Goal: Use online tool/utility: Use online tool/utility

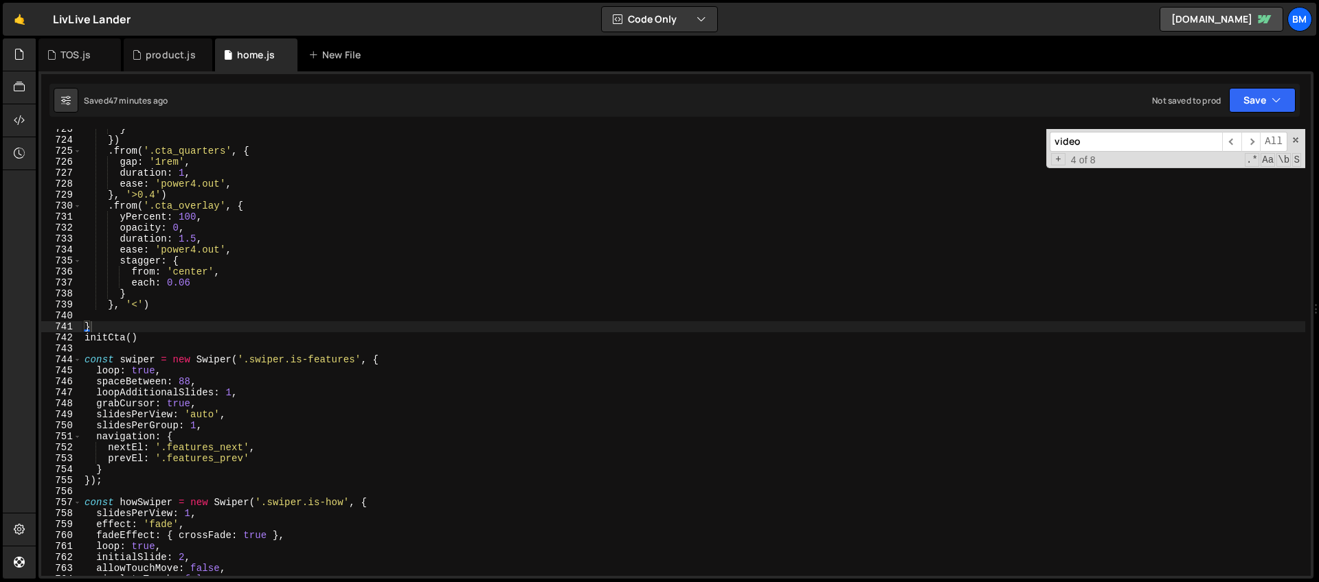
scroll to position [7940, 0]
click at [152, 49] on div "product.js" at bounding box center [171, 55] width 50 height 14
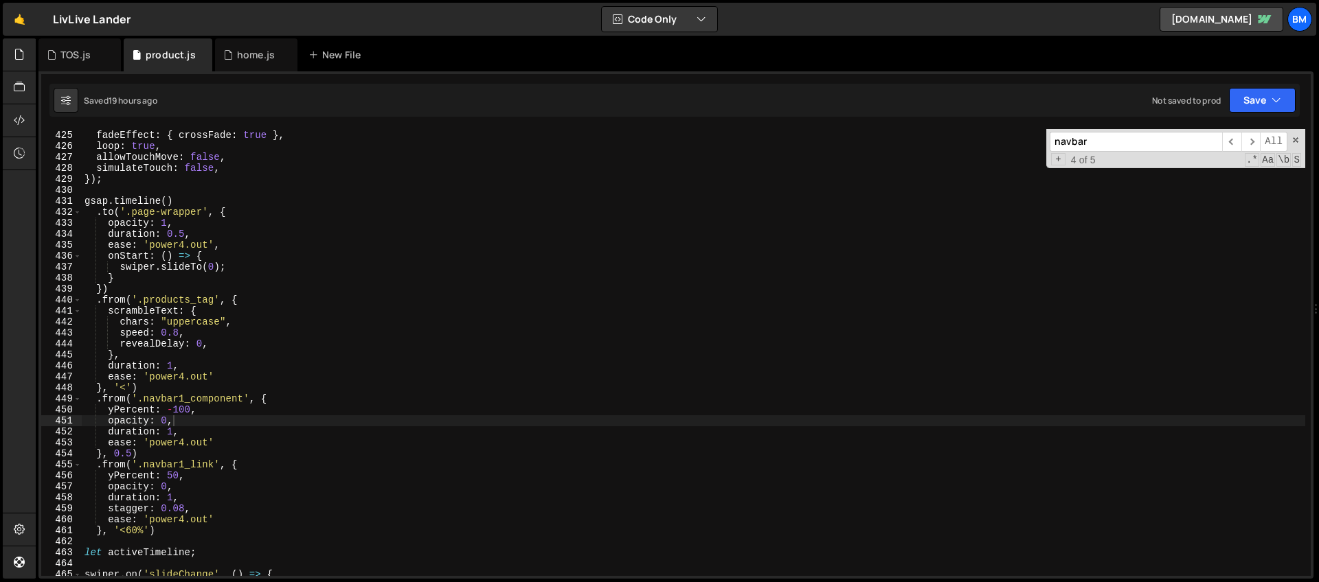
scroll to position [4942, 0]
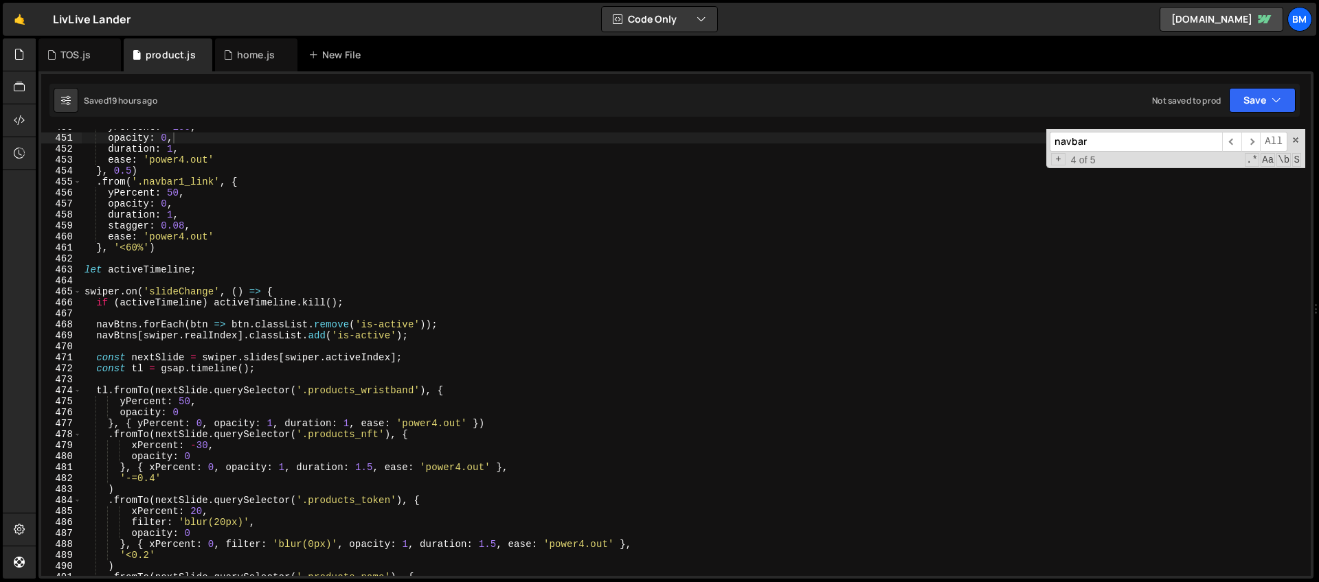
click at [201, 288] on div "yPercent : - 100 , opacity : 0 , duration : 1 , ease : 'power4.out' } , 0.5 ) .…" at bounding box center [693, 356] width 1223 height 469
click at [295, 288] on div "yPercent : - 100 , opacity : 0 , duration : 1 , ease : 'power4.out' } , 0.5 ) .…" at bounding box center [693, 356] width 1223 height 469
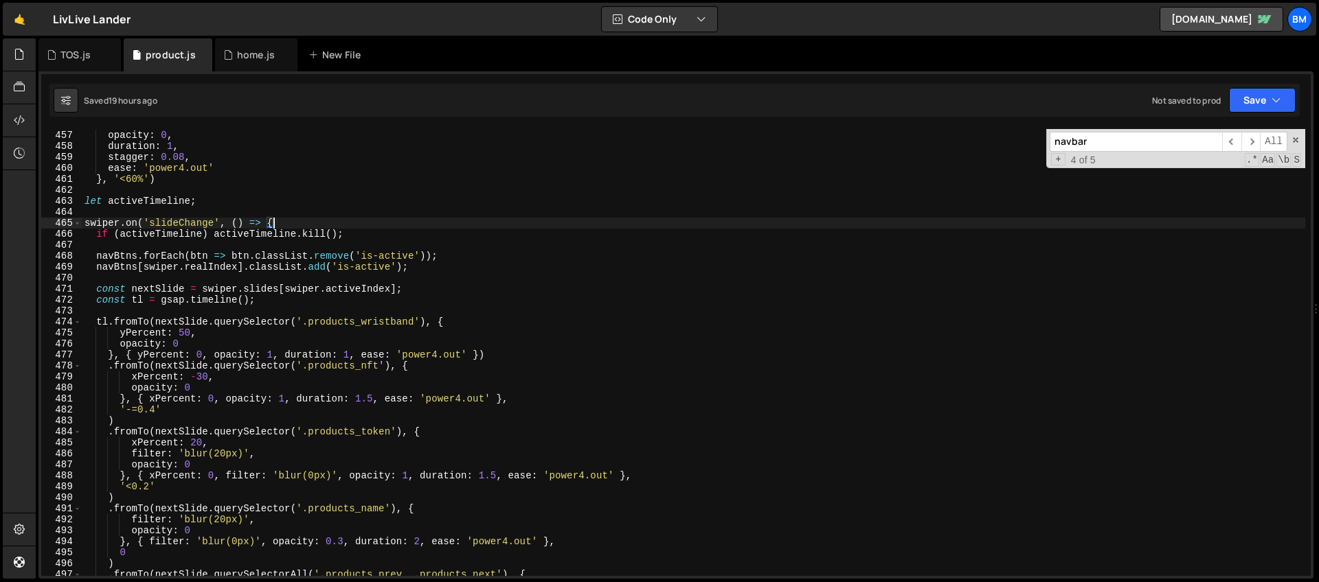
click at [188, 294] on div "yPercent : 50 , opacity : 0 , duration : 1 , stagger : 0.08 , ease : 'power4.ou…" at bounding box center [693, 353] width 1223 height 469
type textarea "const nextSlide = swiper.slides[swiper.activeIndex];"
click at [409, 290] on div "yPercent : 50 , opacity : 0 , duration : 1 , stagger : 0.08 , ease : 'power4.ou…" at bounding box center [693, 353] width 1223 height 469
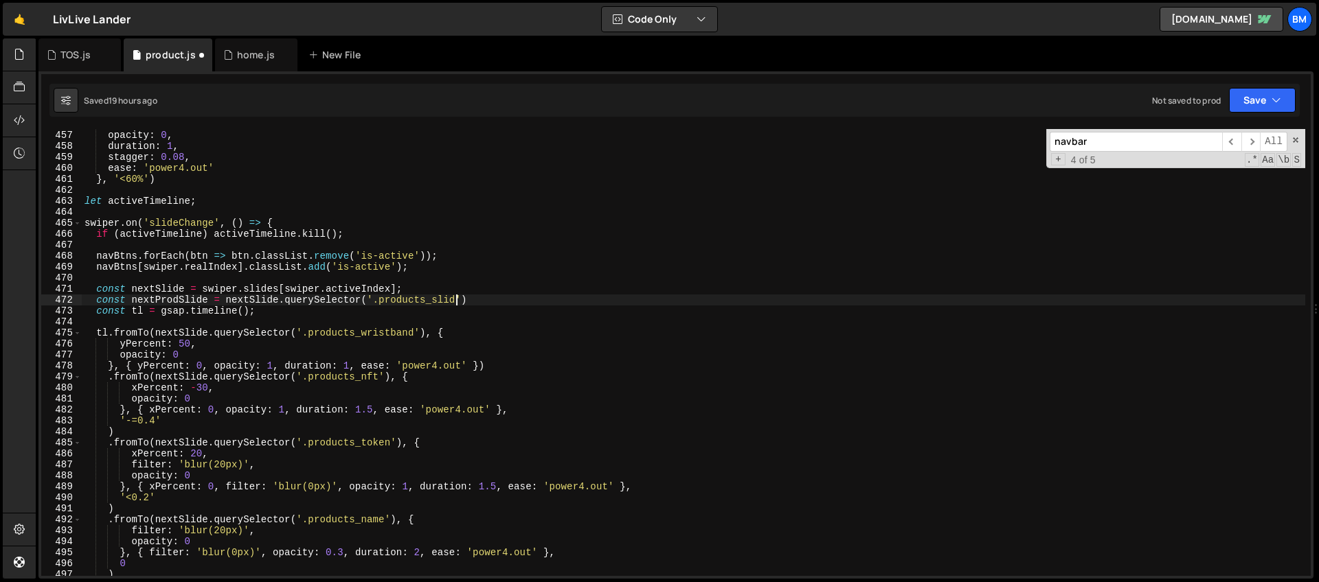
scroll to position [0, 25]
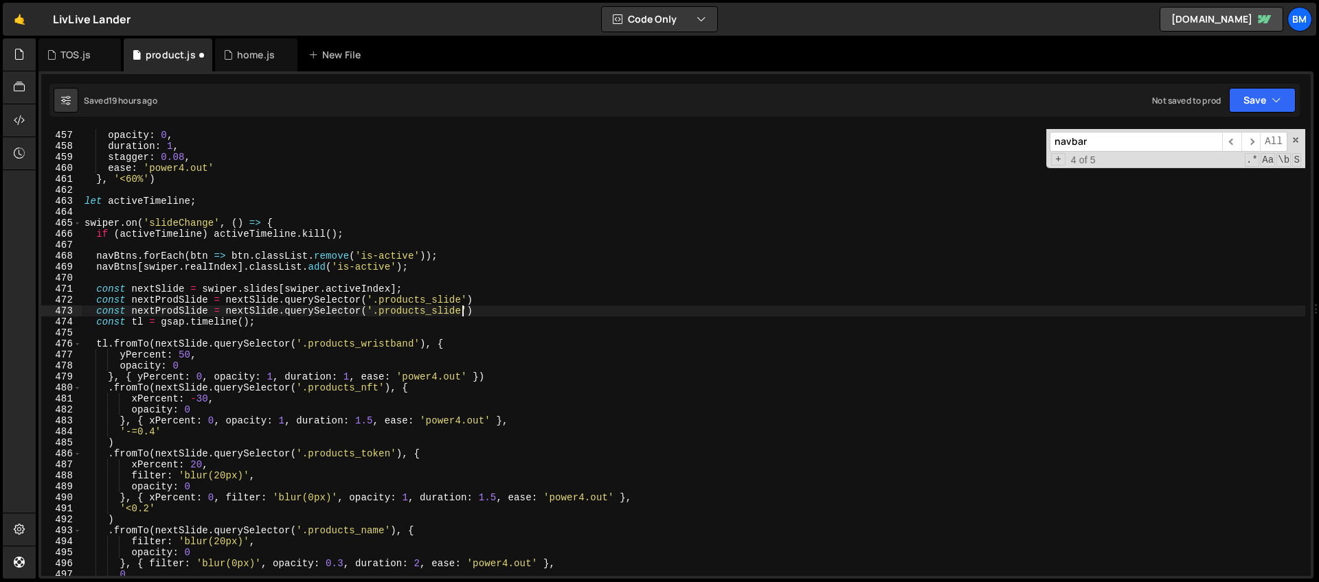
click at [190, 313] on div "yPercent : 50 , opacity : 0 , duration : 1 , stagger : 0.08 , ease : 'power4.ou…" at bounding box center [693, 353] width 1223 height 469
click at [273, 308] on div "yPercent : 50 , opacity : 0 , duration : 1 , stagger : 0.08 , ease : 'power4.ou…" at bounding box center [693, 353] width 1223 height 469
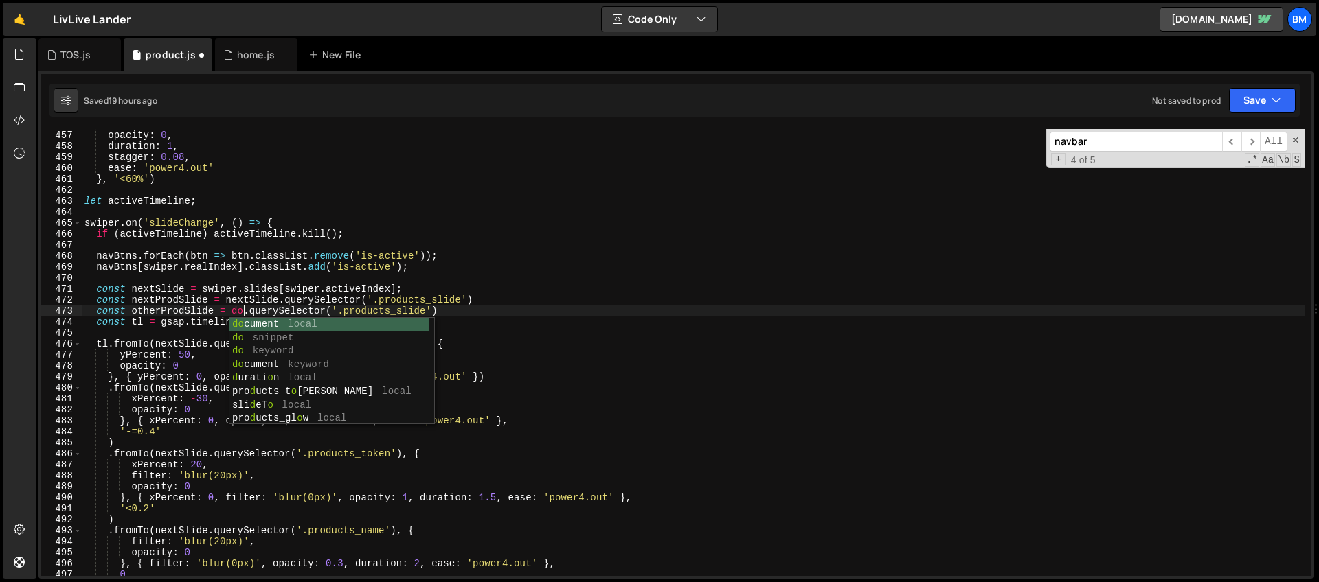
scroll to position [0, 11]
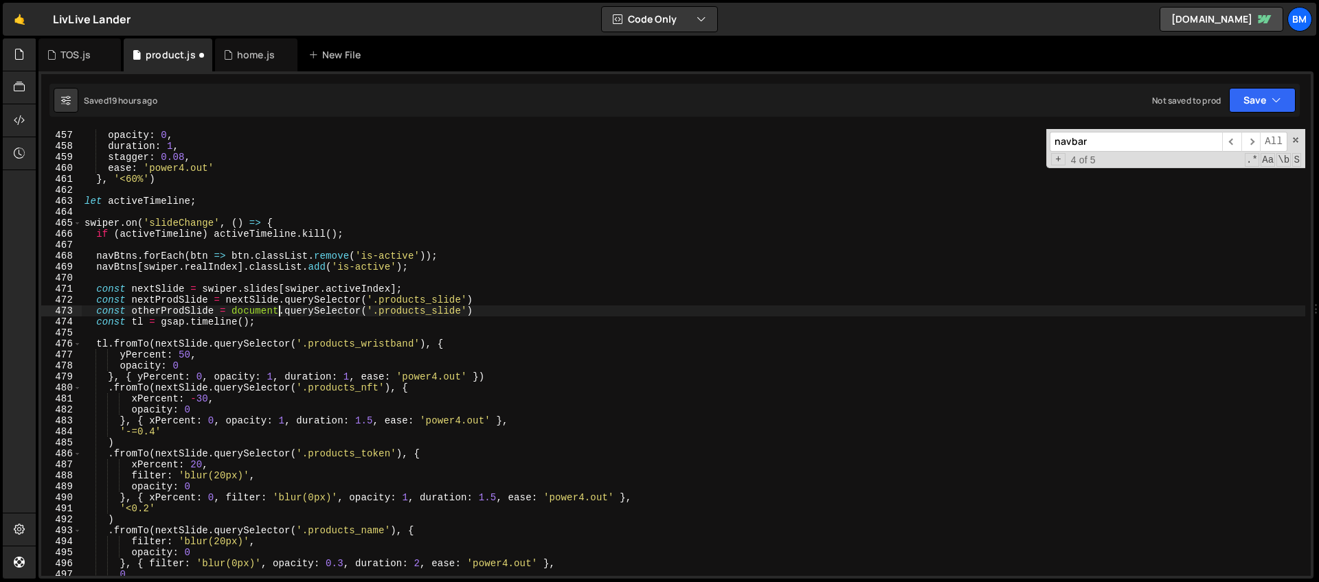
click at [361, 308] on div "yPercent : 50 , opacity : 0 , duration : 1 , stagger : 0.08 , ease : 'power4.ou…" at bounding box center [693, 353] width 1223 height 469
click at [445, 346] on div "yPercent : 50 , opacity : 0 , duration : 1 , stagger : 0.08 , ease : 'power4.ou…" at bounding box center [693, 353] width 1223 height 469
drag, startPoint x: 462, startPoint y: 300, endPoint x: 380, endPoint y: 302, distance: 82.5
click at [380, 302] on div "yPercent : 50 , opacity : 0 , duration : 1 , stagger : 0.08 , ease : 'power4.ou…" at bounding box center [693, 353] width 1223 height 469
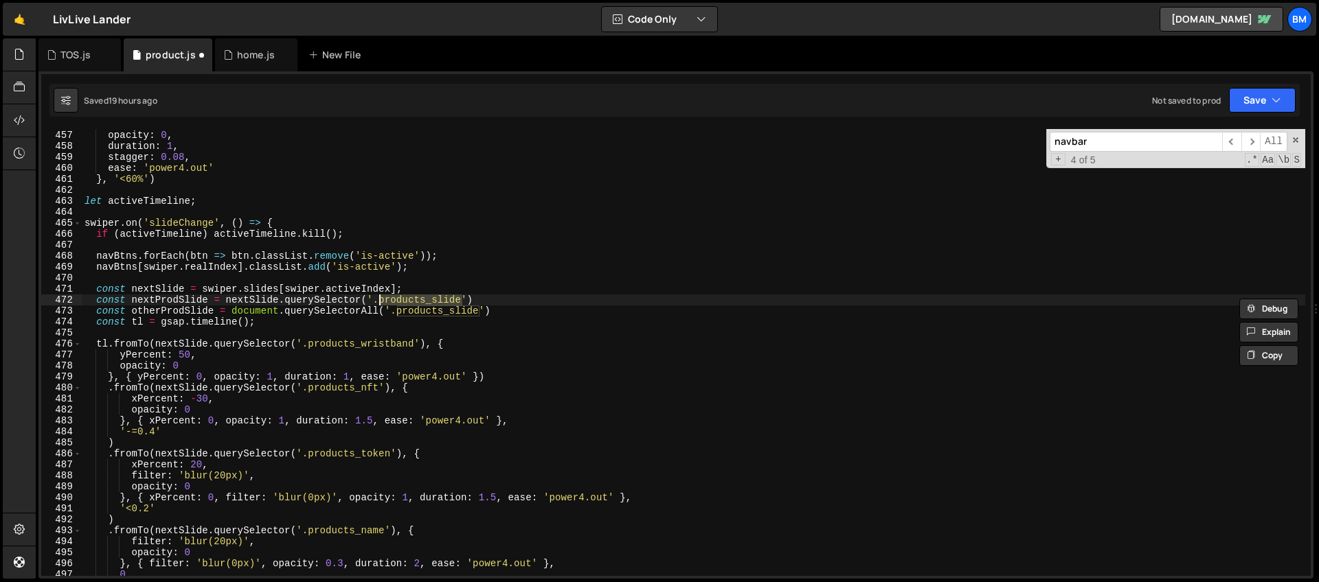
paste textarea "otherProdSlide = document.querySelectorAll"
drag, startPoint x: 479, startPoint y: 310, endPoint x: 398, endPoint y: 313, distance: 81.1
click at [398, 313] on div "yPercent : 50 , opacity : 0 , duration : 1 , stagger : 0.08 , ease : 'power4.ou…" at bounding box center [693, 353] width 1223 height 469
type textarea "const otherProdSlide = document.querySelectorAll('.products_slide')"
click at [1298, 136] on span at bounding box center [1296, 140] width 10 height 10
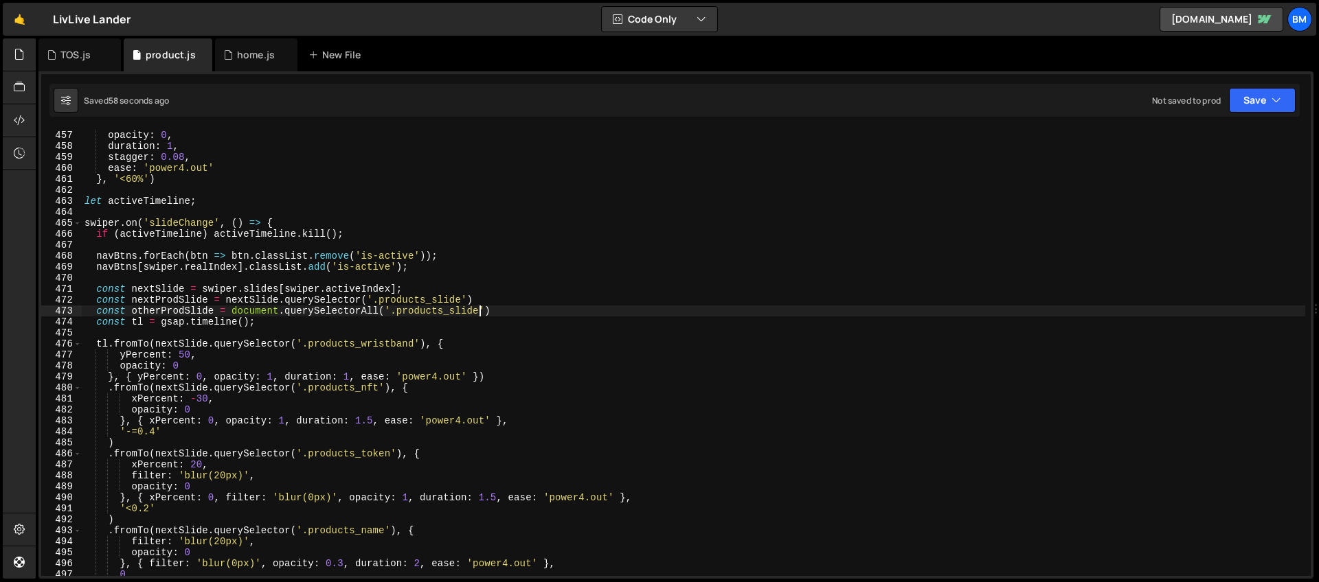
click at [373, 332] on div "yPercent : 50 , opacity : 0 , duration : 1 , stagger : 0.08 , ease : 'power4.ou…" at bounding box center [693, 353] width 1223 height 469
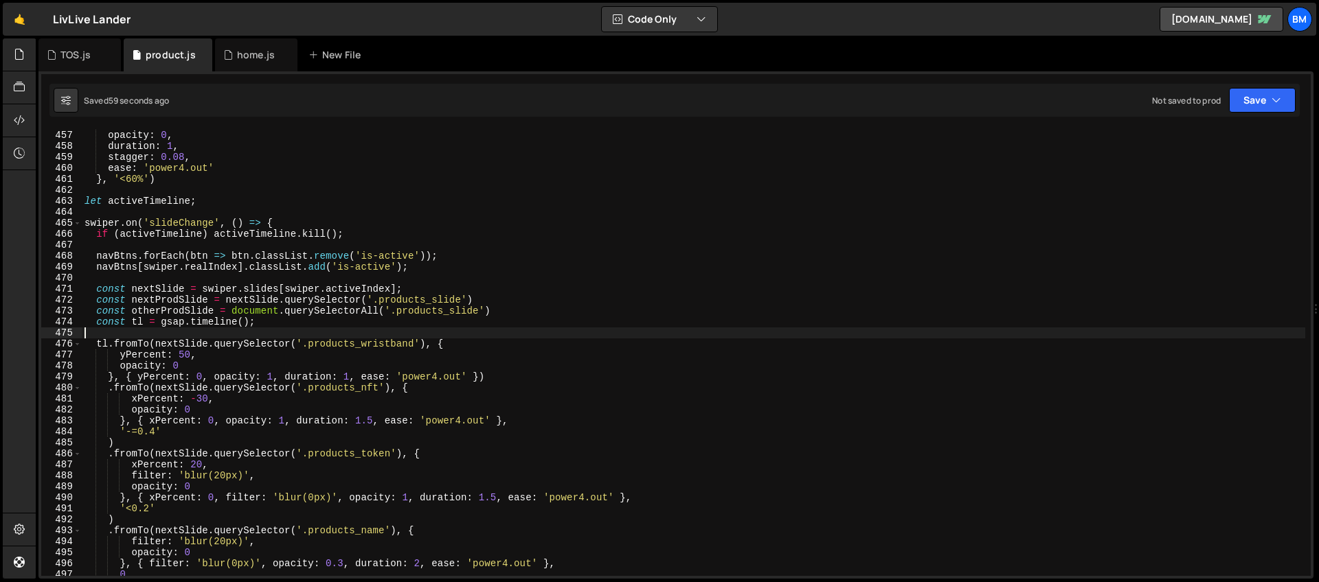
scroll to position [0, 0]
click at [326, 326] on div "yPercent : 50 , opacity : 0 , duration : 1 , stagger : 0.08 , ease : 'power4.ou…" at bounding box center [693, 353] width 1223 height 469
drag, startPoint x: 273, startPoint y: 317, endPoint x: 275, endPoint y: 325, distance: 7.7
click at [275, 325] on div "yPercent : 50 , opacity : 0 , duration : 1 , stagger : 0.08 , ease : 'power4.ou…" at bounding box center [693, 353] width 1223 height 469
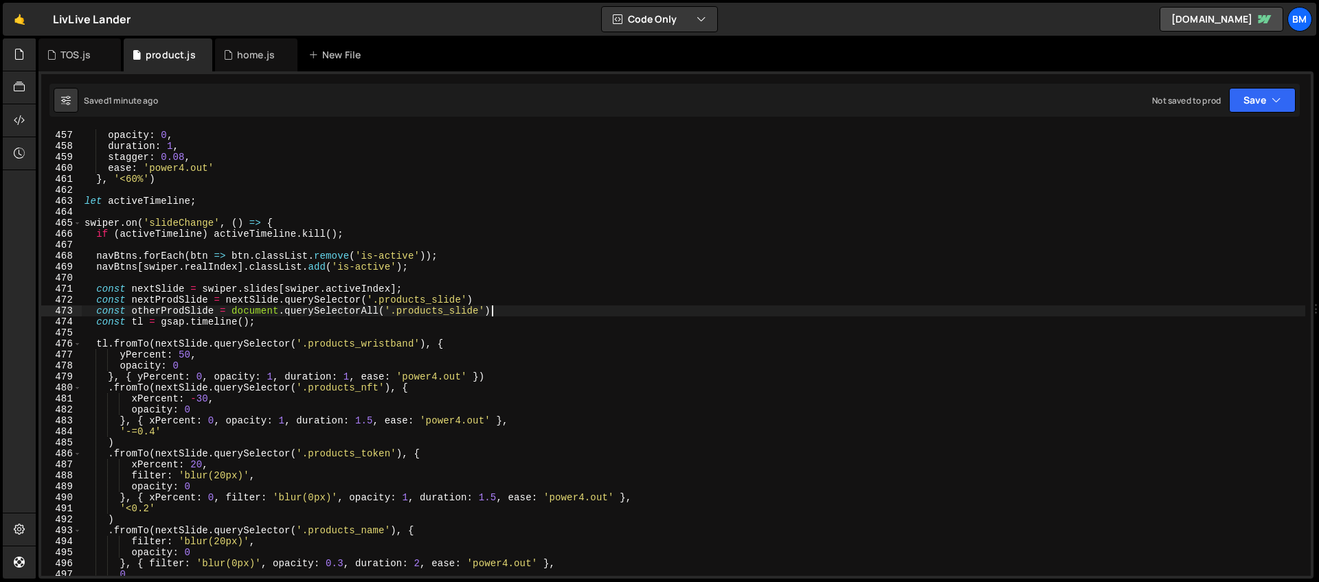
click at [558, 306] on div "yPercent : 50 , opacity : 0 , duration : 1 , stagger : 0.08 , ease : 'power4.ou…" at bounding box center [693, 353] width 1223 height 469
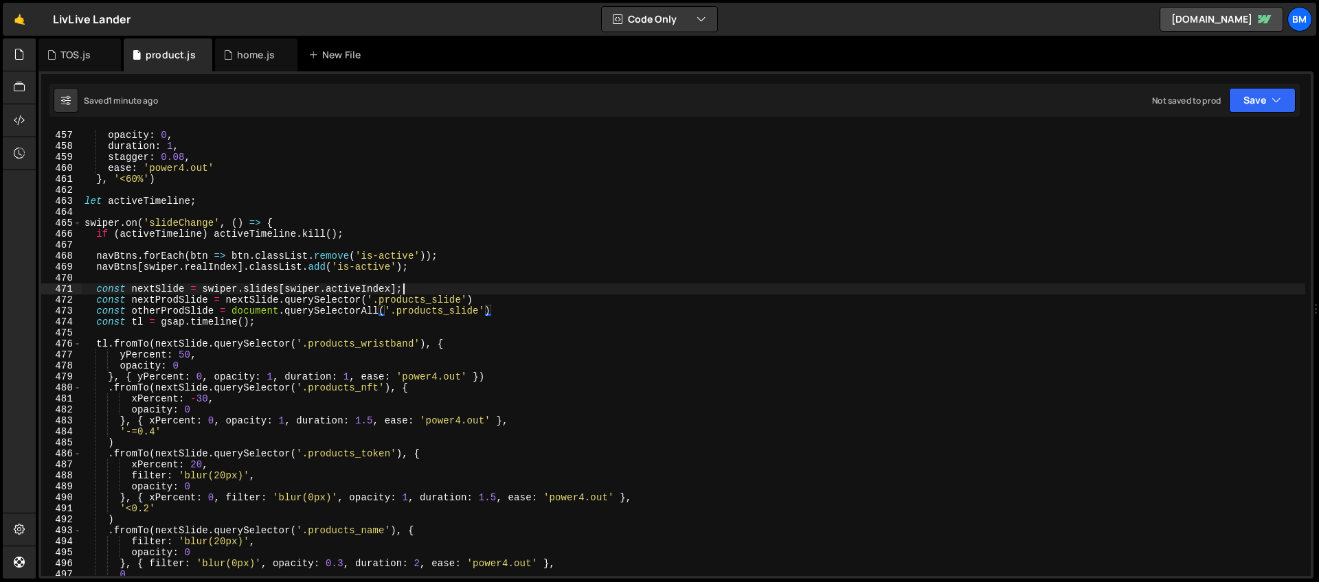
click at [523, 293] on div "yPercent : 50 , opacity : 0 , duration : 1 , stagger : 0.08 , ease : 'power4.ou…" at bounding box center [693, 353] width 1223 height 469
click at [532, 302] on div "yPercent : 50 , opacity : 0 , duration : 1 , stagger : 0.08 , ease : 'power4.ou…" at bounding box center [693, 353] width 1223 height 469
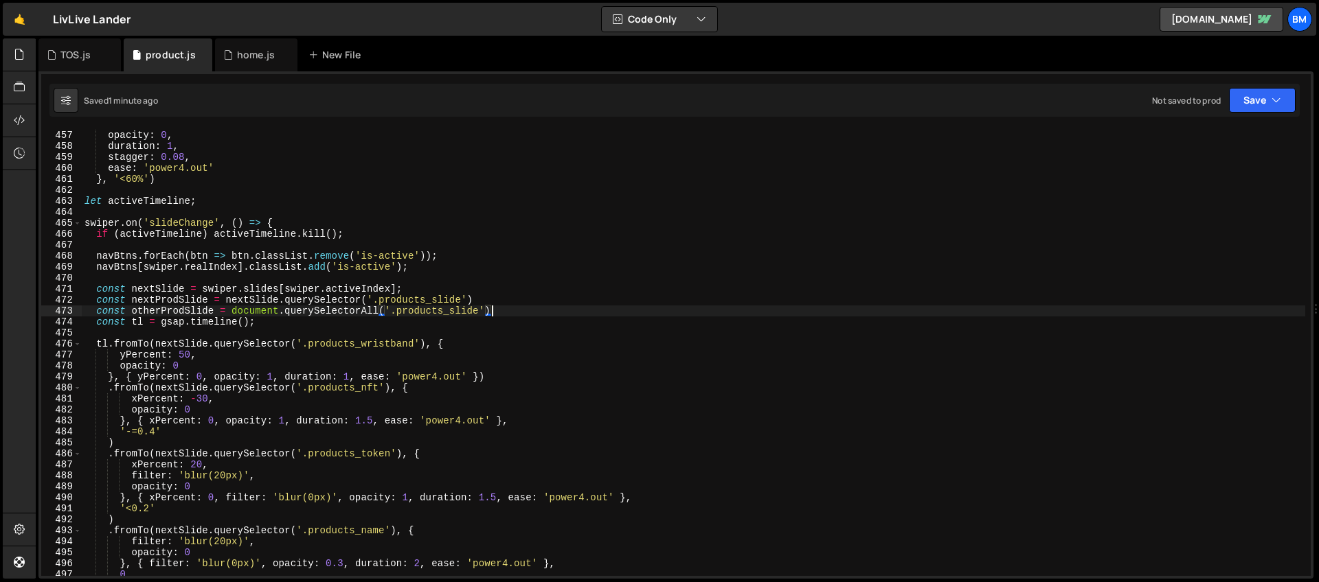
click at [510, 307] on div "yPercent : 50 , opacity : 0 , duration : 1 , stagger : 0.08 , ease : 'power4.ou…" at bounding box center [693, 353] width 1223 height 469
click at [295, 324] on div "yPercent : 50 , opacity : 0 , duration : 1 , stagger : 0.08 , ease : 'power4.ou…" at bounding box center [693, 353] width 1223 height 469
click at [500, 315] on div "yPercent : 50 , opacity : 0 , duration : 1 , stagger : 0.08 , ease : 'power4.ou…" at bounding box center [693, 353] width 1223 height 469
click at [411, 321] on div "yPercent : 50 , opacity : 0 , duration : 1 , stagger : 0.08 , ease : 'power4.ou…" at bounding box center [693, 353] width 1223 height 469
click at [543, 318] on div "yPercent : 50 , opacity : 0 , duration : 1 , stagger : 0.08 , ease : 'power4.ou…" at bounding box center [693, 353] width 1223 height 469
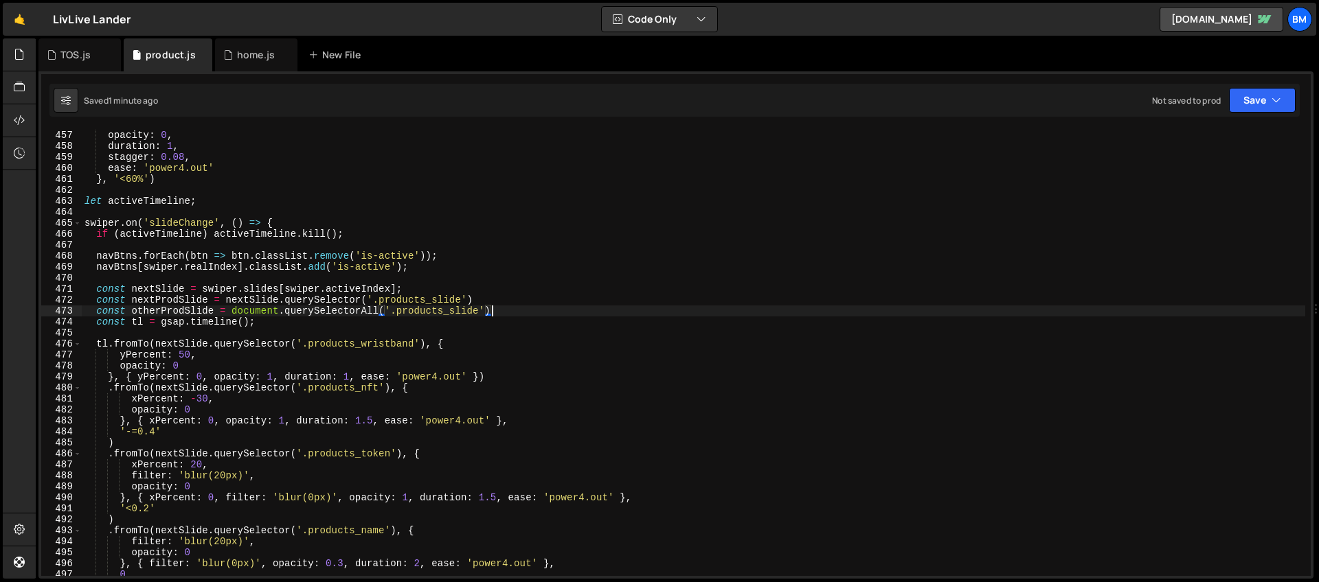
click at [534, 311] on div "yPercent : 50 , opacity : 0 , duration : 1 , stagger : 0.08 , ease : 'power4.ou…" at bounding box center [693, 353] width 1223 height 469
click at [304, 321] on div "yPercent : 50 , opacity : 0 , duration : 1 , stagger : 0.08 , ease : 'power4.ou…" at bounding box center [693, 353] width 1223 height 469
click at [528, 308] on div "yPercent : 50 , opacity : 0 , duration : 1 , stagger : 0.08 , ease : 'power4.ou…" at bounding box center [693, 353] width 1223 height 469
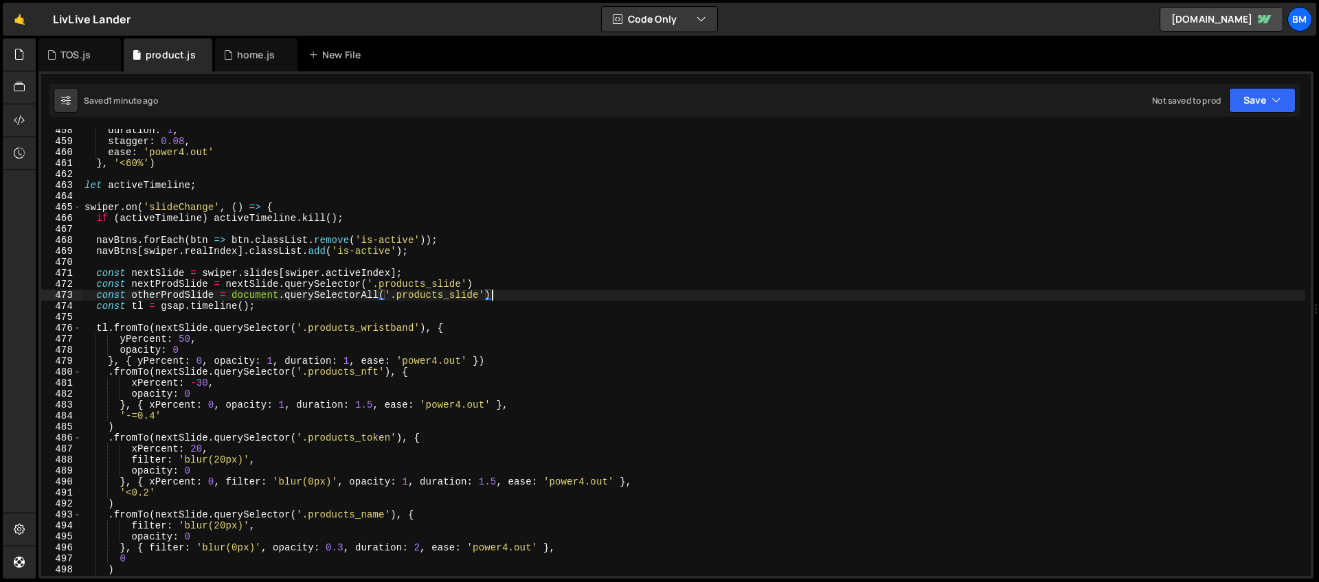
scroll to position [5078, 0]
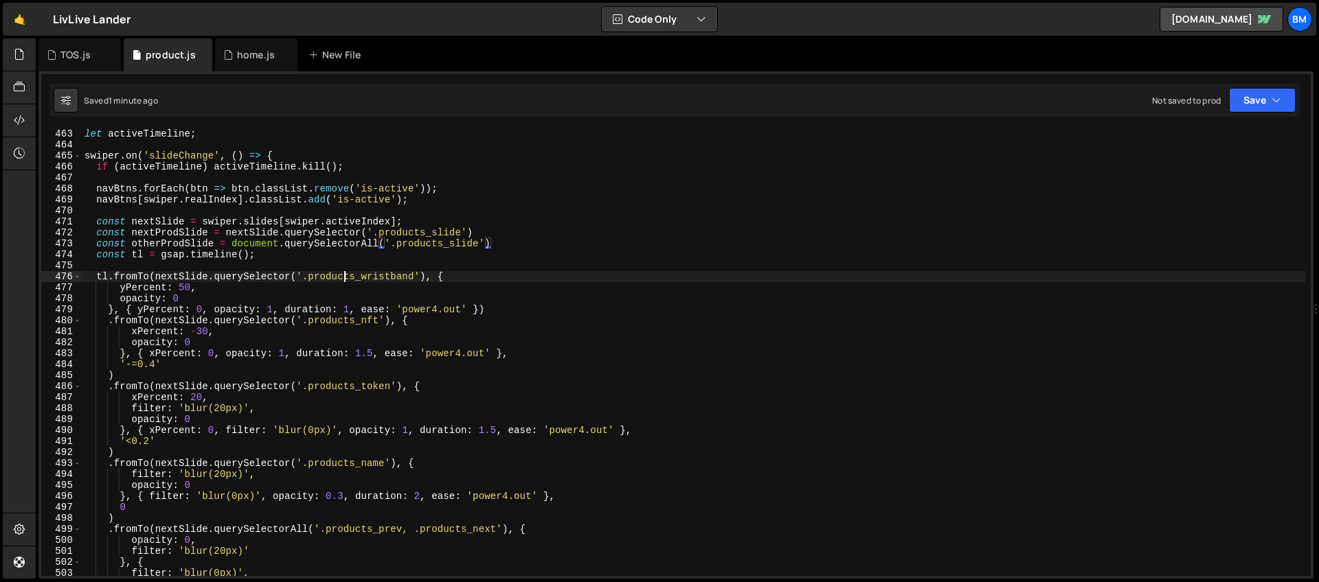
click at [343, 273] on div "let activeTimeline ; swiper . on ( 'slideChange' , ( ) => { if ( activeTimeline…" at bounding box center [693, 362] width 1223 height 469
type textarea "tl.fromTo(nextSlide.querySelector('.products_wristband'), {"
click at [468, 268] on div "let activeTimeline ; swiper . on ( 'slideChange' , ( ) => { if ( activeTimeline…" at bounding box center [693, 362] width 1223 height 469
click at [462, 274] on div "let activeTimeline ; swiper . on ( 'slideChange' , ( ) => { if ( activeTimeline…" at bounding box center [693, 362] width 1223 height 469
click at [343, 273] on div "let activeTimeline ; swiper . on ( 'slideChange' , ( ) => { if ( activeTimeline…" at bounding box center [693, 362] width 1223 height 469
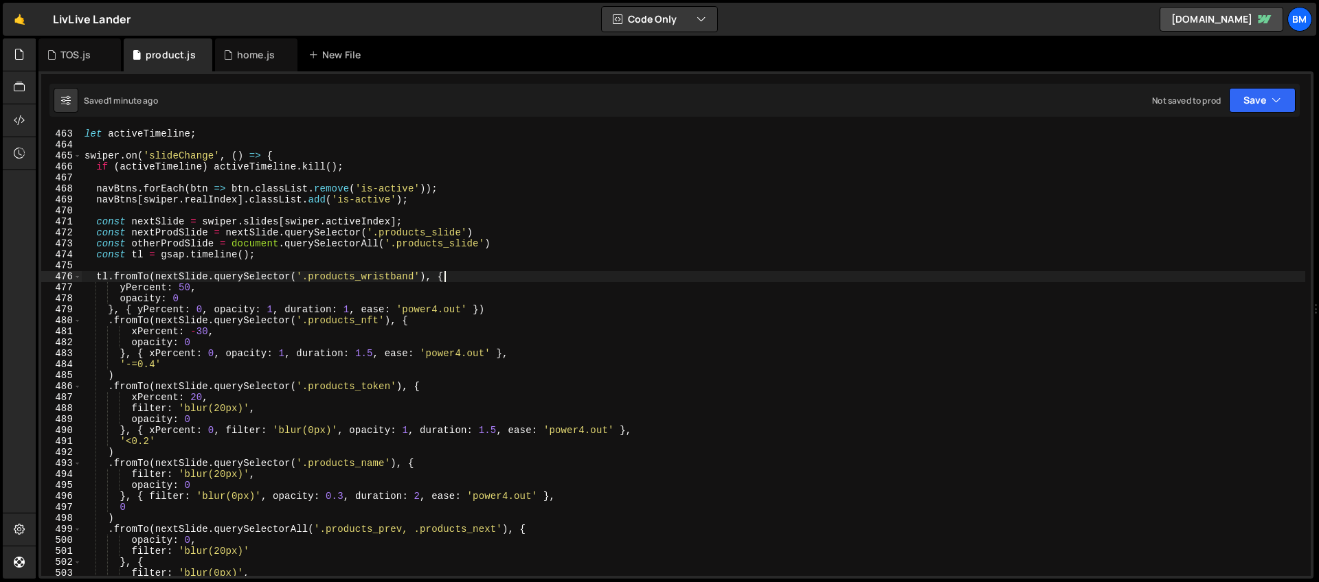
click at [470, 274] on div "let activeTimeline ; swiper . on ( 'slideChange' , ( ) => { if ( activeTimeline…" at bounding box center [693, 362] width 1223 height 469
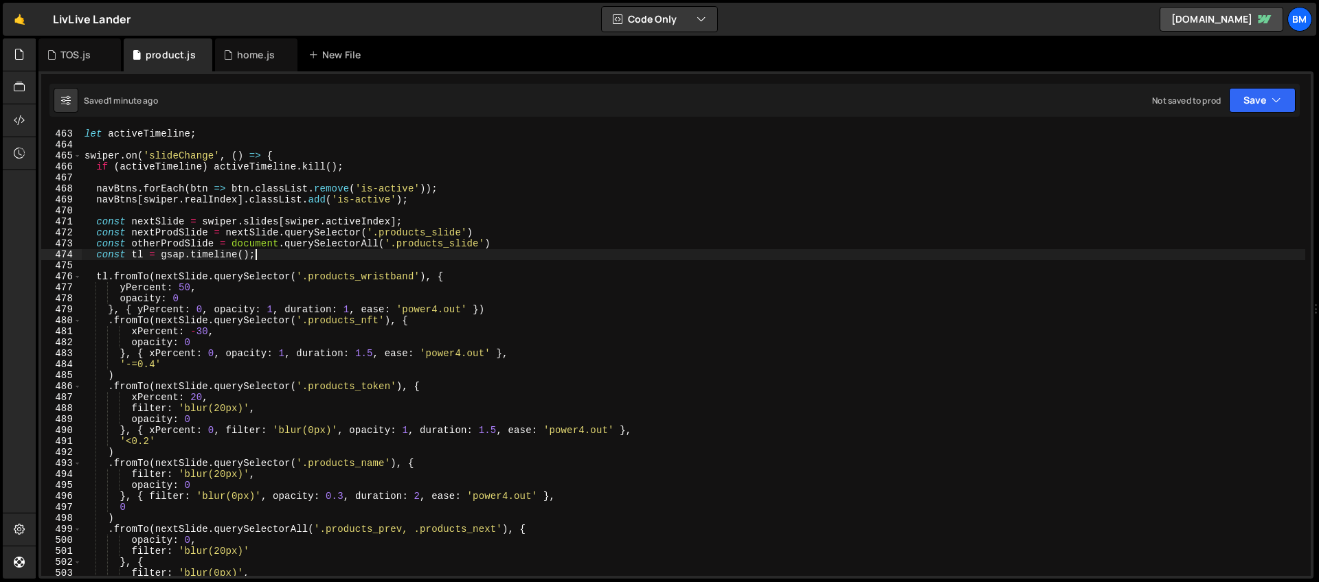
click at [394, 253] on div "let activeTimeline ; swiper . on ( 'slideChange' , ( ) => { if ( activeTimeline…" at bounding box center [693, 362] width 1223 height 469
type textarea "const tl = gsap.timeline();"
click at [409, 259] on div "let activeTimeline ; swiper . on ( 'slideChange' , ( ) => { if ( activeTimeline…" at bounding box center [693, 362] width 1223 height 469
click at [411, 262] on div "let activeTimeline ; swiper . on ( 'slideChange' , ( ) => { if ( activeTimeline…" at bounding box center [693, 362] width 1223 height 469
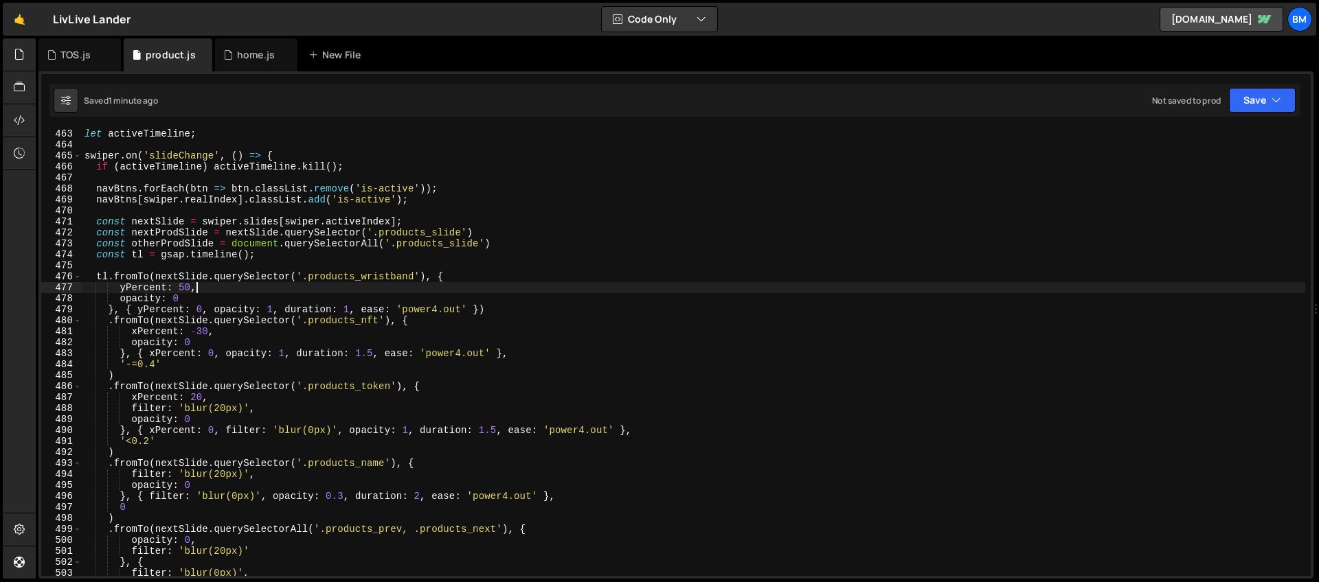
click at [469, 285] on div "let activeTimeline ; swiper . on ( 'slideChange' , ( ) => { if ( activeTimeline…" at bounding box center [693, 362] width 1223 height 469
click at [460, 274] on div "let activeTimeline ; swiper . on ( 'slideChange' , ( ) => { if ( activeTimeline…" at bounding box center [693, 362] width 1223 height 469
type textarea "tl.fromTo(nextSlide.querySelector('.products_wristband'), {"
click at [429, 264] on div "let activeTimeline ; swiper . on ( 'slideChange' , ( ) => { if ( activeTimeline…" at bounding box center [693, 362] width 1223 height 469
click at [466, 278] on div "let activeTimeline ; swiper . on ( 'slideChange' , ( ) => { if ( activeTimeline…" at bounding box center [693, 362] width 1223 height 469
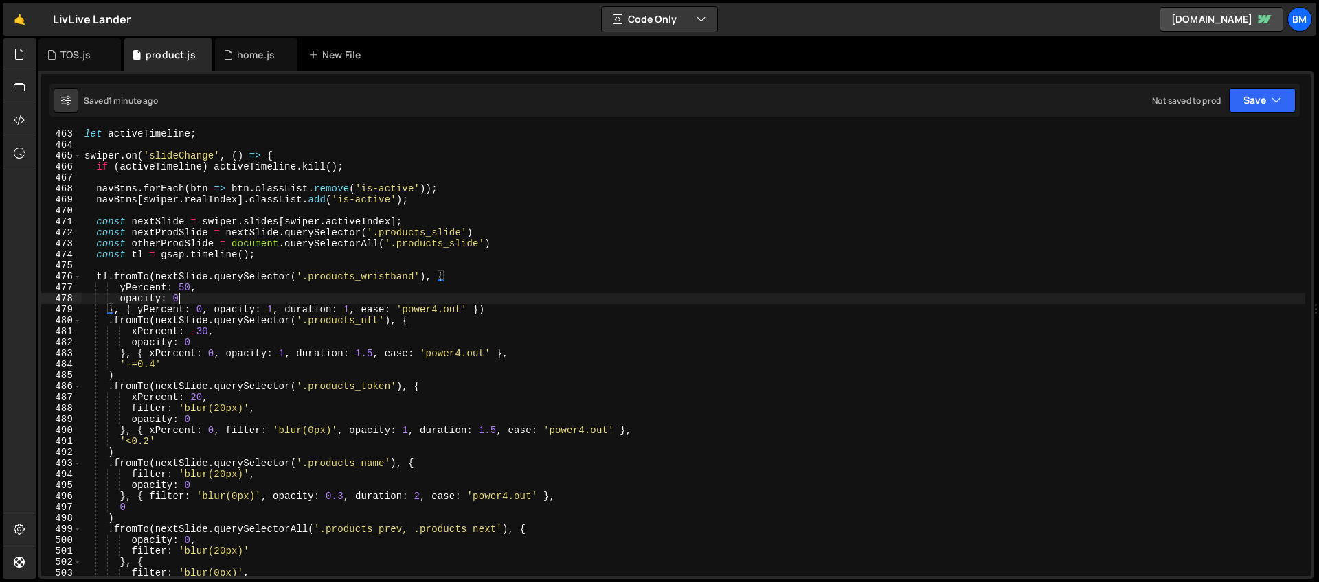
click at [451, 297] on div "let activeTimeline ; swiper . on ( 'slideChange' , ( ) => { if ( activeTimeline…" at bounding box center [693, 362] width 1223 height 469
type textarea "opacity: 0"
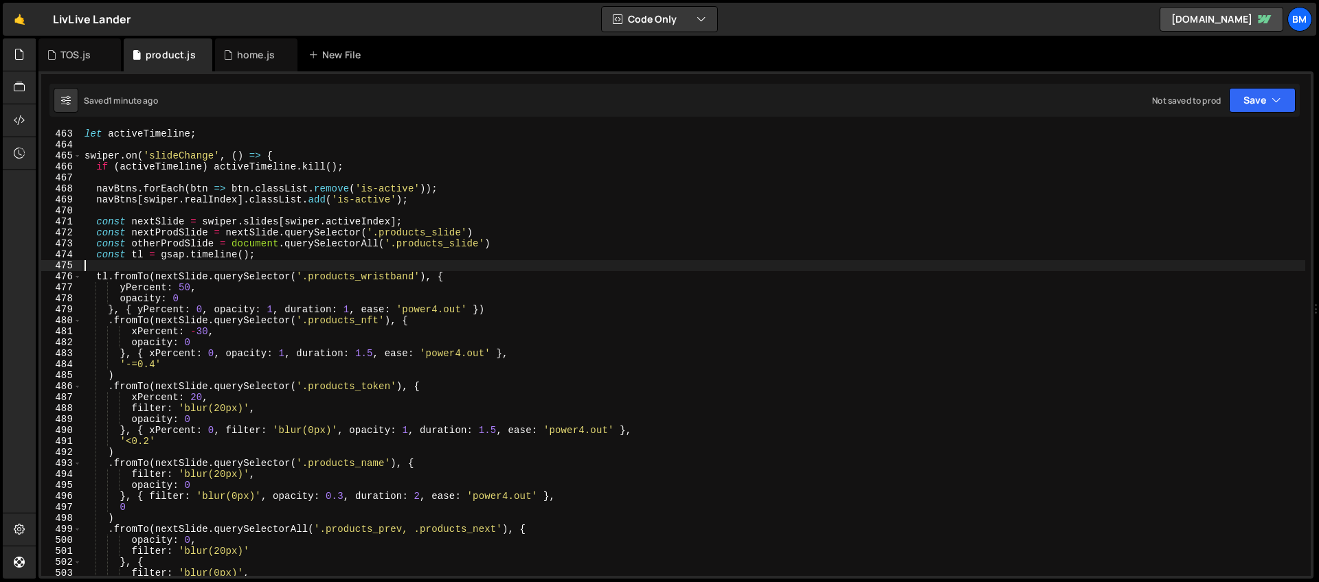
click at [460, 271] on div "let activeTimeline ; swiper . on ( 'slideChange' , ( ) => { if ( activeTimeline…" at bounding box center [693, 362] width 1223 height 469
click at [457, 292] on div "let activeTimeline ; swiper . on ( 'slideChange' , ( ) => { if ( activeTimeline…" at bounding box center [693, 362] width 1223 height 469
click at [455, 280] on div "let activeTimeline ; swiper . on ( 'slideChange' , ( ) => { if ( activeTimeline…" at bounding box center [693, 362] width 1223 height 469
click at [453, 291] on div "let activeTimeline ; swiper . on ( 'slideChange' , ( ) => { if ( activeTimeline…" at bounding box center [693, 362] width 1223 height 469
click at [449, 302] on div "let activeTimeline ; swiper . on ( 'slideChange' , ( ) => { if ( activeTimeline…" at bounding box center [693, 362] width 1223 height 469
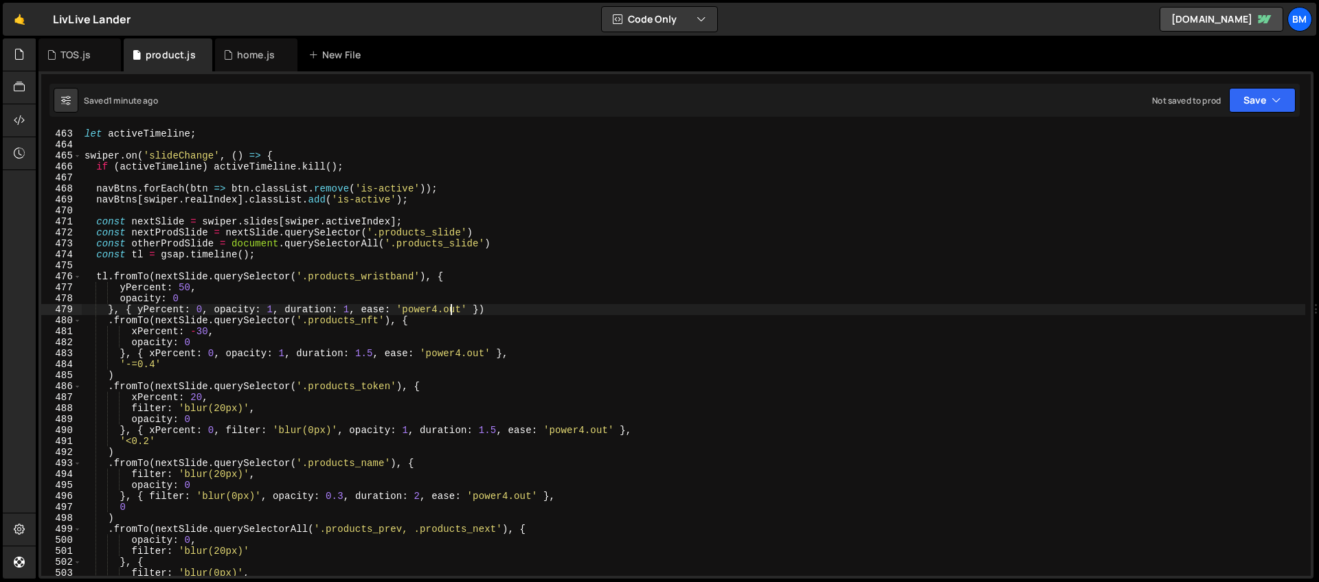
click at [449, 307] on div "let activeTimeline ; swiper . on ( 'slideChange' , ( ) => { if ( activeTimeline…" at bounding box center [693, 362] width 1223 height 469
click at [461, 310] on div "let activeTimeline ; swiper . on ( 'slideChange' , ( ) => { if ( activeTimeline…" at bounding box center [693, 362] width 1223 height 469
click at [457, 305] on div "let activeTimeline ; swiper . on ( 'slideChange' , ( ) => { if ( activeTimeline…" at bounding box center [693, 362] width 1223 height 469
click at [455, 296] on div "let activeTimeline ; swiper . on ( 'slideChange' , ( ) => { if ( activeTimeline…" at bounding box center [693, 362] width 1223 height 469
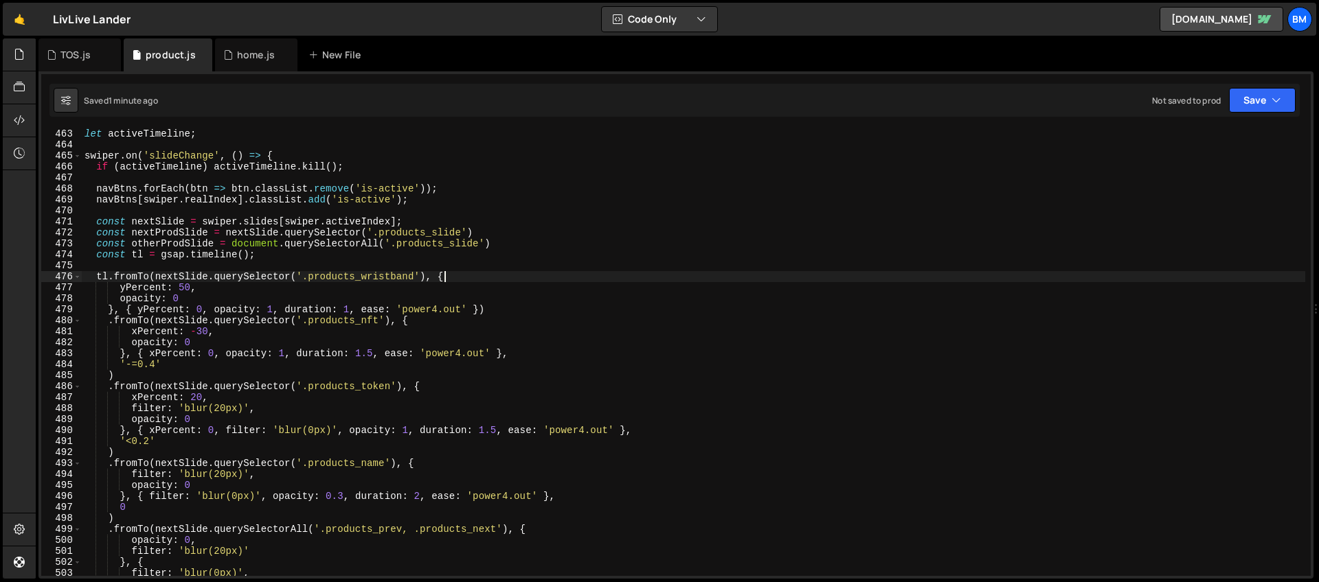
click at [455, 280] on div "let activeTimeline ; swiper . on ( 'slideChange' , ( ) => { if ( activeTimeline…" at bounding box center [693, 362] width 1223 height 469
click at [460, 289] on div "let activeTimeline ; swiper . on ( 'slideChange' , ( ) => { if ( activeTimeline…" at bounding box center [693, 362] width 1223 height 469
click at [458, 282] on div "let activeTimeline ; swiper . on ( 'slideChange' , ( ) => { if ( activeTimeline…" at bounding box center [693, 362] width 1223 height 469
click at [451, 286] on div "let activeTimeline ; swiper . on ( 'slideChange' , ( ) => { if ( activeTimeline…" at bounding box center [693, 362] width 1223 height 469
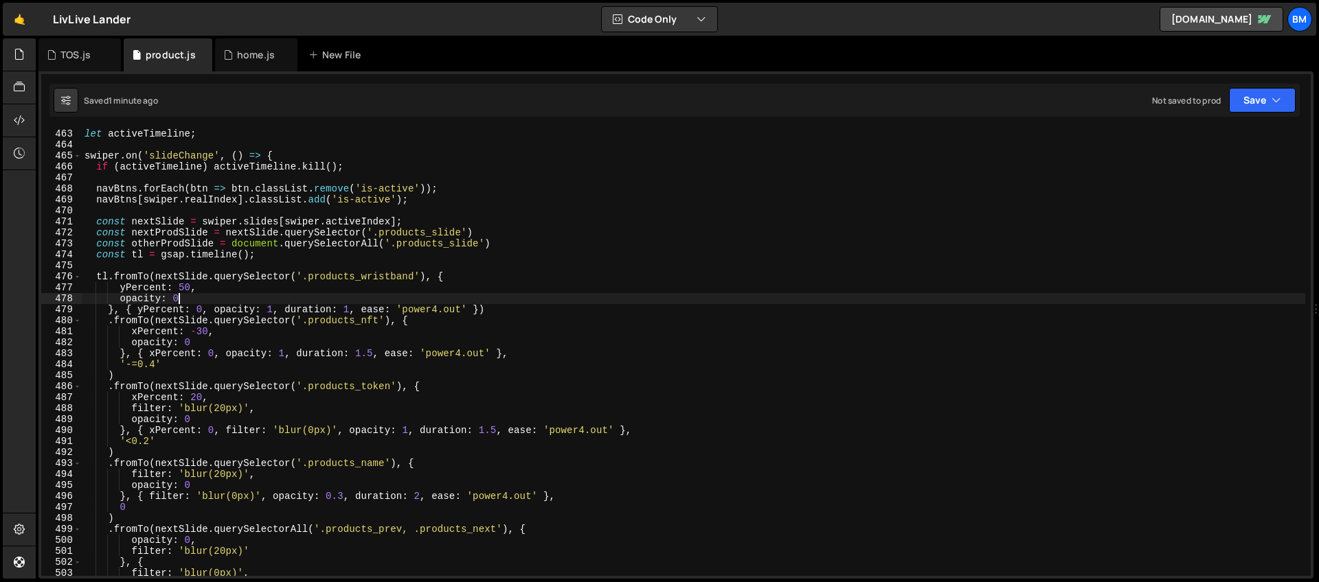
click at [453, 294] on div "let activeTimeline ; swiper . on ( 'slideChange' , ( ) => { if ( activeTimeline…" at bounding box center [693, 362] width 1223 height 469
click at [447, 288] on div "let activeTimeline ; swiper . on ( 'slideChange' , ( ) => { if ( activeTimeline…" at bounding box center [693, 362] width 1223 height 469
click at [454, 277] on div "let activeTimeline ; swiper . on ( 'slideChange' , ( ) => { if ( activeTimeline…" at bounding box center [693, 362] width 1223 height 469
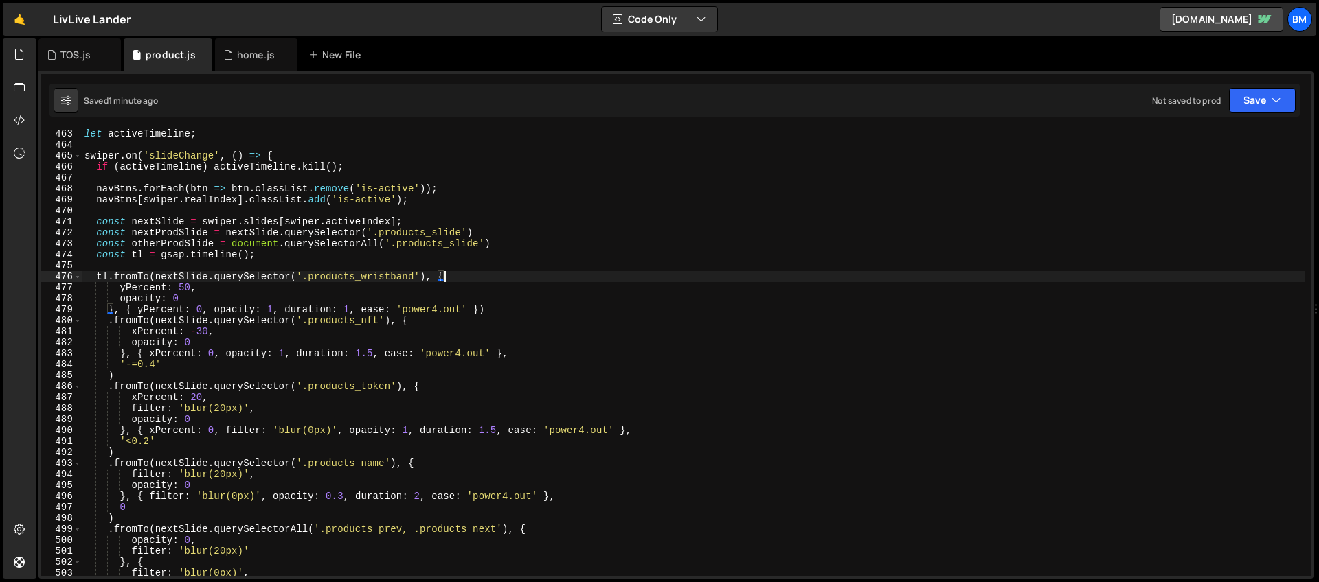
click at [451, 286] on div "let activeTimeline ; swiper . on ( 'slideChange' , ( ) => { if ( activeTimeline…" at bounding box center [693, 362] width 1223 height 469
click at [450, 293] on div "let activeTimeline ; swiper . on ( 'slideChange' , ( ) => { if ( activeTimeline…" at bounding box center [693, 362] width 1223 height 469
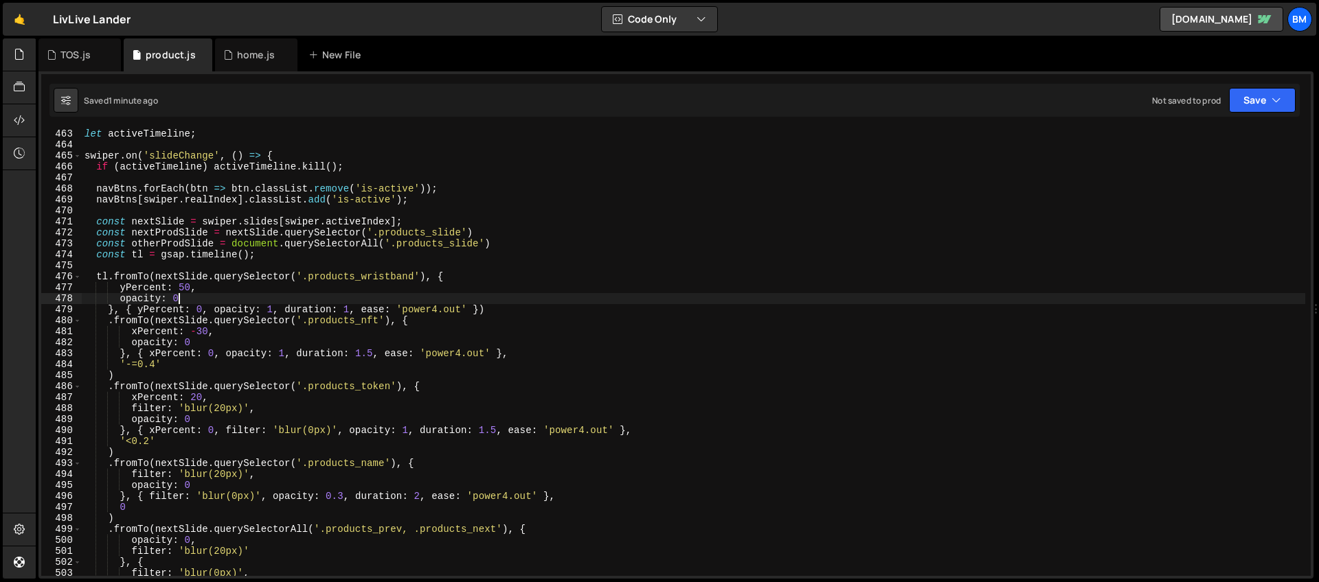
click at [449, 298] on div "let activeTimeline ; swiper . on ( 'slideChange' , ( ) => { if ( activeTimeline…" at bounding box center [693, 362] width 1223 height 469
click at [449, 293] on div "let activeTimeline ; swiper . on ( 'slideChange' , ( ) => { if ( activeTimeline…" at bounding box center [693, 362] width 1223 height 469
click at [465, 282] on div "let activeTimeline ; swiper . on ( 'slideChange' , ( ) => { if ( activeTimeline…" at bounding box center [693, 362] width 1223 height 469
type textarea "tl.fromTo(nextSlide.querySelector('.products_wristband'), {"
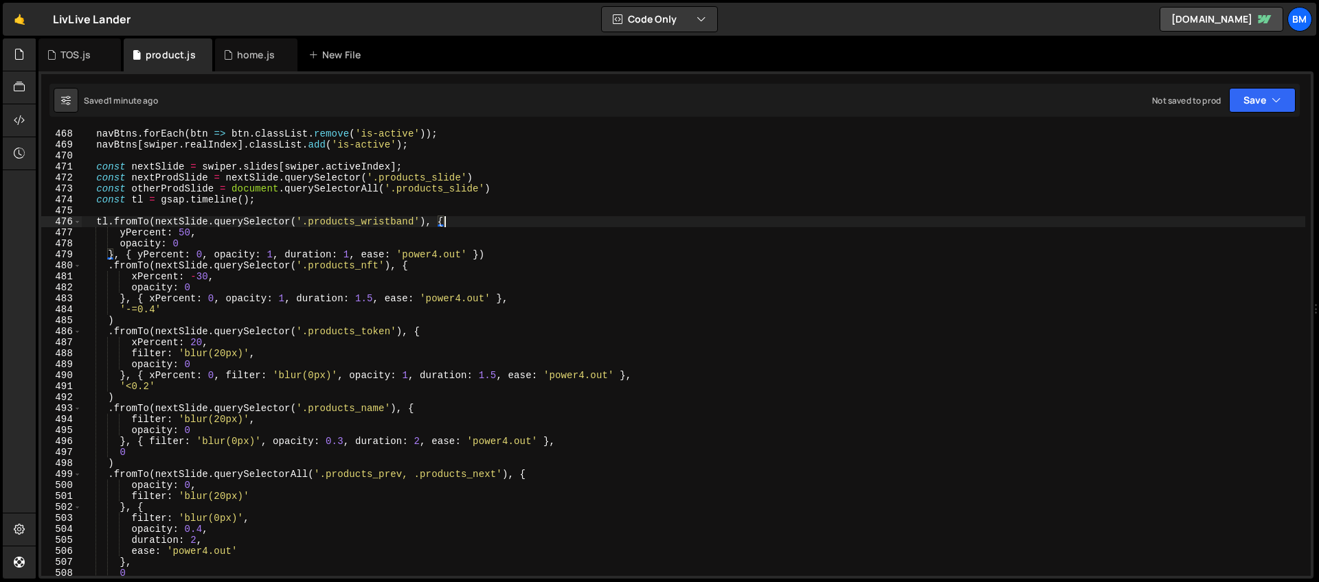
scroll to position [5133, 0]
click at [348, 220] on div "navBtns . forEach ( btn => btn . classList . remove ( 'is-active' )) ; navBtns …" at bounding box center [693, 362] width 1223 height 469
click at [323, 212] on div "navBtns . forEach ( btn => btn . classList . remove ( 'is-active' )) ; navBtns …" at bounding box center [693, 362] width 1223 height 469
click at [399, 335] on div "navBtns . forEach ( btn => btn . classList . remove ( 'is-active' )) ; navBtns …" at bounding box center [693, 362] width 1223 height 469
click at [463, 338] on div "navBtns . forEach ( btn => btn . classList . remove ( 'is-active' )) ; navBtns …" at bounding box center [693, 362] width 1223 height 469
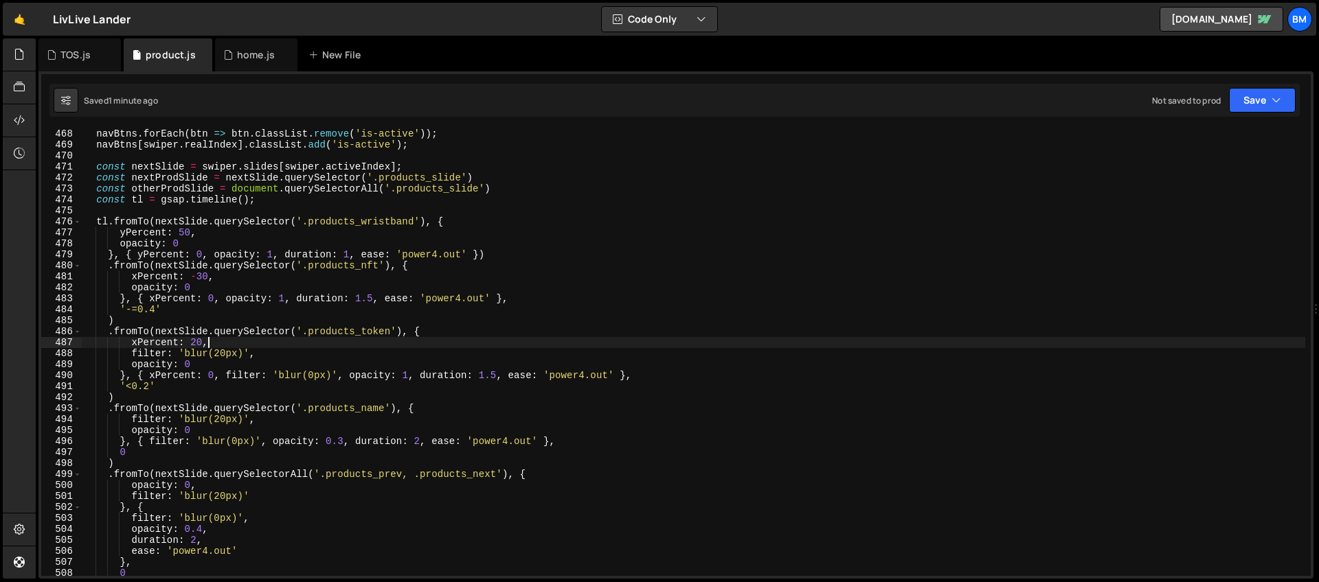
click at [459, 335] on div "navBtns . forEach ( btn => btn . classList . remove ( 'is-active' )) ; navBtns …" at bounding box center [693, 362] width 1223 height 469
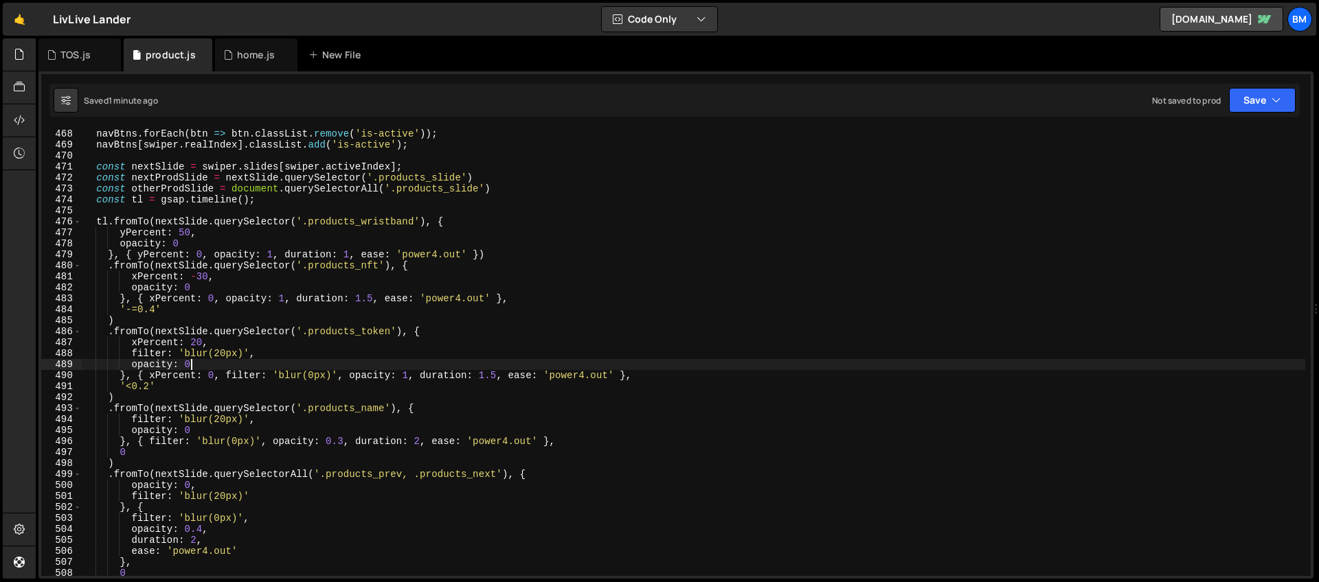
click at [402, 364] on div "navBtns . forEach ( btn => btn . classList . remove ( 'is-active' )) ; navBtns …" at bounding box center [693, 362] width 1223 height 469
click at [362, 352] on div "navBtns . forEach ( btn => btn . classList . remove ( 'is-active' )) ; navBtns …" at bounding box center [693, 362] width 1223 height 469
click at [354, 350] on div "navBtns . forEach ( btn => btn . classList . remove ( 'is-active' )) ; navBtns …" at bounding box center [693, 362] width 1223 height 469
click at [342, 341] on div "navBtns . forEach ( btn => btn . classList . remove ( 'is-active' )) ; navBtns …" at bounding box center [693, 362] width 1223 height 469
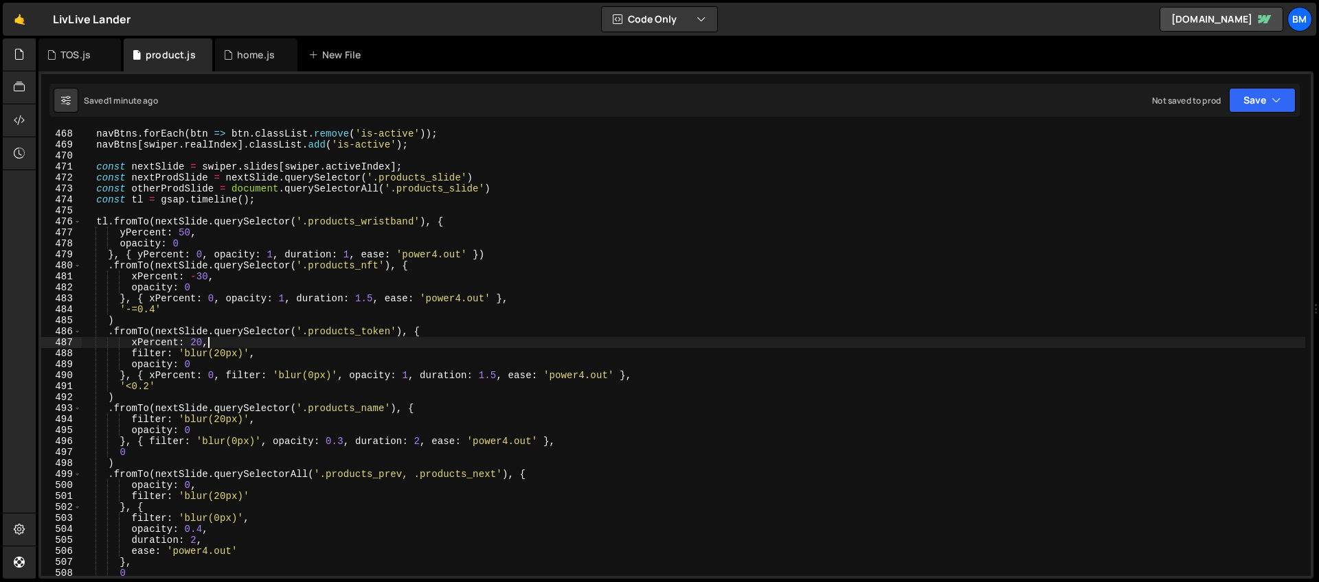
click at [460, 335] on div "navBtns . forEach ( btn => btn . classList . remove ( 'is-active' )) ; navBtns …" at bounding box center [693, 362] width 1223 height 469
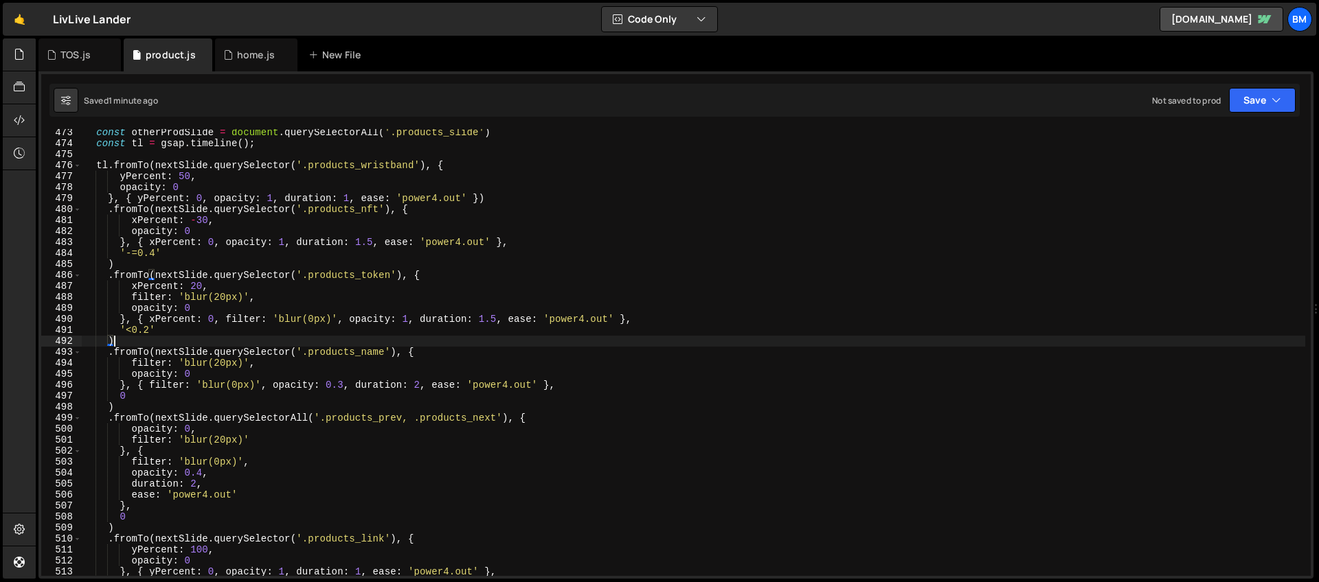
click at [405, 339] on div "const otherProdSlide = document . querySelectorAll ( '.products_slide' ) const …" at bounding box center [693, 361] width 1223 height 469
click at [390, 333] on div "const otherProdSlide = document . querySelectorAll ( '.products_slide' ) const …" at bounding box center [693, 361] width 1223 height 469
click at [386, 338] on div "const otherProdSlide = document . querySelectorAll ( '.products_slide' ) const …" at bounding box center [693, 361] width 1223 height 469
click at [471, 339] on div "const otherProdSlide = document . querySelectorAll ( '.products_slide' ) const …" at bounding box center [693, 361] width 1223 height 469
click at [453, 346] on div "const otherProdSlide = document . querySelectorAll ( '.products_slide' ) const …" at bounding box center [693, 361] width 1223 height 469
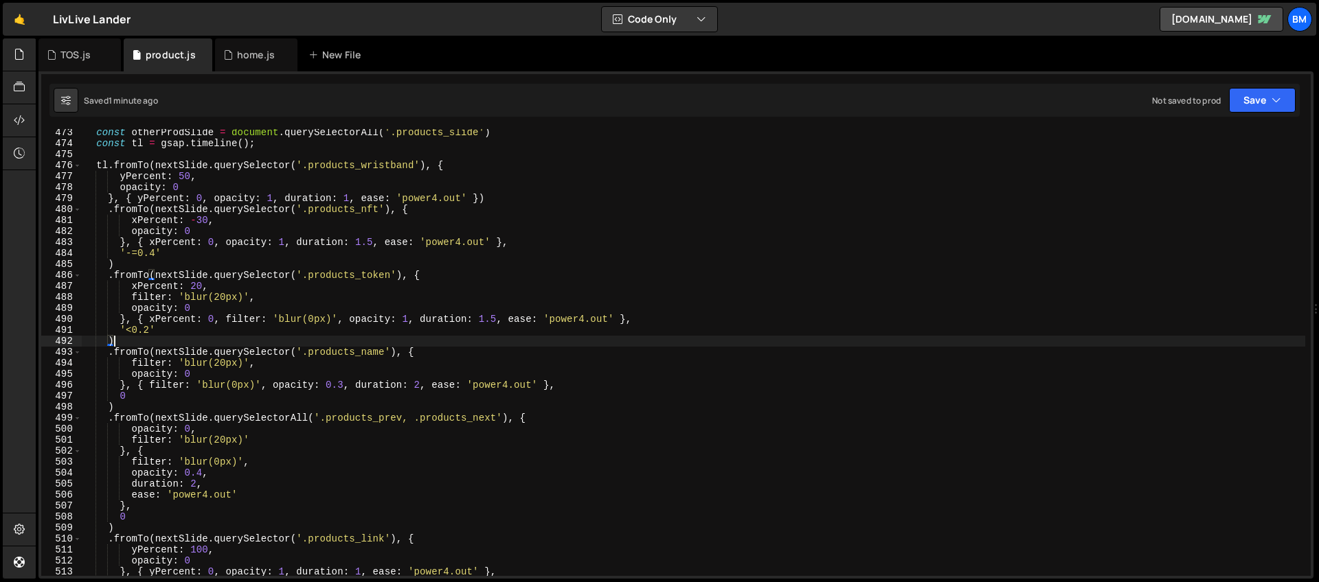
click at [447, 348] on div "const otherProdSlide = document . querySelectorAll ( '.products_slide' ) const …" at bounding box center [693, 361] width 1223 height 469
click at [350, 356] on div "const otherProdSlide = document . querySelectorAll ( '.products_slide' ) const …" at bounding box center [693, 361] width 1223 height 469
click at [327, 374] on div "const otherProdSlide = document . querySelectorAll ( '.products_slide' ) const …" at bounding box center [693, 361] width 1223 height 469
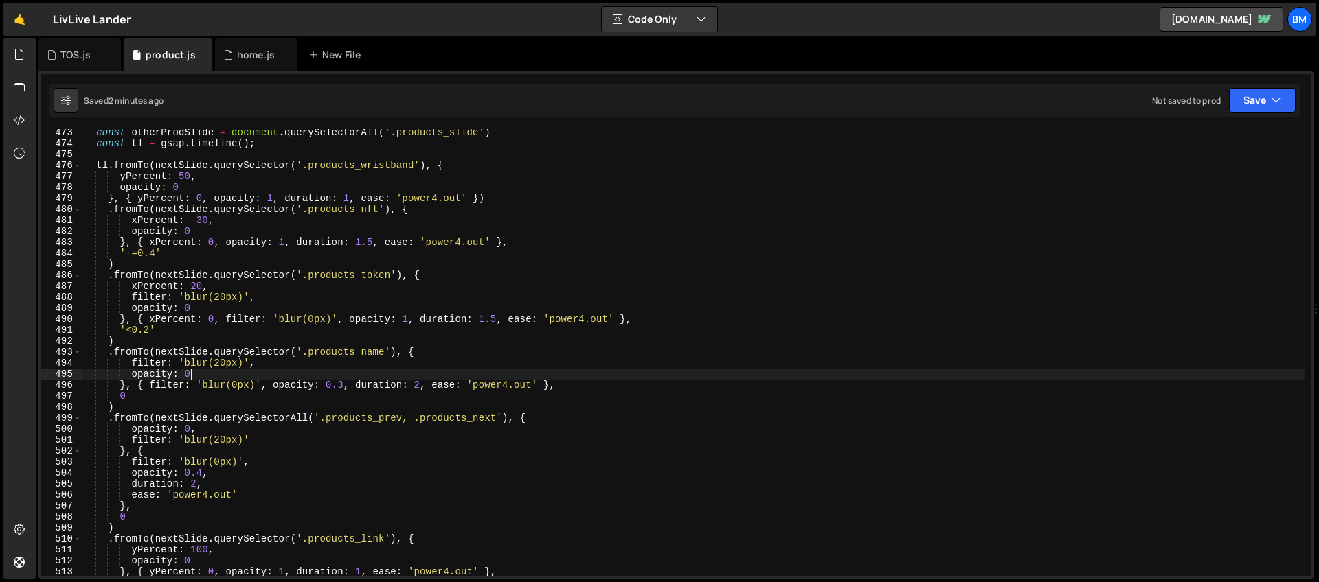
click at [297, 374] on div "const otherProdSlide = document . querySelectorAll ( '.products_slide' ) const …" at bounding box center [693, 361] width 1223 height 469
click at [286, 367] on div "const otherProdSlide = document . querySelectorAll ( '.products_slide' ) const …" at bounding box center [693, 361] width 1223 height 469
click at [435, 365] on div "const otherProdSlide = document . querySelectorAll ( '.products_slide' ) const …" at bounding box center [693, 361] width 1223 height 469
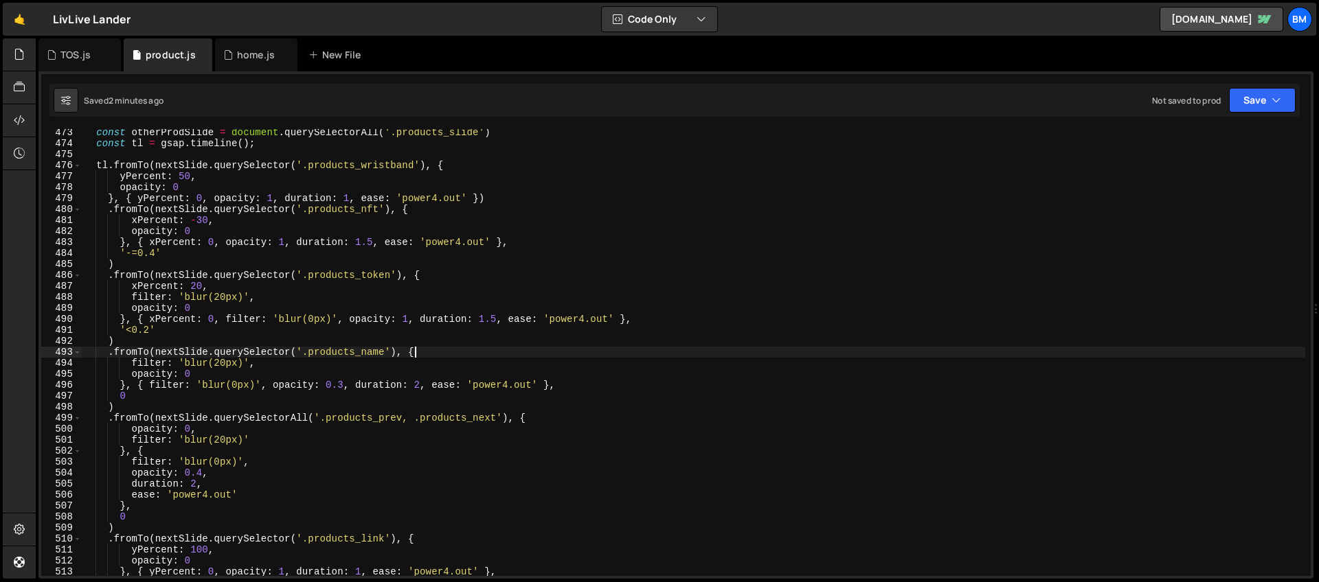
click at [429, 354] on div "const otherProdSlide = document . querySelectorAll ( '.products_slide' ) const …" at bounding box center [693, 361] width 1223 height 469
click at [392, 367] on div "const otherProdSlide = document . querySelectorAll ( '.products_slide' ) const …" at bounding box center [693, 361] width 1223 height 469
click at [457, 351] on div "const otherProdSlide = document . querySelectorAll ( '.products_slide' ) const …" at bounding box center [693, 361] width 1223 height 469
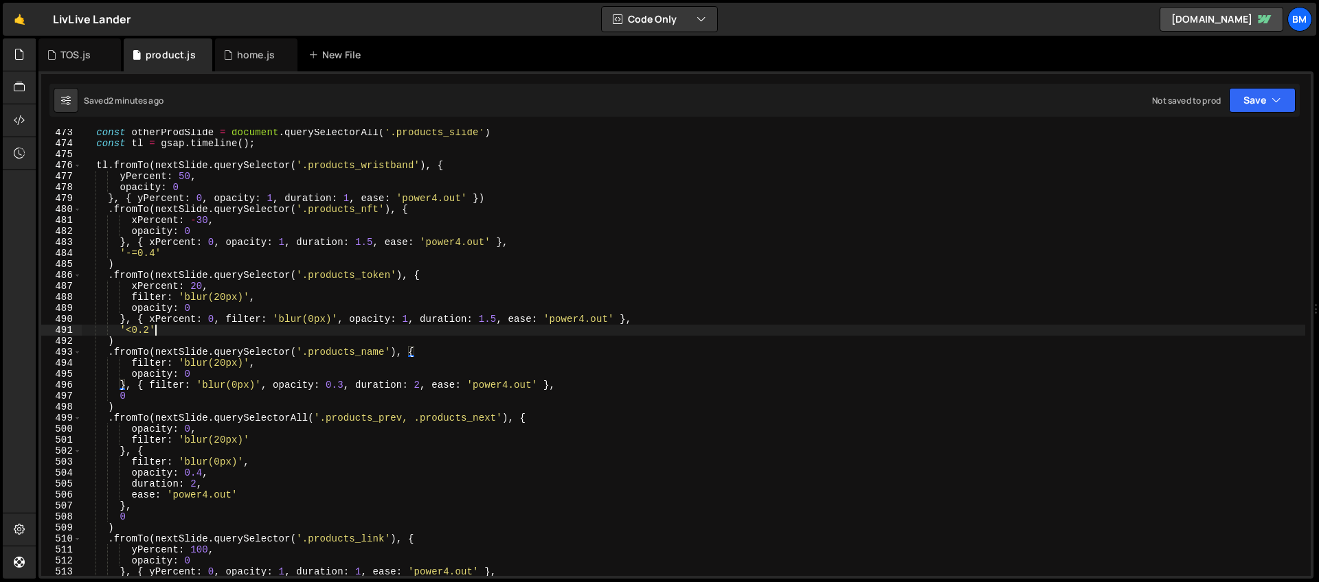
click at [376, 328] on div "const otherProdSlide = document . querySelectorAll ( '.products_slide' ) const …" at bounding box center [693, 361] width 1223 height 469
click at [139, 339] on div "const otherProdSlide = document . querySelectorAll ( '.products_slide' ) const …" at bounding box center [693, 361] width 1223 height 469
click at [112, 350] on div "const otherProdSlide = document . querySelectorAll ( '.products_slide' ) const …" at bounding box center [693, 361] width 1223 height 469
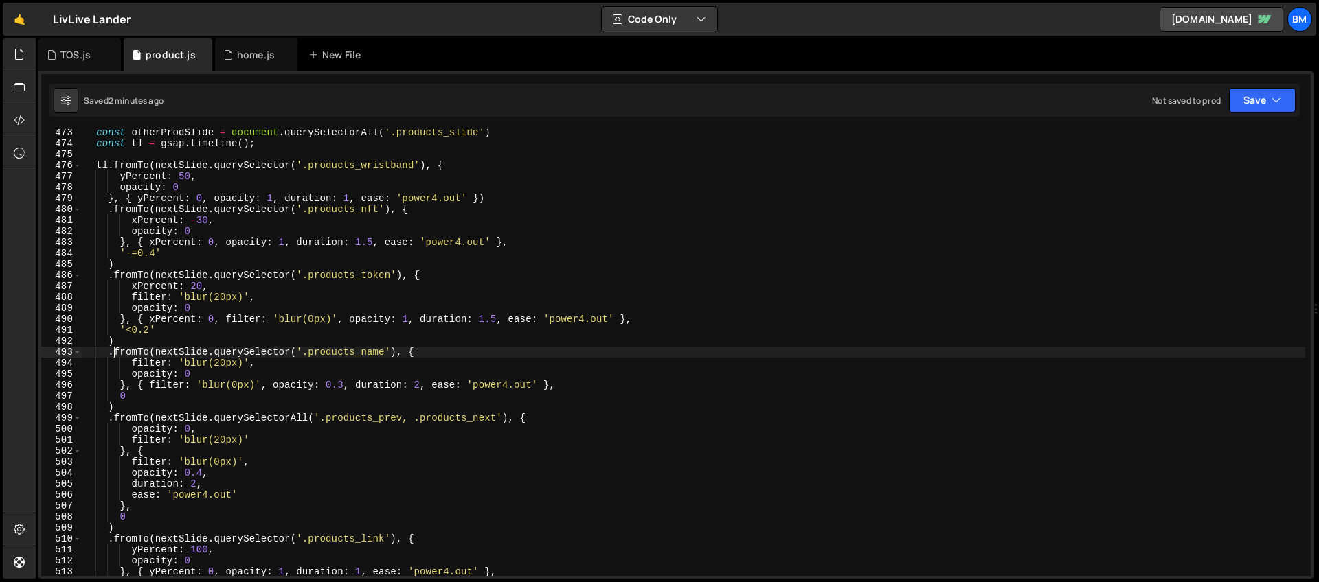
click at [170, 352] on div "const otherProdSlide = document . querySelectorAll ( '.products_slide' ) const …" at bounding box center [693, 361] width 1223 height 469
click at [156, 348] on div "const otherProdSlide = document . querySelectorAll ( '.products_slide' ) const …" at bounding box center [693, 361] width 1223 height 469
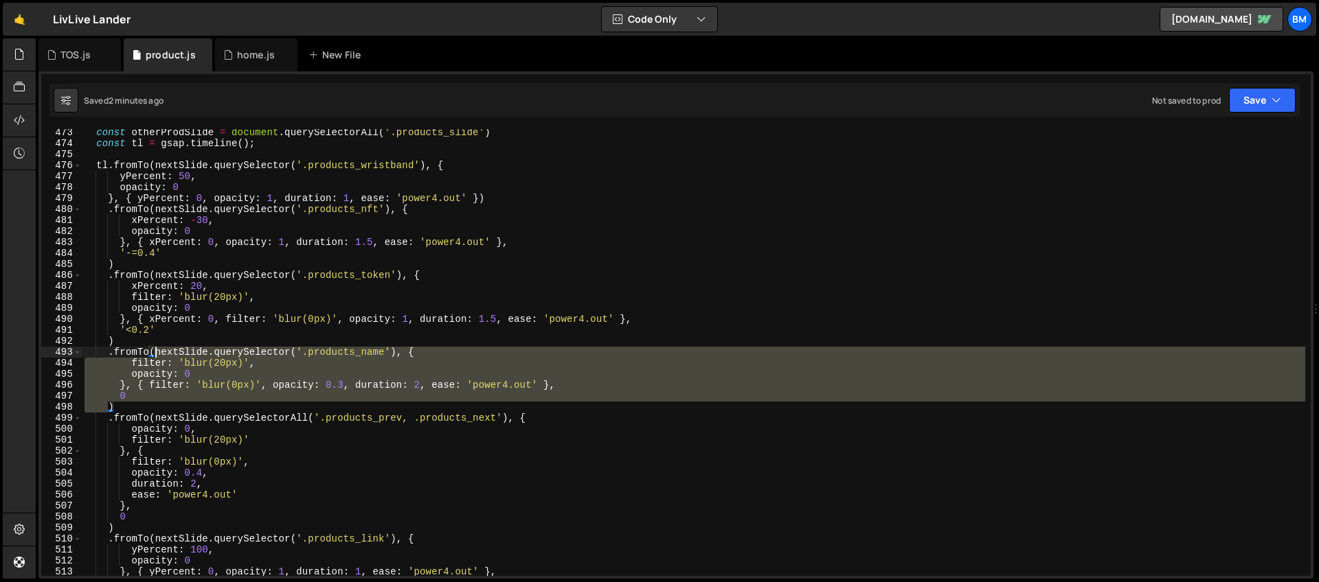
click at [156, 348] on div "const otherProdSlide = document . querySelectorAll ( '.products_slide' ) const …" at bounding box center [693, 361] width 1223 height 469
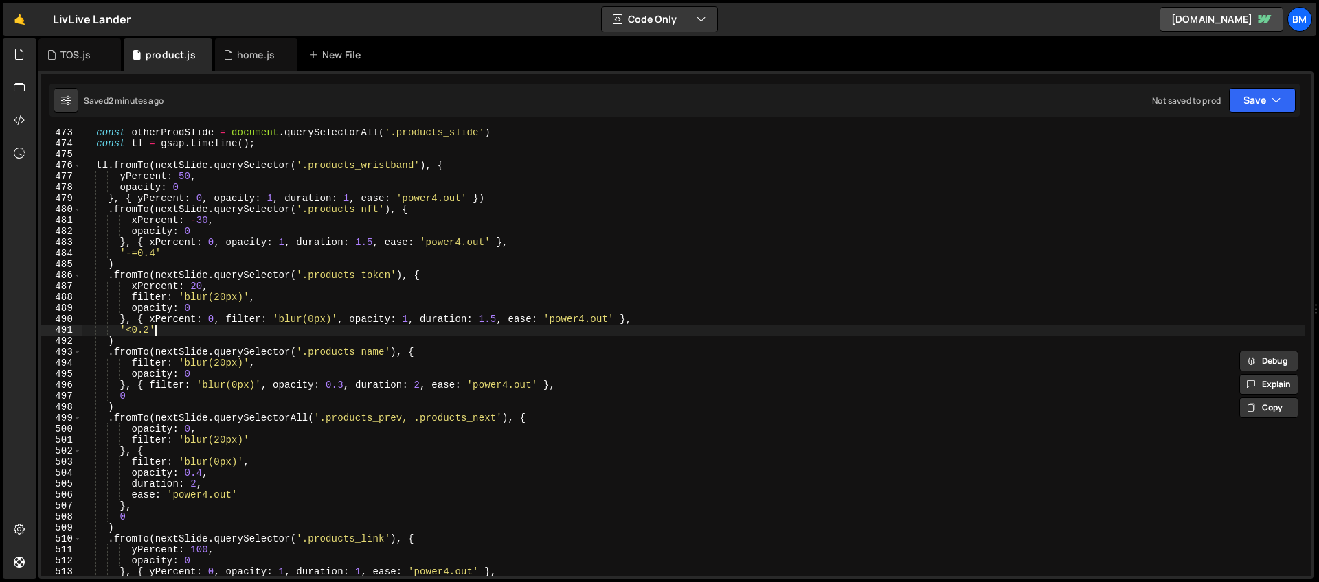
click at [155, 330] on div "const otherProdSlide = document . querySelectorAll ( '.products_slide' ) const …" at bounding box center [693, 361] width 1223 height 469
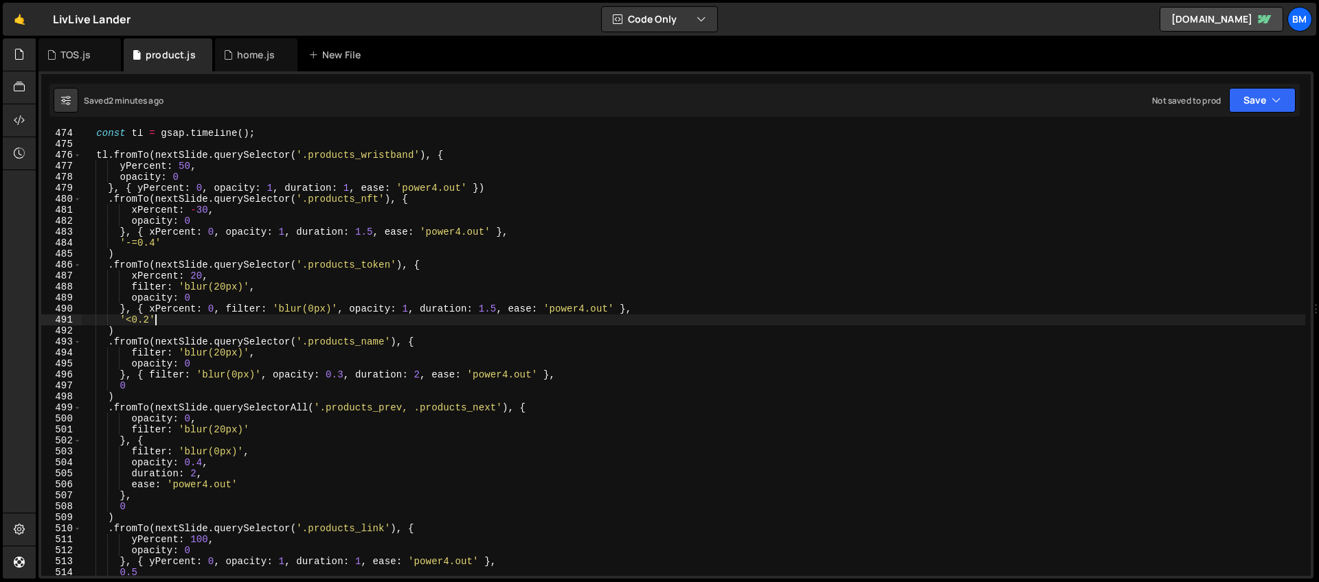
scroll to position [5189, 0]
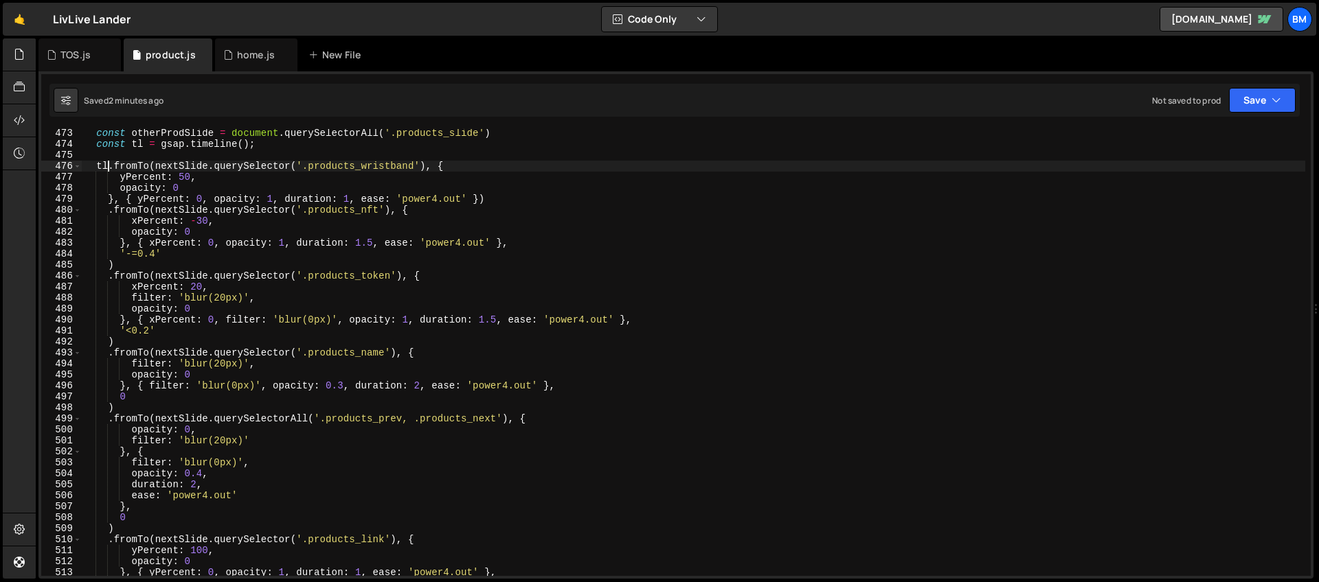
click at [108, 168] on div "const otherProdSlide = document . querySelectorAll ( '.products_slide' ) const …" at bounding box center [693, 362] width 1223 height 469
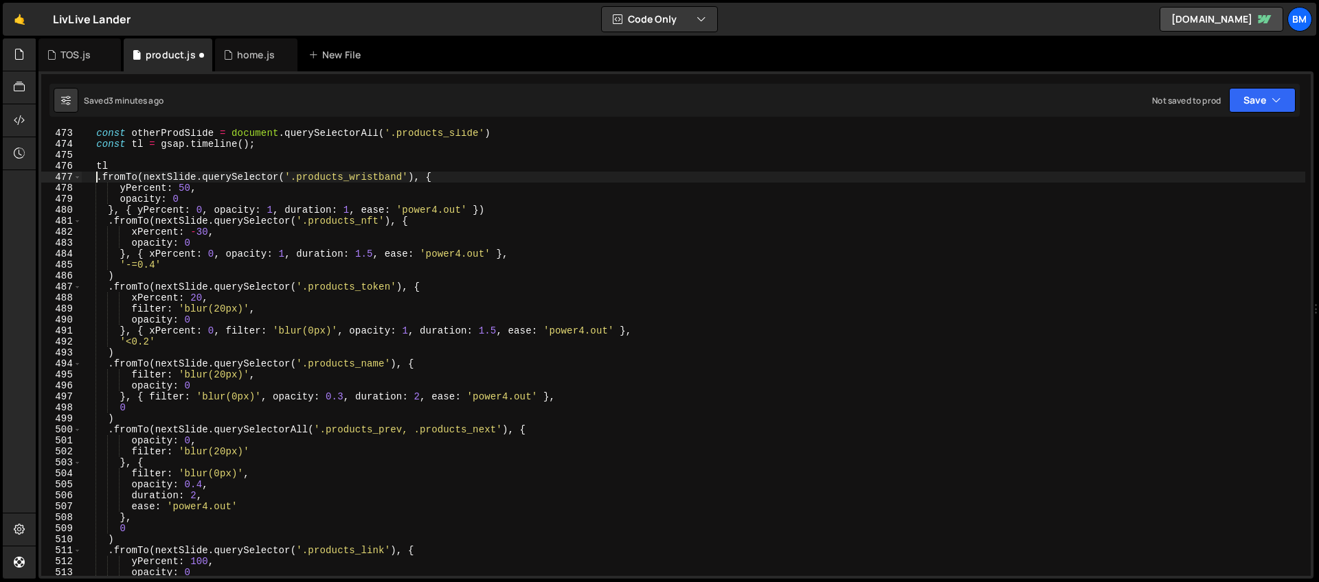
scroll to position [0, 1]
click at [124, 168] on div "const otherProdSlide = document . querySelectorAll ( '.products_slide' ) const …" at bounding box center [693, 362] width 1223 height 469
type textarea "tl"
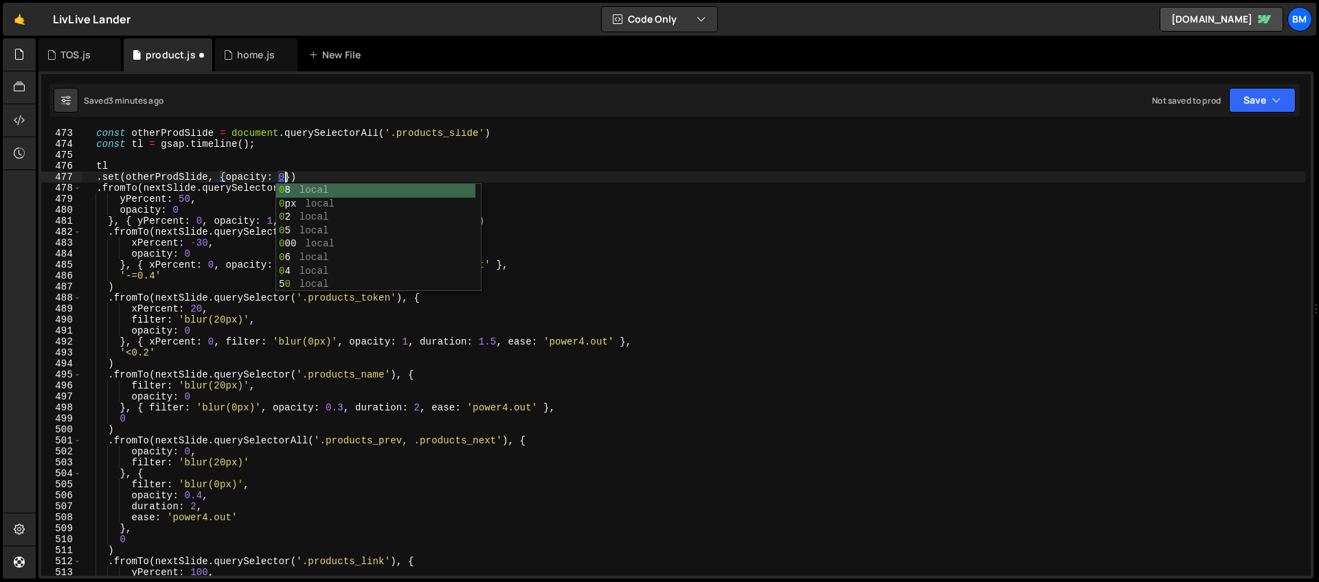
scroll to position [0, 14]
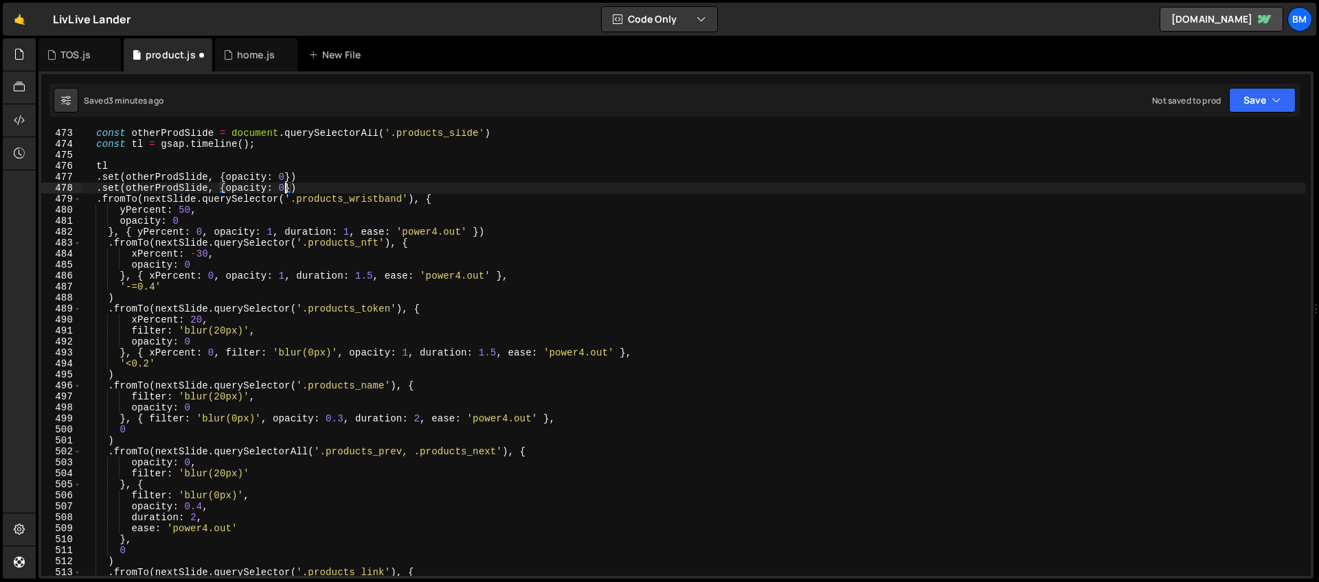
click at [158, 191] on div "const otherProdSlide = document . querySelectorAll ( '.products_slide' ) const …" at bounding box center [693, 362] width 1223 height 469
click at [280, 186] on div "const otherProdSlide = document . querySelectorAll ( '.products_slide' ) const …" at bounding box center [693, 362] width 1223 height 469
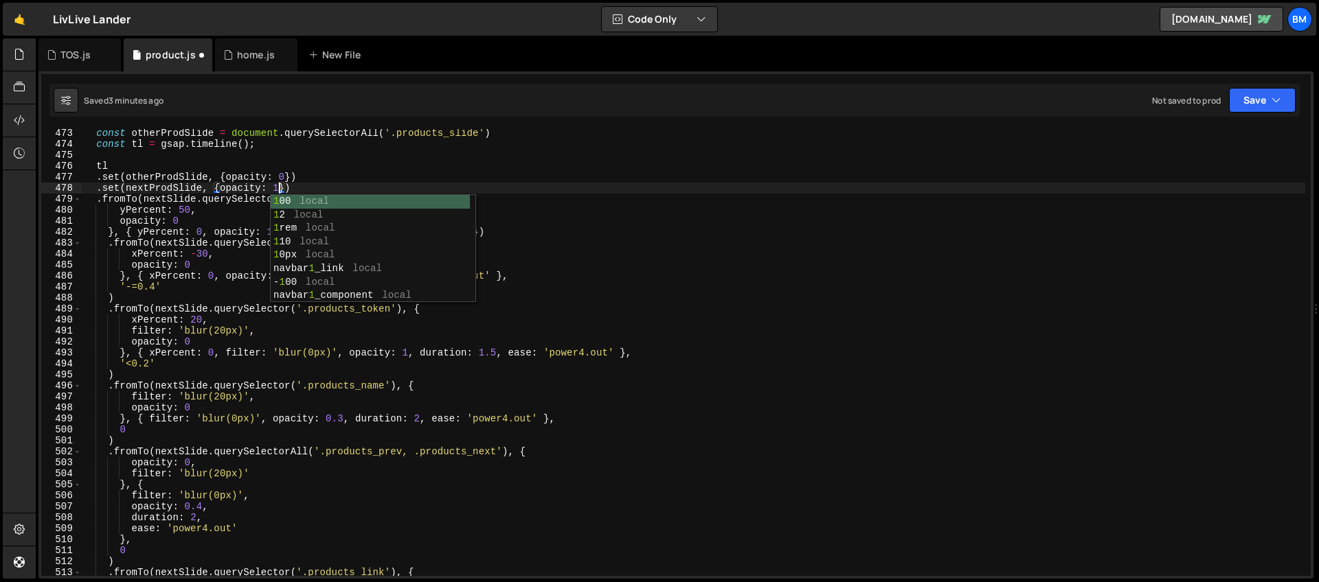
scroll to position [0, 13]
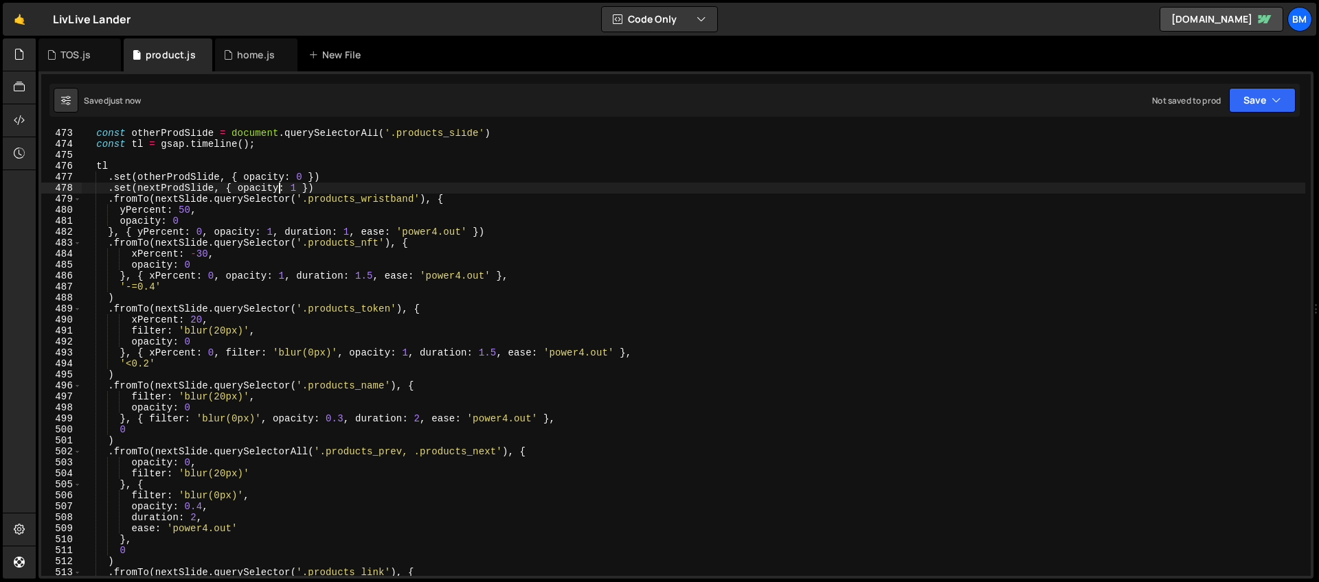
click at [304, 225] on div "const otherProdSlide = document . querySelectorAll ( '.products_slide' ) const …" at bounding box center [693, 362] width 1223 height 469
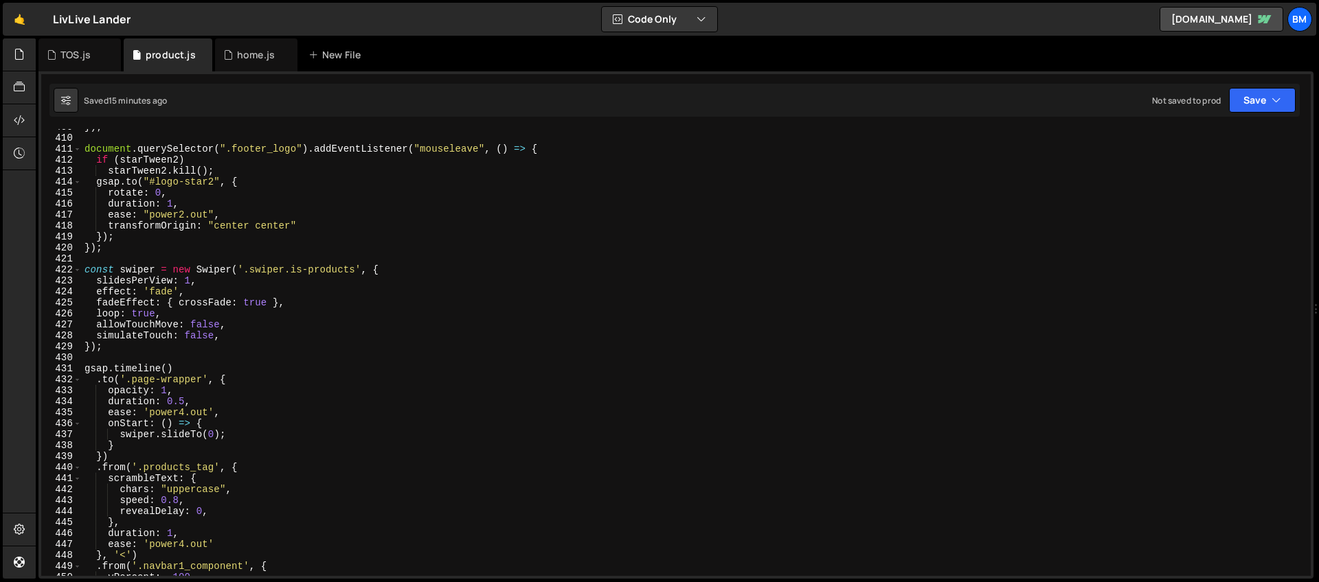
scroll to position [4205, 0]
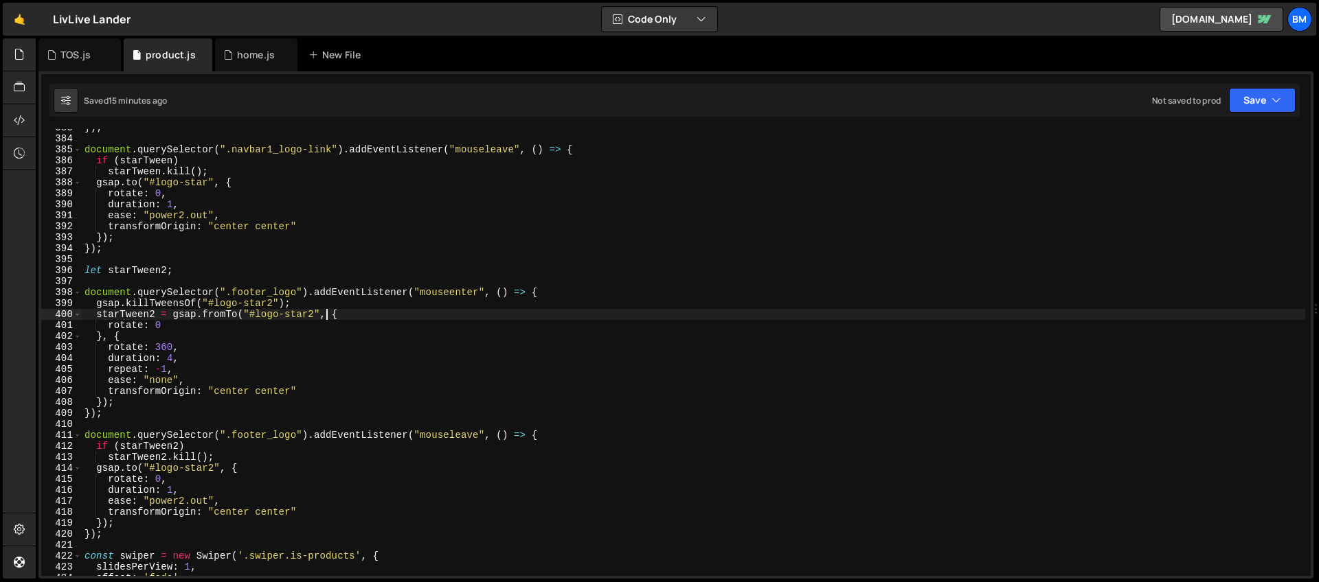
click at [324, 317] on div "}) ; document . querySelector ( ".navbar1_logo-link" ) . addEventListener ( "mo…" at bounding box center [693, 356] width 1223 height 469
type textarea "starTween2 = gsap.fromTo("#logo-star2", {"
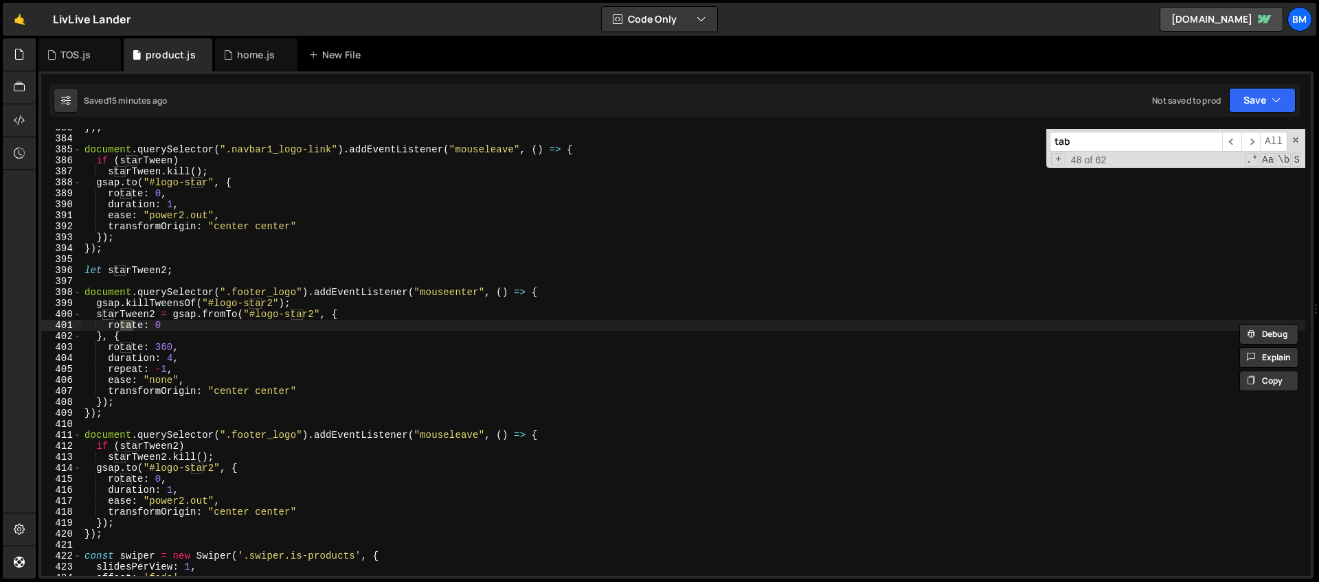
scroll to position [0, 0]
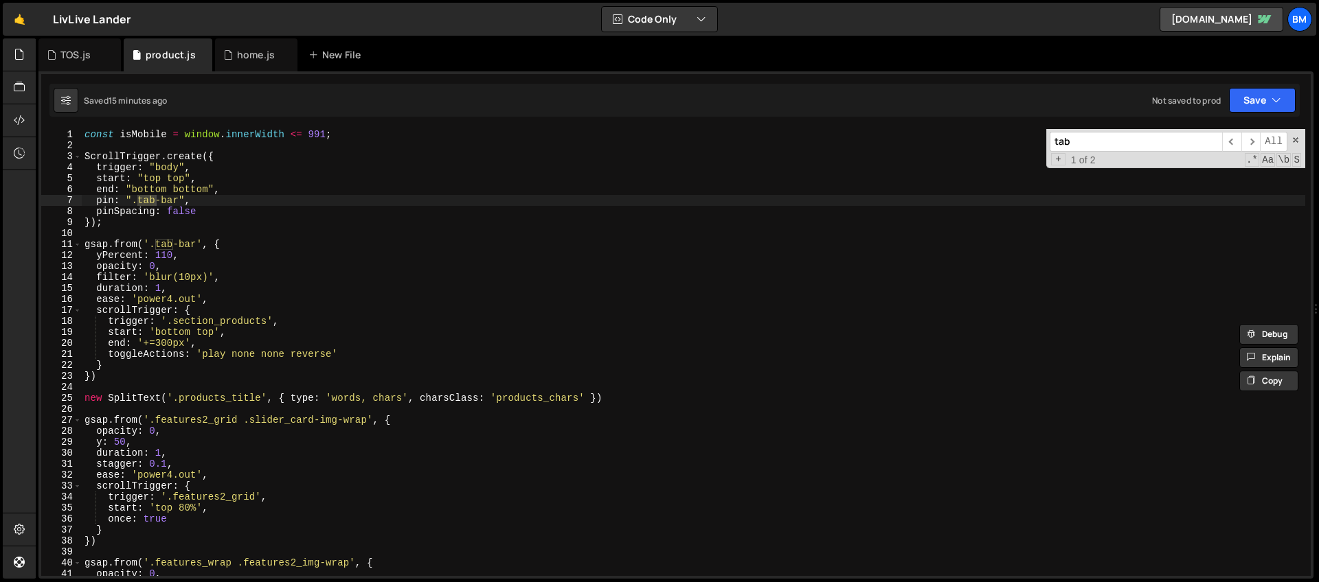
type input "tab"
click at [186, 282] on div "const isMobile = window . innerWidth <= 991 ; ScrollTrigger . create ({ trigger…" at bounding box center [693, 363] width 1223 height 469
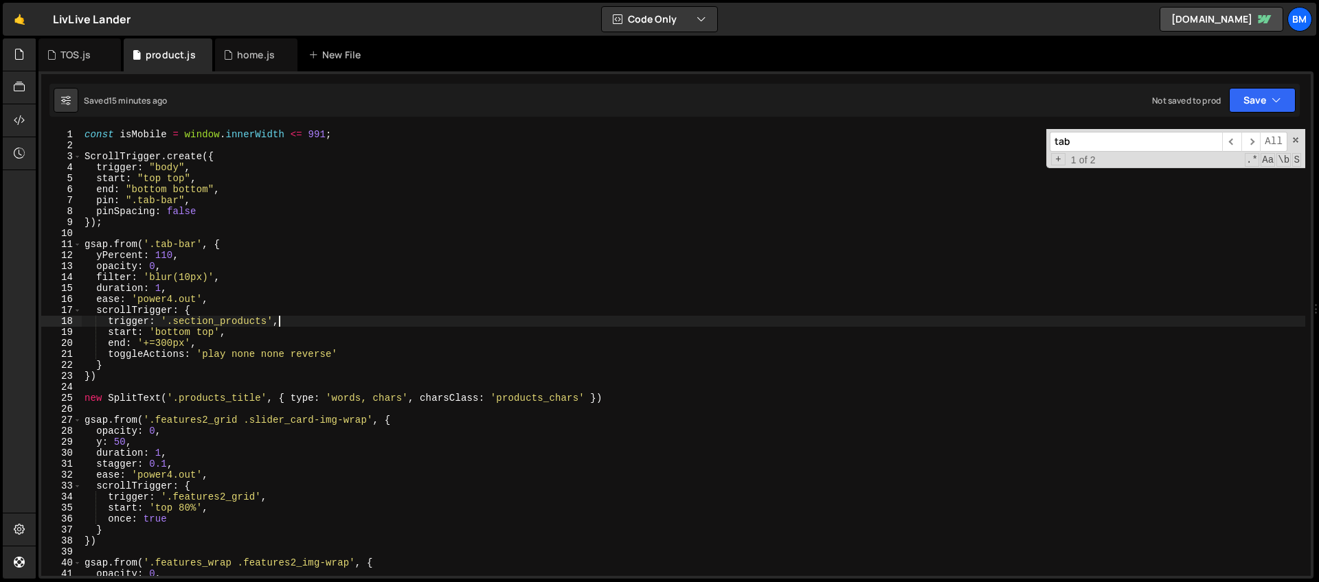
click at [281, 324] on div "const isMobile = window . innerWidth <= 991 ; ScrollTrigger . create ({ trigger…" at bounding box center [693, 363] width 1223 height 469
click at [208, 332] on div "const isMobile = window . innerWidth <= 991 ; ScrollTrigger . create ({ trigger…" at bounding box center [693, 363] width 1223 height 469
type textarea "start: 'bottom 40%',"
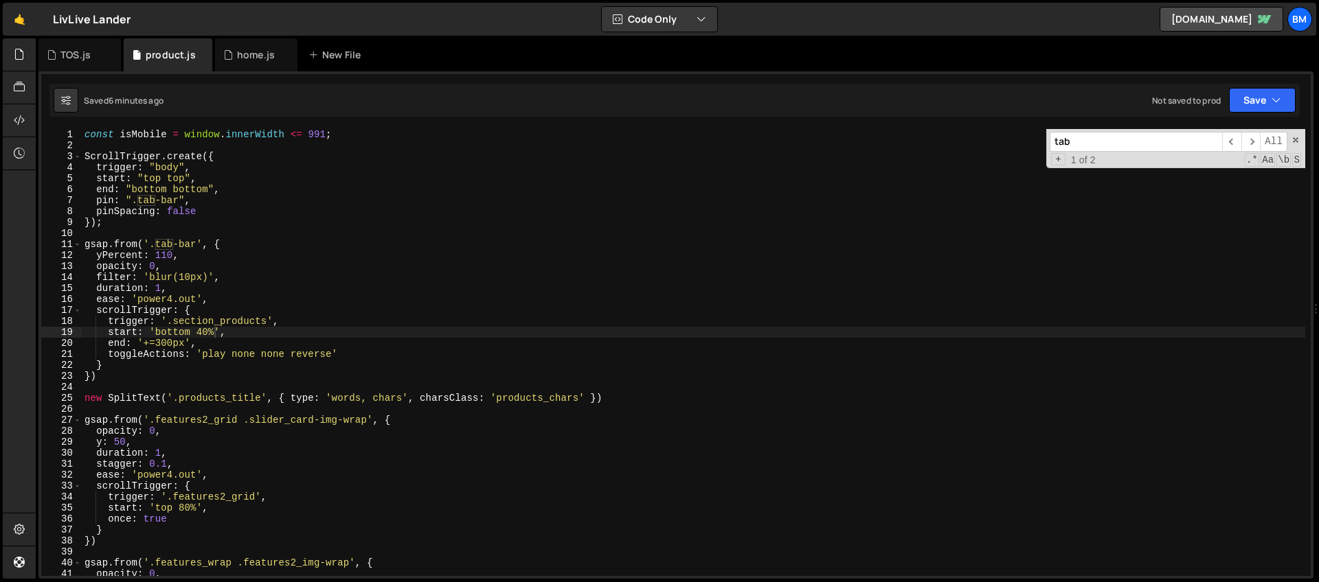
drag, startPoint x: 1083, startPoint y: 143, endPoint x: 968, endPoint y: 135, distance: 115.6
click at [968, 135] on div "const isMobile = window . innerWidth <= 991 ; ScrollTrigger . create ({ trigger…" at bounding box center [693, 352] width 1223 height 447
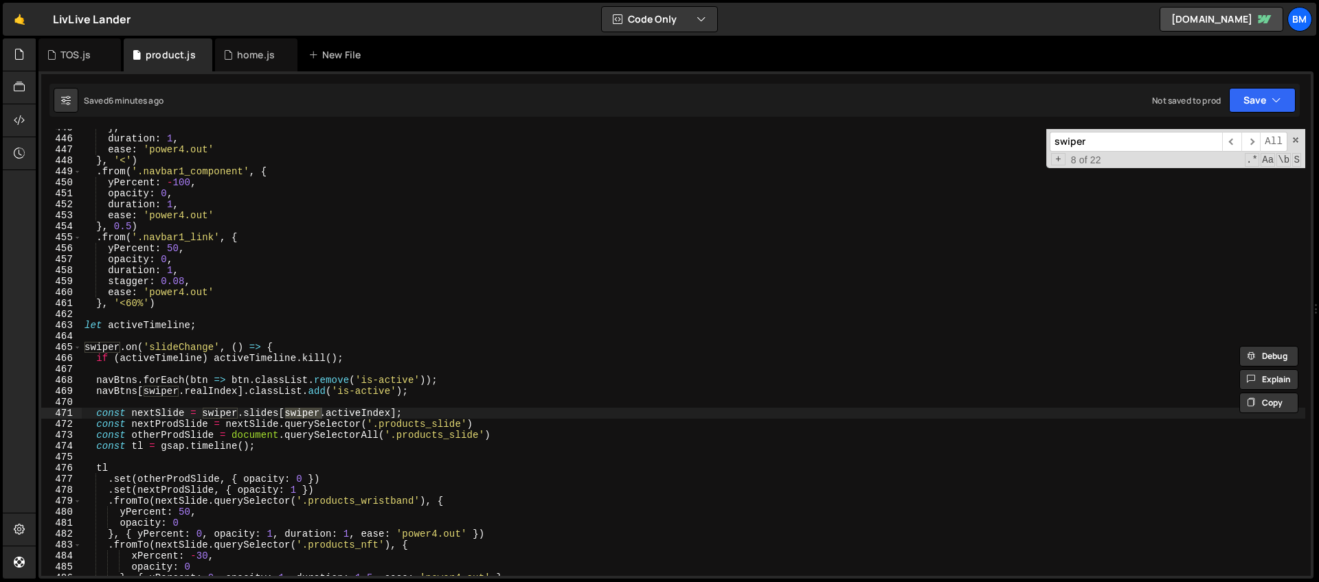
scroll to position [5887, 0]
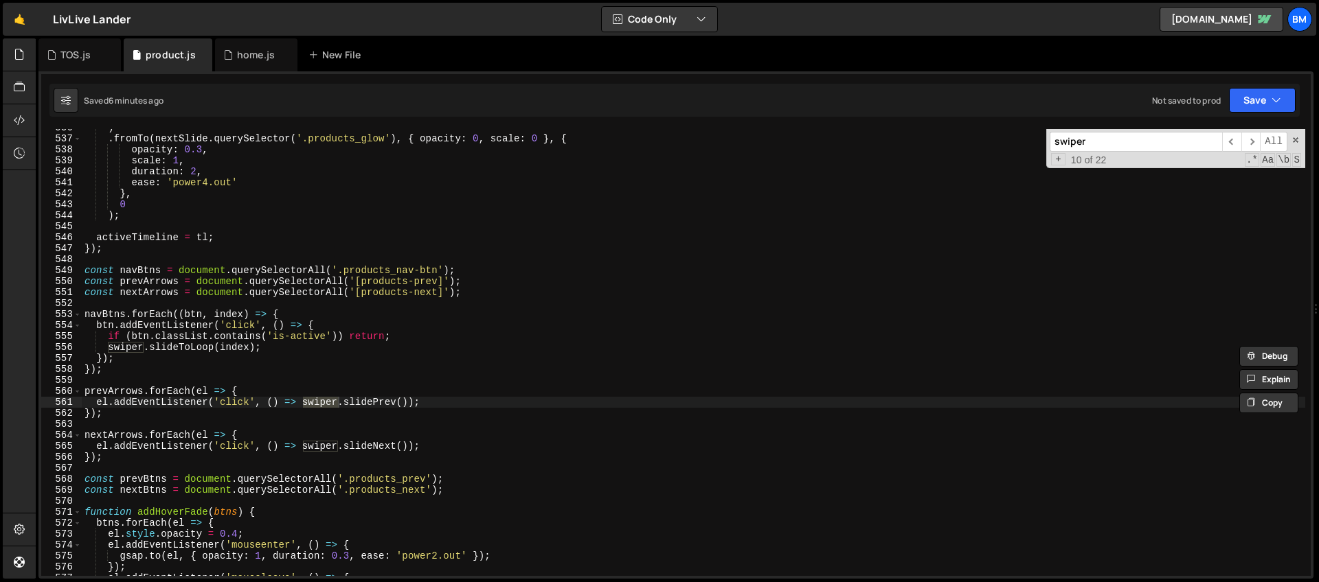
drag, startPoint x: 1105, startPoint y: 144, endPoint x: 973, endPoint y: 131, distance: 133.3
click at [973, 131] on div ") . fromTo ( nextSlide . querySelector ( '.products_glow' ) , { opacity : 0 , s…" at bounding box center [693, 352] width 1223 height 447
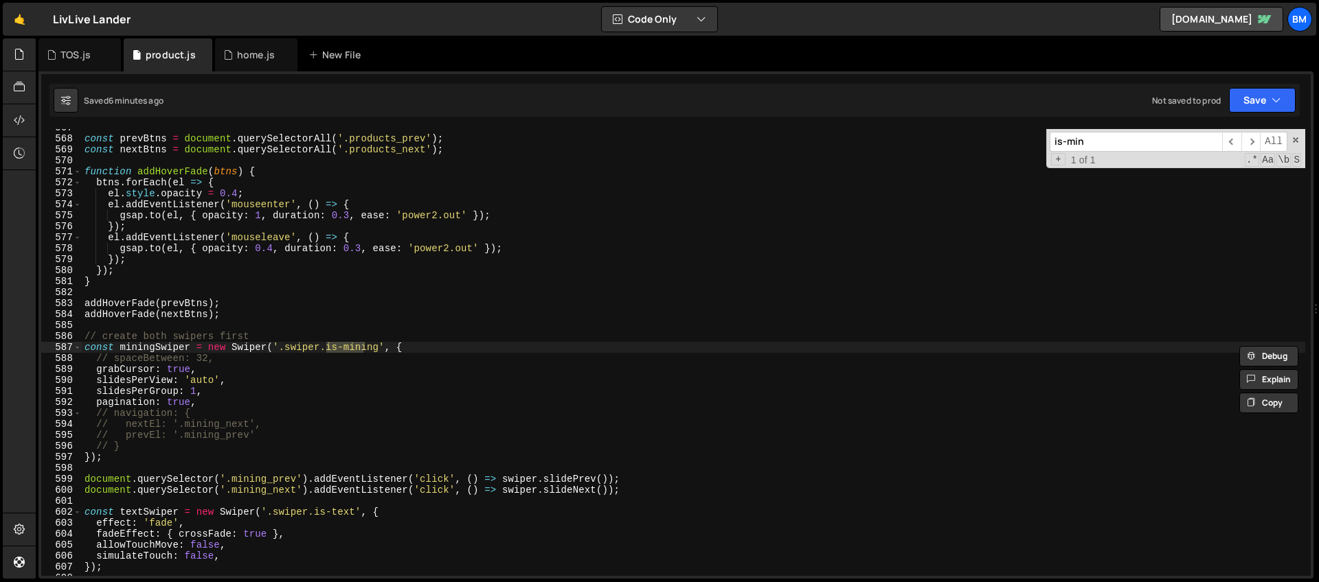
type input "is-min"
click at [215, 361] on div "const prevBtns = document . querySelectorAll ( '.products_prev' ) ; const nextB…" at bounding box center [693, 356] width 1223 height 469
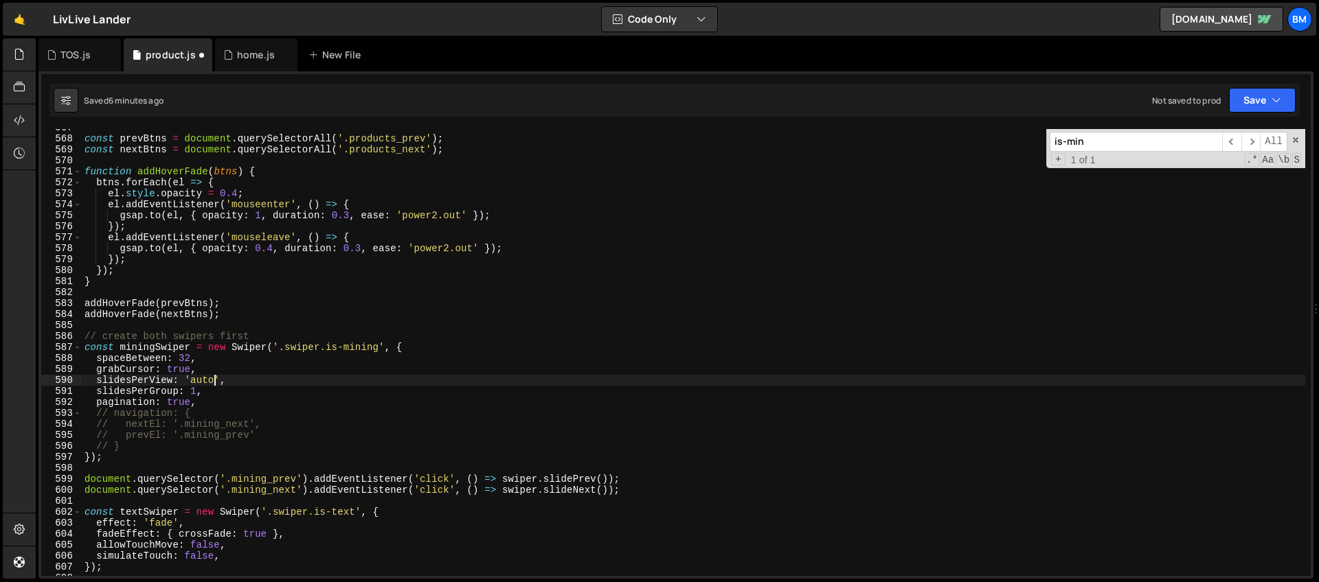
click at [214, 375] on div "const prevBtns = document . querySelectorAll ( '.products_prev' ) ; const nextB…" at bounding box center [693, 356] width 1223 height 469
click at [209, 372] on div "const prevBtns = document . querySelectorAll ( '.products_prev' ) ; const nextB…" at bounding box center [693, 356] width 1223 height 469
click at [244, 379] on div "const prevBtns = document . querySelectorAll ( '.products_prev' ) ; const nextB…" at bounding box center [693, 356] width 1223 height 469
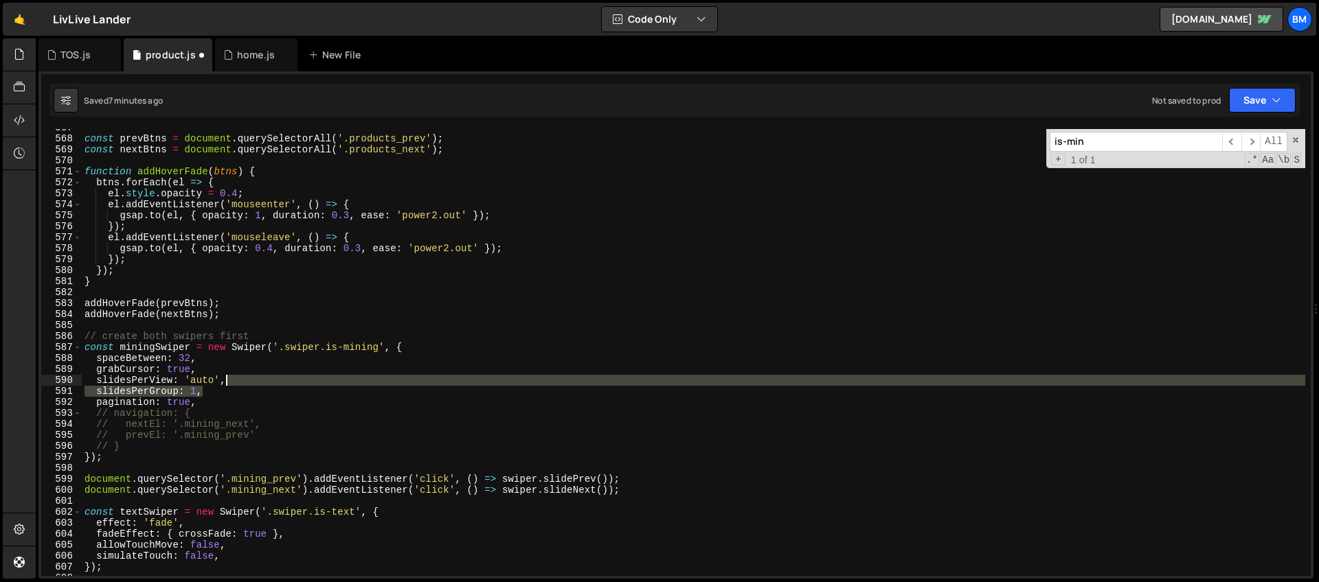
drag, startPoint x: 219, startPoint y: 390, endPoint x: 242, endPoint y: 383, distance: 24.3
click at [242, 383] on div "const prevBtns = document . querySelectorAll ( '.products_prev' ) ; const nextB…" at bounding box center [693, 356] width 1223 height 469
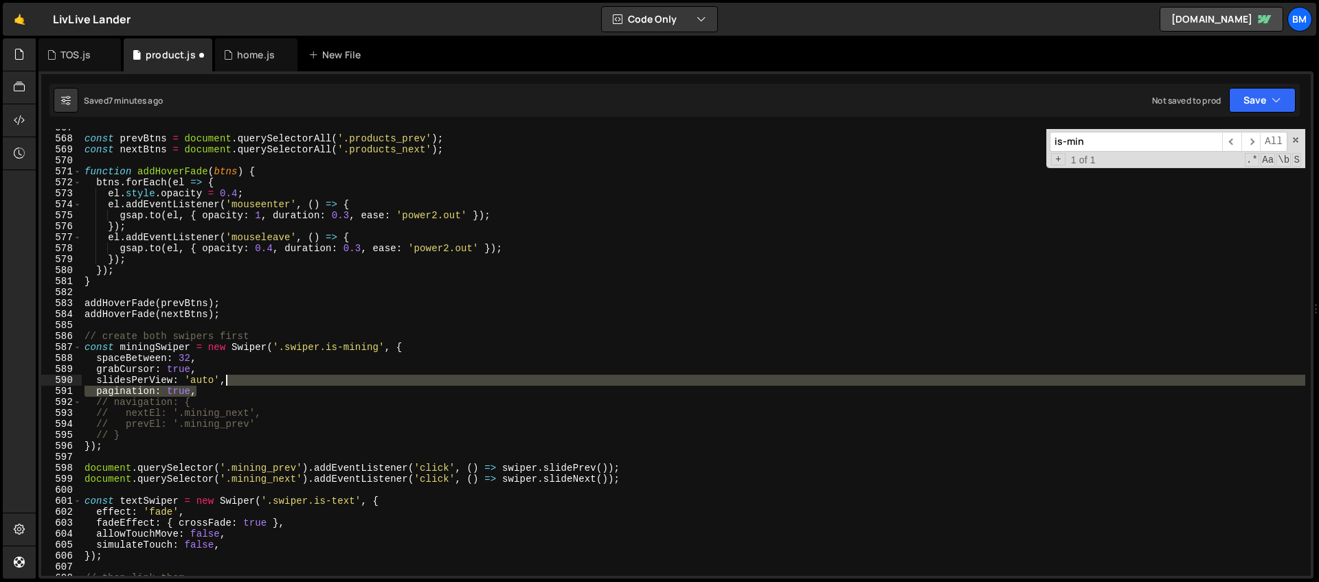
drag, startPoint x: 216, startPoint y: 391, endPoint x: 231, endPoint y: 385, distance: 17.0
click at [231, 385] on div "const prevBtns = document . querySelectorAll ( '.products_prev' ) ; const nextB…" at bounding box center [693, 356] width 1223 height 469
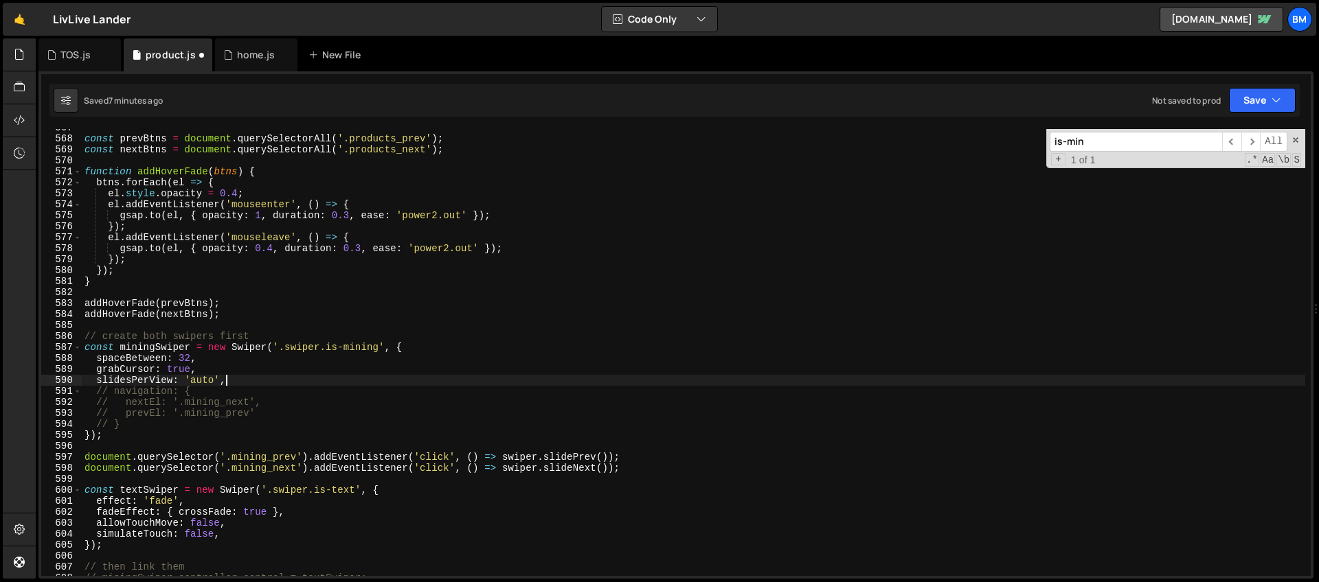
click at [199, 392] on div "const prevBtns = document . querySelectorAll ( '.products_prev' ) ; const nextB…" at bounding box center [693, 356] width 1223 height 469
click at [212, 370] on div "const prevBtns = document . querySelectorAll ( '.products_prev' ) ; const nextB…" at bounding box center [693, 356] width 1223 height 469
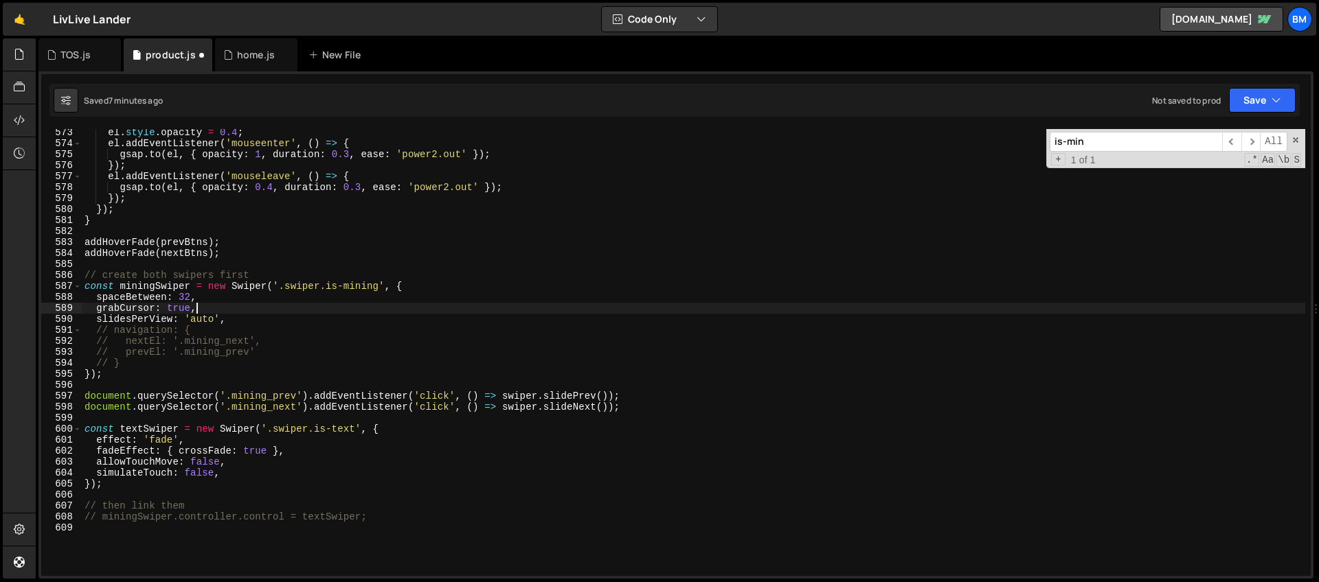
scroll to position [6310, 0]
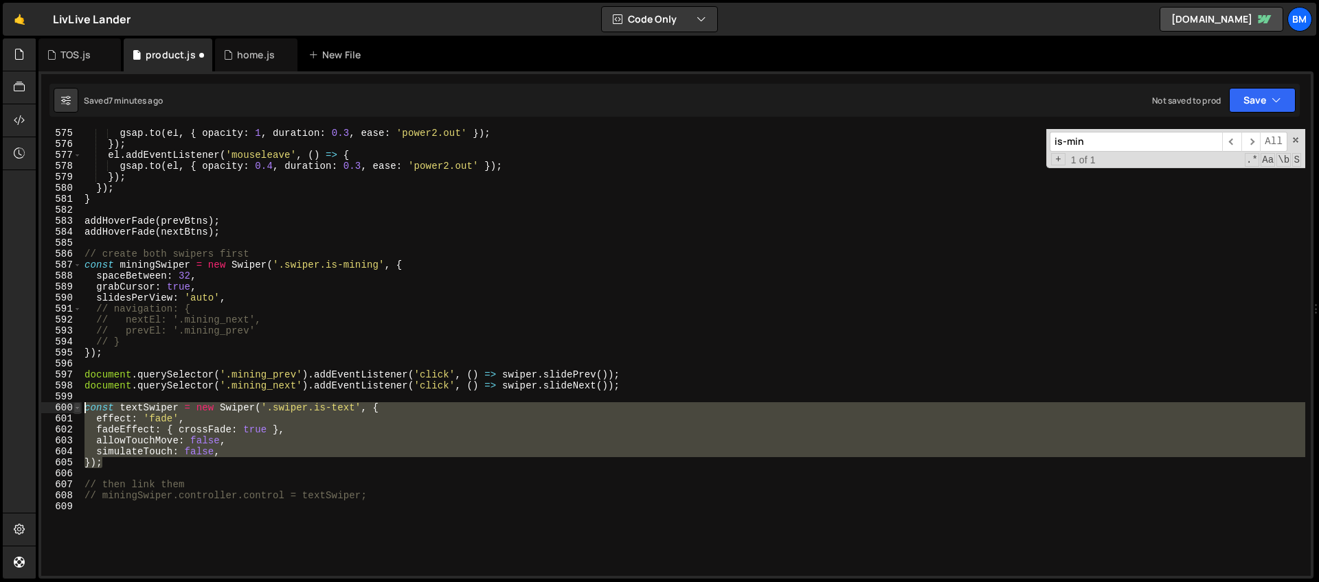
drag, startPoint x: 125, startPoint y: 463, endPoint x: 73, endPoint y: 410, distance: 73.8
click at [73, 410] on div "grabCursor: true, 575 576 577 578 579 580 581 582 583 584 585 586 587 588 589 5…" at bounding box center [675, 352] width 1269 height 447
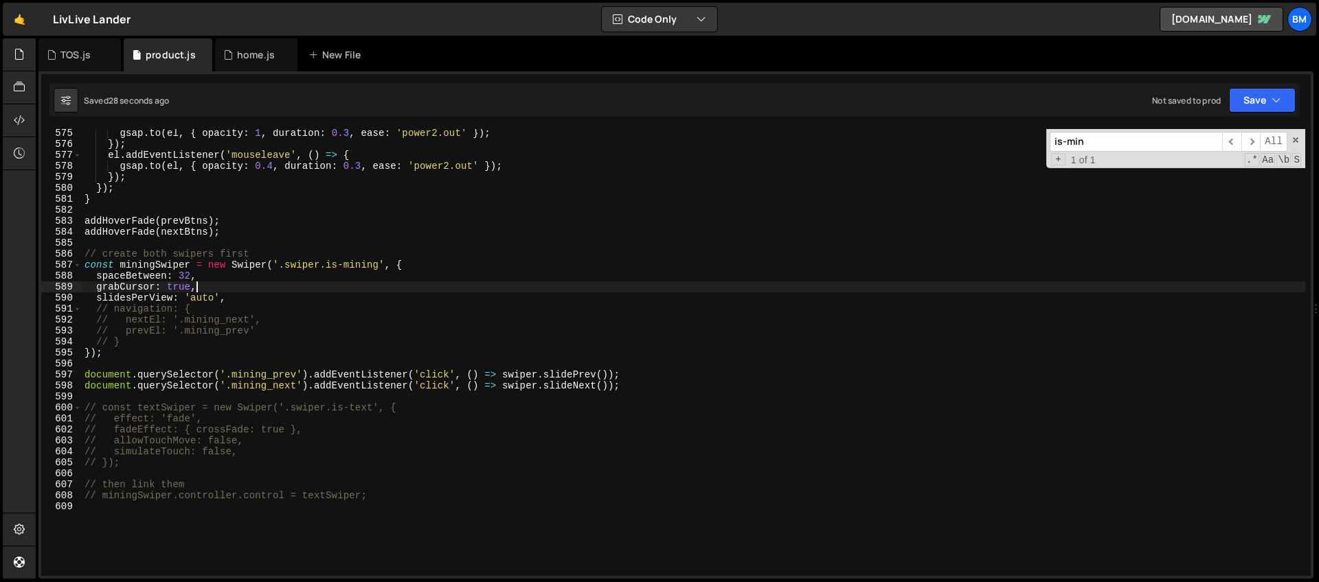
click at [223, 292] on div "gsap . to ( el , { opacity : 1 , duration : 0.3 , ease : 'power2.out' }) ; }) ;…" at bounding box center [693, 362] width 1223 height 469
click at [243, 298] on div "gsap . to ( el , { opacity : 1 , duration : 0.3 , ease : 'power2.out' }) ; }) ;…" at bounding box center [693, 362] width 1223 height 469
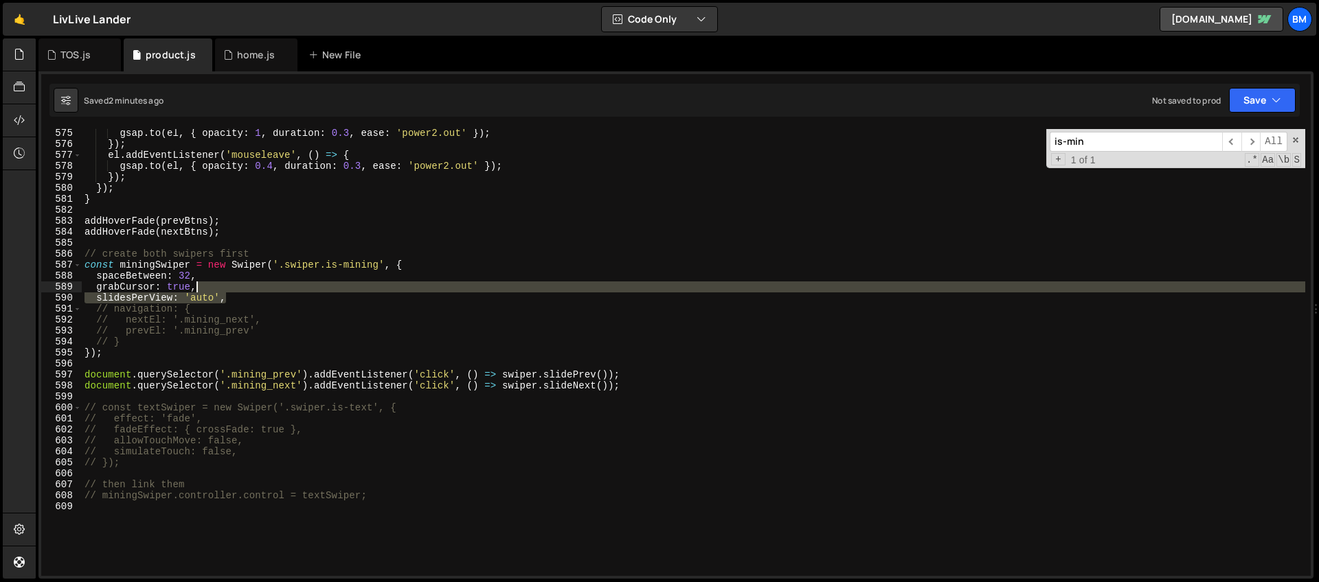
click at [236, 291] on div "gsap . to ( el , { opacity : 1 , duration : 0.3 , ease : 'power2.out' }) ; }) ;…" at bounding box center [693, 362] width 1223 height 469
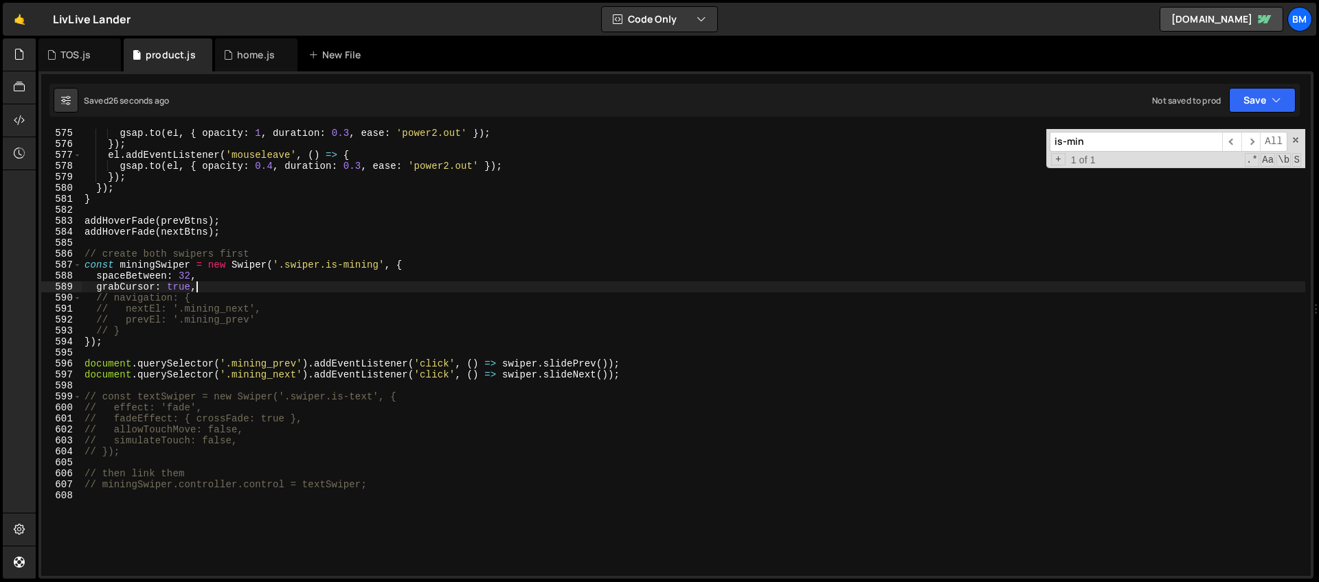
click at [210, 288] on div "gsap . to ( el , { opacity : 1 , duration : 0.3 , ease : 'power2.out' }) ; }) ;…" at bounding box center [693, 362] width 1223 height 469
click at [522, 365] on div "gsap . to ( el , { opacity : 1 , duration : 0.3 , ease : 'power2.out' }) ; }) ;…" at bounding box center [693, 362] width 1223 height 469
click at [509, 374] on div "gsap . to ( el , { opacity : 1 , duration : 0.3 , ease : 'power2.out' }) ; }) ;…" at bounding box center [693, 362] width 1223 height 469
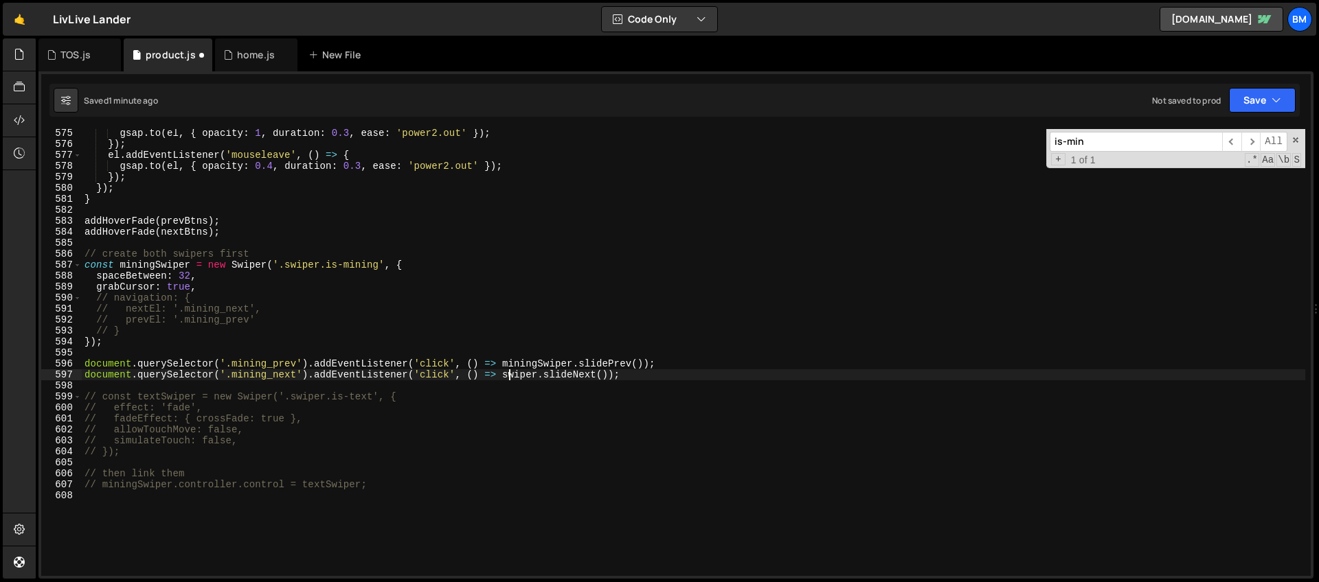
click at [509, 374] on div "gsap . to ( el , { opacity : 1 , duration : 0.3 , ease : 'power2.out' }) ; }) ;…" at bounding box center [693, 362] width 1223 height 469
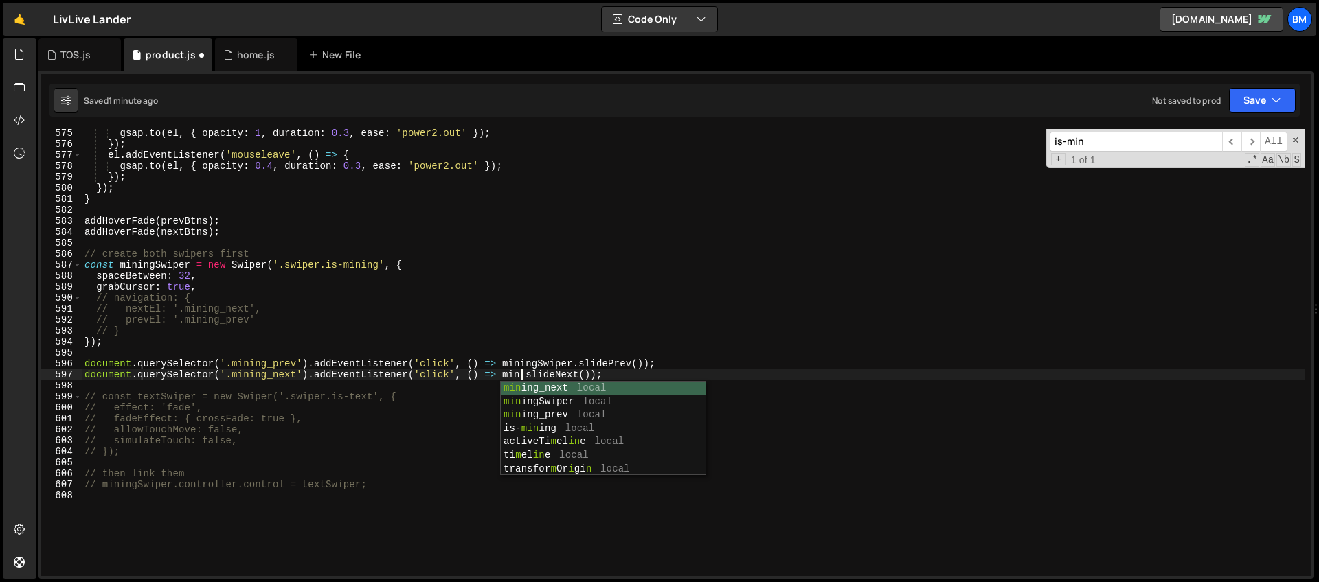
scroll to position [0, 31]
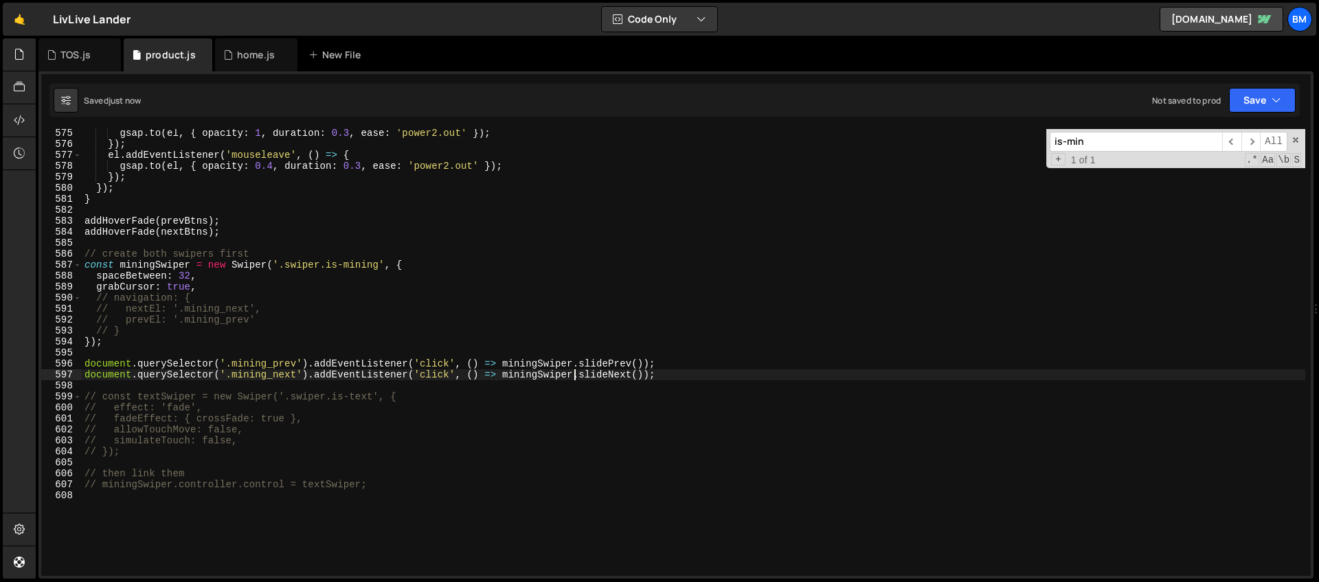
click at [230, 286] on div "gsap . to ( el , { opacity : 1 , duration : 0.3 , ease : 'power2.out' }) ; }) ;…" at bounding box center [693, 362] width 1223 height 469
type textarea "grabCursor: true,"
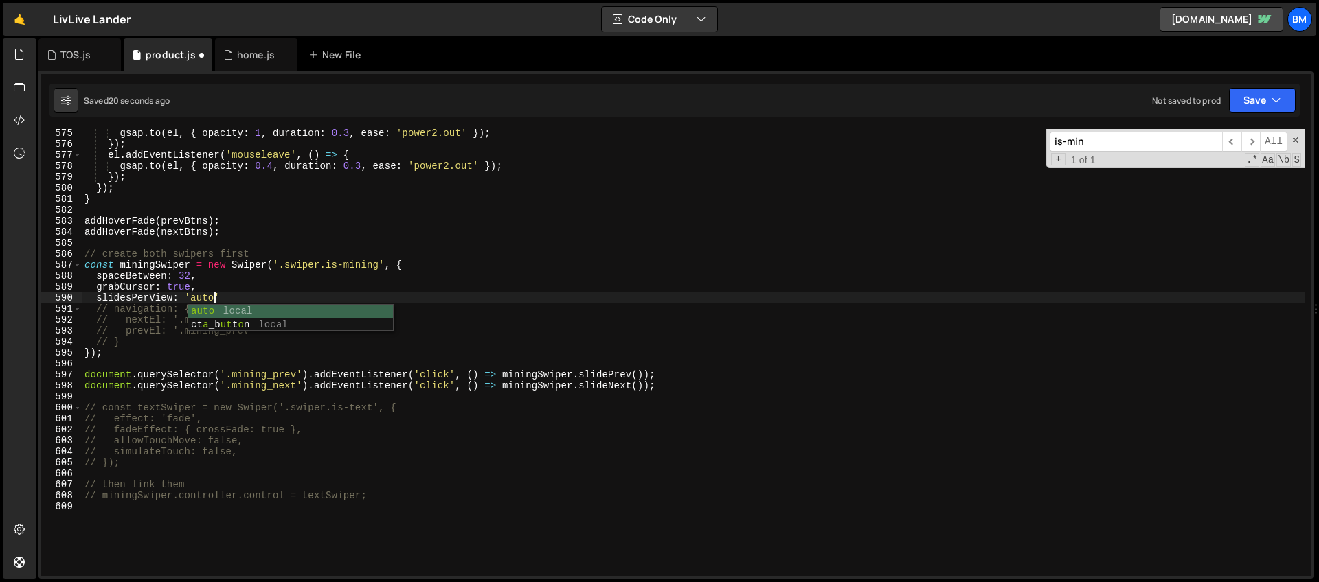
scroll to position [0, 8]
type textarea "slidesPerView: 'auto',"
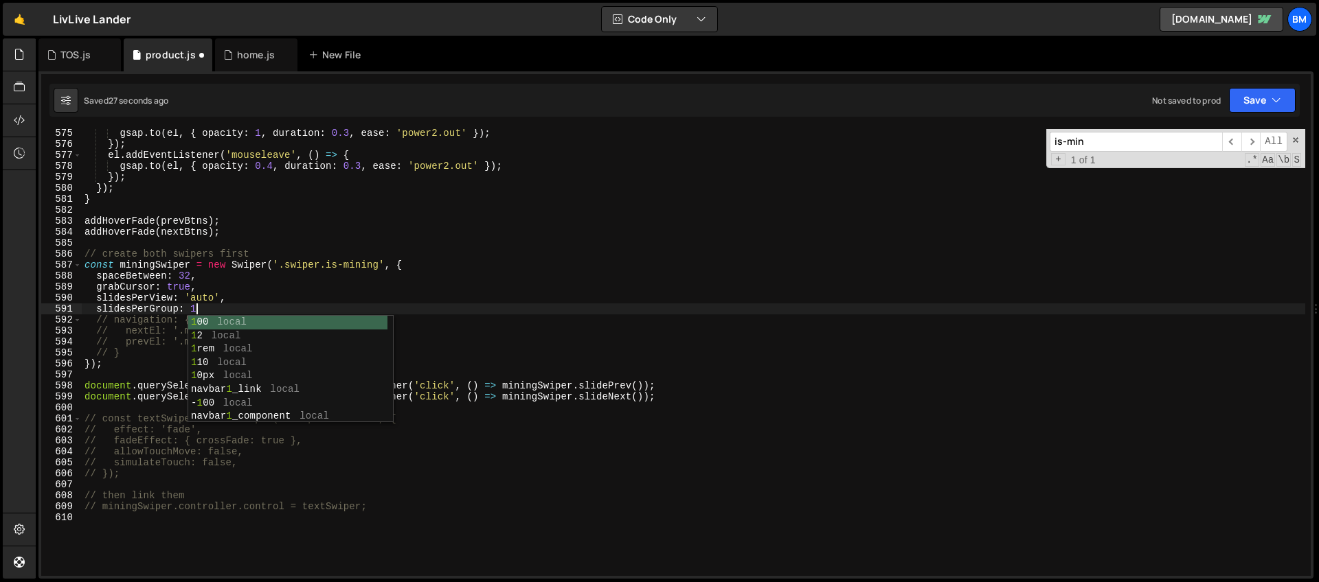
scroll to position [0, 7]
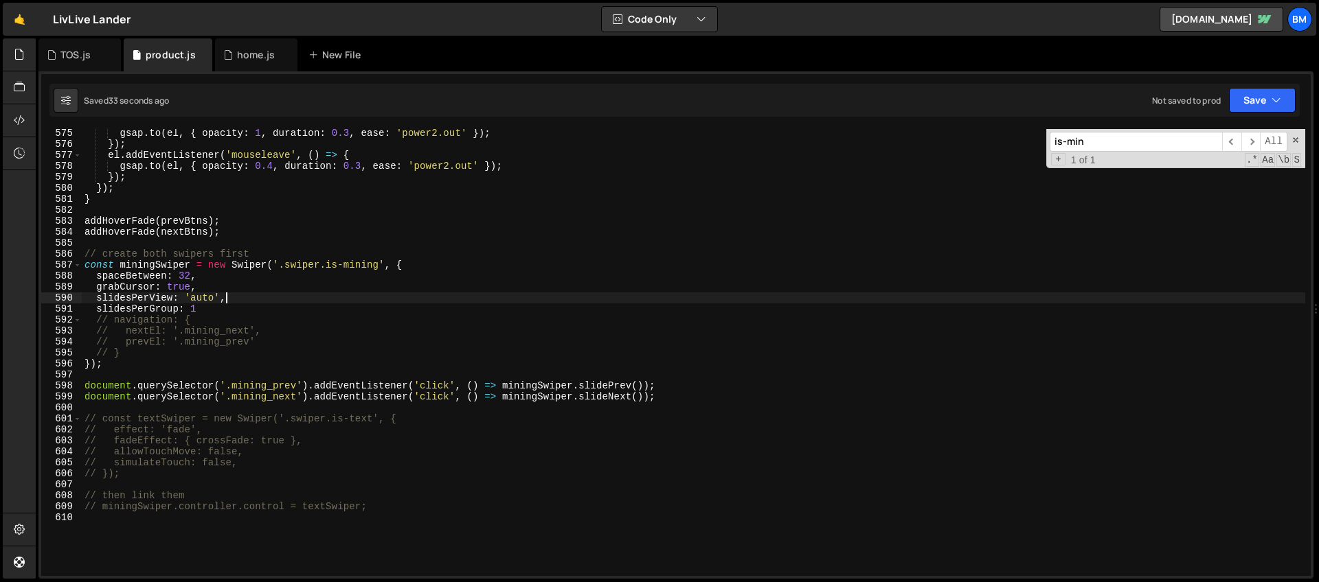
click at [245, 299] on div "gsap . to ( el , { opacity : 1 , duration : 0.3 , ease : 'power2.out' }) ; }) ;…" at bounding box center [693, 362] width 1223 height 469
click at [207, 287] on div "gsap . to ( el , { opacity : 1 , duration : 0.3 , ease : 'power2.out' }) ; }) ;…" at bounding box center [693, 362] width 1223 height 469
type textarea "grabCursor: true,"
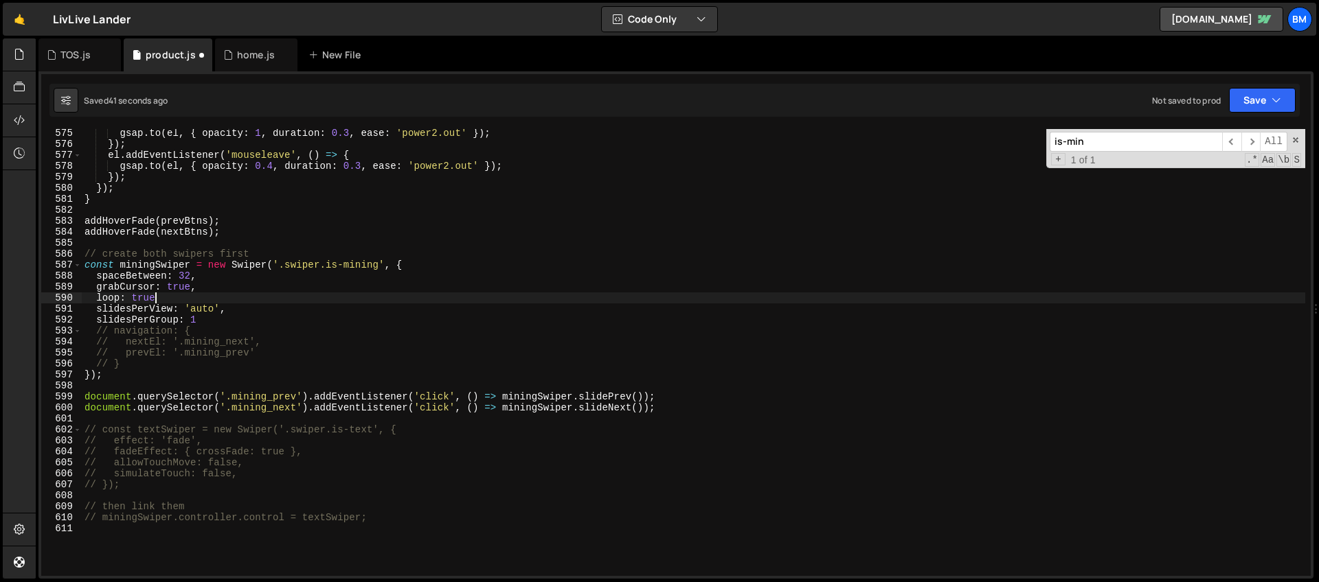
scroll to position [0, 4]
click at [247, 302] on div "gsap . to ( el , { opacity : 1 , duration : 0.3 , ease : 'power2.out' }) ; }) ;…" at bounding box center [693, 362] width 1223 height 469
click at [240, 307] on div "gsap . to ( el , { opacity : 1 , duration : 0.3 , ease : 'power2.out' }) ; }) ;…" at bounding box center [693, 362] width 1223 height 469
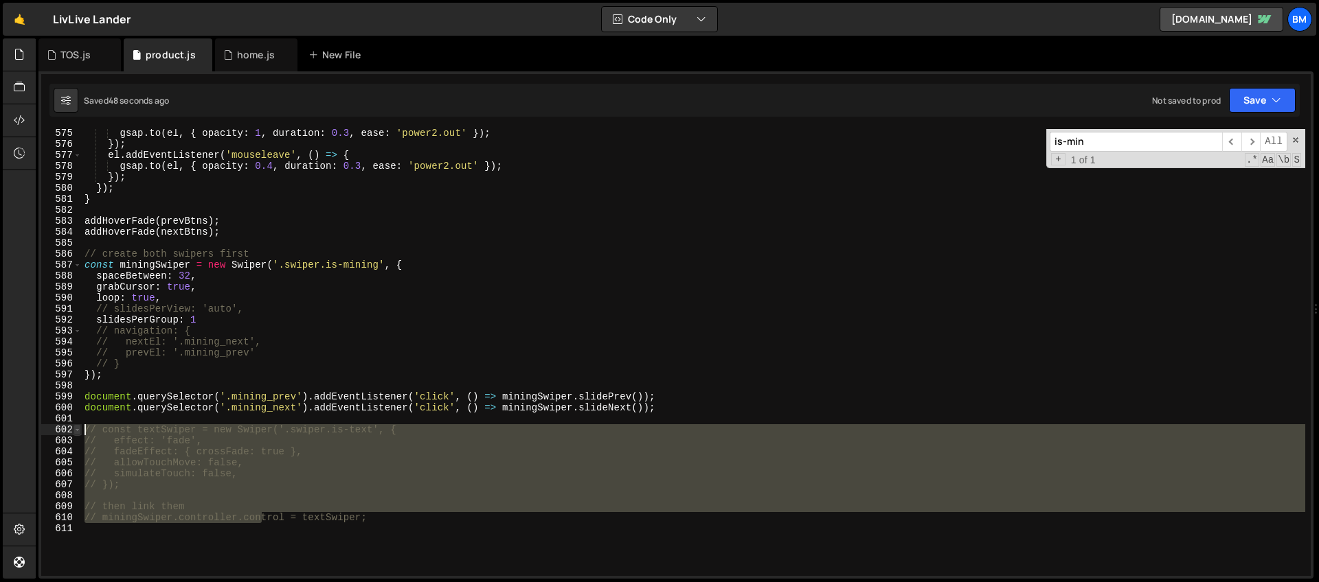
drag, startPoint x: 260, startPoint y: 515, endPoint x: 78, endPoint y: 429, distance: 201.6
click at [78, 429] on div "// slidesPerView: 'auto', 575 576 577 578 579 580 581 582 583 584 585 586 587 5…" at bounding box center [675, 352] width 1269 height 447
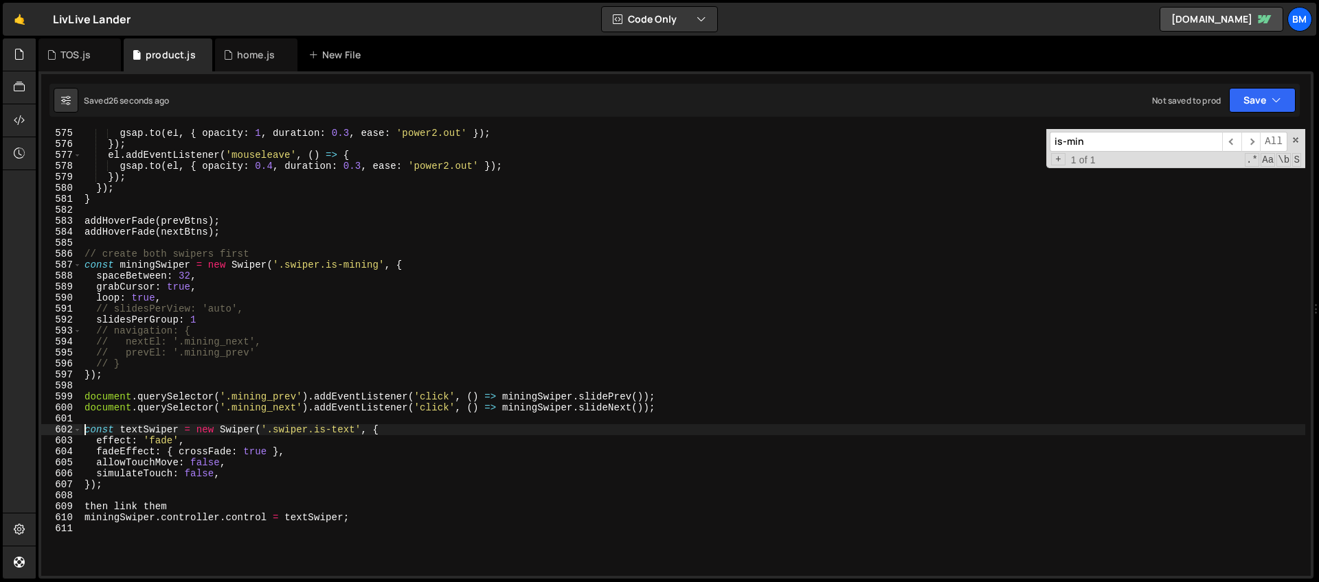
click at [142, 509] on div "gsap . to ( el , { opacity : 1 , duration : 0.3 , ease : 'power2.out' }) ; }) ;…" at bounding box center [693, 362] width 1223 height 469
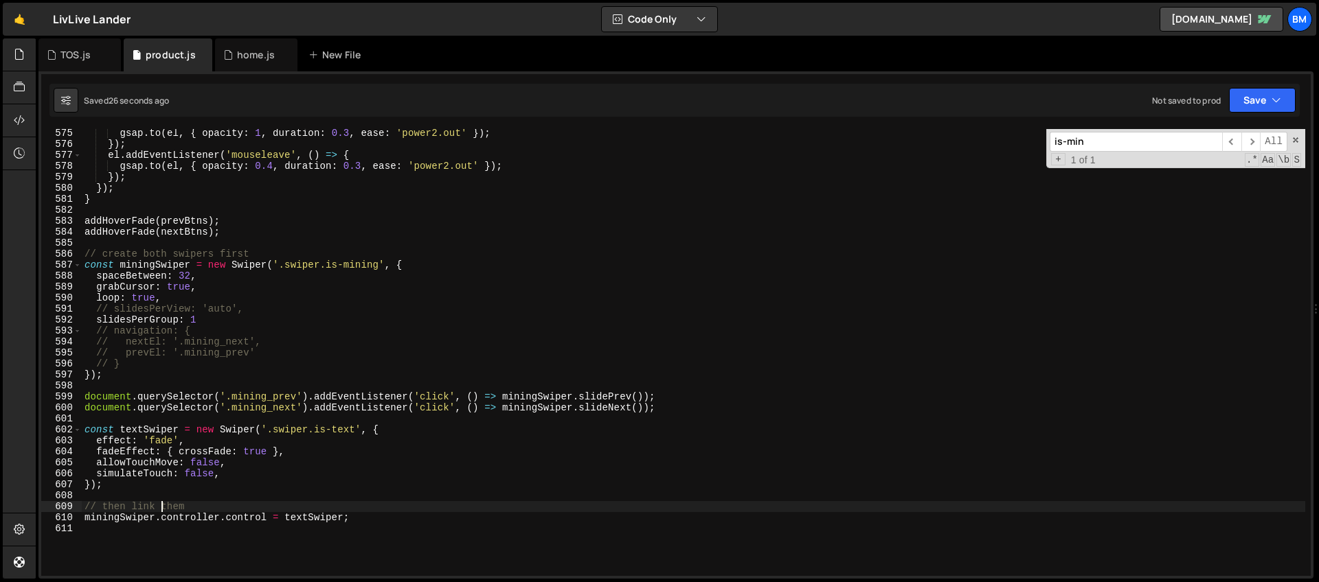
click at [205, 462] on div "gsap . to ( el , { opacity : 1 , duration : 0.3 , ease : 'power2.out' }) ; }) ;…" at bounding box center [693, 362] width 1223 height 469
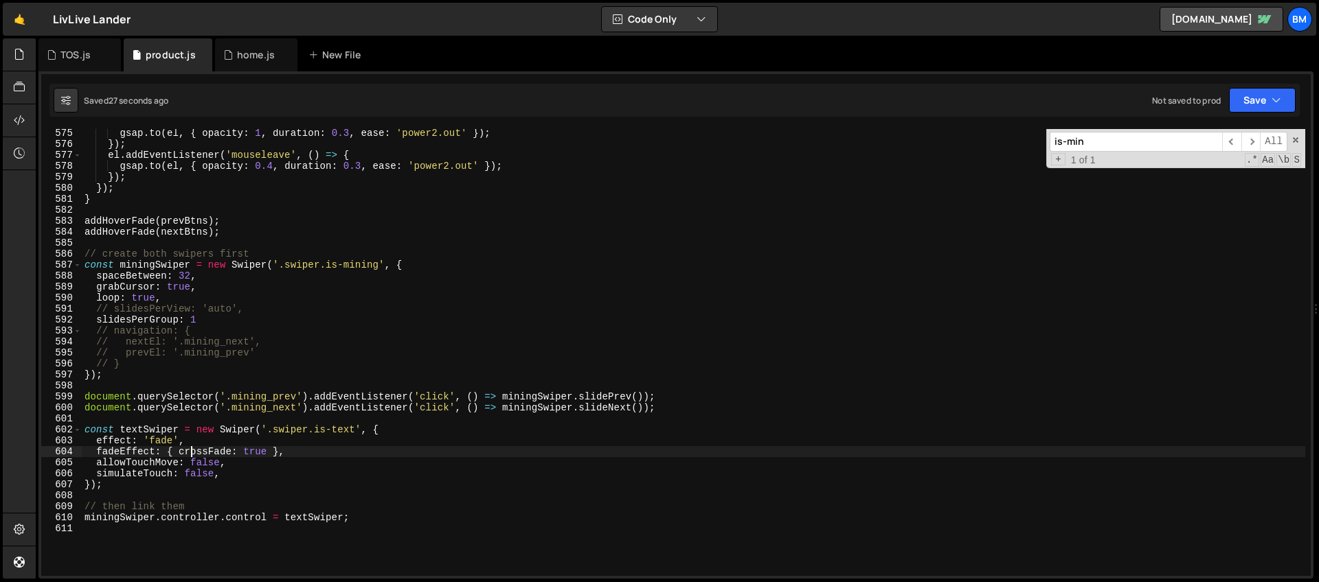
click at [193, 451] on div "gsap . to ( el , { opacity : 1 , duration : 0.3 , ease : 'power2.out' }) ; }) ;…" at bounding box center [693, 362] width 1223 height 469
click at [193, 436] on div "gsap . to ( el , { opacity : 1 , duration : 0.3 , ease : 'power2.out' }) ; }) ;…" at bounding box center [693, 362] width 1223 height 469
type textarea "effect: 'fade',"
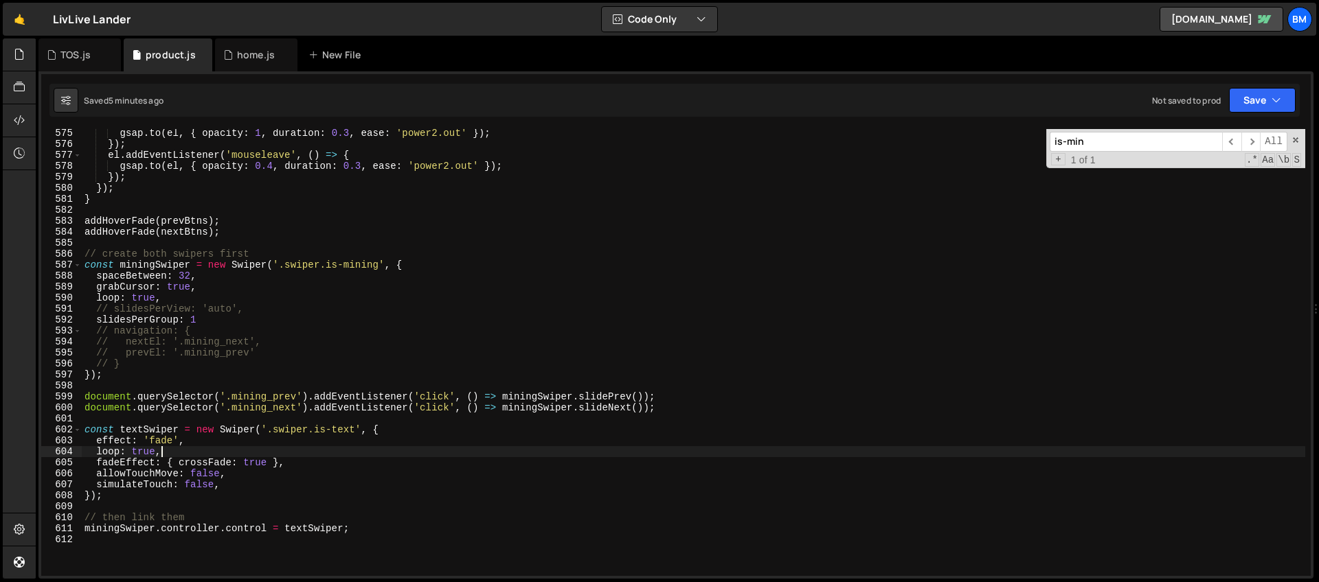
click at [177, 295] on div "gsap . to ( el , { opacity : 1 , duration : 0.3 , ease : 'power2.out' }) ; }) ;…" at bounding box center [693, 362] width 1223 height 469
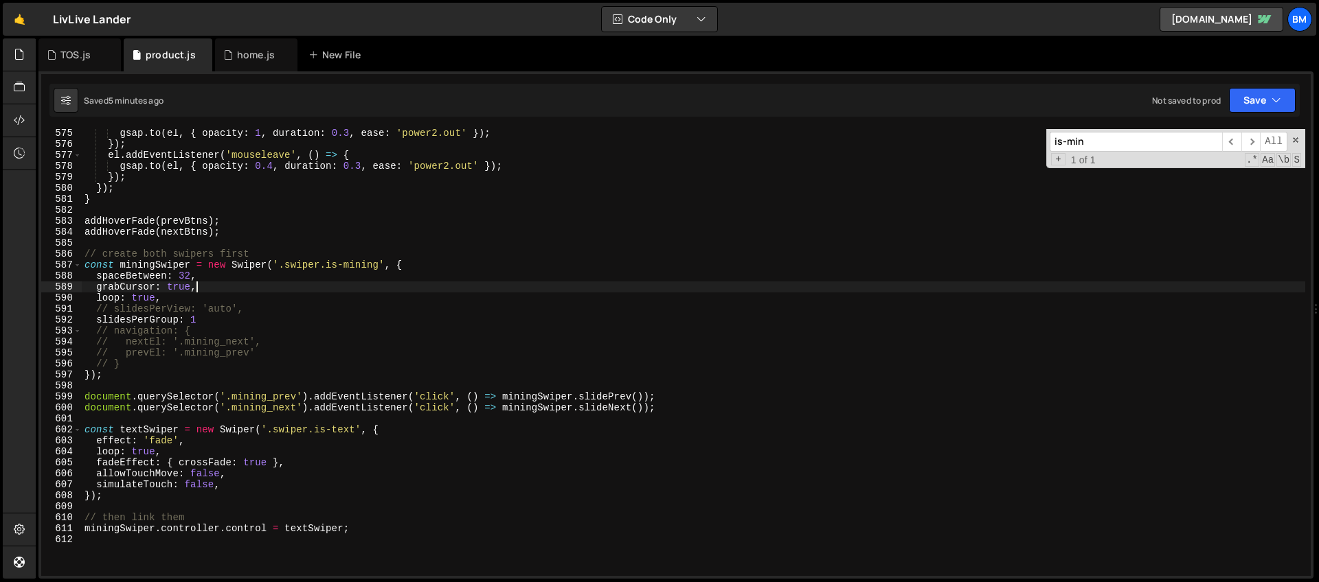
click at [210, 291] on div "gsap . to ( el , { opacity : 1 , duration : 0.3 , ease : 'power2.out' }) ; }) ;…" at bounding box center [693, 362] width 1223 height 469
click at [182, 301] on div "gsap . to ( el , { opacity : 1 , duration : 0.3 , ease : 'power2.out' }) ; }) ;…" at bounding box center [693, 362] width 1223 height 469
type textarea "loop: true,"
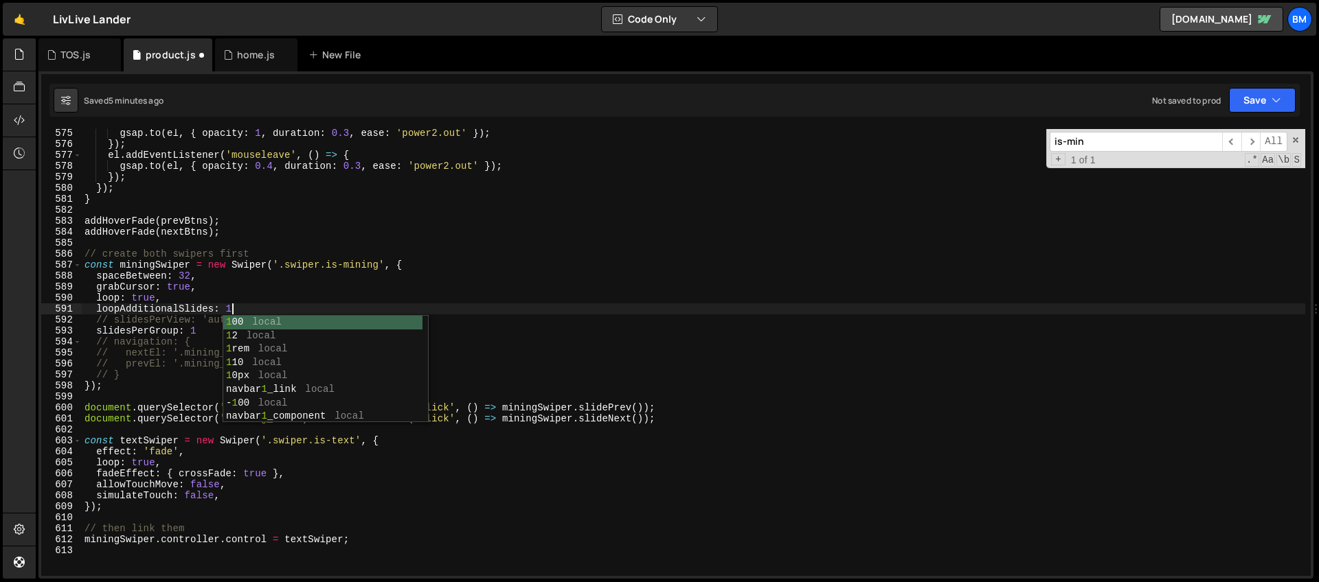
scroll to position [0, 10]
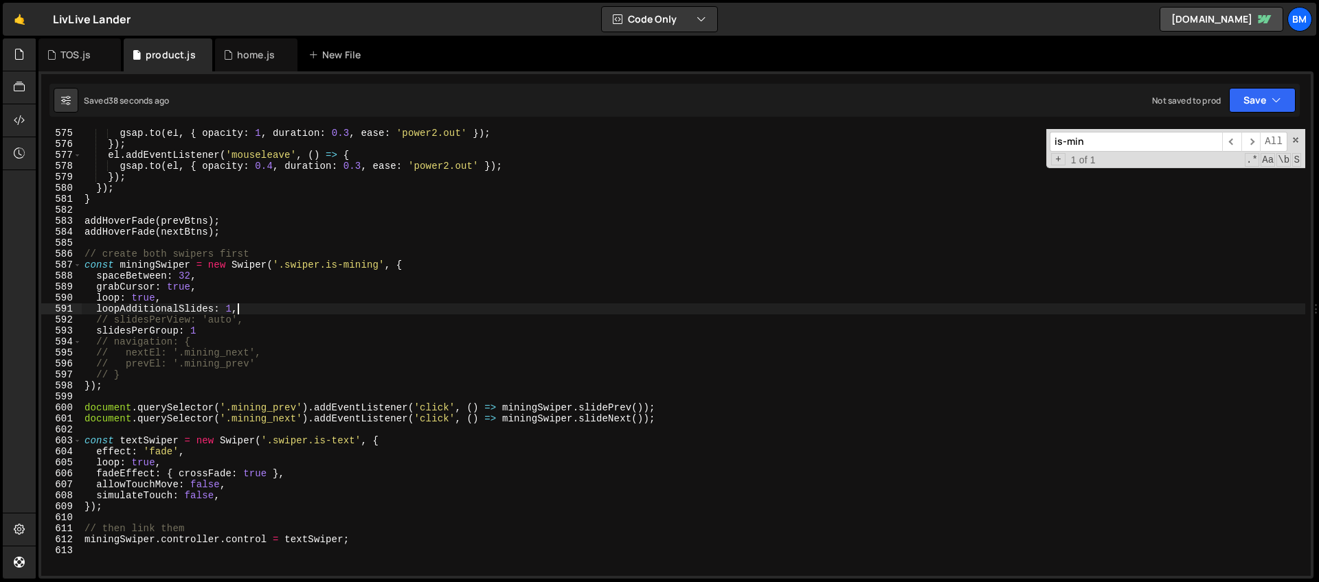
click at [236, 329] on div "gsap . to ( el , { opacity : 1 , duration : 0.3 , ease : 'power2.out' }) ; }) ;…" at bounding box center [693, 362] width 1223 height 469
type textarea "slidesPerGroup: 1,"
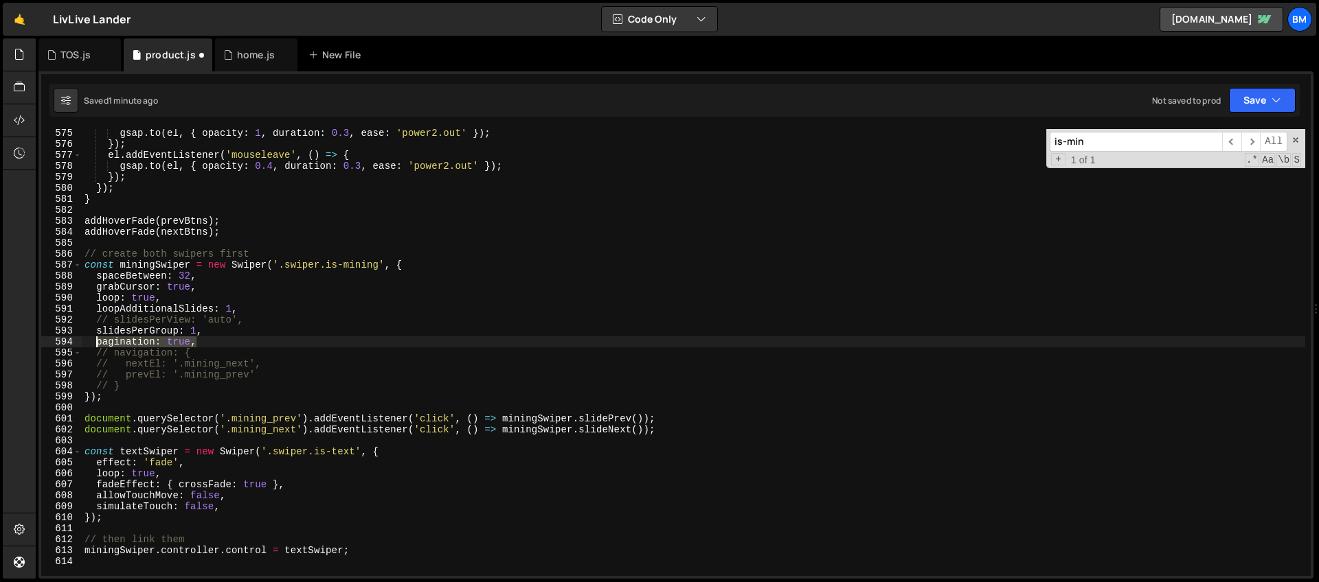
drag, startPoint x: 202, startPoint y: 341, endPoint x: 96, endPoint y: 340, distance: 105.8
click at [96, 340] on div "gsap . to ( el , { opacity : 1 , duration : 0.3 , ease : 'power2.out' }) ; }) ;…" at bounding box center [693, 362] width 1223 height 469
paste textarea "dynamicBullets: false,"
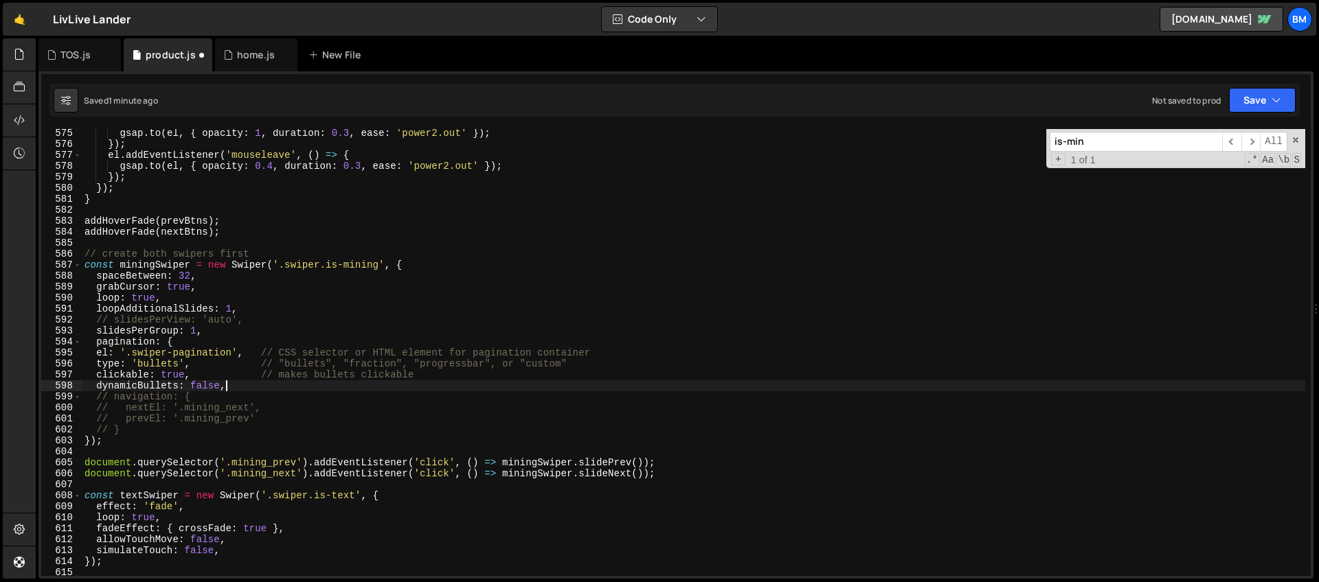
type textarea "dynamicBullets: false"
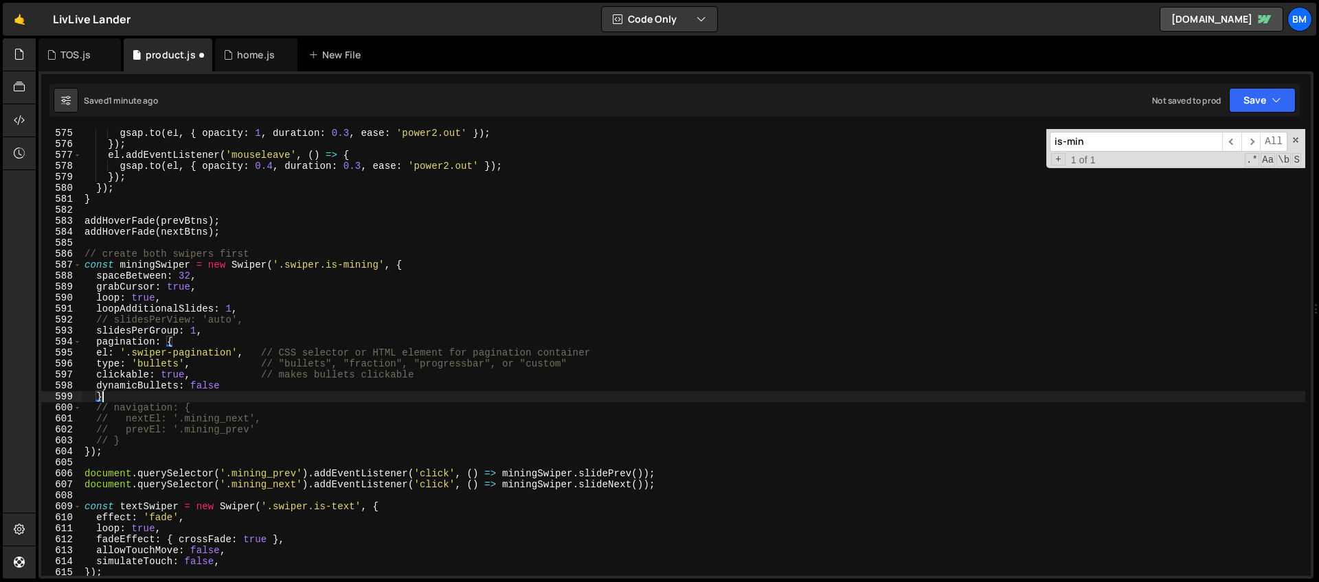
scroll to position [0, 1]
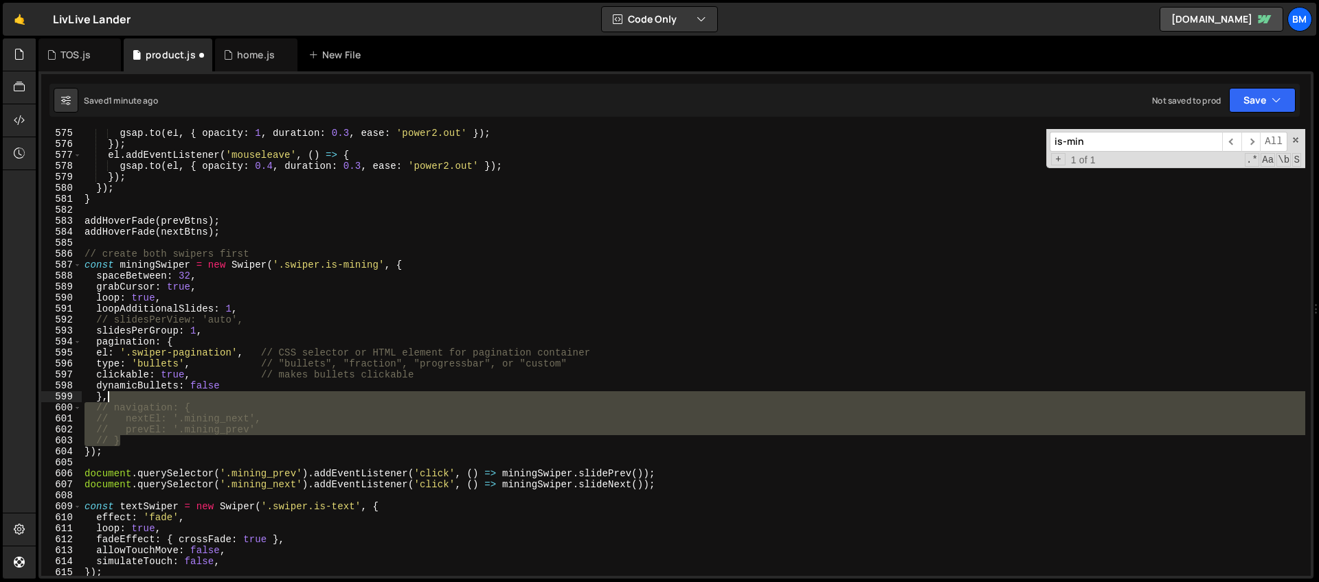
drag, startPoint x: 135, startPoint y: 441, endPoint x: 137, endPoint y: 400, distance: 41.3
click at [137, 400] on div "gsap . to ( el , { opacity : 1 , duration : 0.3 , ease : 'power2.out' }) ; }) ;…" at bounding box center [693, 362] width 1223 height 469
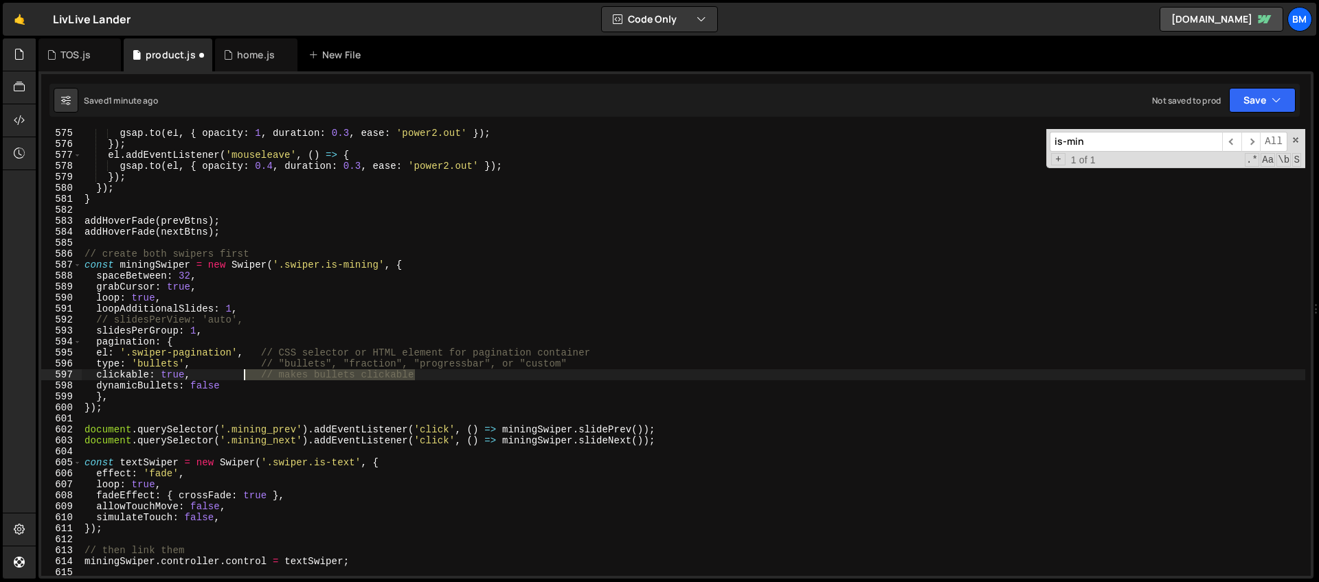
drag, startPoint x: 420, startPoint y: 374, endPoint x: 244, endPoint y: 373, distance: 176.5
click at [244, 373] on div "gsap . to ( el , { opacity : 1 , duration : 0.3 , ease : 'power2.out' }) ; }) ;…" at bounding box center [693, 362] width 1223 height 469
drag, startPoint x: 244, startPoint y: 361, endPoint x: 598, endPoint y: 361, distance: 353.7
click at [598, 361] on div "gsap . to ( el , { opacity : 1 , duration : 0.3 , ease : 'power2.out' }) ; }) ;…" at bounding box center [693, 362] width 1223 height 469
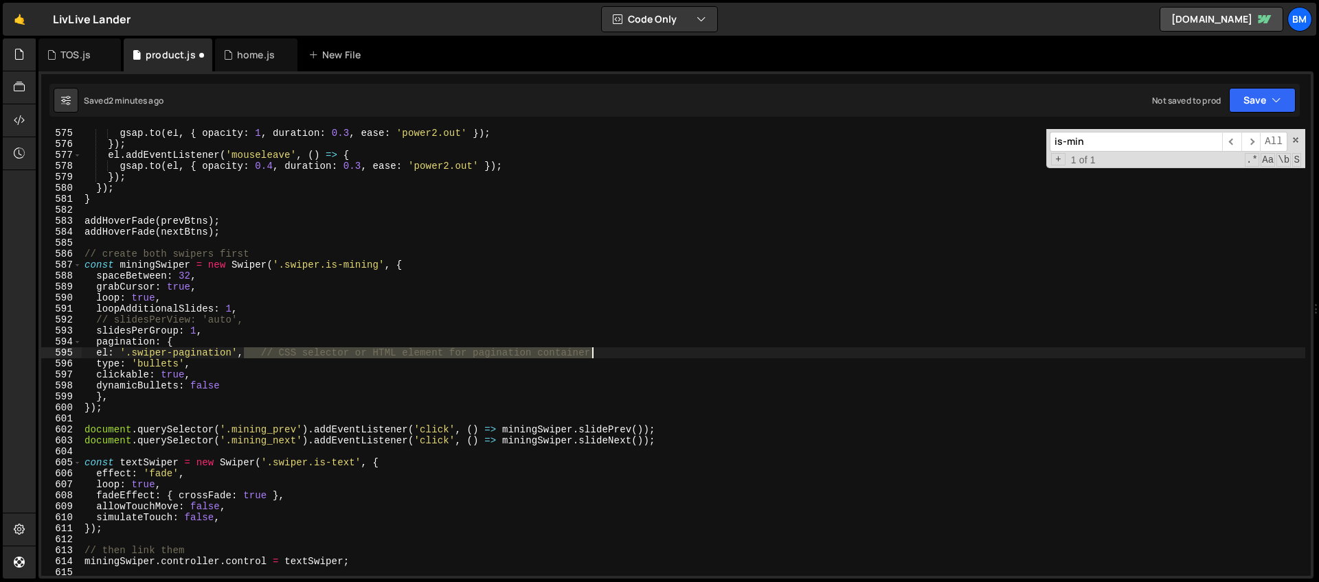
drag, startPoint x: 247, startPoint y: 351, endPoint x: 610, endPoint y: 349, distance: 363.4
click at [610, 349] on div "gsap . to ( el , { opacity : 1 , duration : 0.3 , ease : 'power2.out' }) ; }) ;…" at bounding box center [693, 362] width 1223 height 469
click at [232, 354] on div "gsap . to ( el , { opacity : 1 , duration : 0.3 , ease : 'power2.out' }) ; }) ;…" at bounding box center [693, 362] width 1223 height 469
click at [134, 355] on div "gsap . to ( el , { opacity : 1 , duration : 0.3 , ease : 'power2.out' }) ; }) ;…" at bounding box center [693, 362] width 1223 height 469
click at [174, 381] on div "gsap . to ( el , { opacity : 1 , duration : 0.3 , ease : 'power2.out' }) ; }) ;…" at bounding box center [693, 362] width 1223 height 469
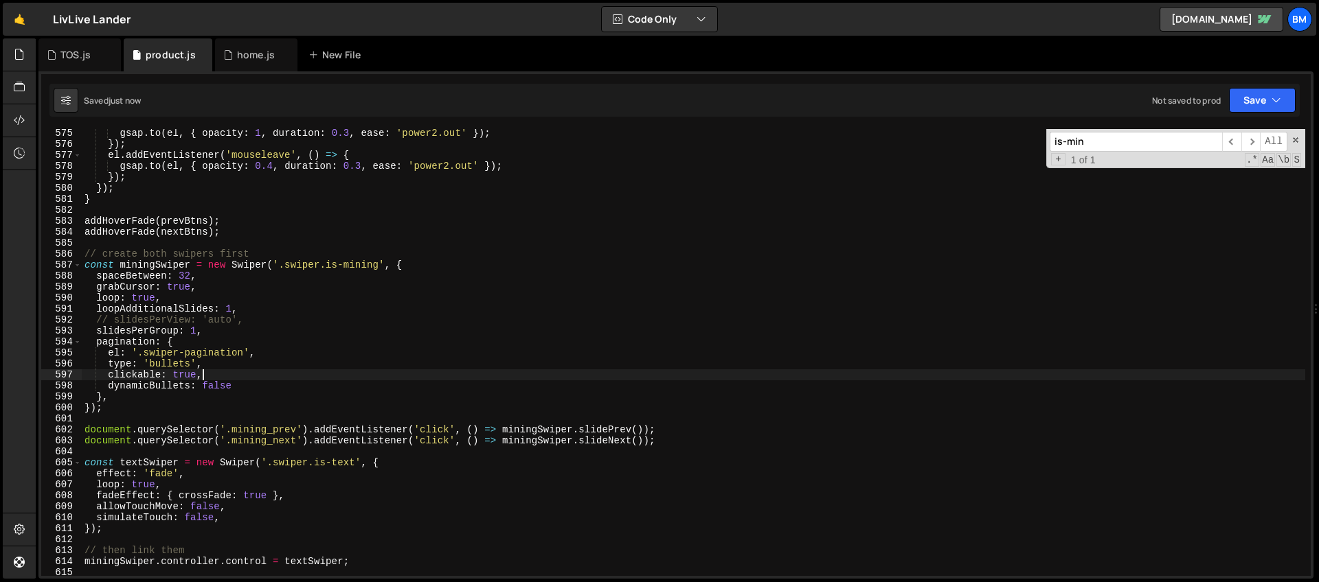
click at [273, 373] on div "gsap . to ( el , { opacity : 1 , duration : 0.3 , ease : 'power2.out' }) ; }) ;…" at bounding box center [693, 362] width 1223 height 469
click at [180, 351] on div "gsap . to ( el , { opacity : 1 , duration : 0.3 , ease : 'power2.out' }) ; }) ;…" at bounding box center [693, 362] width 1223 height 469
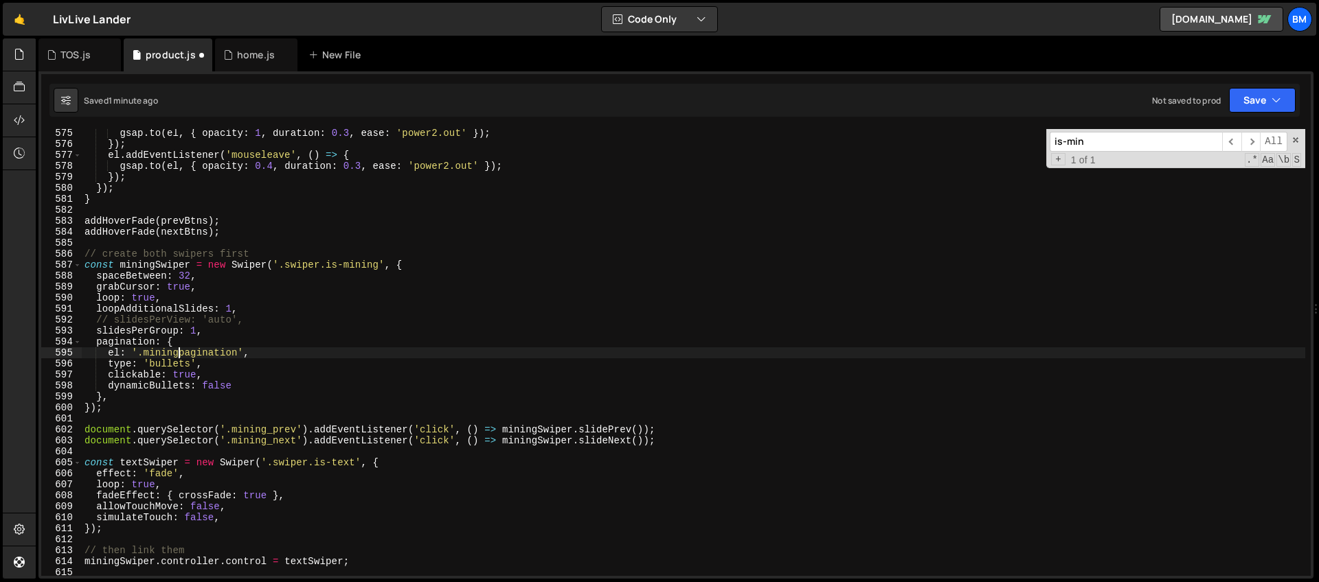
scroll to position [0, 7]
click at [204, 367] on div "gsap . to ( el , { opacity : 1 , duration : 0.3 , ease : 'power2.out' }) ; }) ;…" at bounding box center [693, 362] width 1223 height 469
click at [245, 385] on div "gsap . to ( el , { opacity : 1 , duration : 0.3 , ease : 'power2.out' }) ; }) ;…" at bounding box center [693, 362] width 1223 height 469
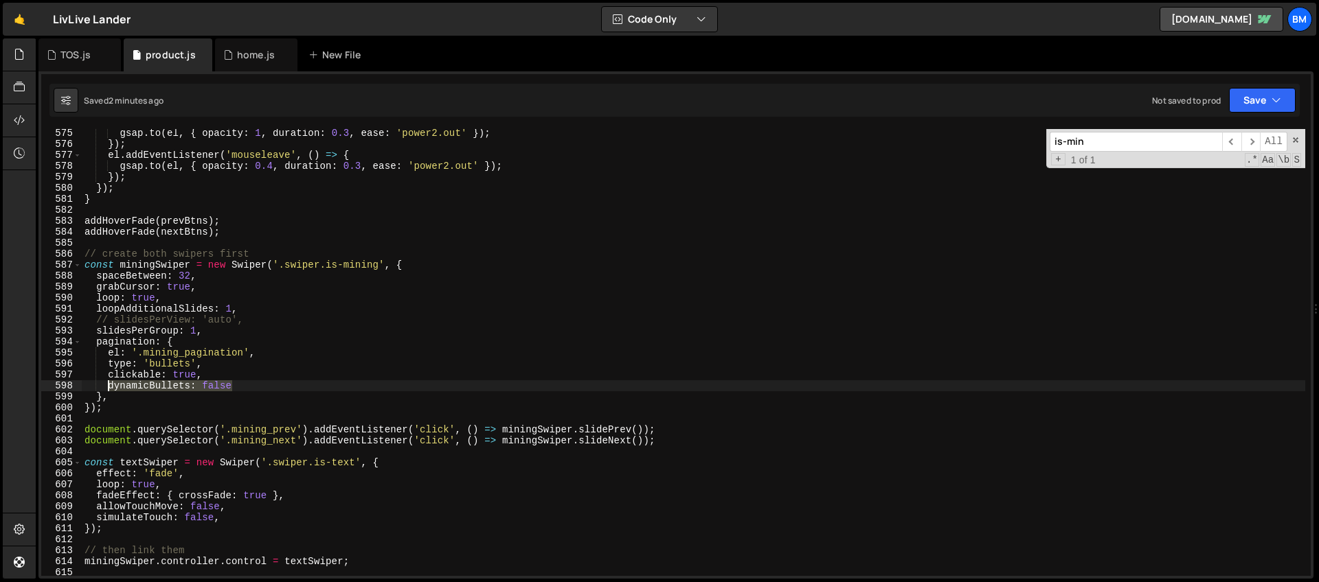
drag, startPoint x: 240, startPoint y: 387, endPoint x: 109, endPoint y: 388, distance: 131.2
click at [109, 388] on div "gsap . to ( el , { opacity : 1 , duration : 0.3 , ease : 'power2.out' }) ; }) ;…" at bounding box center [693, 362] width 1223 height 469
type textarea "bulletsClass: '.mining_bullets',"
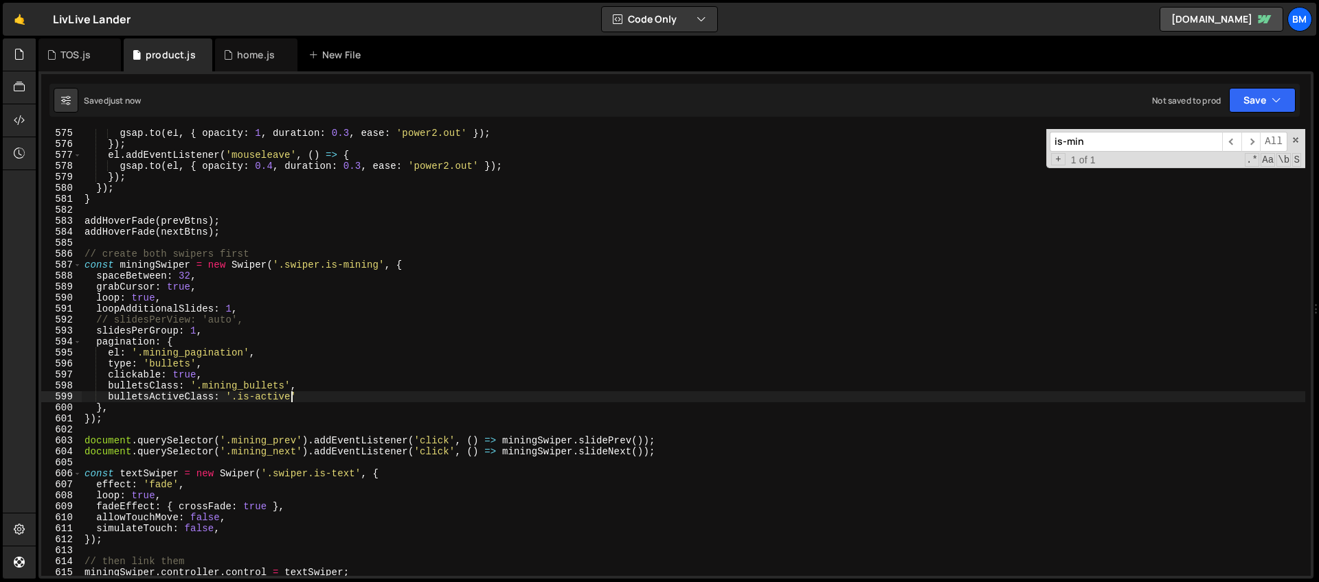
click at [150, 384] on div "gsap . to ( el , { opacity : 1 , duration : 0.3 , ease : 'power2.out' }) ; }) ;…" at bounding box center [693, 362] width 1223 height 469
click at [151, 401] on div "gsap . to ( el , { opacity : 1 , duration : 0.3 , ease : 'power2.out' }) ; }) ;…" at bounding box center [693, 362] width 1223 height 469
click at [270, 387] on div "gsap . to ( el , { opacity : 1 , duration : 0.3 , ease : 'power2.out' }) ; }) ;…" at bounding box center [693, 362] width 1223 height 469
drag, startPoint x: 279, startPoint y: 385, endPoint x: 196, endPoint y: 385, distance: 82.4
click at [196, 385] on div "gsap . to ( el , { opacity : 1 , duration : 0.3 , ease : 'power2.out' }) ; }) ;…" at bounding box center [693, 362] width 1223 height 469
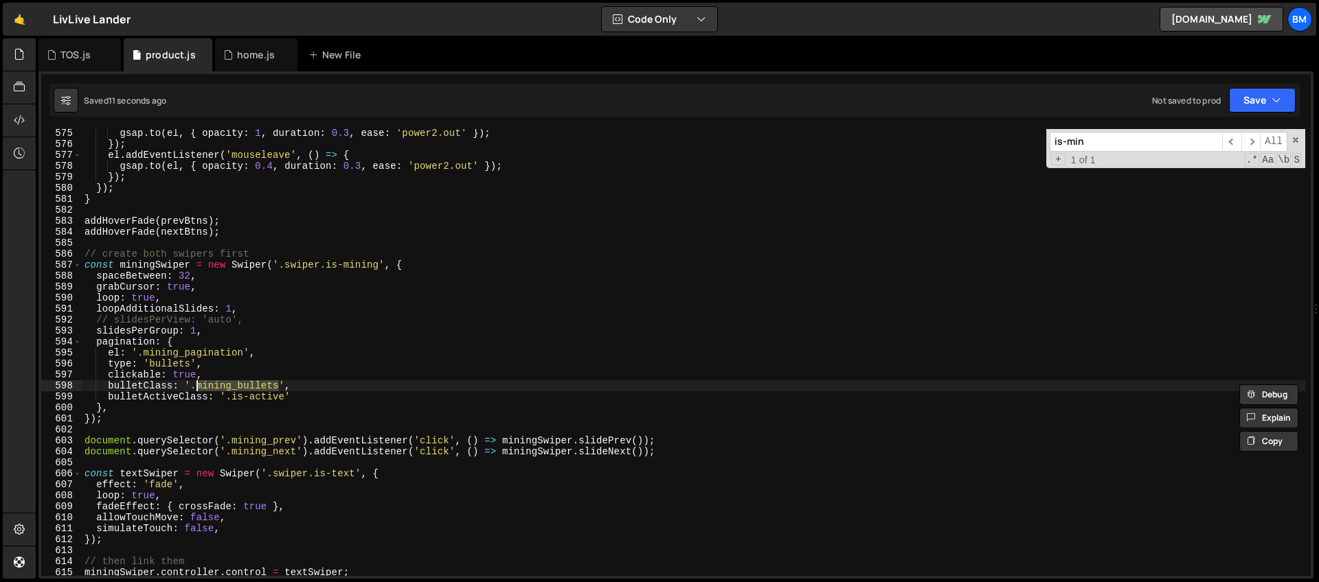
paste textarea
click at [222, 380] on div "gsap . to ( el , { opacity : 1 , duration : 0.3 , ease : 'power2.out' }) ; }) ;…" at bounding box center [693, 362] width 1223 height 469
click at [214, 335] on div "gsap . to ( el , { opacity : 1 , duration : 0.3 , ease : 'power2.out' }) ; }) ;…" at bounding box center [693, 362] width 1223 height 469
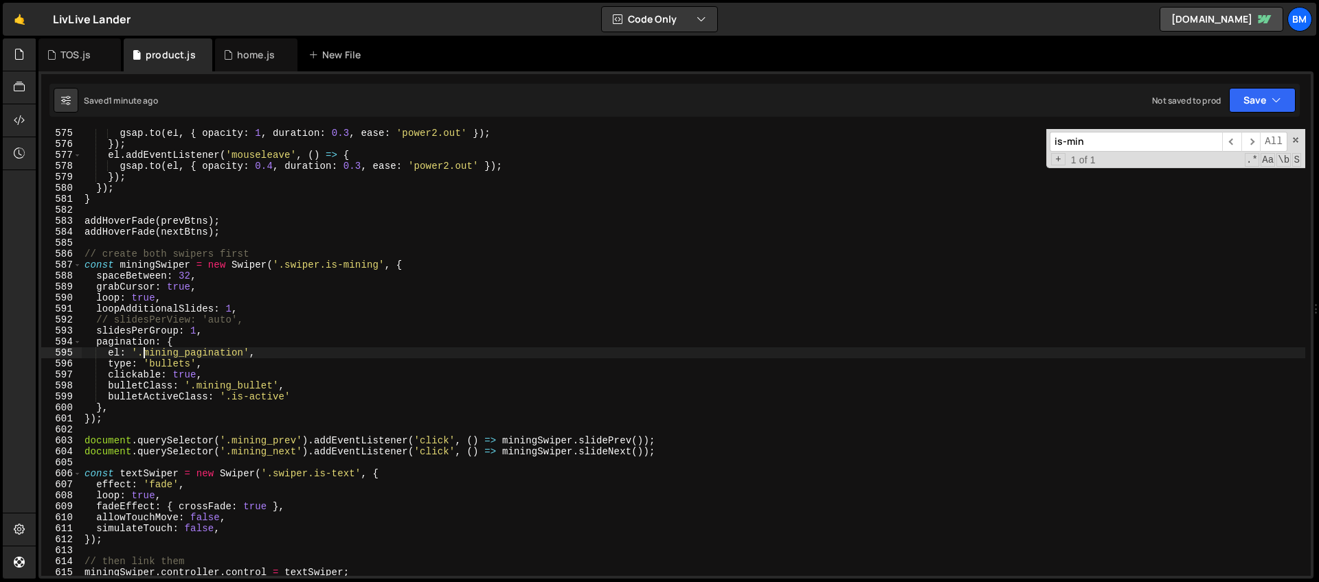
click at [141, 354] on div "gsap . to ( el , { opacity : 1 , duration : 0.3 , ease : 'power2.out' }) ; }) ;…" at bounding box center [693, 362] width 1223 height 469
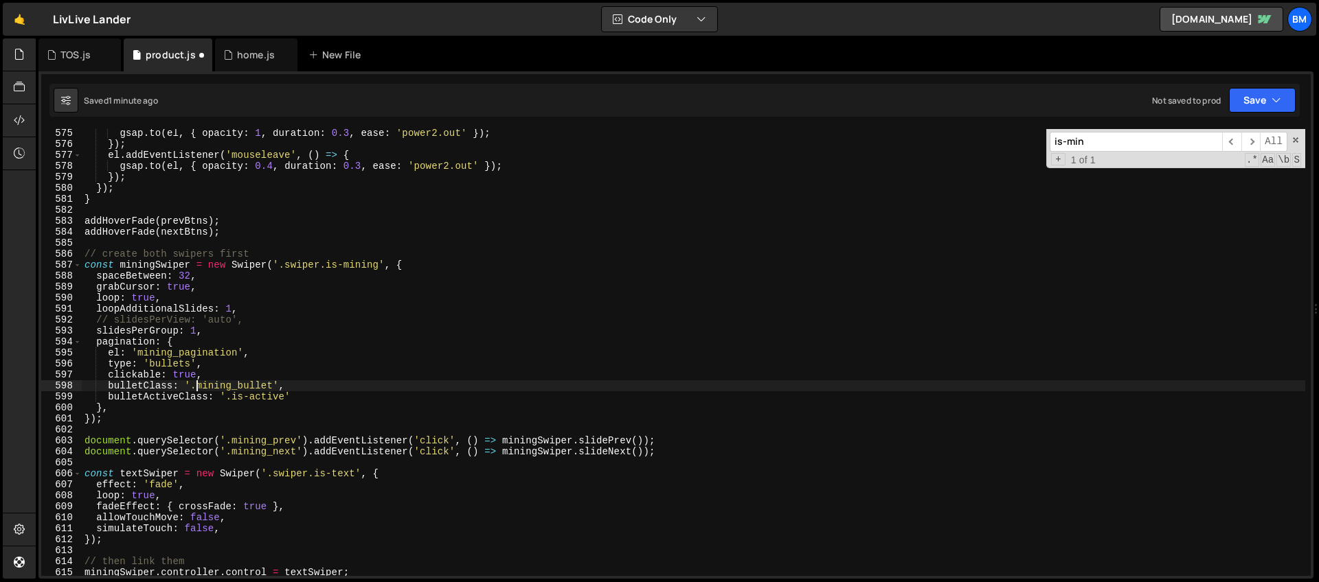
click at [195, 387] on div "gsap . to ( el , { opacity : 1 , duration : 0.3 , ease : 'power2.out' }) ; }) ;…" at bounding box center [693, 362] width 1223 height 469
click at [232, 398] on div "gsap . to ( el , { opacity : 1 , duration : 0.3 , ease : 'power2.out' }) ; }) ;…" at bounding box center [693, 362] width 1223 height 469
click at [137, 351] on div "gsap . to ( el , { opacity : 1 , duration : 0.3 , ease : 'power2.out' }) ; }) ;…" at bounding box center [693, 362] width 1223 height 469
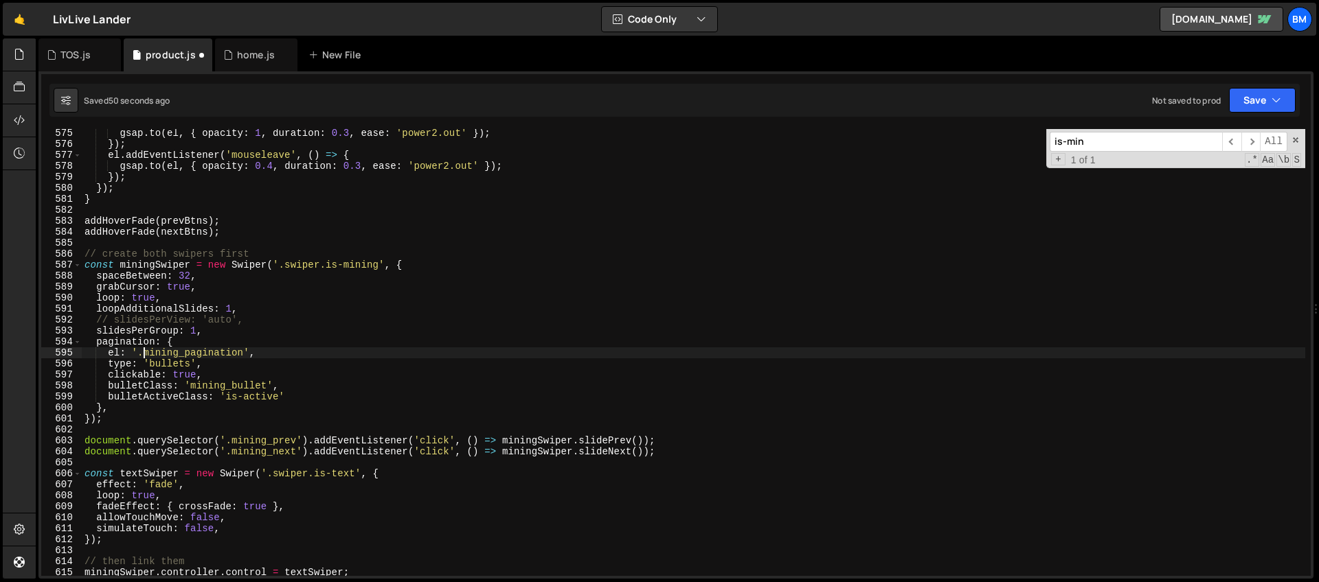
scroll to position [0, 5]
click at [186, 368] on div "gsap . to ( el , { opacity : 1 , duration : 0.3 , ease : 'power2.out' }) ; }) ;…" at bounding box center [693, 362] width 1223 height 469
click at [253, 380] on div "gsap . to ( el , { opacity : 1 , duration : 0.3 , ease : 'power2.out' }) ; }) ;…" at bounding box center [693, 362] width 1223 height 469
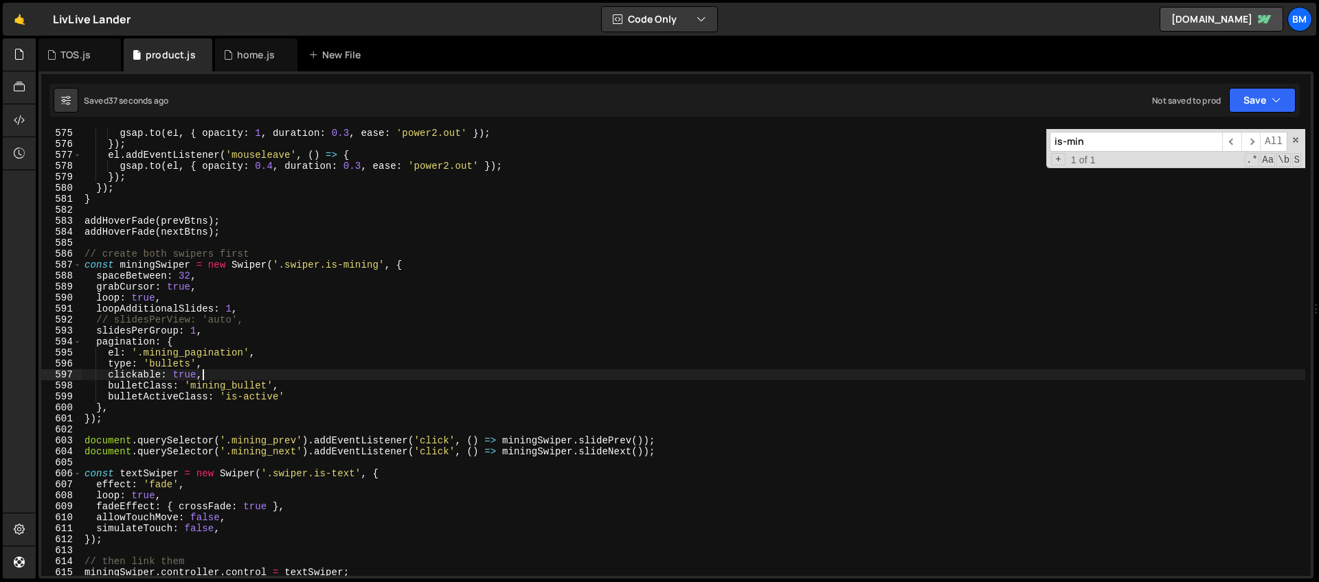
click at [350, 386] on div "gsap . to ( el , { opacity : 1 , duration : 0.3 , ease : 'power2.out' }) ; }) ;…" at bounding box center [693, 362] width 1223 height 469
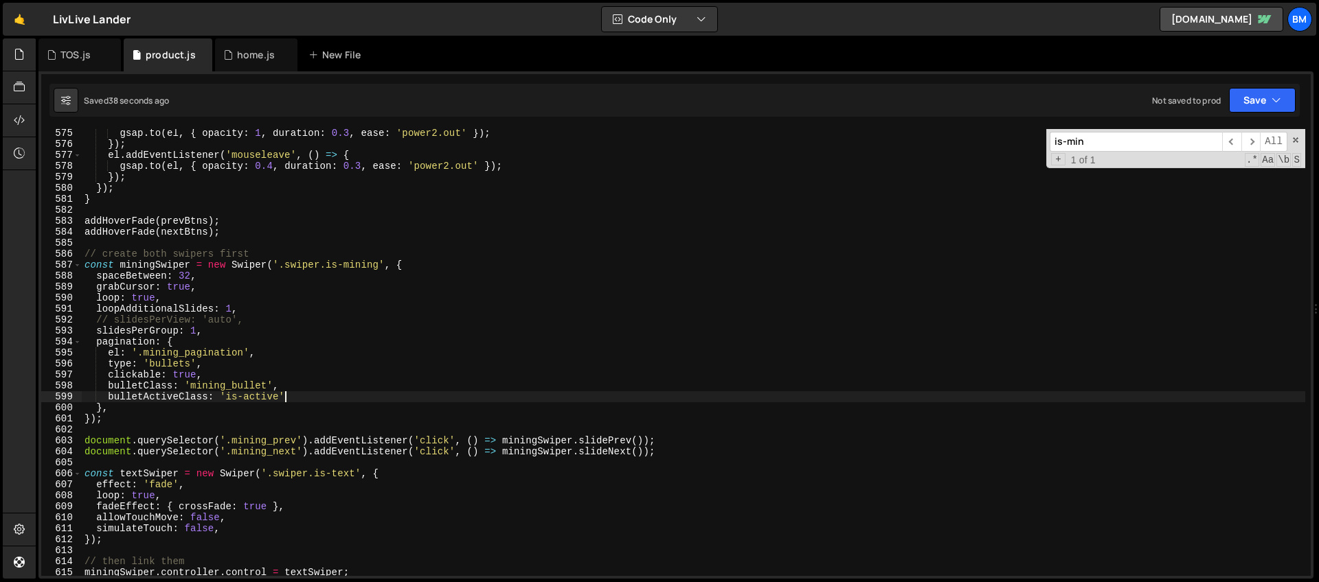
click at [327, 392] on div "gsap . to ( el , { opacity : 1 , duration : 0.3 , ease : 'power2.out' }) ; }) ;…" at bounding box center [693, 362] width 1223 height 469
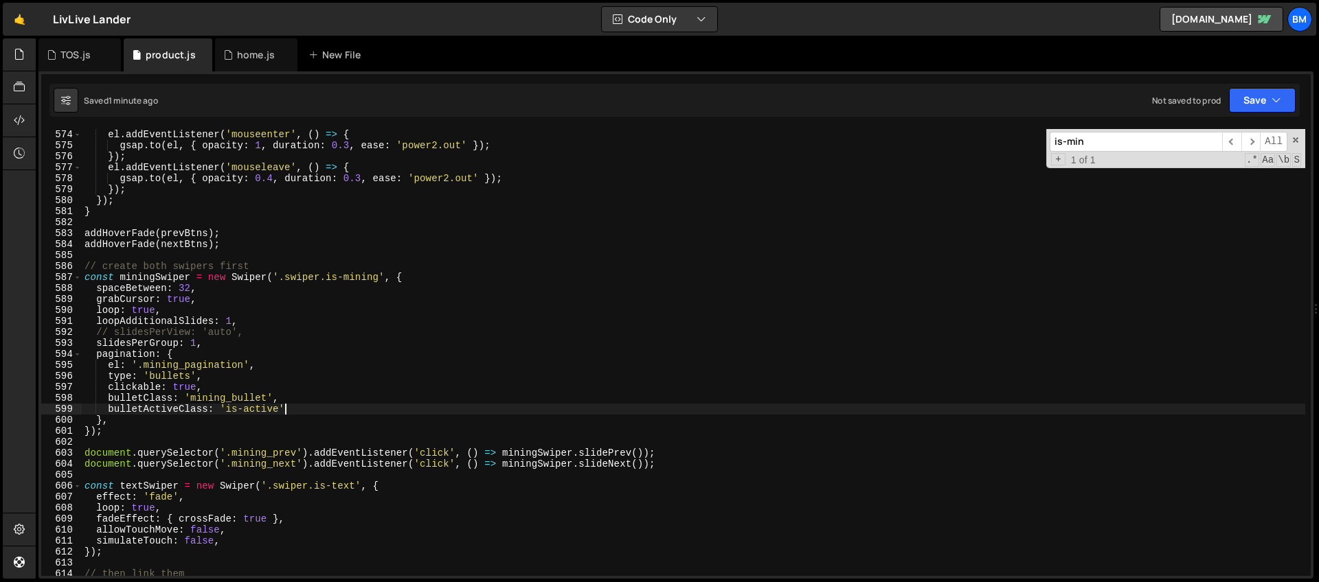
scroll to position [6541, 0]
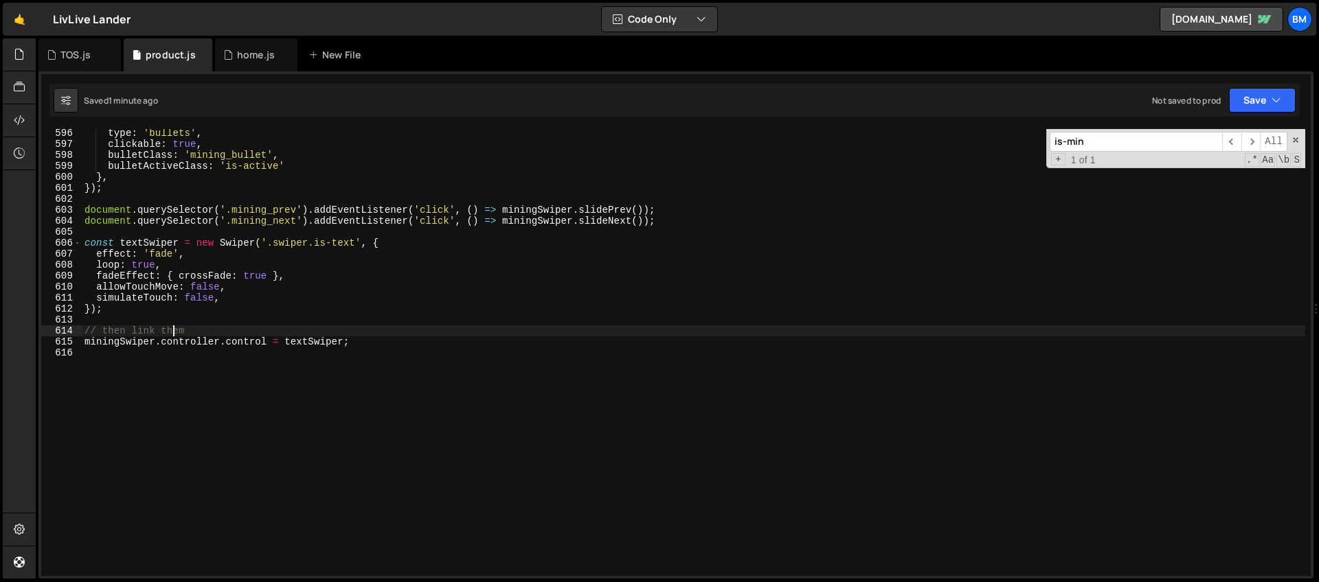
click at [175, 329] on div "type : 'bullets' , clickable : true , bulletClass : 'mining_bullet' , bulletAct…" at bounding box center [693, 362] width 1223 height 469
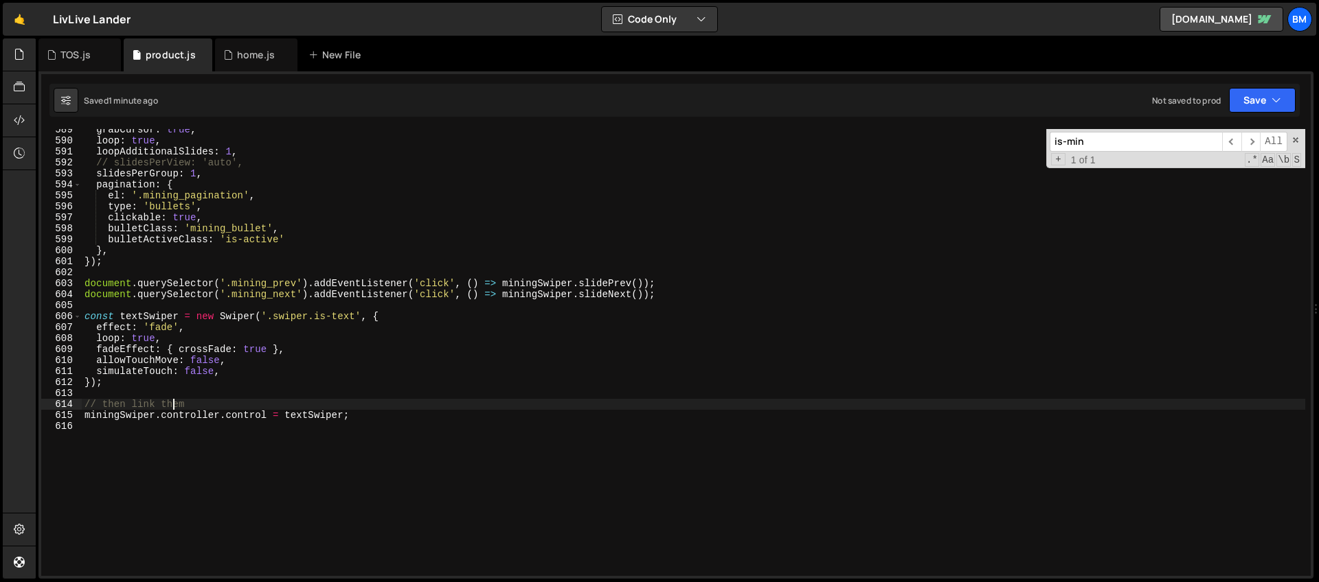
scroll to position [6390, 0]
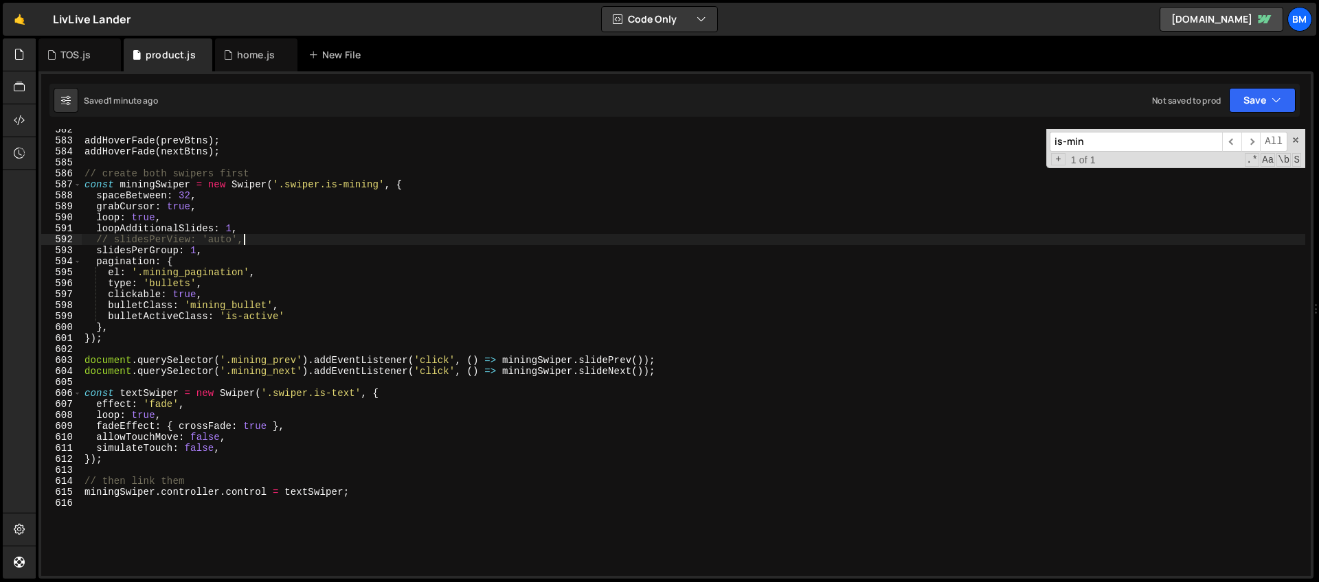
click at [255, 245] on div "addHoverFade ( prevBtns ) ; addHoverFade ( nextBtns ) ; // create both swipers …" at bounding box center [693, 358] width 1223 height 469
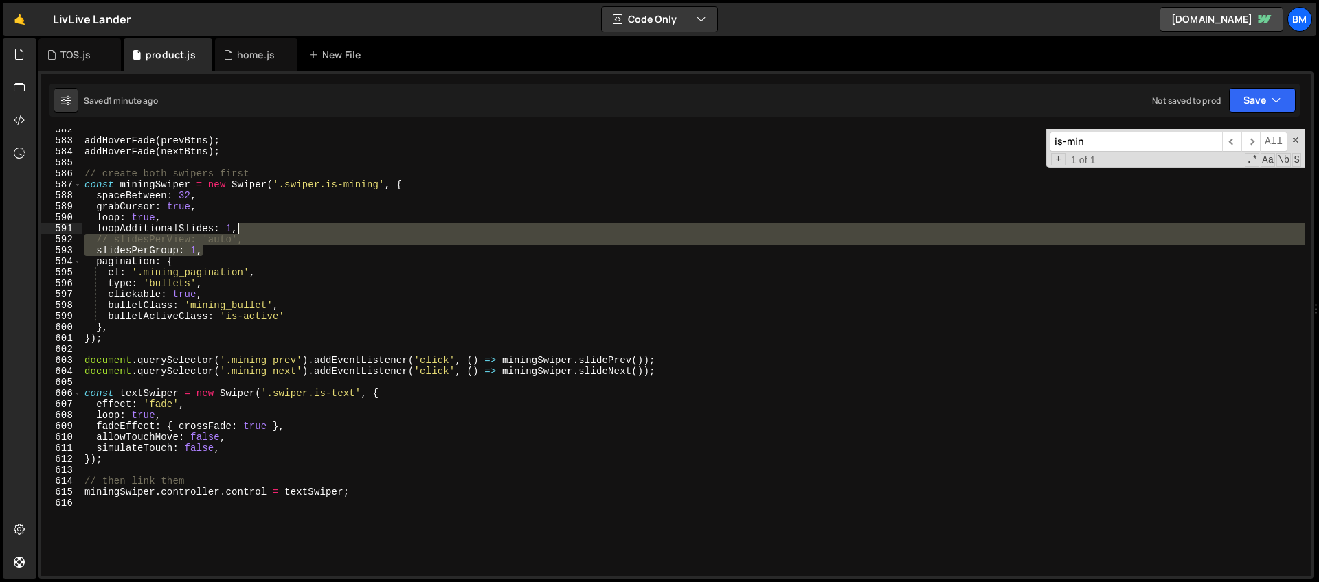
drag, startPoint x: 209, startPoint y: 251, endPoint x: 258, endPoint y: 233, distance: 51.9
click at [258, 233] on div "addHoverFade ( prevBtns ) ; addHoverFade ( nextBtns ) ; // create both swipers …" at bounding box center [693, 358] width 1223 height 469
click at [209, 256] on div "addHoverFade ( prevBtns ) ; addHoverFade ( nextBtns ) ; // create both swipers …" at bounding box center [693, 352] width 1223 height 447
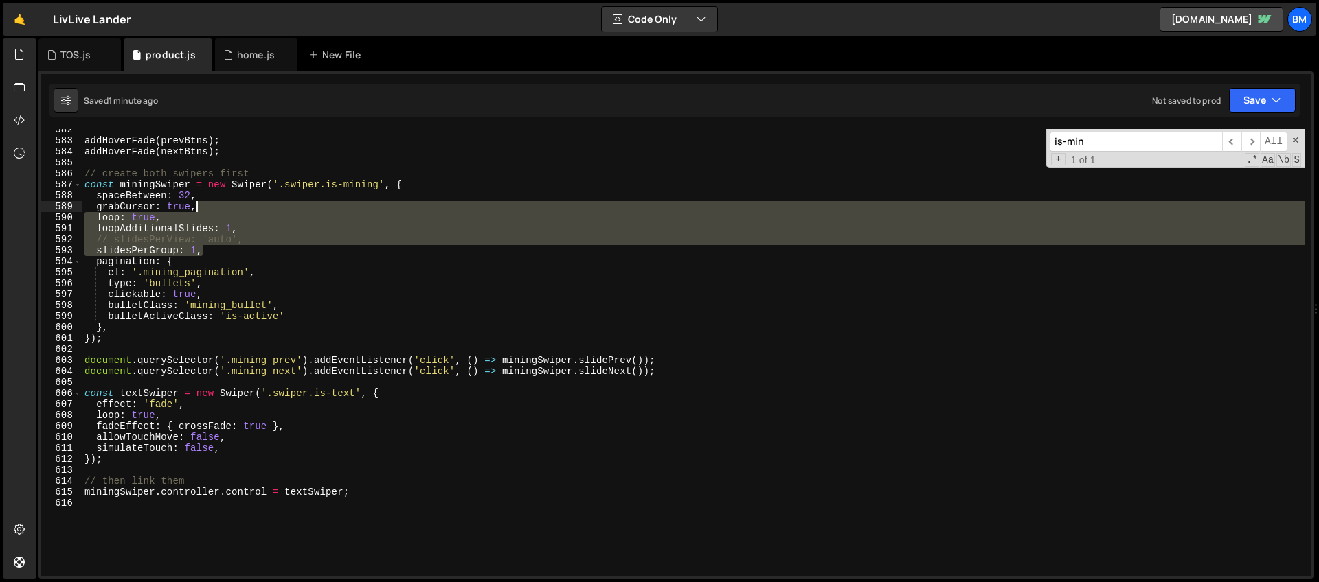
drag, startPoint x: 210, startPoint y: 255, endPoint x: 216, endPoint y: 209, distance: 46.4
click at [216, 209] on div "addHoverFade ( prevBtns ) ; addHoverFade ( nextBtns ) ; // create both swipers …" at bounding box center [693, 358] width 1223 height 469
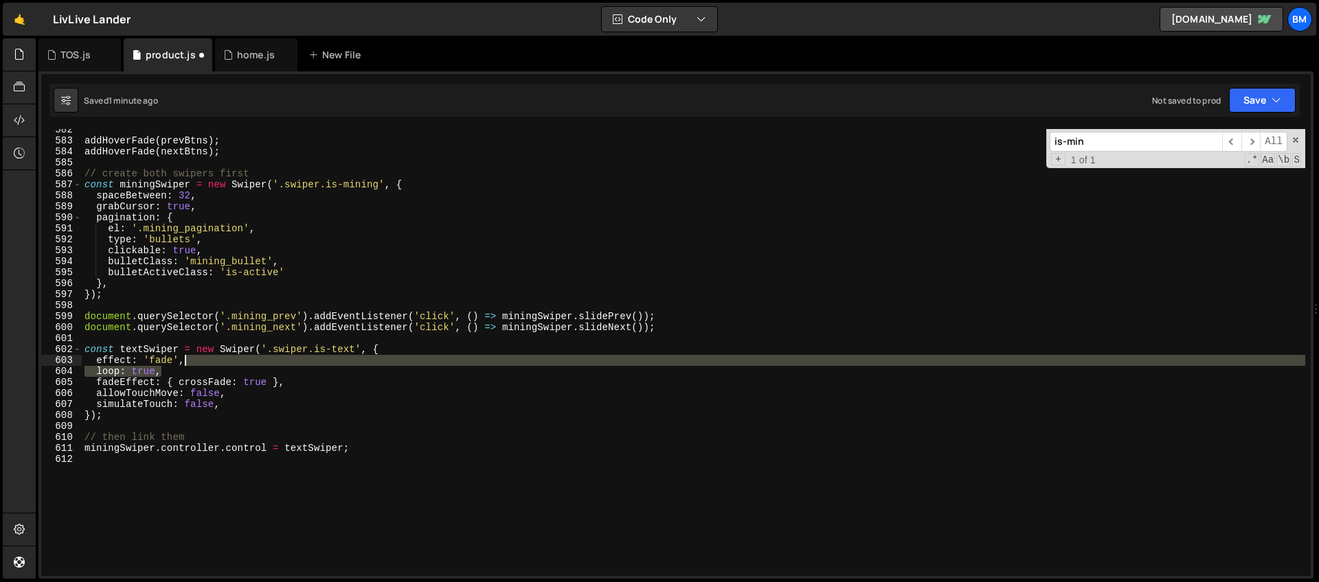
drag, startPoint x: 177, startPoint y: 372, endPoint x: 198, endPoint y: 362, distance: 23.4
click at [198, 362] on div "addHoverFade ( prevBtns ) ; addHoverFade ( nextBtns ) ; // create both swipers …" at bounding box center [693, 358] width 1223 height 469
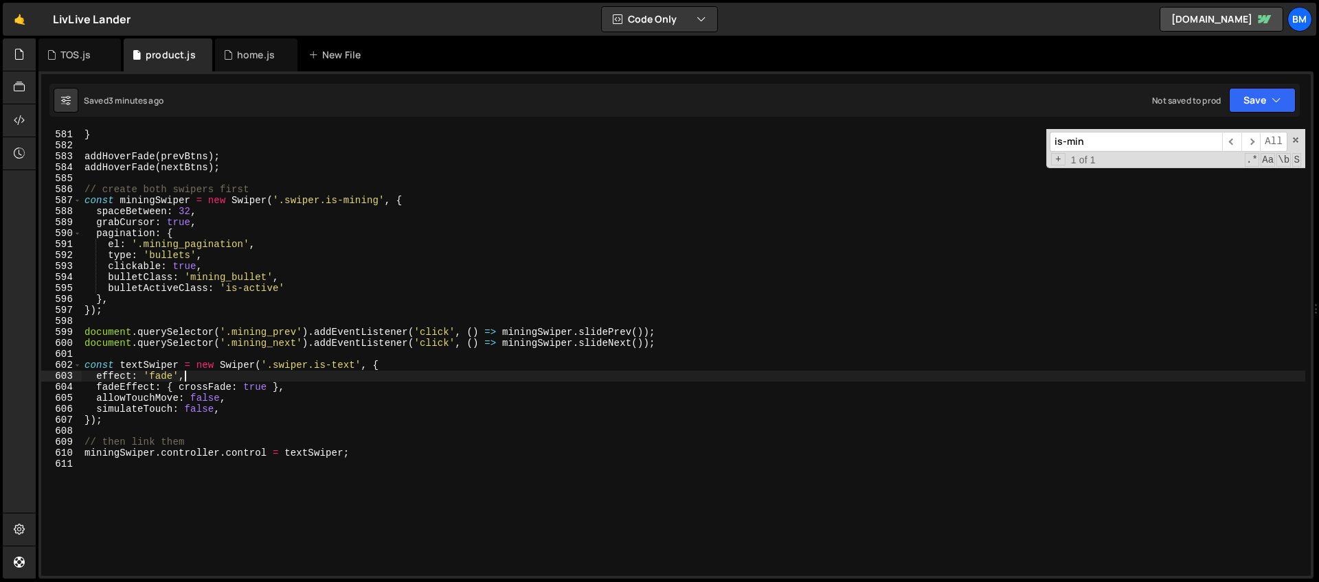
scroll to position [6374, 0]
click at [205, 213] on div "} addHoverFade ( prevBtns ) ; addHoverFade ( nextBtns ) ; // create both swiper…" at bounding box center [693, 363] width 1223 height 469
type textarea "spaceBetween: 32,"
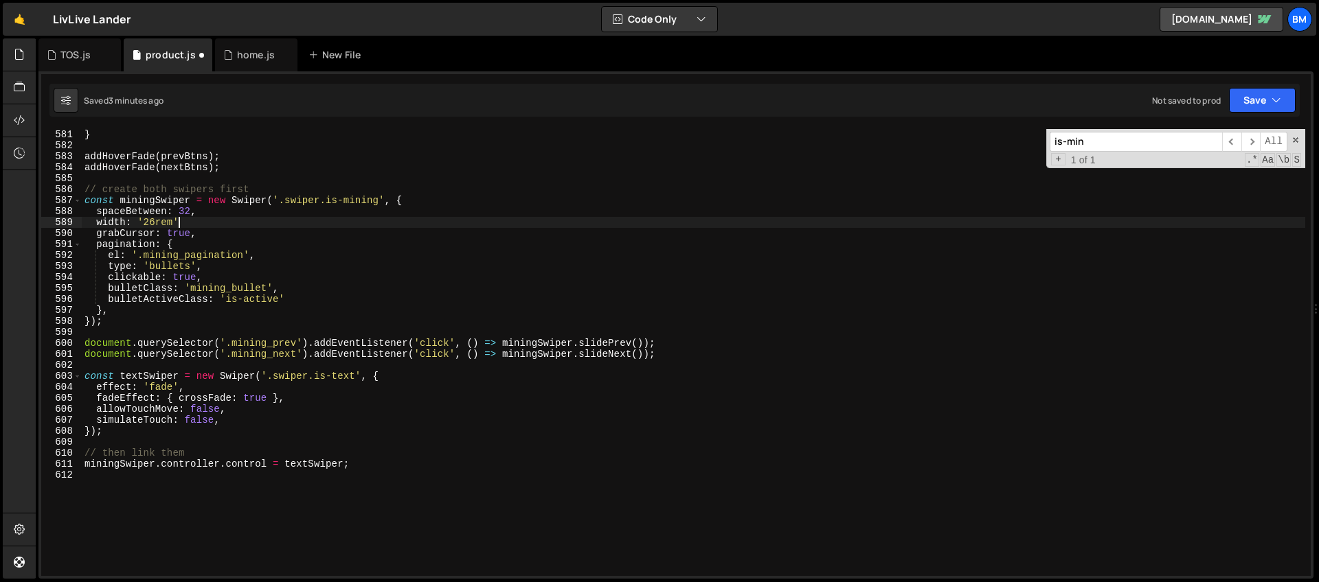
scroll to position [0, 6]
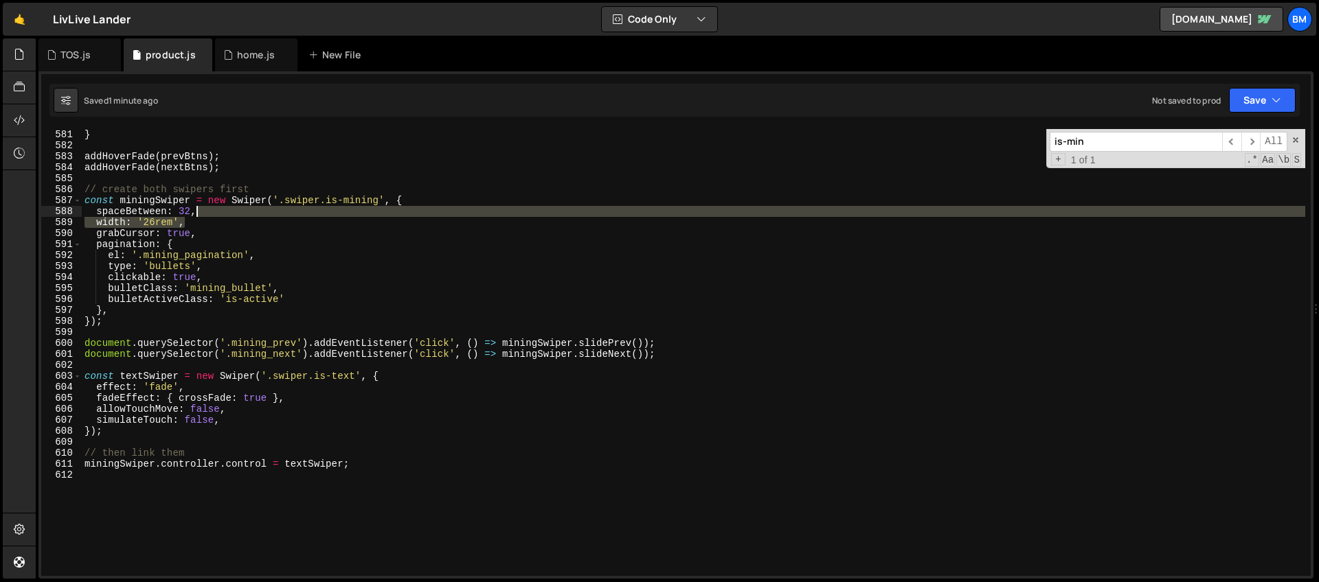
drag, startPoint x: 205, startPoint y: 224, endPoint x: 212, endPoint y: 212, distance: 13.8
click at [212, 212] on div "} addHoverFade ( prevBtns ) ; addHoverFade ( nextBtns ) ; // create both swiper…" at bounding box center [693, 363] width 1223 height 469
type textarea "spaceBetween: 32,"
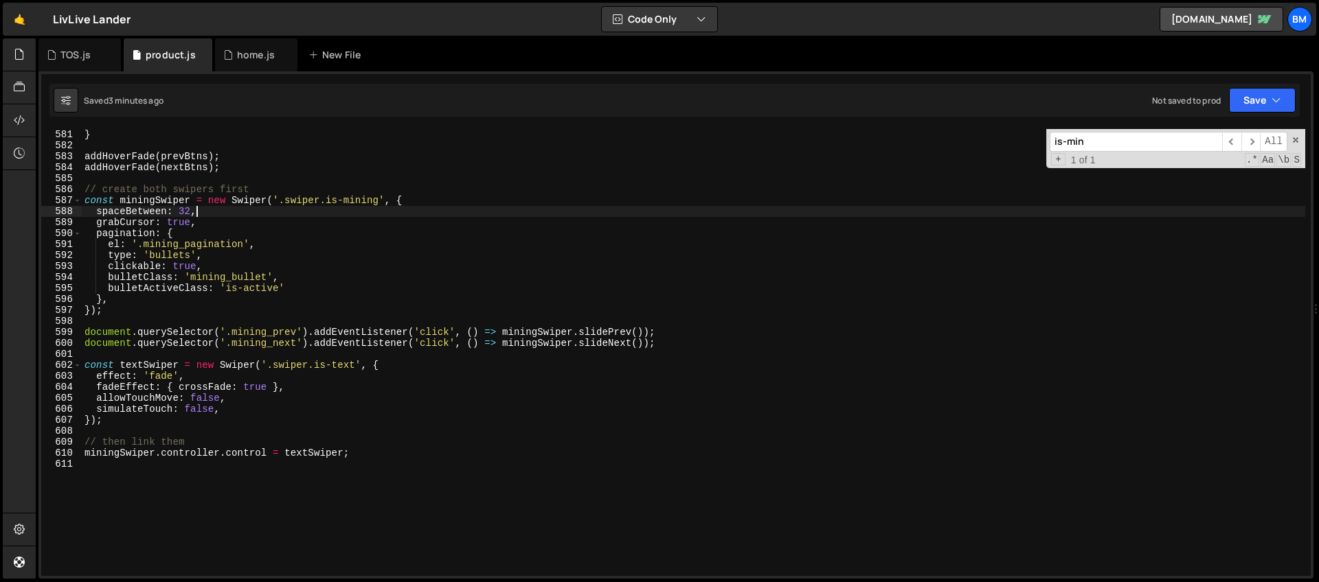
click at [200, 214] on div "} addHoverFade ( prevBtns ) ; addHoverFade ( nextBtns ) ; // create both swiper…" at bounding box center [693, 363] width 1223 height 469
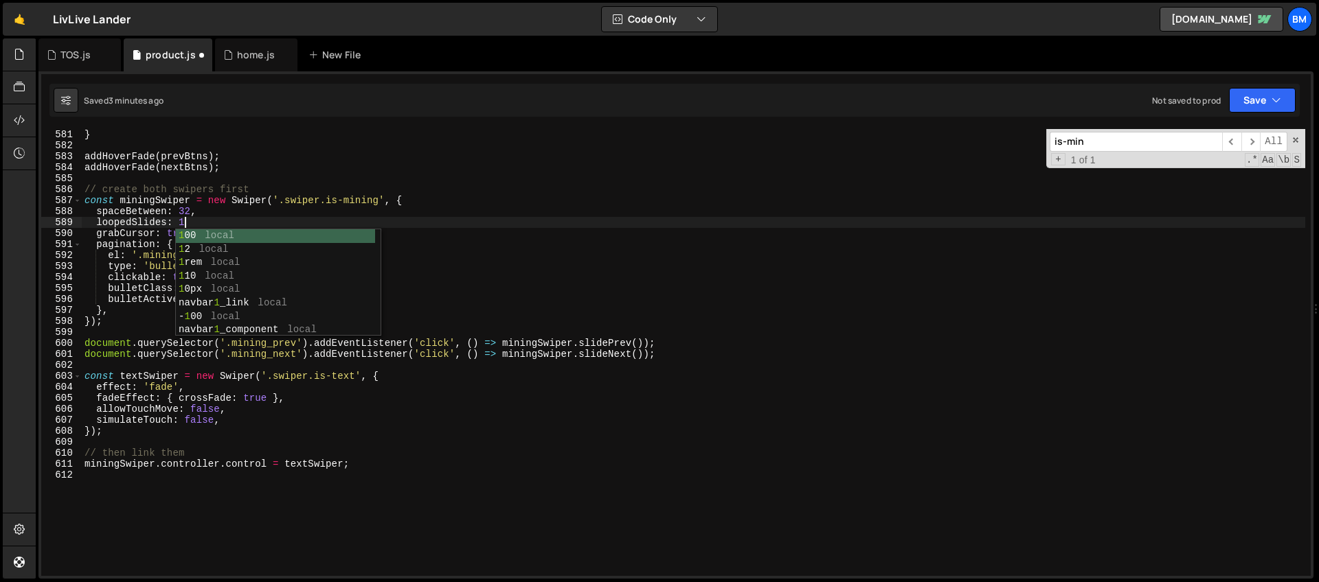
type textarea "loopedSlides: 1,"
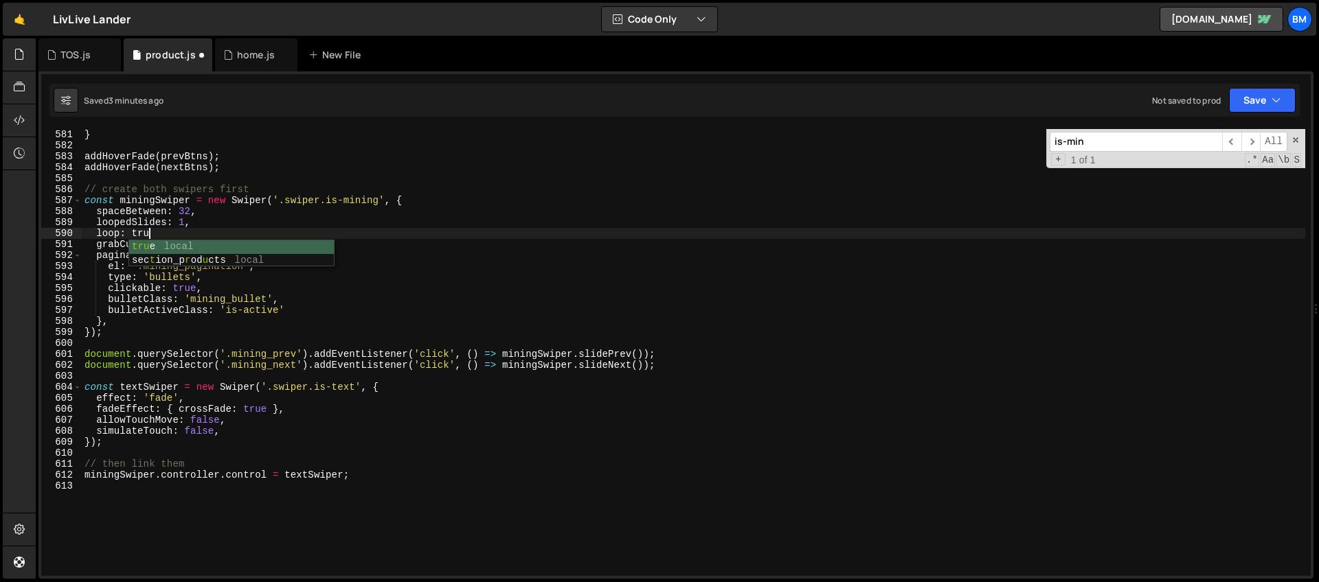
scroll to position [0, 4]
click at [196, 400] on div "} addHoverFade ( prevBtns ) ; addHoverFade ( nextBtns ) ; // create both swiper…" at bounding box center [693, 363] width 1223 height 469
type textarea "effect: 'fade',"
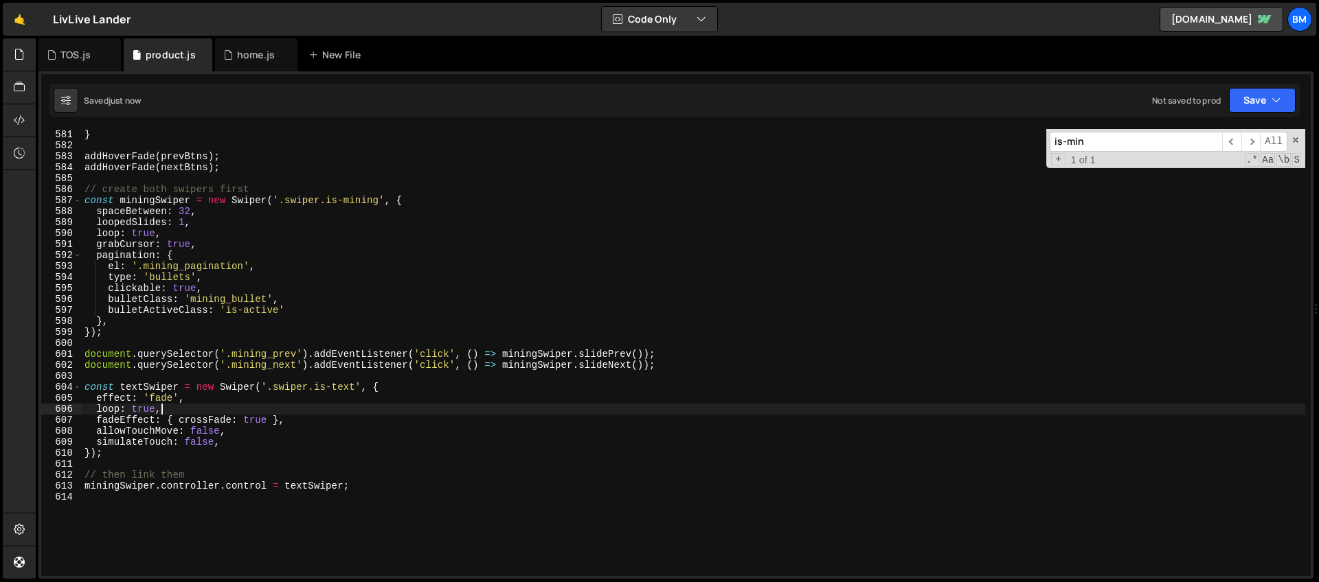
type textarea "loop: true,"
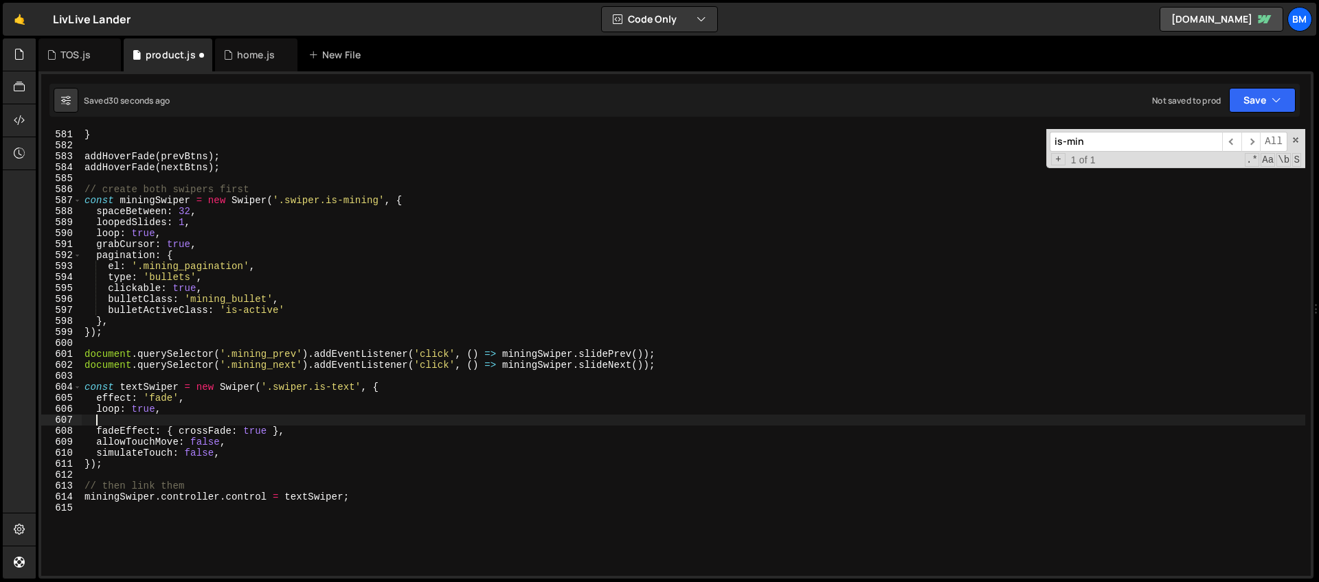
paste textarea "slidesPerGroup"
type textarea "slidesPerGroup"
type textarea "loop: true,"
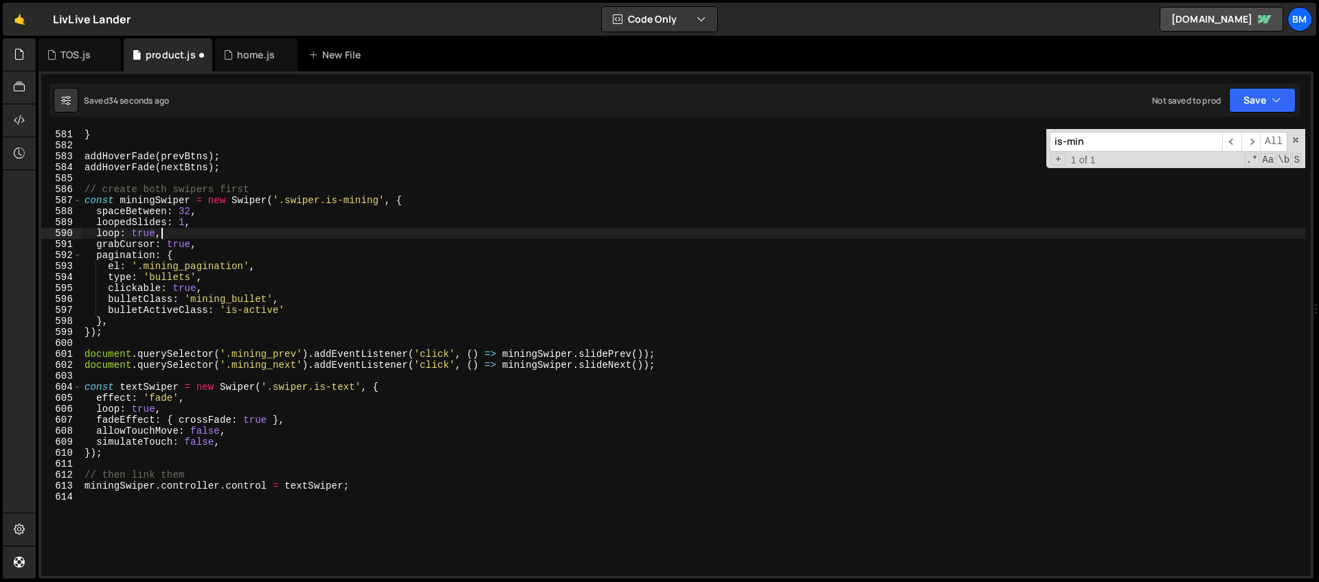
click at [183, 235] on div "} addHoverFade ( prevBtns ) ; addHoverFade ( nextBtns ) ; // create both swiper…" at bounding box center [693, 363] width 1223 height 469
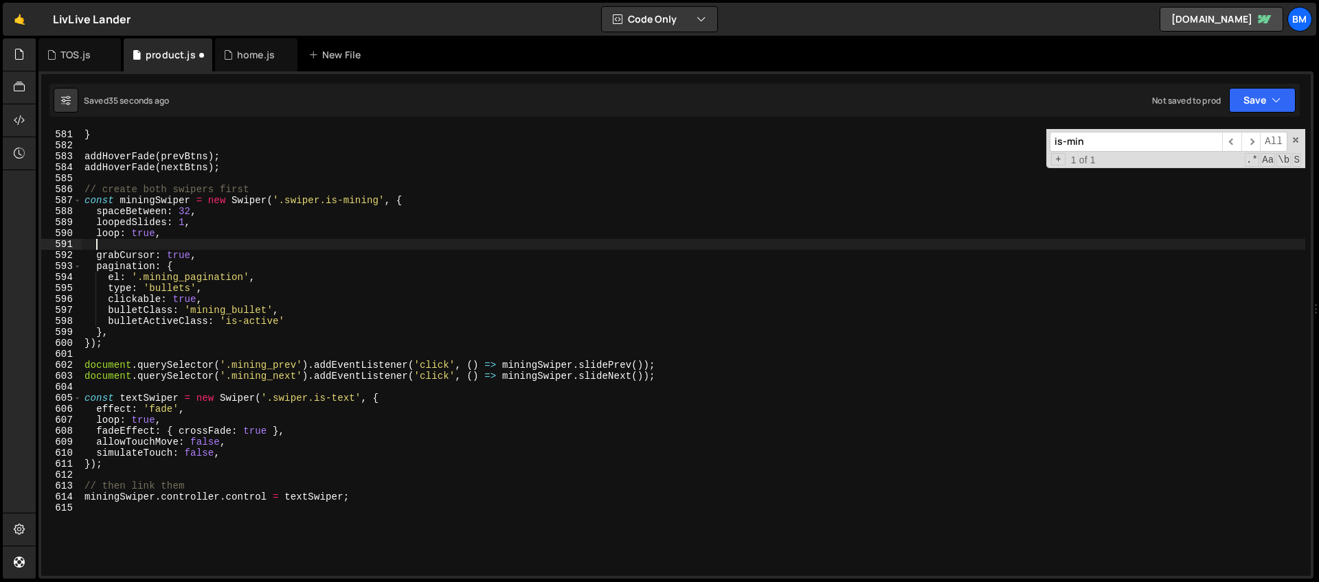
paste textarea "slidesPerGroup"
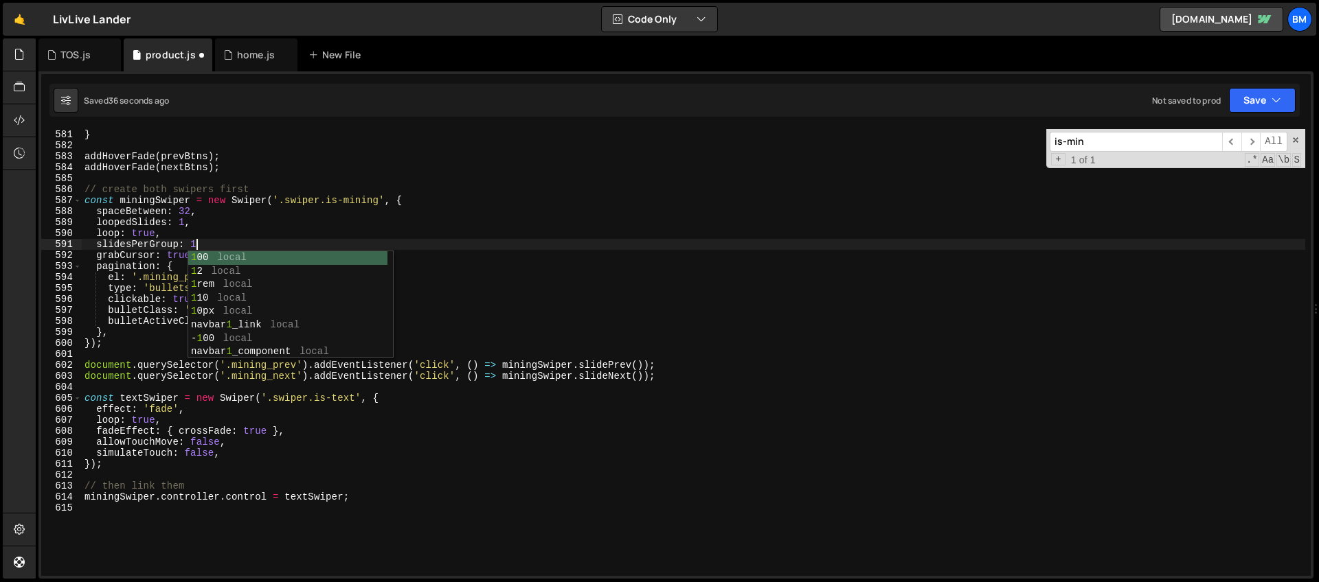
type textarea "slidesPerGroup: 1,"
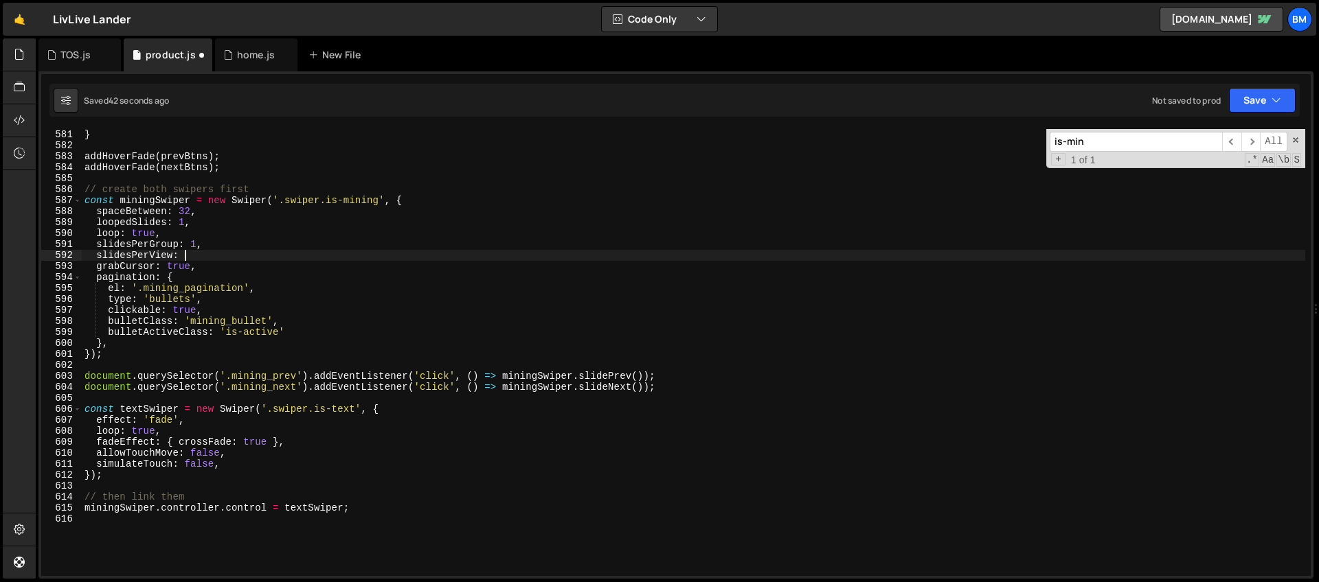
scroll to position [0, 7]
click at [192, 257] on div "} addHoverFade ( prevBtns ) ; addHoverFade ( nextBtns ) ; // create both swiper…" at bounding box center [693, 363] width 1223 height 469
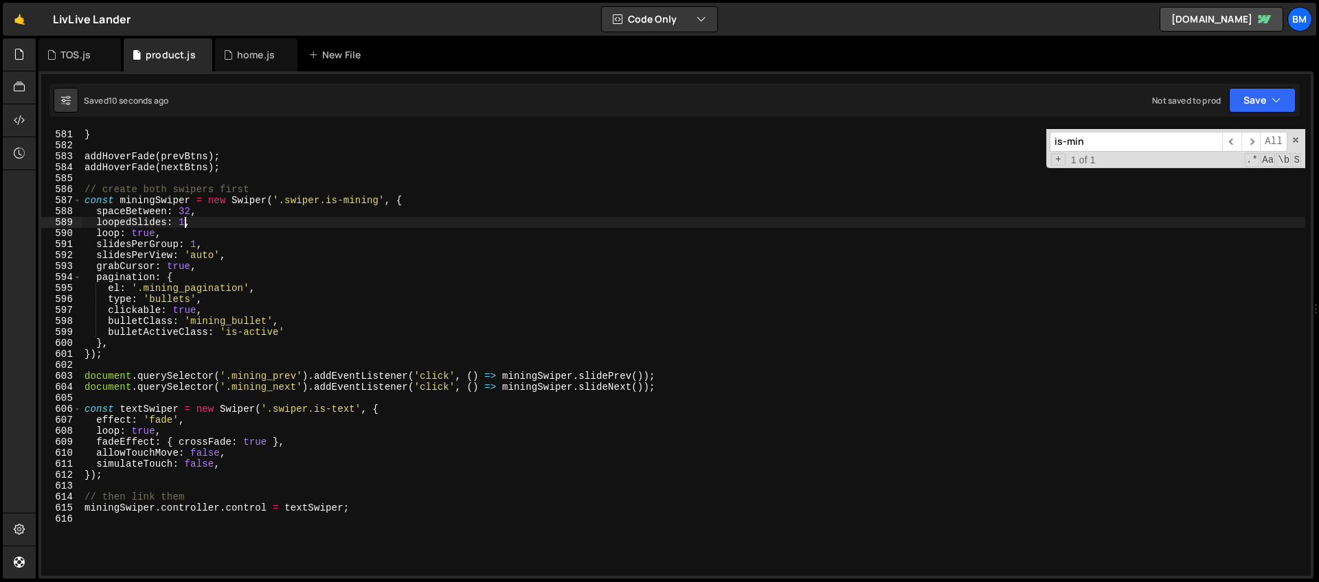
click at [183, 225] on div "} addHoverFade ( prevBtns ) ; addHoverFade ( nextBtns ) ; // create both swiper…" at bounding box center [693, 363] width 1223 height 469
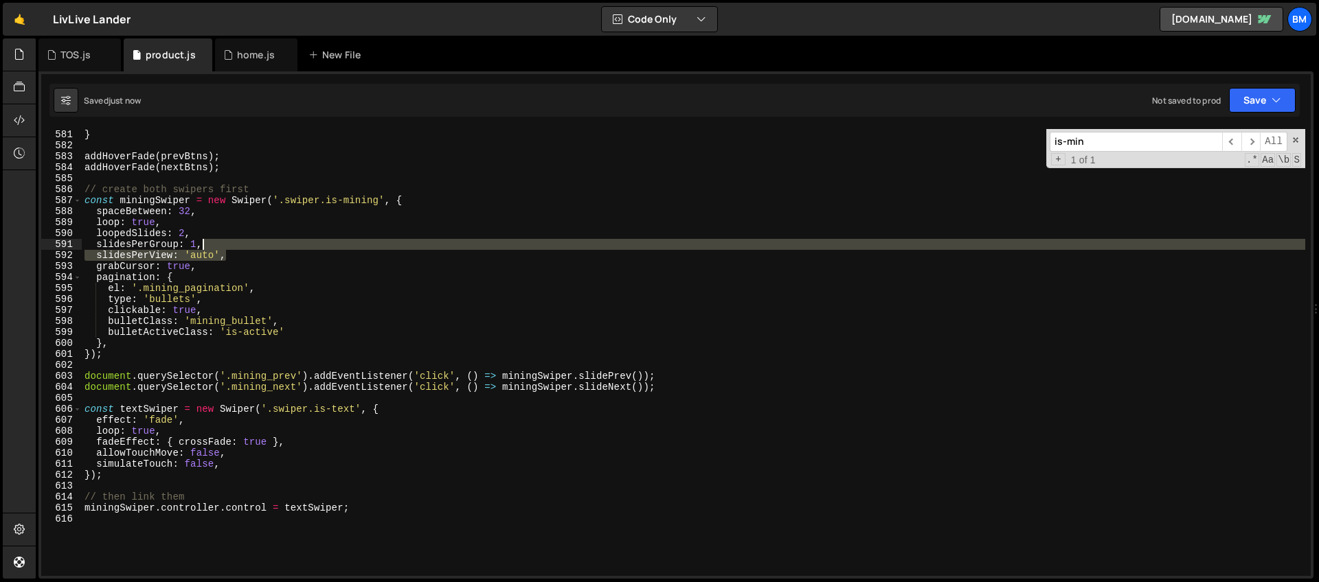
drag, startPoint x: 237, startPoint y: 254, endPoint x: 236, endPoint y: 247, distance: 6.9
click at [236, 247] on div "} addHoverFade ( prevBtns ) ; addHoverFade ( nextBtns ) ; // create both swiper…" at bounding box center [693, 363] width 1223 height 469
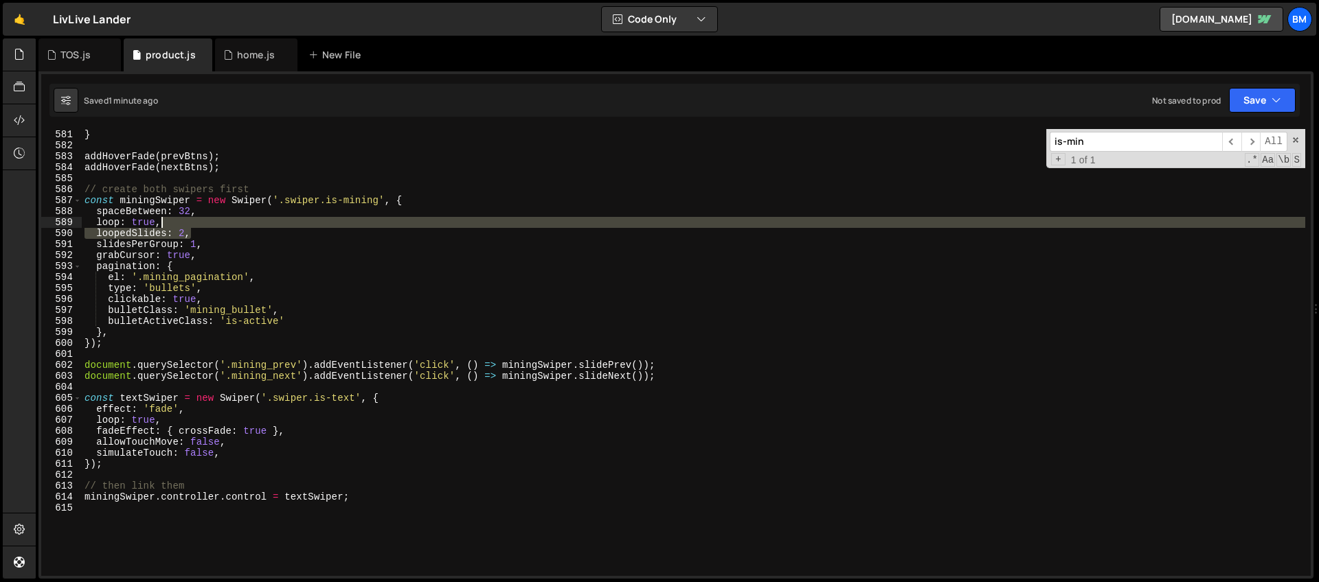
drag, startPoint x: 200, startPoint y: 236, endPoint x: 197, endPoint y: 227, distance: 9.3
click at [197, 227] on div "} addHoverFade ( prevBtns ) ; addHoverFade ( nextBtns ) ; // create both swiper…" at bounding box center [693, 363] width 1223 height 469
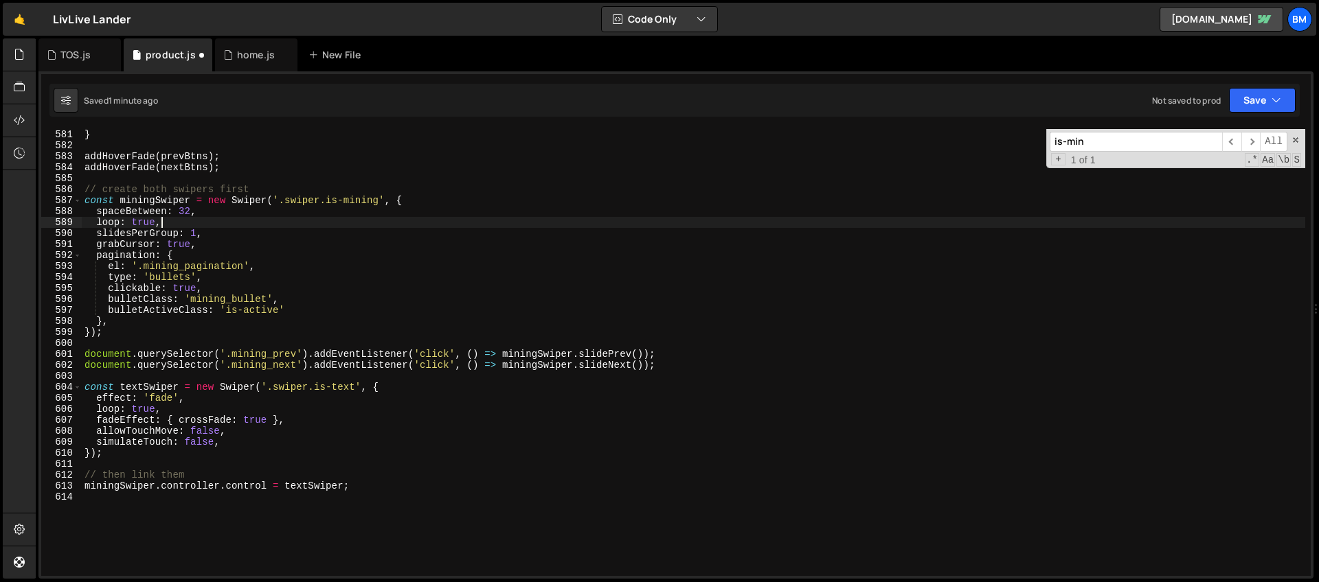
scroll to position [0, 5]
click at [207, 235] on div "} addHoverFade ( prevBtns ) ; addHoverFade ( nextBtns ) ; // create both swiper…" at bounding box center [693, 363] width 1223 height 469
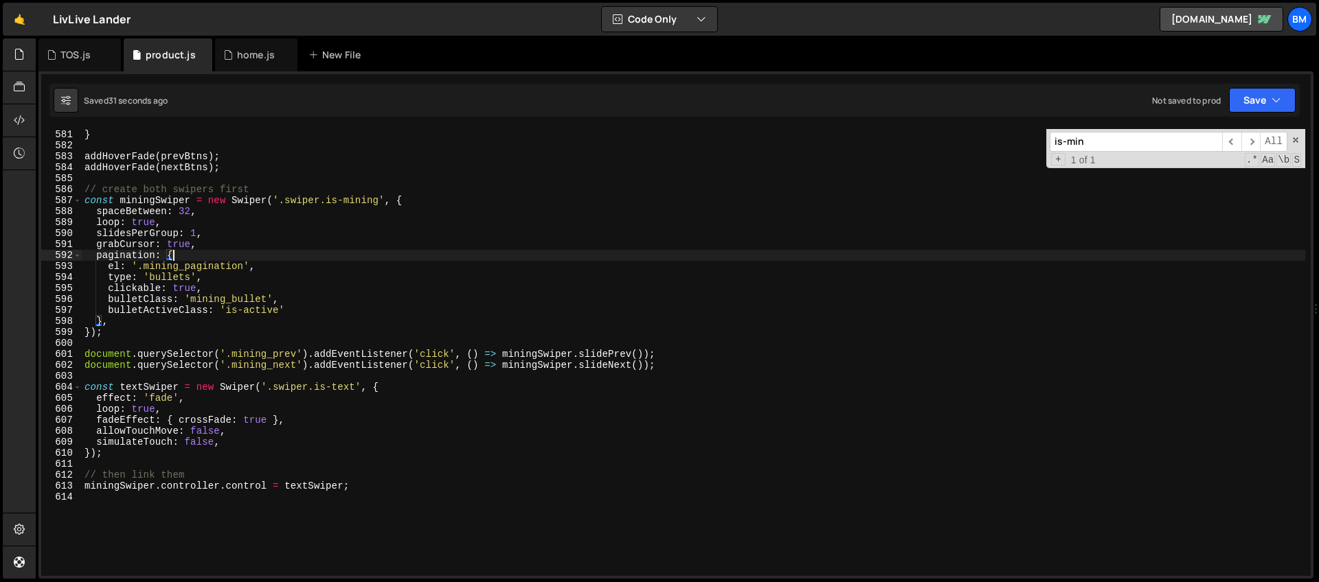
click at [227, 255] on div "} addHoverFade ( prevBtns ) ; addHoverFade ( nextBtns ) ; // create both swiper…" at bounding box center [693, 363] width 1223 height 469
click at [246, 290] on div "} addHoverFade ( prevBtns ) ; addHoverFade ( nextBtns ) ; // create both swiper…" at bounding box center [693, 363] width 1223 height 469
type textarea "clickable: true,"
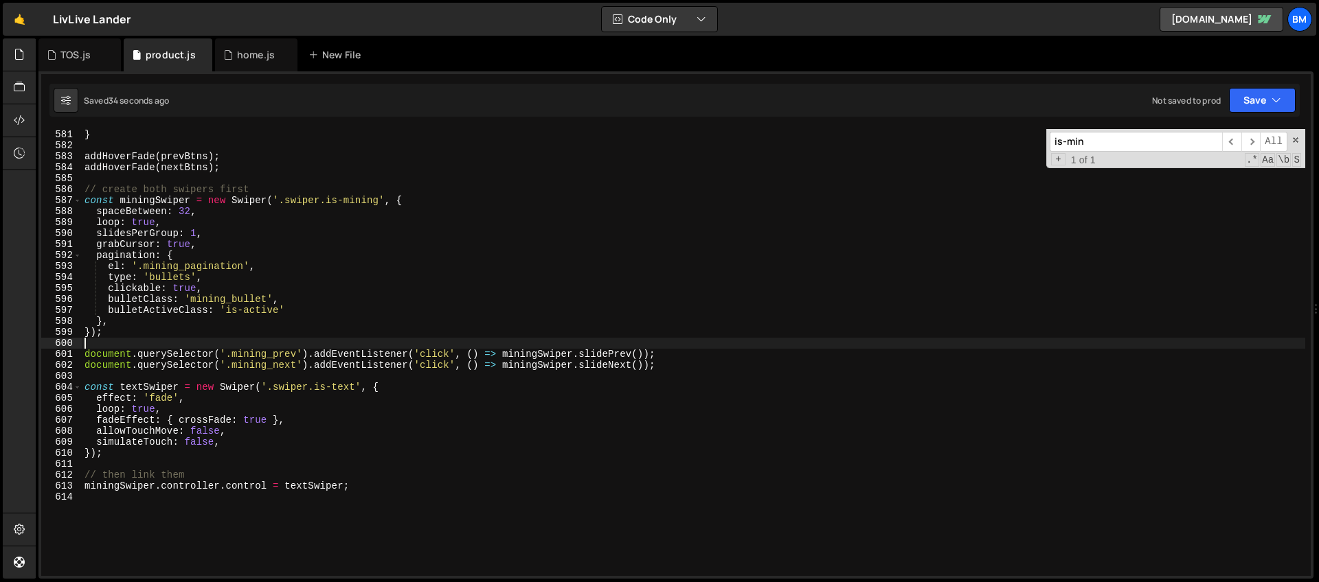
click at [254, 348] on div "} addHoverFade ( prevBtns ) ; addHoverFade ( nextBtns ) ; // create both swiper…" at bounding box center [693, 363] width 1223 height 469
click at [220, 200] on div "} addHoverFade ( prevBtns ) ; addHoverFade ( nextBtns ) ; // create both swiper…" at bounding box center [693, 363] width 1223 height 469
click at [216, 225] on div "} addHoverFade ( prevBtns ) ; addHoverFade ( nextBtns ) ; // create both swiper…" at bounding box center [693, 363] width 1223 height 469
click at [220, 209] on div "} addHoverFade ( prevBtns ) ; addHoverFade ( nextBtns ) ; // create both swiper…" at bounding box center [693, 363] width 1223 height 469
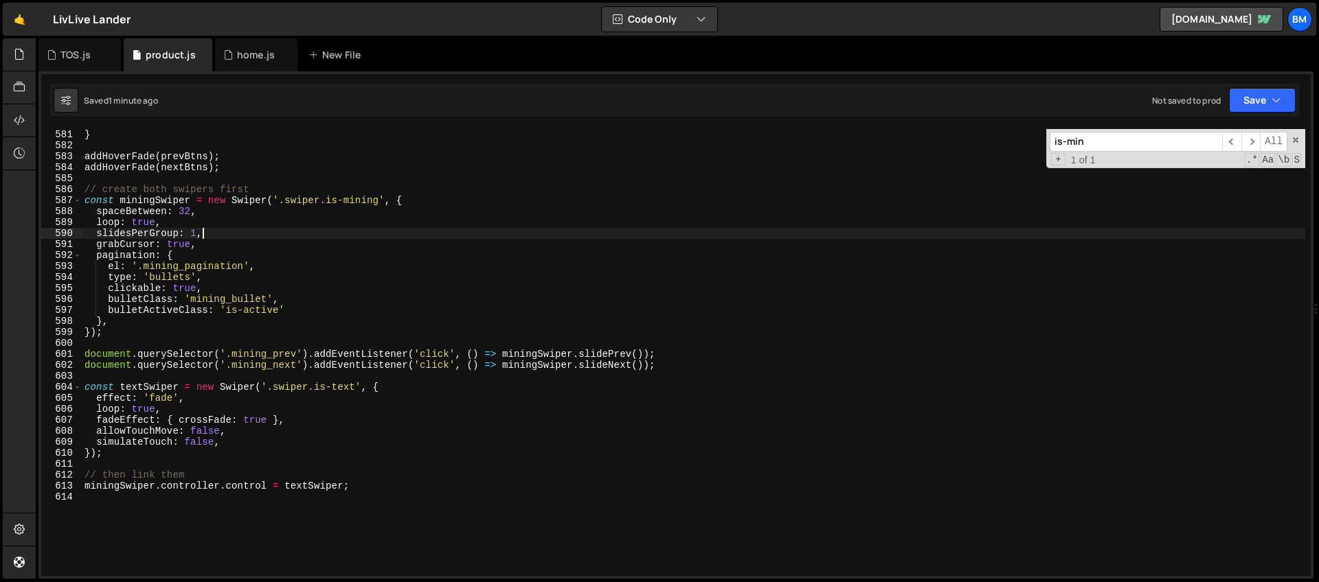
click at [203, 230] on div "} addHoverFade ( prevBtns ) ; addHoverFade ( nextBtns ) ; // create both swiper…" at bounding box center [693, 363] width 1223 height 469
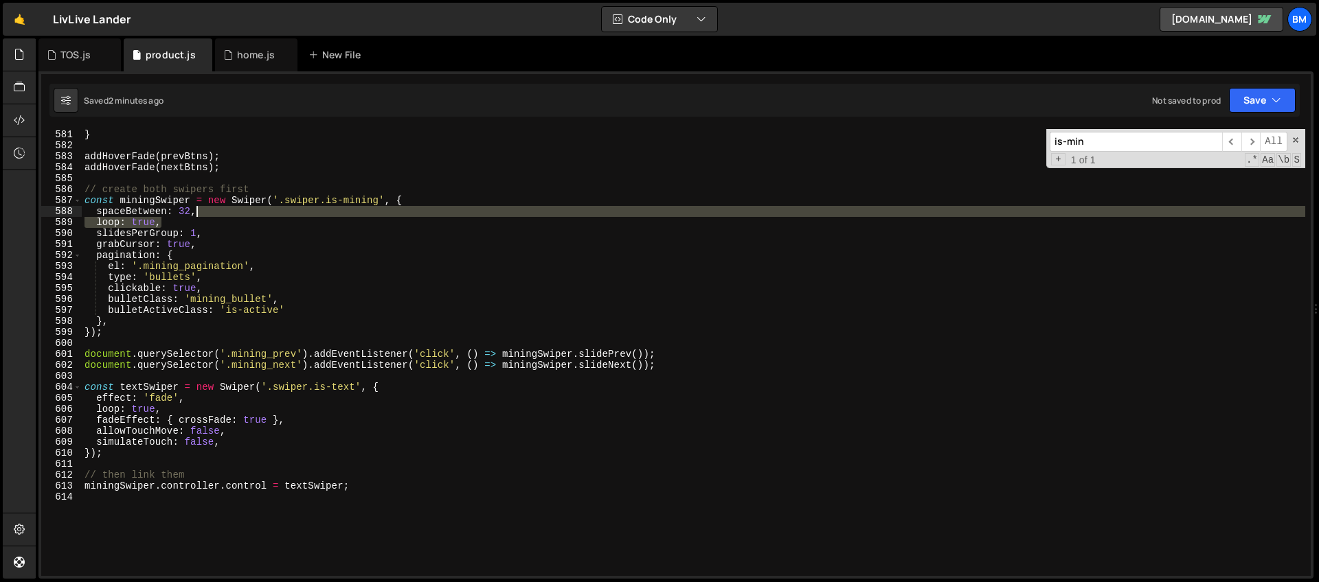
drag, startPoint x: 170, startPoint y: 223, endPoint x: 231, endPoint y: 212, distance: 62.0
click at [231, 212] on div "} addHoverFade ( prevBtns ) ; addHoverFade ( nextBtns ) ; // create both swiper…" at bounding box center [693, 363] width 1223 height 469
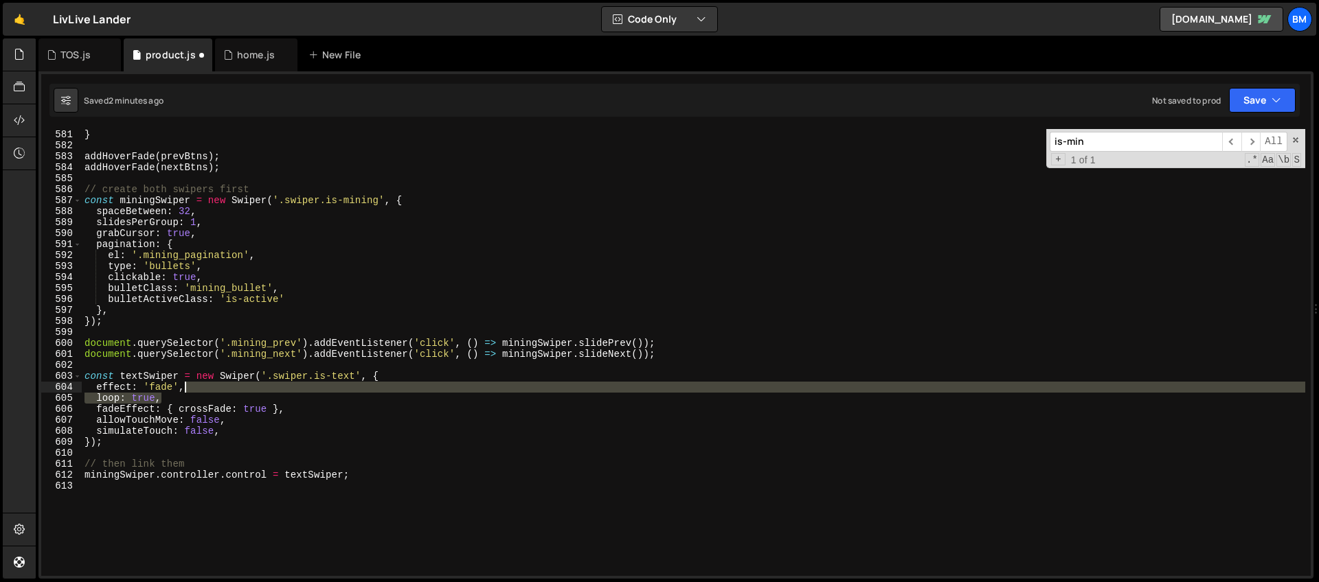
drag, startPoint x: 170, startPoint y: 400, endPoint x: 216, endPoint y: 389, distance: 47.5
click at [216, 389] on div "} addHoverFade ( prevBtns ) ; addHoverFade ( nextBtns ) ; // create both swiper…" at bounding box center [693, 363] width 1223 height 469
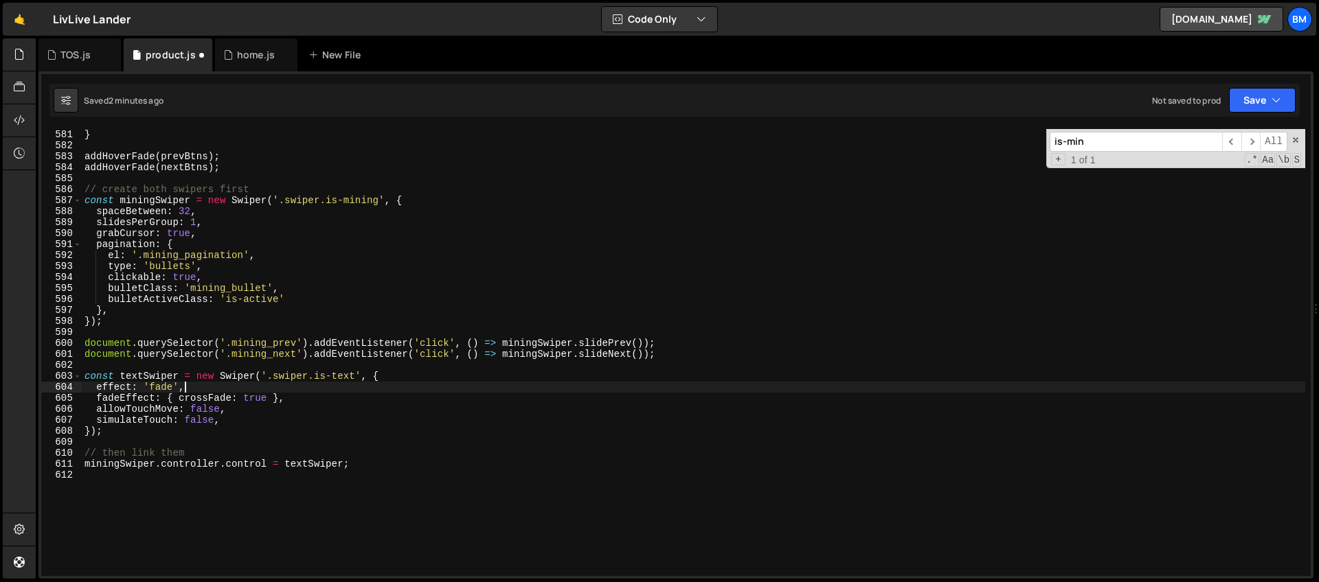
click at [220, 233] on div "} addHoverFade ( prevBtns ) ; addHoverFade ( nextBtns ) ; // create both swiper…" at bounding box center [693, 363] width 1223 height 469
click at [218, 225] on div "} addHoverFade ( prevBtns ) ; addHoverFade ( nextBtns ) ; // create both swiper…" at bounding box center [693, 363] width 1223 height 469
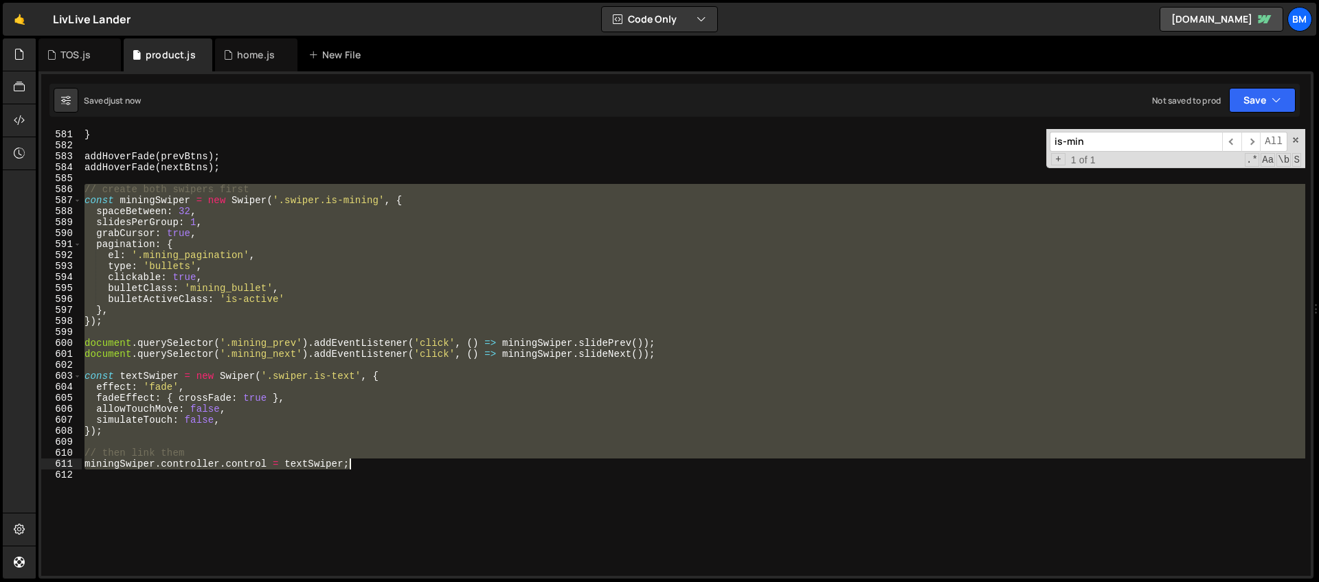
drag, startPoint x: 84, startPoint y: 192, endPoint x: 361, endPoint y: 468, distance: 390.5
click at [361, 468] on div "} addHoverFade ( prevBtns ) ; addHoverFade ( nextBtns ) ; // create both swiper…" at bounding box center [693, 363] width 1223 height 469
click at [128, 319] on div "} addHoverFade ( prevBtns ) ; addHoverFade ( nextBtns ) ; // create both swiper…" at bounding box center [693, 352] width 1223 height 447
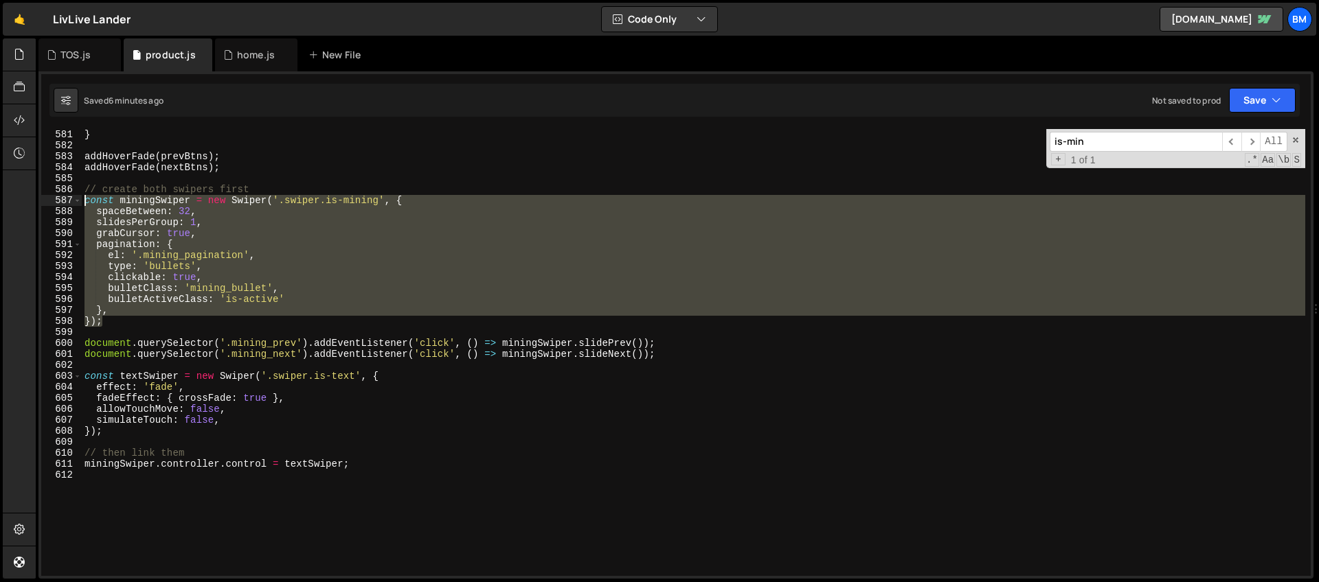
drag, startPoint x: 117, startPoint y: 323, endPoint x: 52, endPoint y: 199, distance: 140.1
click at [52, 199] on div "}); 581 582 583 584 585 586 587 588 589 590 591 592 593 594 595 596 597 598 599…" at bounding box center [675, 352] width 1269 height 447
type textarea "const miningSwiper = new Swiper('.swiper.is-mining', { spaceBetween: 32,"
paste textarea
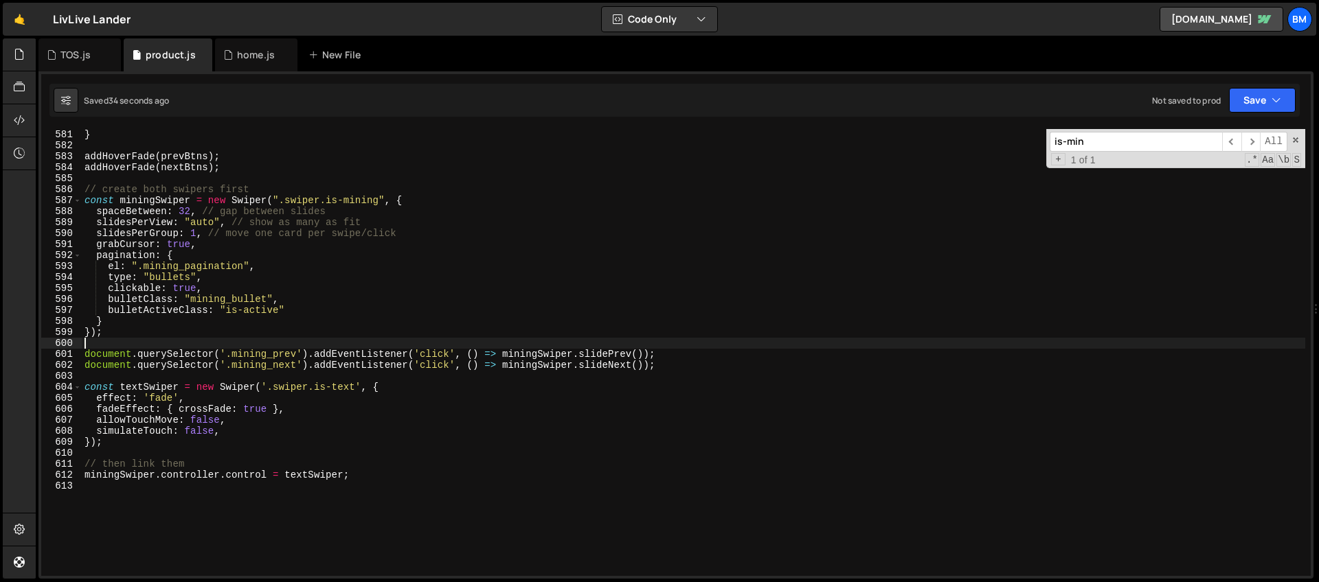
click at [203, 207] on div "} addHoverFade ( prevBtns ) ; addHoverFade ( nextBtns ) ; // create both swiper…" at bounding box center [693, 363] width 1223 height 469
click at [229, 224] on div "} addHoverFade ( prevBtns ) ; addHoverFade ( nextBtns ) ; // create both swiper…" at bounding box center [693, 363] width 1223 height 469
click at [336, 207] on div "} addHoverFade ( prevBtns ) ; addHoverFade ( nextBtns ) ; // create both swiper…" at bounding box center [693, 363] width 1223 height 469
type textarea "spaceBetween: 32, // gap between slides"
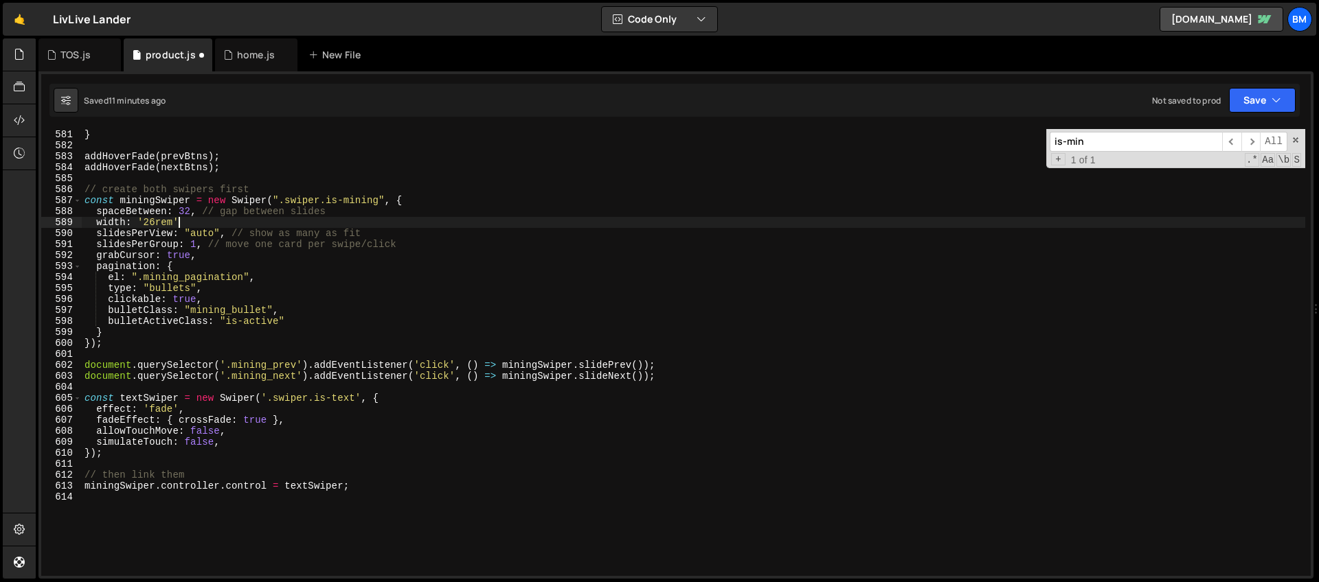
scroll to position [0, 6]
click at [207, 233] on div "} addHoverFade ( prevBtns ) ; addHoverFade ( nextBtns ) ; // create both swiper…" at bounding box center [693, 363] width 1223 height 469
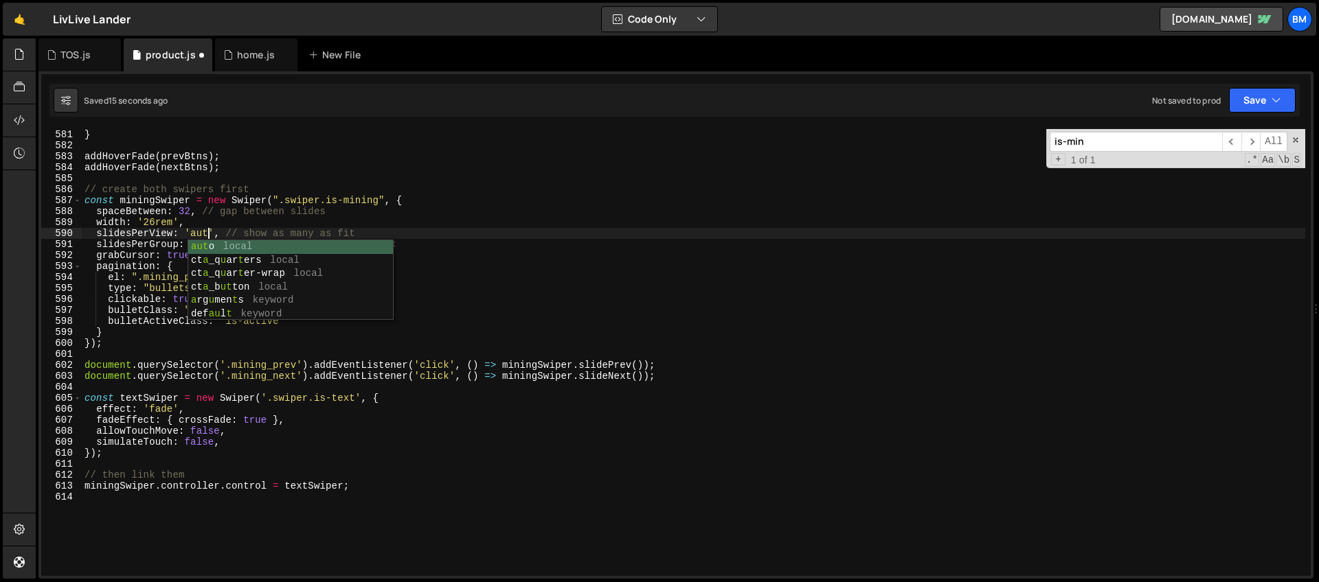
scroll to position [0, 9]
click at [155, 223] on div "} addHoverFade ( prevBtns ) ; addHoverFade ( nextBtns ) ; // create both swiper…" at bounding box center [693, 363] width 1223 height 469
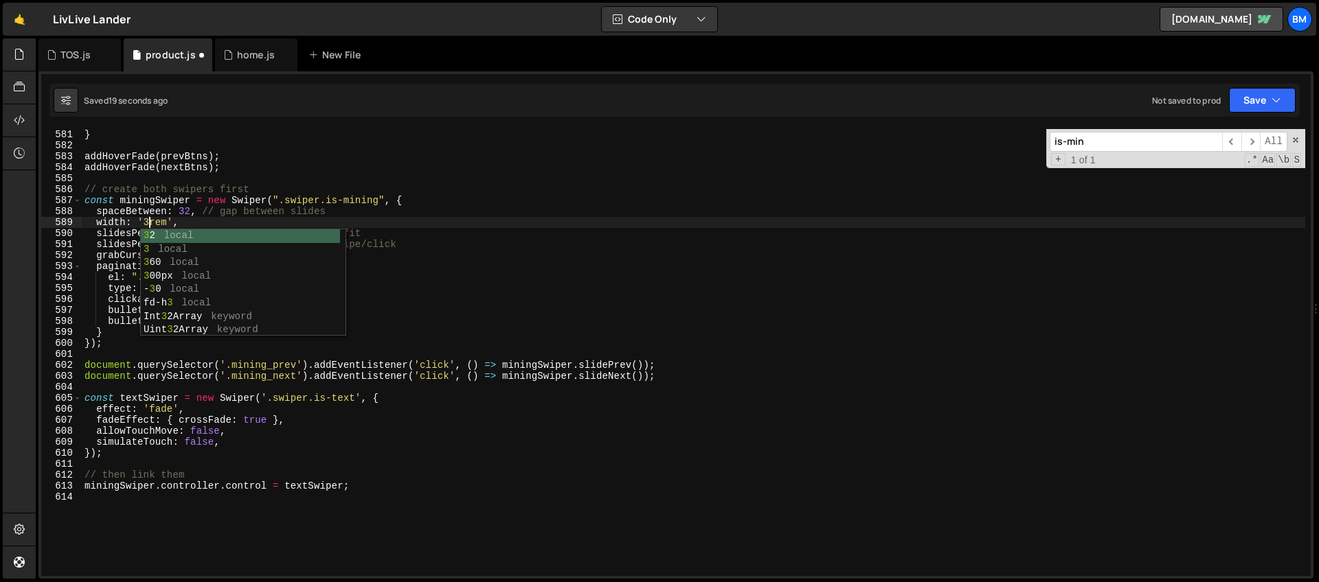
scroll to position [0, 5]
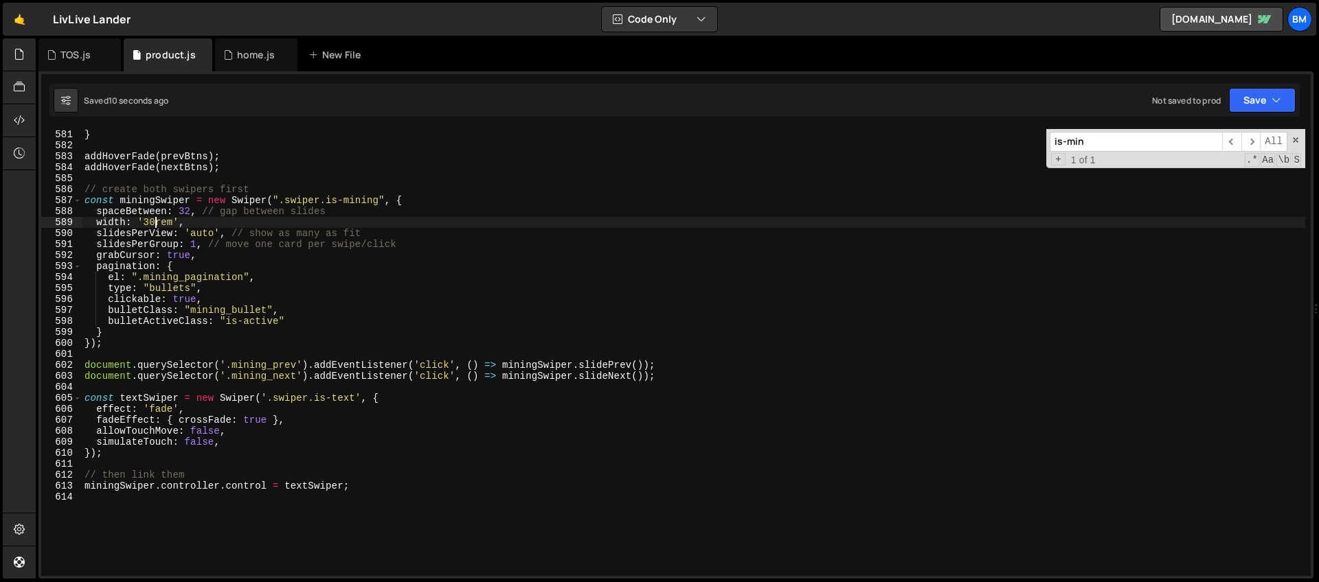
click at [195, 396] on div "} addHoverFade ( prevBtns ) ; addHoverFade ( nextBtns ) ; // create both swiper…" at bounding box center [693, 363] width 1223 height 469
click at [234, 433] on div "} addHoverFade ( prevBtns ) ; addHoverFade ( nextBtns ) ; // create both swiper…" at bounding box center [693, 363] width 1223 height 469
click at [232, 262] on div "} addHoverFade ( prevBtns ) ; addHoverFade ( nextBtns ) ; // create both swiper…" at bounding box center [693, 363] width 1223 height 469
click at [202, 220] on div "} addHoverFade ( prevBtns ) ; addHoverFade ( nextBtns ) ; // create both swiper…" at bounding box center [693, 363] width 1223 height 469
click at [216, 246] on div "} addHoverFade ( prevBtns ) ; addHoverFade ( nextBtns ) ; // create both swiper…" at bounding box center [693, 363] width 1223 height 469
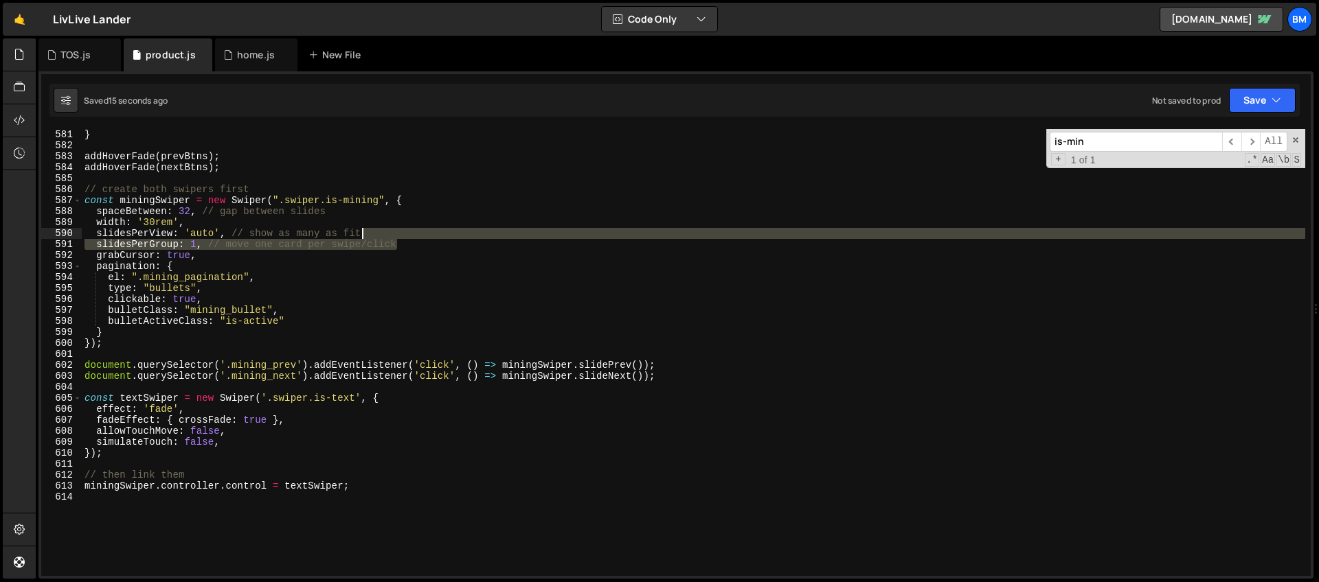
click at [426, 238] on div "} addHoverFade ( prevBtns ) ; addHoverFade ( nextBtns ) ; // create both swiper…" at bounding box center [693, 363] width 1223 height 469
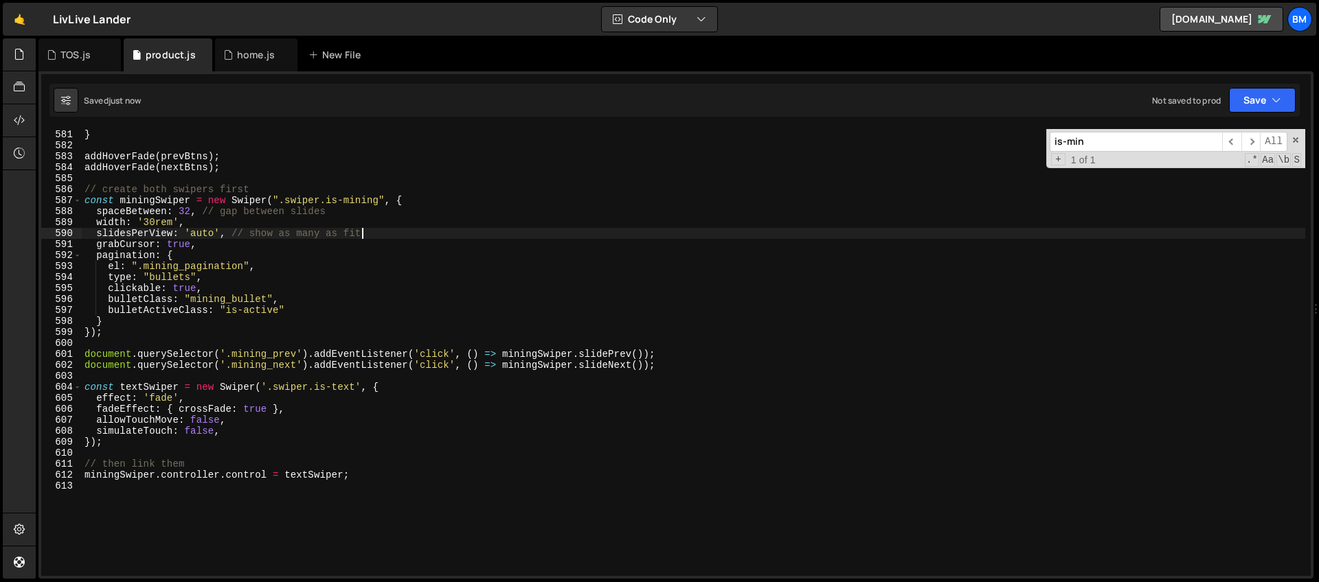
click at [195, 225] on div "} addHoverFade ( prevBtns ) ; addHoverFade ( nextBtns ) ; // create both swiper…" at bounding box center [693, 363] width 1223 height 469
type textarea "width: '30rem',"
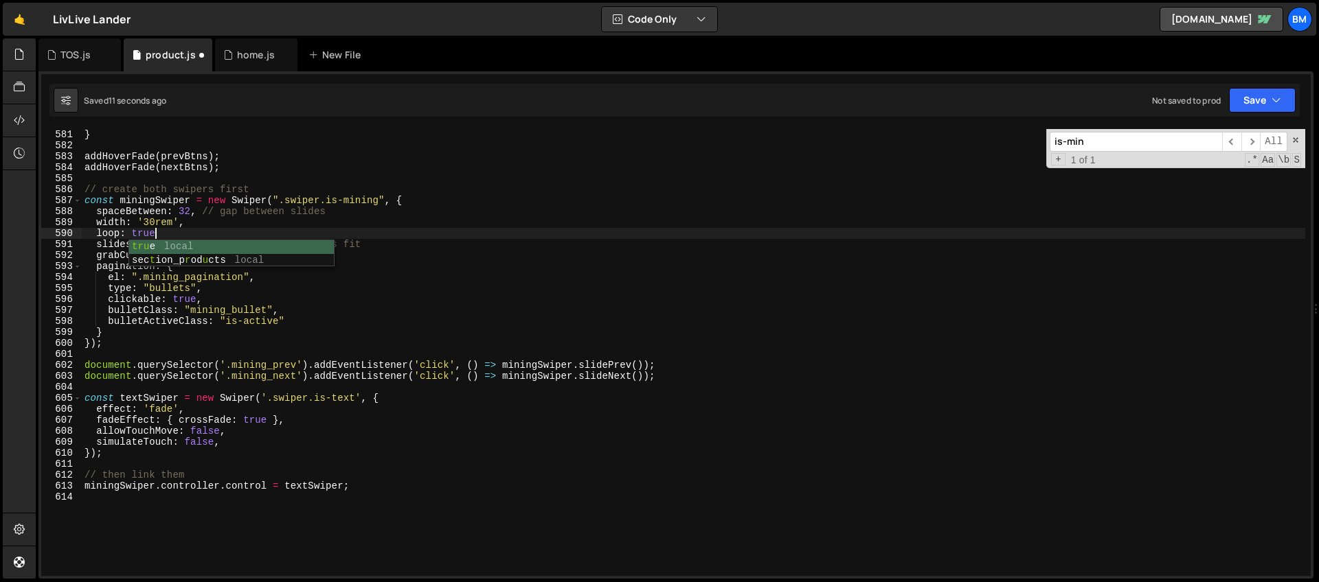
scroll to position [0, 4]
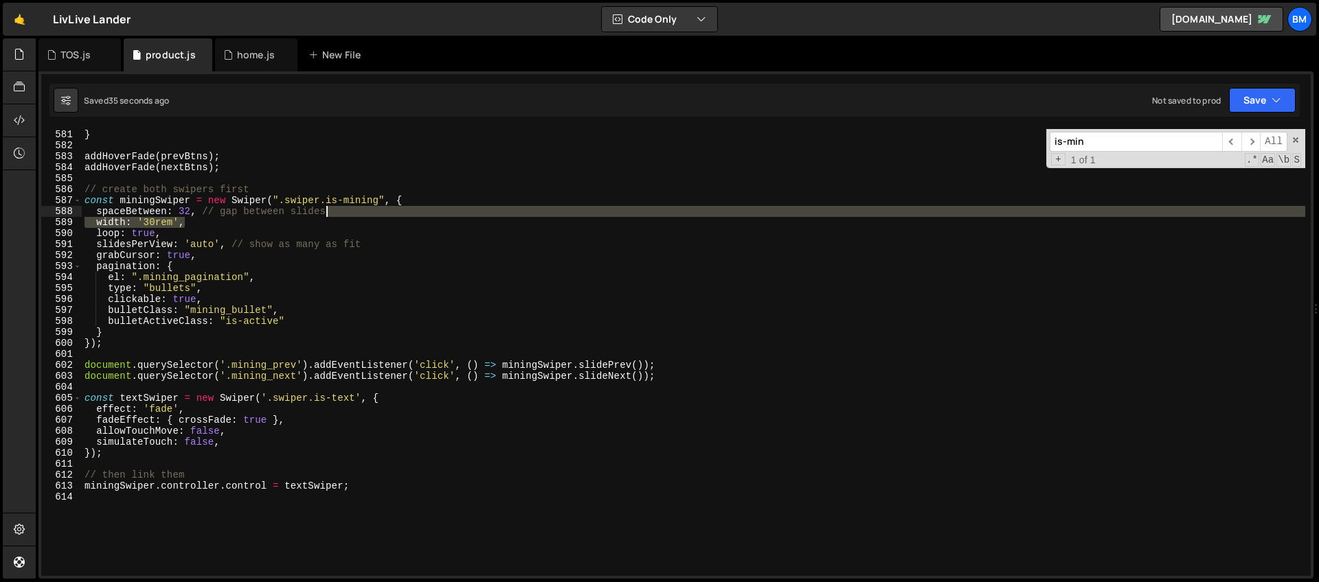
drag, startPoint x: 194, startPoint y: 223, endPoint x: 334, endPoint y: 212, distance: 139.9
click at [334, 212] on div "} addHoverFade ( prevBtns ) ; addHoverFade ( nextBtns ) ; // create both swiper…" at bounding box center [693, 363] width 1223 height 469
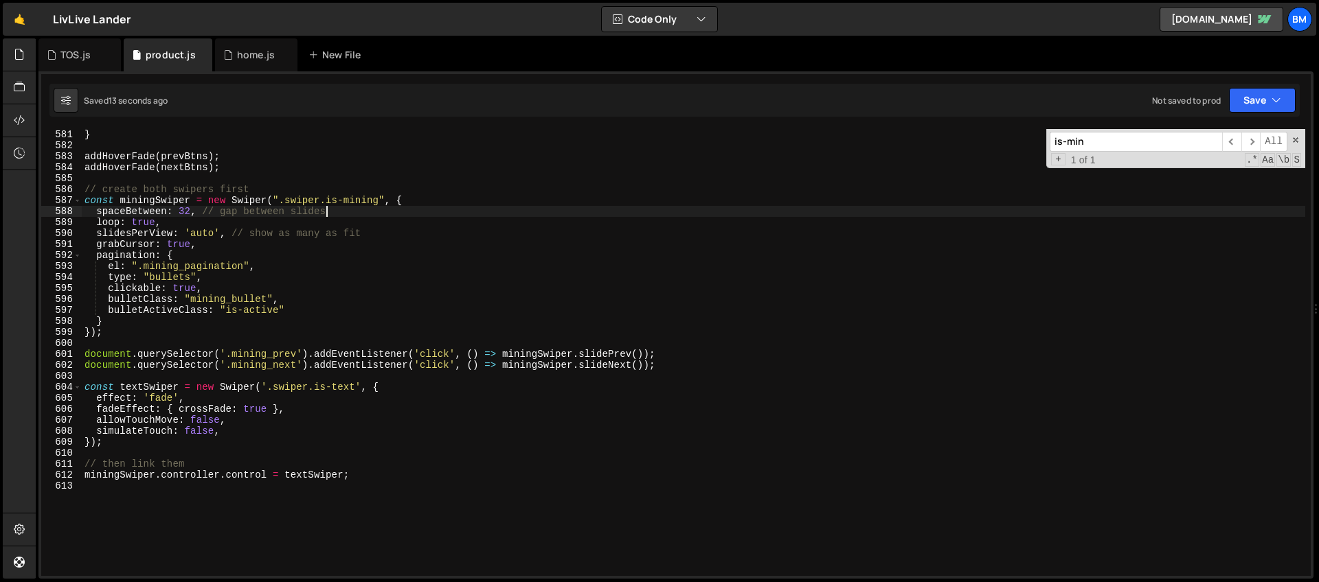
click at [197, 399] on div "} addHoverFade ( prevBtns ) ; addHoverFade ( nextBtns ) ; // create both swiper…" at bounding box center [693, 363] width 1223 height 469
type textarea "effect: 'fade',"
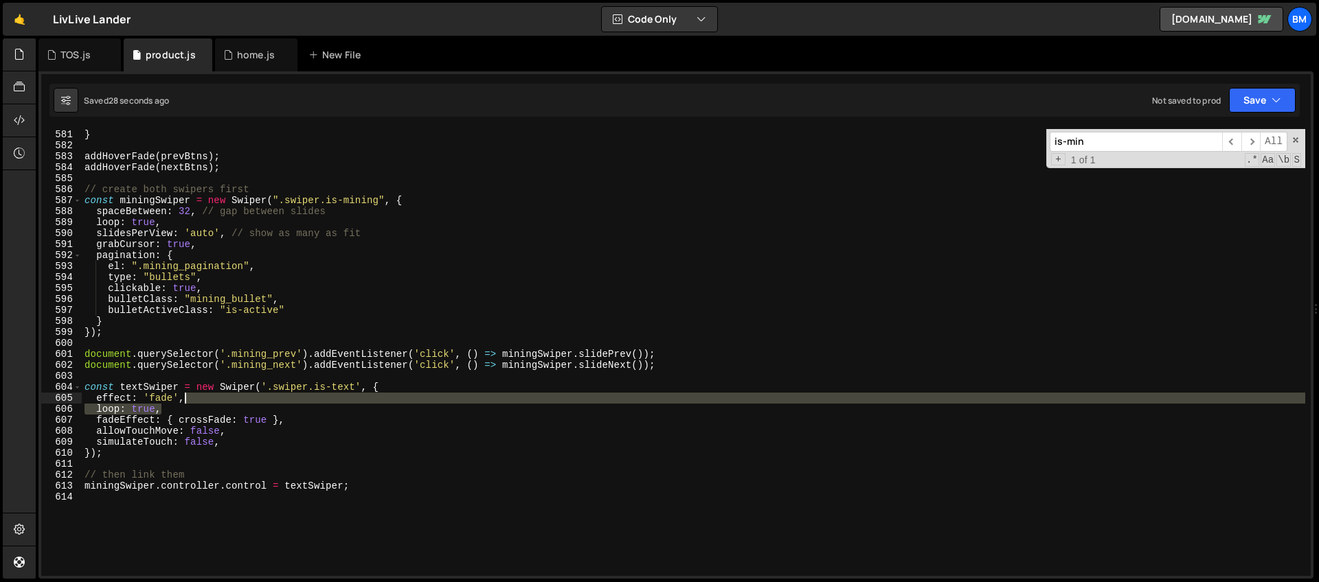
drag, startPoint x: 180, startPoint y: 410, endPoint x: 193, endPoint y: 403, distance: 14.7
click at [193, 403] on div "} addHoverFade ( prevBtns ) ; addHoverFade ( nextBtns ) ; // create both swiper…" at bounding box center [693, 363] width 1223 height 469
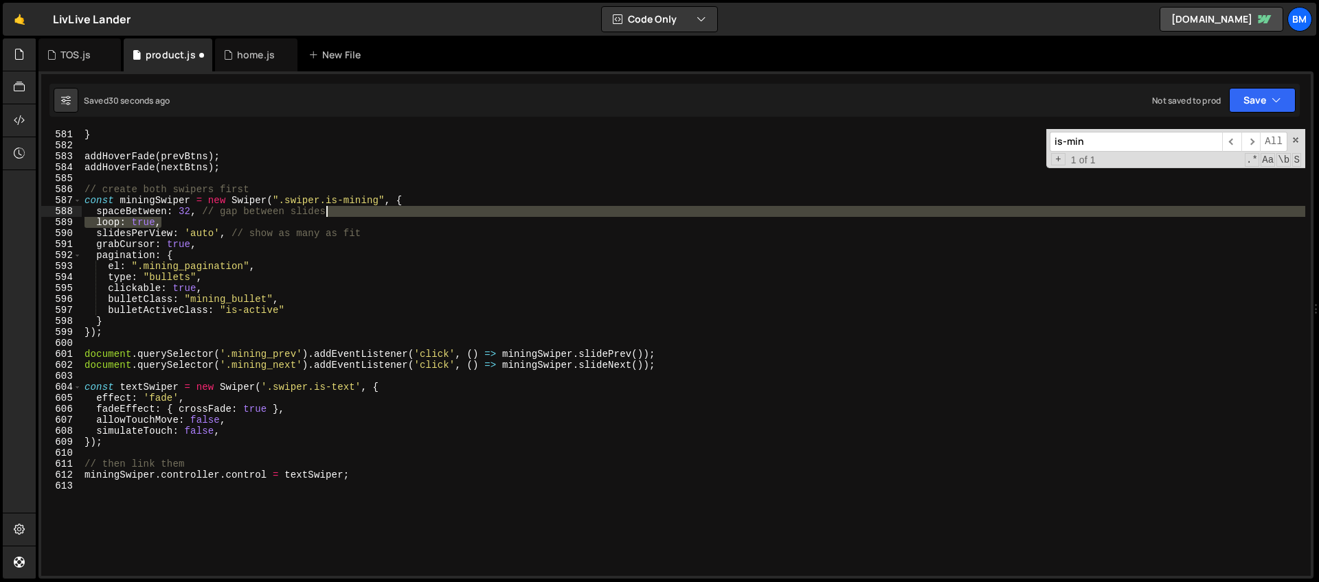
drag, startPoint x: 185, startPoint y: 224, endPoint x: 349, endPoint y: 208, distance: 164.9
click at [349, 208] on div "} addHoverFade ( prevBtns ) ; addHoverFade ( nextBtns ) ; // create both swiper…" at bounding box center [693, 363] width 1223 height 469
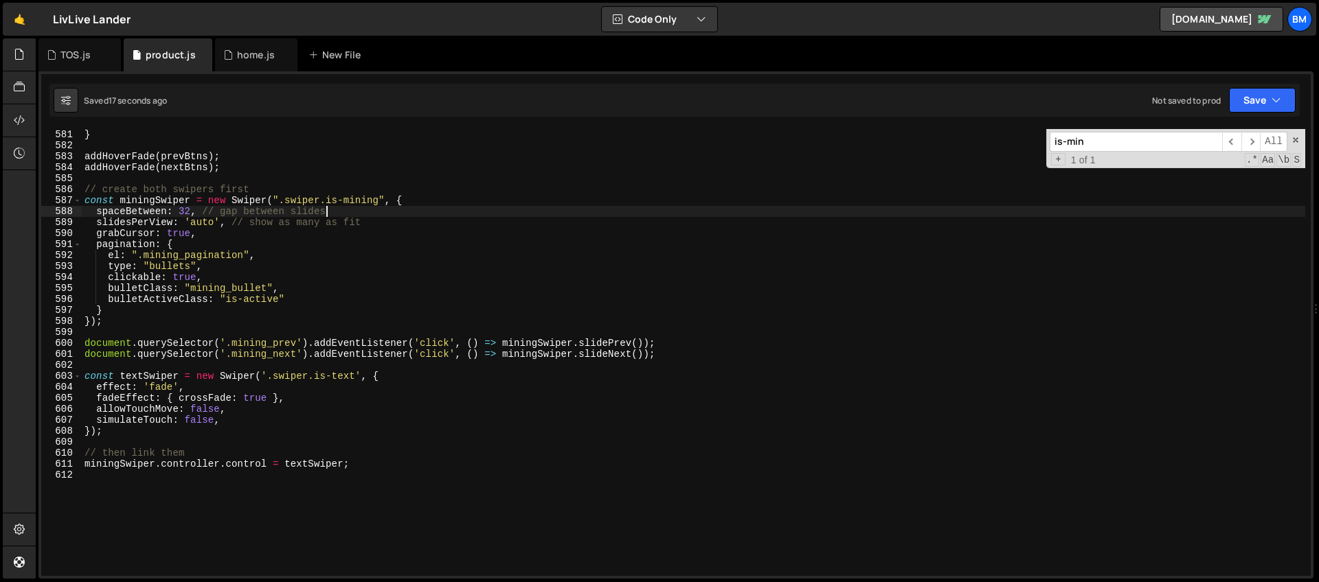
click at [310, 220] on div "} addHoverFade ( prevBtns ) ; addHoverFade ( nextBtns ) ; // create both swiper…" at bounding box center [693, 363] width 1223 height 469
click at [1299, 141] on span at bounding box center [1296, 140] width 10 height 10
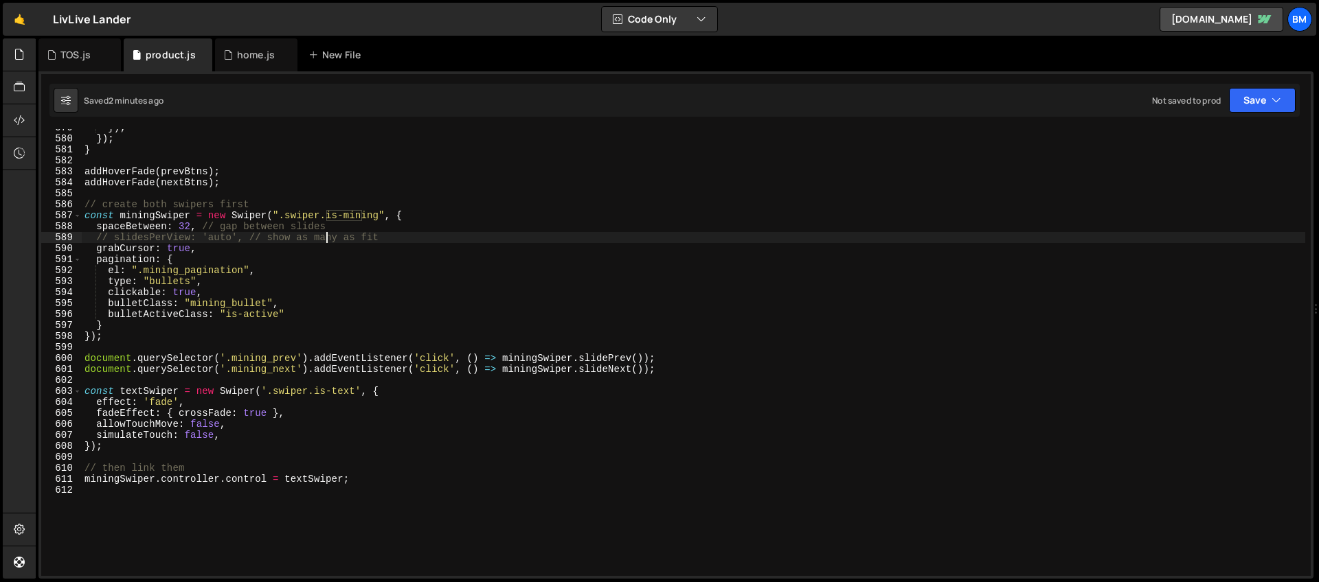
scroll to position [6359, 0]
click at [287, 209] on div "}) ; }) ; } addHoverFade ( prevBtns ) ; addHoverFade ( nextBtns ) ; // create b…" at bounding box center [693, 356] width 1223 height 469
type textarea "// create both swipers first"
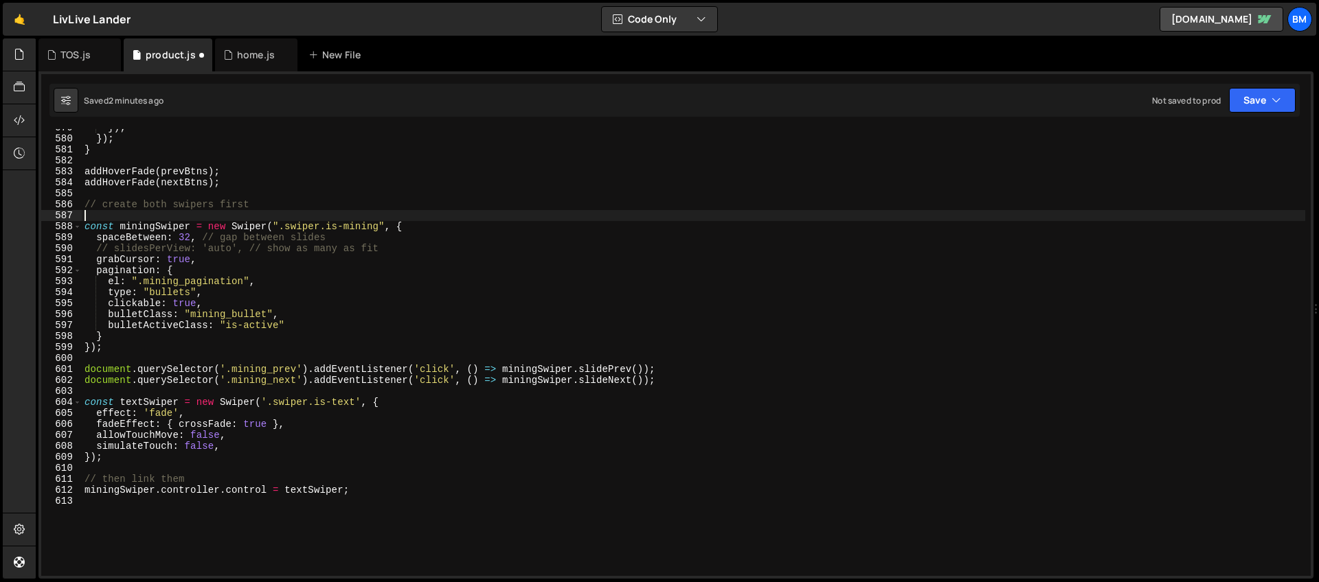
scroll to position [0, 0]
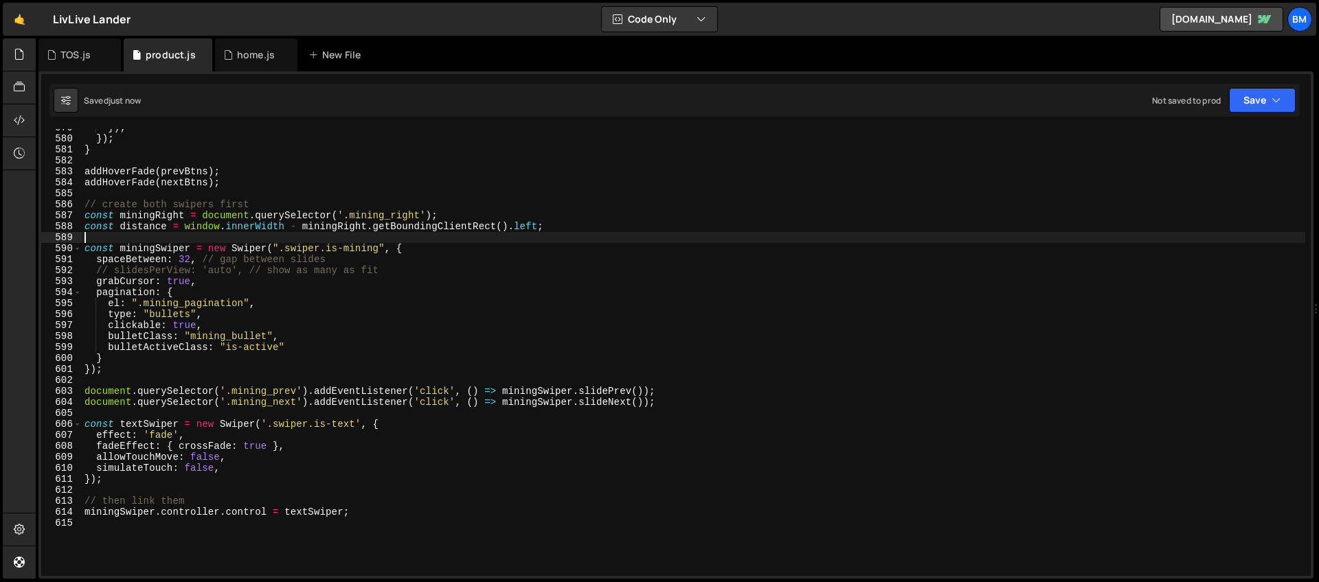
click at [221, 277] on div "}) ; }) ; } addHoverFade ( prevBtns ) ; addHoverFade ( nextBtns ) ; // create b…" at bounding box center [693, 356] width 1223 height 469
type textarea "grabCursor: true,"
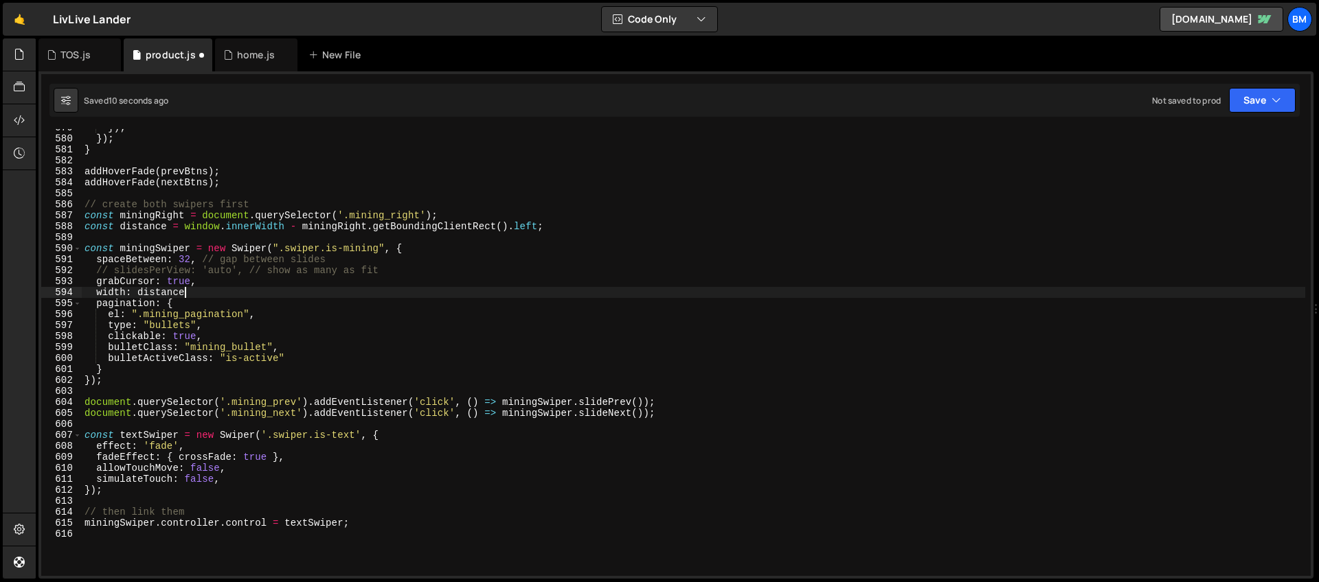
scroll to position [0, 6]
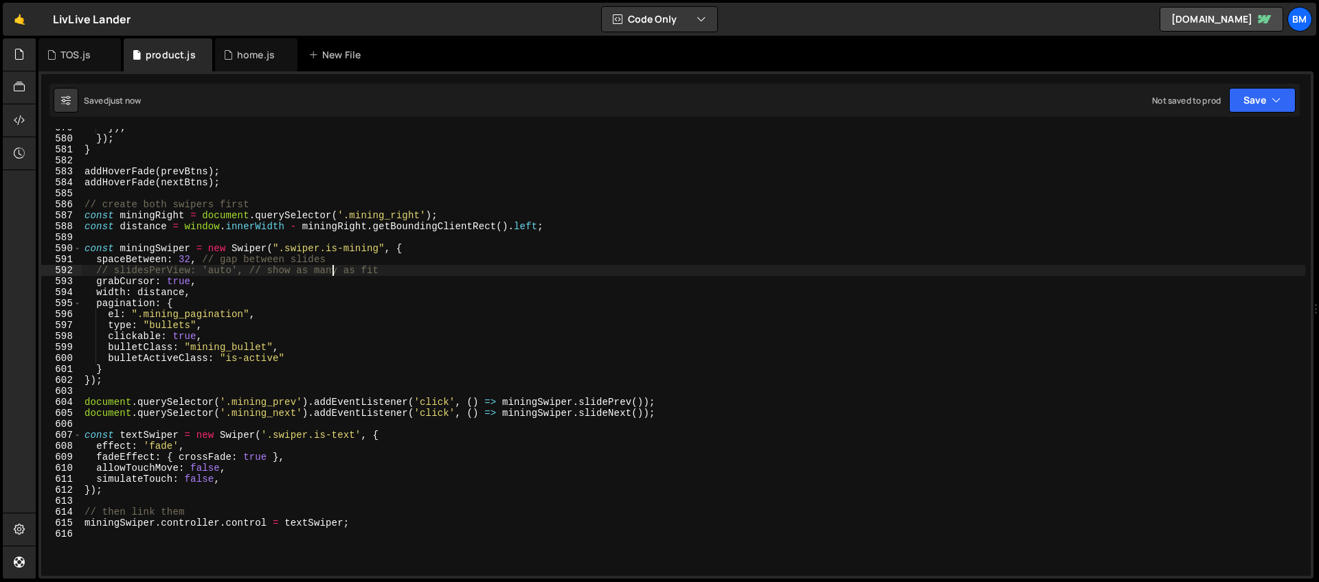
click at [335, 274] on div "}) ; }) ; } addHoverFade ( prevBtns ) ; addHoverFade ( nextBtns ) ; // create b…" at bounding box center [693, 356] width 1223 height 469
click at [154, 245] on div "}) ; }) ; } addHoverFade ( prevBtns ) ; addHoverFade ( nextBtns ) ; // create b…" at bounding box center [693, 356] width 1223 height 469
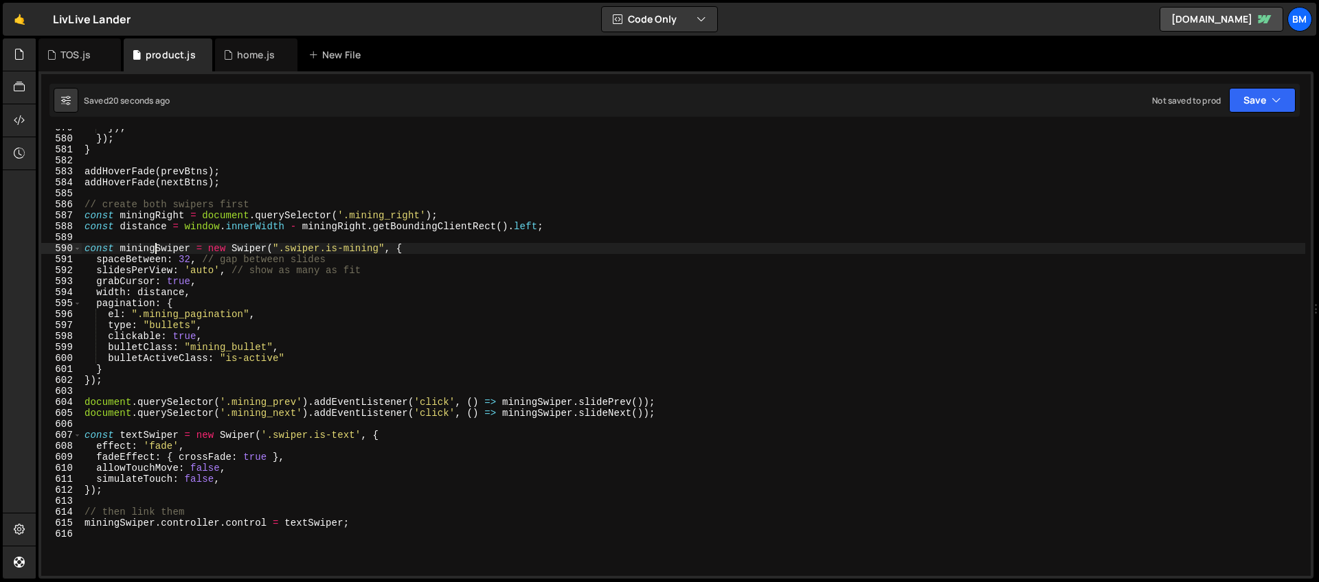
click at [284, 283] on div "}) ; }) ; } addHoverFade ( prevBtns ) ; addHoverFade ( nextBtns ) ; // create b…" at bounding box center [693, 356] width 1223 height 469
click at [216, 269] on div "}) ; }) ; } addHoverFade ( prevBtns ) ; addHoverFade ( nextBtns ) ; // create b…" at bounding box center [693, 356] width 1223 height 469
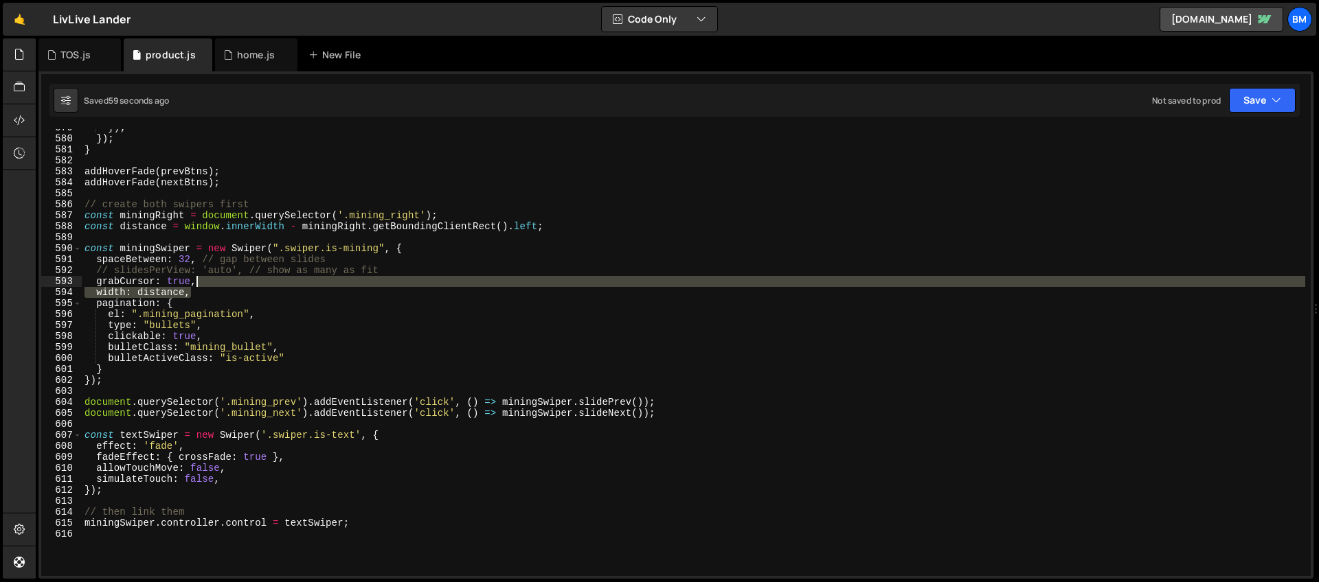
click at [205, 284] on div "}) ; }) ; } addHoverFade ( prevBtns ) ; addHoverFade ( nextBtns ) ; // create b…" at bounding box center [693, 356] width 1223 height 469
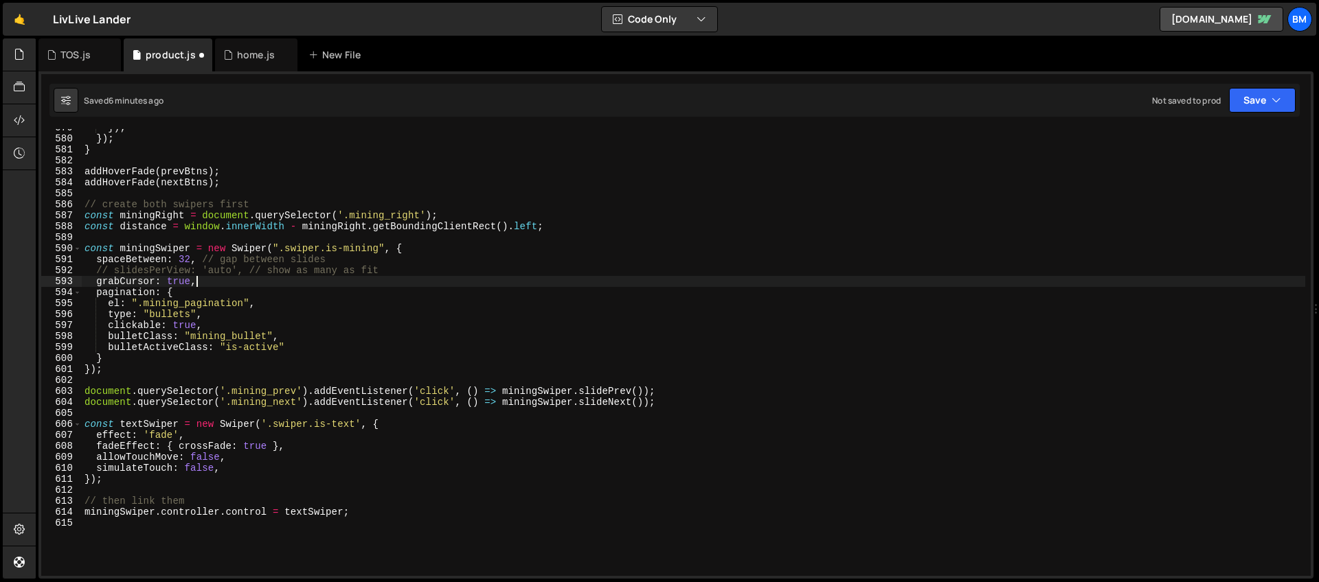
click at [278, 267] on div "}) ; }) ; } addHoverFade ( prevBtns ) ; addHoverFade ( nextBtns ) ; // create b…" at bounding box center [693, 356] width 1223 height 469
click at [381, 229] on div "}) ; }) ; } addHoverFade ( prevBtns ) ; addHoverFade ( nextBtns ) ; // create b…" at bounding box center [693, 356] width 1223 height 469
click at [192, 271] on div "}) ; }) ; } addHoverFade ( prevBtns ) ; addHoverFade ( nextBtns ) ; // create b…" at bounding box center [693, 356] width 1223 height 469
click at [207, 272] on div "}) ; }) ; } addHoverFade ( prevBtns ) ; addHoverFade ( nextBtns ) ; // create b…" at bounding box center [693, 356] width 1223 height 469
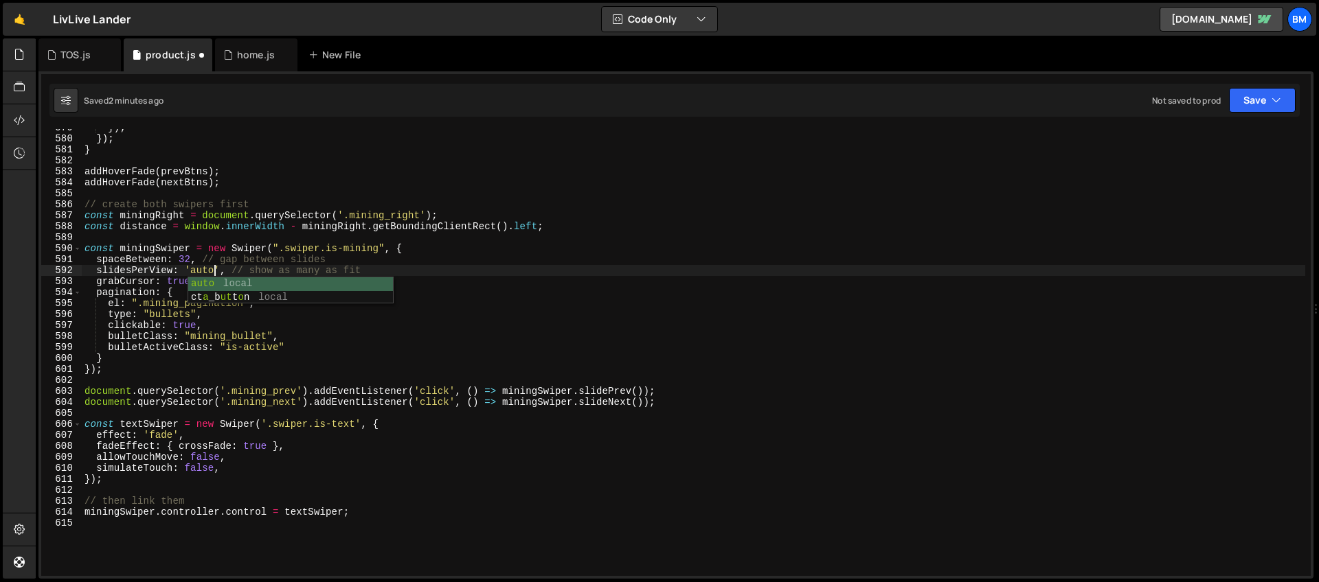
scroll to position [0, 9]
type textarea "slidesPerView: 'auto', // show as many as fit"
click at [375, 269] on div "}) ; }) ; } addHoverFade ( prevBtns ) ; addHoverFade ( nextBtns ) ; // create b…" at bounding box center [693, 356] width 1223 height 469
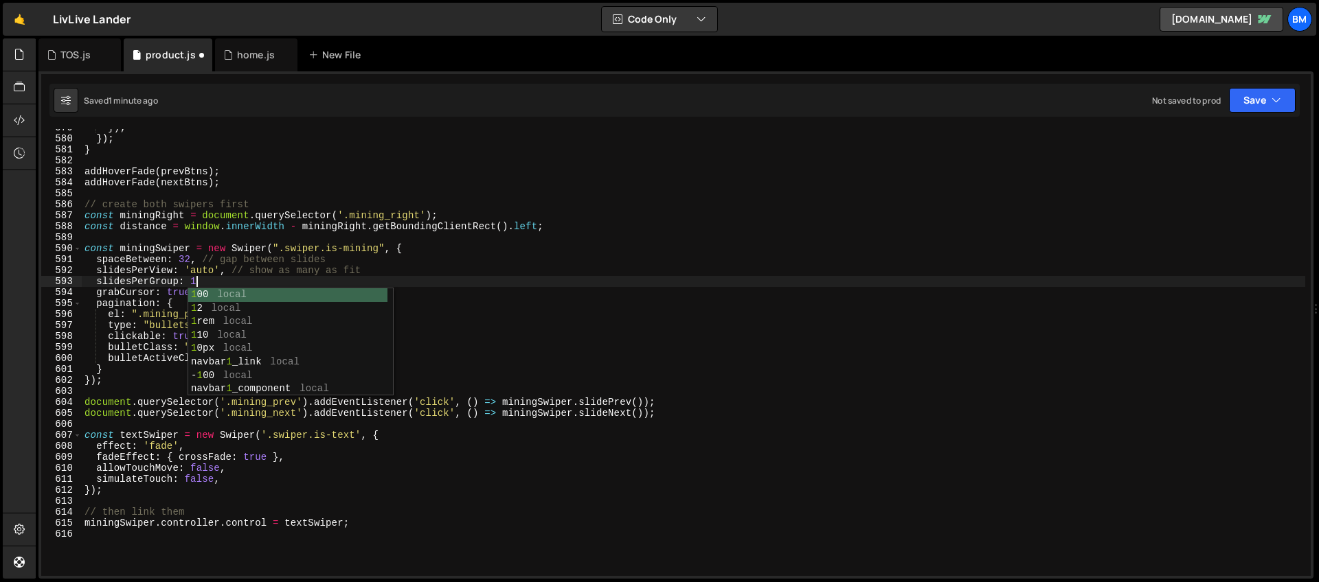
scroll to position [0, 8]
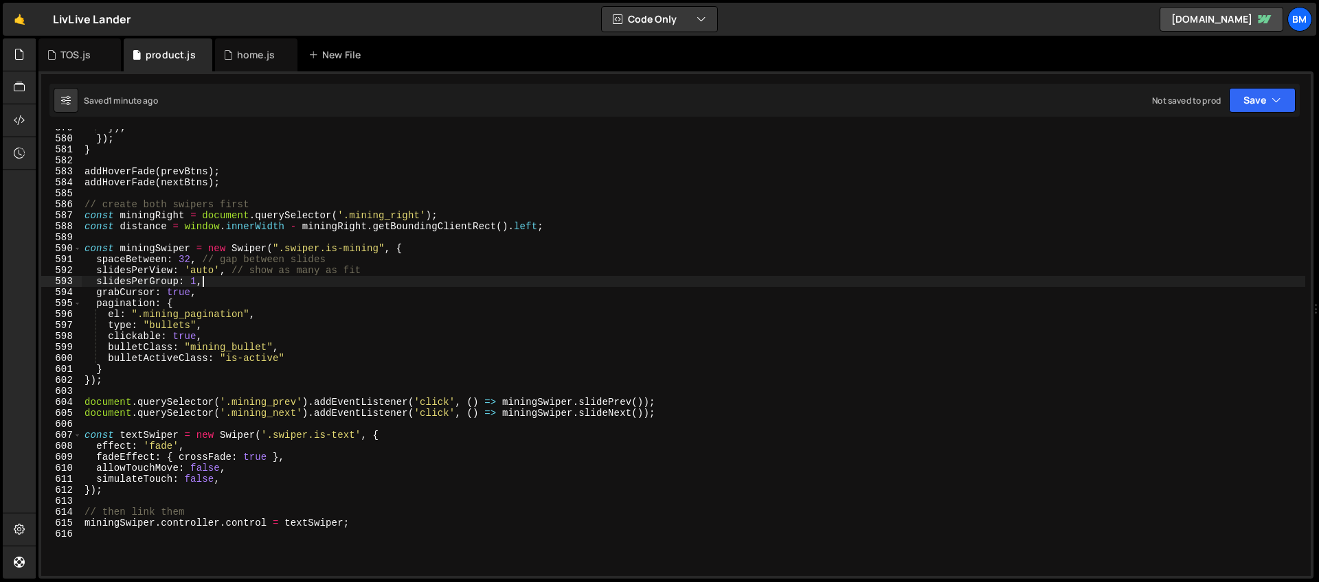
click at [209, 271] on div "}) ; }) ; } addHoverFade ( prevBtns ) ; addHoverFade ( nextBtns ) ; // create b…" at bounding box center [693, 356] width 1223 height 469
click at [213, 269] on div "}) ; }) ; } addHoverFade ( prevBtns ) ; addHoverFade ( nextBtns ) ; // create b…" at bounding box center [693, 356] width 1223 height 469
click at [203, 270] on div "}) ; }) ; } addHoverFade ( prevBtns ) ; addHoverFade ( nextBtns ) ; // create b…" at bounding box center [693, 356] width 1223 height 469
click at [196, 272] on div "}) ; }) ; } addHoverFade ( prevBtns ) ; addHoverFade ( nextBtns ) ; // create b…" at bounding box center [693, 356] width 1223 height 469
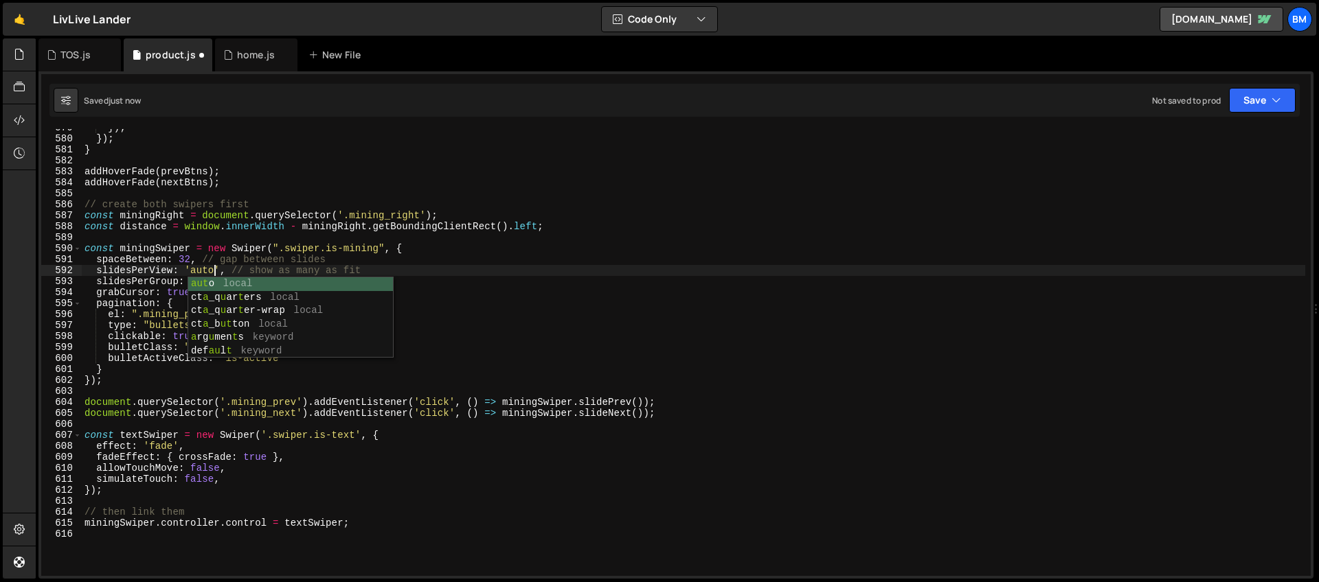
scroll to position [0, 9]
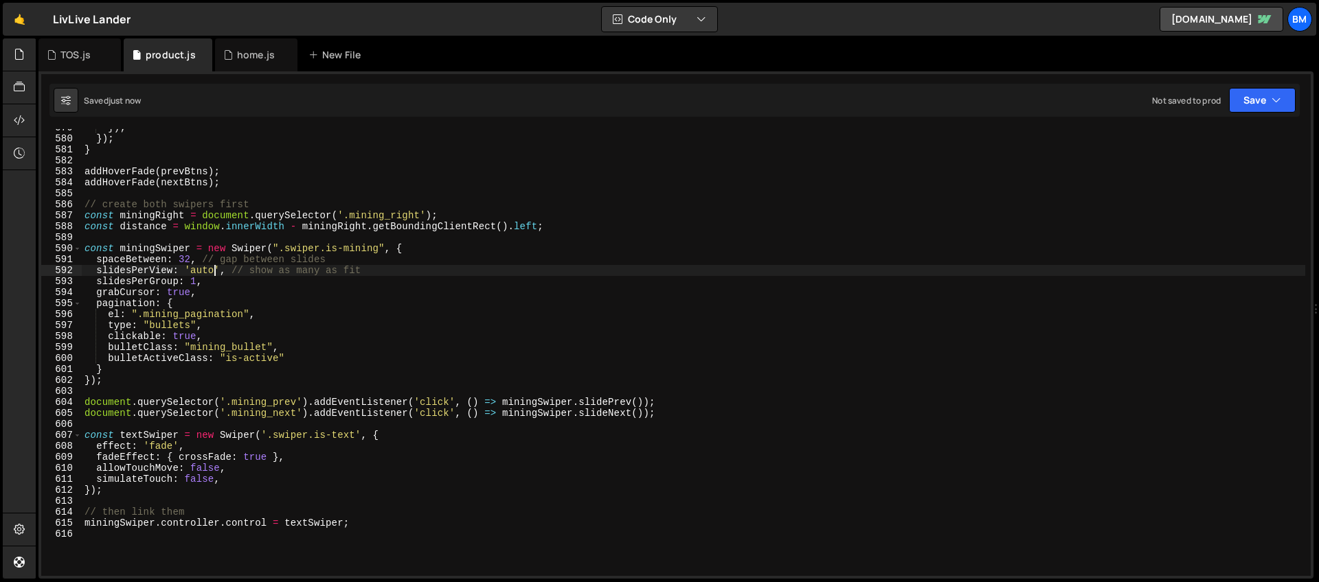
click at [205, 282] on div "}) ; }) ; } addHoverFade ( prevBtns ) ; addHoverFade ( nextBtns ) ; // create b…" at bounding box center [693, 356] width 1223 height 469
type textarea "slidesPerGroup: 1,"
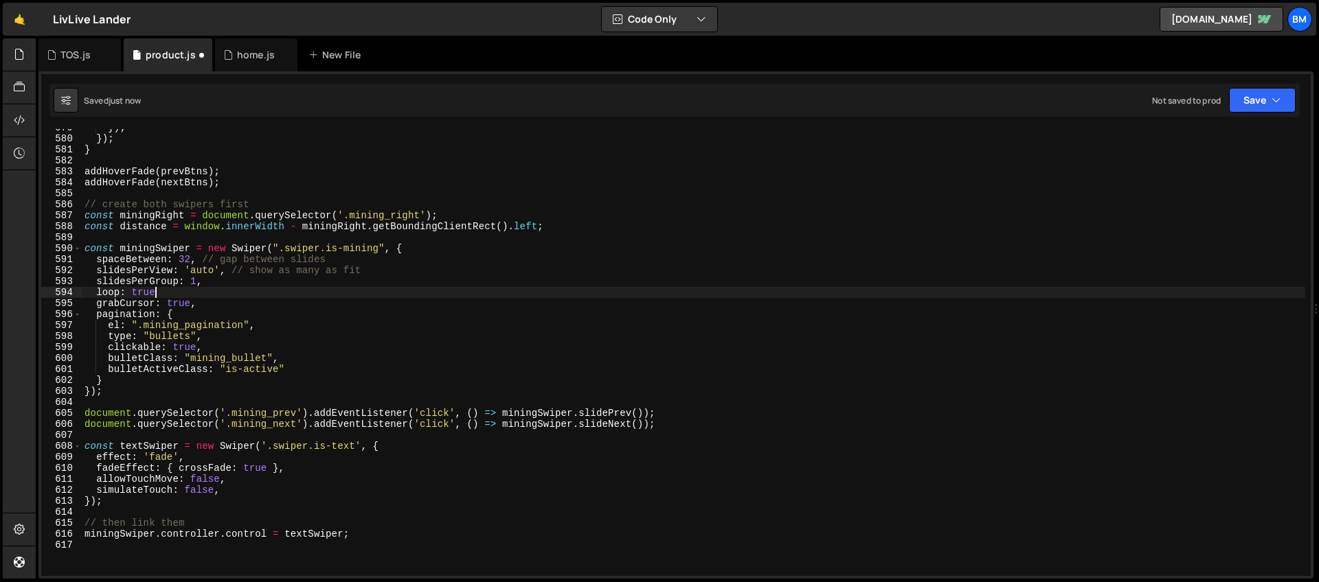
scroll to position [0, 4]
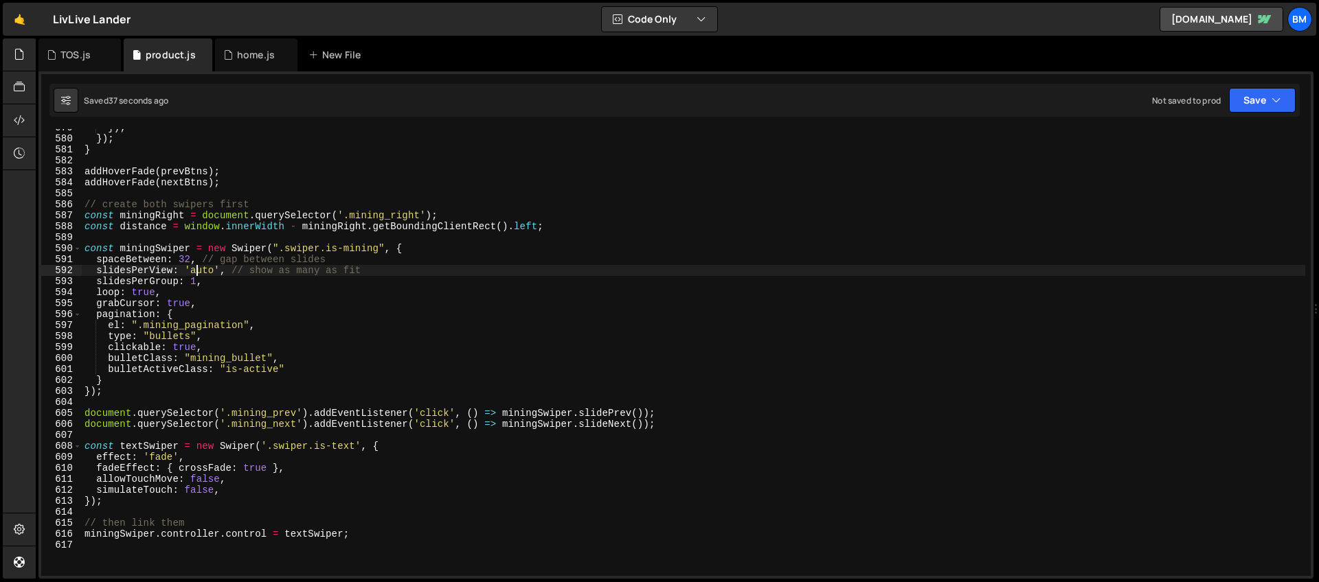
click at [197, 271] on div "}) ; }) ; } addHoverFade ( prevBtns ) ; addHoverFade ( nextBtns ) ; // create b…" at bounding box center [693, 356] width 1223 height 469
click at [207, 284] on div "}) ; }) ; } addHoverFade ( prevBtns ) ; addHoverFade ( nextBtns ) ; // create b…" at bounding box center [693, 356] width 1223 height 469
type textarea "slidesPerGroup: 1,"
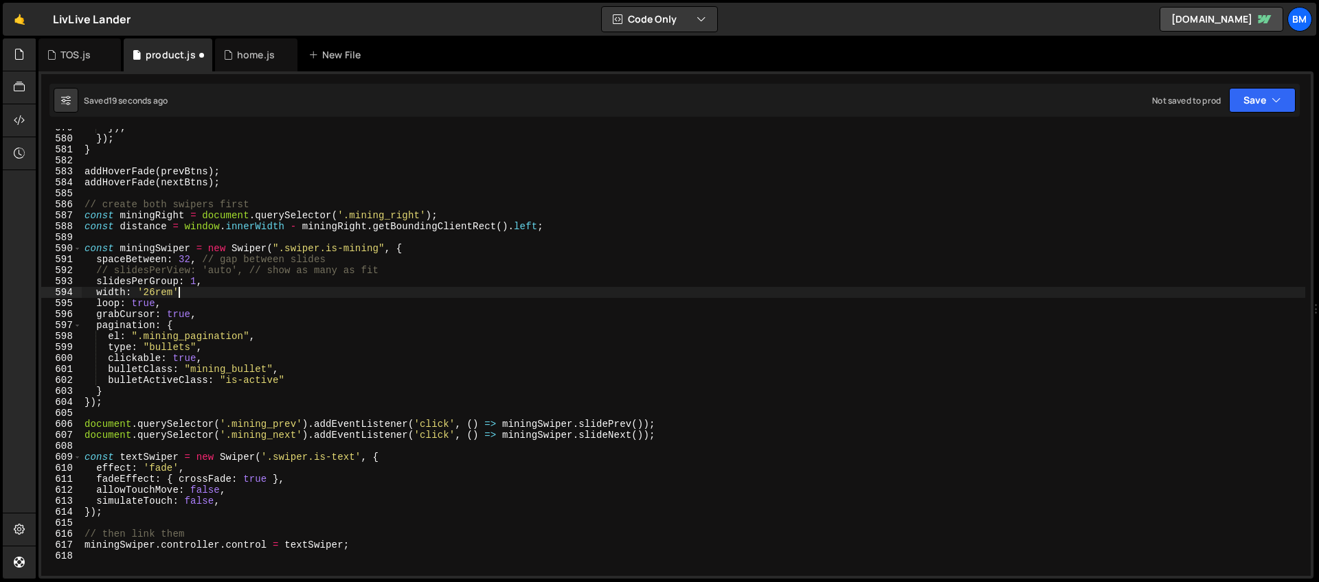
scroll to position [0, 6]
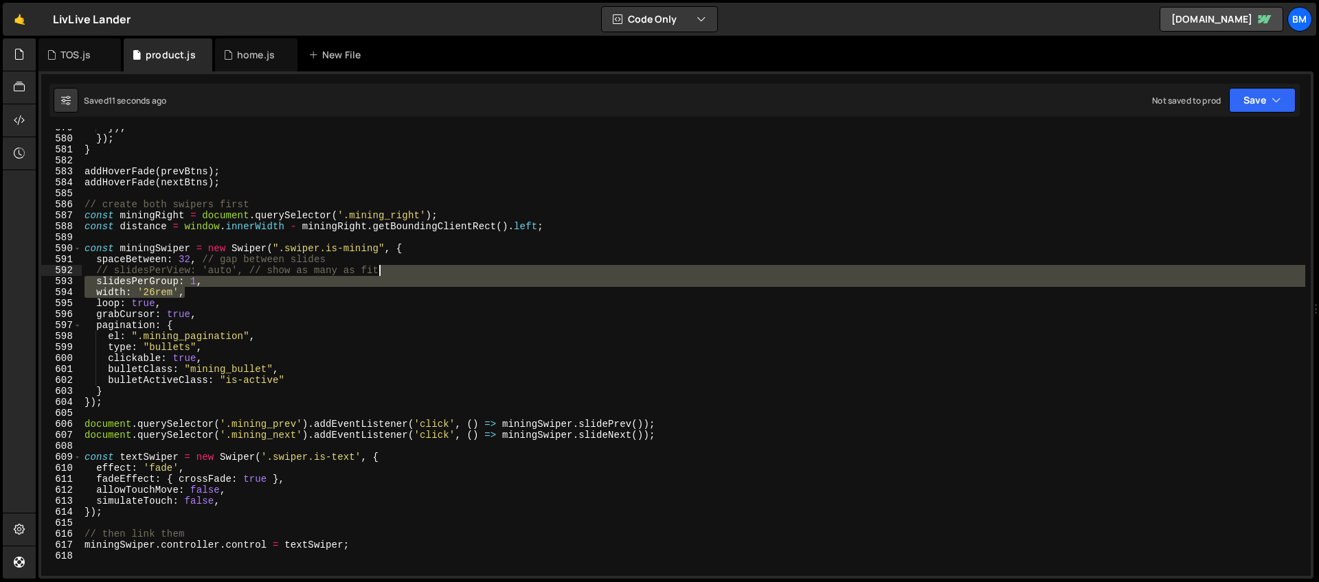
drag, startPoint x: 185, startPoint y: 296, endPoint x: 403, endPoint y: 267, distance: 219.1
click at [403, 267] on div "}) ; }) ; } addHoverFade ( prevBtns ) ; addHoverFade ( nextBtns ) ; // create b…" at bounding box center [693, 356] width 1223 height 469
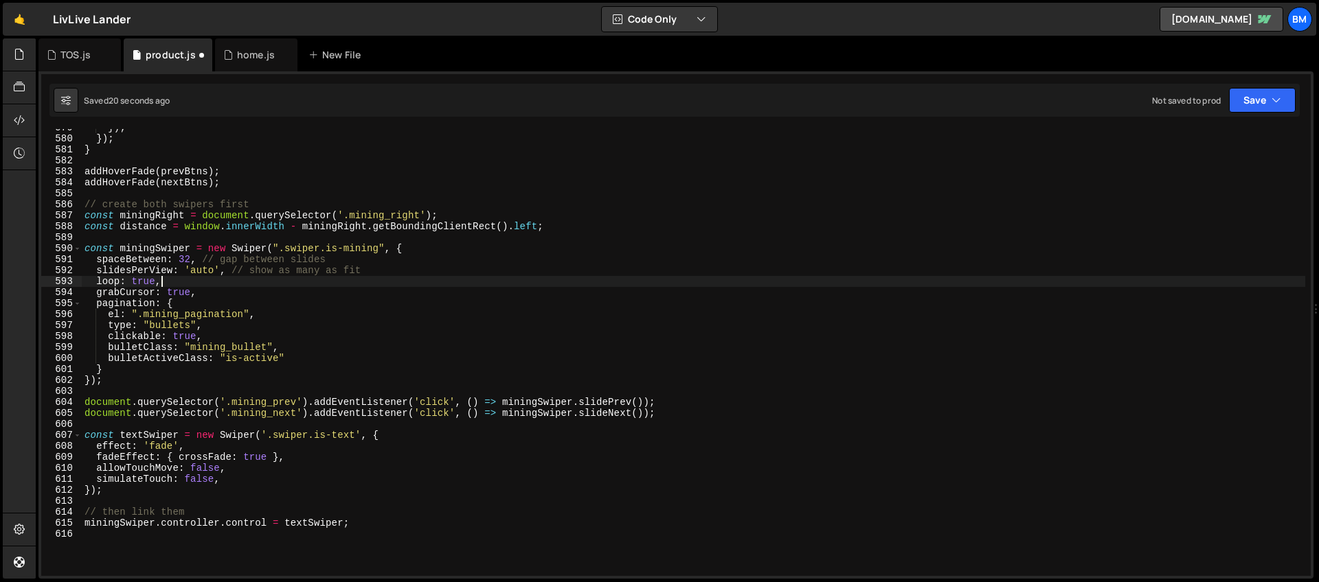
scroll to position [0, 5]
click at [203, 283] on div "}) ; }) ; } addHoverFade ( prevBtns ) ; addHoverFade ( nextBtns ) ; // create b…" at bounding box center [693, 356] width 1223 height 469
click at [206, 273] on div "}) ; }) ; } addHoverFade ( prevBtns ) ; addHoverFade ( nextBtns ) ; // create b…" at bounding box center [693, 356] width 1223 height 469
click at [240, 290] on div "}) ; }) ; } addHoverFade ( prevBtns ) ; addHoverFade ( nextBtns ) ; // create b…" at bounding box center [693, 356] width 1223 height 469
click at [206, 269] on div "}) ; }) ; } addHoverFade ( prevBtns ) ; addHoverFade ( nextBtns ) ; // create b…" at bounding box center [693, 356] width 1223 height 469
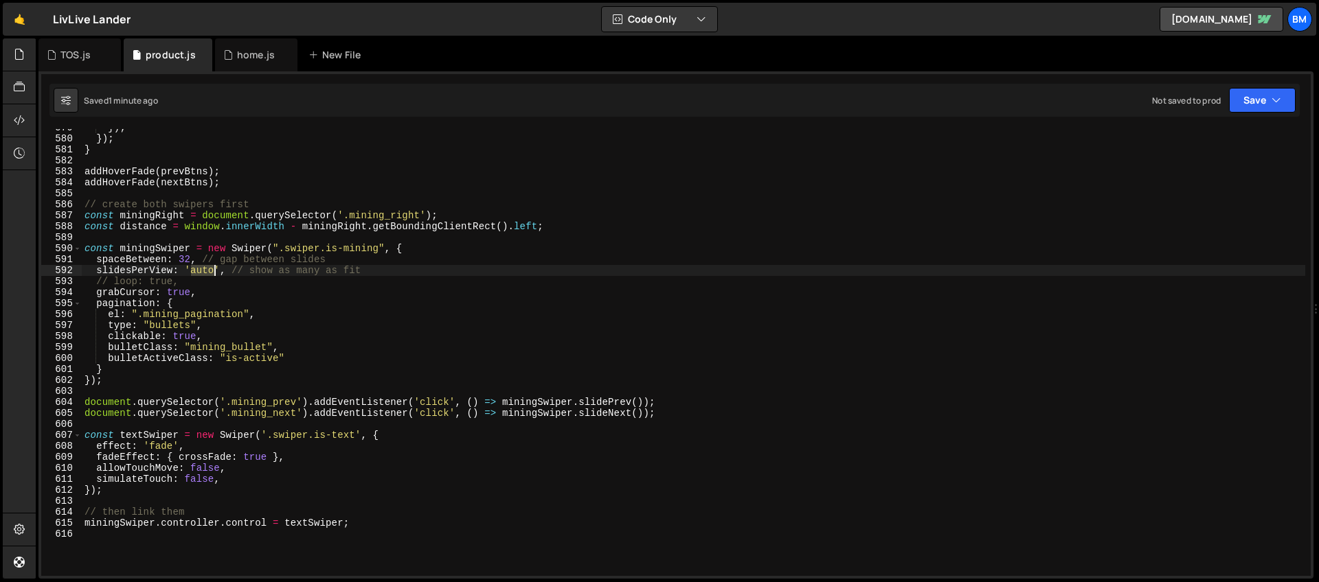
click at [206, 269] on div "}) ; }) ; } addHoverFade ( prevBtns ) ; addHoverFade ( nextBtns ) ; // create b…" at bounding box center [693, 356] width 1223 height 469
click at [314, 260] on div "}) ; }) ; } addHoverFade ( prevBtns ) ; addHoverFade ( nextBtns ) ; // create b…" at bounding box center [693, 356] width 1223 height 469
click at [199, 271] on div "}) ; }) ; } addHoverFade ( prevBtns ) ; addHoverFade ( nextBtns ) ; // create b…" at bounding box center [693, 356] width 1223 height 469
click at [282, 251] on div "}) ; }) ; } addHoverFade ( prevBtns ) ; addHoverFade ( nextBtns ) ; // create b…" at bounding box center [693, 356] width 1223 height 469
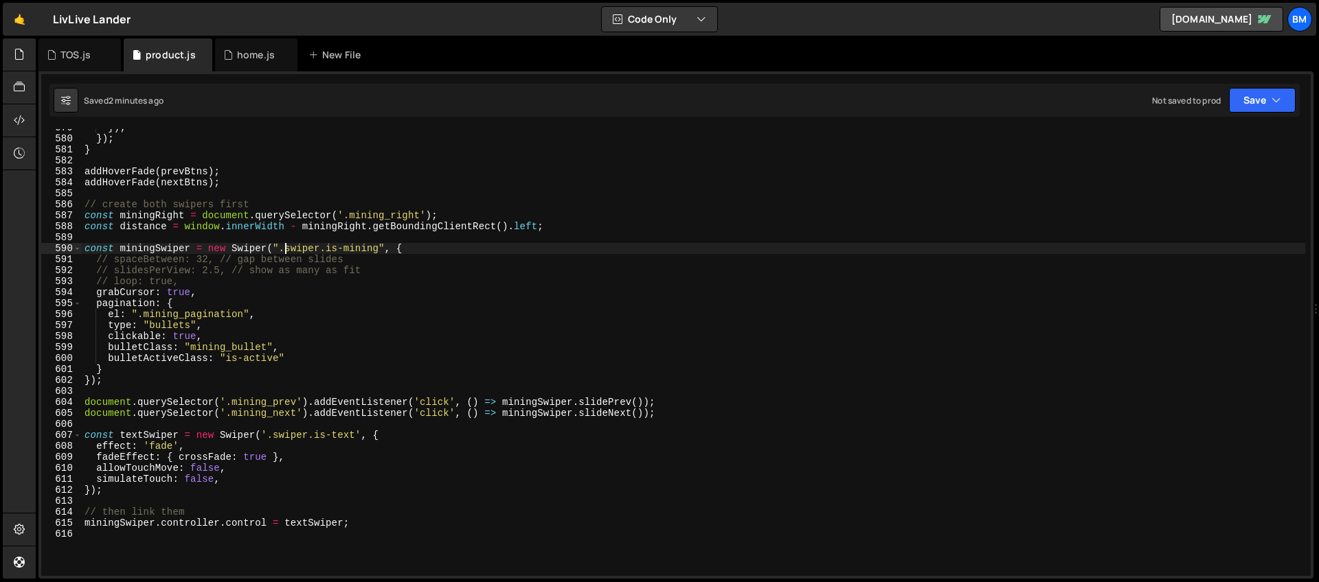
click at [197, 280] on div "}) ; }) ; } addHoverFade ( prevBtns ) ; addHoverFade ( nextBtns ) ; // create b…" at bounding box center [693, 356] width 1223 height 469
click at [190, 274] on div "}) ; }) ; } addHoverFade ( prevBtns ) ; addHoverFade ( nextBtns ) ; // create b…" at bounding box center [693, 356] width 1223 height 469
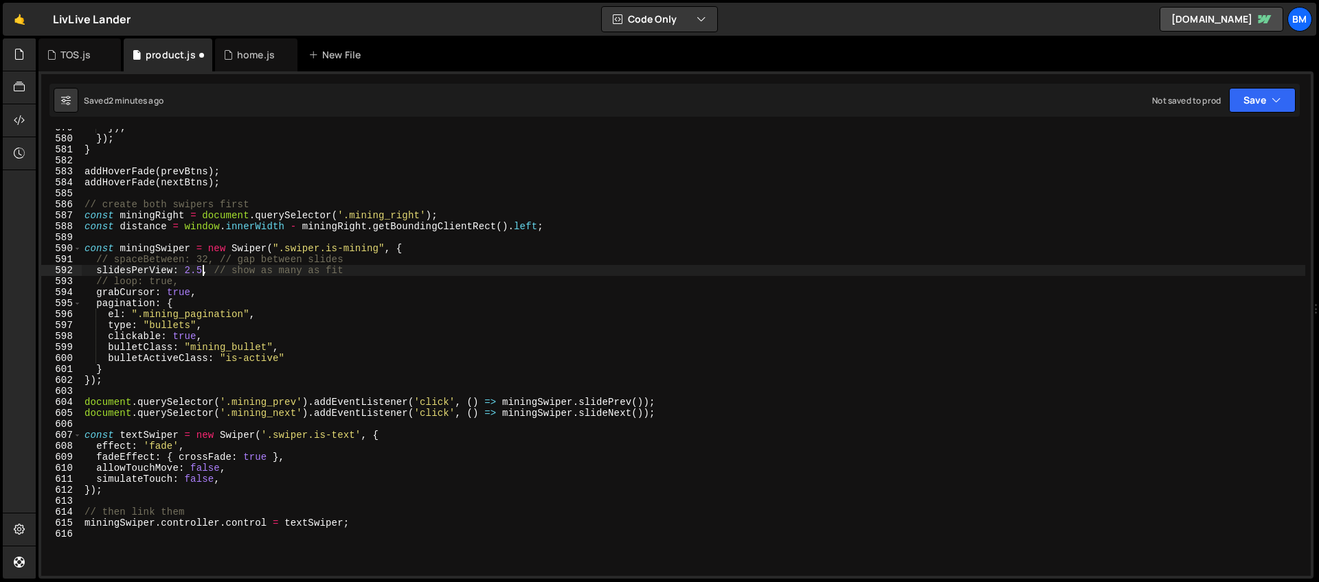
click at [202, 269] on div "}) ; }) ; } addHoverFade ( prevBtns ) ; addHoverFade ( nextBtns ) ; // create b…" at bounding box center [693, 356] width 1223 height 469
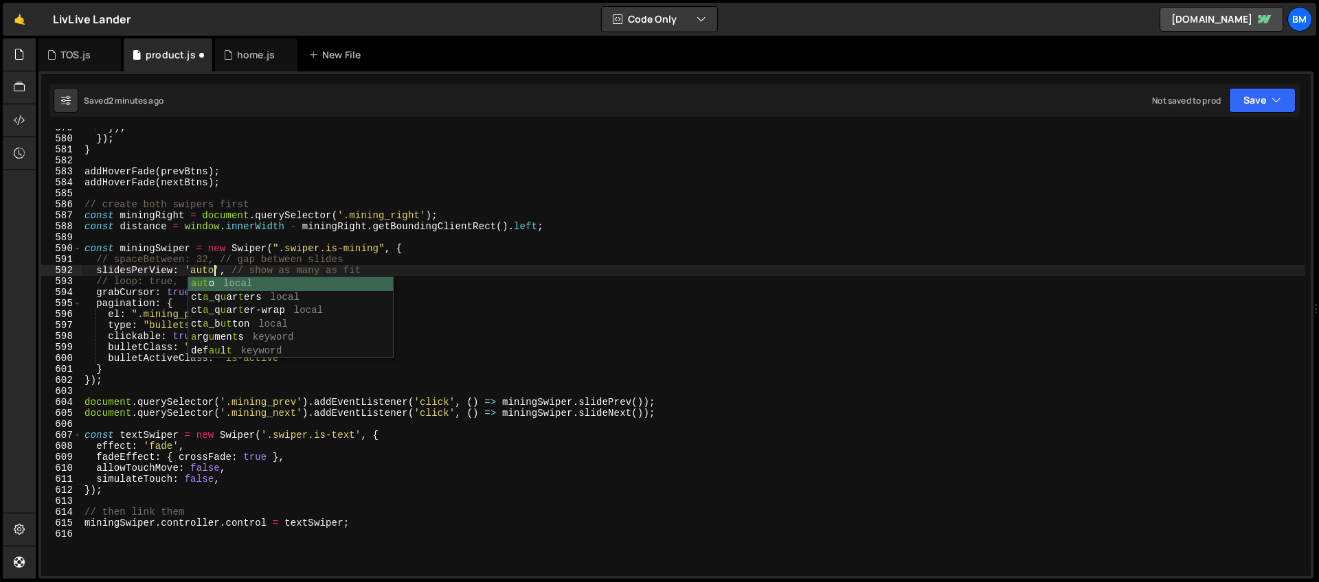
scroll to position [0, 9]
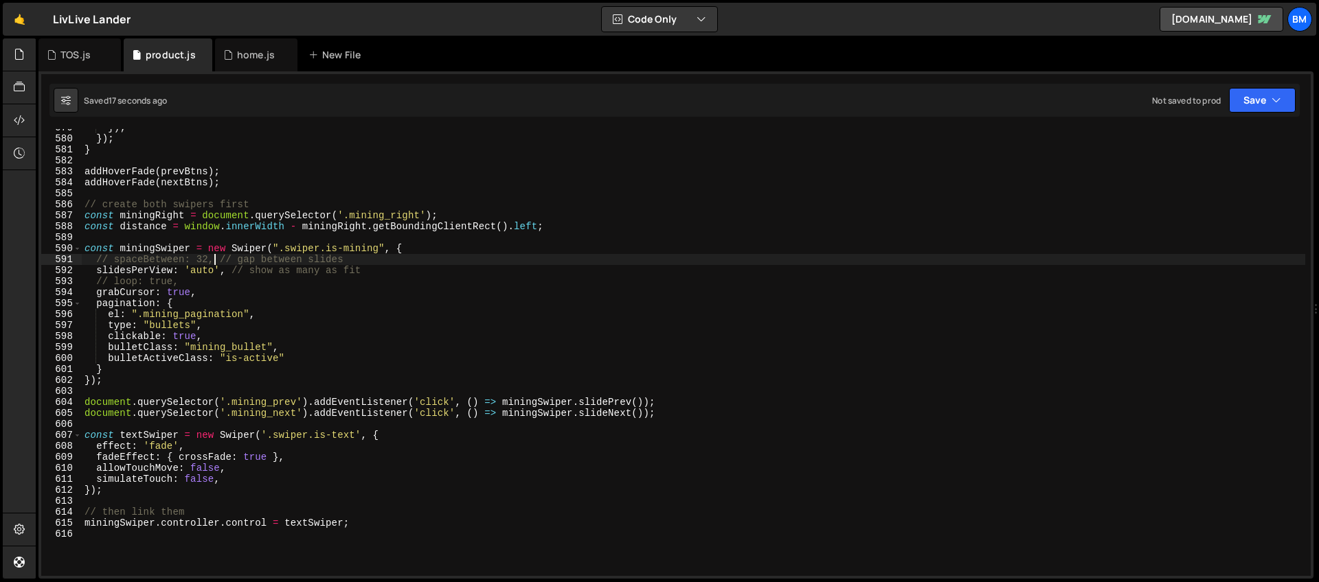
click at [212, 260] on div "}) ; }) ; } addHoverFade ( prevBtns ) ; addHoverFade ( nextBtns ) ; // create b…" at bounding box center [693, 356] width 1223 height 469
click at [150, 285] on div "}) ; }) ; } addHoverFade ( prevBtns ) ; addHoverFade ( nextBtns ) ; // create b…" at bounding box center [693, 356] width 1223 height 469
click at [210, 275] on div "}) ; }) ; } addHoverFade ( prevBtns ) ; addHoverFade ( nextBtns ) ; // create b…" at bounding box center [693, 356] width 1223 height 469
click at [398, 265] on div "}) ; }) ; } addHoverFade ( prevBtns ) ; addHoverFade ( nextBtns ) ; // create b…" at bounding box center [693, 356] width 1223 height 469
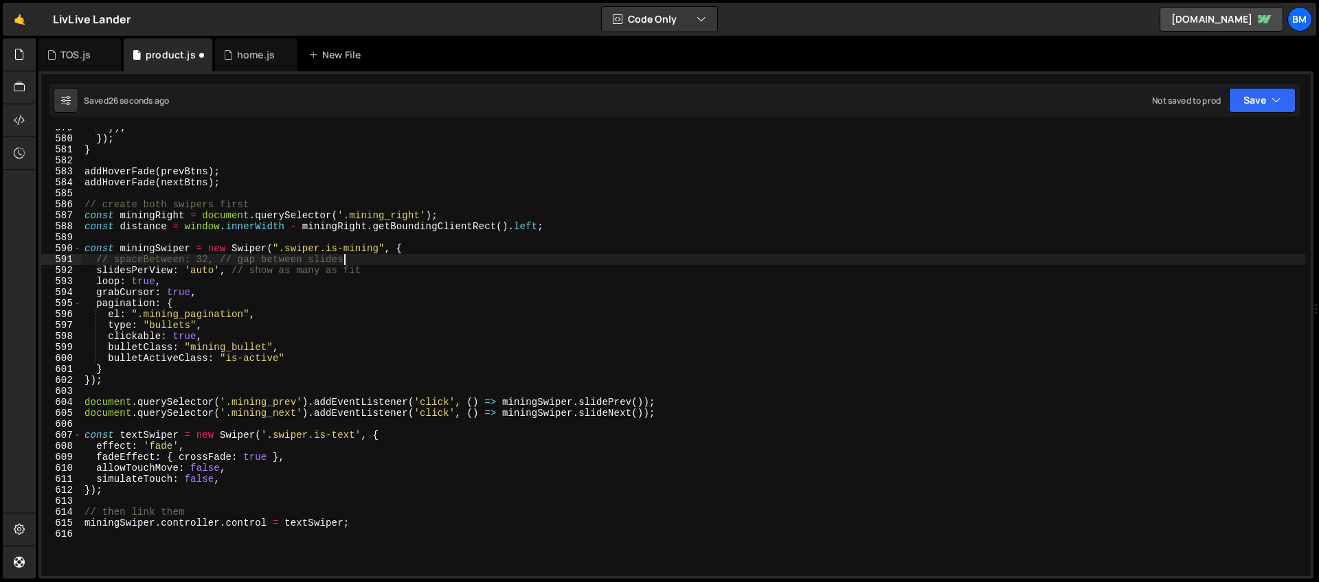
click at [375, 270] on div "}) ; }) ; } addHoverFade ( prevBtns ) ; addHoverFade ( nextBtns ) ; // create b…" at bounding box center [693, 356] width 1223 height 469
type textarea "slidesPerView: 'auto', // show as many as fit"
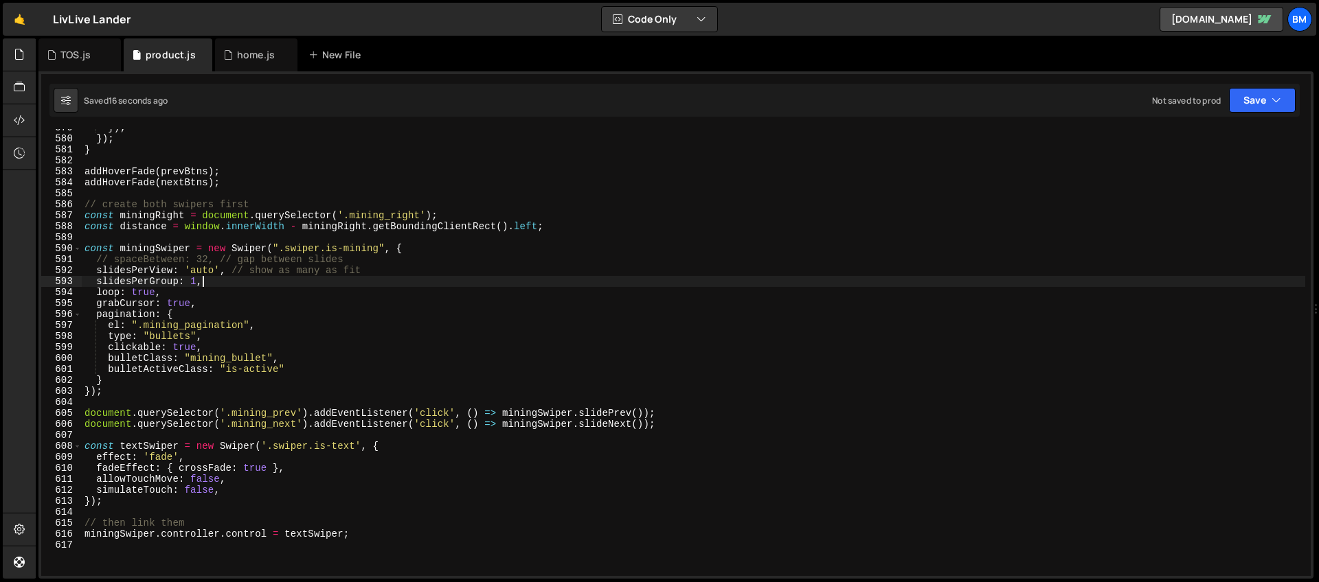
scroll to position [6369, 0]
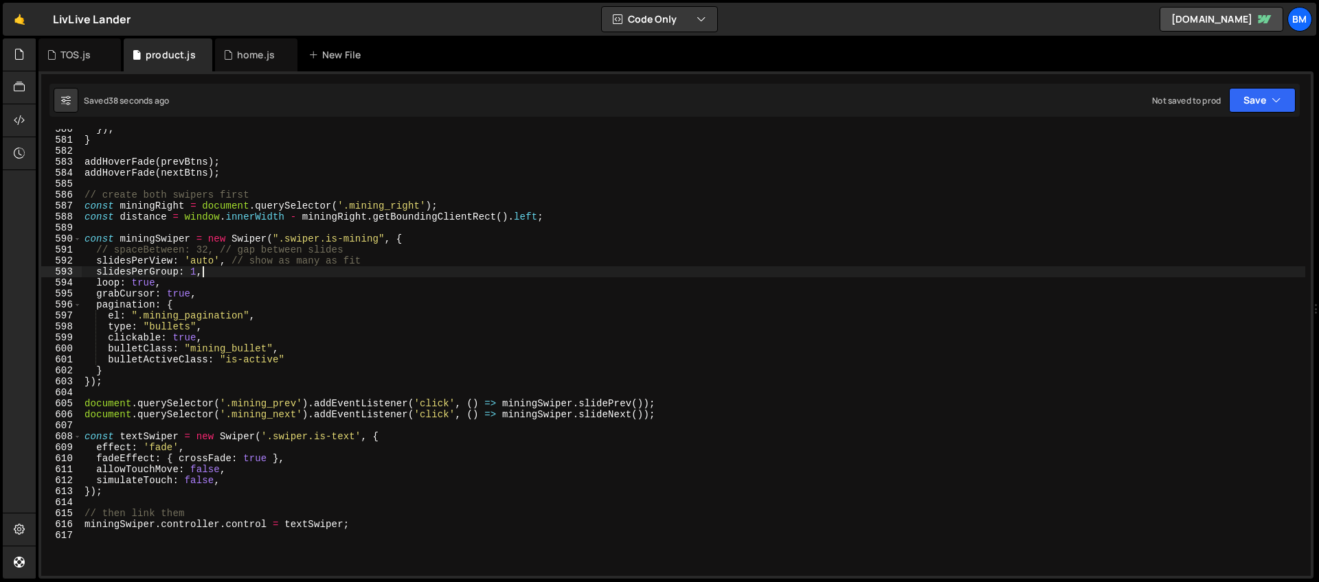
click at [198, 448] on div "}) ; } addHoverFade ( prevBtns ) ; addHoverFade ( nextBtns ) ; // create both s…" at bounding box center [693, 358] width 1223 height 469
type textarea "effect: 'fade',"
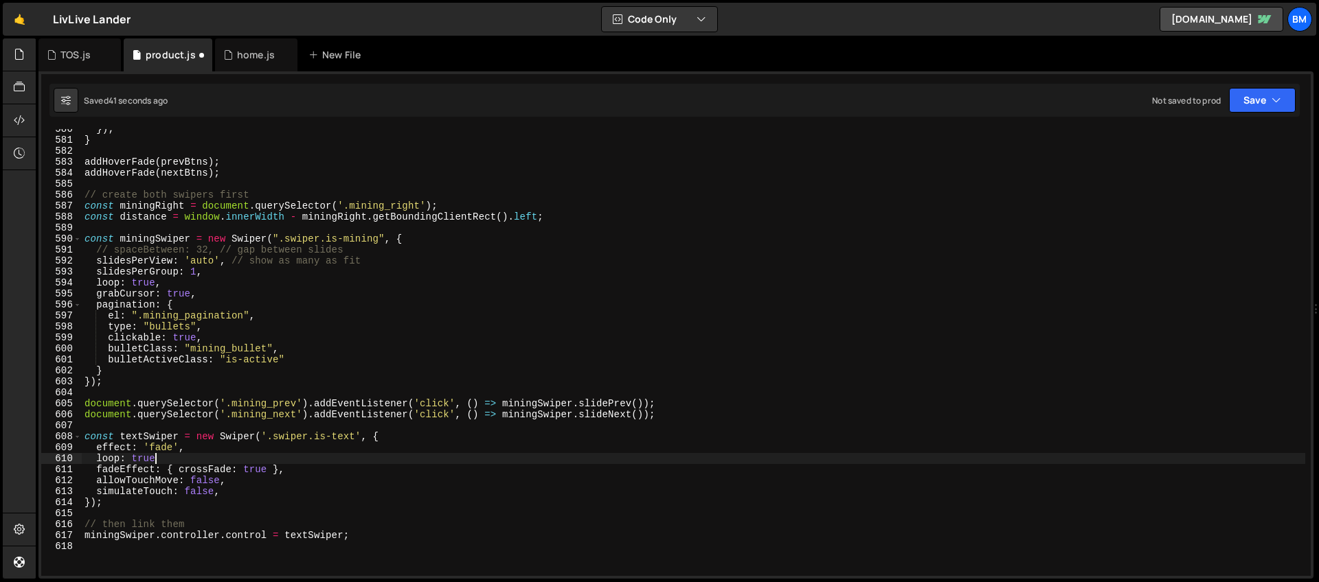
scroll to position [0, 4]
click at [231, 268] on div "}) ; } addHoverFade ( prevBtns ) ; addHoverFade ( nextBtns ) ; // create both s…" at bounding box center [693, 358] width 1223 height 469
type textarea "slidesPerGroup: 1,"
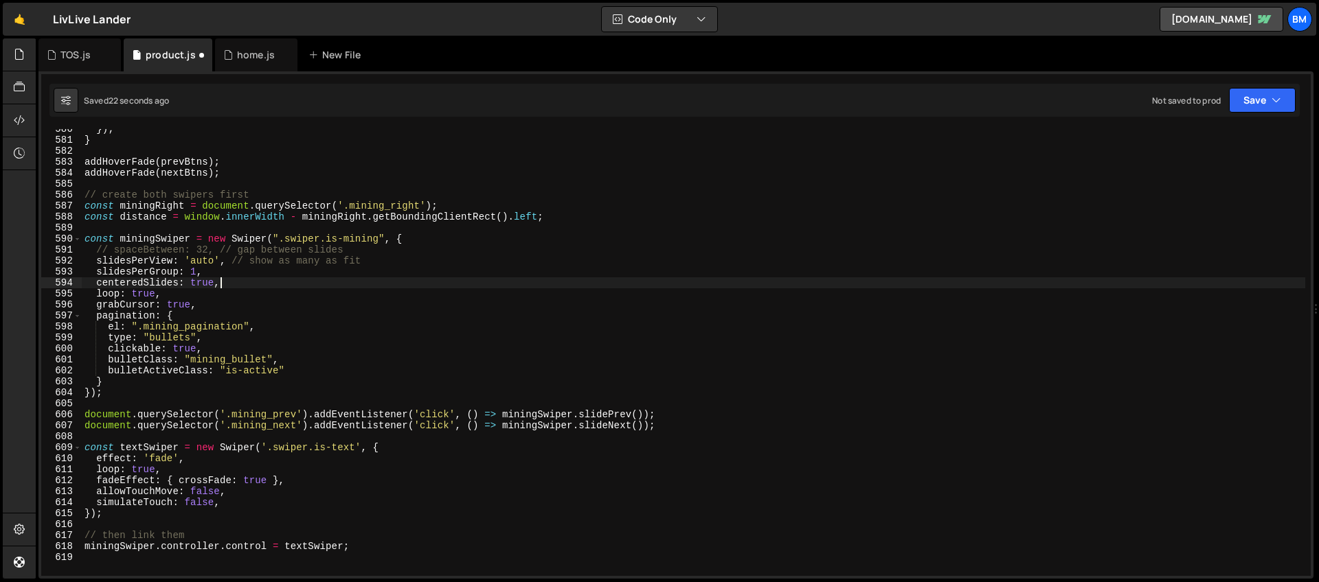
scroll to position [0, 8]
click at [234, 287] on div "}) ; } addHoverFade ( prevBtns ) ; addHoverFade ( nextBtns ) ; // create both s…" at bounding box center [693, 358] width 1223 height 469
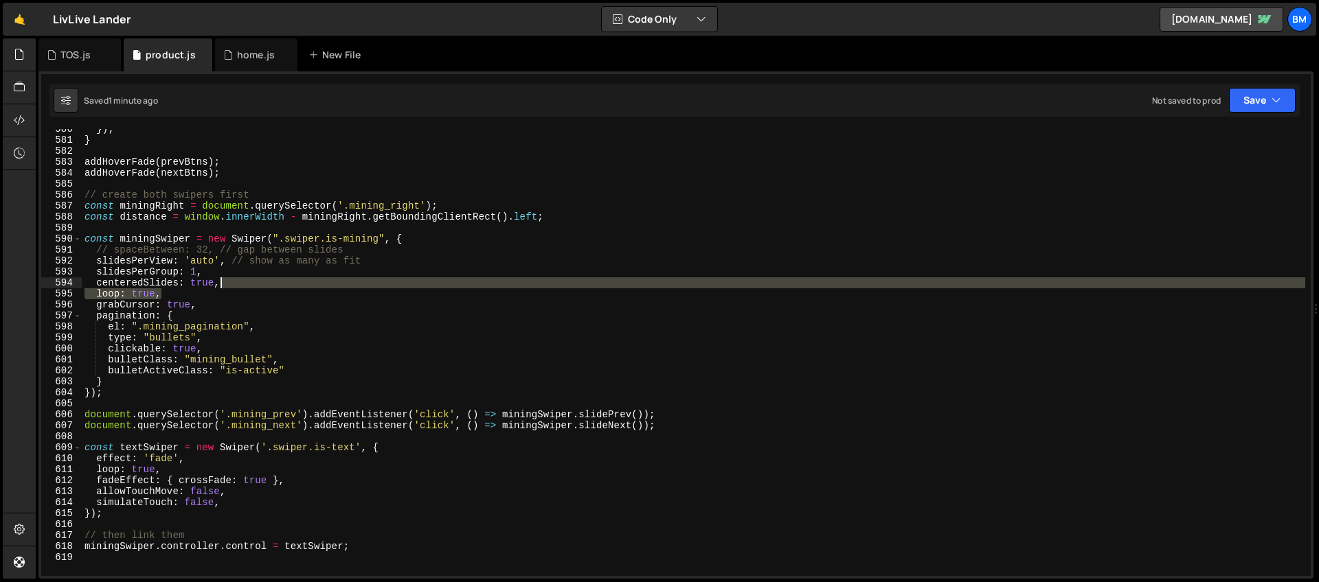
drag, startPoint x: 185, startPoint y: 293, endPoint x: 220, endPoint y: 288, distance: 35.5
click at [220, 288] on div "}) ; } addHoverFade ( prevBtns ) ; addHoverFade ( nextBtns ) ; // create both s…" at bounding box center [693, 358] width 1223 height 469
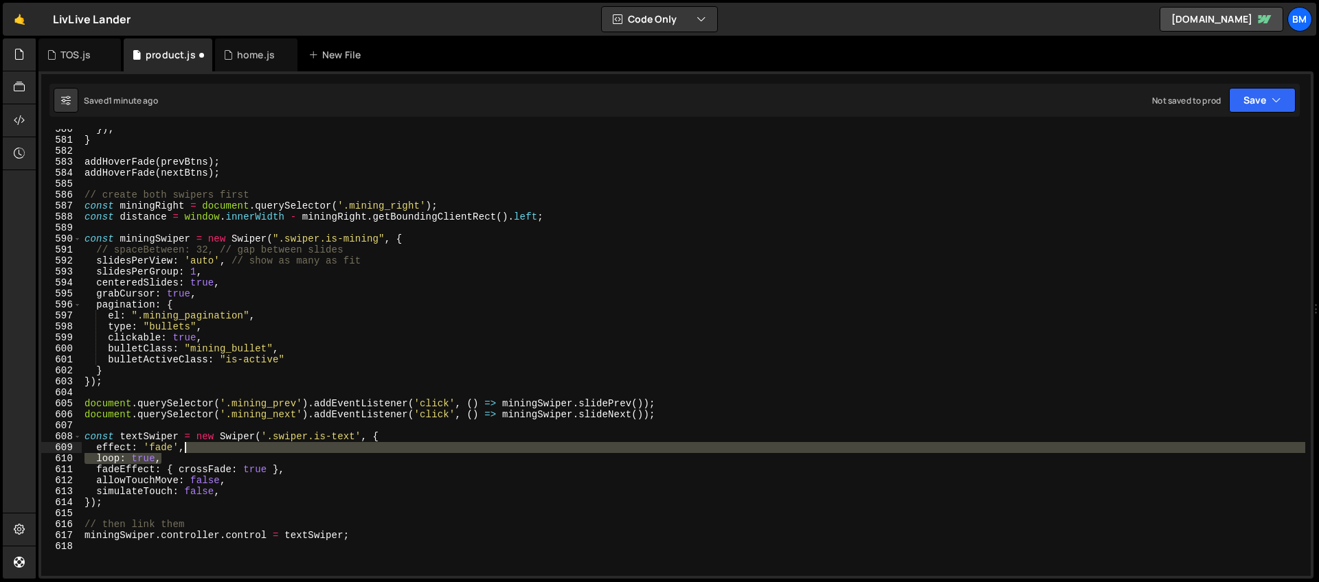
drag, startPoint x: 172, startPoint y: 460, endPoint x: 197, endPoint y: 451, distance: 26.5
click at [197, 451] on div "}) ; } addHoverFade ( prevBtns ) ; addHoverFade ( nextBtns ) ; // create both s…" at bounding box center [693, 358] width 1223 height 469
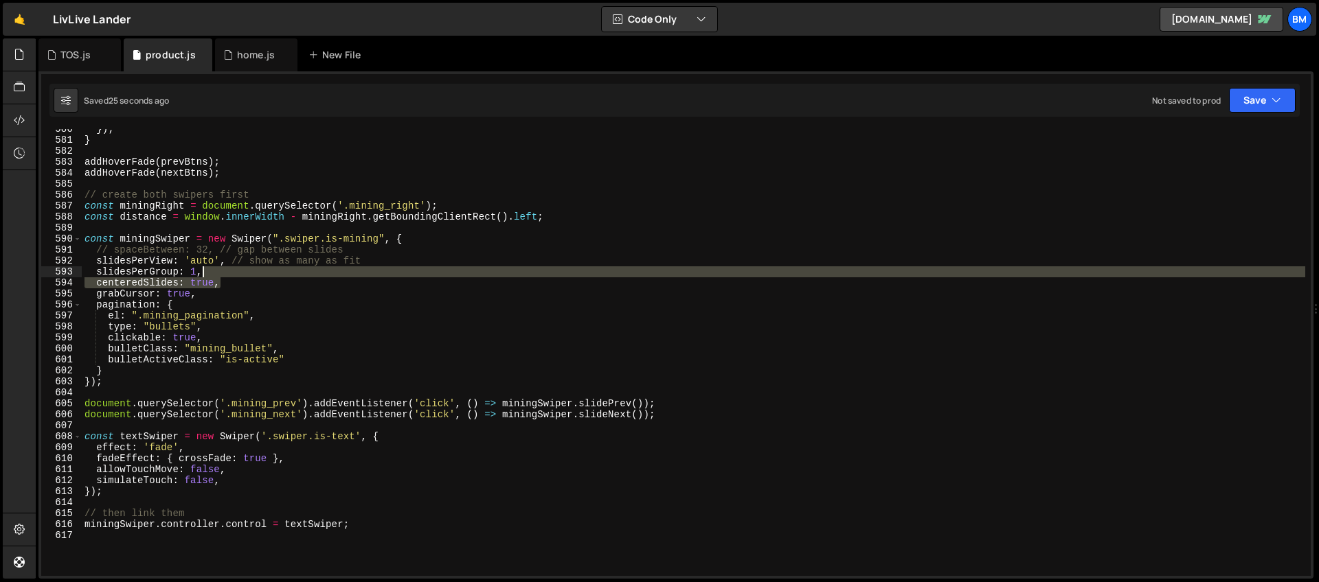
drag, startPoint x: 223, startPoint y: 284, endPoint x: 223, endPoint y: 273, distance: 11.0
click at [223, 273] on div "}) ; } addHoverFade ( prevBtns ) ; addHoverFade ( nextBtns ) ; // create both s…" at bounding box center [693, 358] width 1223 height 469
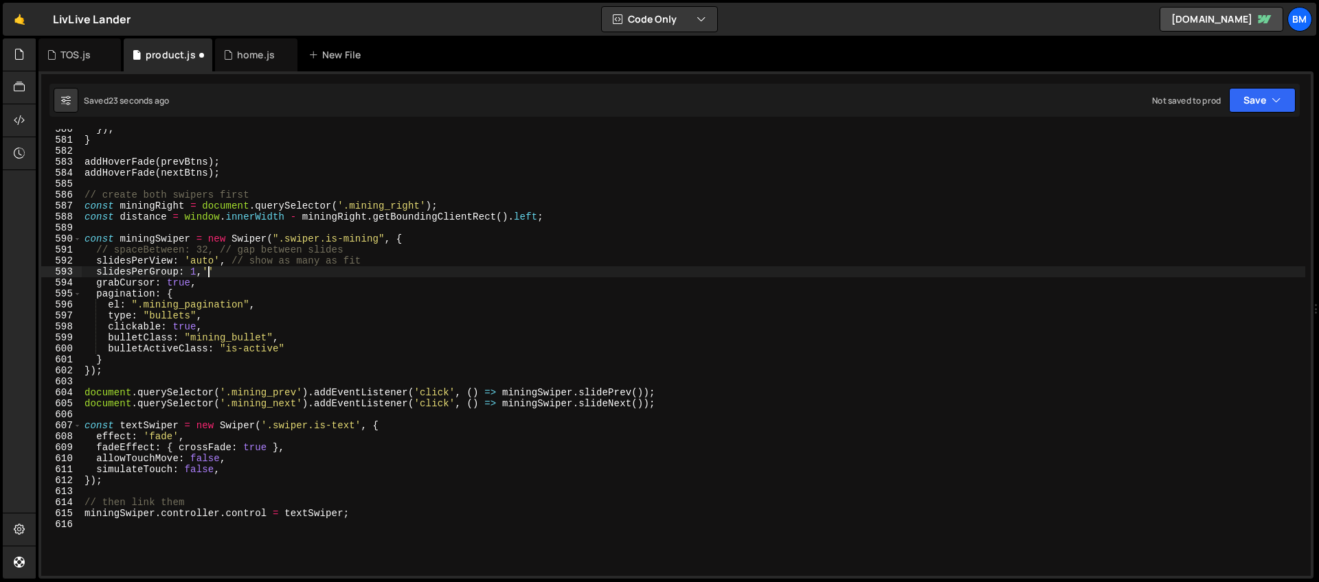
scroll to position [0, 8]
type textarea "slidesPerGroup: 1,"
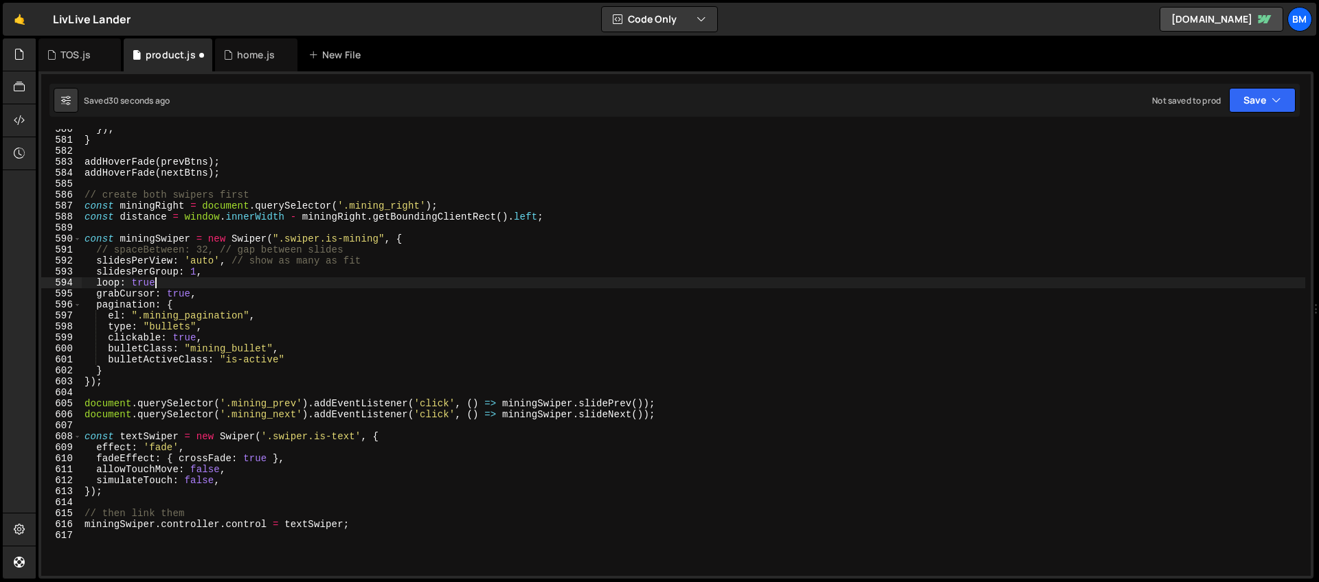
scroll to position [0, 4]
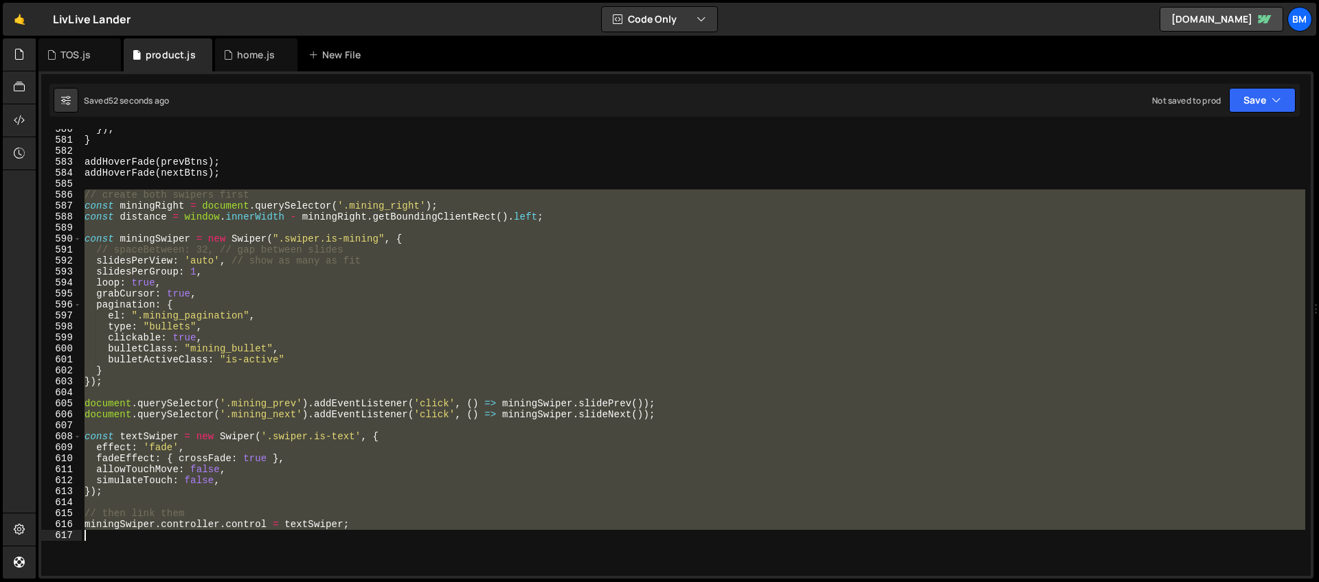
drag, startPoint x: 85, startPoint y: 196, endPoint x: 367, endPoint y: 543, distance: 447.8
click at [367, 543] on div "}) ; } addHoverFade ( prevBtns ) ; addHoverFade ( nextBtns ) ; // create both s…" at bounding box center [693, 358] width 1223 height 469
type textarea "miningSwiper.controller.control = textSwiper;"
paste textarea
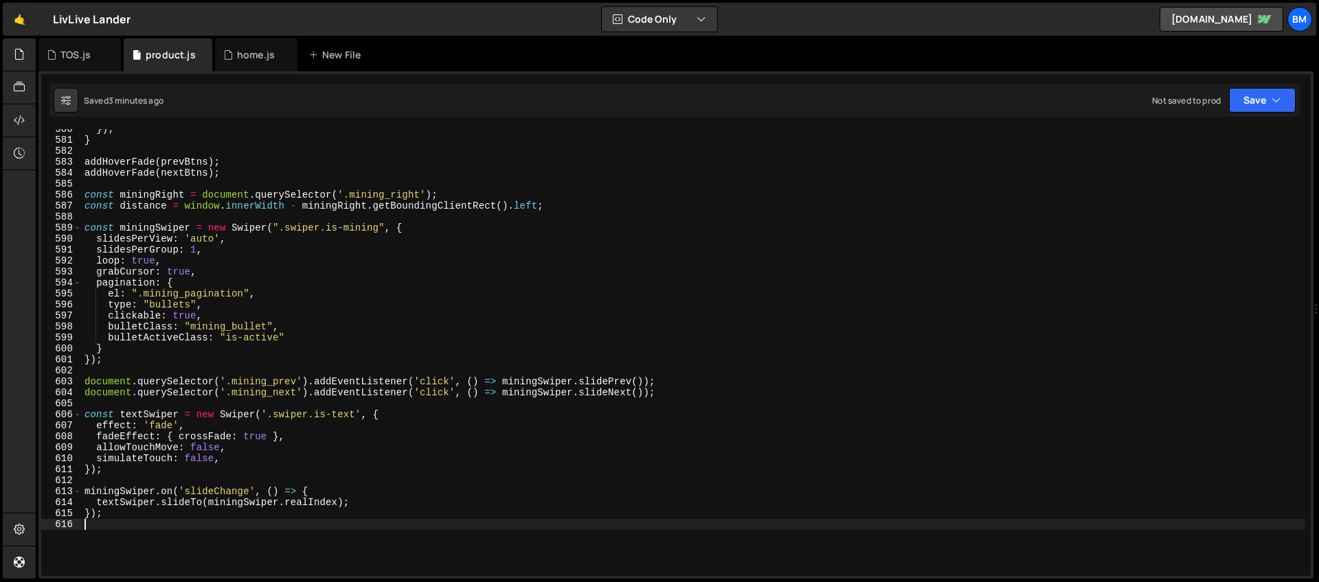
click at [236, 237] on div "}) ; } addHoverFade ( prevBtns ) ; addHoverFade ( nextBtns ) ; const miningRigh…" at bounding box center [693, 358] width 1223 height 469
type textarea "slidesPerView: 'auto',"
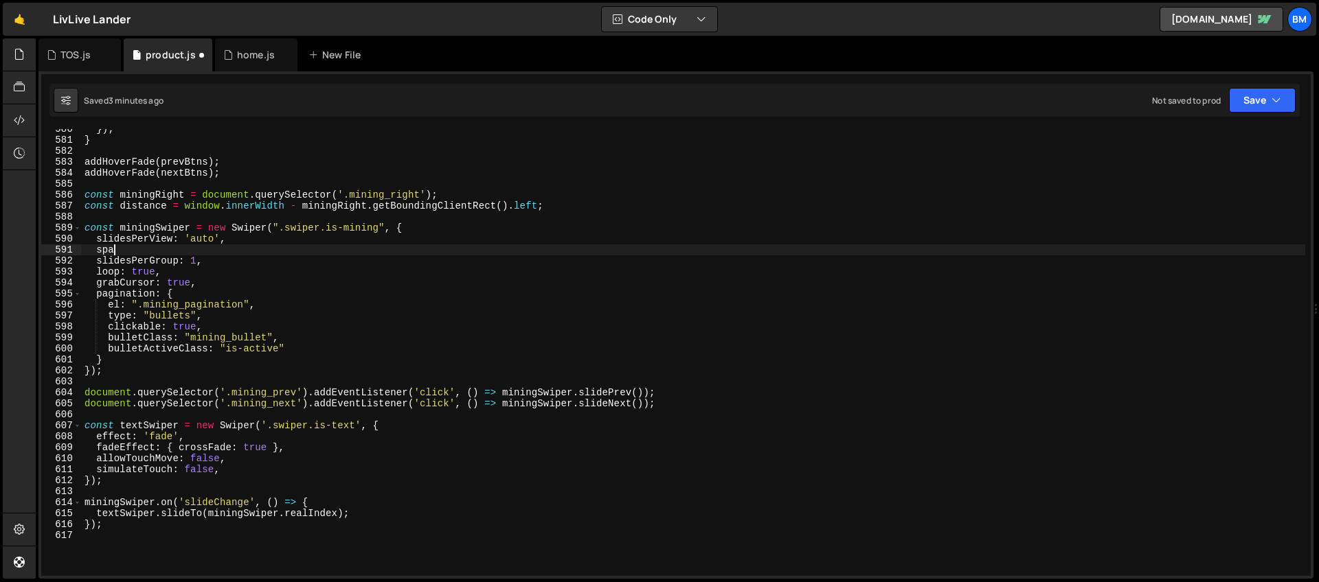
scroll to position [0, 1]
type textarea "s"
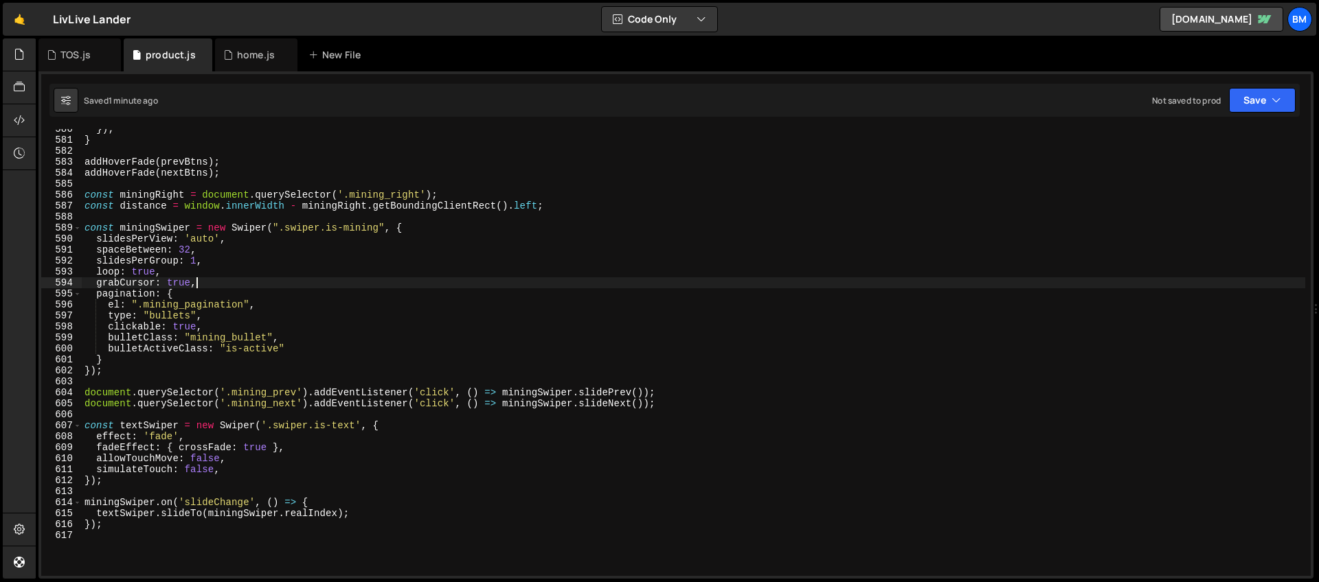
click at [207, 284] on div "}) ; } addHoverFade ( prevBtns ) ; addHoverFade ( nextBtns ) ; const miningRigh…" at bounding box center [693, 358] width 1223 height 469
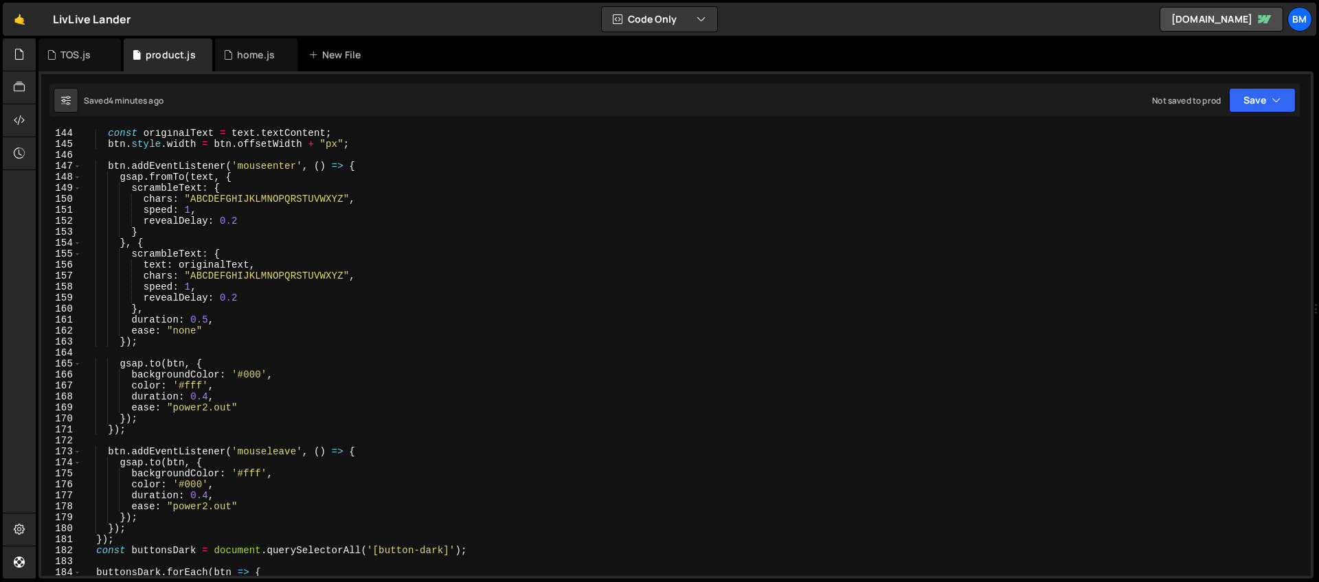
click at [359, 196] on div "const originalText = text . textContent ; btn . style . width = btn . offsetWid…" at bounding box center [693, 362] width 1223 height 469
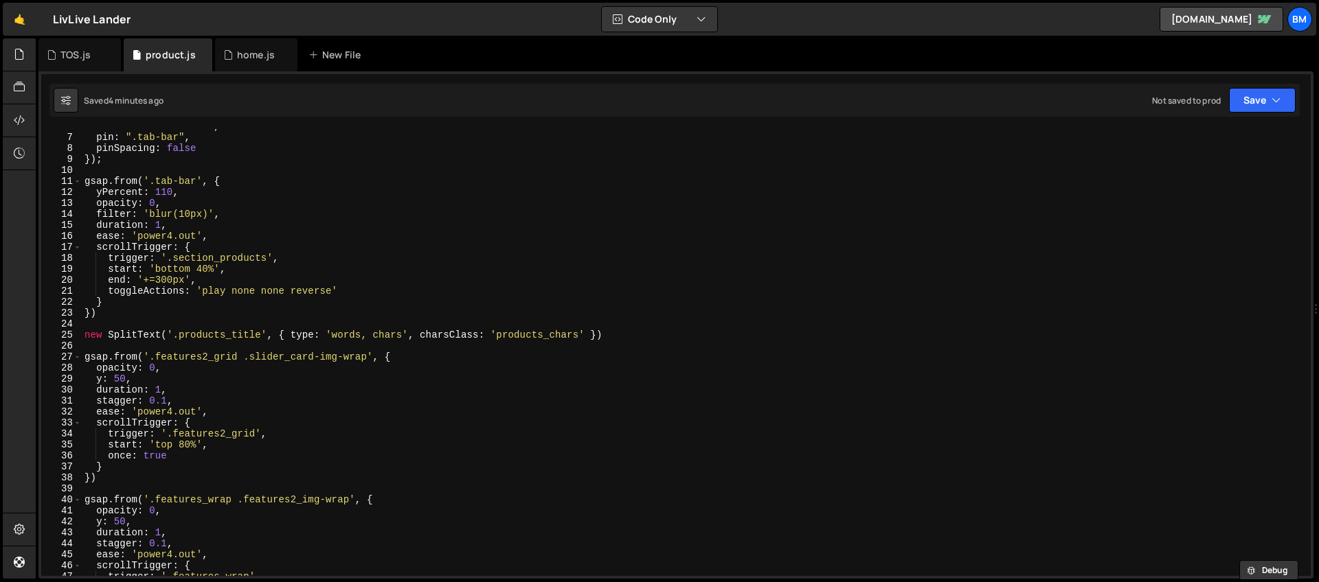
scroll to position [0, 0]
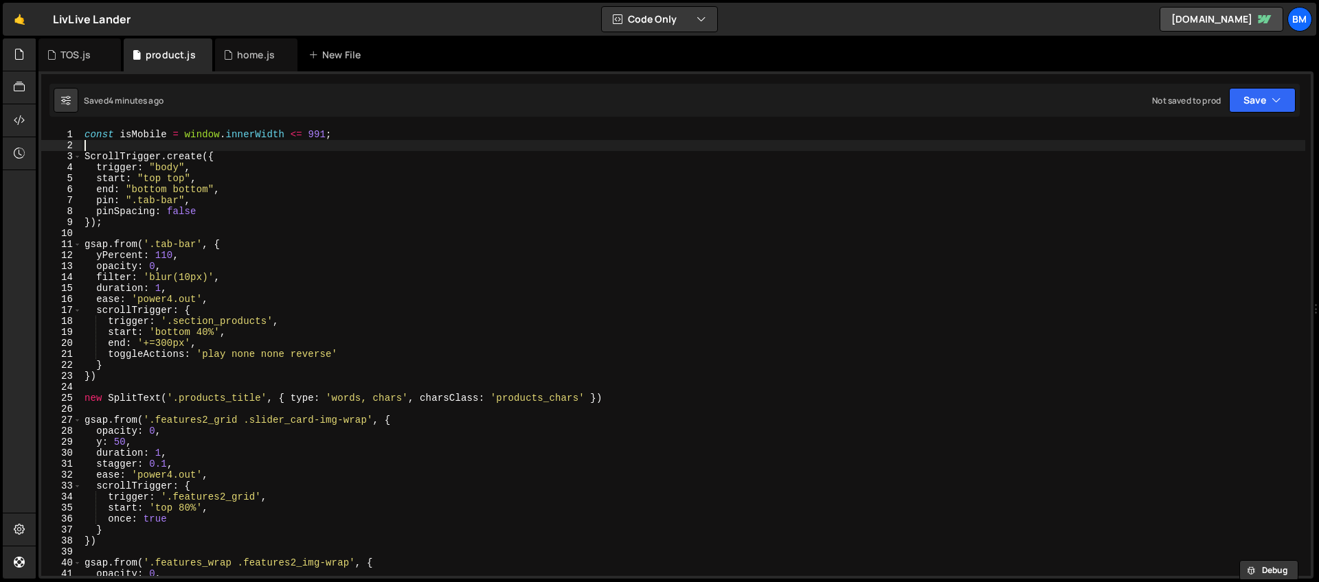
drag, startPoint x: 112, startPoint y: 144, endPoint x: 60, endPoint y: 115, distance: 59.4
click at [60, 115] on div "Debug Explain Copy TOS.js product.js home.js New File Saved 4 minutes ago Not s…" at bounding box center [675, 308] width 1275 height 541
type textarea "const isMobile = window.innerWidth <= 991;"
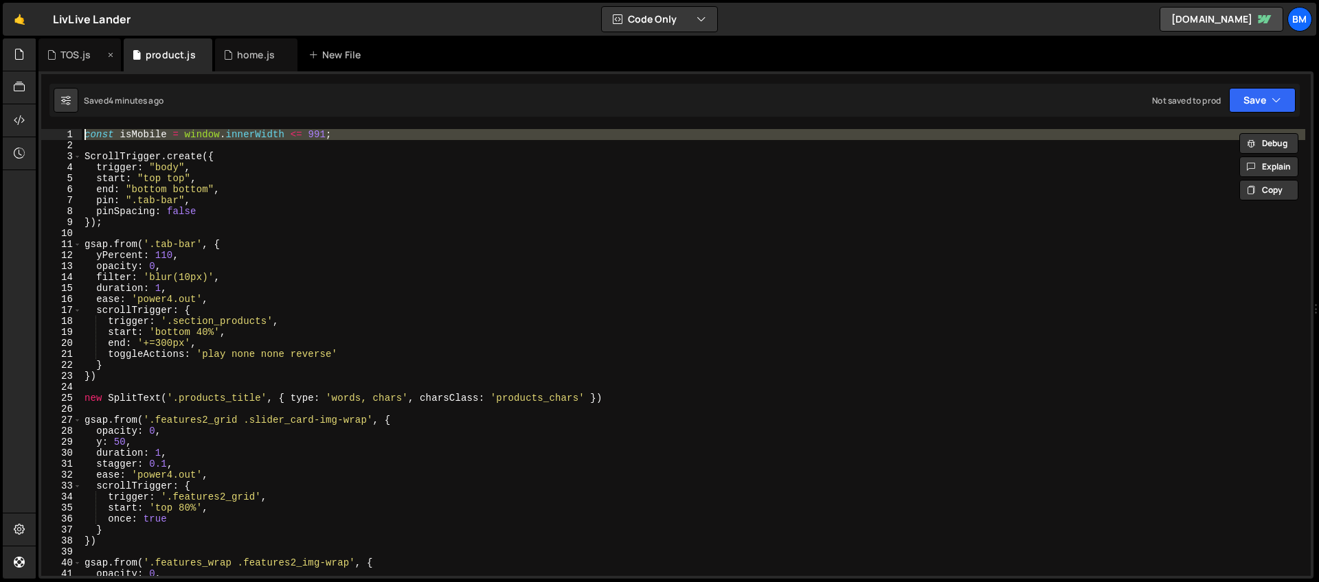
click at [76, 52] on div "TOS.js" at bounding box center [75, 55] width 30 height 14
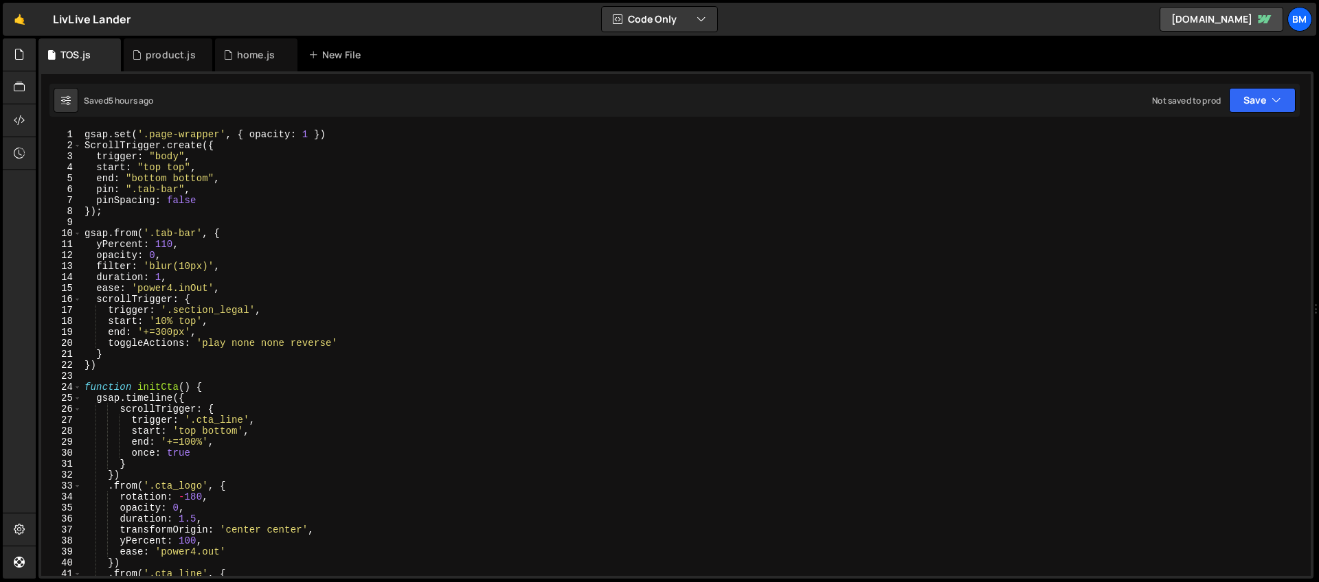
click at [83, 135] on div "gsap . set ( '.page-wrapper' , { opacity : 1 }) ScrollTrigger . create ({ trigg…" at bounding box center [693, 363] width 1223 height 469
type textarea "gsap.set('.page-wrapper', { opacity: 1 })"
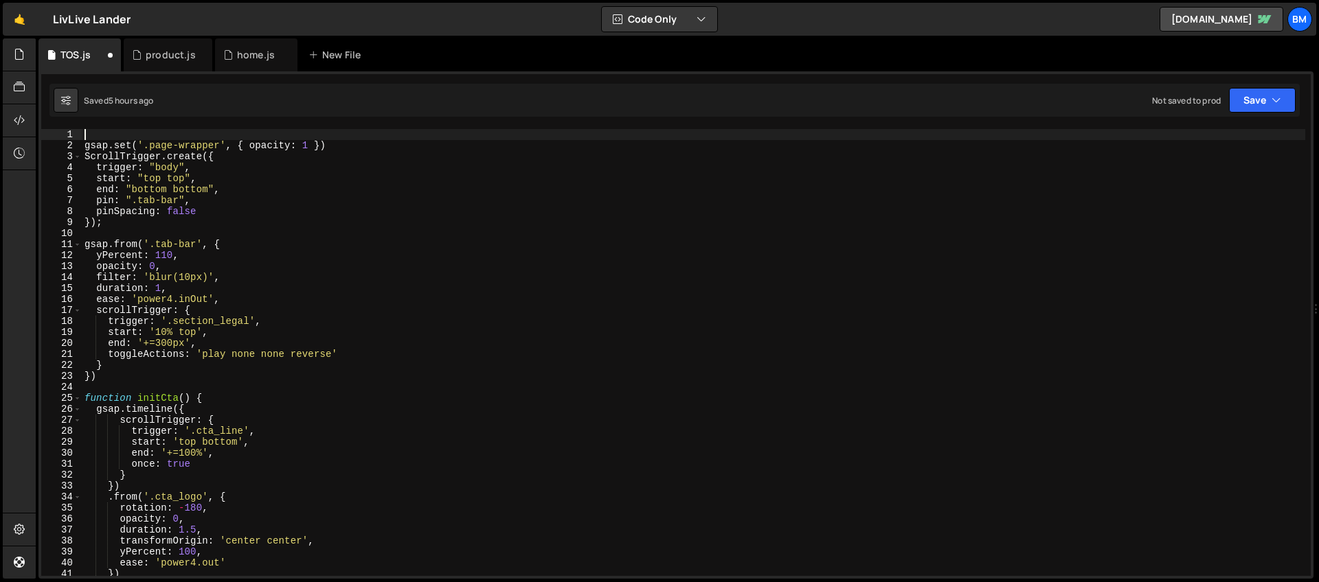
paste textarea
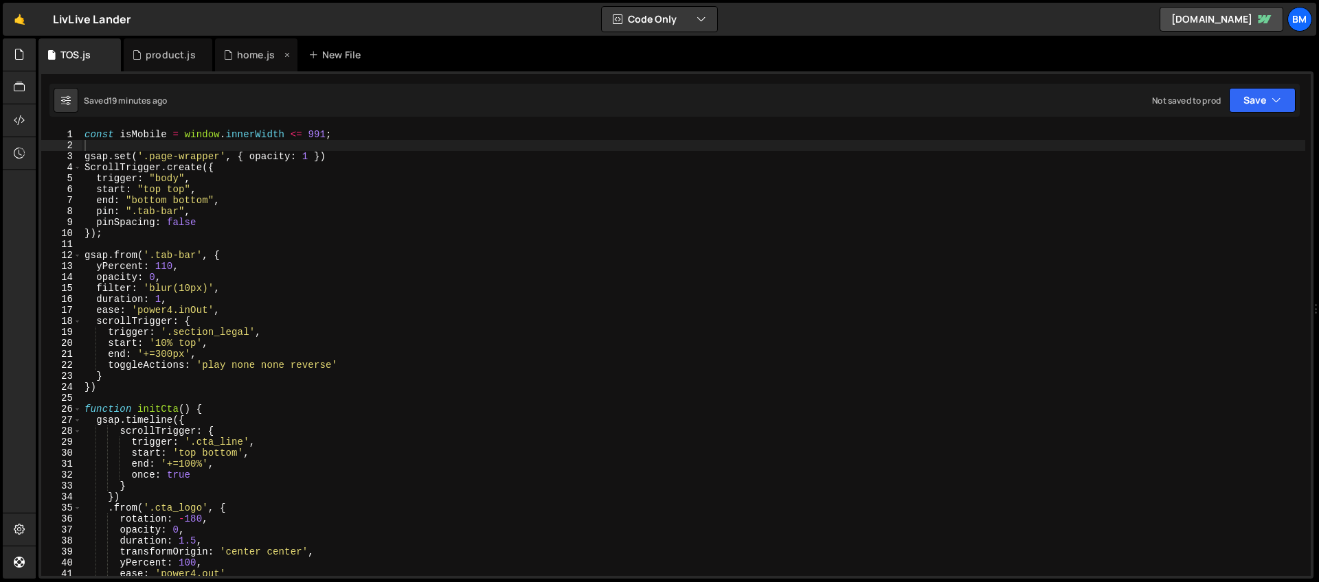
click at [228, 54] on icon at bounding box center [228, 55] width 10 height 14
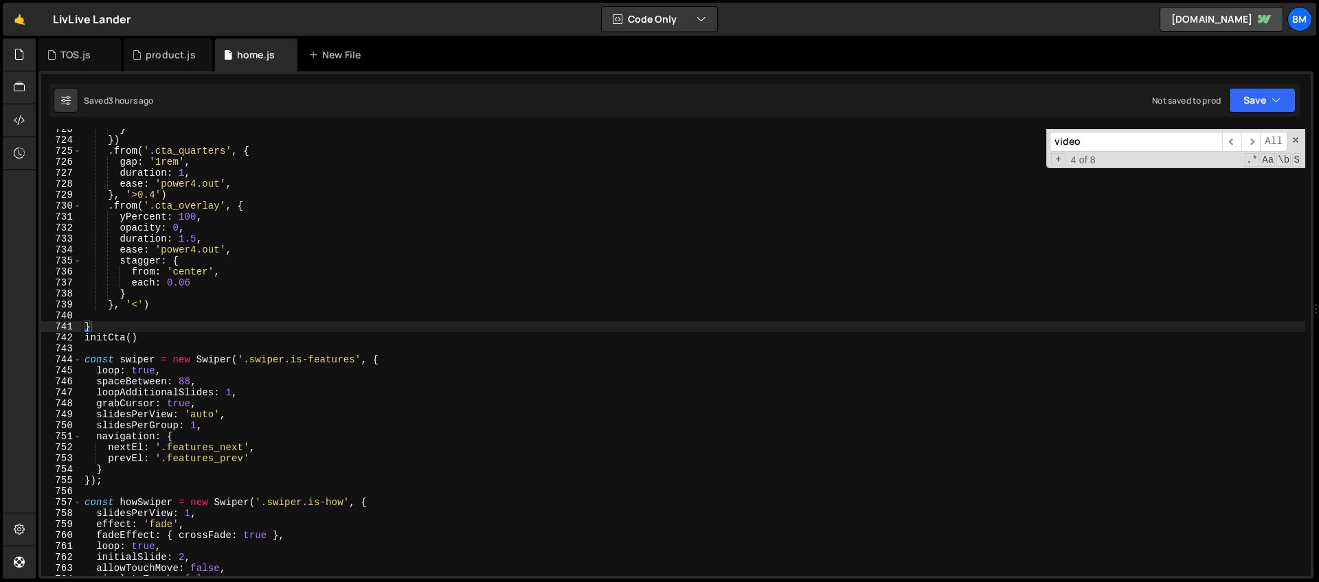
drag, startPoint x: 1081, startPoint y: 146, endPoint x: 992, endPoint y: 130, distance: 90.7
click at [992, 130] on div "} }) . from ( '.cta_quarters' , { gap : '1rem' , duration : 1 , ease : 'power4.…" at bounding box center [693, 352] width 1223 height 447
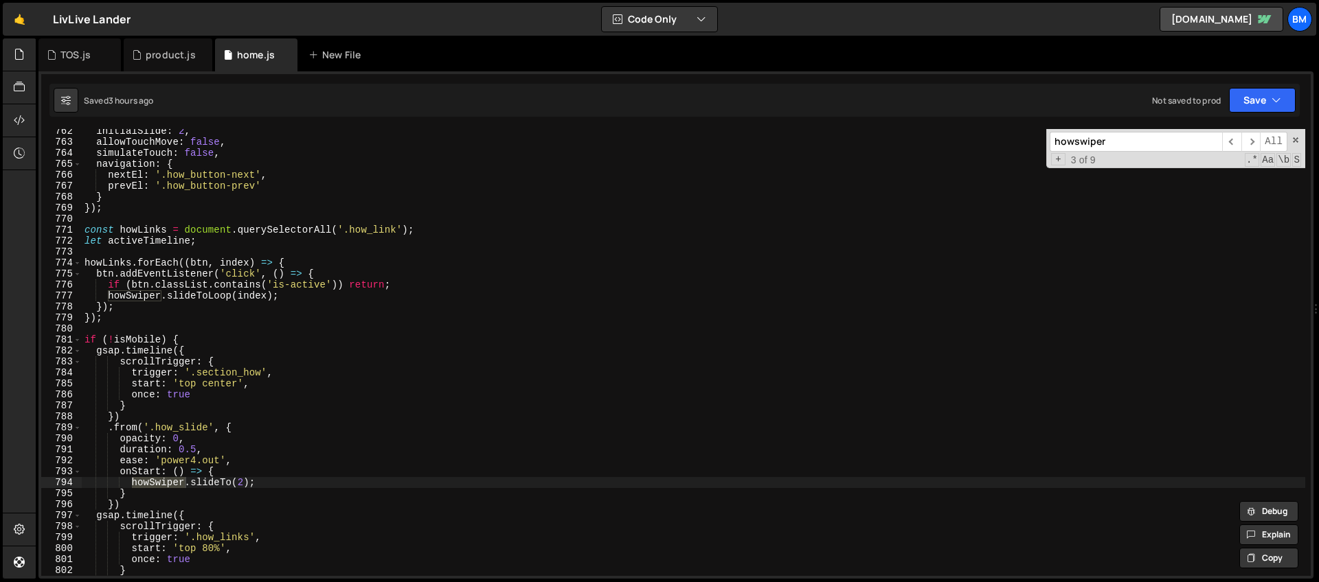
scroll to position [8390, 0]
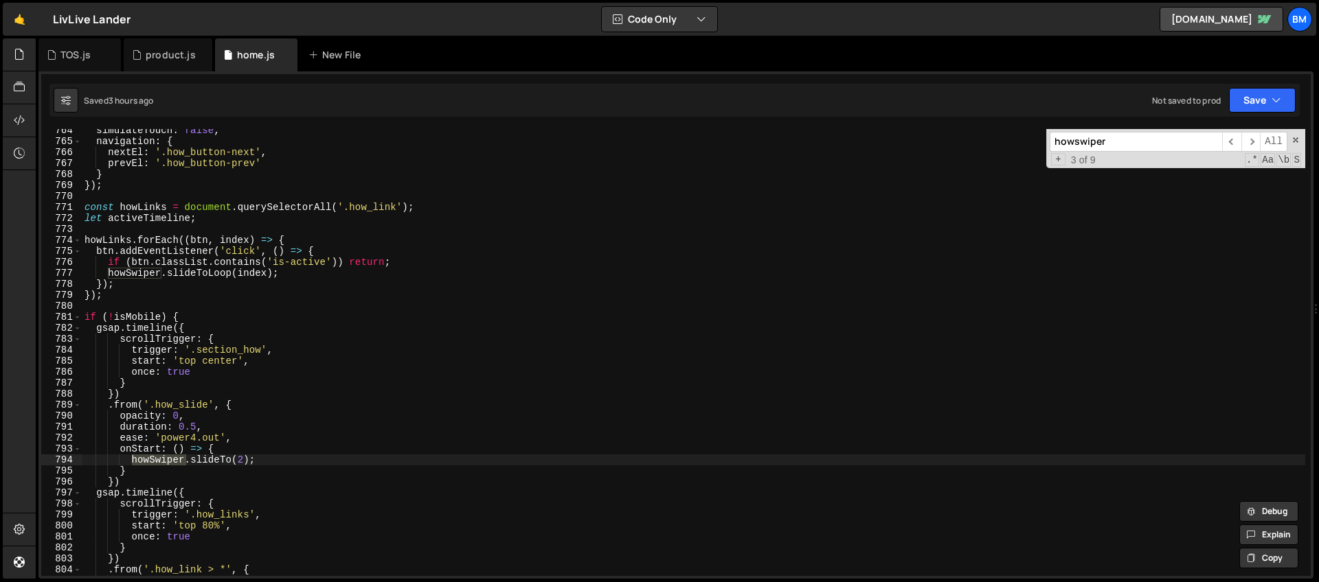
type input "howswiper"
drag, startPoint x: 156, startPoint y: 405, endPoint x: 207, endPoint y: 408, distance: 50.9
click at [207, 408] on div "simulateTouch : false , navigation : { nextEl : '.how_button-next' , prevEl : '…" at bounding box center [693, 359] width 1223 height 469
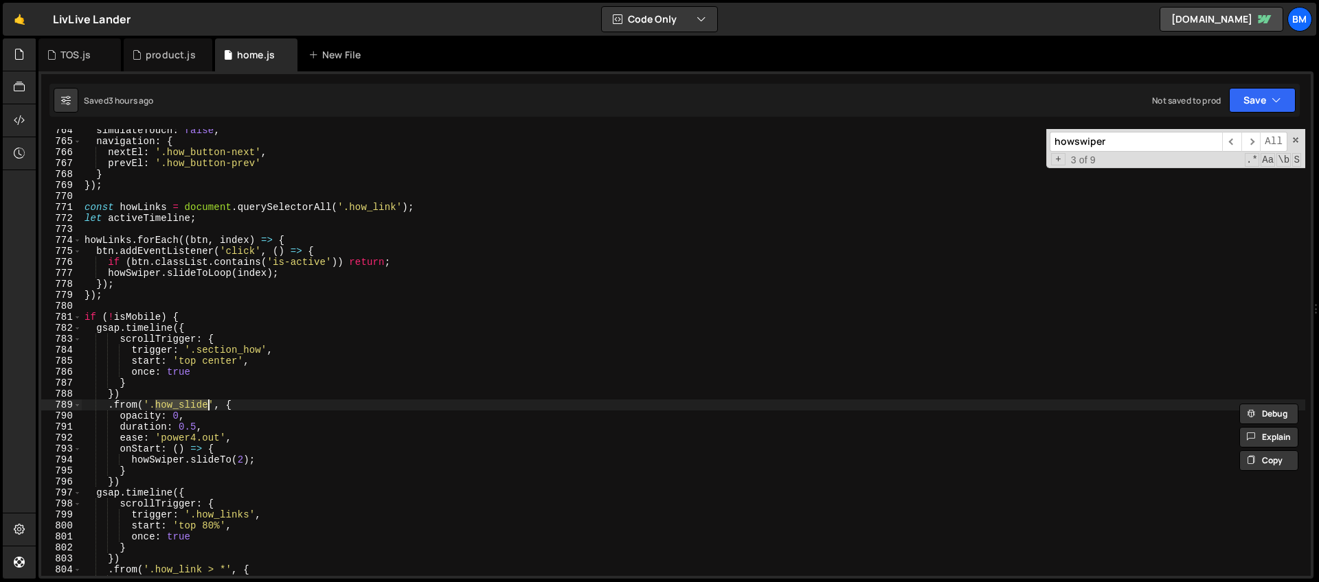
paste textarea "section_how"
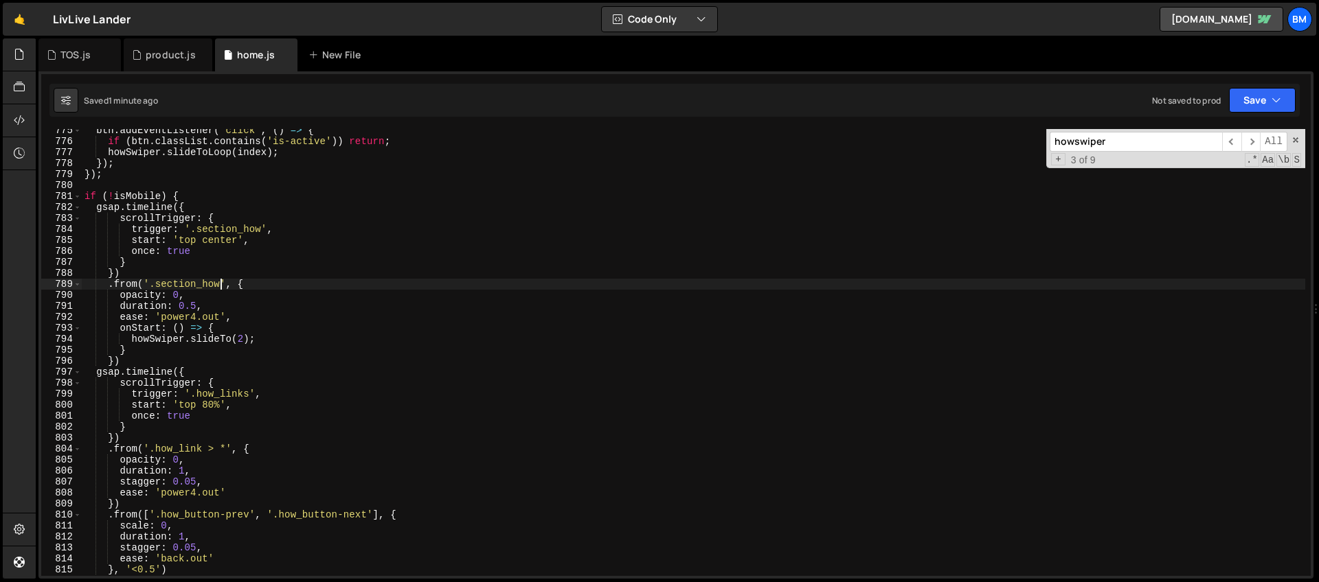
click at [208, 406] on div "btn . addEventListener ( 'click' , ( ) => { if ( btn . classList . contains ( '…" at bounding box center [693, 359] width 1223 height 469
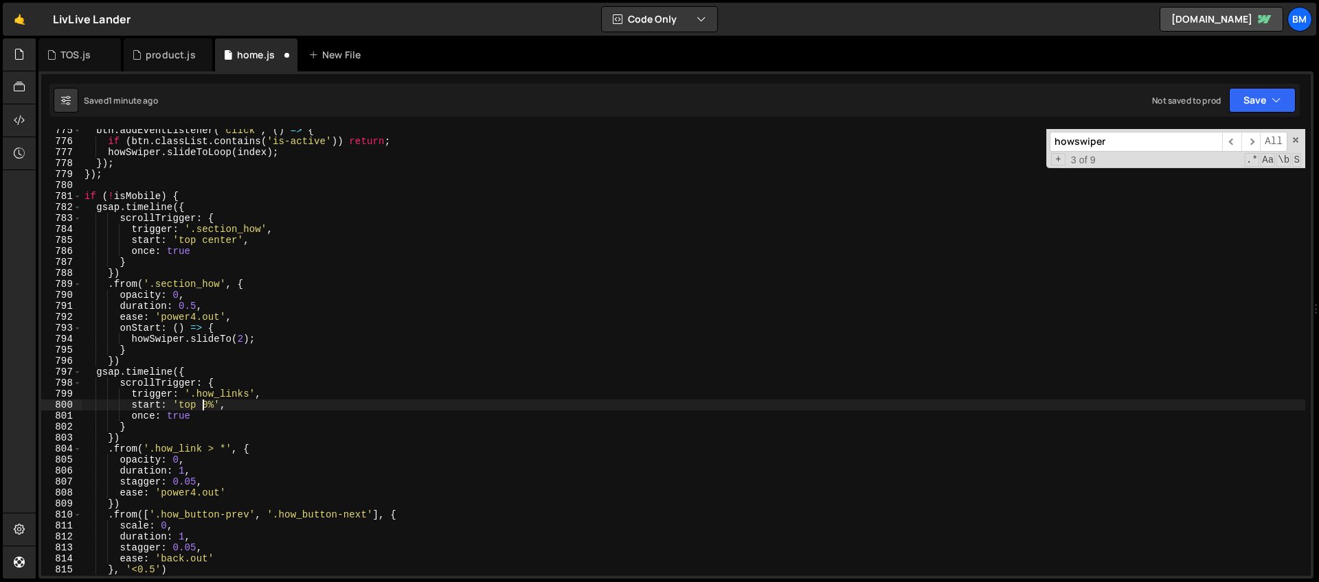
scroll to position [0, 8]
click at [1296, 138] on span at bounding box center [1296, 140] width 10 height 10
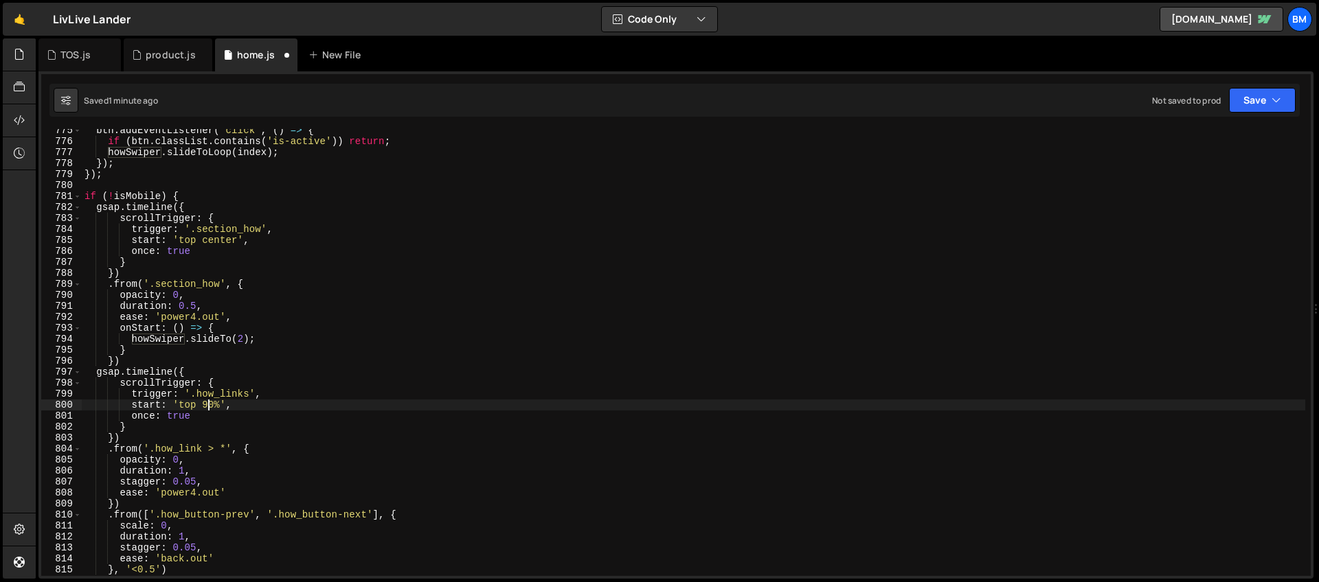
click at [261, 269] on div "btn . addEventListener ( 'click' , ( ) => { if ( btn . classList . contains ( '…" at bounding box center [693, 359] width 1223 height 469
type textarea "})"
click at [75, 55] on div "TOS.js" at bounding box center [75, 55] width 30 height 14
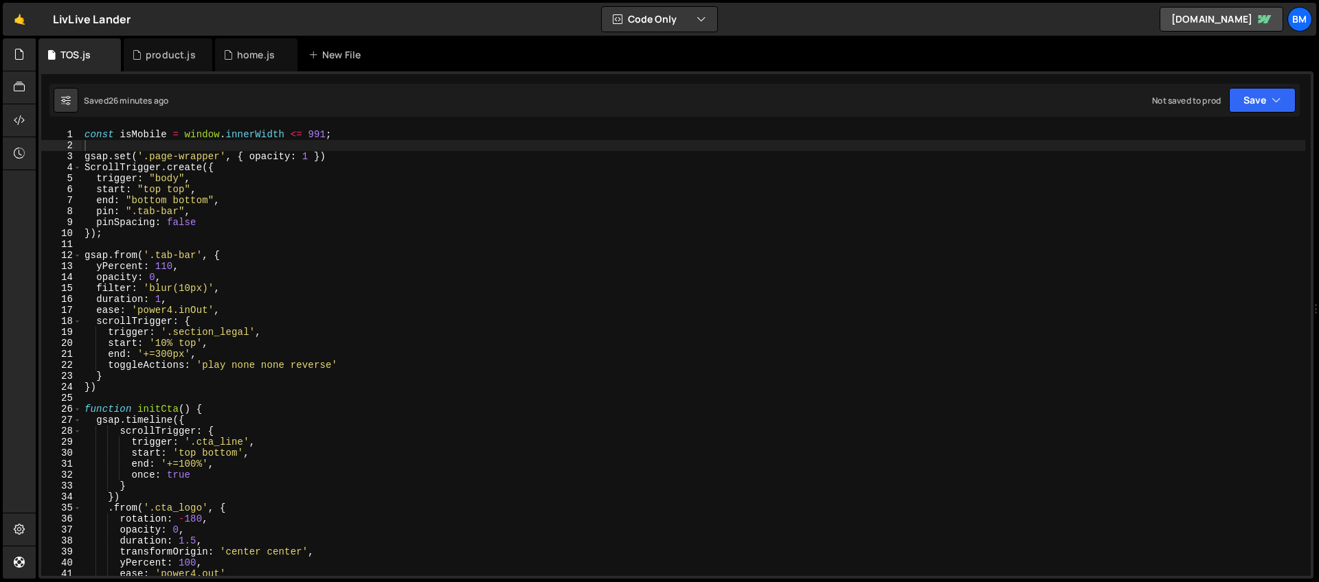
type textarea "gsap.set('.page-wrapper', { opacity: 1 })"
click at [342, 159] on div "const isMobile = window . innerWidth <= 991 ; gsap . set ( '.page-wrapper' , { …" at bounding box center [693, 363] width 1223 height 469
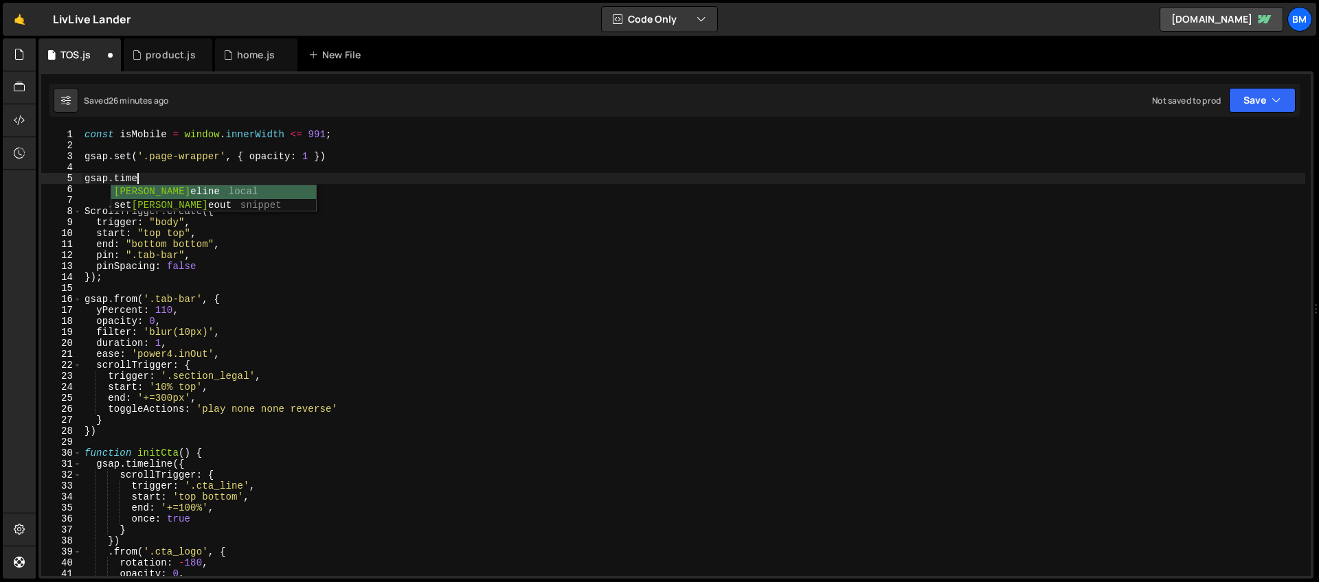
scroll to position [0, 3]
type textarea "gsap.timeline()"
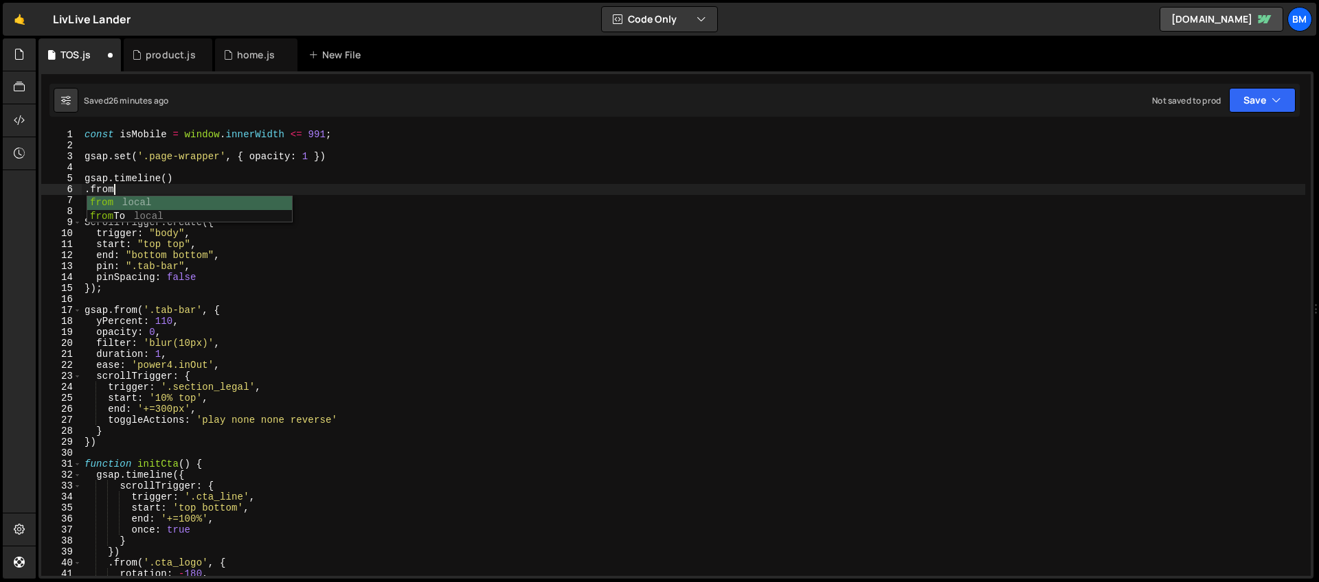
scroll to position [0, 1]
type textarea ".from"
click at [162, 57] on div "product.js" at bounding box center [171, 55] width 50 height 14
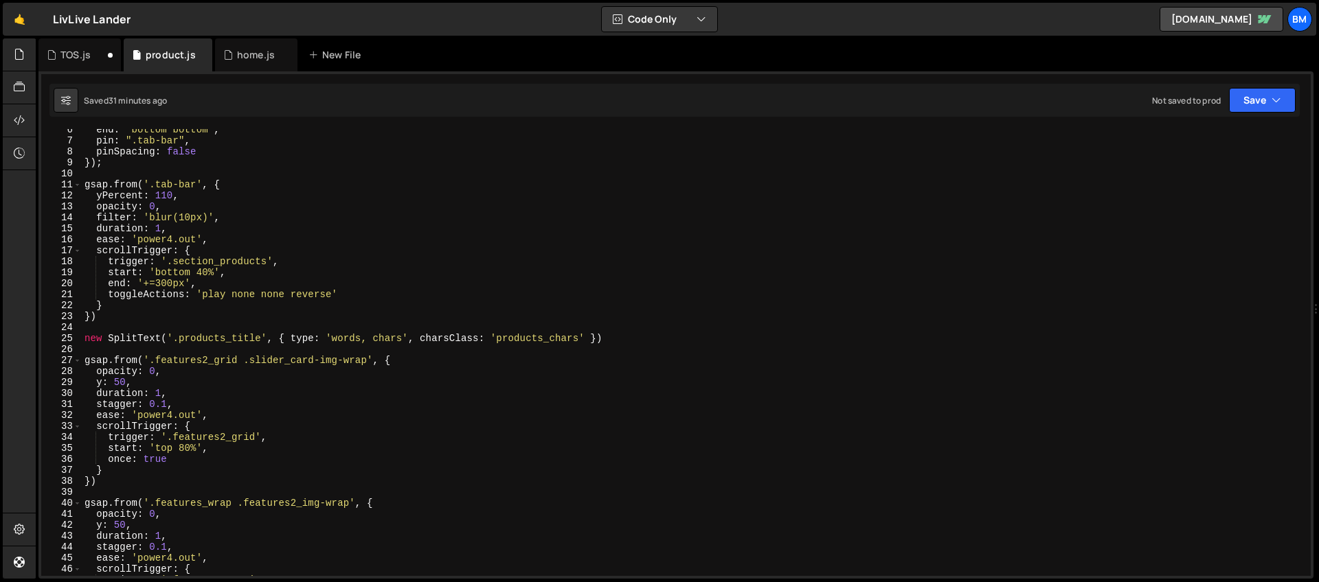
scroll to position [131, 0]
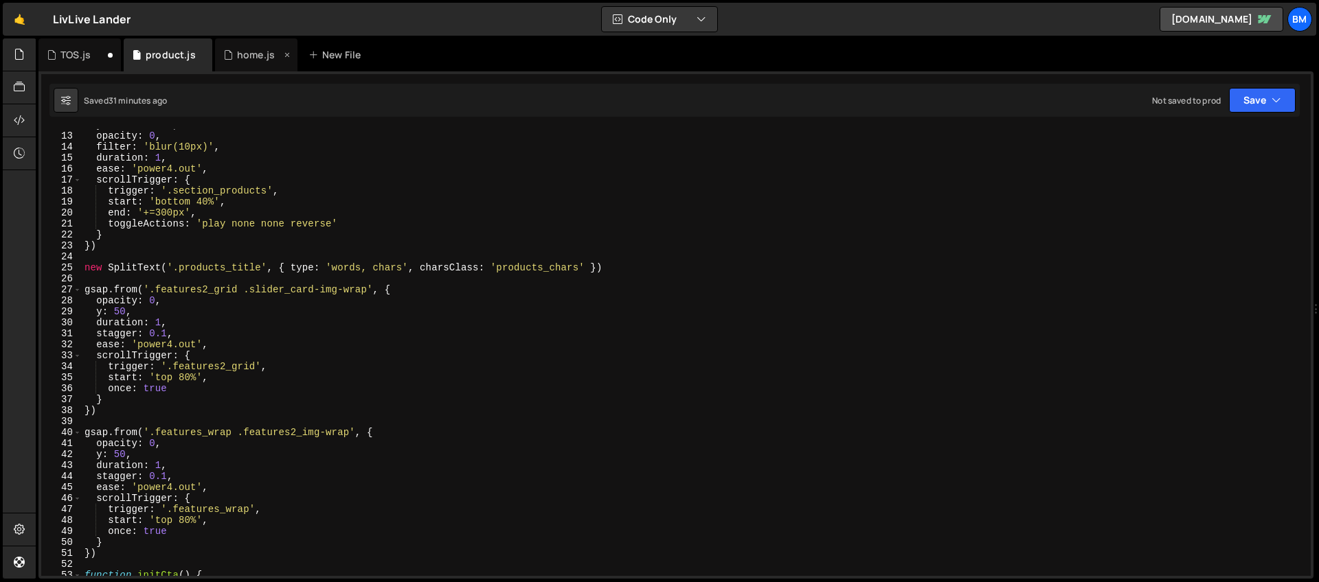
click at [233, 58] on div "home.js" at bounding box center [252, 55] width 58 height 14
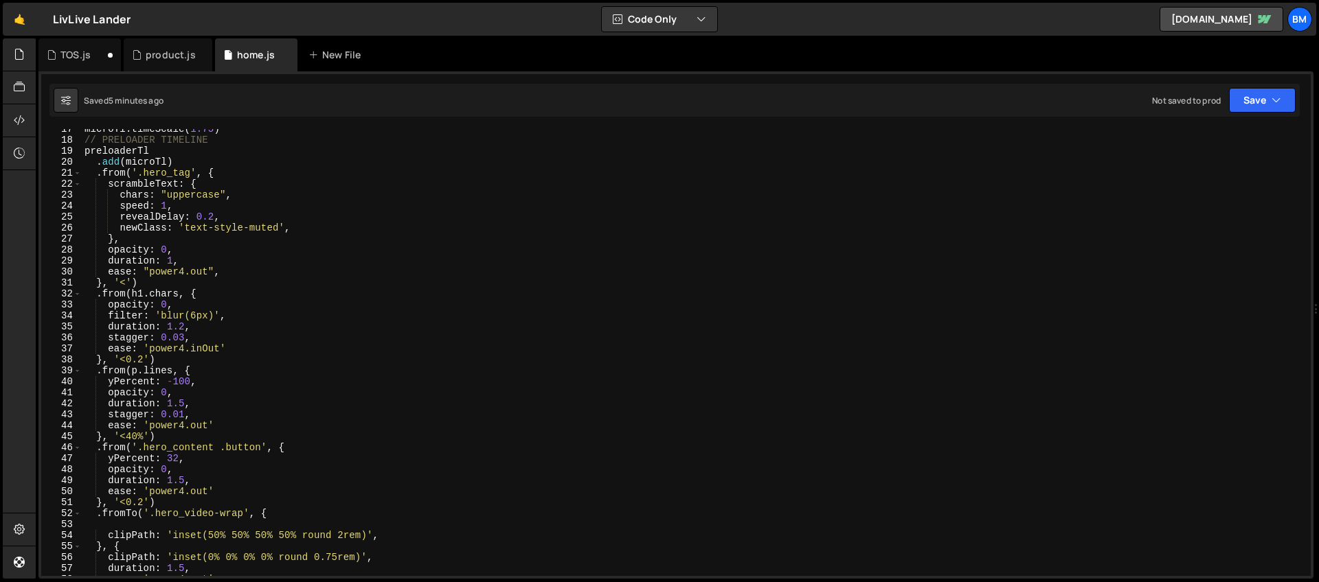
scroll to position [166, 0]
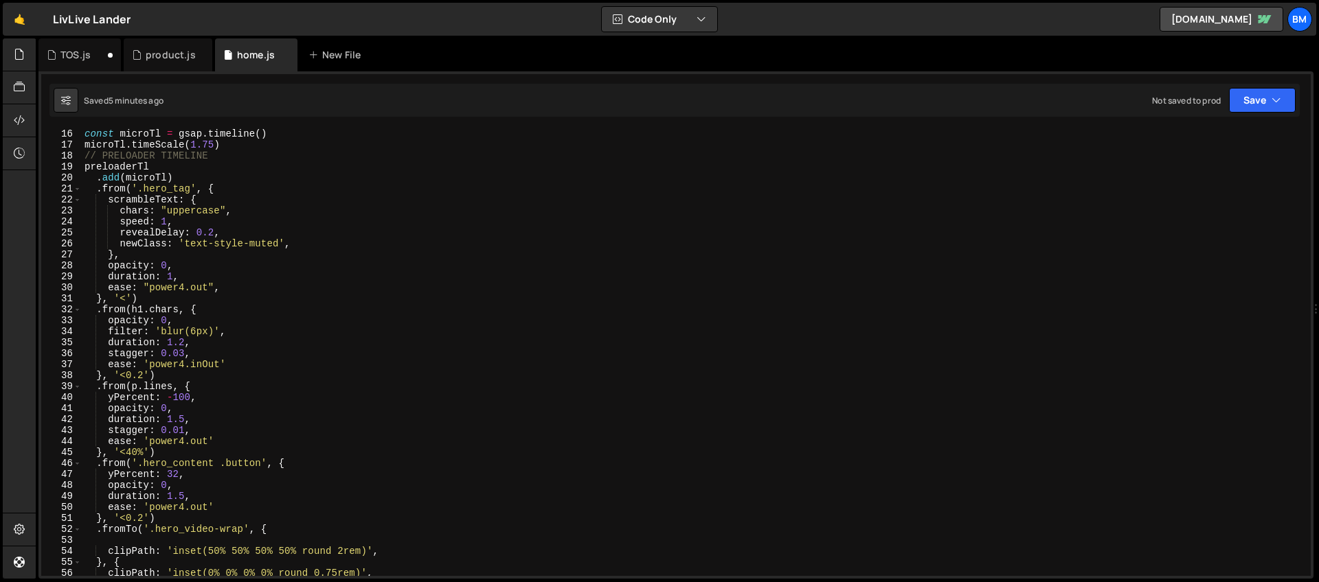
click at [227, 192] on div "const microTl = gsap . timeline ( ) microTl . timeScale ( 1.75 ) // PRELOADER T…" at bounding box center [693, 362] width 1223 height 469
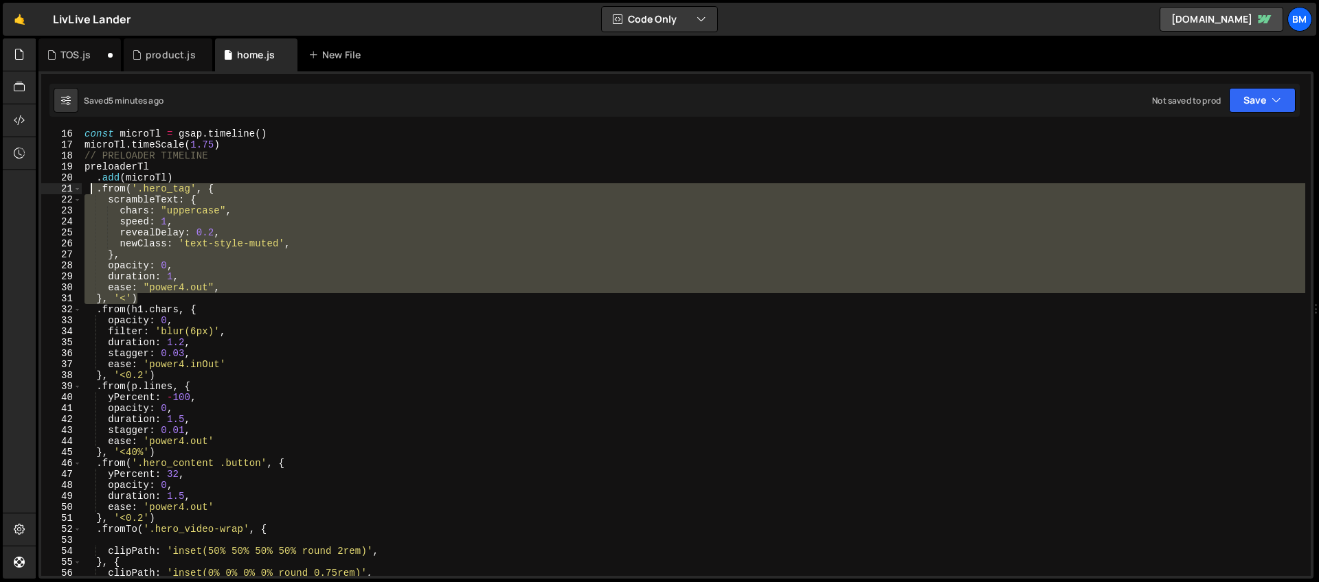
drag, startPoint x: 145, startPoint y: 296, endPoint x: 91, endPoint y: 190, distance: 119.2
click at [91, 190] on div "const microTl = gsap . timeline ( ) microTl . timeScale ( 1.75 ) // PRELOADER T…" at bounding box center [693, 362] width 1223 height 469
type textarea ".from('.hero_tag', { scrambleText: {"
click at [88, 57] on div "TOS.js" at bounding box center [75, 55] width 30 height 14
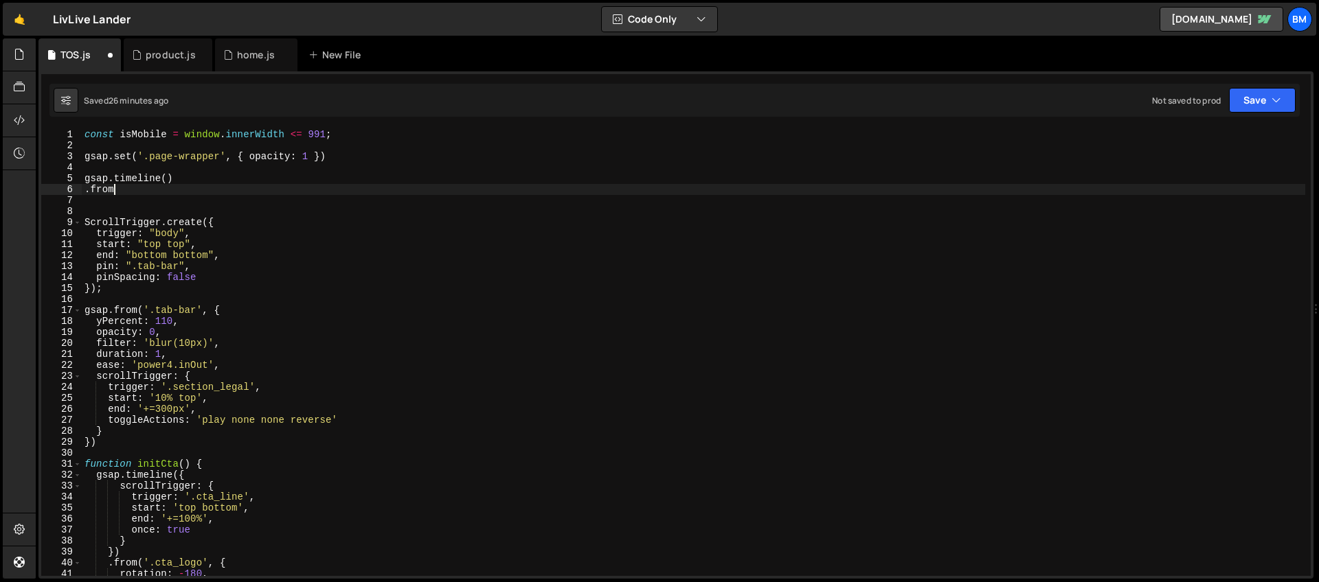
click at [124, 194] on div "const isMobile = window . innerWidth <= 991 ; gsap . set ( '.page-wrapper' , { …" at bounding box center [693, 363] width 1223 height 469
type textarea "."
paste textarea "}, '<')"
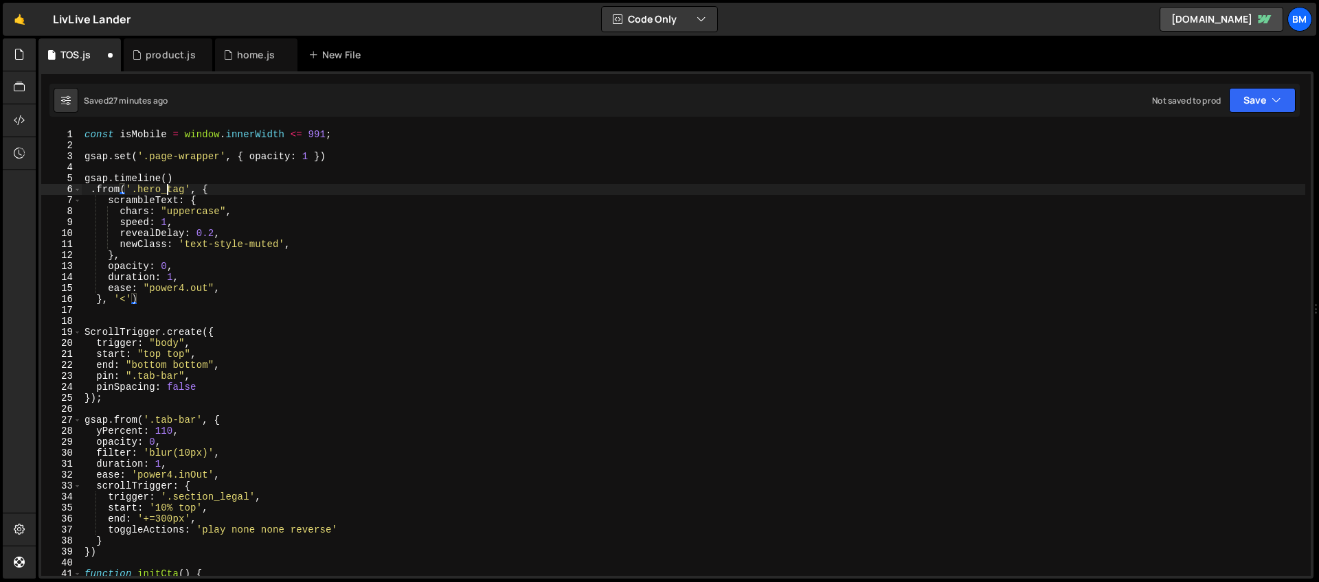
click at [164, 188] on div "const isMobile = window . innerWidth <= 991 ; gsap . set ( '.page-wrapper' , { …" at bounding box center [693, 363] width 1223 height 469
click at [178, 190] on div "const isMobile = window . innerWidth <= 991 ; gsap . set ( '.page-wrapper' , { …" at bounding box center [693, 363] width 1223 height 469
paste textarea "legal_link"
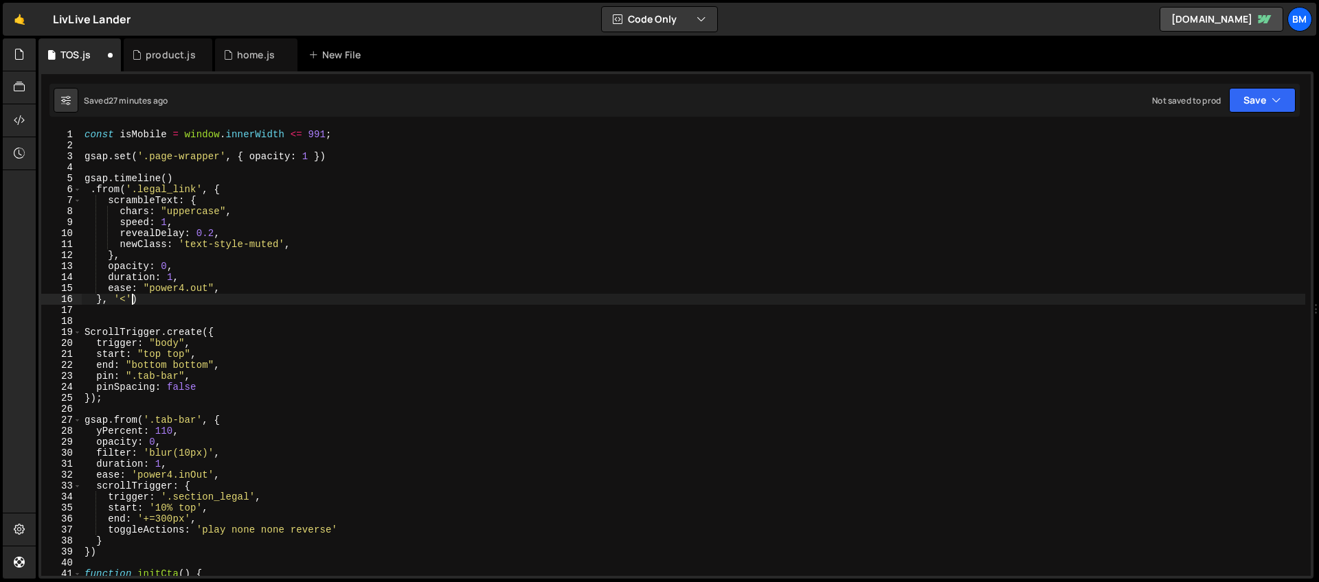
click at [133, 299] on div "const isMobile = window . innerWidth <= 991 ; gsap . set ( '.page-wrapper' , { …" at bounding box center [693, 363] width 1223 height 469
type textarea "})"
click at [114, 300] on div "const isMobile = window . innerWidth <= 991 ; gsap . set ( '.page-wrapper' , { …" at bounding box center [693, 363] width 1223 height 469
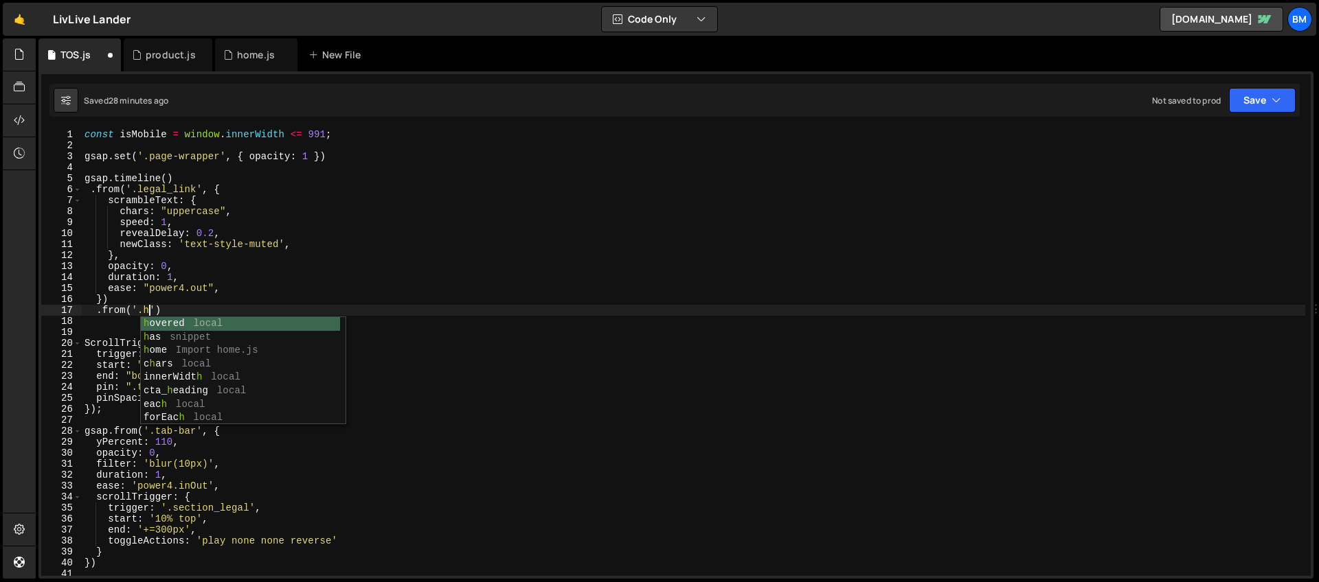
scroll to position [0, 4]
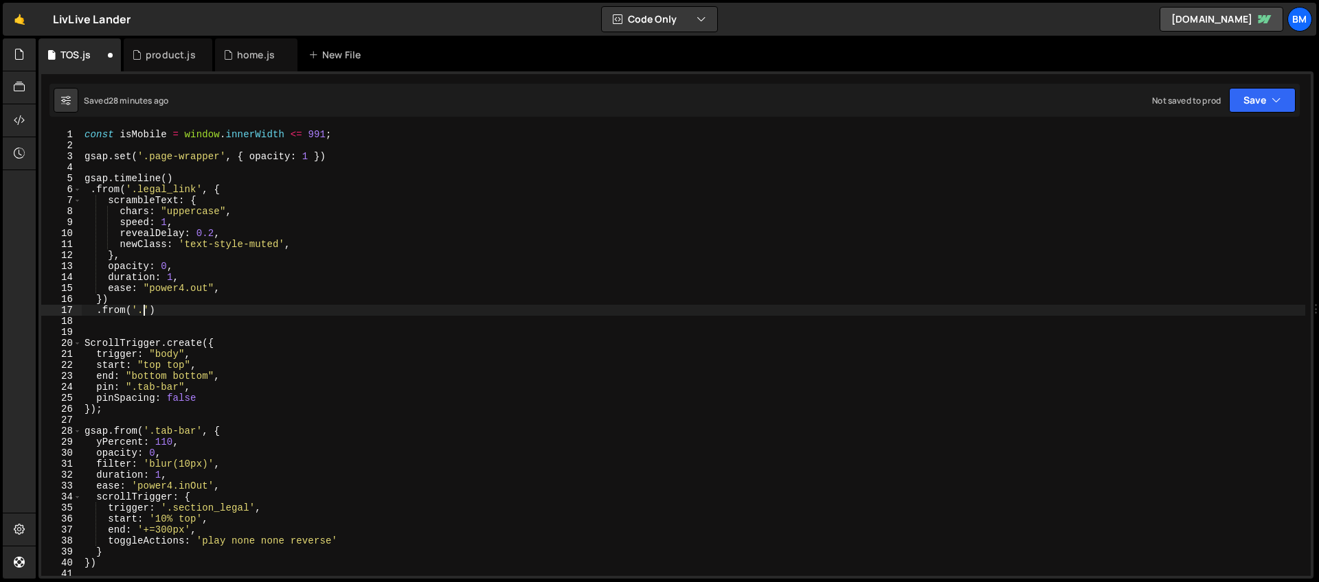
paste textarea "heading-style-h1"
click at [242, 310] on div "const isMobile = window . innerWidth <= 991 ; gsap . set ( '.page-wrapper' , { …" at bounding box center [693, 363] width 1223 height 469
type textarea ".from('.heading-style-h1', {)"
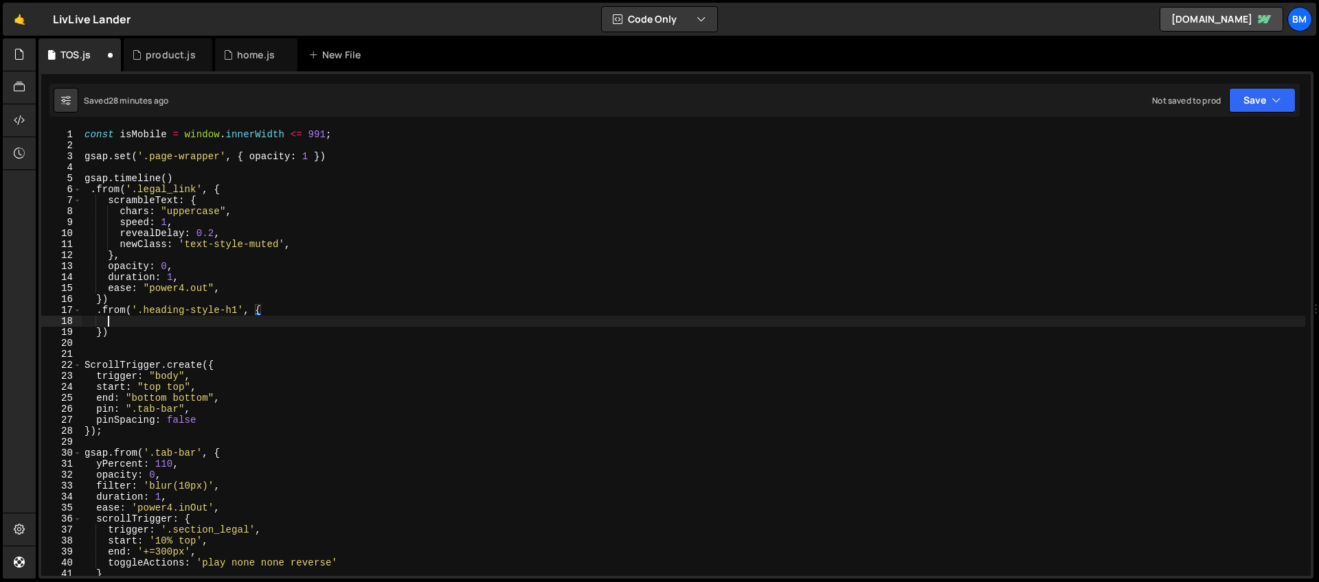
scroll to position [0, 1]
type textarea "yPercent: 100,"
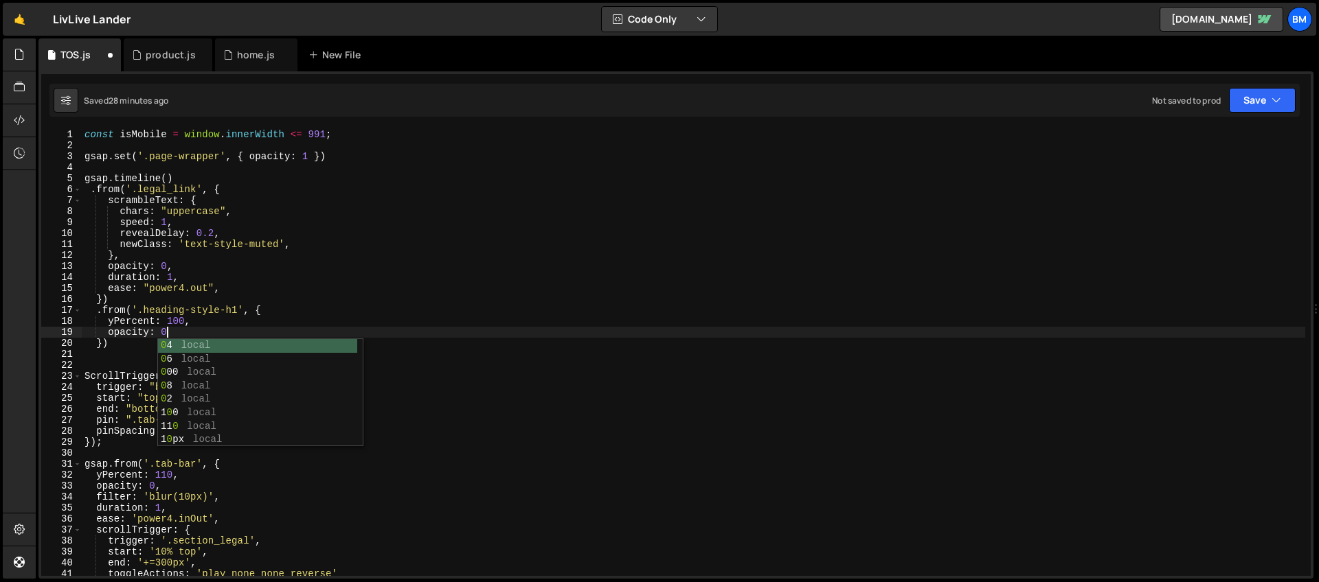
type textarea "opacity: 0,"
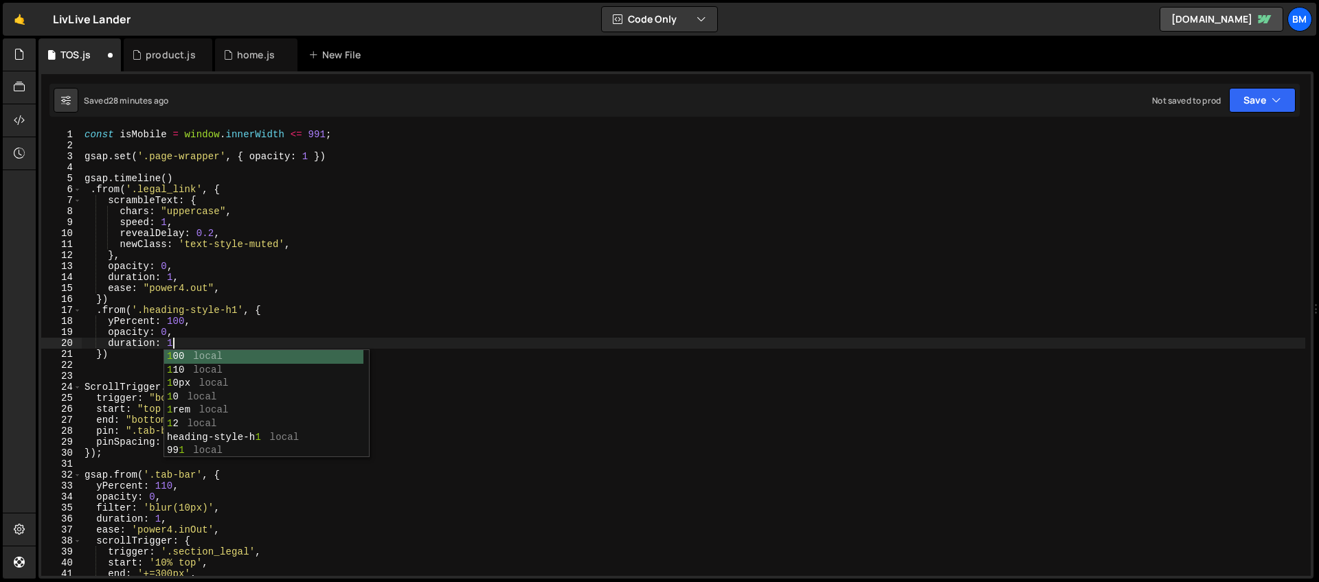
type textarea "duration: 1,"
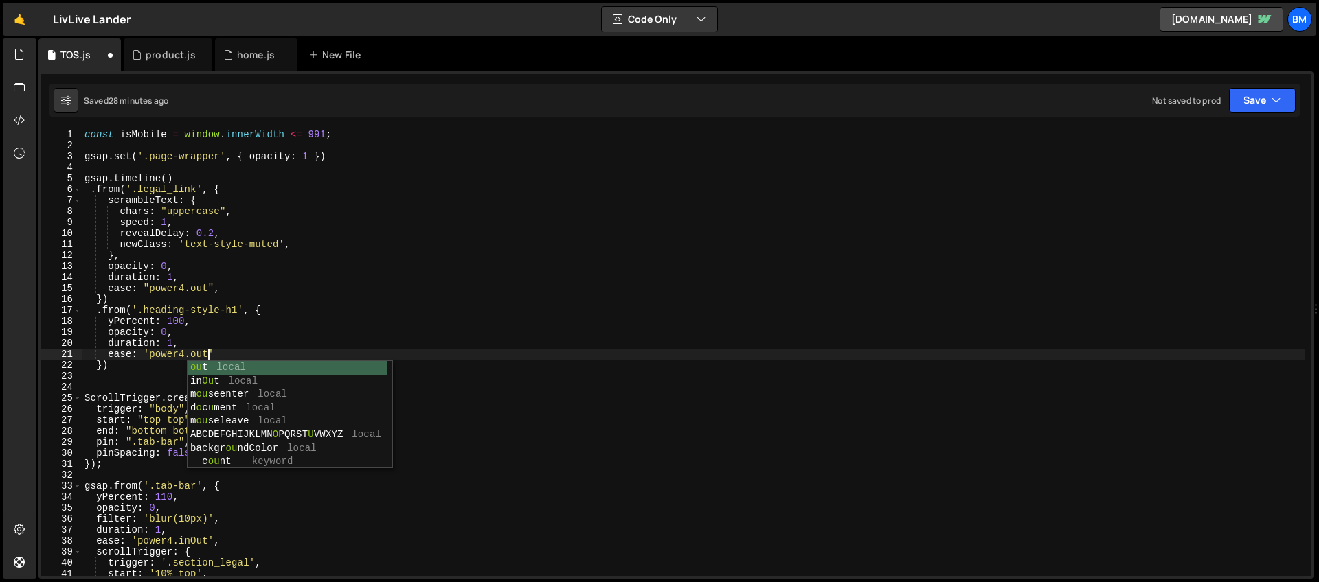
scroll to position [0, 8]
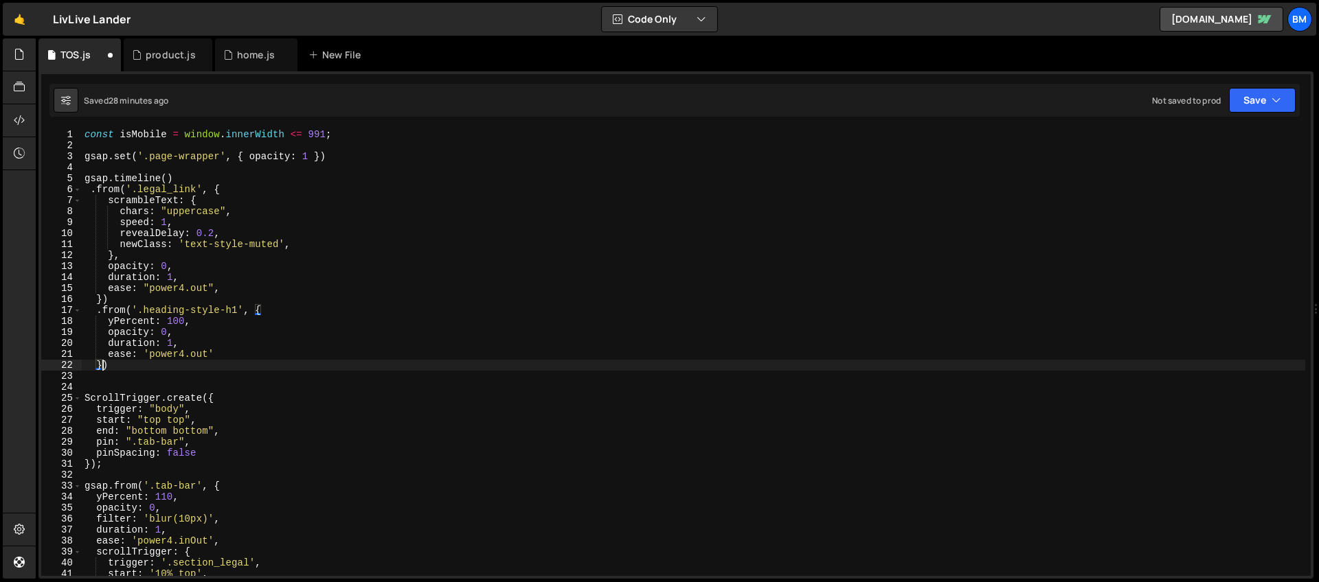
click at [104, 367] on div "const isMobile = window . innerWidth <= 991 ; gsap . set ( '.page-wrapper' , { …" at bounding box center [693, 363] width 1223 height 469
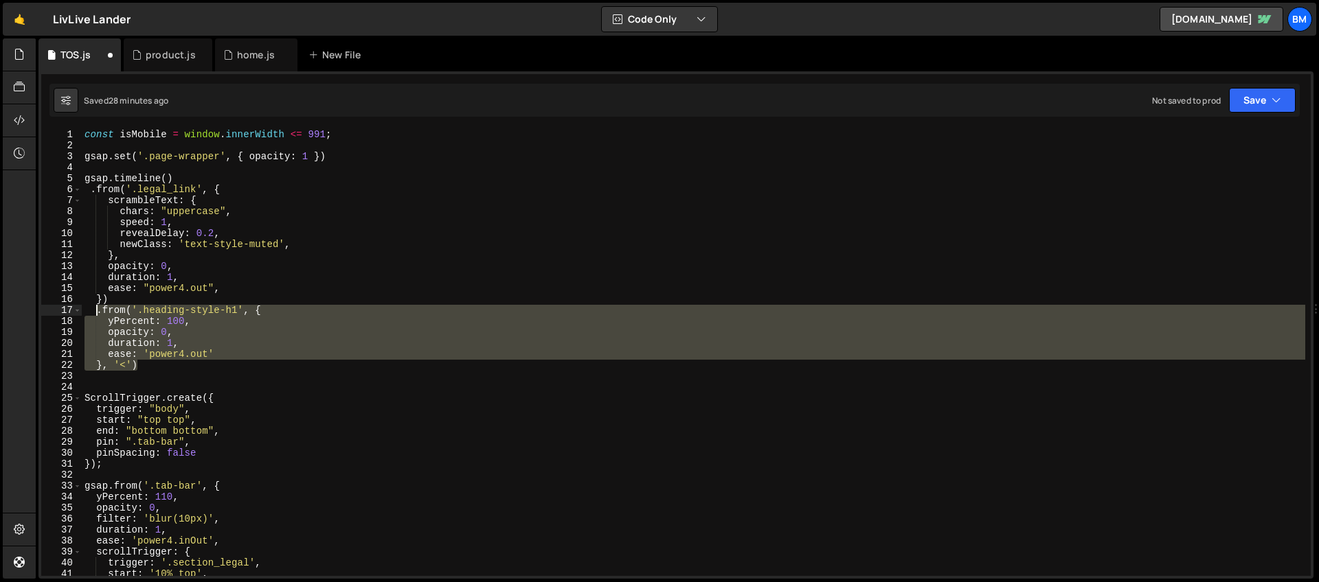
drag, startPoint x: 141, startPoint y: 367, endPoint x: 95, endPoint y: 311, distance: 72.2
click at [95, 311] on div "const isMobile = window . innerWidth <= 991 ; gsap . set ( '.page-wrapper' , { …" at bounding box center [693, 363] width 1223 height 469
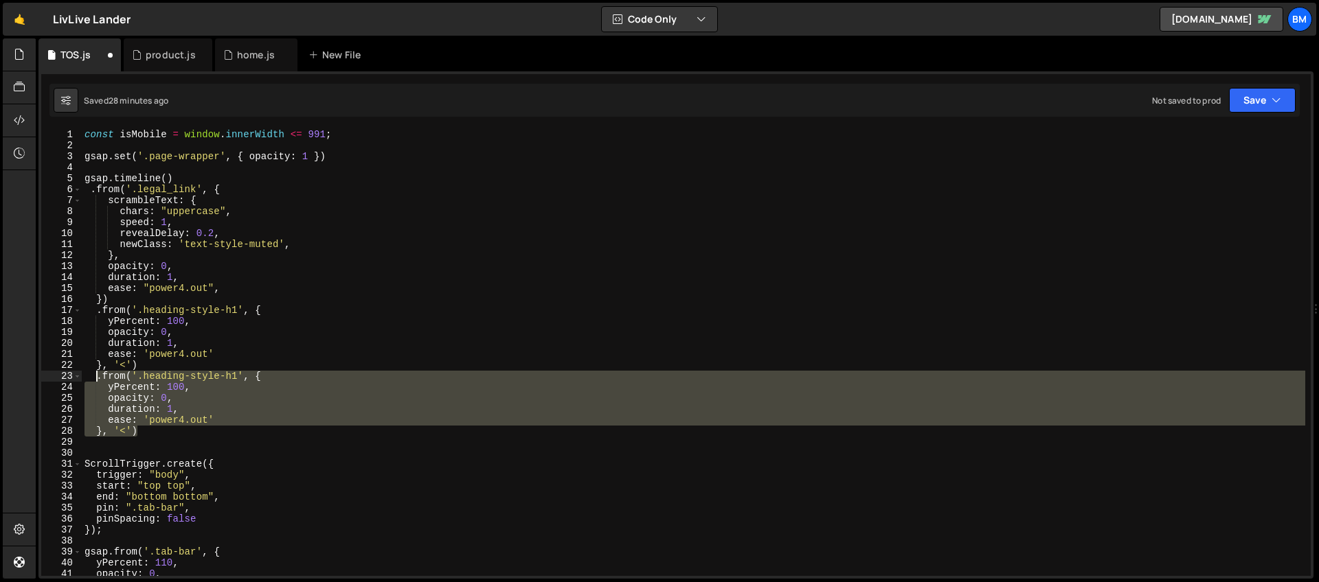
click at [234, 378] on div "const isMobile = window . innerWidth <= 991 ; gsap . set ( '.page-wrapper' , { …" at bounding box center [693, 352] width 1223 height 447
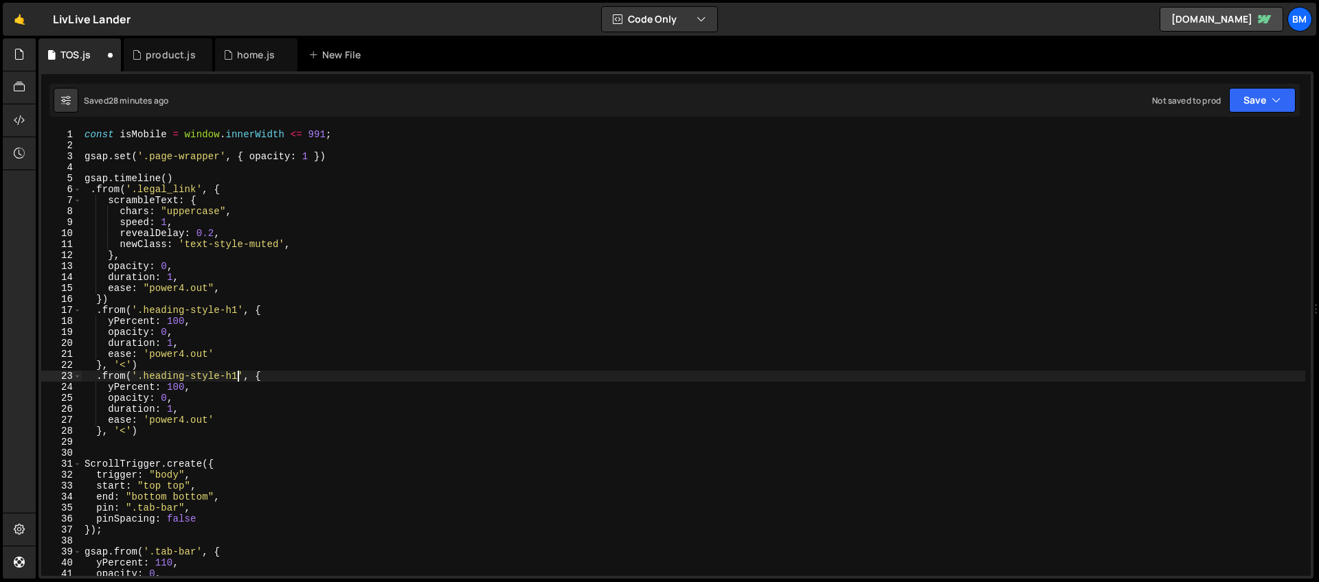
click at [144, 377] on div "const isMobile = window . innerWidth <= 991 ; gsap . set ( '.page-wrapper' , { …" at bounding box center [693, 363] width 1223 height 469
paste textarea "legal_rich"
click at [127, 431] on div "const isMobile = window . innerWidth <= 991 ; gsap . set ( '.page-wrapper' , { …" at bounding box center [693, 363] width 1223 height 469
click at [148, 466] on div "const isMobile = window . innerWidth <= 991 ; gsap . set ( '.page-wrapper' , { …" at bounding box center [693, 363] width 1223 height 469
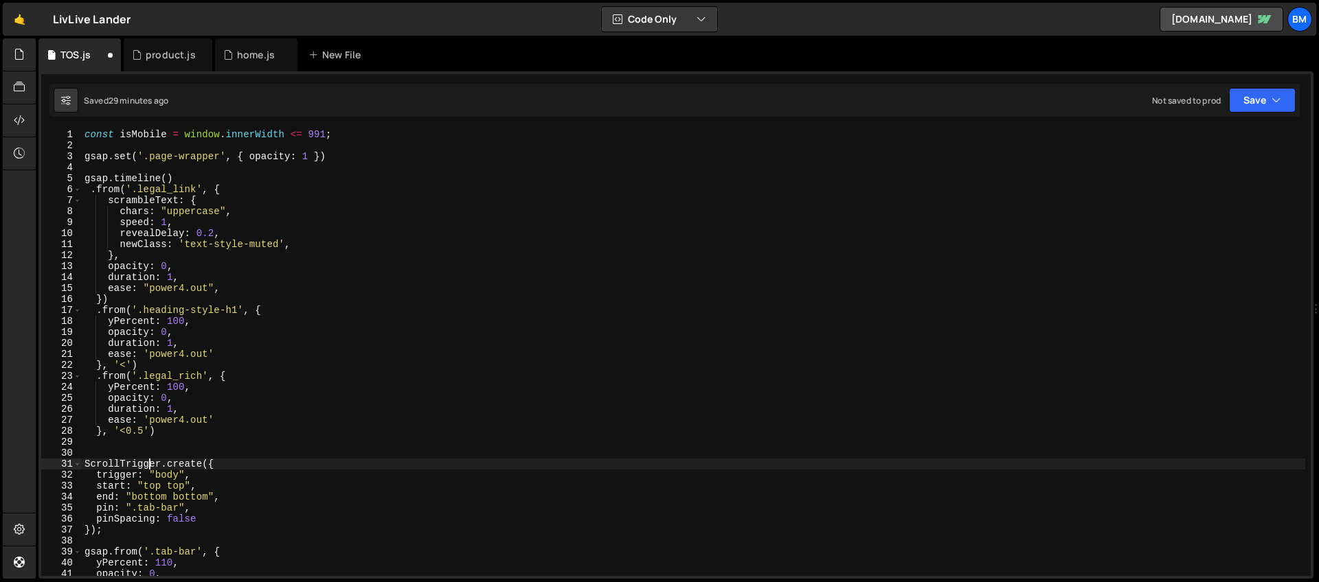
scroll to position [68, 0]
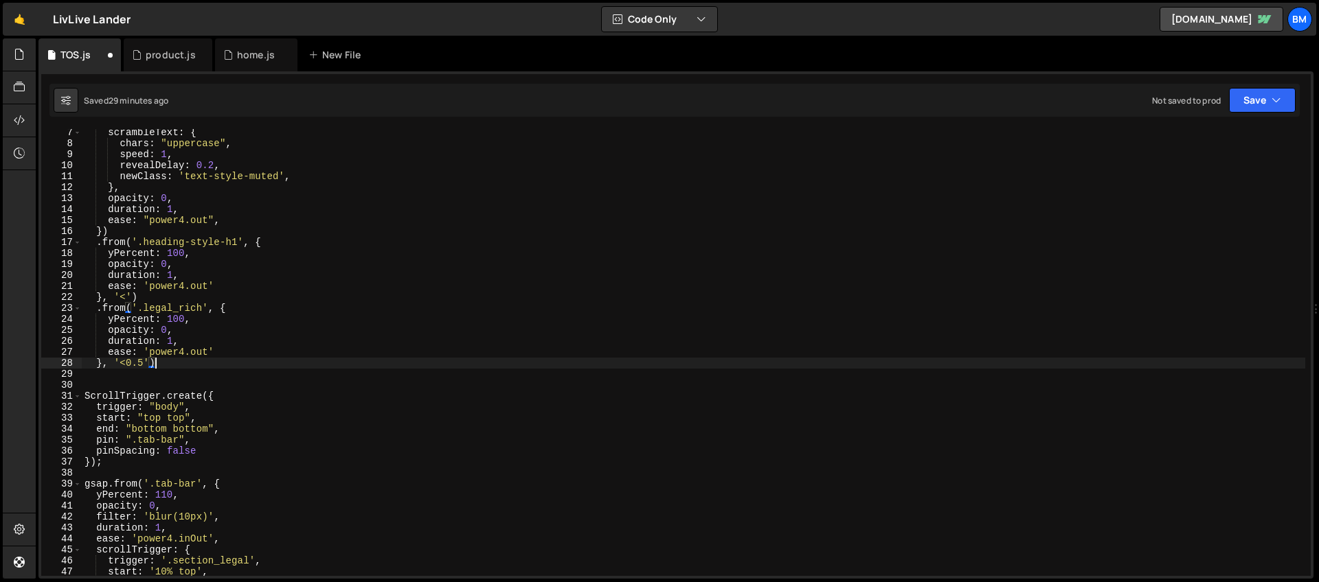
click at [159, 361] on div "scrambleText : { chars : "uppercase" , speed : 1 , revealDelay : 0.2 , newClass…" at bounding box center [693, 361] width 1223 height 469
type textarea "}, '<0.5')"
click at [231, 65] on div "home.js" at bounding box center [256, 54] width 82 height 33
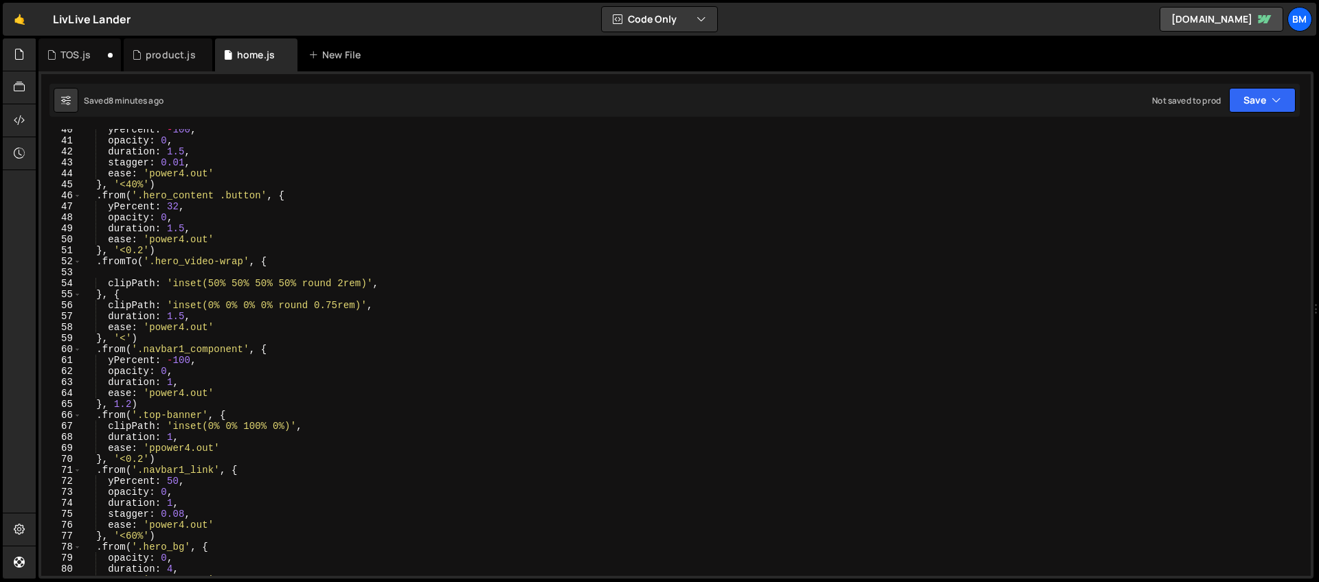
scroll to position [480, 0]
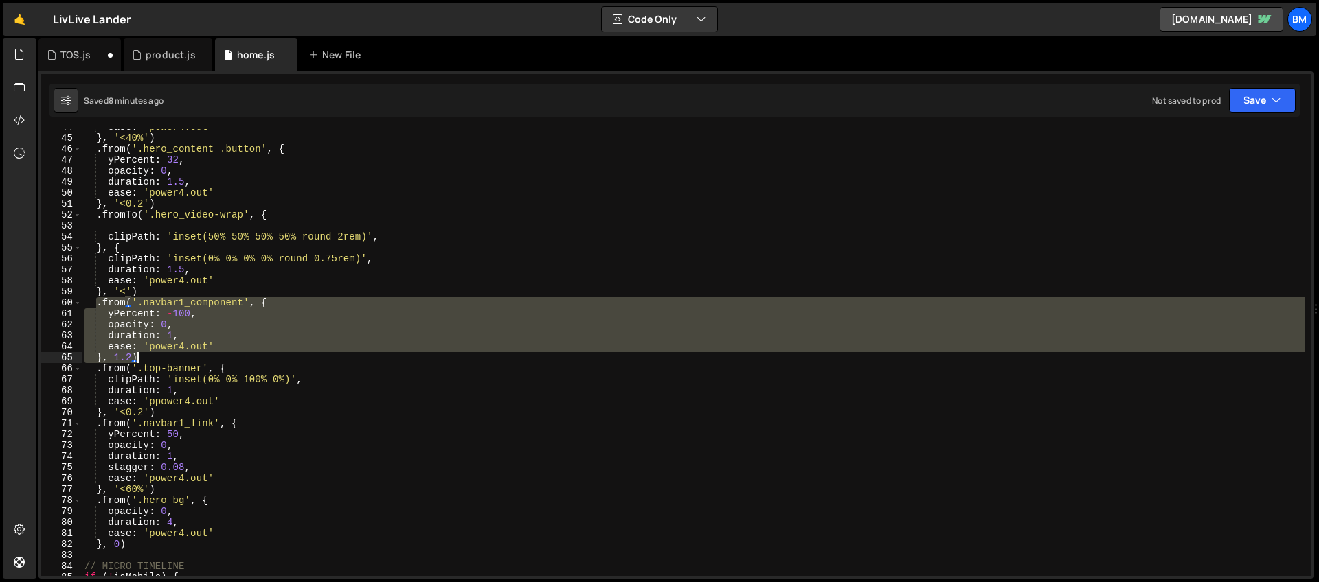
drag, startPoint x: 95, startPoint y: 304, endPoint x: 209, endPoint y: 354, distance: 124.2
click at [209, 354] on div "ease : 'power4.out' } , '<40%' ) . from ( '.hero_content .button' , { yPercent …" at bounding box center [693, 356] width 1223 height 469
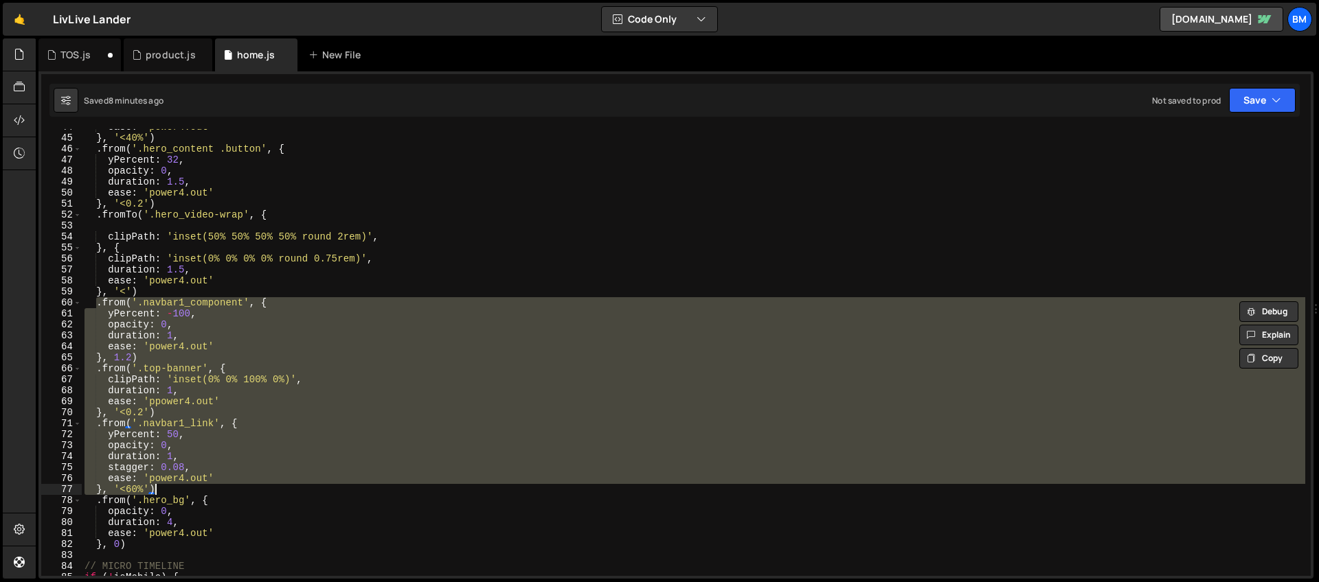
click at [165, 486] on div "ease : 'power4.out' } , '<40%' ) . from ( '.hero_content .button' , { yPercent …" at bounding box center [693, 356] width 1223 height 469
type textarea "ease: 'power4.out' }, '<60%')"
click at [87, 57] on div "TOS.js" at bounding box center [75, 55] width 30 height 14
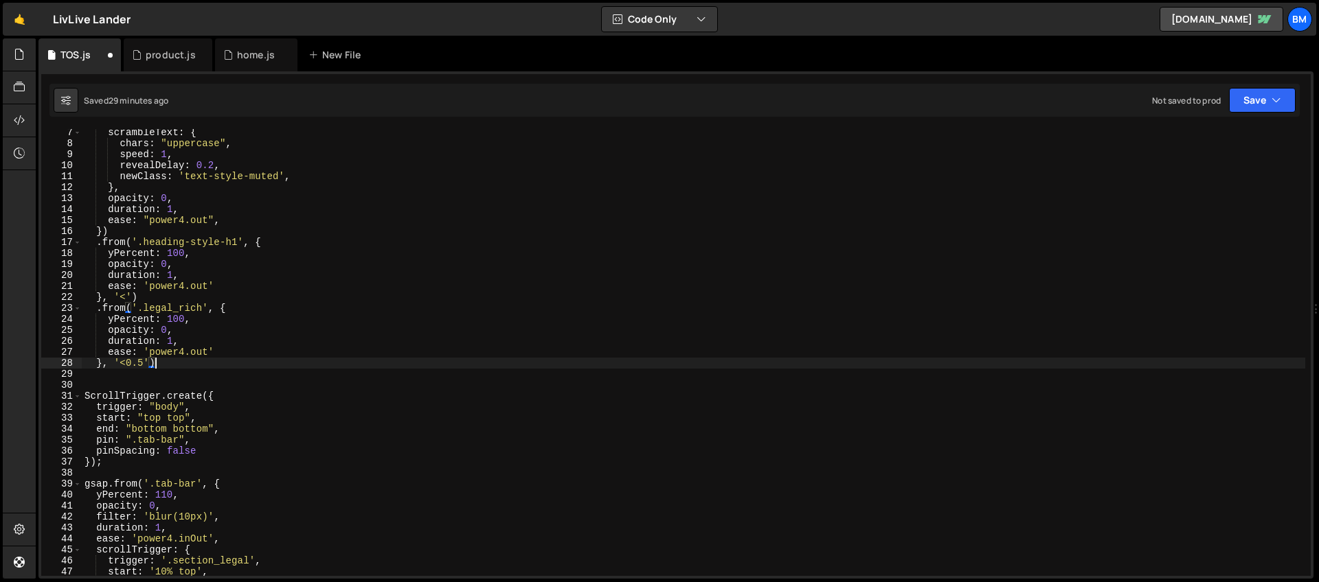
click at [165, 367] on div "scrambleText : { chars : "uppercase" , speed : 1 , revealDelay : 0.2 , newClass…" at bounding box center [693, 361] width 1223 height 469
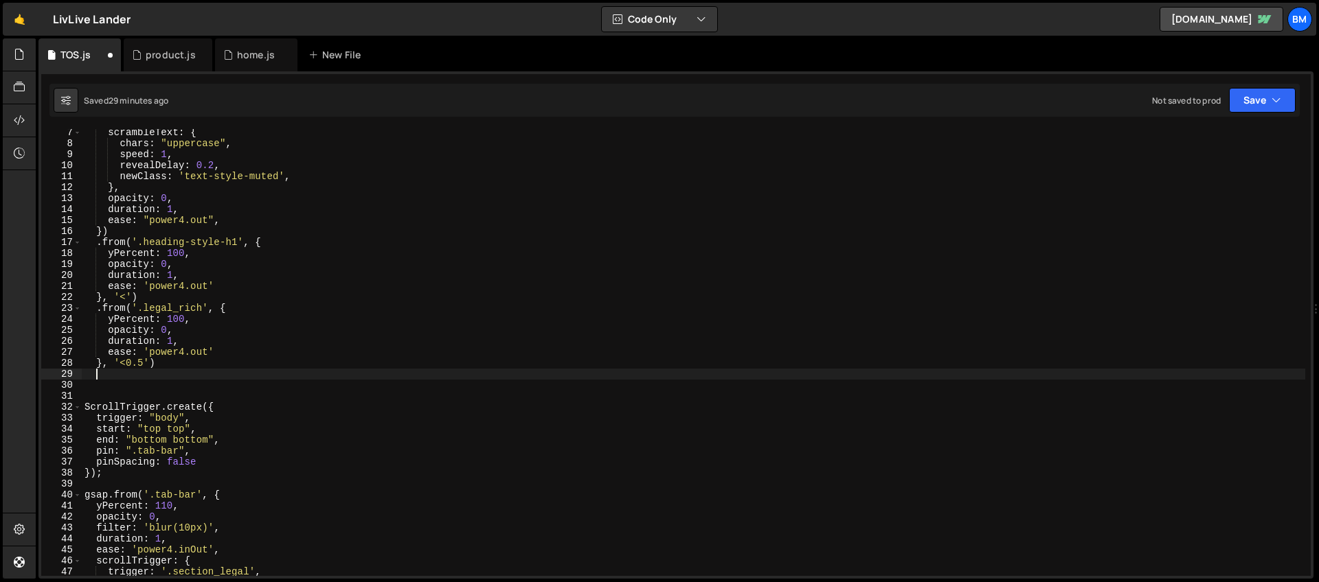
scroll to position [0, 0]
paste textarea "}, '<60%')"
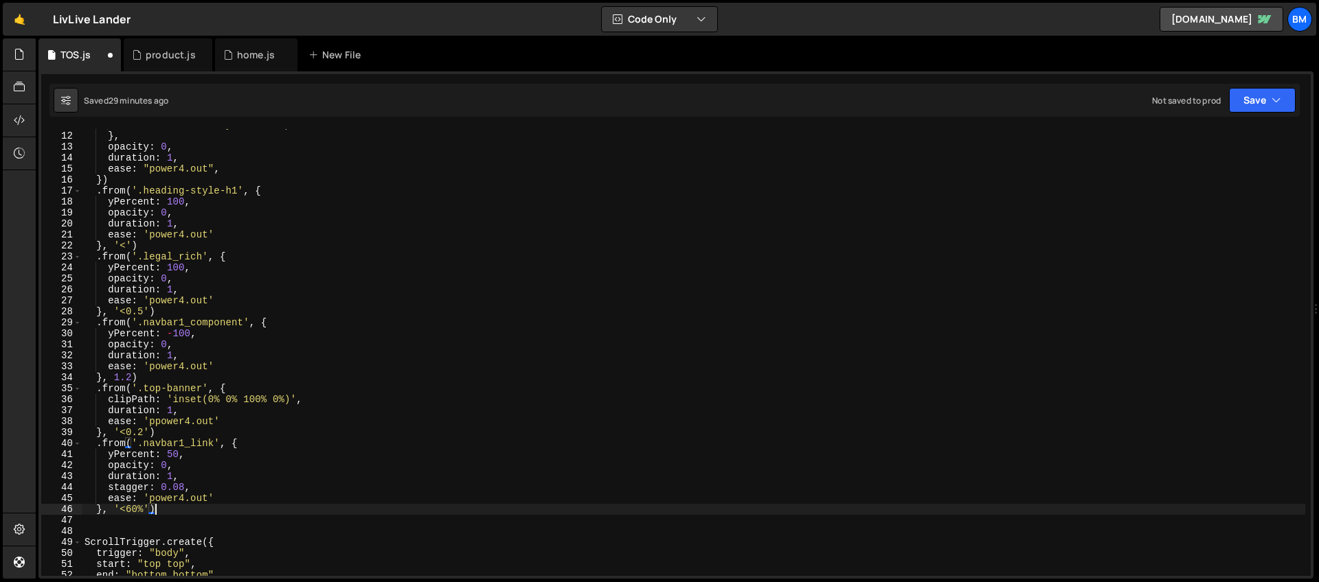
scroll to position [120, 0]
click at [233, 390] on div "newClass : 'text-style-muted' , } , opacity : 0 , duration : 1 , ease : "power4…" at bounding box center [693, 354] width 1223 height 469
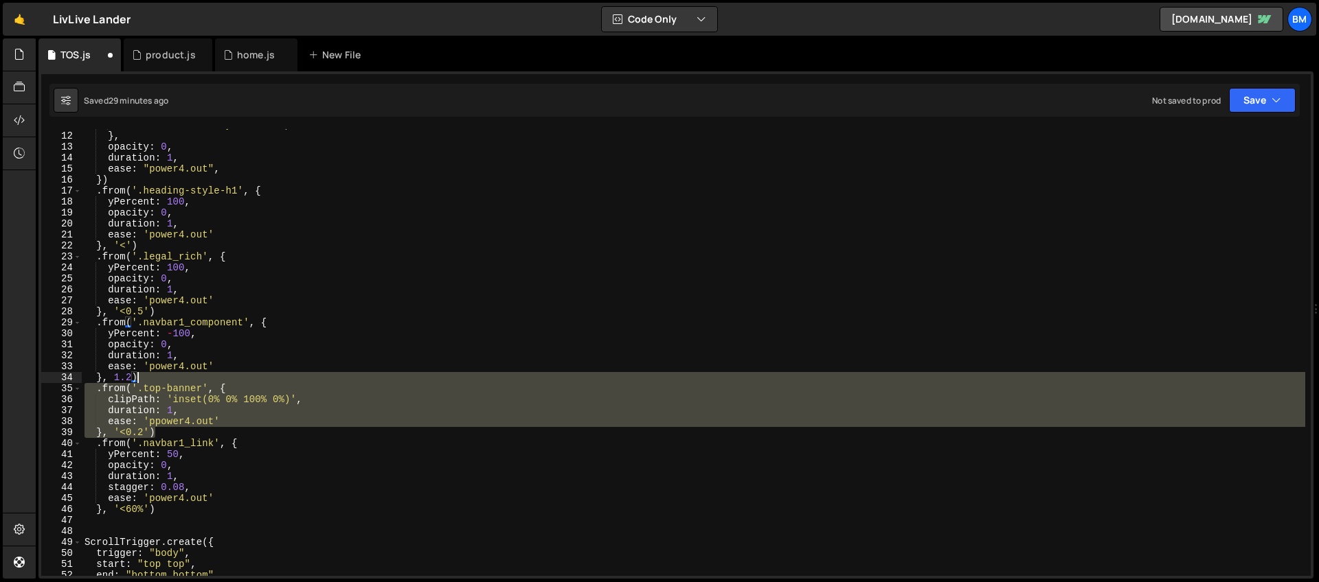
drag, startPoint x: 173, startPoint y: 431, endPoint x: 159, endPoint y: 381, distance: 52.2
click at [159, 381] on div "newClass : 'text-style-muted' , } , opacity : 0 , duration : 1 , ease : "power4…" at bounding box center [693, 354] width 1223 height 469
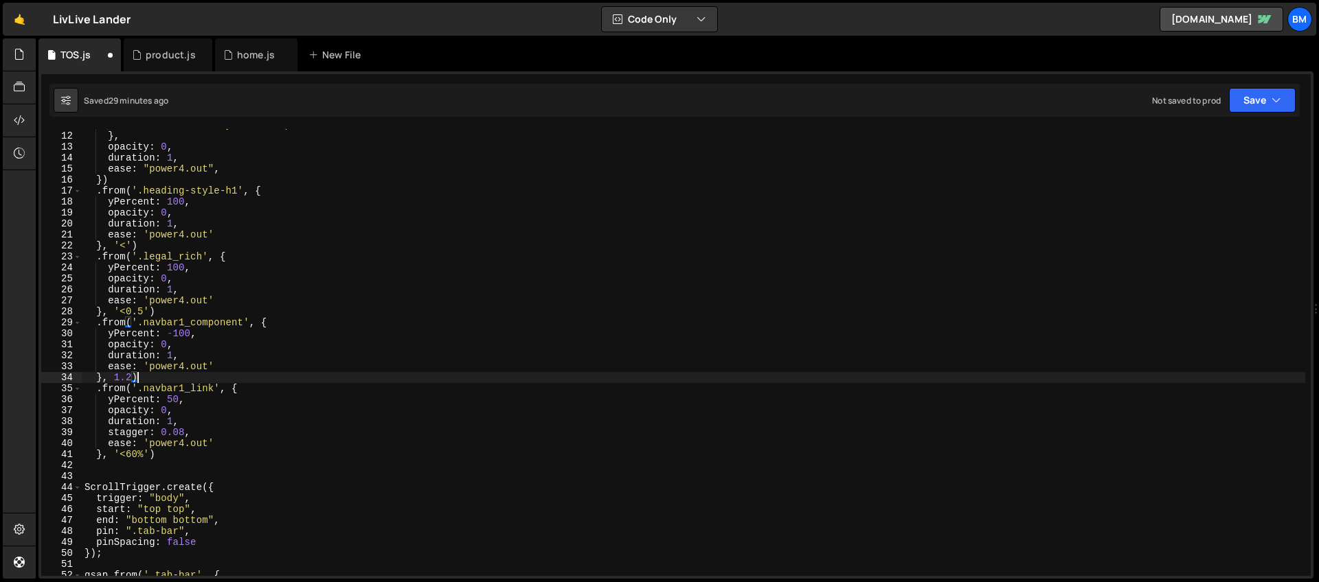
click at [132, 378] on div "newClass : 'text-style-muted' , } , opacity : 0 , duration : 1 , ease : "power4…" at bounding box center [693, 354] width 1223 height 469
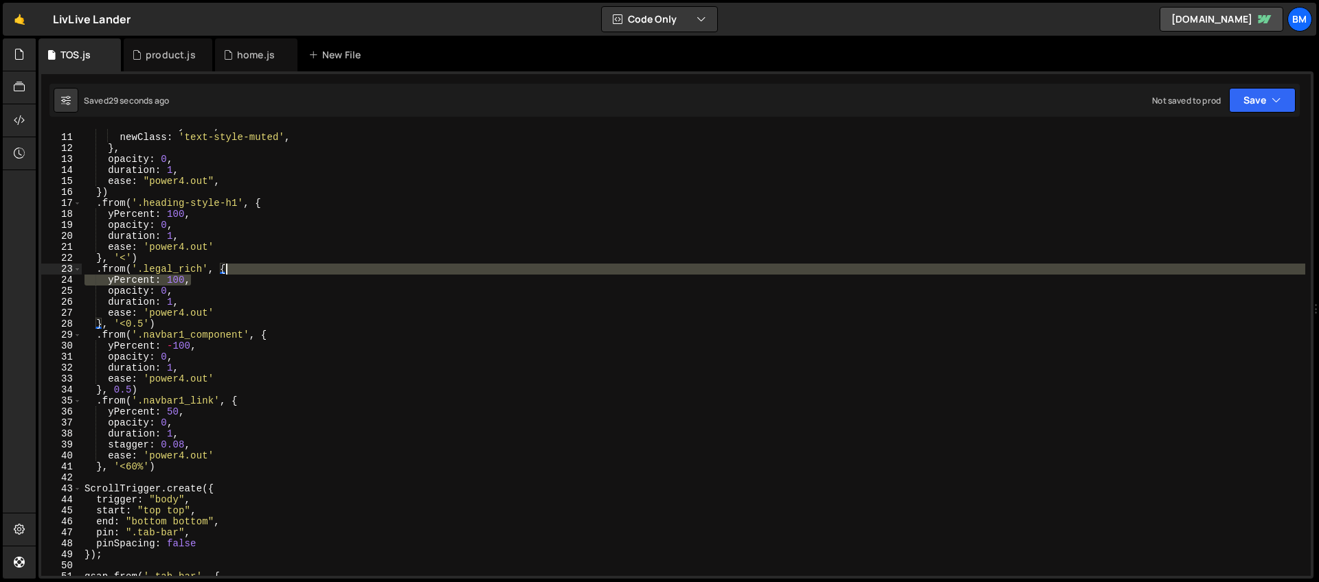
drag, startPoint x: 192, startPoint y: 284, endPoint x: 254, endPoint y: 271, distance: 63.0
click at [254, 271] on div "revealDelay : 0.2 , newClass : 'text-style-muted' , } , opacity : 0 , duration …" at bounding box center [693, 355] width 1223 height 469
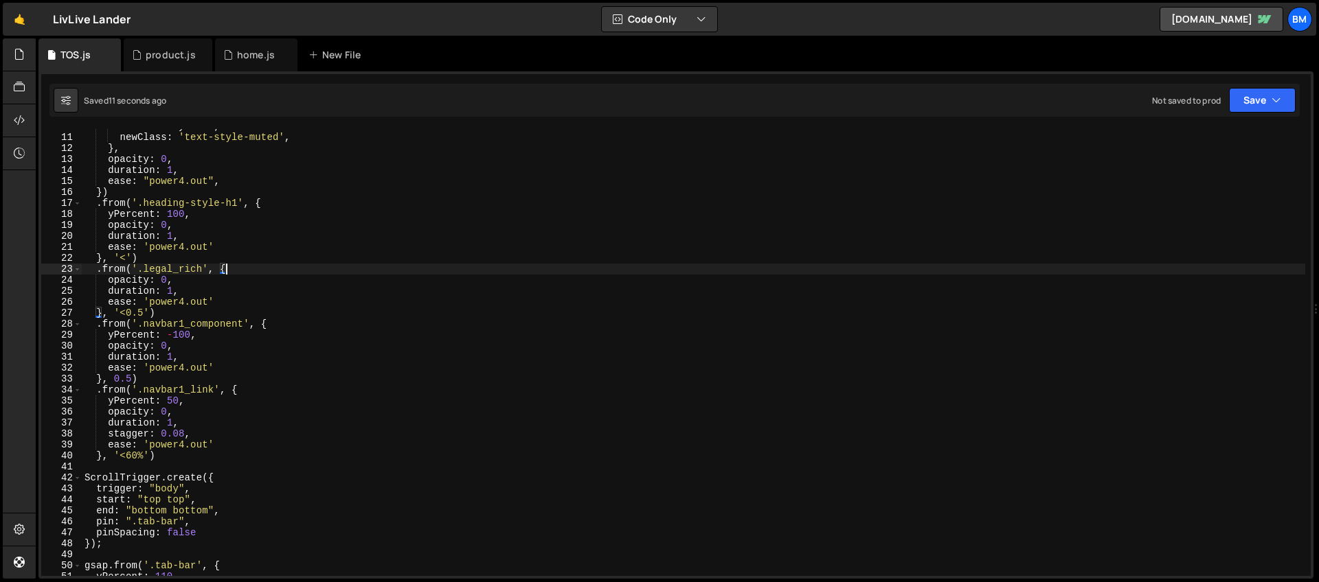
click at [192, 284] on div "revealDelay : 0.2 , newClass : 'text-style-muted' , } , opacity : 0 , duration …" at bounding box center [693, 355] width 1223 height 469
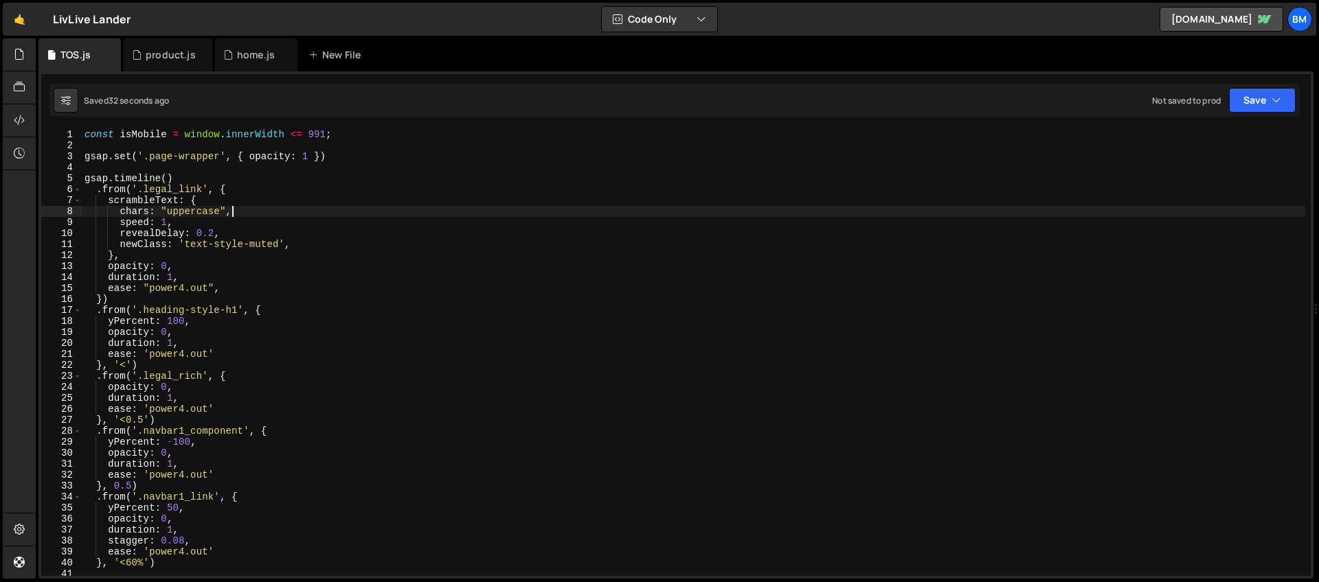
click at [240, 212] on div "const isMobile = window . innerWidth <= 991 ; gsap . set ( '.page-wrapper' , { …" at bounding box center [693, 363] width 1223 height 469
type textarea "chars: "uppercase","
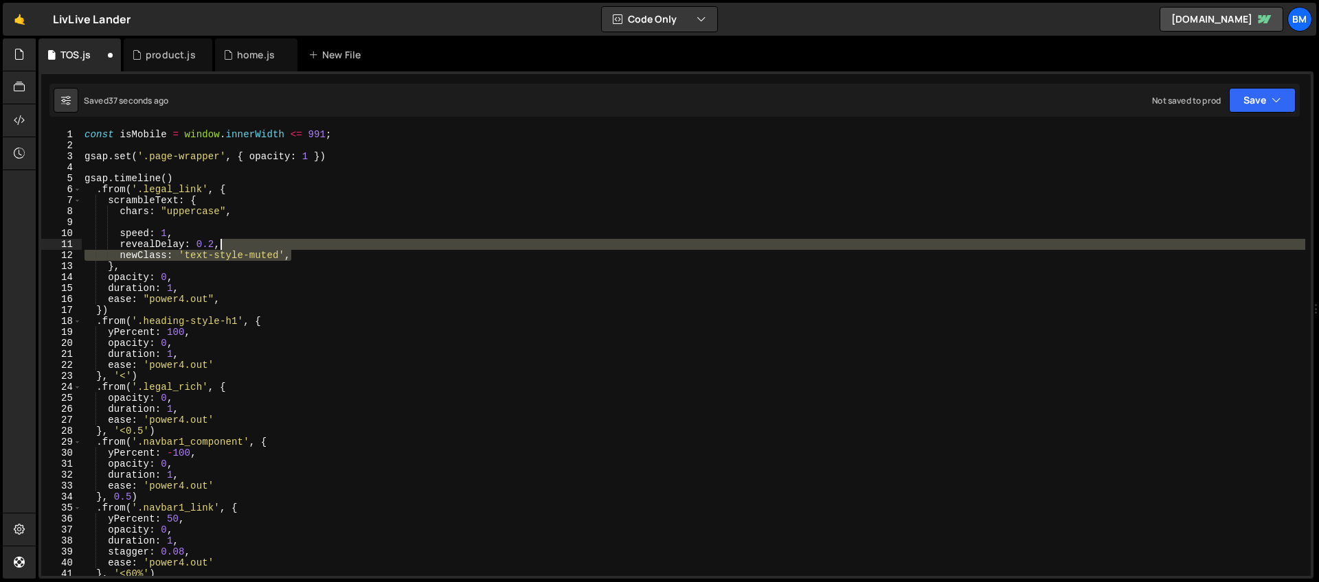
drag, startPoint x: 293, startPoint y: 255, endPoint x: 290, endPoint y: 245, distance: 10.7
click at [290, 245] on div "const isMobile = window . innerWidth <= 991 ; gsap . set ( '.page-wrapper' , { …" at bounding box center [693, 363] width 1223 height 469
type textarea "revealDelay: 0.2,"
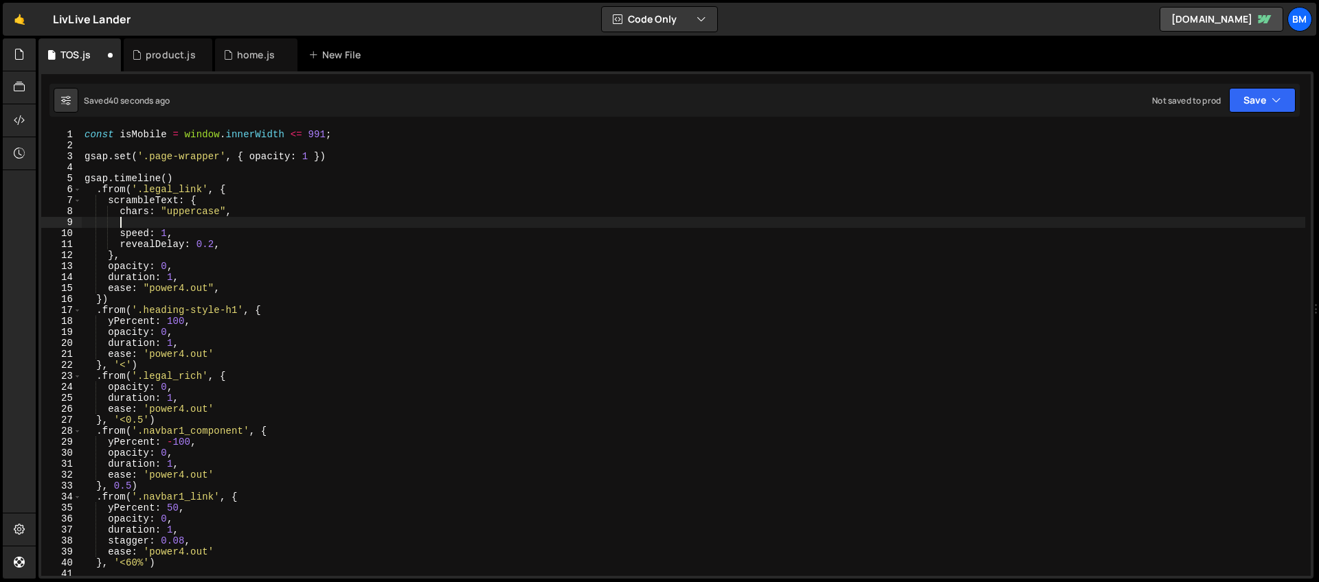
click at [174, 220] on div "const isMobile = window . innerWidth <= 991 ; gsap . set ( '.page-wrapper' , { …" at bounding box center [693, 363] width 1223 height 469
click at [155, 222] on div "const isMobile = window . innerWidth <= 991 ; gsap . set ( '.page-wrapper' , { …" at bounding box center [693, 363] width 1223 height 469
click at [280, 223] on div "const isMobile = window . innerWidth <= 991 ; gsap . set ( '.page-wrapper' , { …" at bounding box center [693, 363] width 1223 height 469
type textarea "text: '< Return to homepage',"
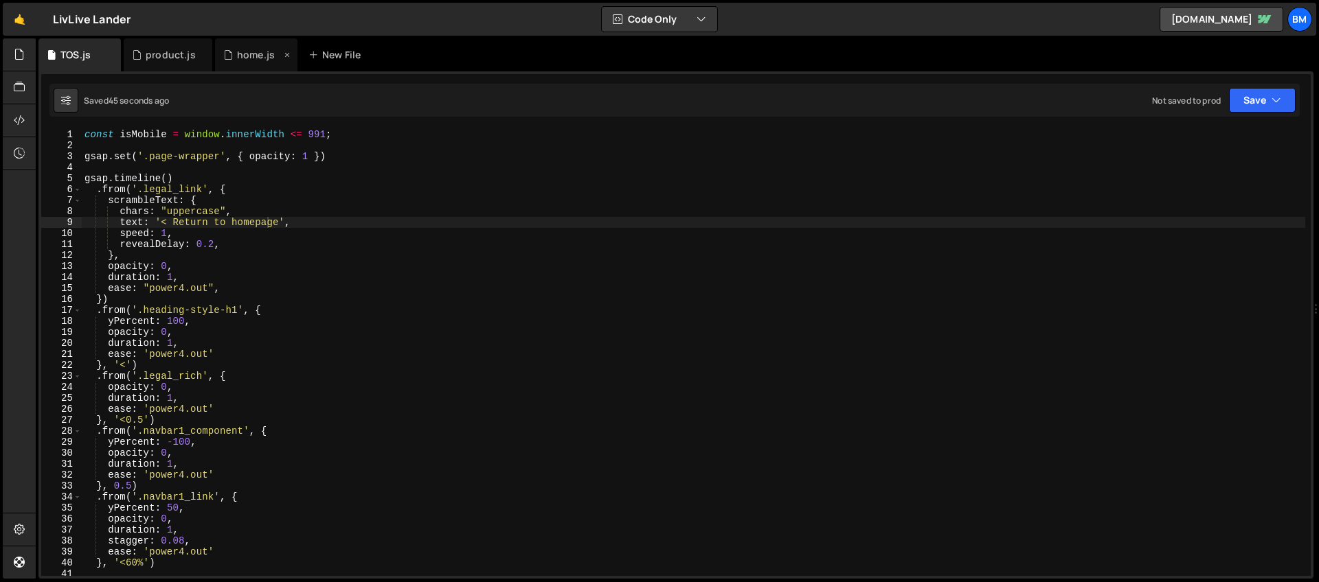
click at [227, 59] on icon at bounding box center [228, 55] width 10 height 14
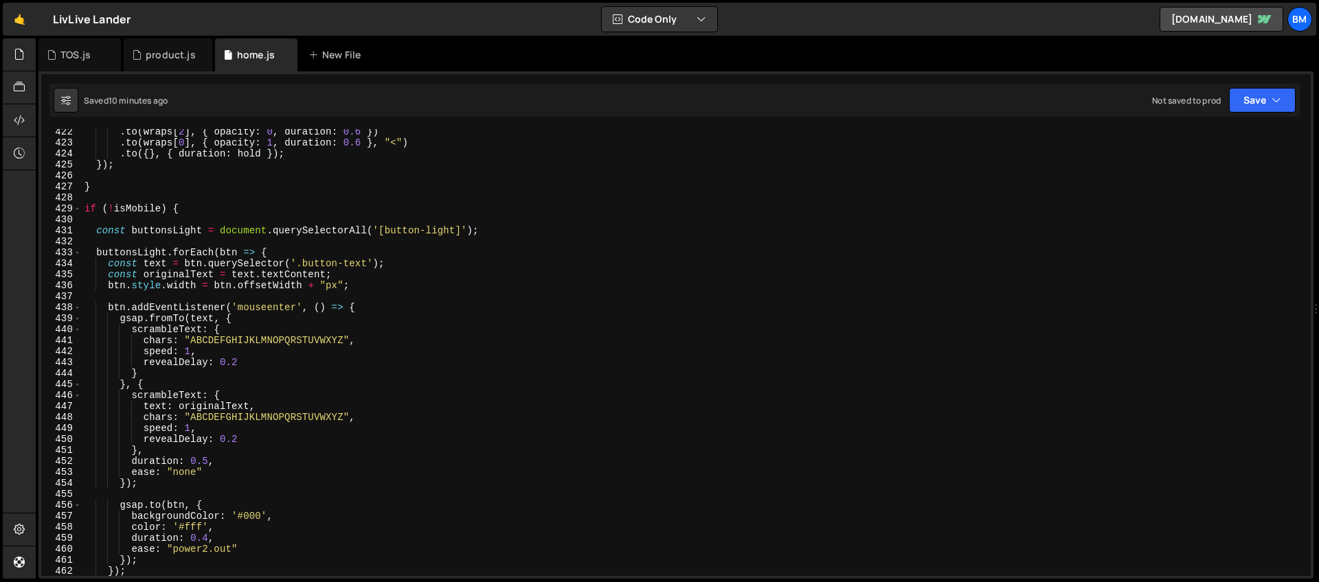
scroll to position [4641, 0]
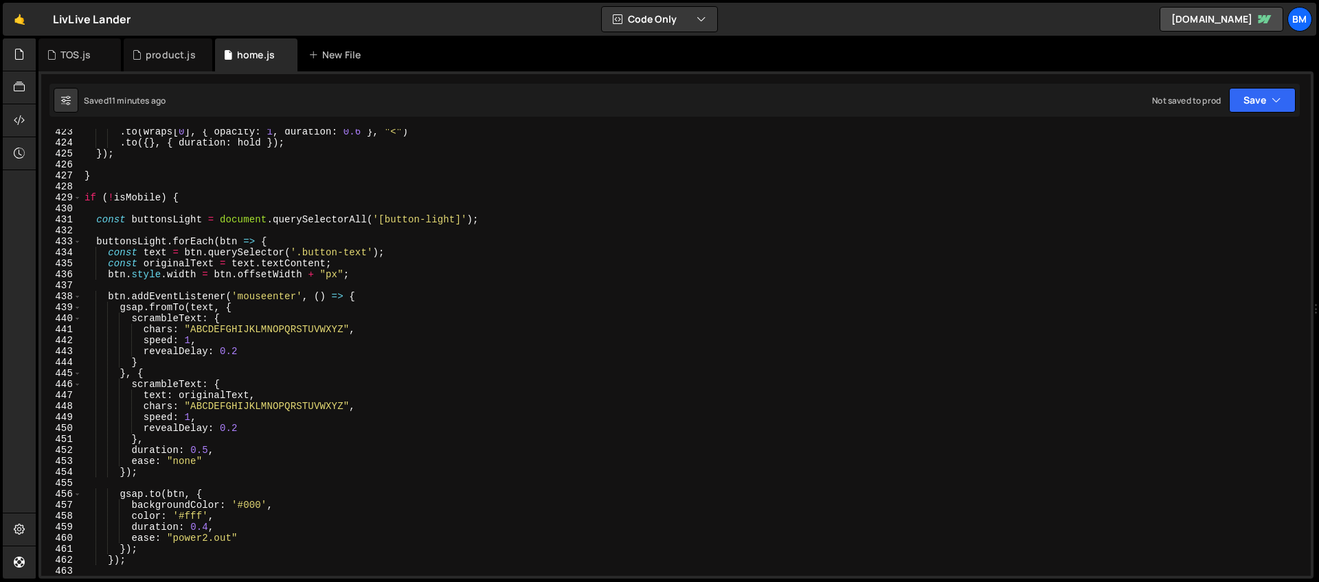
click at [248, 304] on div ". to ( wraps [ 0 ] , { opacity : 1 , duration : 0.6 } , "<" ) . to ({ } , { dur…" at bounding box center [693, 360] width 1223 height 469
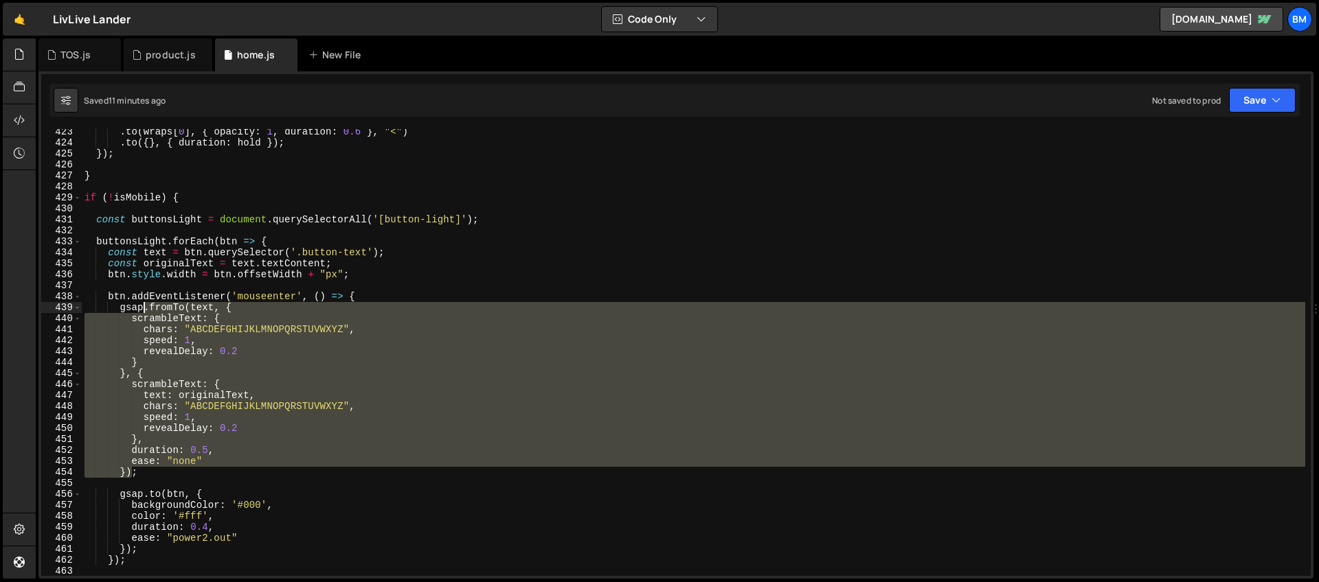
drag, startPoint x: 131, startPoint y: 472, endPoint x: 143, endPoint y: 310, distance: 161.8
click at [143, 310] on div ". to ( wraps [ 0 ] , { opacity : 1 , duration : 0.6 } , "<" ) . to ({ } , { dur…" at bounding box center [693, 360] width 1223 height 469
type textarea "gsap.fromTo(text, { scrambleText: {"
click at [65, 69] on div "TOS.js" at bounding box center [79, 54] width 82 height 33
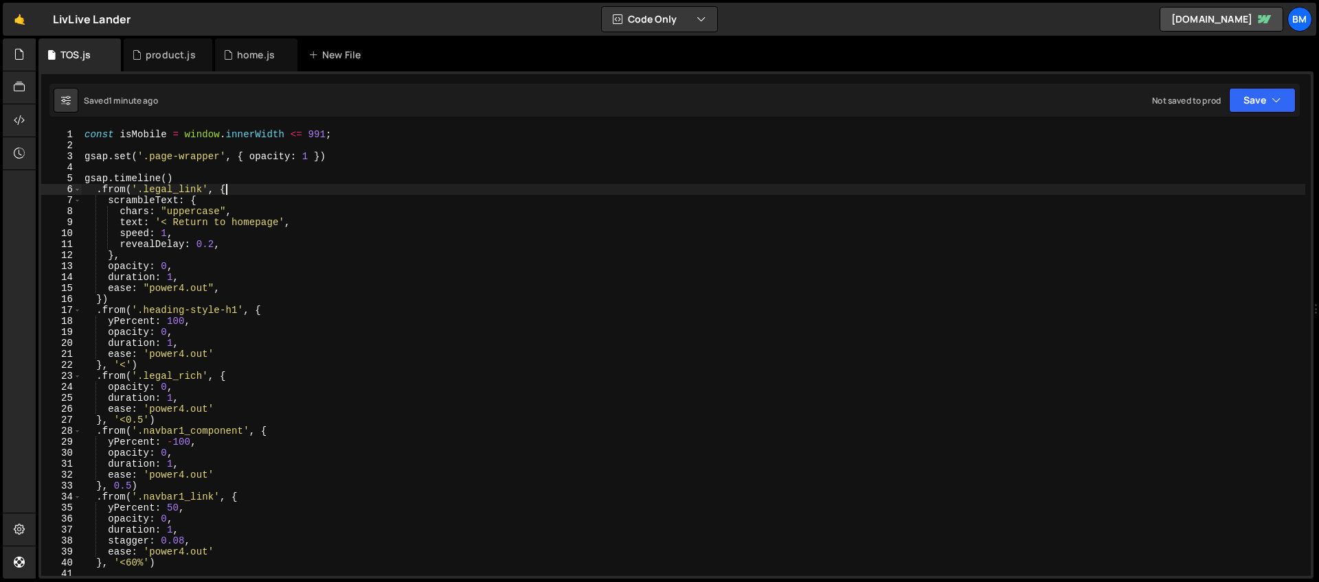
click at [246, 185] on div "const isMobile = window . innerWidth <= 991 ; gsap . set ( '.page-wrapper' , { …" at bounding box center [693, 363] width 1223 height 469
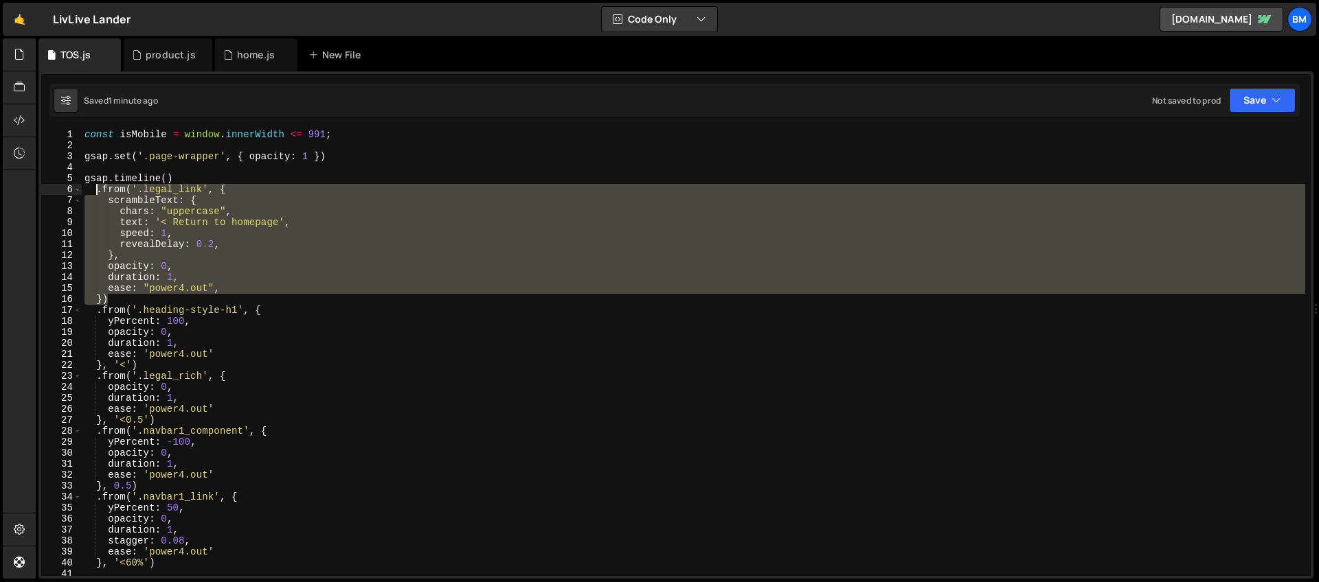
drag, startPoint x: 117, startPoint y: 298, endPoint x: 93, endPoint y: 194, distance: 107.1
click at [93, 194] on div "const isMobile = window . innerWidth <= 991 ; gsap . set ( '.page-wrapper' , { …" at bounding box center [693, 363] width 1223 height 469
paste textarea "})"
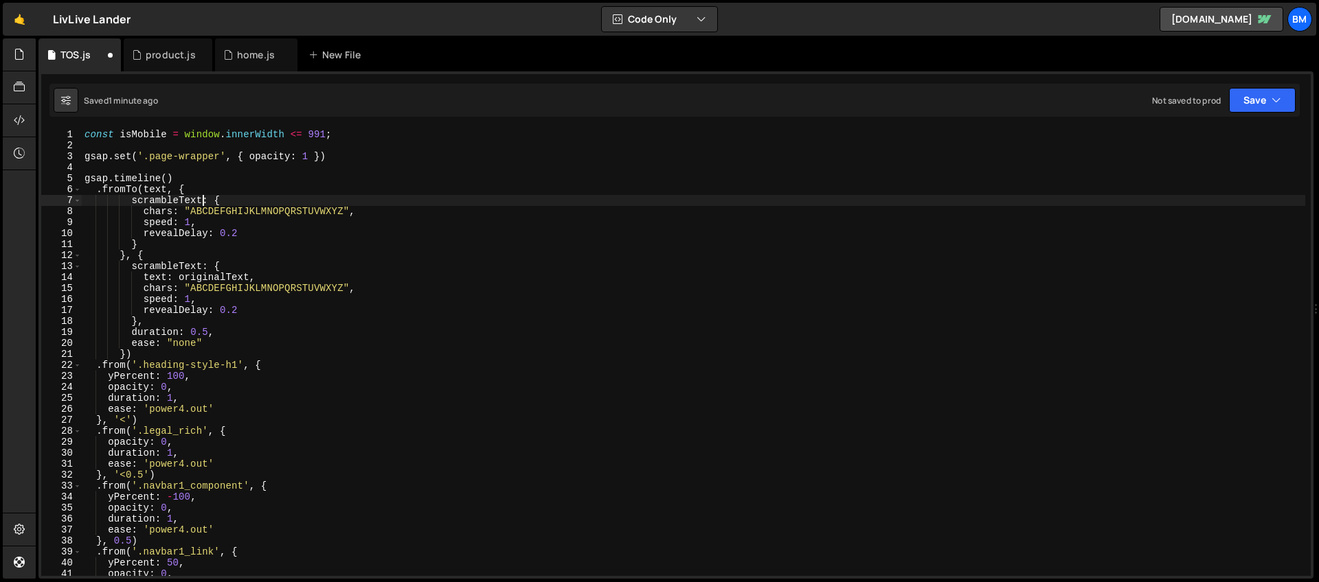
click at [203, 205] on div "const isMobile = window . innerWidth <= 991 ; gsap . set ( '.page-wrapper' , { …" at bounding box center [693, 363] width 1223 height 469
click at [172, 212] on div "const isMobile = window . innerWidth <= 991 ; gsap . set ( '.page-wrapper' , { …" at bounding box center [693, 363] width 1223 height 469
click at [156, 188] on div "const isMobile = window . innerWidth <= 991 ; gsap . set ( '.page-wrapper' , { …" at bounding box center [693, 363] width 1223 height 469
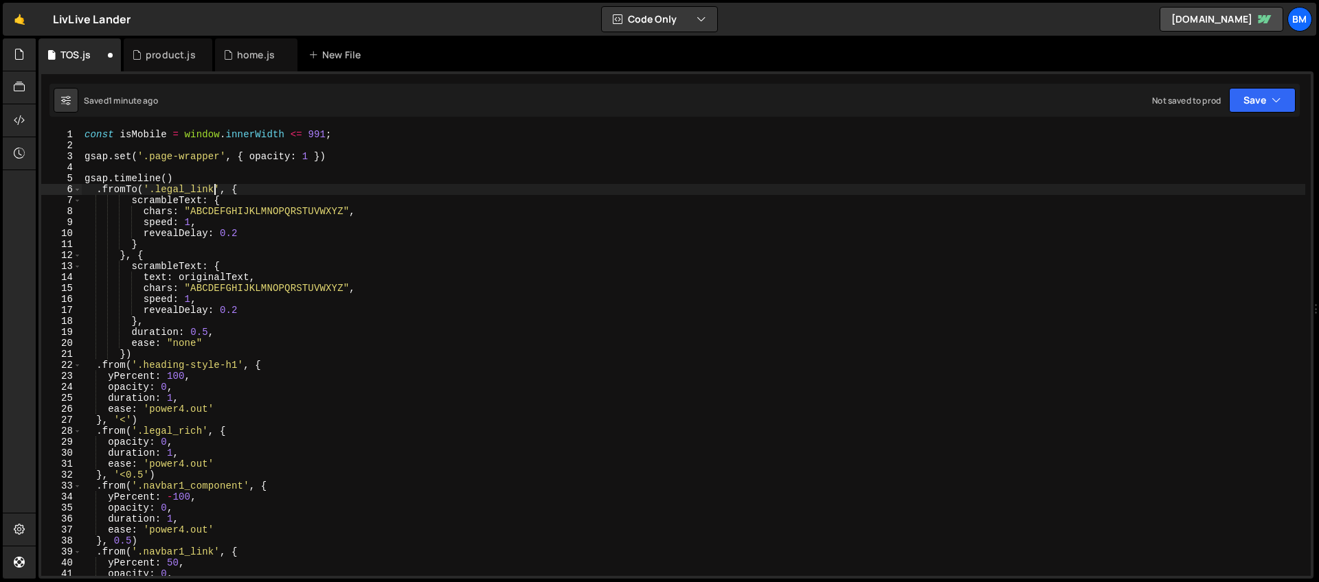
click at [157, 189] on div "const isMobile = window . innerWidth <= 991 ; gsap . set ( '.page-wrapper' , { …" at bounding box center [693, 363] width 1223 height 469
paste textarea "text: originalText,"
click at [223, 281] on div "const isMobile = window . innerWidth <= 991 ; gsap . set ( '.page-wrapper' , { …" at bounding box center [693, 363] width 1223 height 469
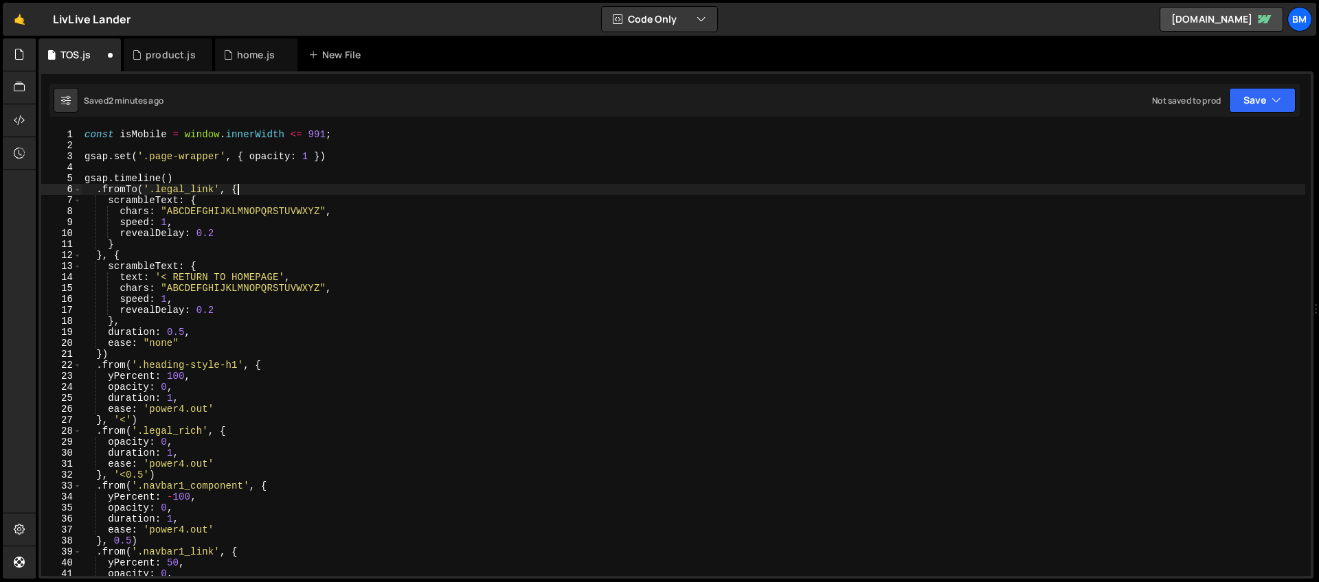
click at [247, 189] on div "const isMobile = window . innerWidth <= 991 ; gsap . set ( '.page-wrapper' , { …" at bounding box center [693, 363] width 1223 height 469
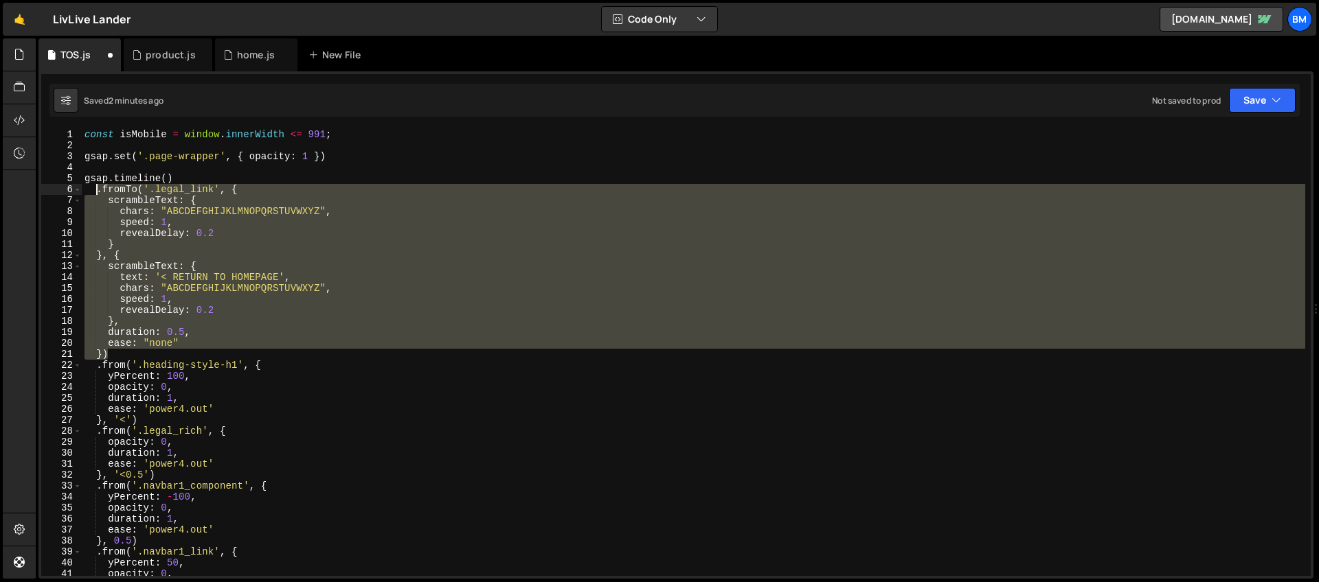
drag, startPoint x: 114, startPoint y: 352, endPoint x: 97, endPoint y: 187, distance: 166.4
click at [97, 187] on div "const isMobile = window . innerWidth <= 991 ; gsap . set ( '.page-wrapper' , { …" at bounding box center [693, 363] width 1223 height 469
type textarea "."
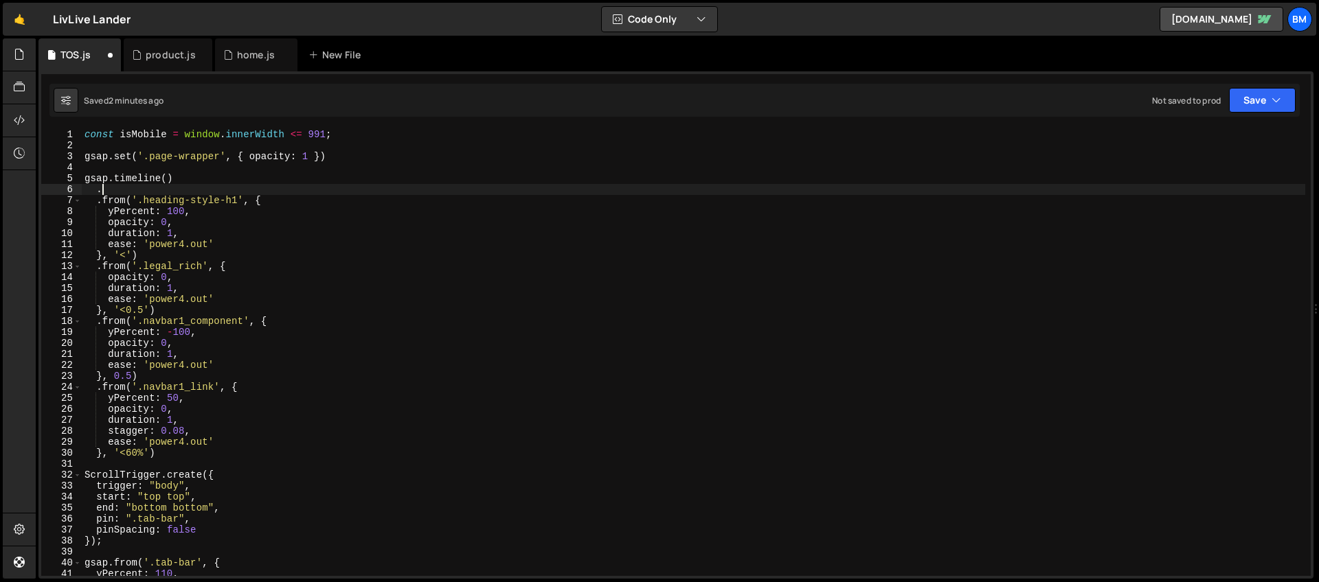
scroll to position [0, 0]
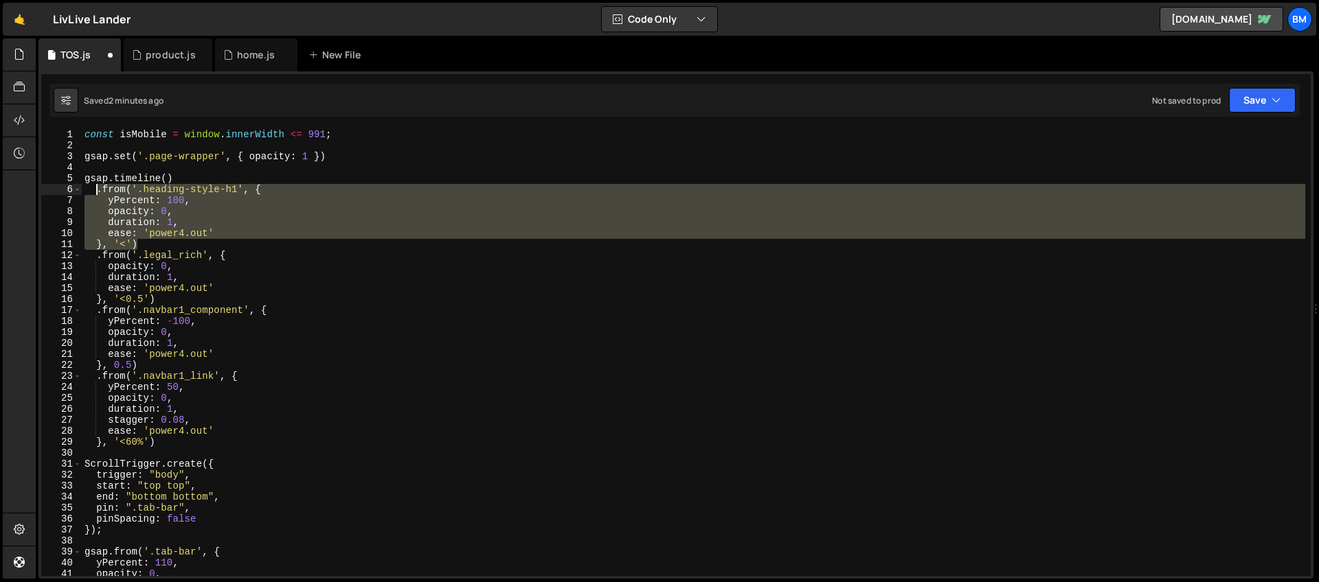
drag, startPoint x: 142, startPoint y: 242, endPoint x: 93, endPoint y: 188, distance: 73.0
click at [93, 188] on div "const isMobile = window . innerWidth <= 991 ; gsap . set ( '.page-wrapper' , { …" at bounding box center [693, 363] width 1223 height 469
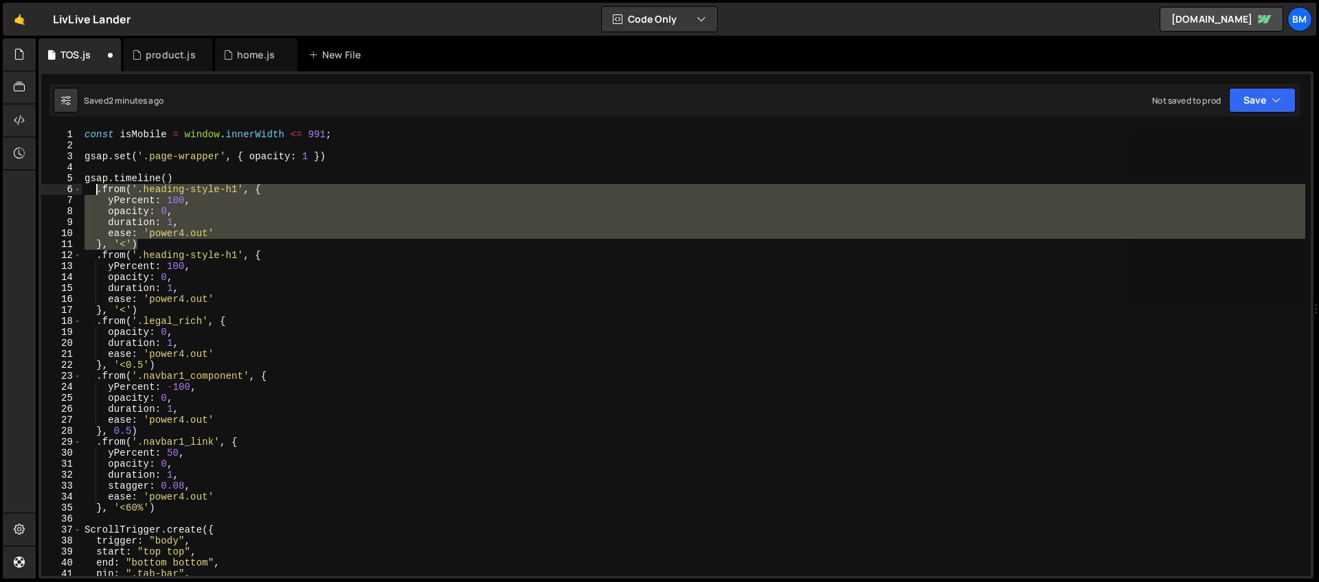
click at [240, 191] on div "const isMobile = window . innerWidth <= 991 ; gsap . set ( '.page-wrapper' , { …" at bounding box center [693, 352] width 1223 height 447
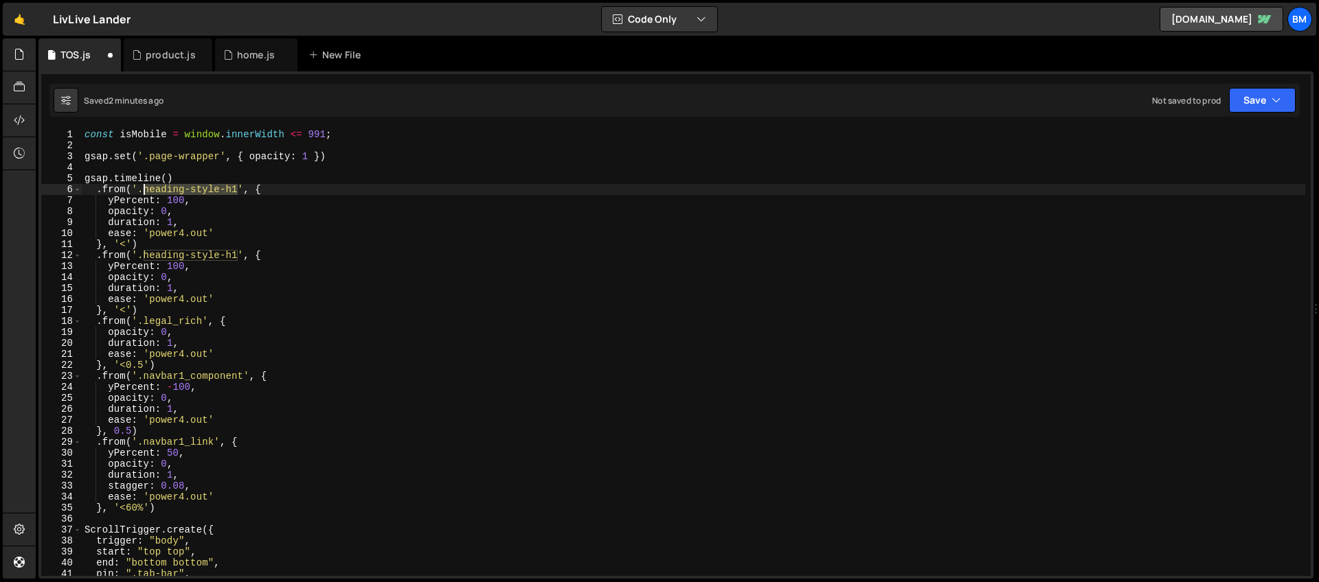
click at [144, 192] on div "const isMobile = window . innerWidth <= 991 ; gsap . set ( '.page-wrapper' , { …" at bounding box center [693, 363] width 1223 height 469
click at [179, 200] on div "const isMobile = window . innerWidth <= 991 ; gsap . set ( '.page-wrapper' , { …" at bounding box center [693, 363] width 1223 height 469
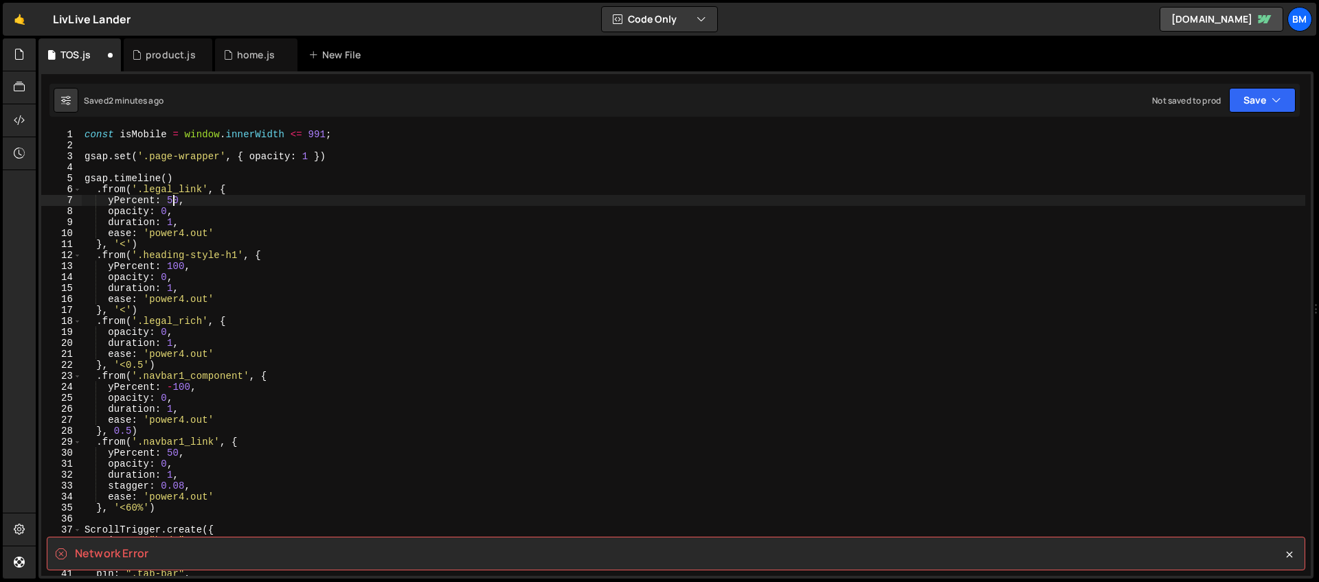
click at [127, 309] on div "const isMobile = window . innerWidth <= 991 ; gsap . set ( '.page-wrapper' , { …" at bounding box center [693, 363] width 1223 height 469
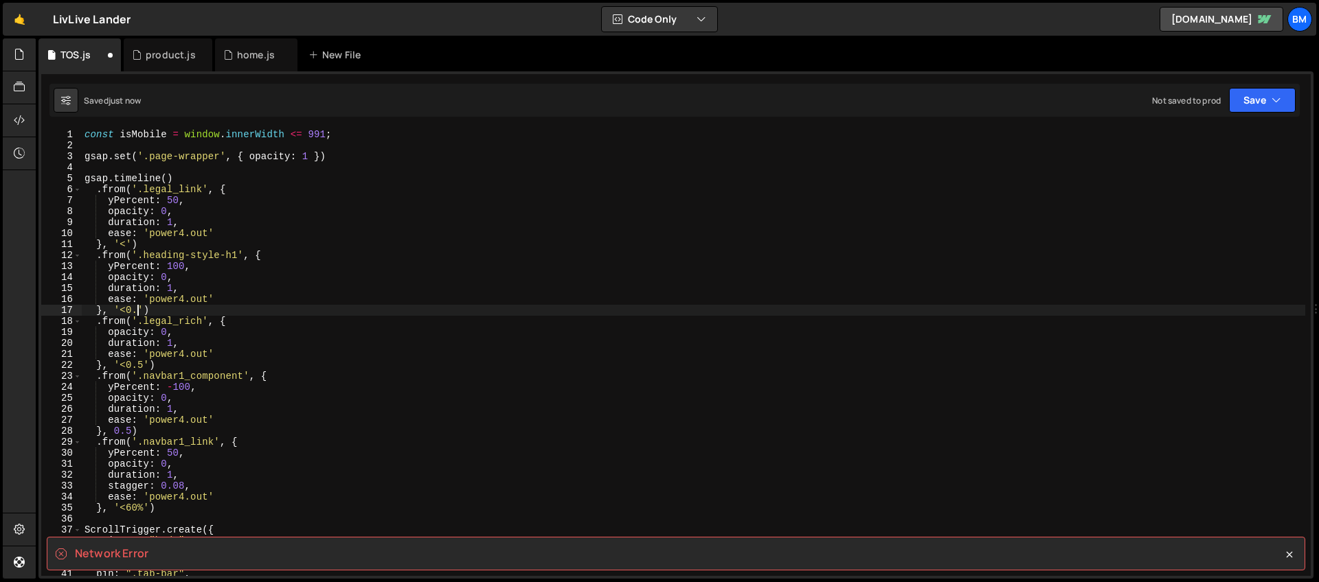
scroll to position [0, 4]
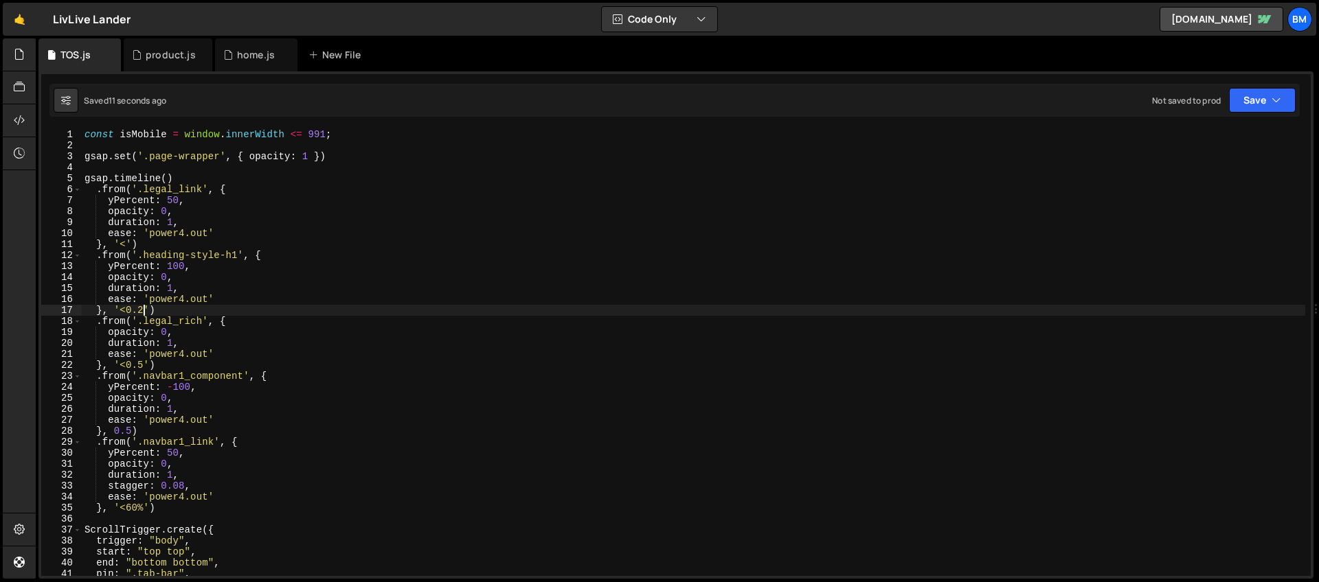
click at [128, 242] on div "const isMobile = window . innerWidth <= 991 ; gsap . set ( '.page-wrapper' , { …" at bounding box center [693, 363] width 1223 height 469
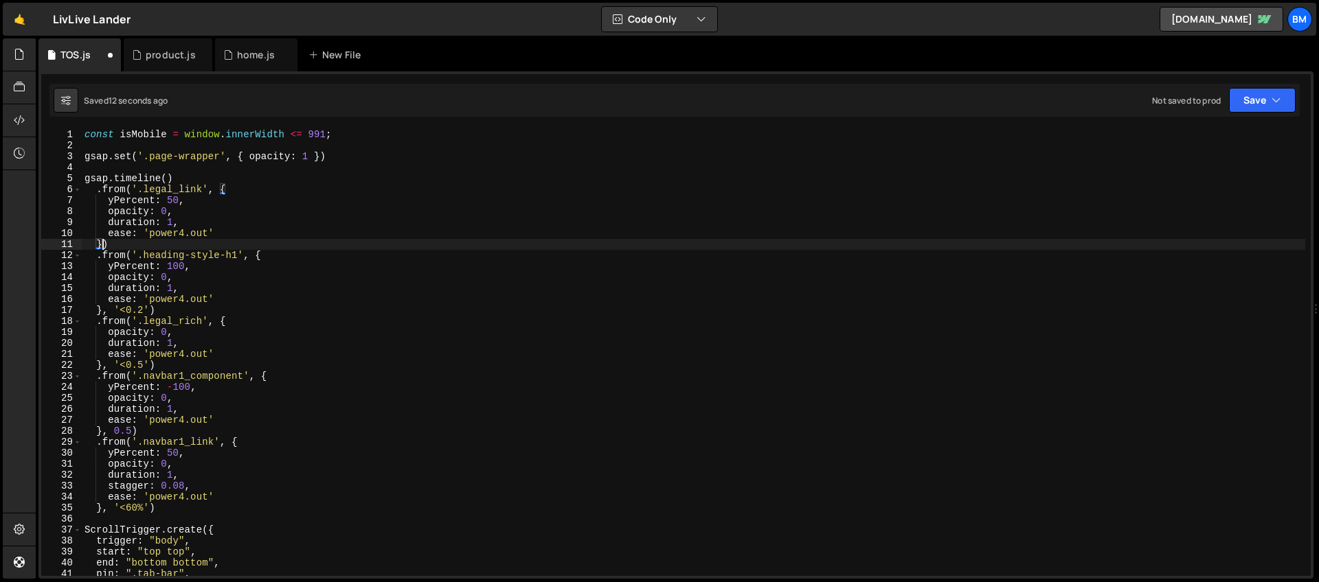
scroll to position [0, 1]
click at [170, 289] on div "const isMobile = window . innerWidth <= 991 ; gsap . set ( '.page-wrapper' , { …" at bounding box center [693, 363] width 1223 height 469
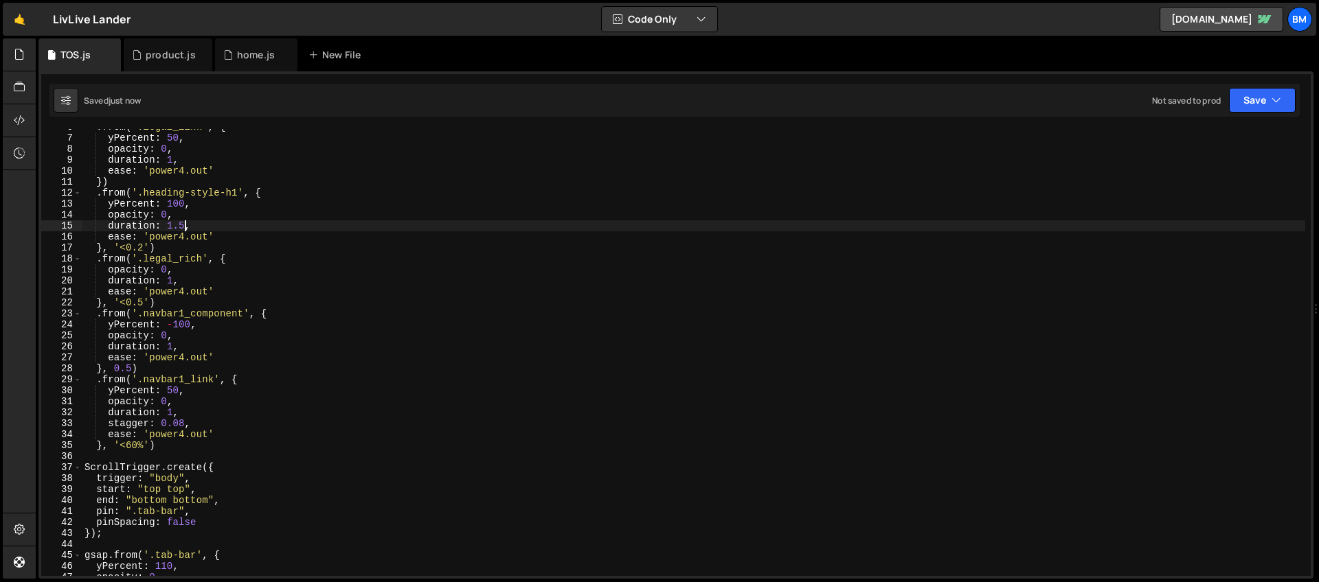
click at [173, 282] on div ". from ( '.legal_link' , { yPercent : 50 , opacity : 0 , duration : 1 , ease : …" at bounding box center [693, 356] width 1223 height 469
click at [133, 367] on div ". from ( '.legal_link' , { yPercent : 50 , opacity : 0 , duration : 1 , ease : …" at bounding box center [693, 356] width 1223 height 469
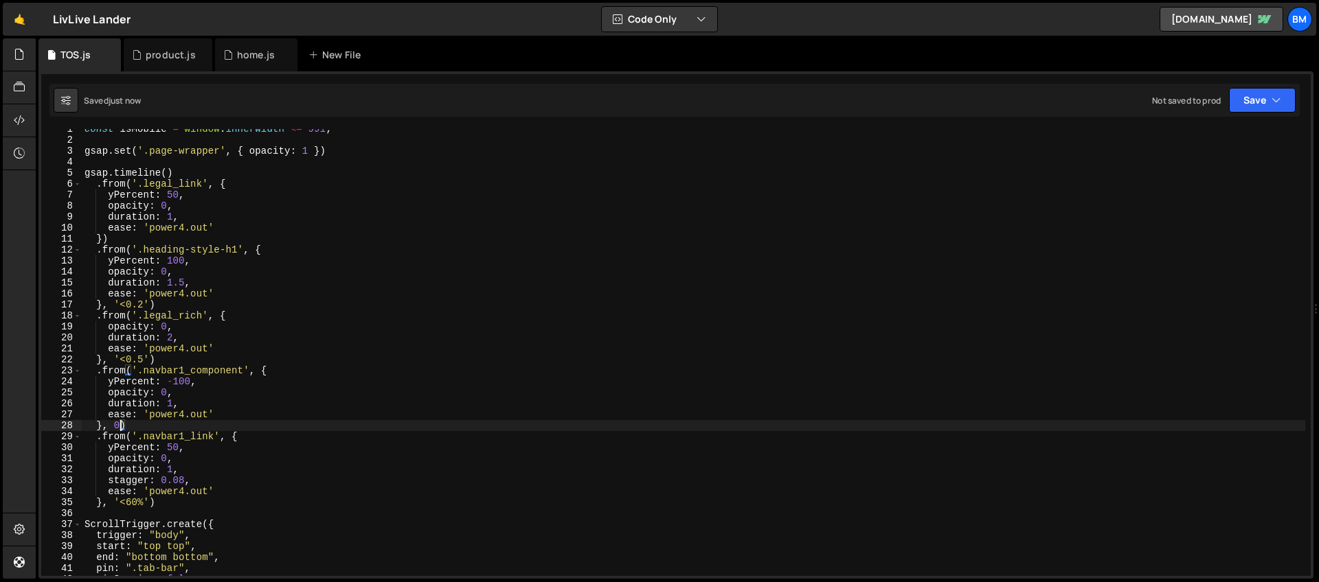
scroll to position [5, 0]
click at [172, 217] on div "const isMobile = window . innerWidth <= 991 ; gsap . set ( '.page-wrapper' , { …" at bounding box center [693, 358] width 1223 height 469
click at [172, 402] on div "const isMobile = window . innerWidth <= 991 ; gsap . set ( '.page-wrapper' , { …" at bounding box center [693, 358] width 1223 height 469
click at [158, 490] on div "const isMobile = window . innerWidth <= 991 ; gsap . set ( '.page-wrapper' , { …" at bounding box center [693, 358] width 1223 height 469
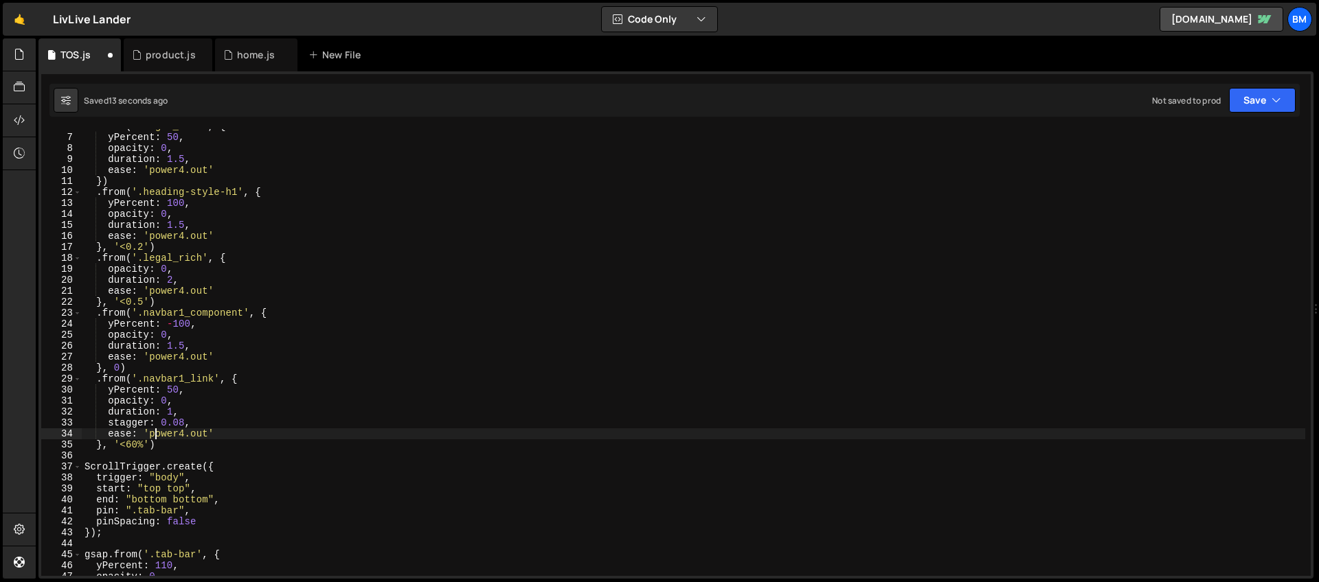
scroll to position [0, 0]
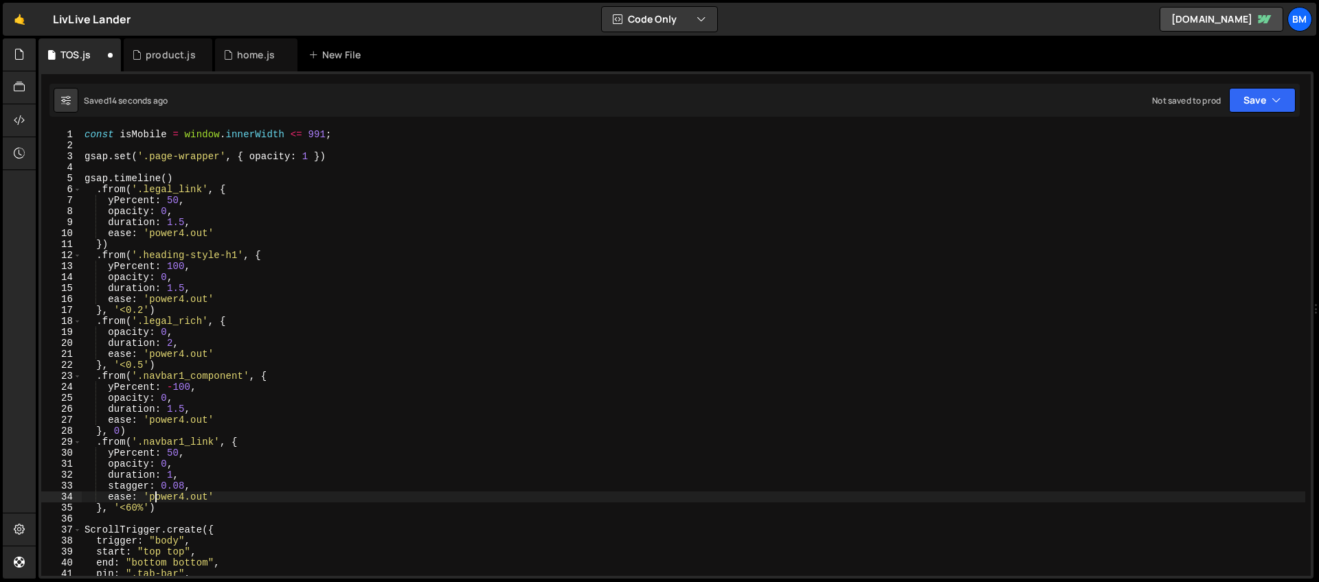
click at [171, 345] on div "const isMobile = window . innerWidth <= 991 ; gsap . set ( '.page-wrapper' , { …" at bounding box center [693, 363] width 1223 height 469
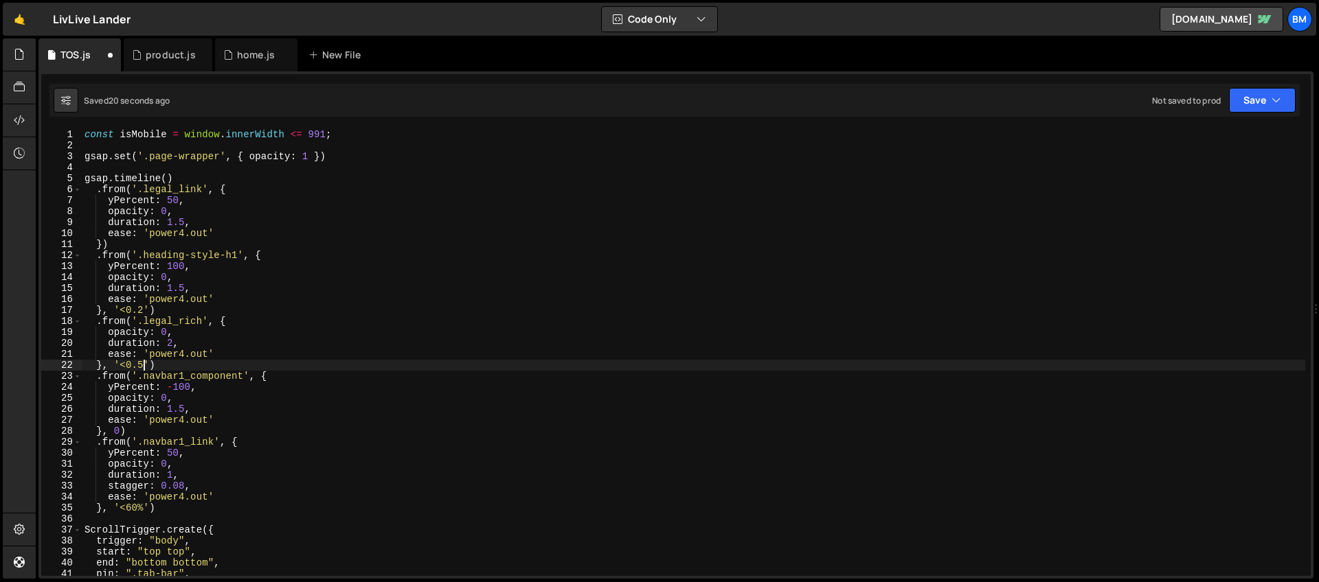
click at [141, 367] on div "const isMobile = window . innerWidth <= 991 ; gsap . set ( '.page-wrapper' , { …" at bounding box center [693, 363] width 1223 height 469
type textarea "}, '<0.8')"
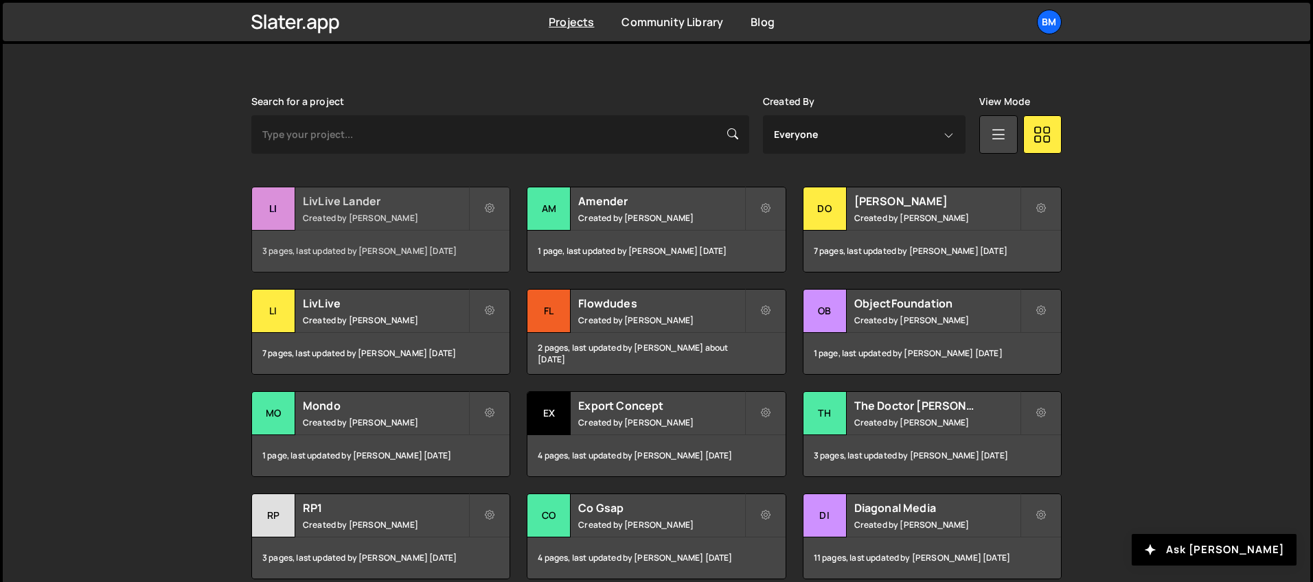
scroll to position [370, 0]
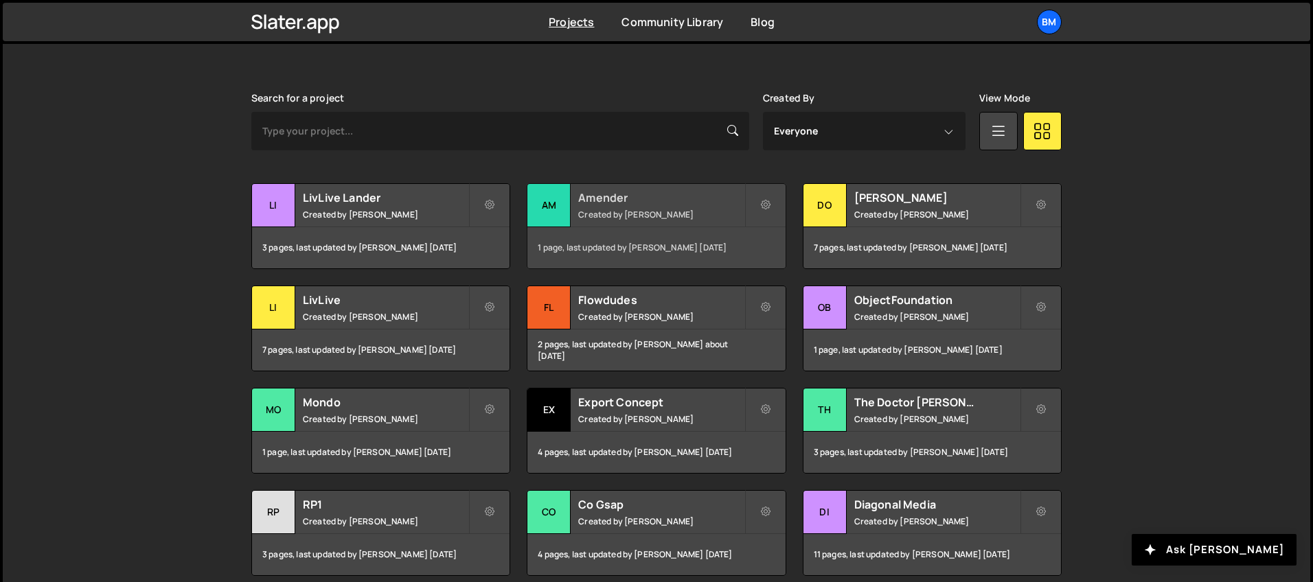
click at [613, 202] on h2 "Amender" at bounding box center [661, 197] width 166 height 15
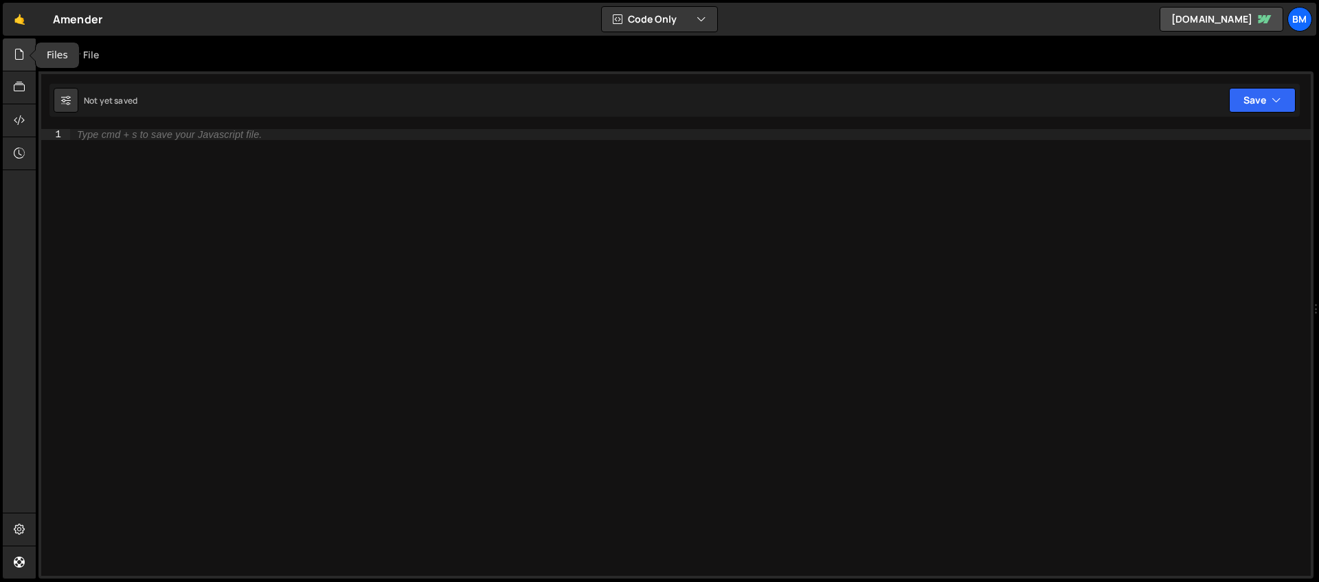
click at [20, 61] on icon at bounding box center [19, 54] width 11 height 15
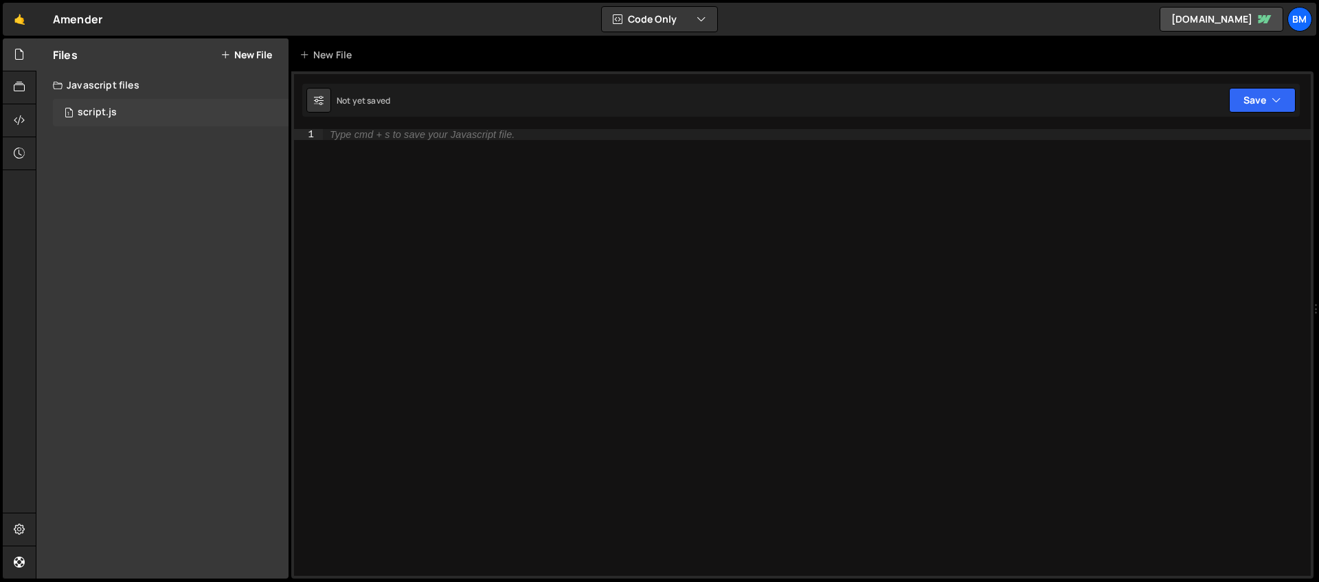
click at [112, 118] on div "1 script.js 0" at bounding box center [171, 112] width 236 height 27
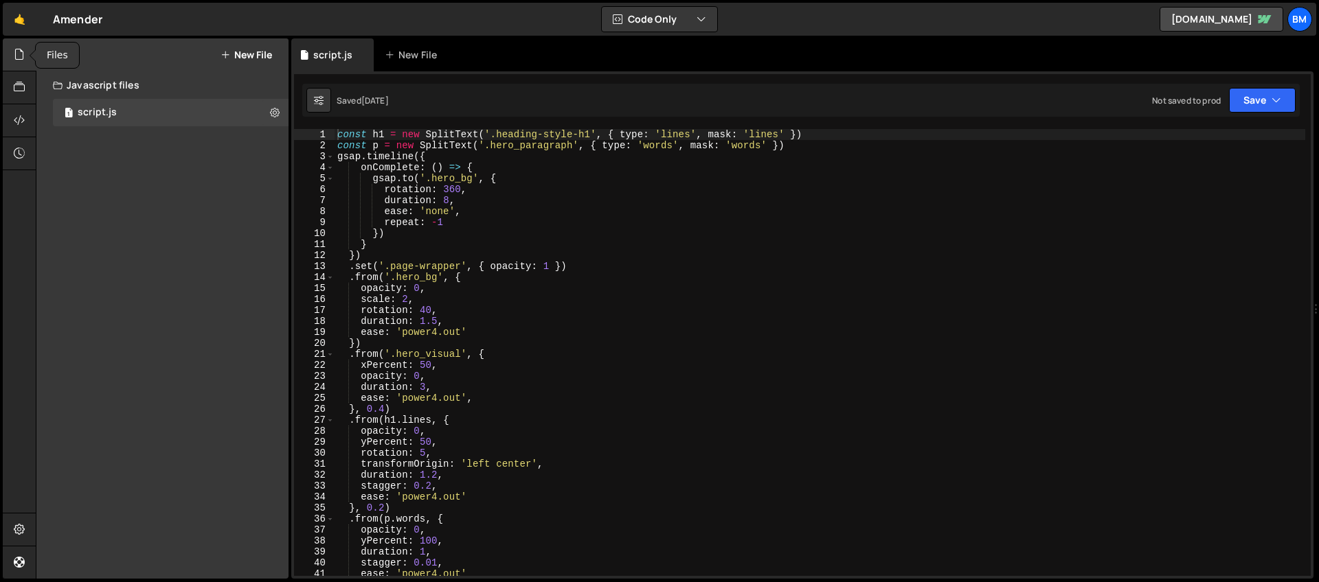
click at [21, 56] on icon at bounding box center [19, 54] width 11 height 15
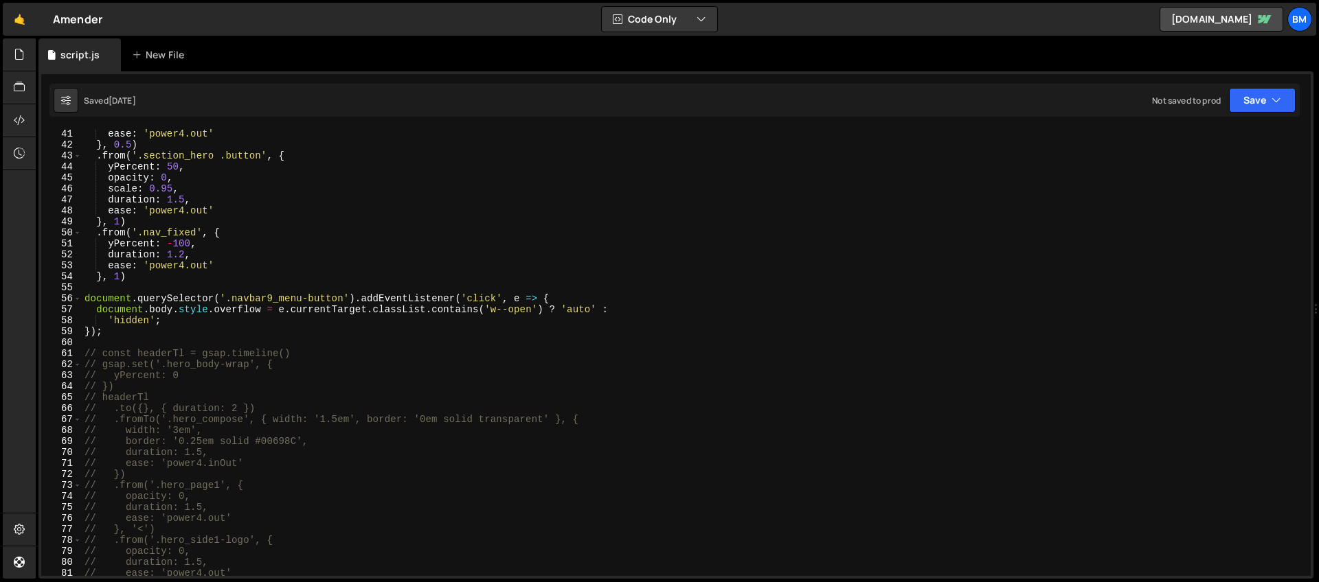
scroll to position [440, 0]
click at [565, 297] on div "ease : 'power4.out' } , 0.5 ) . from ( '.section_hero .button' , { yPercent : 5…" at bounding box center [693, 362] width 1223 height 469
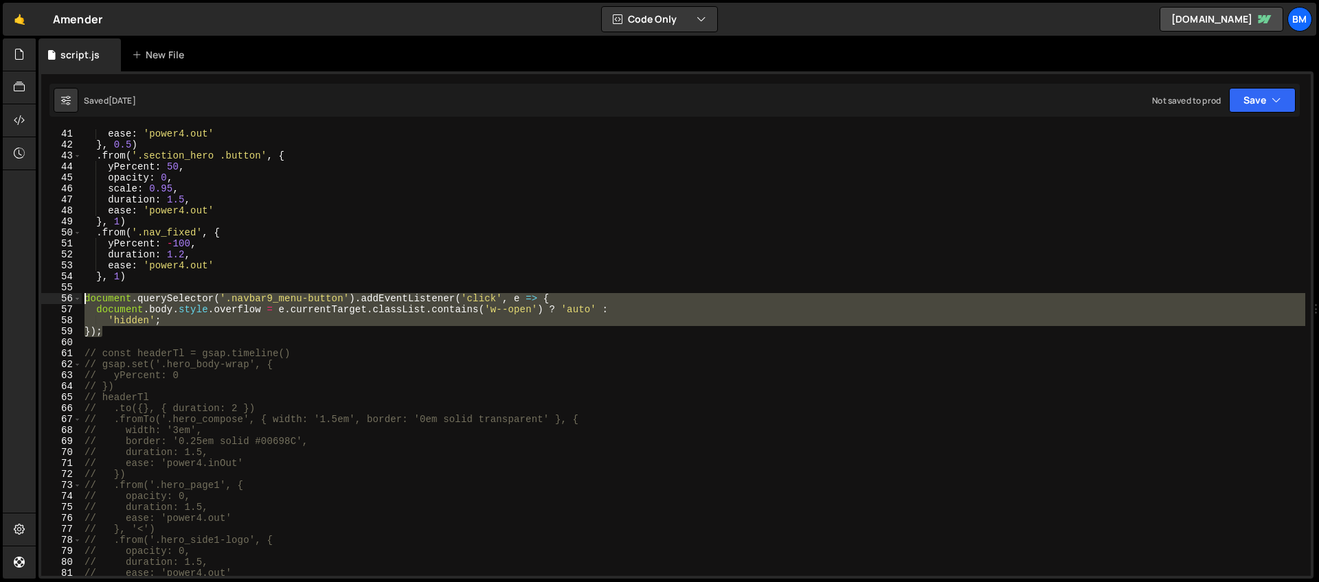
drag, startPoint x: 109, startPoint y: 332, endPoint x: 59, endPoint y: 302, distance: 58.5
click at [59, 302] on div "document.querySelector('.navbar9_menu-button').addEventListener('click', e => {…" at bounding box center [675, 352] width 1269 height 447
type textarea "document.querySelector('.navbar9_menu-button').addEventListener('click', e => {…"
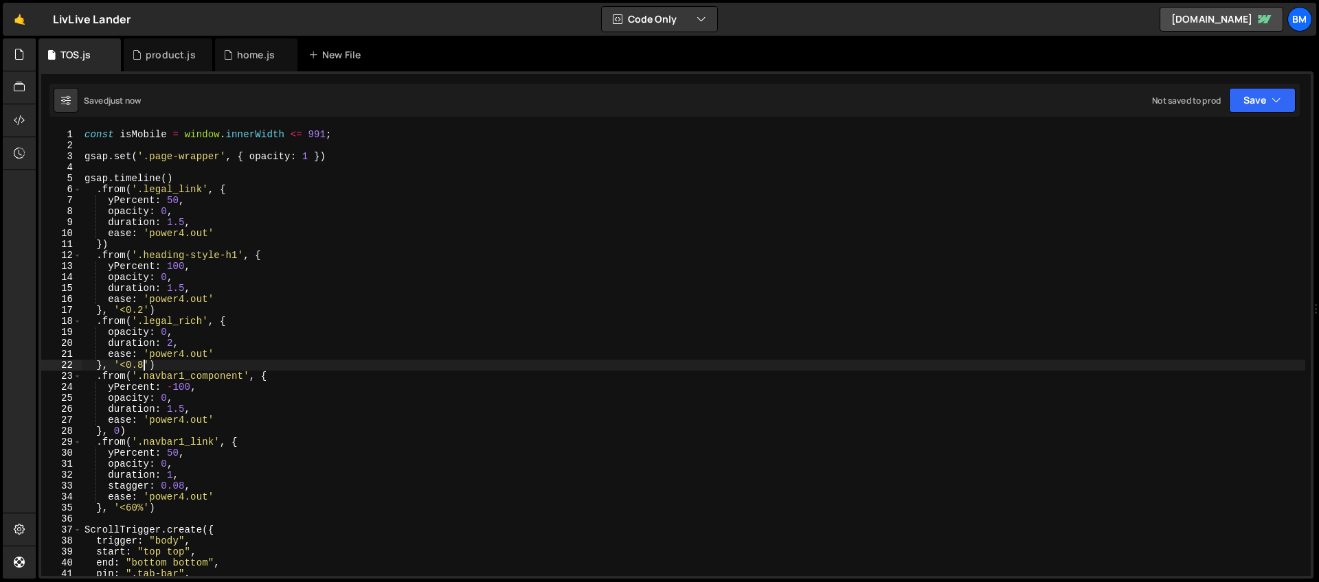
scroll to position [0, 4]
type textarea "}, '<0.6')"
click at [237, 58] on div "home.js" at bounding box center [256, 55] width 38 height 14
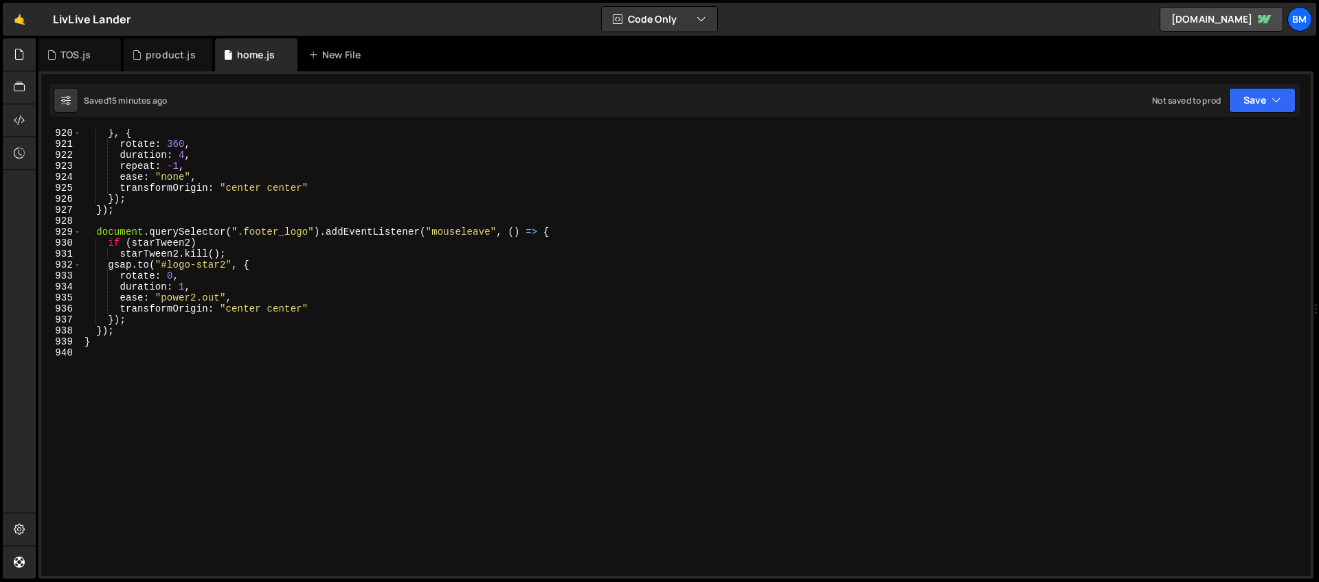
scroll to position [10102, 0]
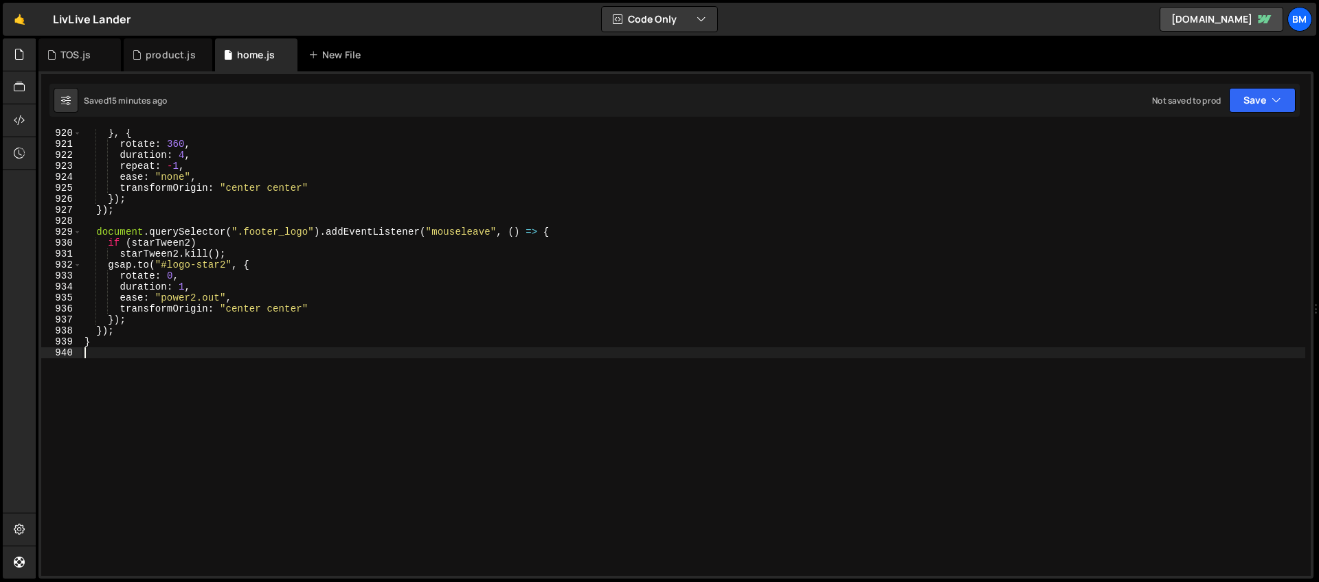
click at [232, 348] on div "} , { rotate : 360 , duration : 4 , repeat : - 1 , ease : "none" , transformOri…" at bounding box center [693, 362] width 1223 height 469
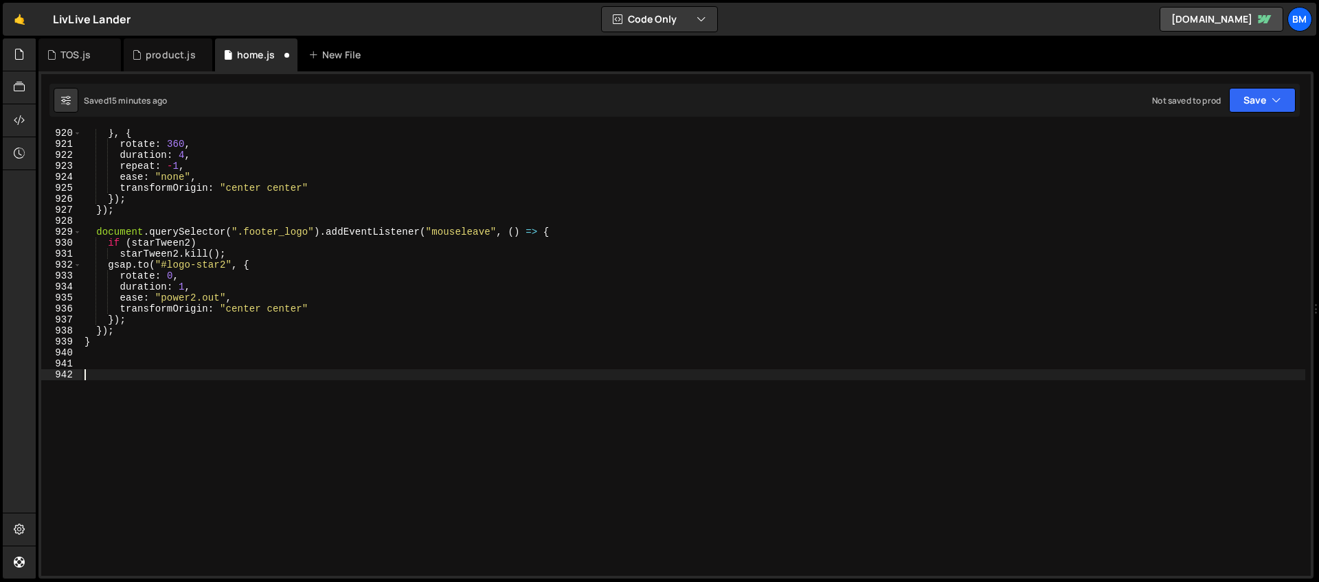
paste textarea "});"
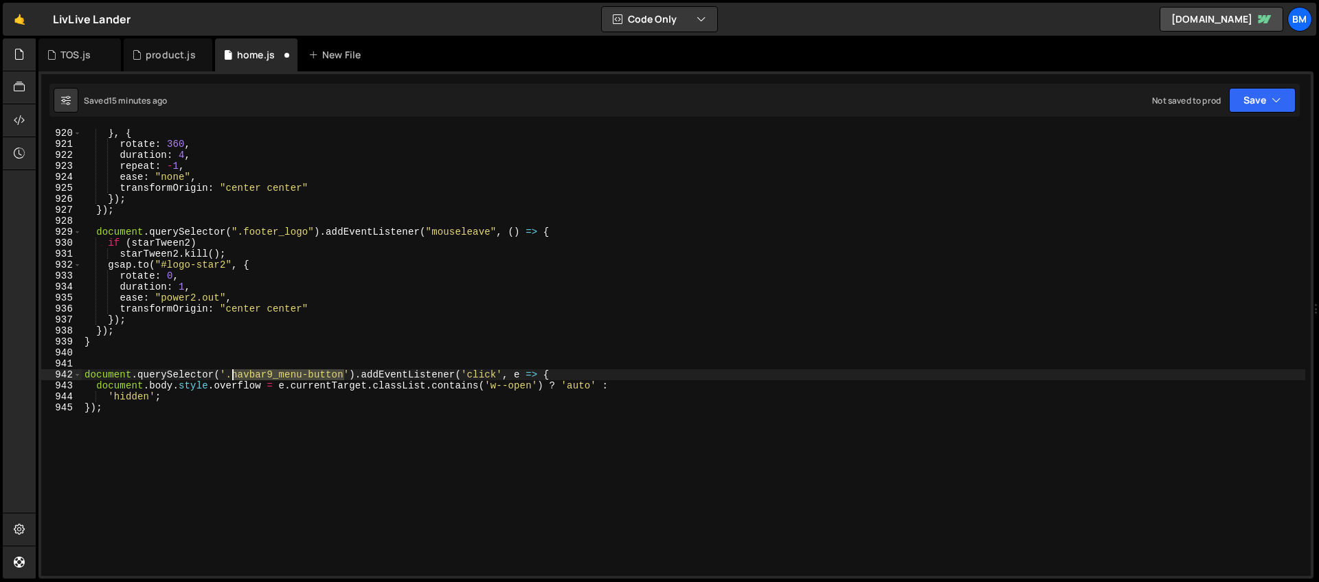
drag, startPoint x: 344, startPoint y: 377, endPoint x: 230, endPoint y: 374, distance: 114.1
click at [230, 374] on div "} , { rotate : 360 , duration : 4 , repeat : - 1 , ease : "none" , transformOri…" at bounding box center [693, 362] width 1223 height 469
paste textarea "1"
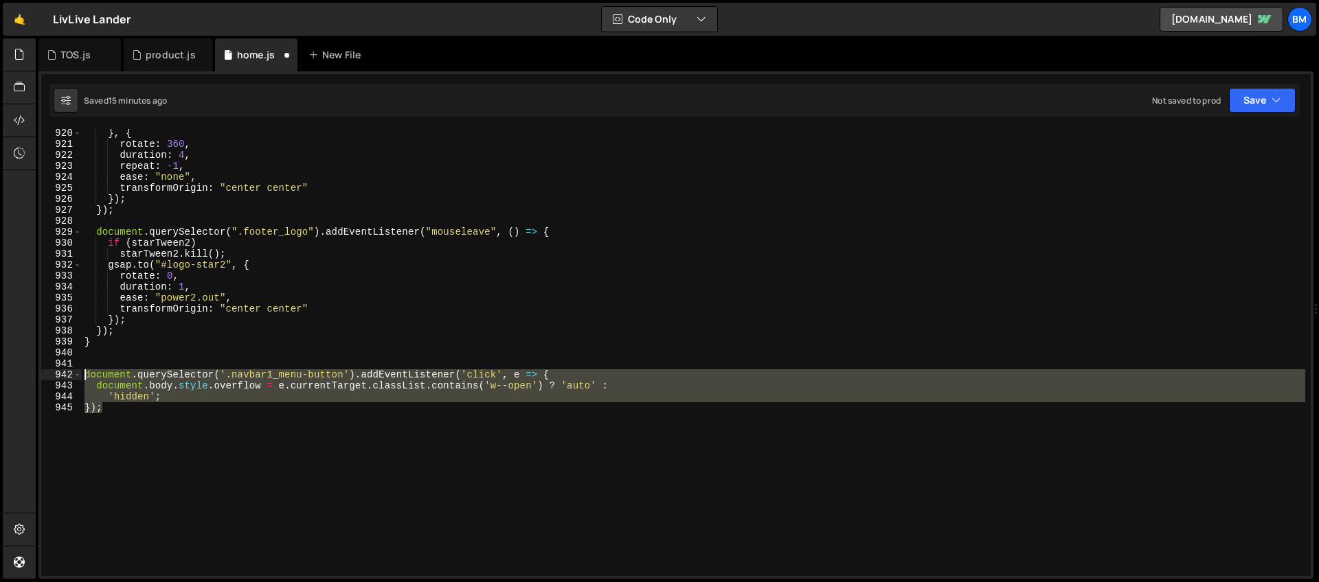
drag, startPoint x: 126, startPoint y: 434, endPoint x: 61, endPoint y: 380, distance: 84.9
click at [61, 380] on div "document.querySelector('.navbar1_menu-button').addEventListener('click', e => {…" at bounding box center [675, 352] width 1269 height 447
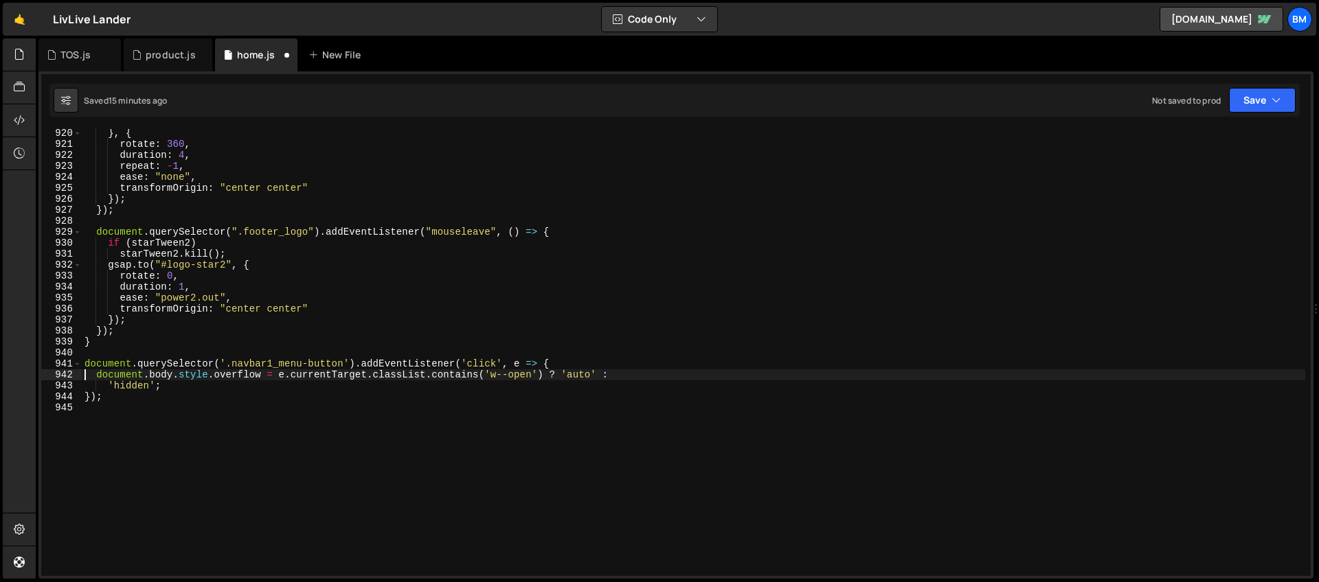
click at [247, 324] on div "} , { rotate : 360 , duration : 4 , repeat : - 1 , ease : "none" , transformOri…" at bounding box center [693, 362] width 1223 height 469
click at [218, 168] on div "} , { rotate : 360 , duration : 4 , repeat : - 1 , ease : "none" , transformOri…" at bounding box center [693, 362] width 1223 height 469
type textarea "repeat: -1,"
click at [161, 55] on div "product.js" at bounding box center [171, 55] width 50 height 14
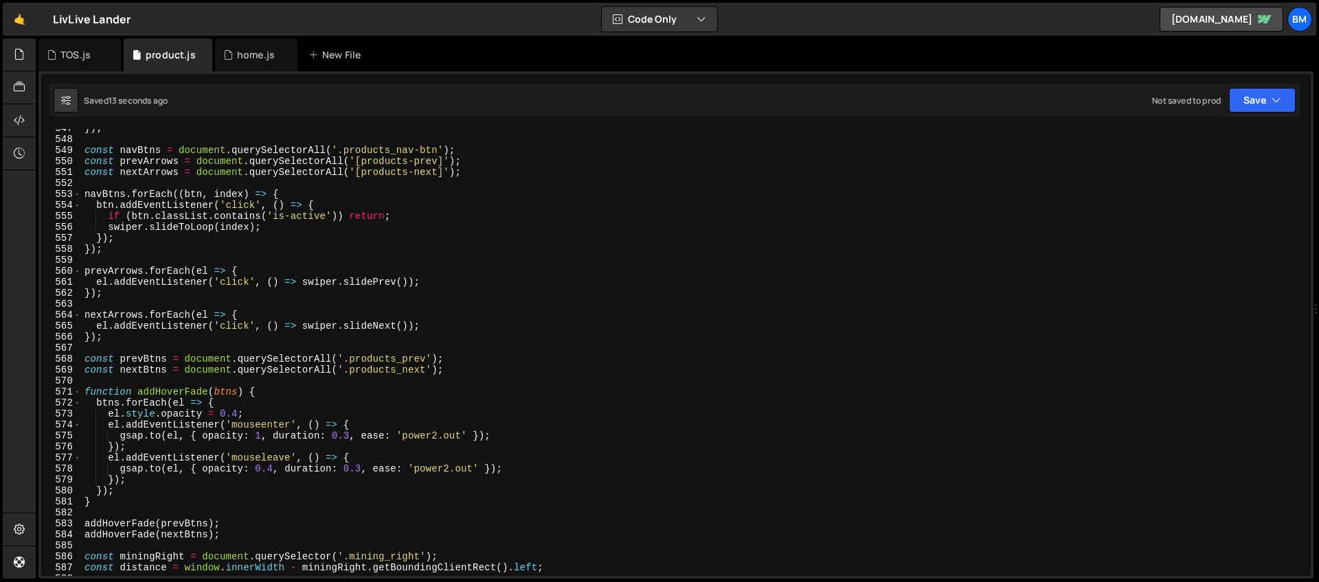
type textarea "gsap.to(el, { opacity: 1, duration: 0.3, ease: 'power2.out' });"
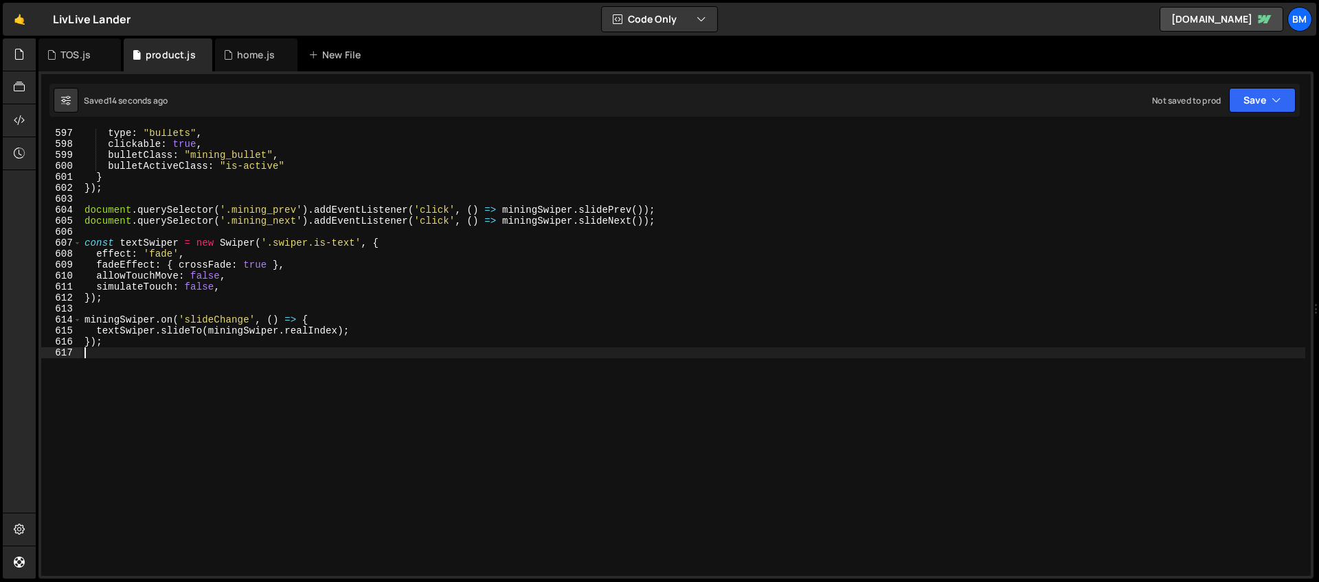
click at [221, 372] on div "type : "bullets" , clickable : true , bulletClass : "mining_bullet" , bulletAct…" at bounding box center [693, 362] width 1223 height 469
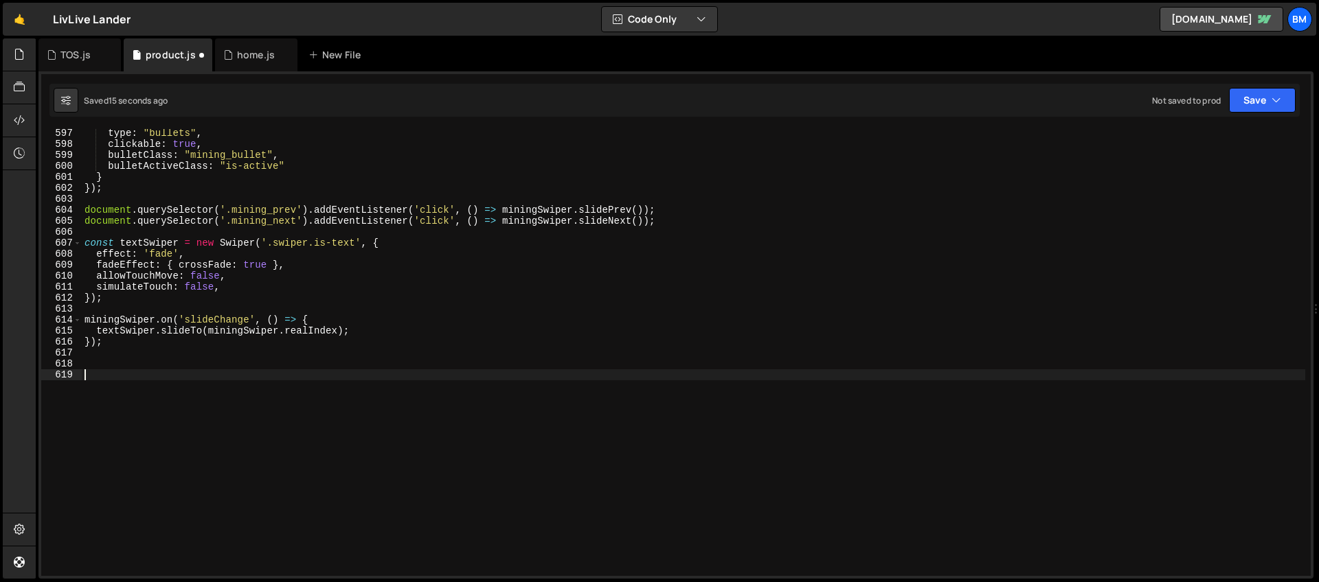
paste textarea "});"
type textarea "});"
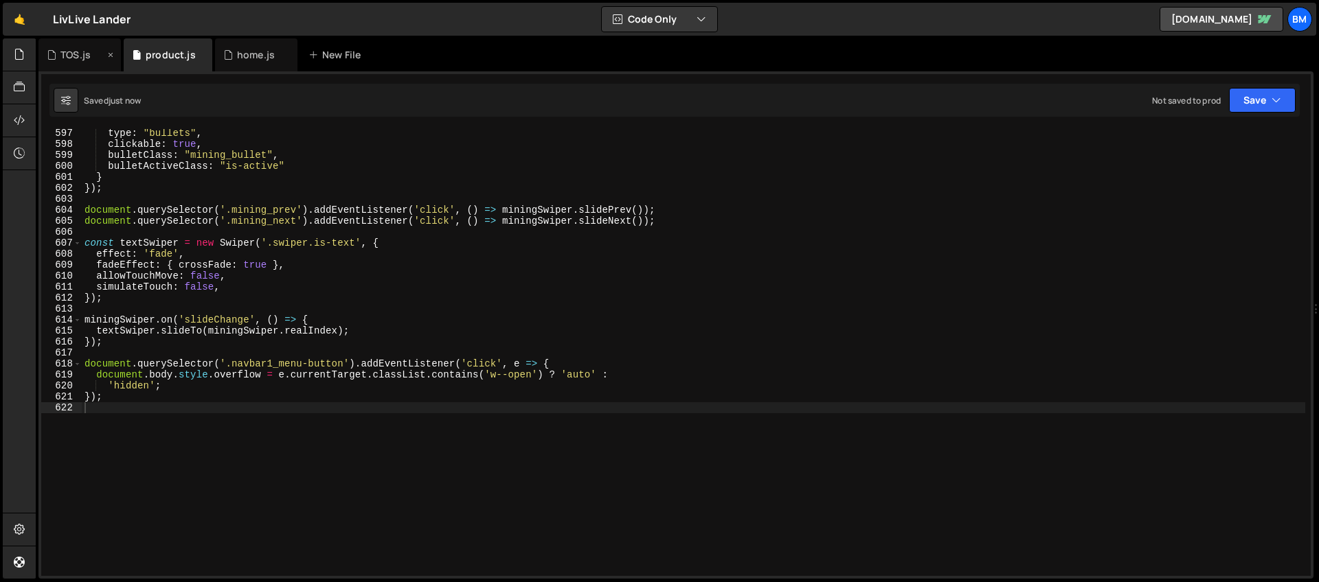
click at [66, 60] on div "TOS.js" at bounding box center [75, 55] width 30 height 14
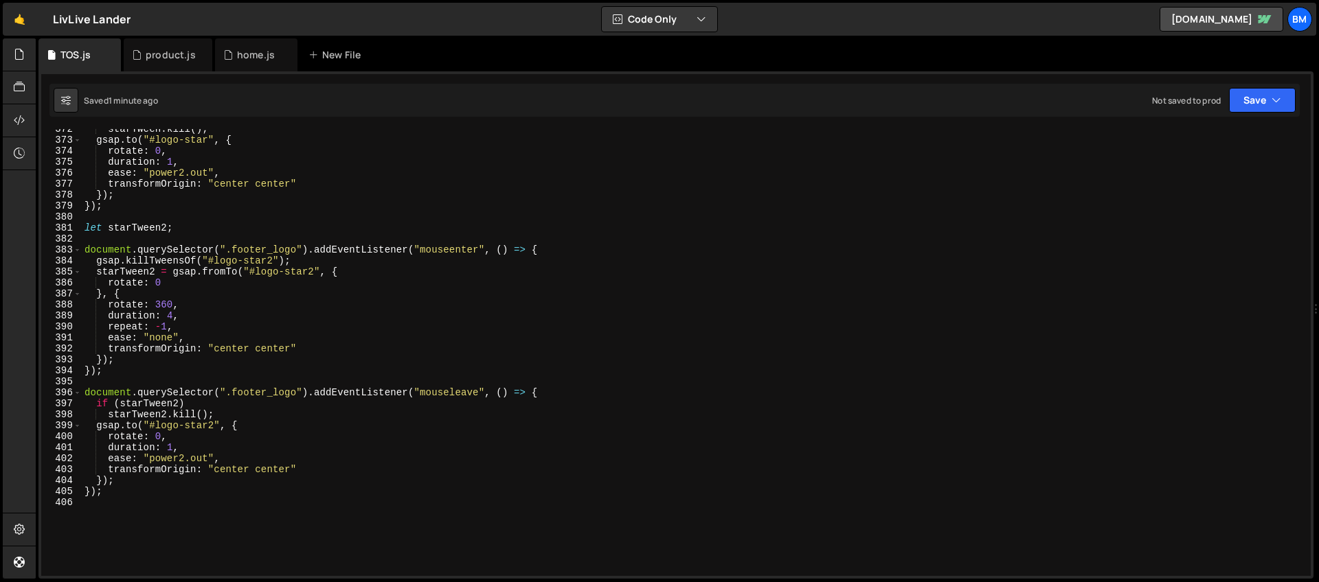
scroll to position [4233, 0]
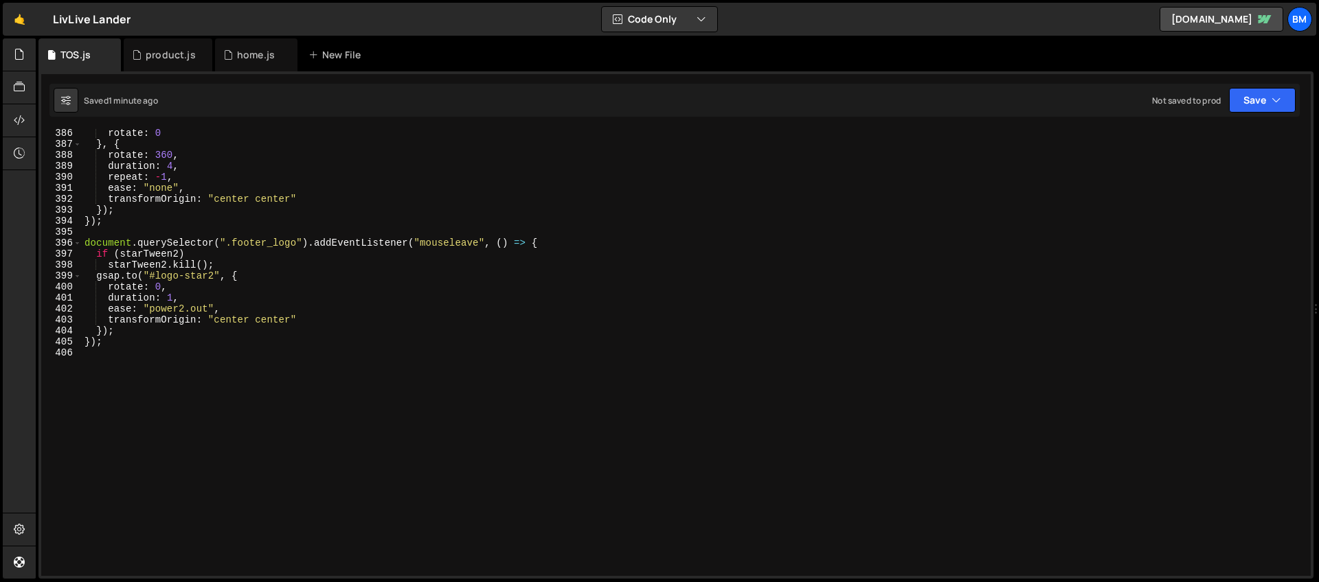
click at [213, 376] on div "rotate : 0 } , { rotate : 360 , duration : 4 , repeat : - 1 , ease : "none" , t…" at bounding box center [693, 362] width 1223 height 469
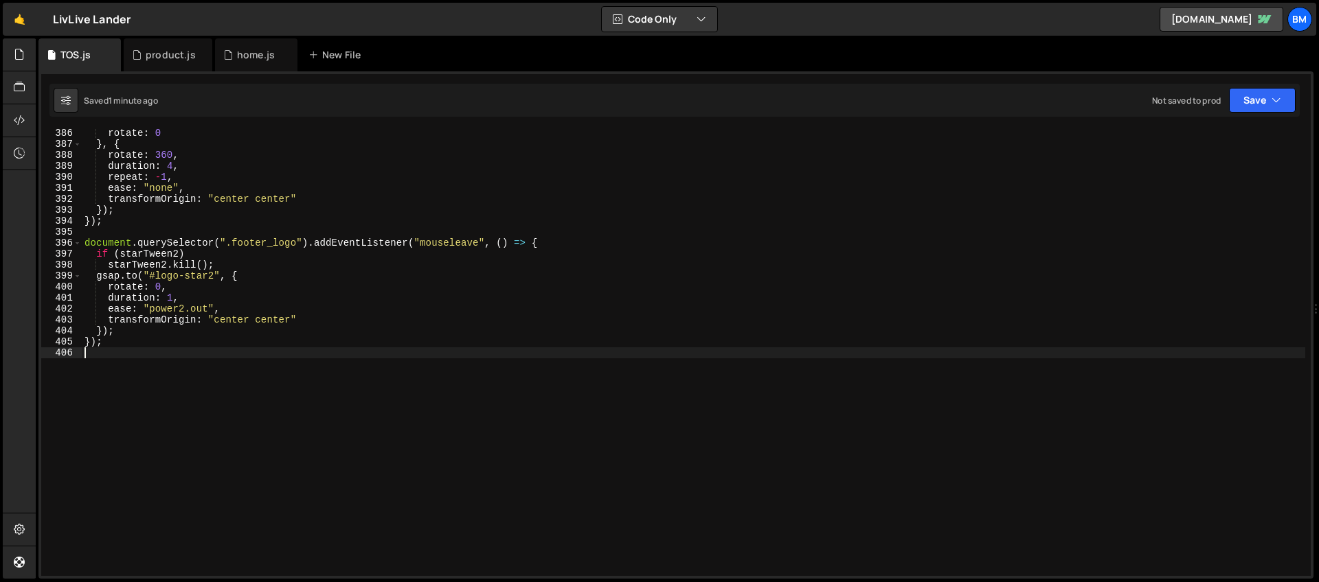
scroll to position [0, 0]
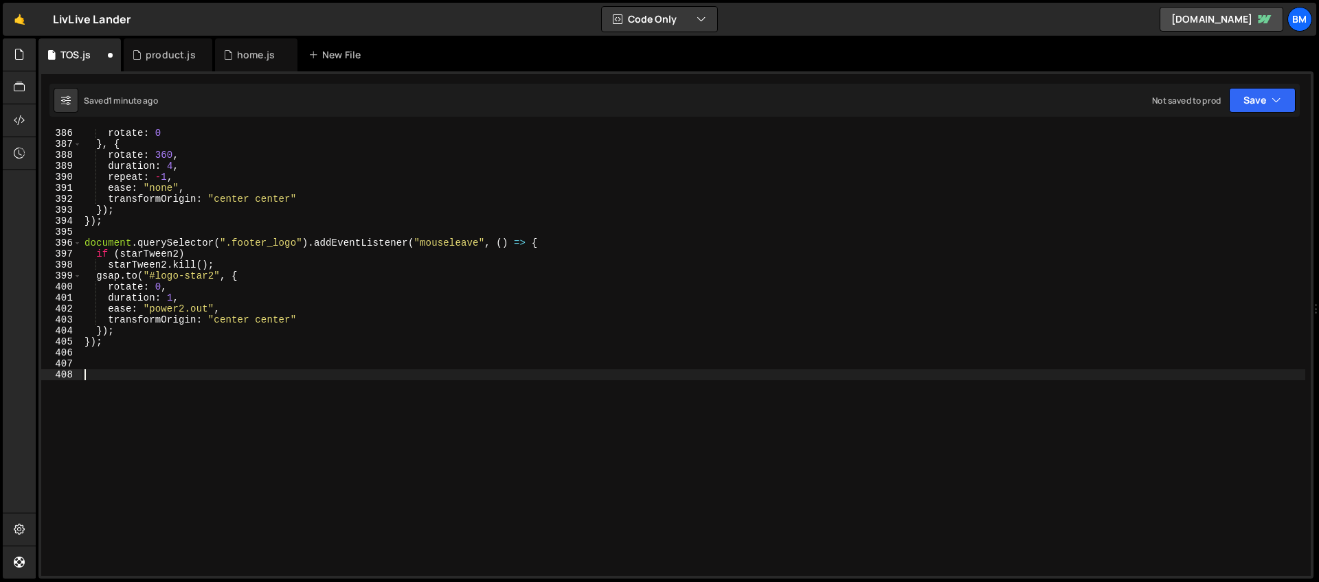
paste textarea "});"
type textarea "});"
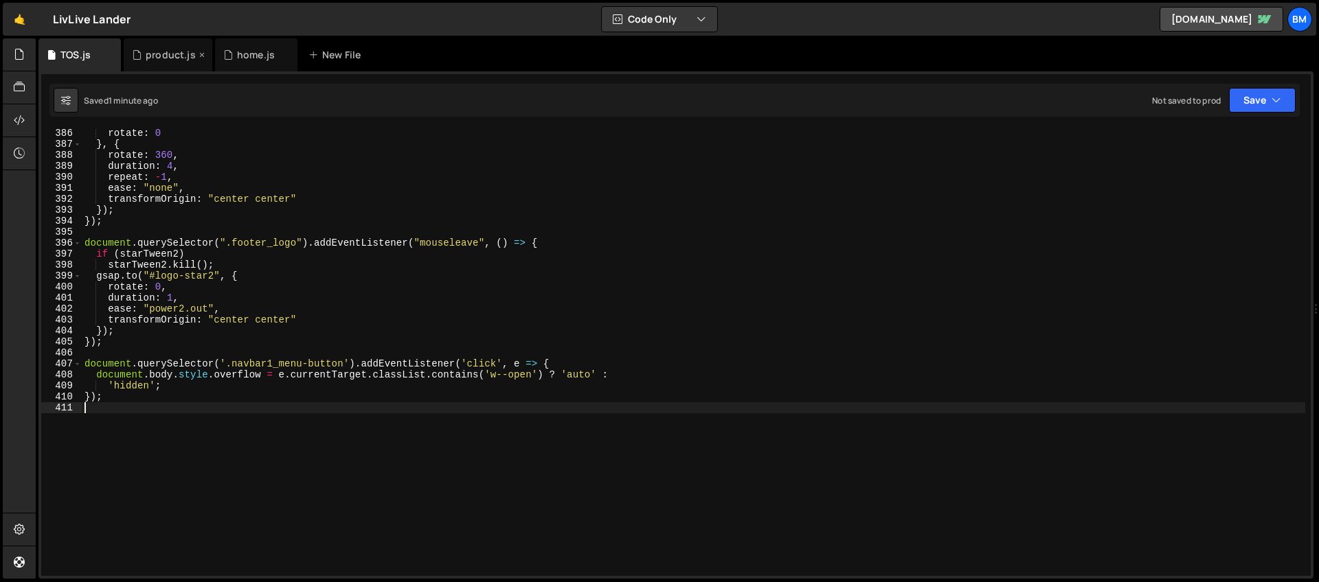
click at [158, 54] on div "product.js" at bounding box center [171, 55] width 50 height 14
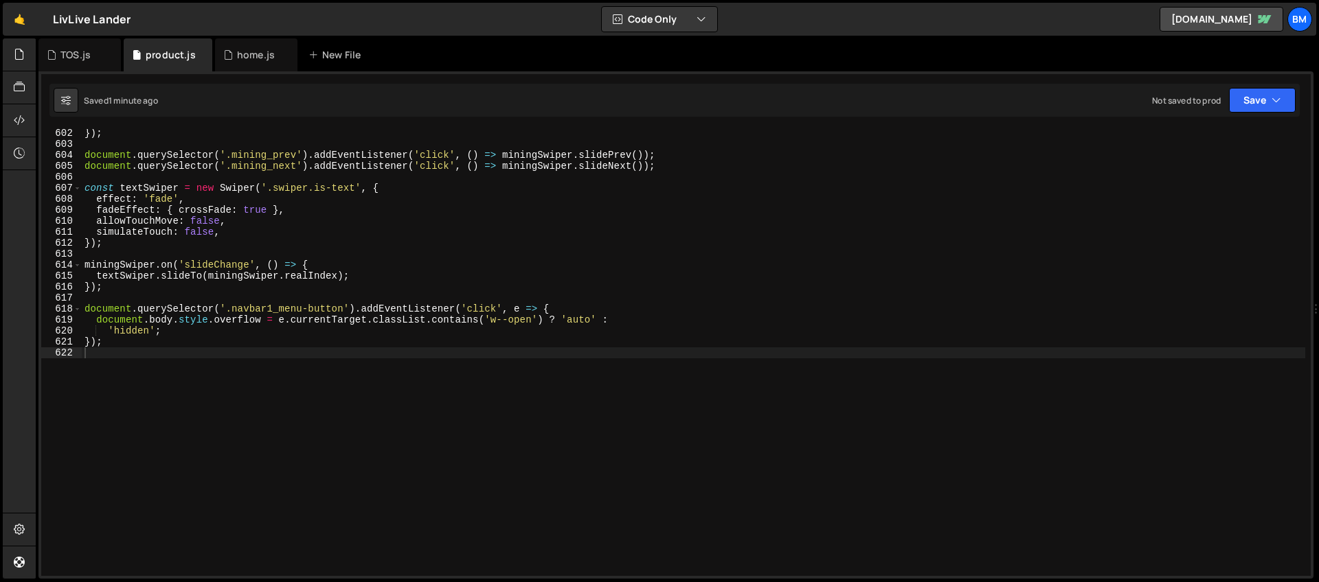
scroll to position [6607, 0]
click at [118, 389] on div "}) ; document . querySelector ( '.mining_prev' ) . addEventListener ( 'click' ,…" at bounding box center [693, 362] width 1223 height 469
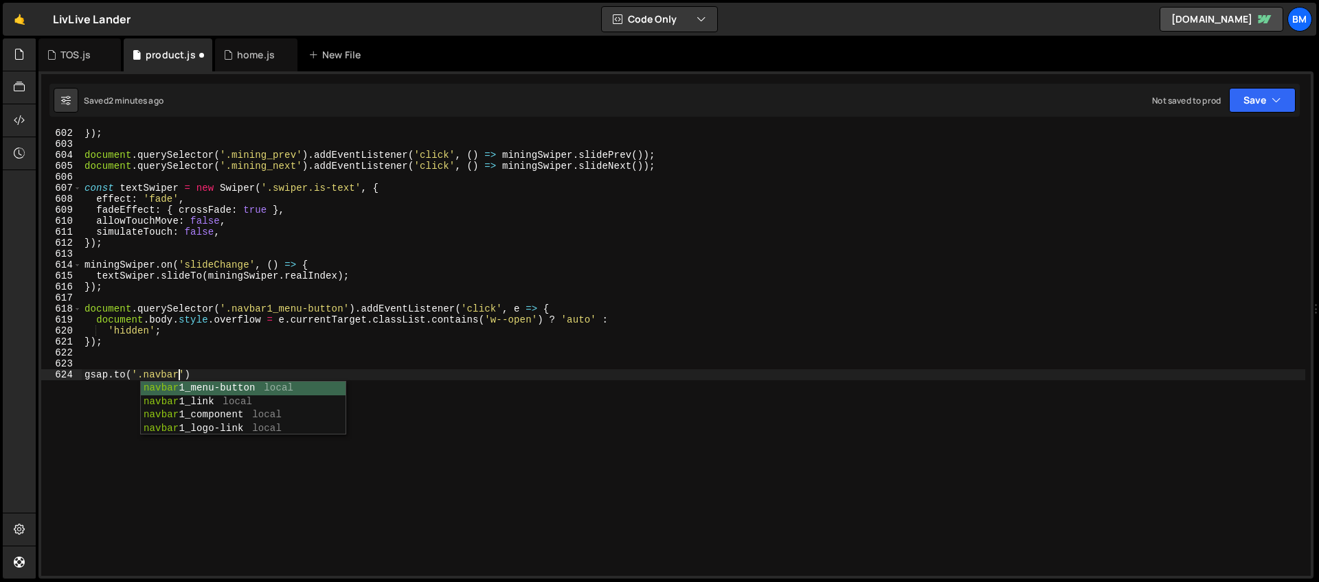
scroll to position [0, 6]
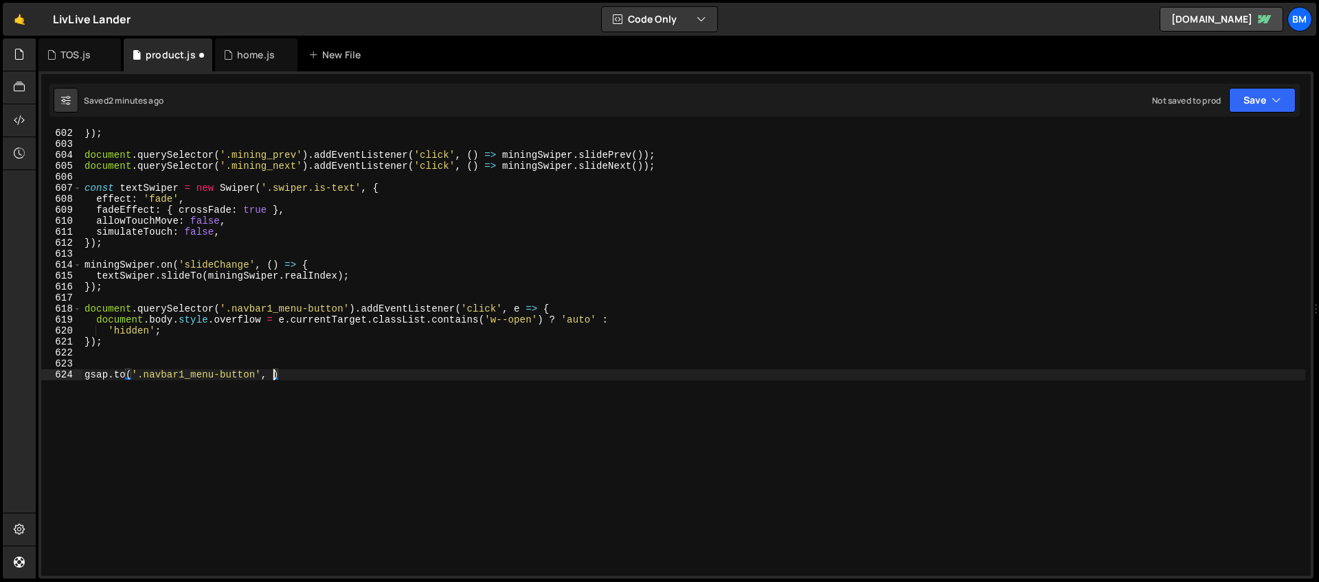
type textarea "gsap.to('.navbar1_menu-button', {)"
paste textarea "#0d0b0f'"
click at [258, 383] on div "}) ; document . querySelector ( '.mining_prev' ) . addEventListener ( 'click' ,…" at bounding box center [693, 362] width 1223 height 469
type textarea "backgroundColor: '#0d0b0f',"
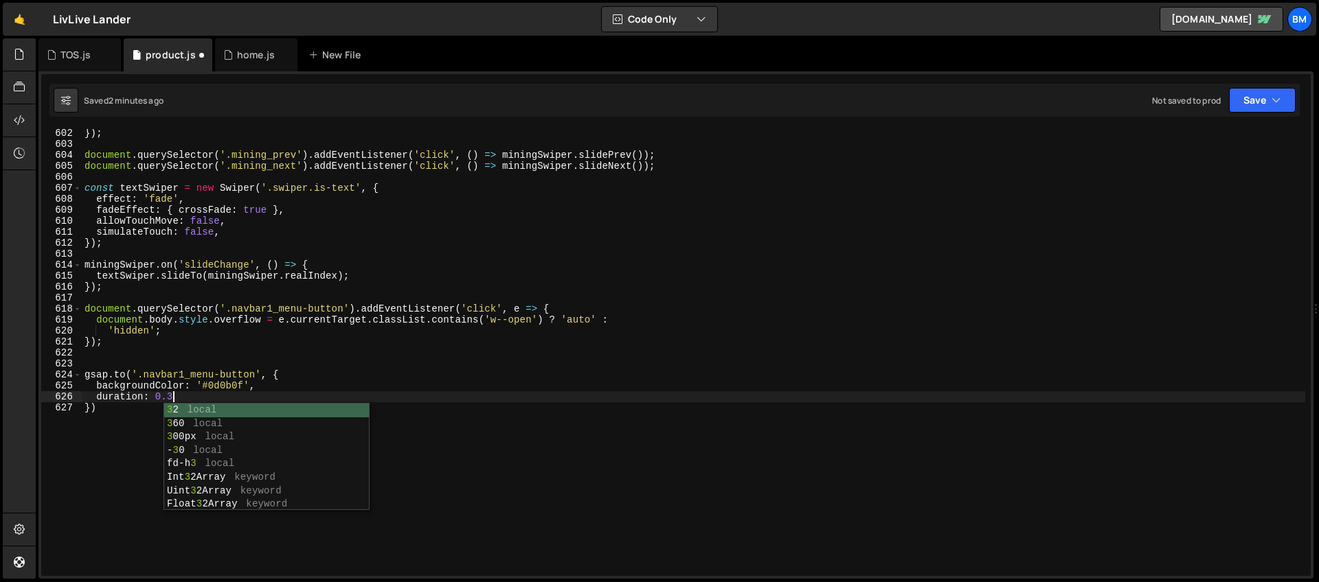
scroll to position [0, 5]
type textarea "duration: 0.3,"
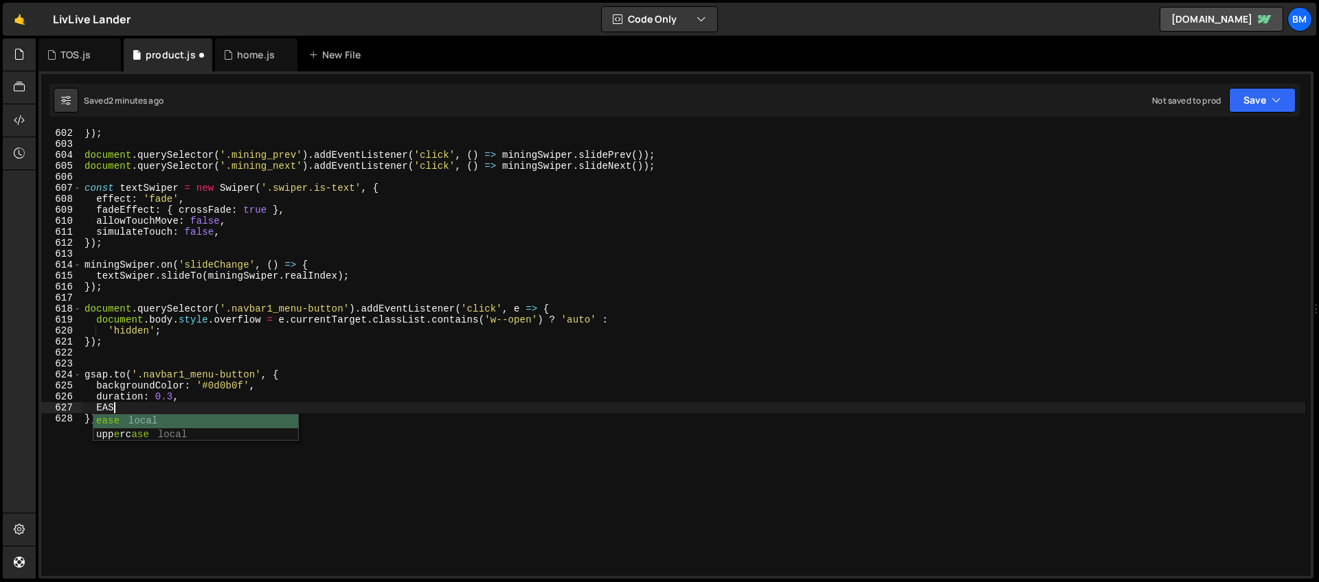
scroll to position [0, 1]
type textarea "E"
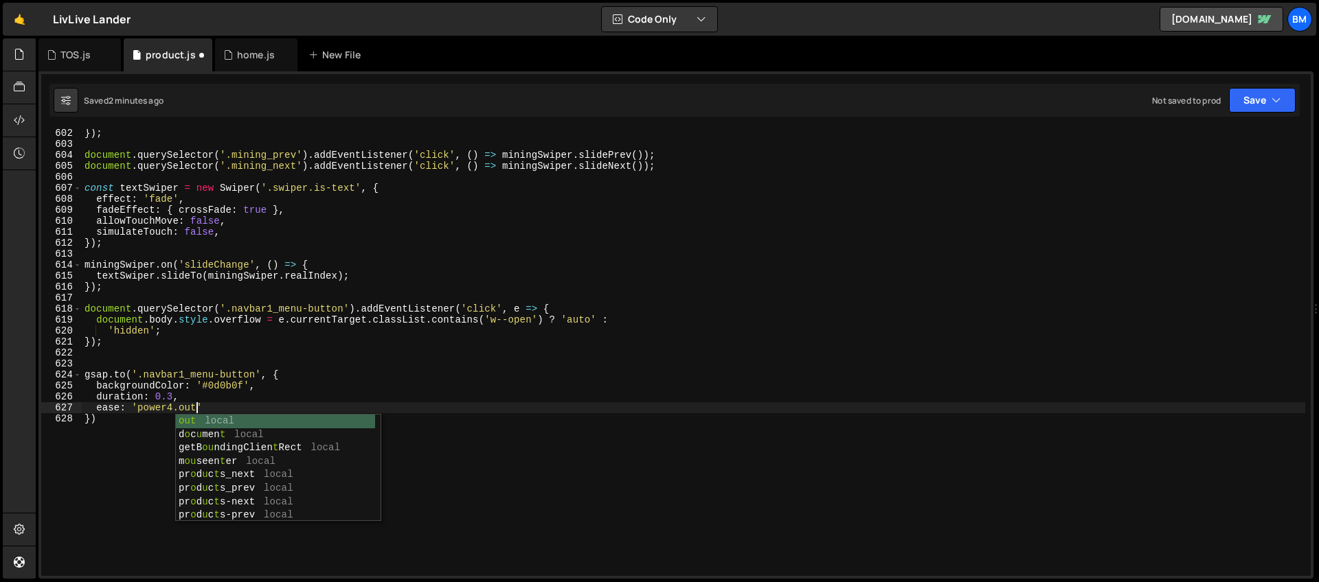
scroll to position [0, 8]
click at [185, 400] on div "}) ; document . querySelector ( '.mining_prev' ) . addEventListener ( 'click' ,…" at bounding box center [693, 362] width 1223 height 469
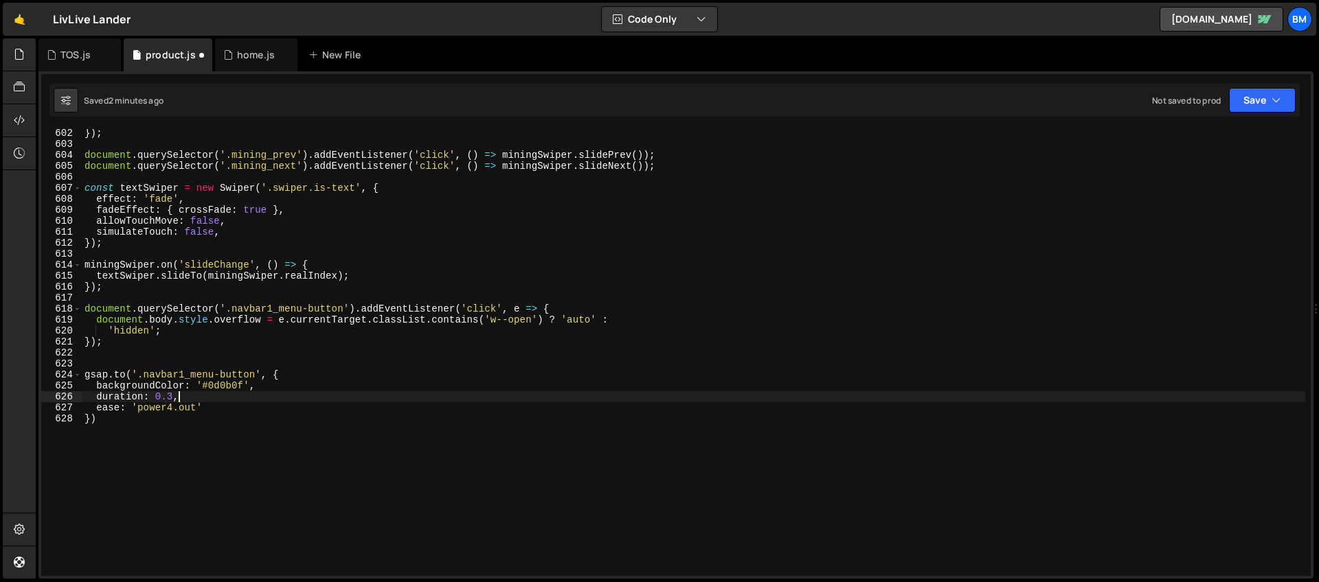
scroll to position [0, 6]
click at [289, 375] on div "}) ; document . querySelector ( '.mining_prev' ) . addEventListener ( 'click' ,…" at bounding box center [693, 362] width 1223 height 469
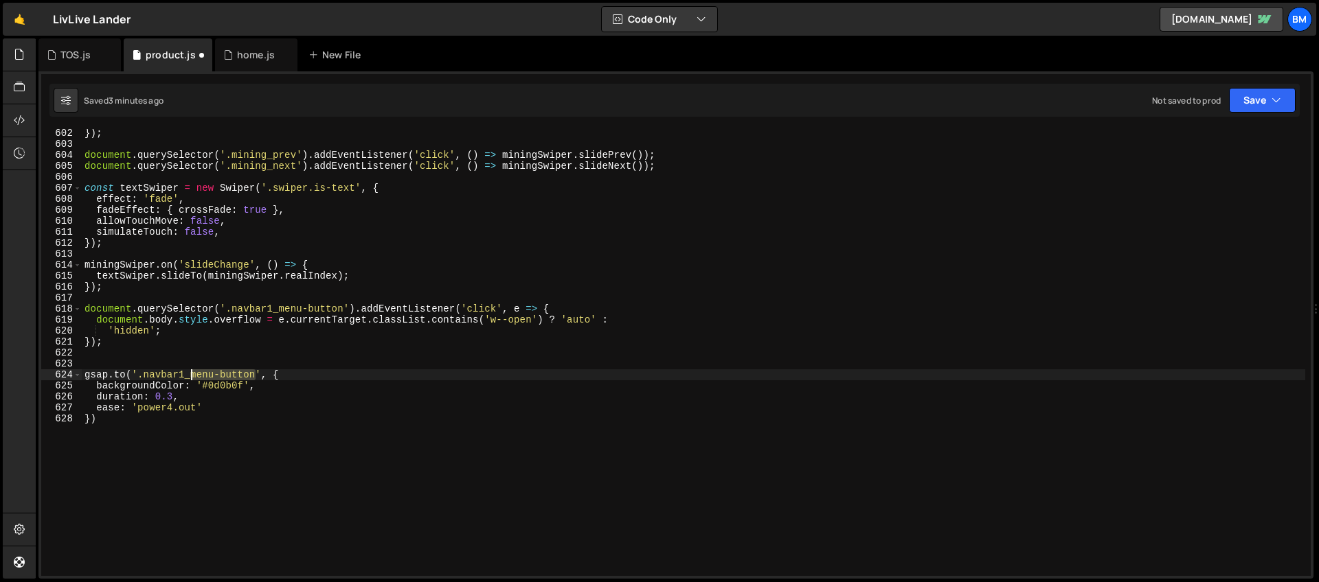
drag, startPoint x: 256, startPoint y: 374, endPoint x: 192, endPoint y: 376, distance: 64.6
click at [192, 376] on div "}) ; document . querySelector ( '.mining_prev' ) . addEventListener ( 'click' ,…" at bounding box center [693, 362] width 1223 height 469
drag, startPoint x: 146, startPoint y: 376, endPoint x: 254, endPoint y: 372, distance: 108.6
click at [254, 372] on div "}) ; document . querySelector ( '.mining_prev' ) . addEventListener ( 'click' ,…" at bounding box center [693, 362] width 1223 height 469
paste textarea "component"
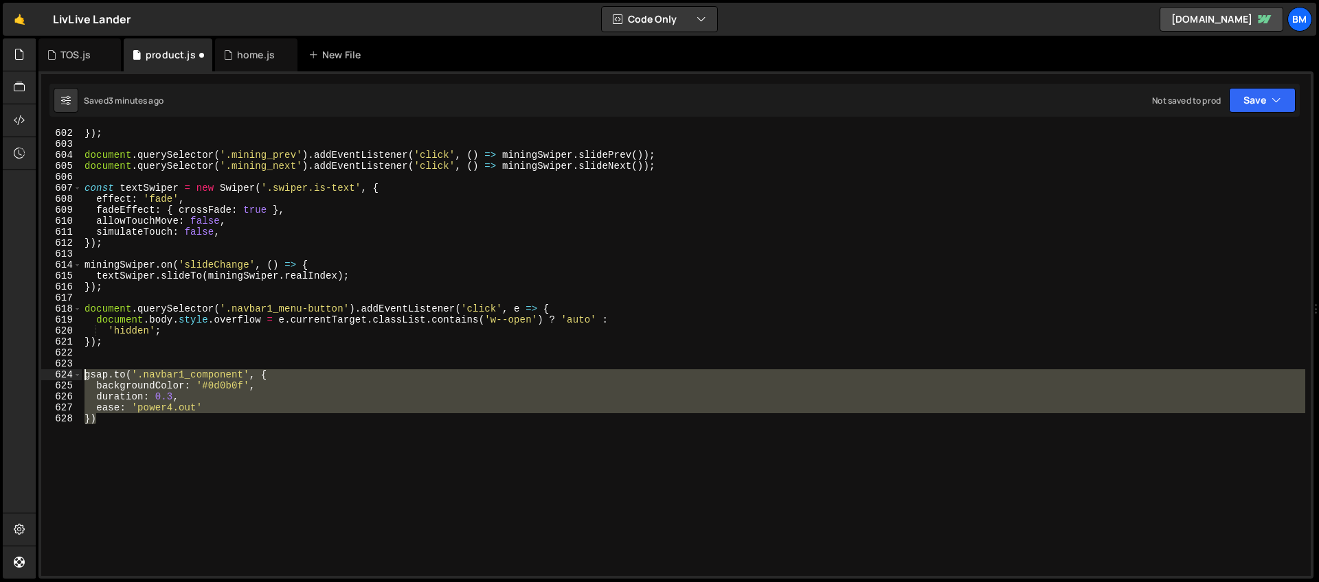
drag, startPoint x: 120, startPoint y: 429, endPoint x: 59, endPoint y: 376, distance: 79.9
click at [59, 376] on div "gsap.to('.navbar1_component', { 602 603 604 605 606 607 608 609 610 611 612 613…" at bounding box center [675, 352] width 1269 height 447
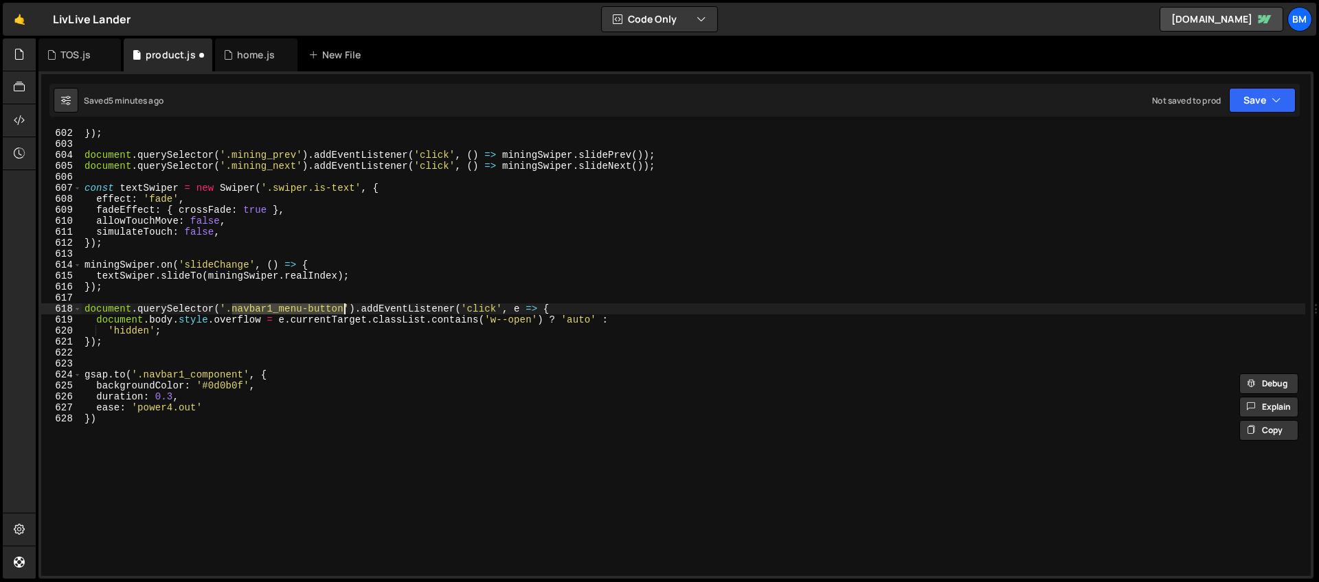
drag, startPoint x: 232, startPoint y: 307, endPoint x: 343, endPoint y: 306, distance: 110.6
click at [343, 306] on div "}) ; document . querySelector ( '.mining_prev' ) . addEventListener ( 'click' ,…" at bounding box center [693, 362] width 1223 height 469
click at [471, 319] on div "}) ; document . querySelector ( '.mining_prev' ) . addEventListener ( 'click' ,…" at bounding box center [693, 362] width 1223 height 469
click at [521, 324] on div "}) ; document . querySelector ( '.mining_prev' ) . addEventListener ( 'click' ,…" at bounding box center [693, 362] width 1223 height 469
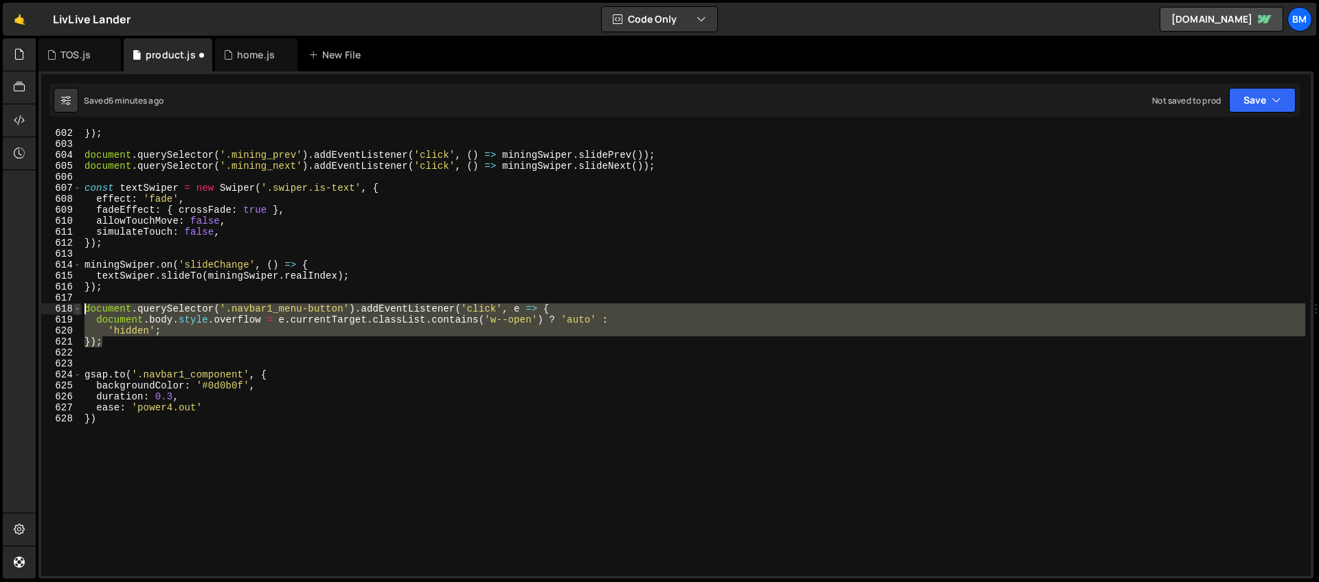
drag, startPoint x: 109, startPoint y: 343, endPoint x: 79, endPoint y: 312, distance: 43.3
click at [79, 312] on div "document.body.style.overflow = e.currentTarget.classList.contains('w--open') ? …" at bounding box center [675, 352] width 1269 height 447
type textarea "document.querySelector('.navbar1_menu-button').addEventListener('click', e => {…"
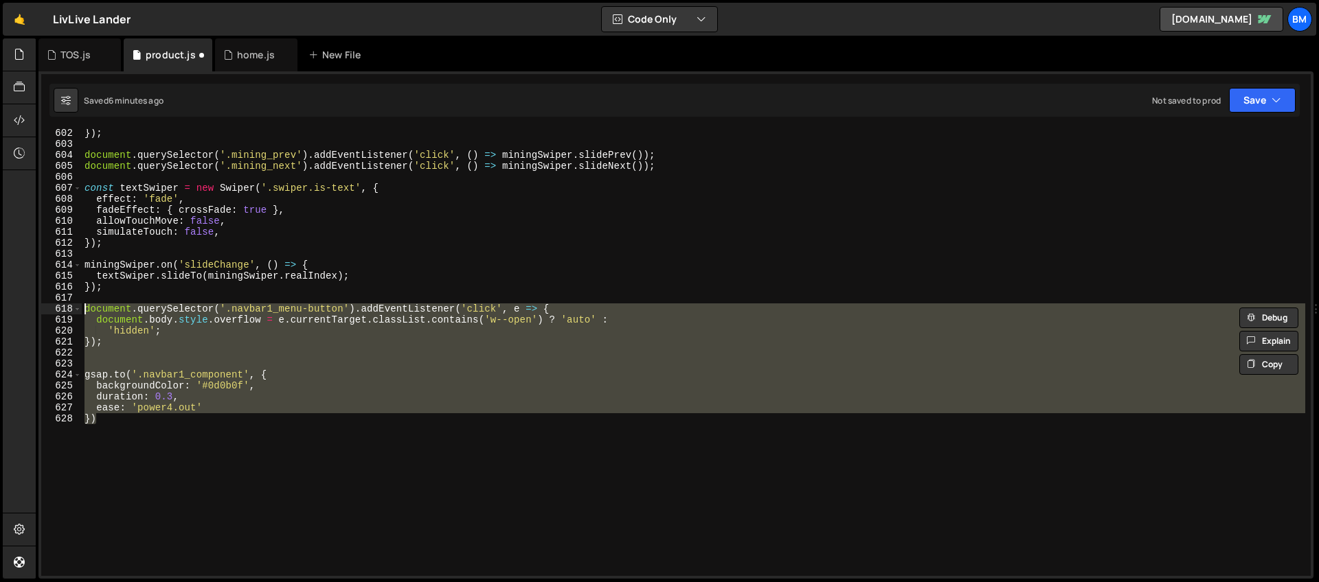
drag, startPoint x: 161, startPoint y: 442, endPoint x: 61, endPoint y: 310, distance: 165.1
click at [61, 310] on div "document.querySelector('.navbar1_menu-button').addEventListener('click', e => {…" at bounding box center [675, 352] width 1269 height 447
paste textarea
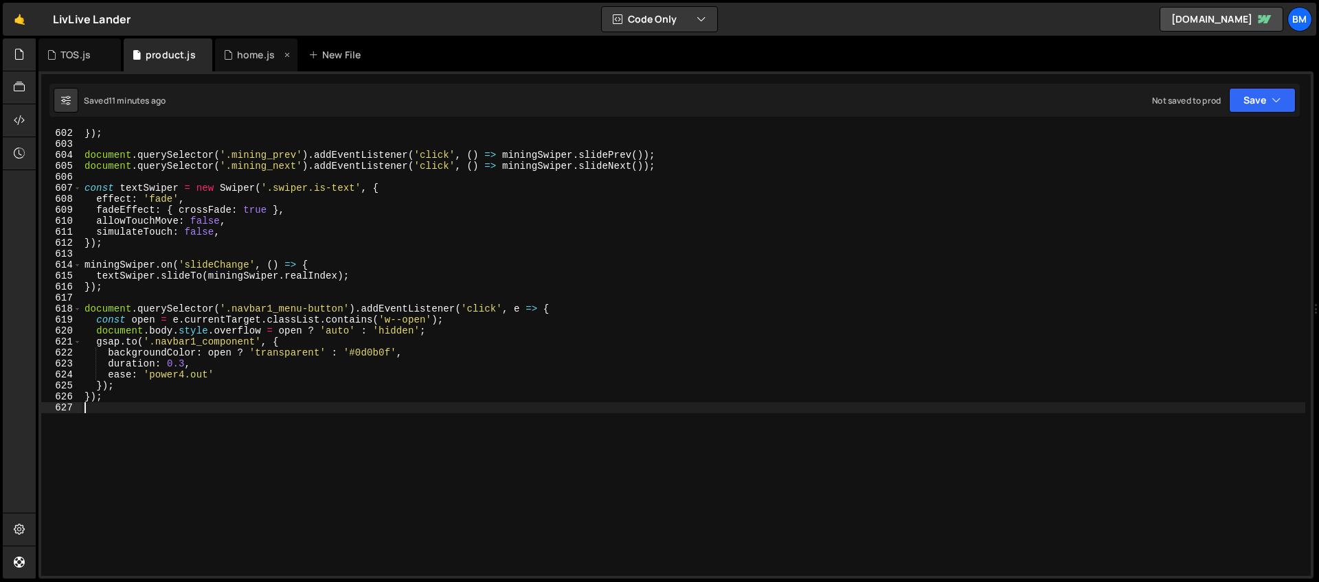
click at [234, 52] on div "home.js" at bounding box center [252, 55] width 58 height 14
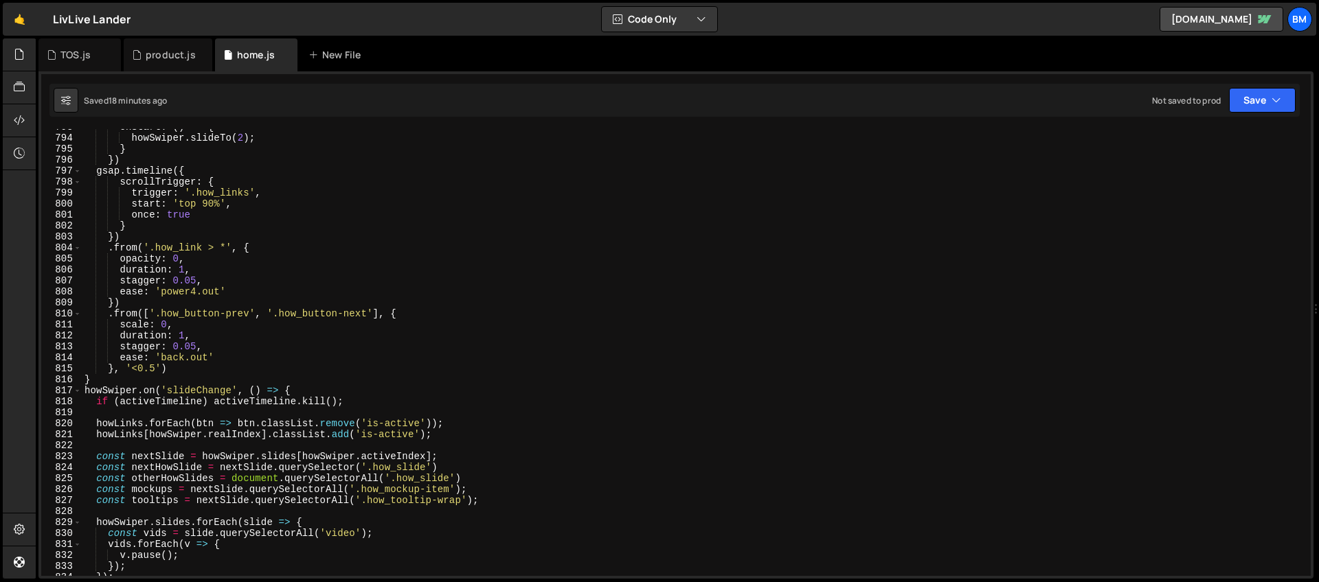
scroll to position [8768, 0]
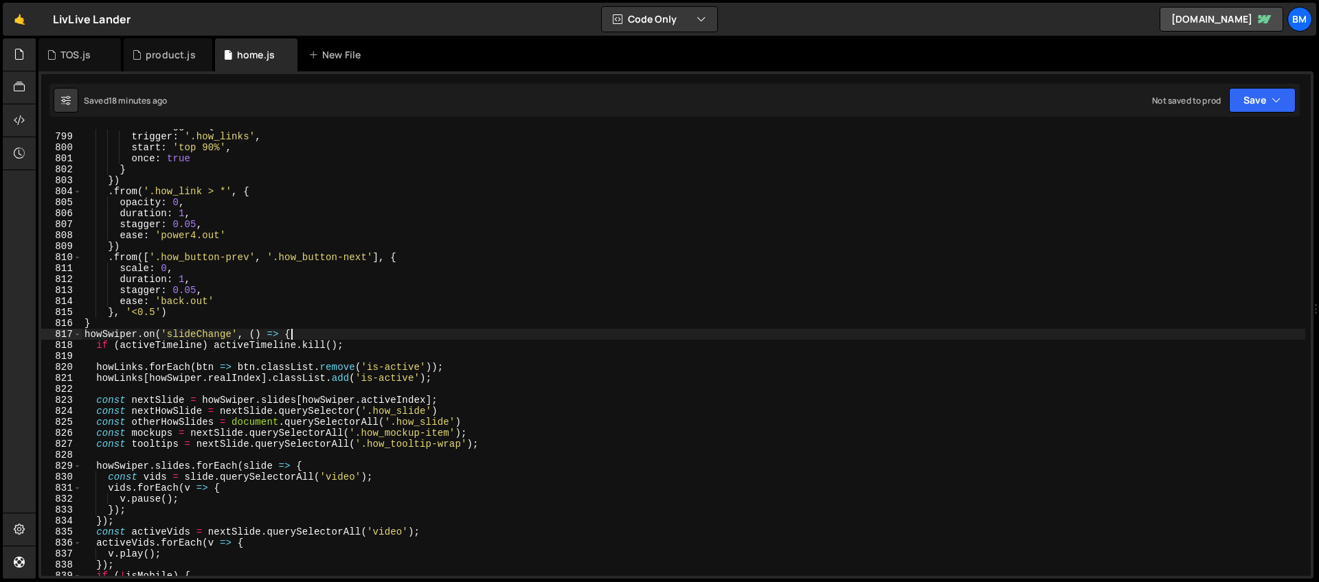
click at [307, 336] on div "scrollTrigger : { trigger : '.how_links' , start : 'top 90%' , once : true } })…" at bounding box center [693, 354] width 1223 height 469
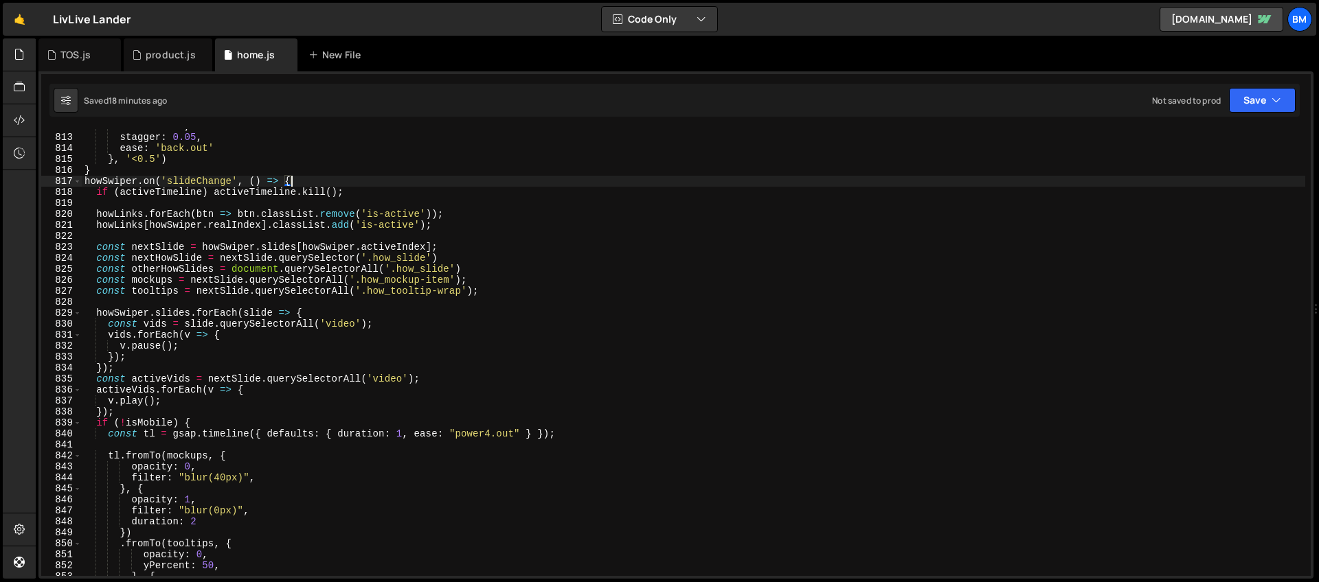
click at [85, 179] on div "duration : 1 , stagger : 0.05 , ease : 'back.out' } , '<0.5' ) } howSwiper . on…" at bounding box center [693, 355] width 1223 height 469
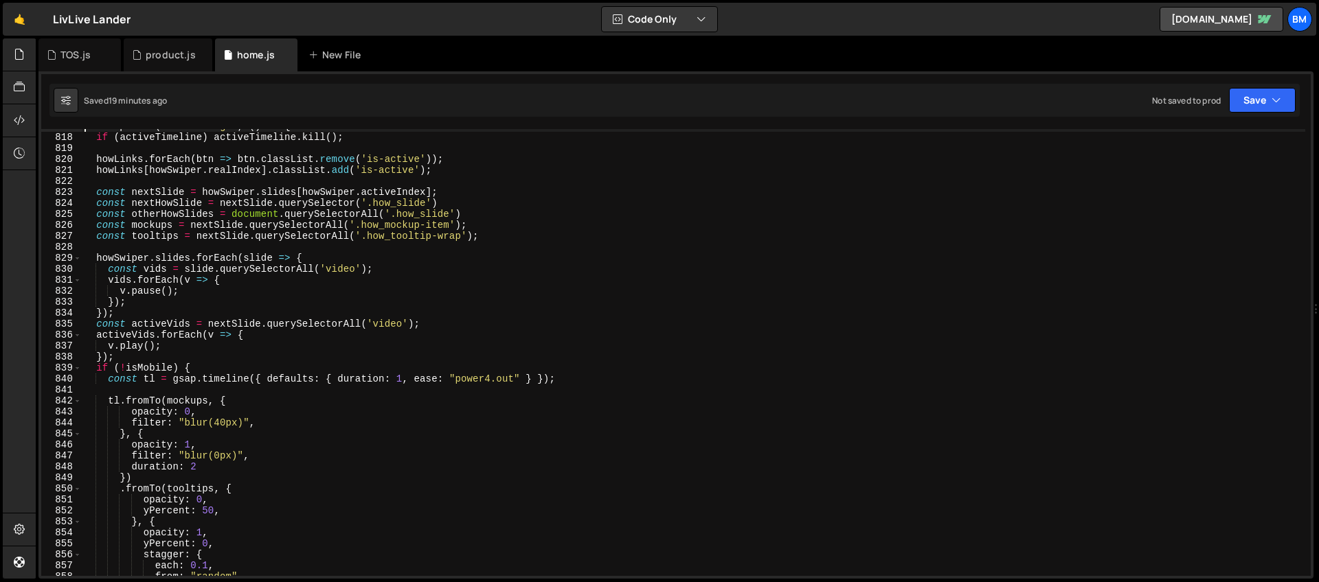
scroll to position [8811, 0]
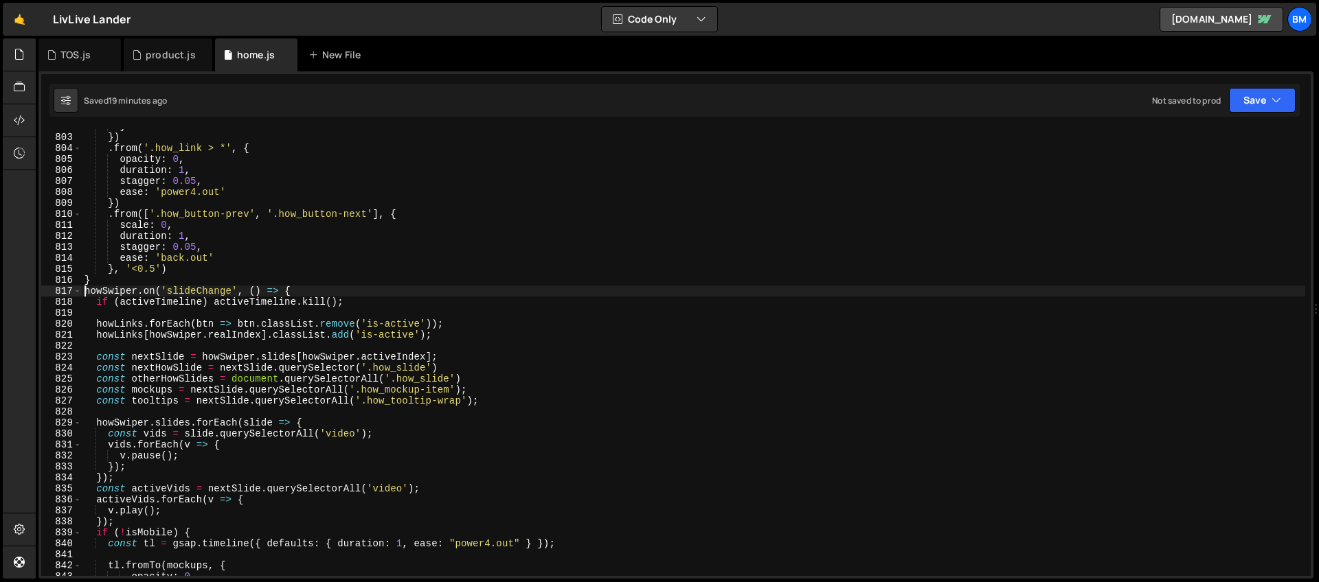
click at [293, 293] on div "} }) . from ( '.how_link > *' , { opacity : 0 , duration : 1 , stagger : 0.05 ,…" at bounding box center [693, 355] width 1223 height 469
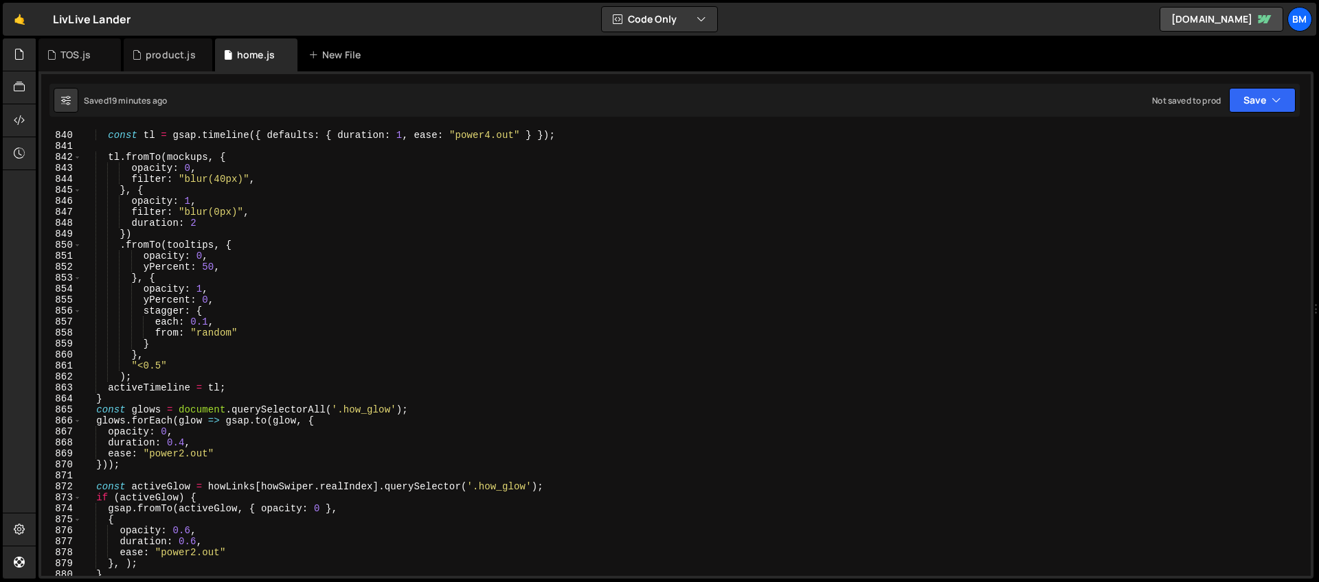
scroll to position [9364, 0]
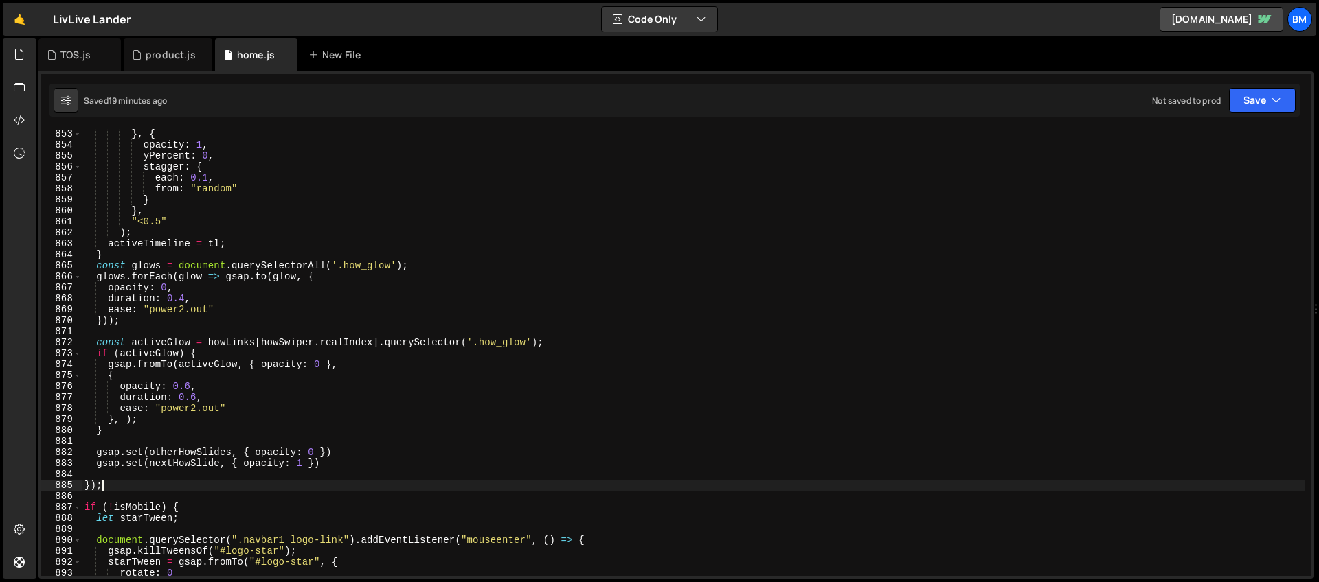
click at [122, 488] on div "} , { opacity : 1 , yPercent : 0 , stagger : { each : 0.1 , from : "random" } }…" at bounding box center [693, 362] width 1223 height 469
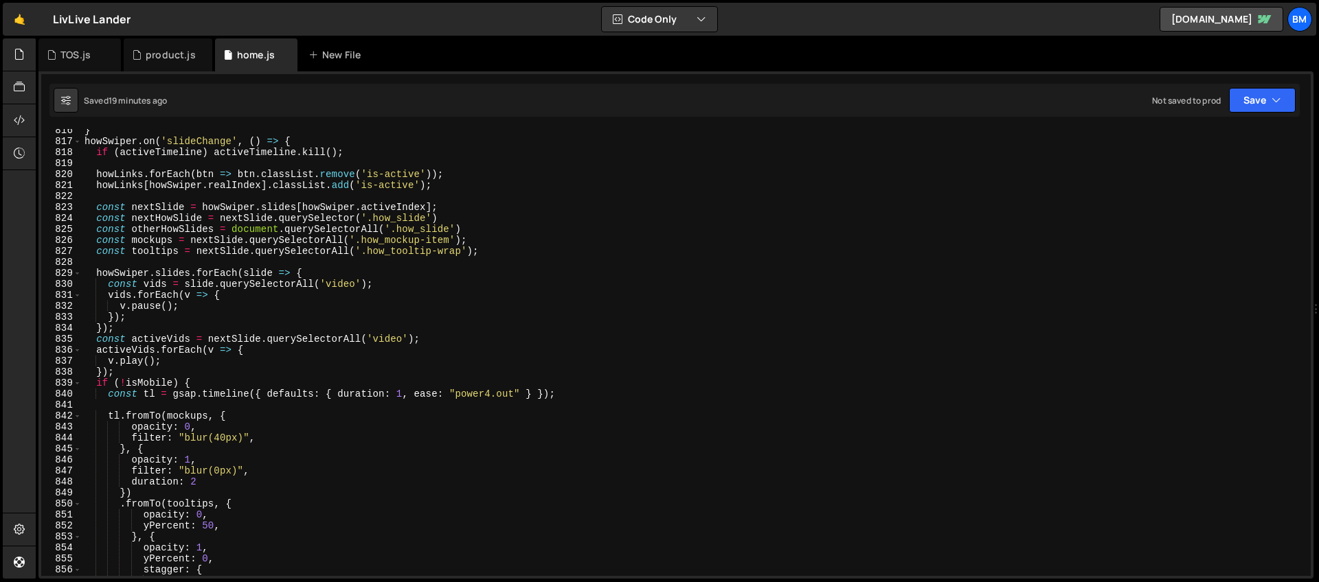
scroll to position [8815, 0]
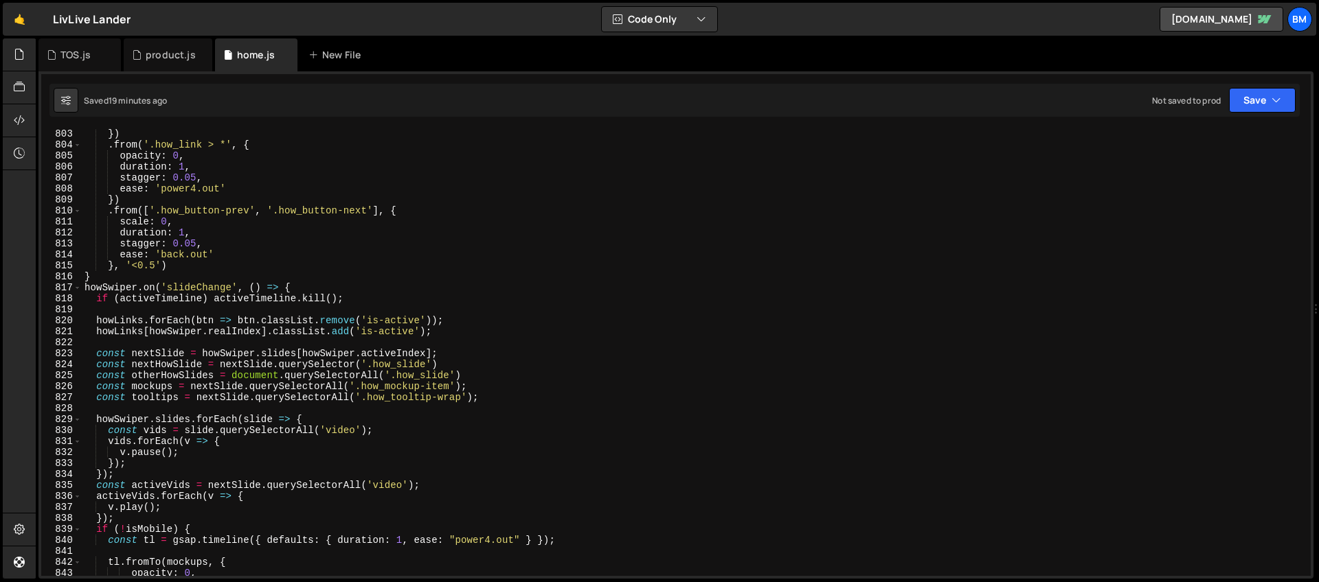
click at [84, 291] on div "}) . from ( '.how_link > *' , { opacity : 0 , duration : 1 , stagger : 0.05 , e…" at bounding box center [693, 362] width 1223 height 469
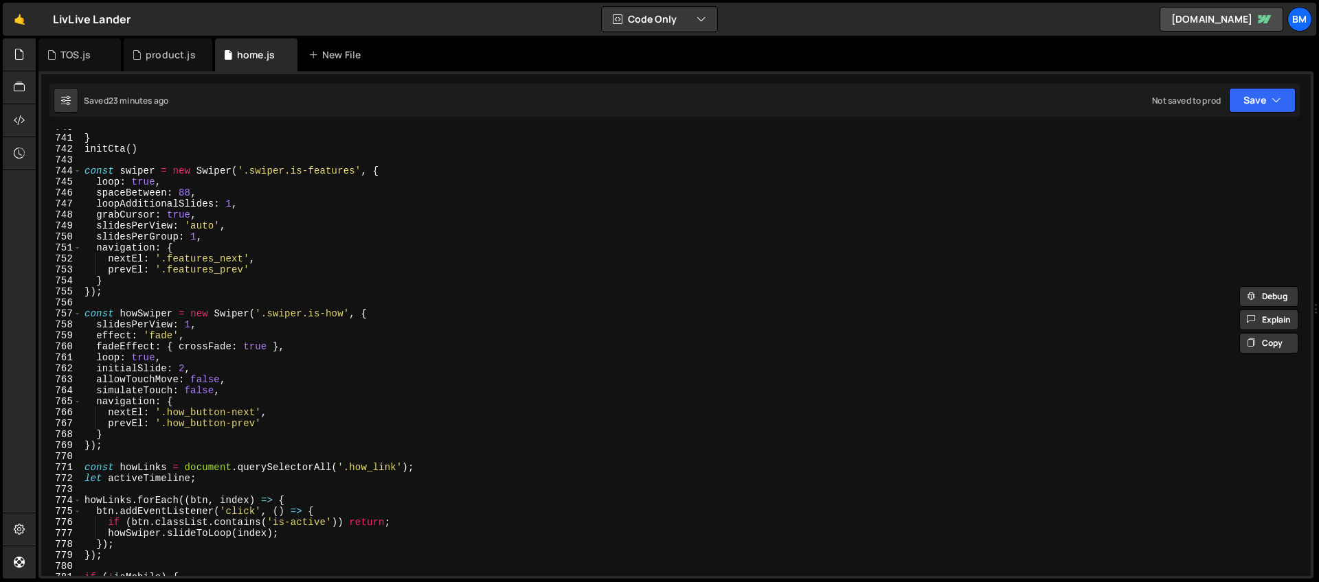
scroll to position [8118, 0]
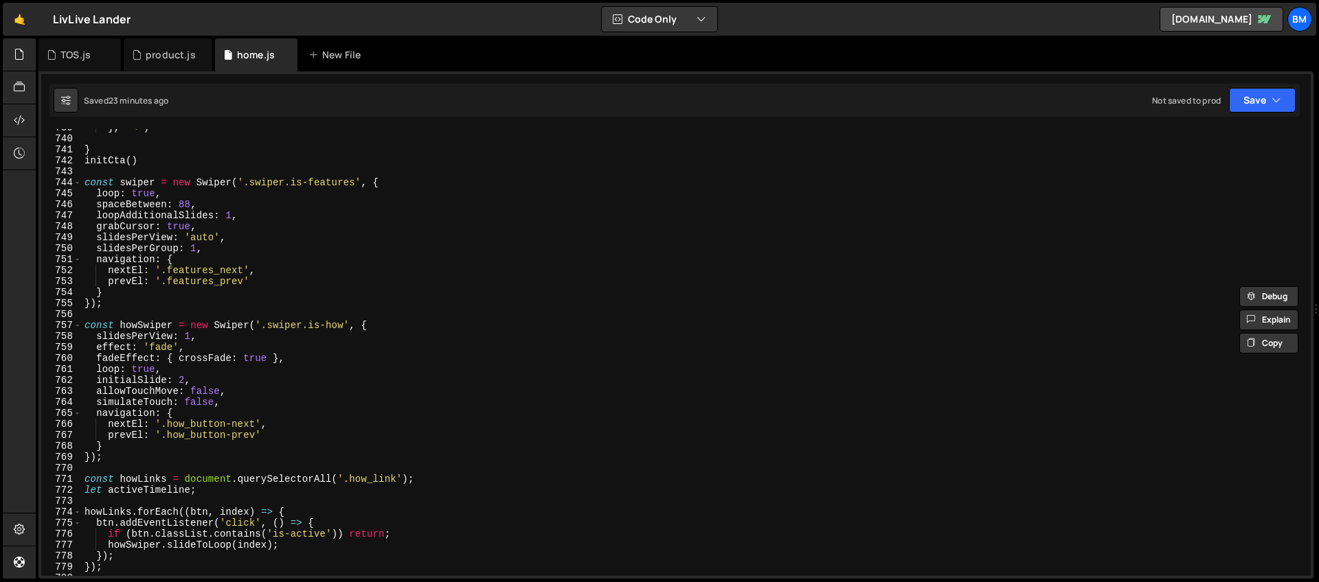
click at [84, 328] on div "} , '<' ) } initCta ( ) const swiper = new Swiper ( '.swiper.is-features' , { l…" at bounding box center [693, 356] width 1223 height 469
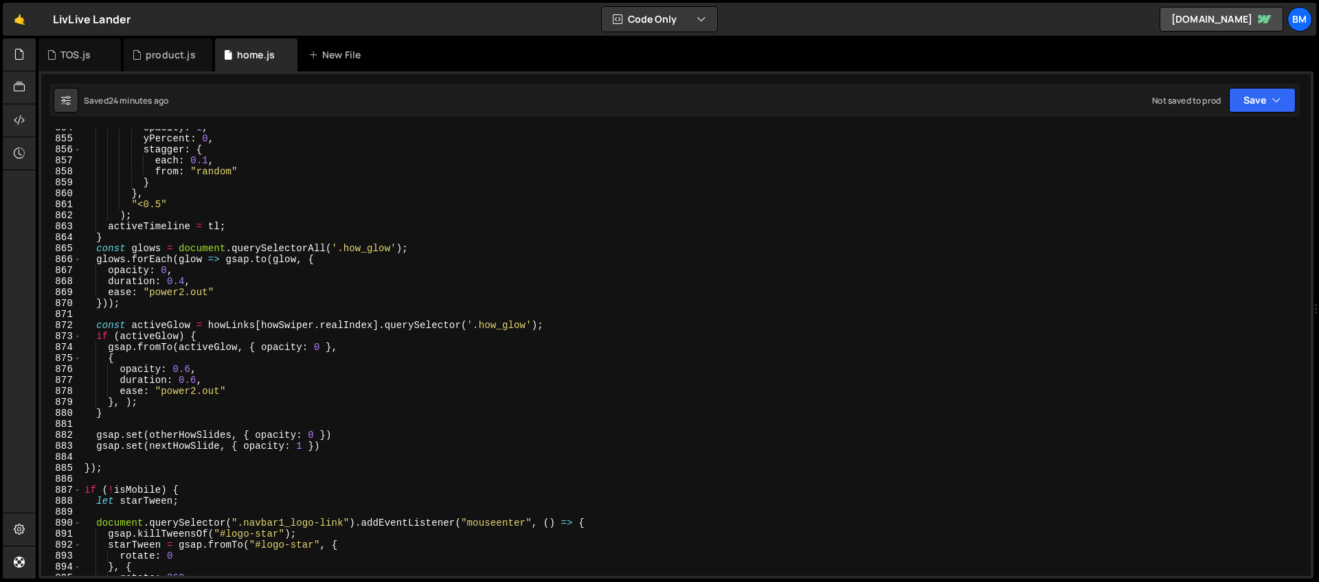
scroll to position [9443, 0]
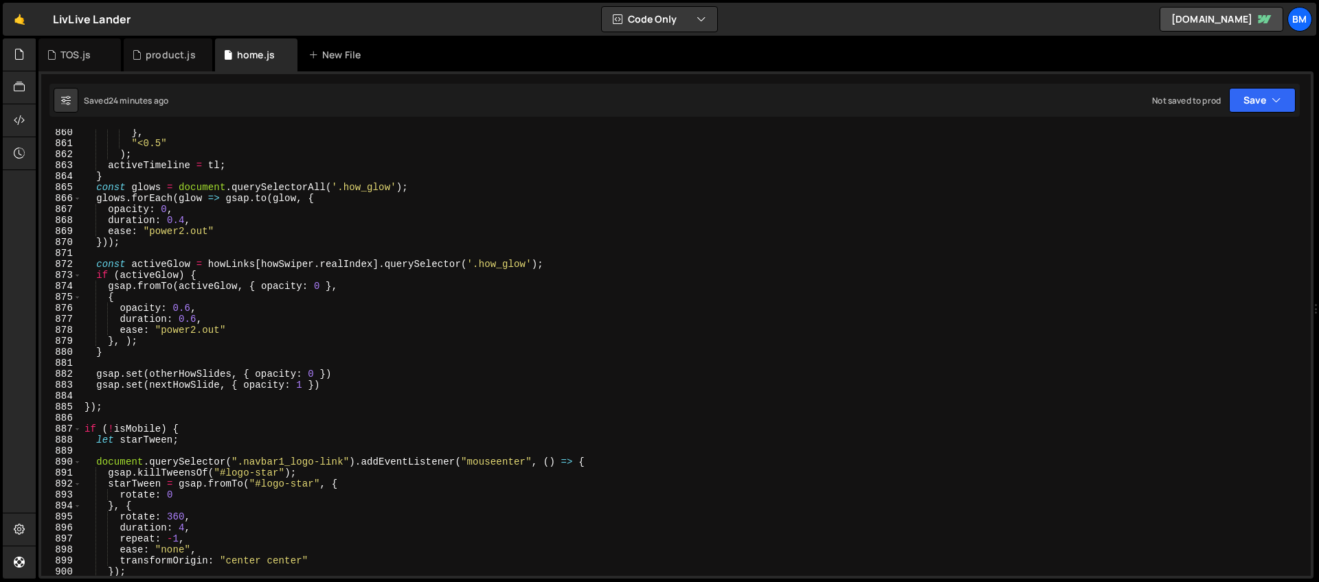
click at [119, 409] on div "} , "<0.5" ) ; activeTimeline = tl ; } const glows = document . querySelectorAl…" at bounding box center [693, 361] width 1223 height 469
type textarea "});"
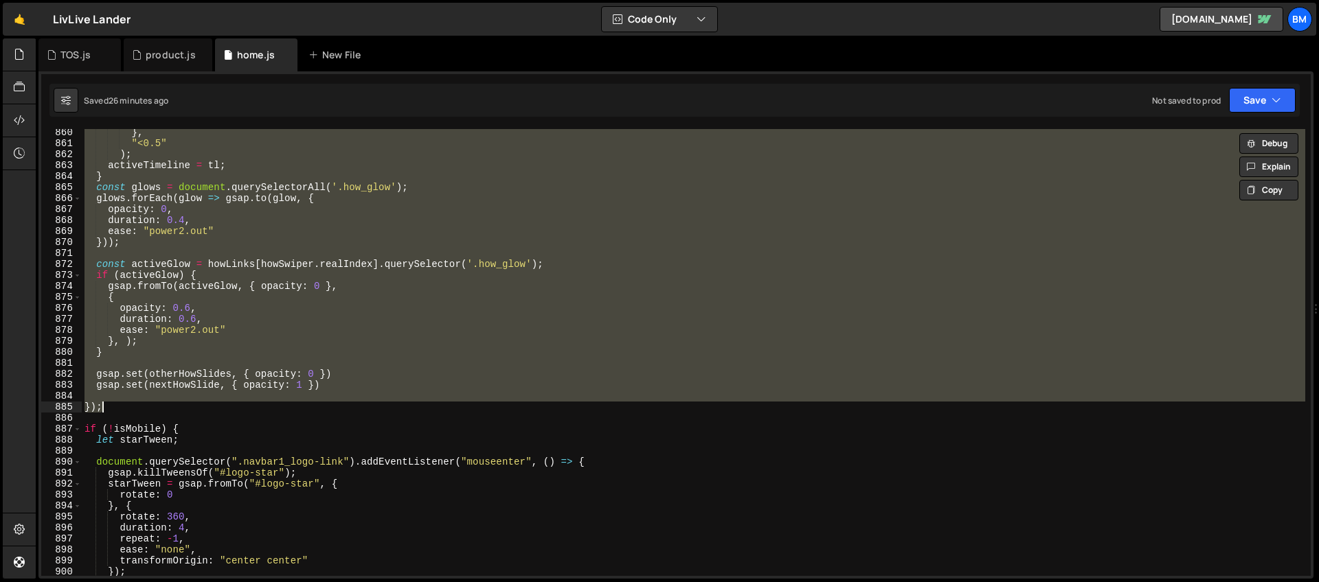
paste textarea
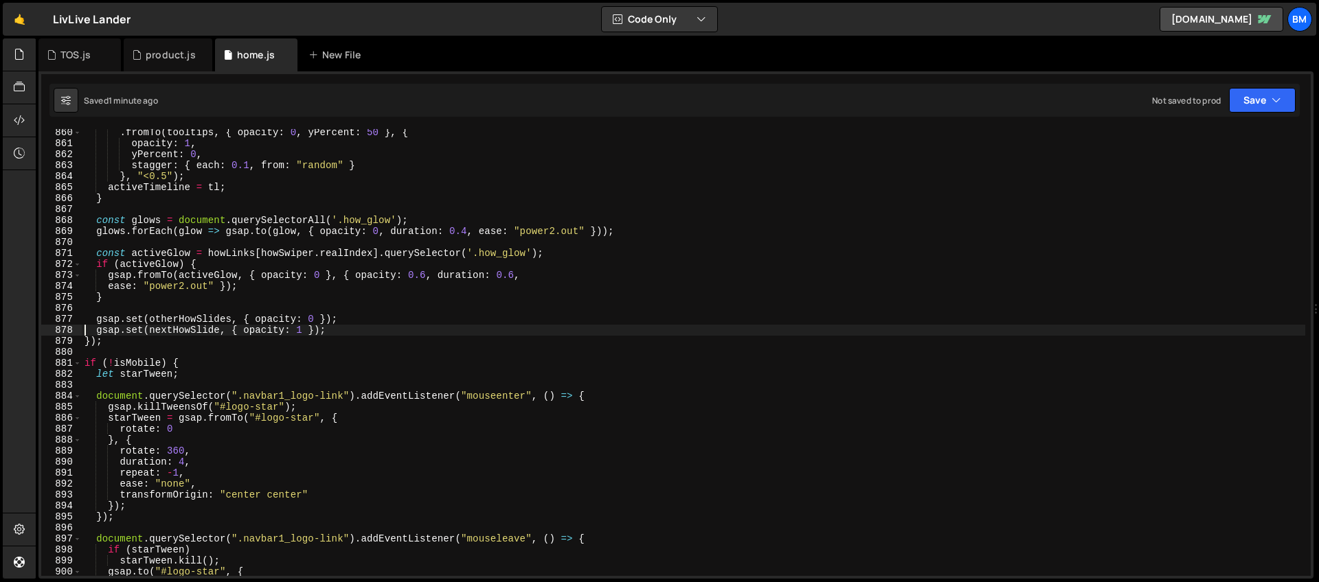
click at [200, 328] on div ". fromTo ( tooltips , { opacity : 0 , yPercent : 50 } , { opacity : 1 , yPercen…" at bounding box center [693, 361] width 1223 height 469
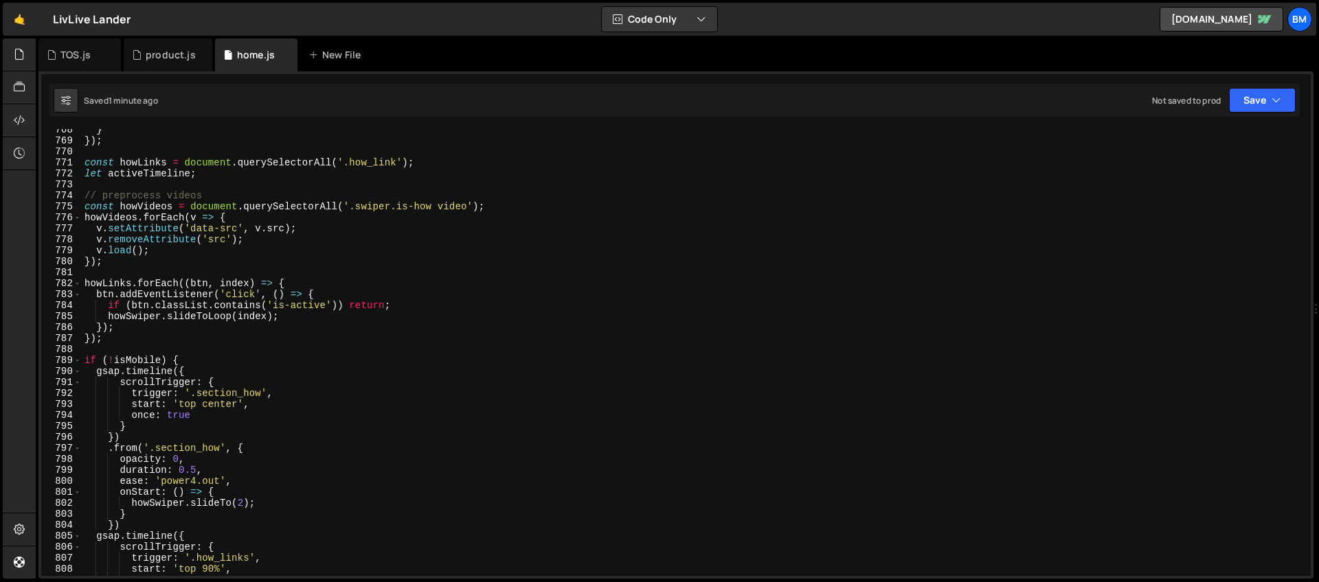
scroll to position [8434, 0]
click at [11, 25] on link "🤙" at bounding box center [20, 19] width 34 height 33
click at [208, 356] on div "} }) ; const howLinks = document . querySelectorAll ( '.how_link' ) ; let activ…" at bounding box center [693, 358] width 1223 height 469
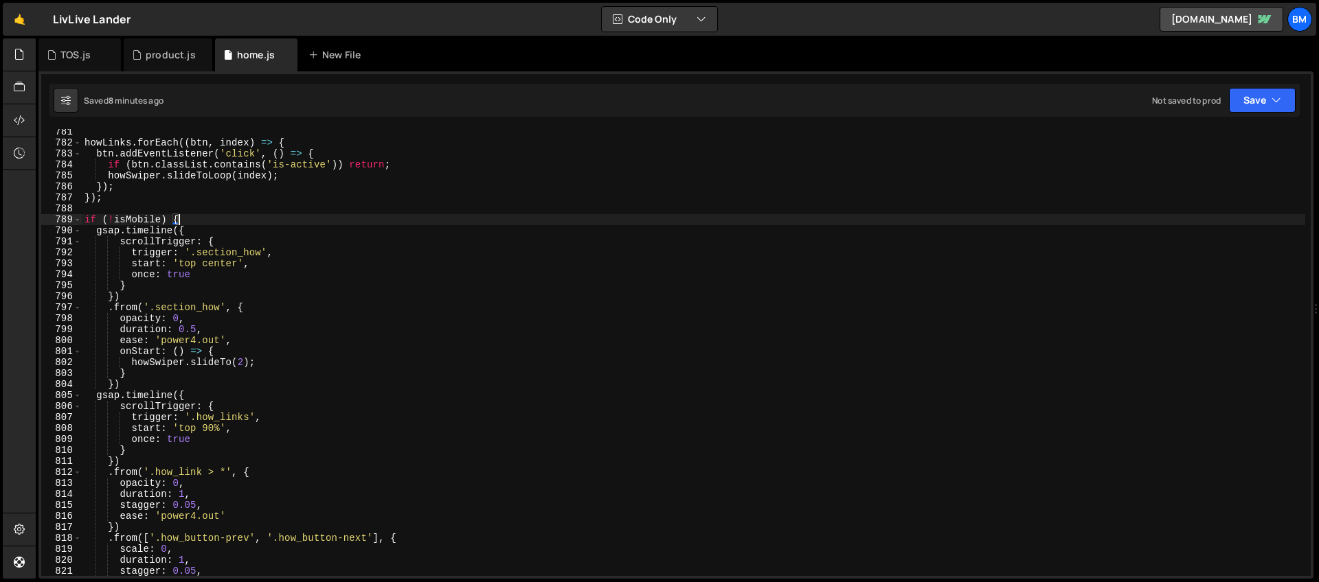
scroll to position [8575, 0]
click at [84, 219] on div "howLinks . forEach (( btn , index ) => { btn . addEventListener ( 'click' , ( )…" at bounding box center [693, 360] width 1223 height 469
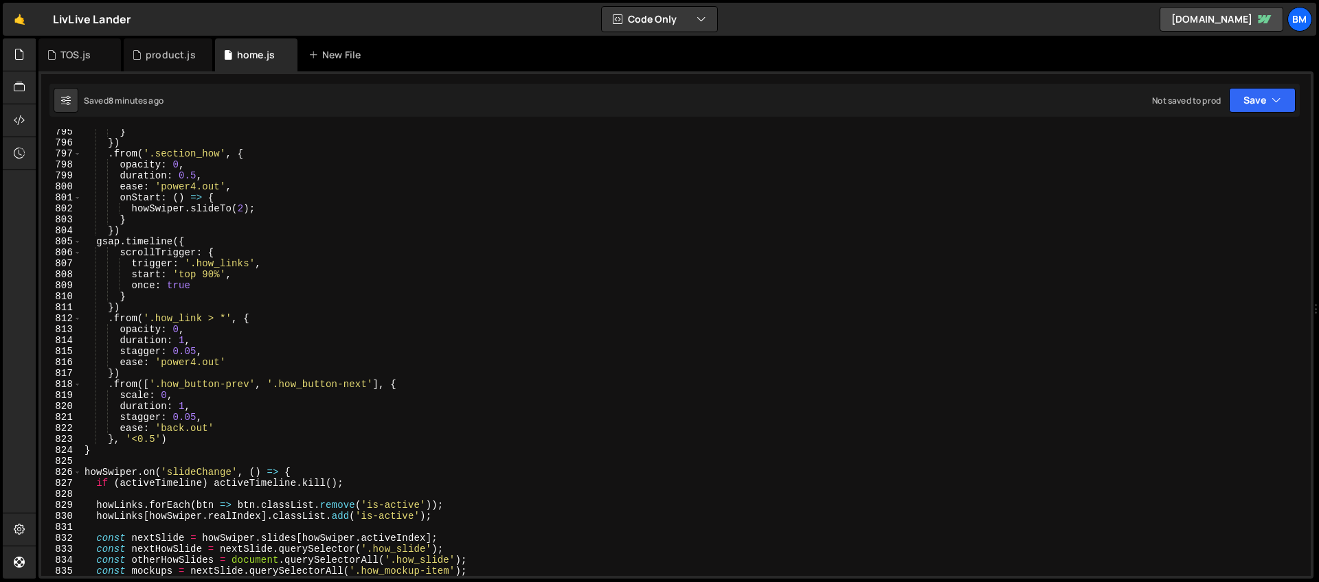
click at [124, 457] on div "} }) . from ( '.section_how' , { opacity : 0 , duration : 0.5 , ease : 'power4.…" at bounding box center [693, 360] width 1223 height 469
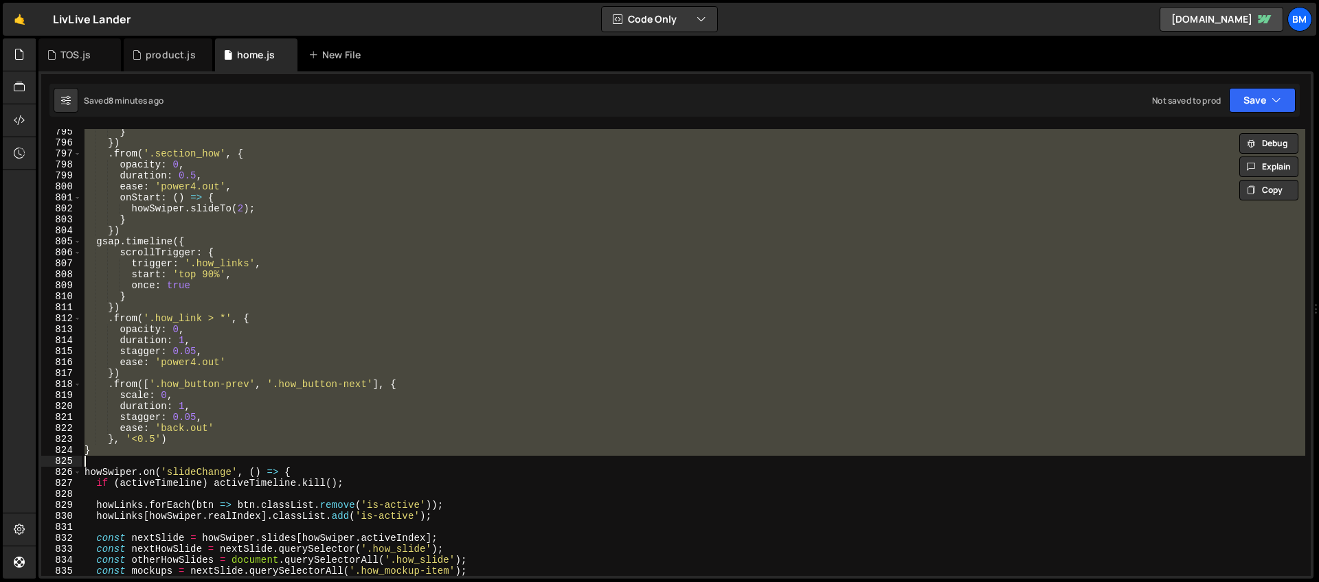
click at [115, 451] on div "} }) . from ( '.section_how' , { opacity : 0 , duration : 0.5 , ease : 'power4.…" at bounding box center [693, 352] width 1223 height 447
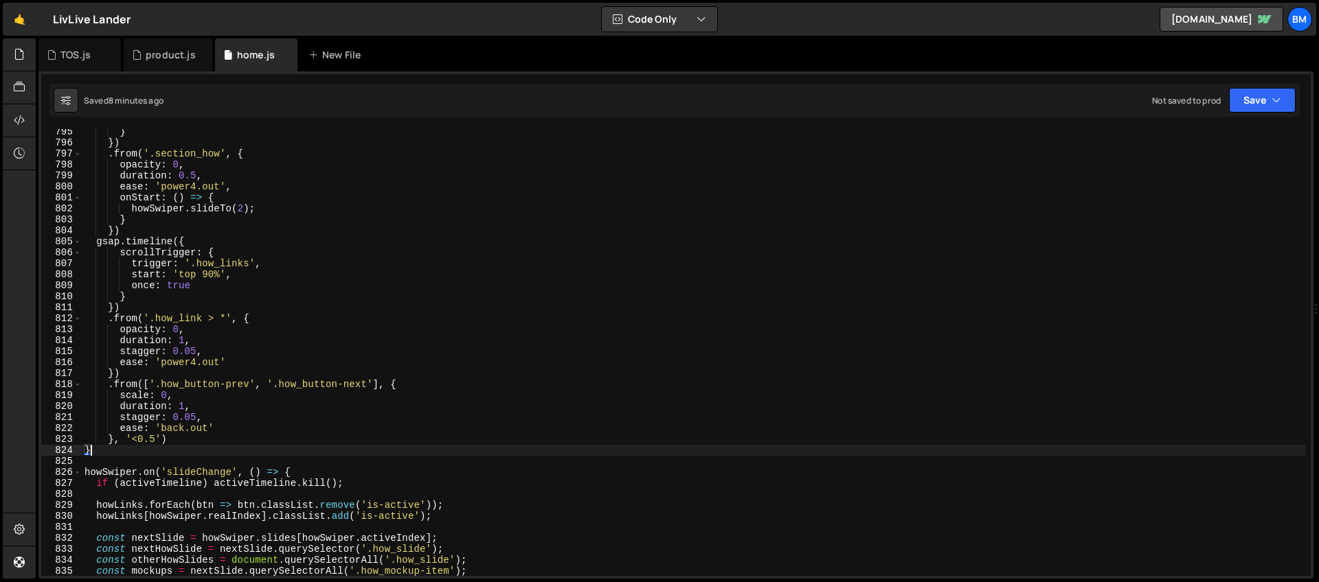
scroll to position [8578, 0]
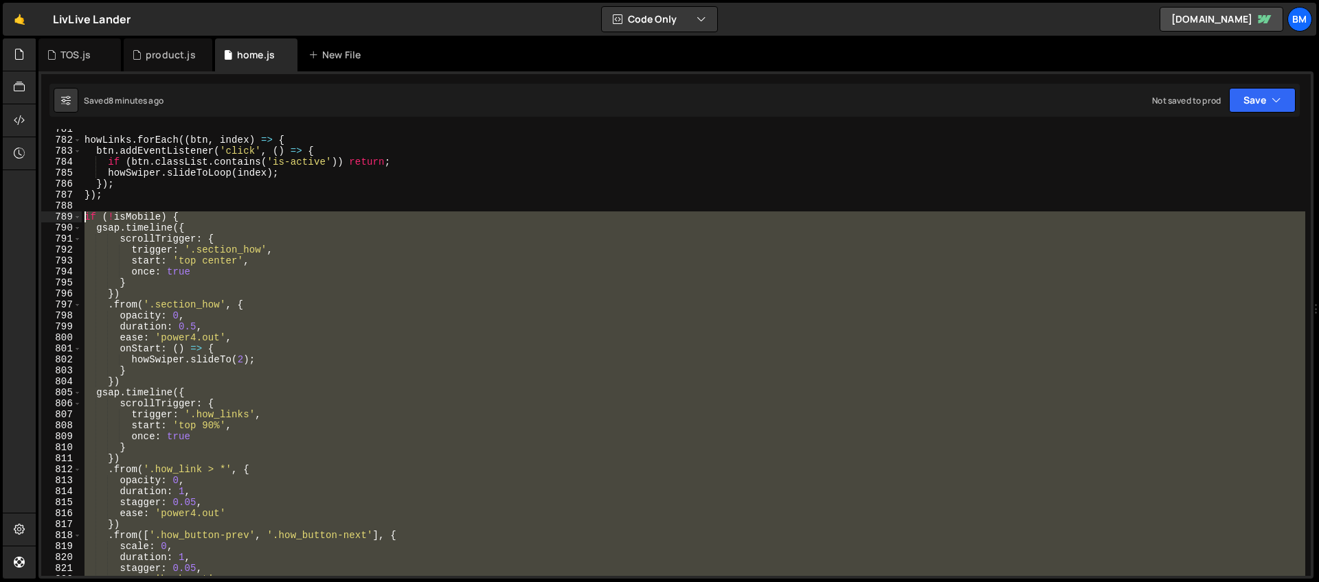
click at [87, 216] on div "howLinks . forEach (( btn , index ) => { btn . addEventListener ( 'click' , ( )…" at bounding box center [693, 358] width 1223 height 469
type textarea "if (!isMobile) { gsap.timeline({"
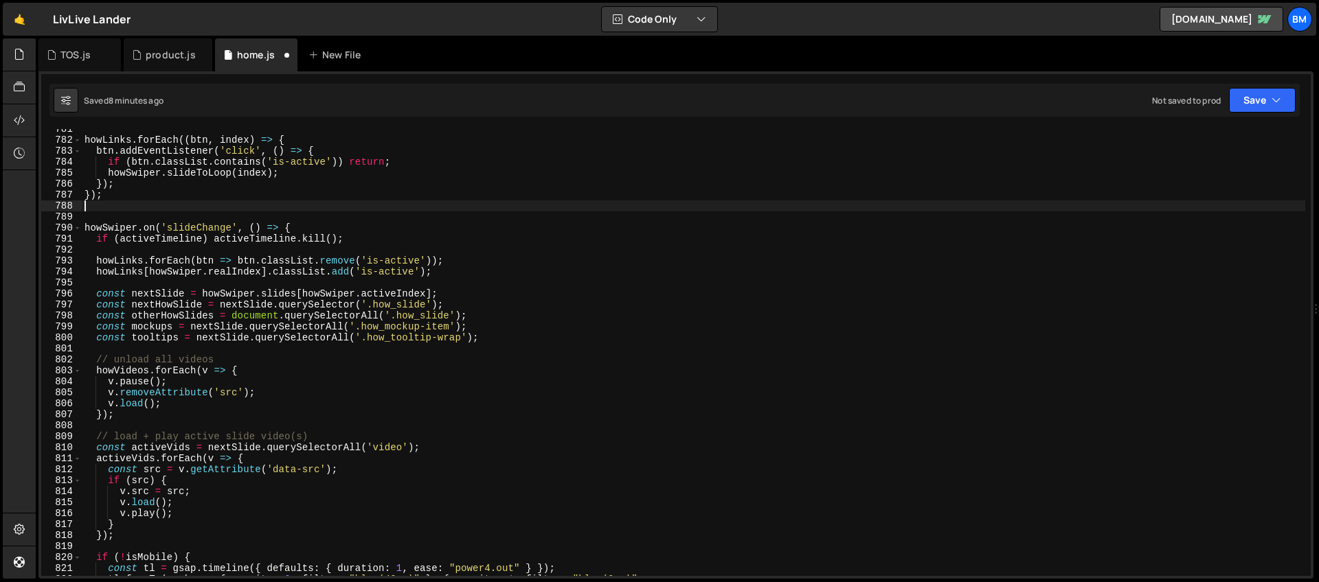
click at [298, 232] on div "howLinks . forEach (( btn , index ) => { btn . addEventListener ( 'click' , ( )…" at bounding box center [693, 358] width 1223 height 469
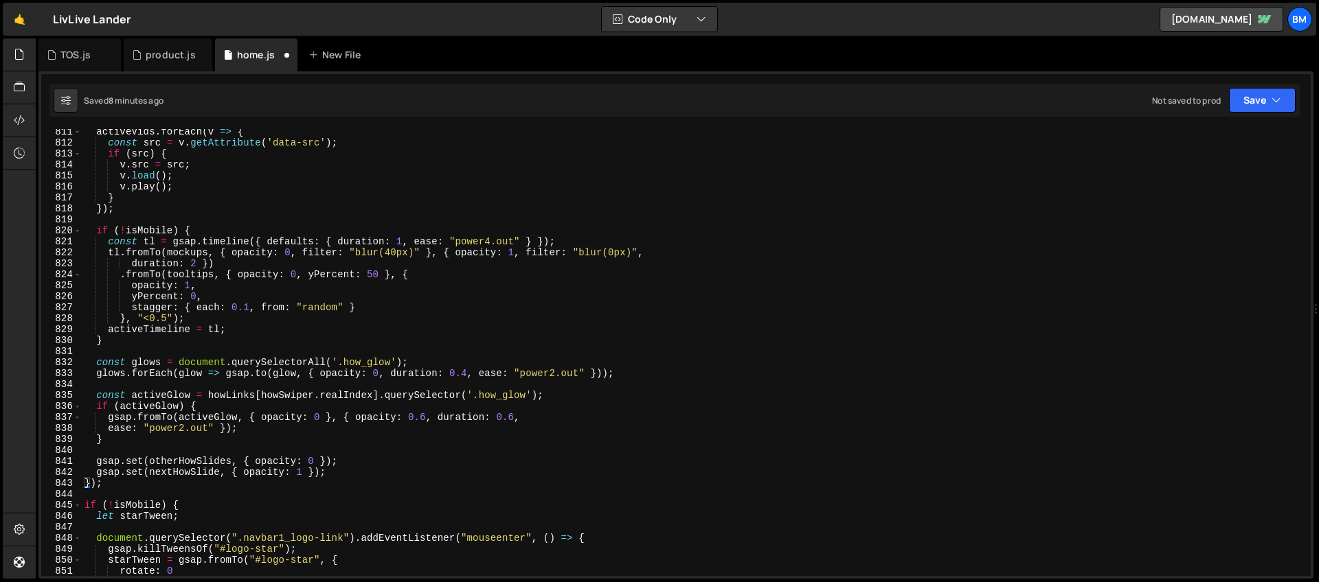
scroll to position [8916, 0]
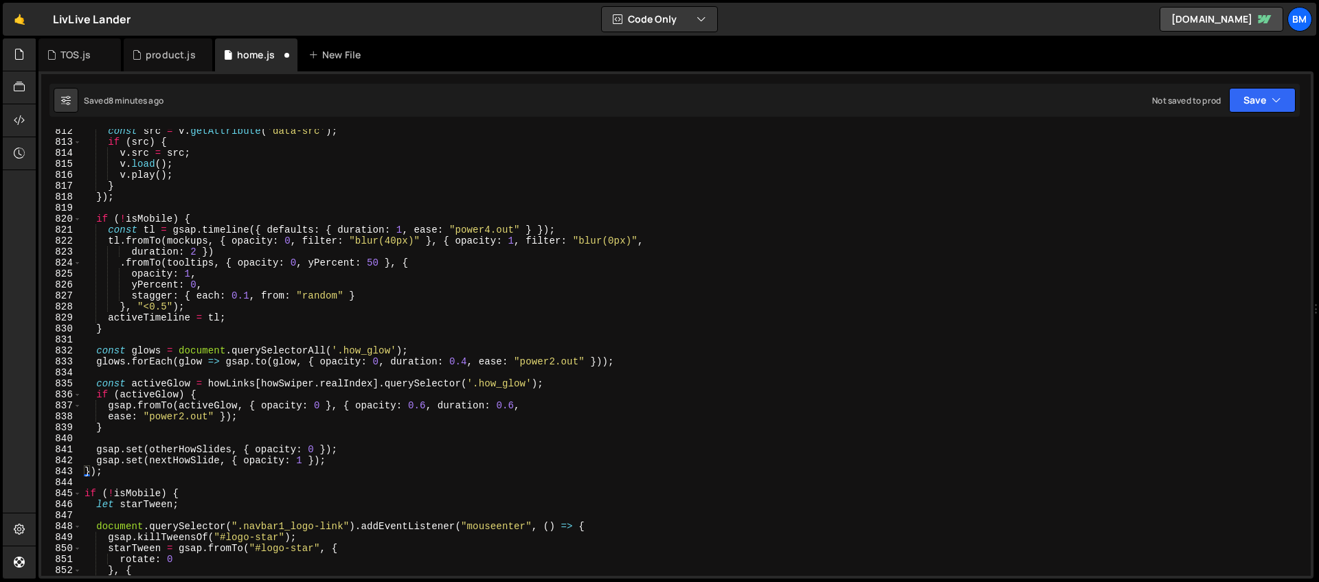
click at [119, 474] on div "const src = v . getAttribute ( 'data-src' ) ; if ( src ) { v . src = src ; v . …" at bounding box center [693, 360] width 1223 height 469
type textarea "});"
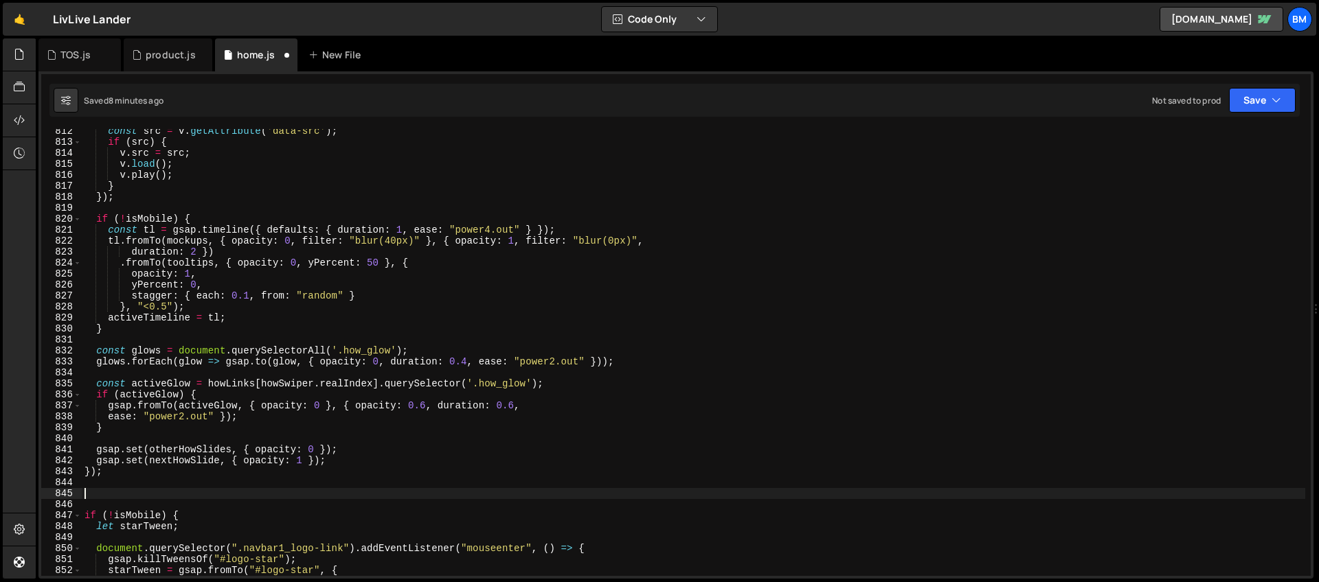
paste textarea "}"
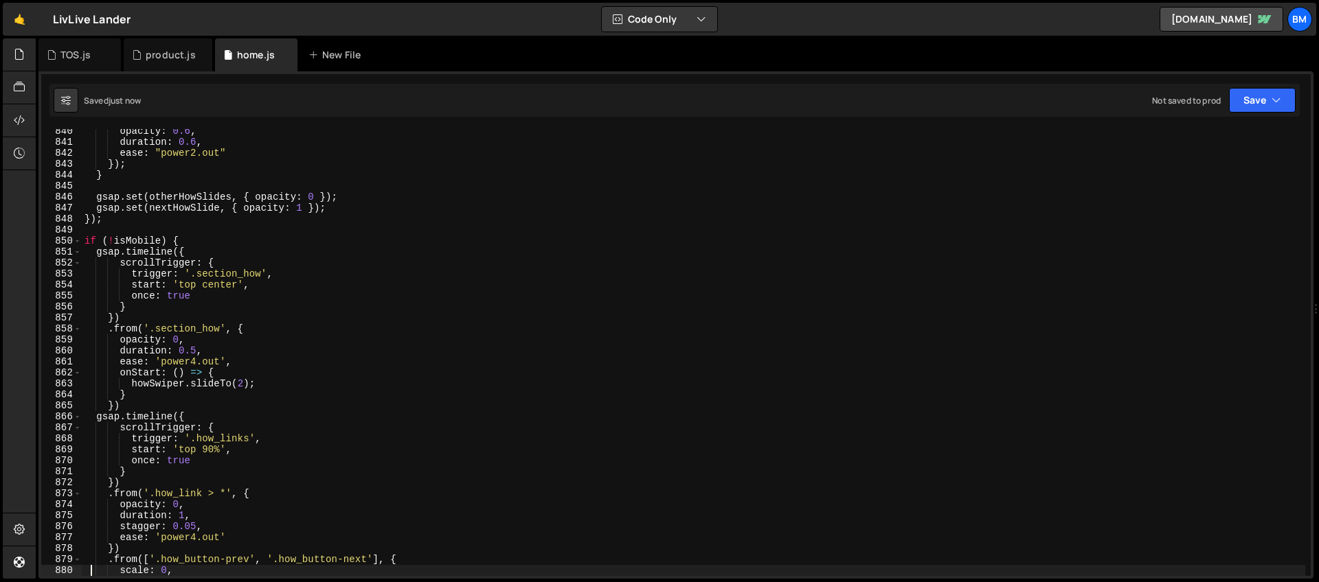
type textarea "scale: 0,"
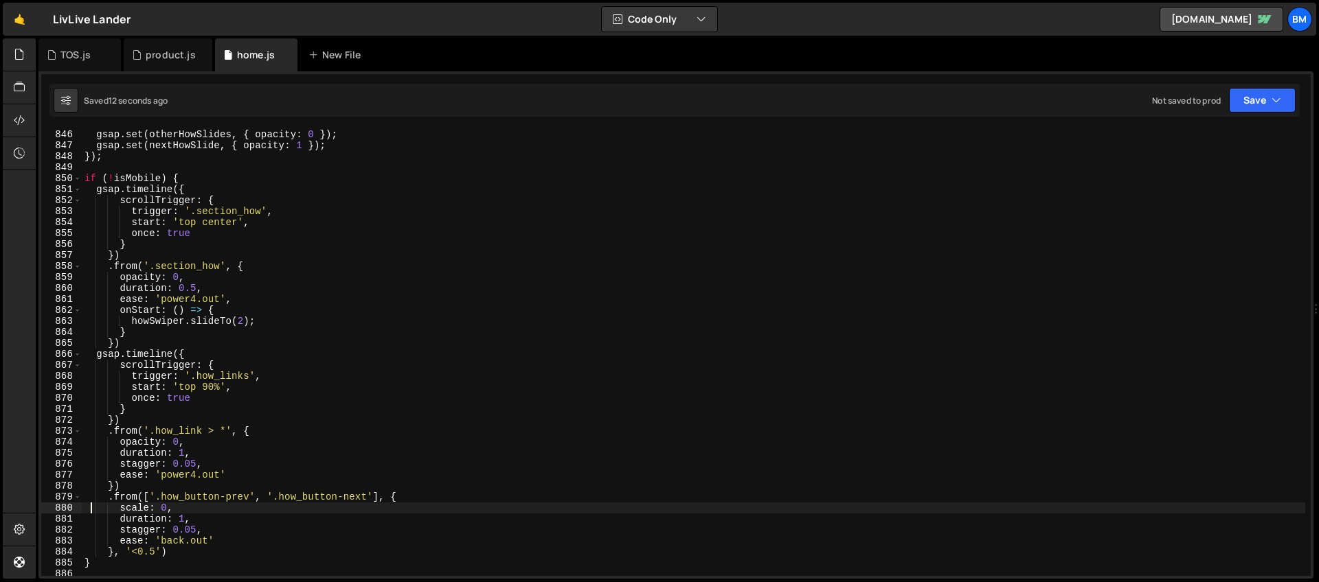
scroll to position [9126, 0]
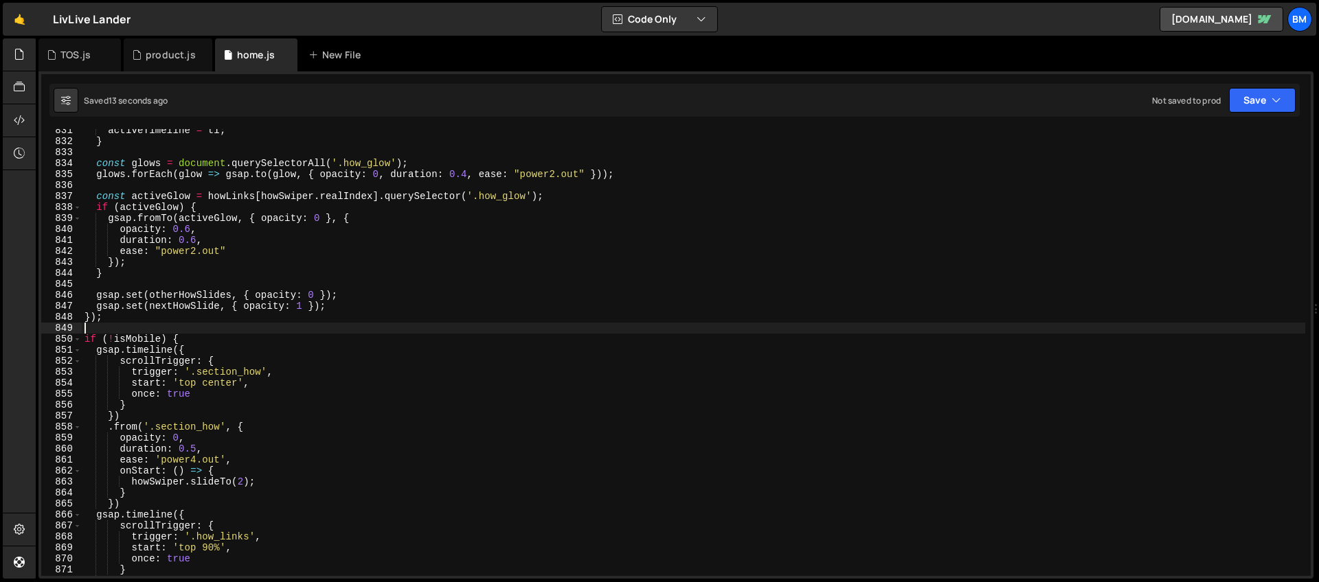
click at [128, 324] on div "activeTimeline = tl ; } const glows = document . querySelectorAll ( '.how_glow'…" at bounding box center [693, 359] width 1223 height 469
click at [117, 320] on div "activeTimeline = tl ; } const glows = document . querySelectorAll ( '.how_glow'…" at bounding box center [693, 359] width 1223 height 469
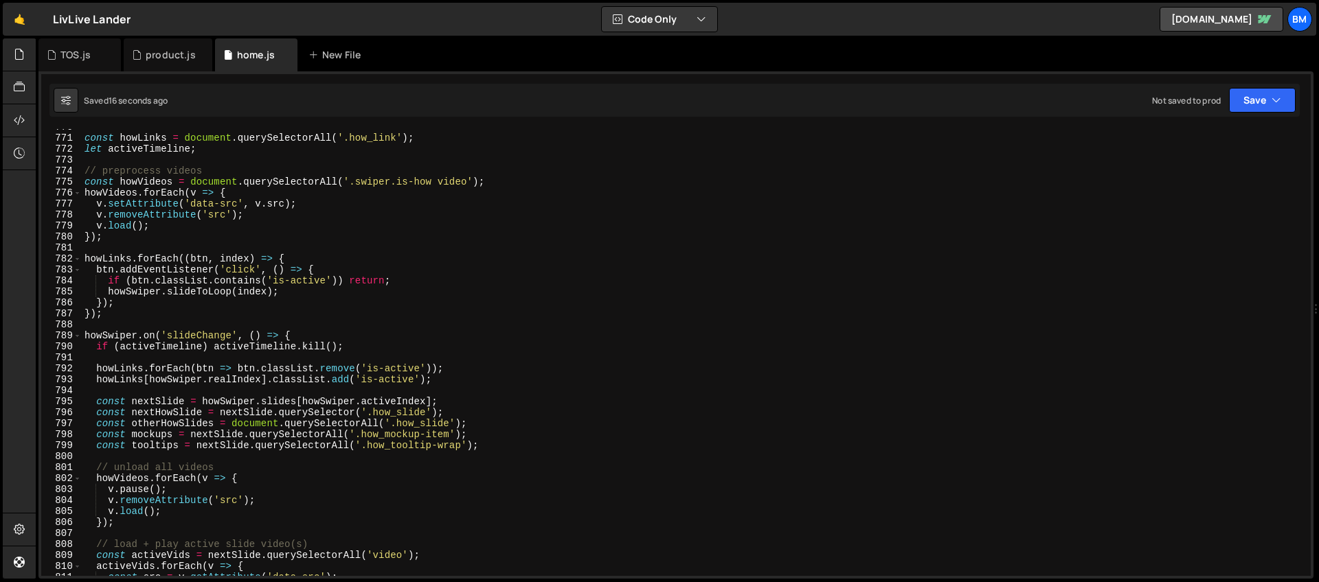
scroll to position [8459, 0]
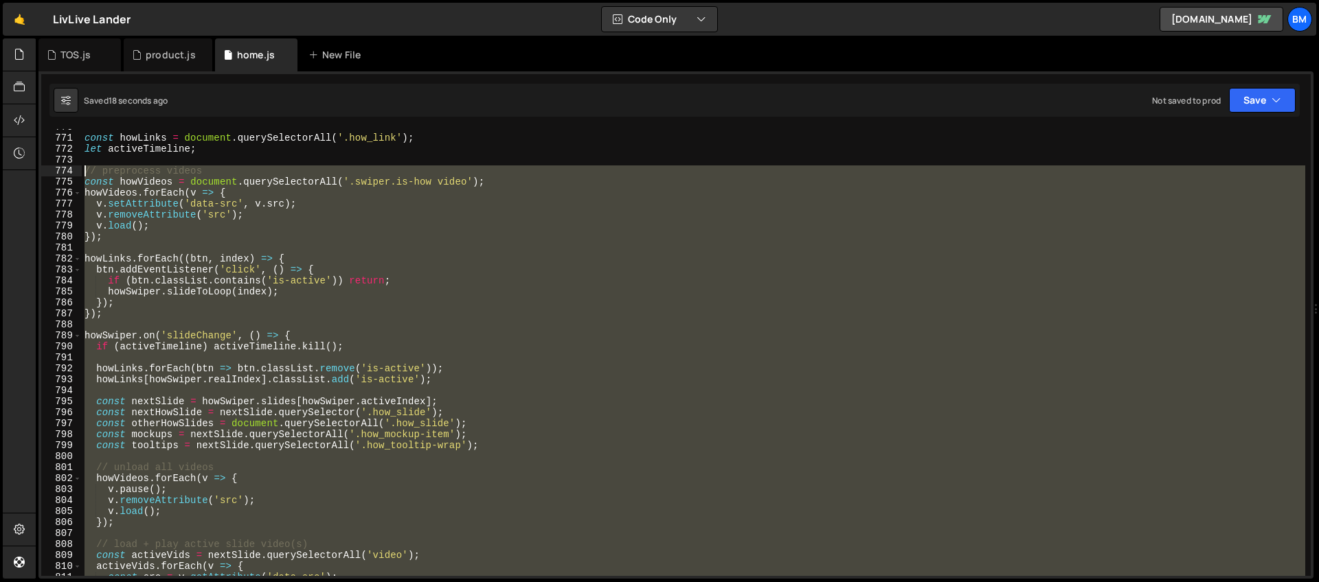
click at [84, 172] on div "const howLinks = document . querySelectorAll ( '.how_link' ) ; let activeTimeli…" at bounding box center [693, 356] width 1223 height 469
type textarea "// preprocess videos const howVideos = document.querySelectorAll('.swiper.is-ho…"
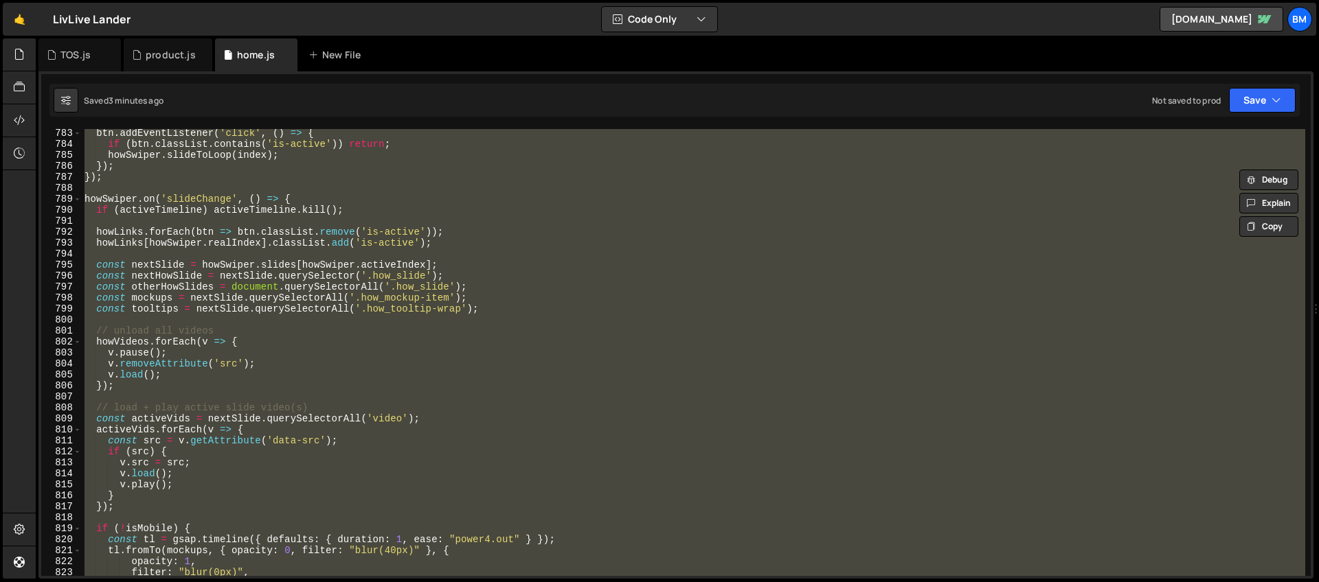
paste textarea
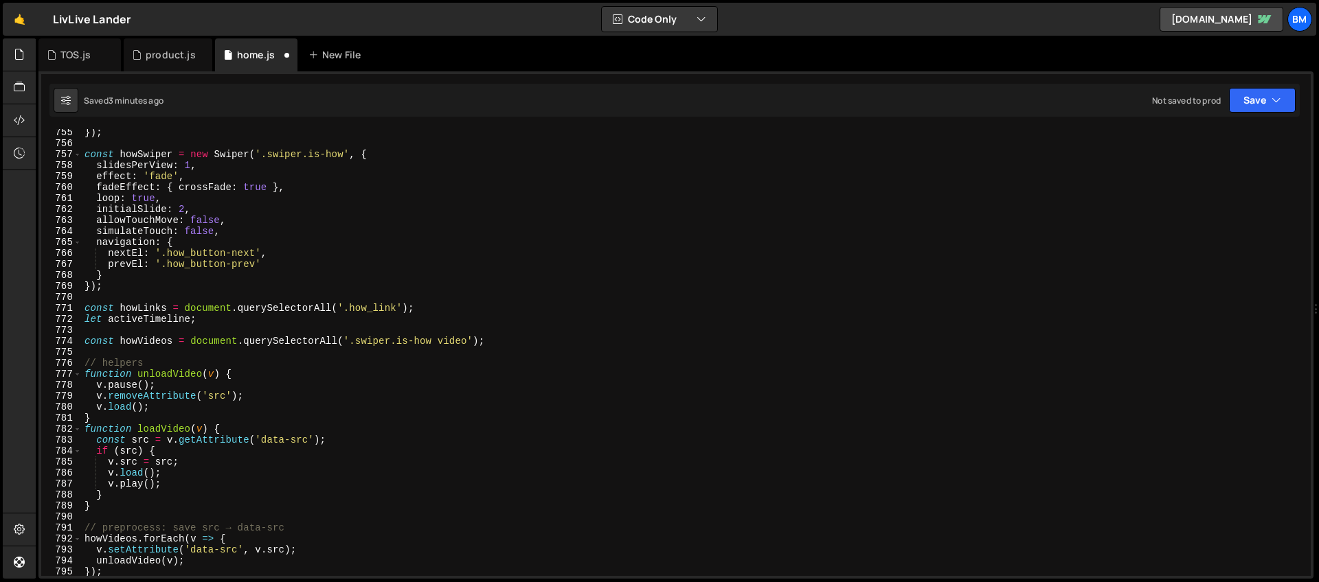
scroll to position [8269, 0]
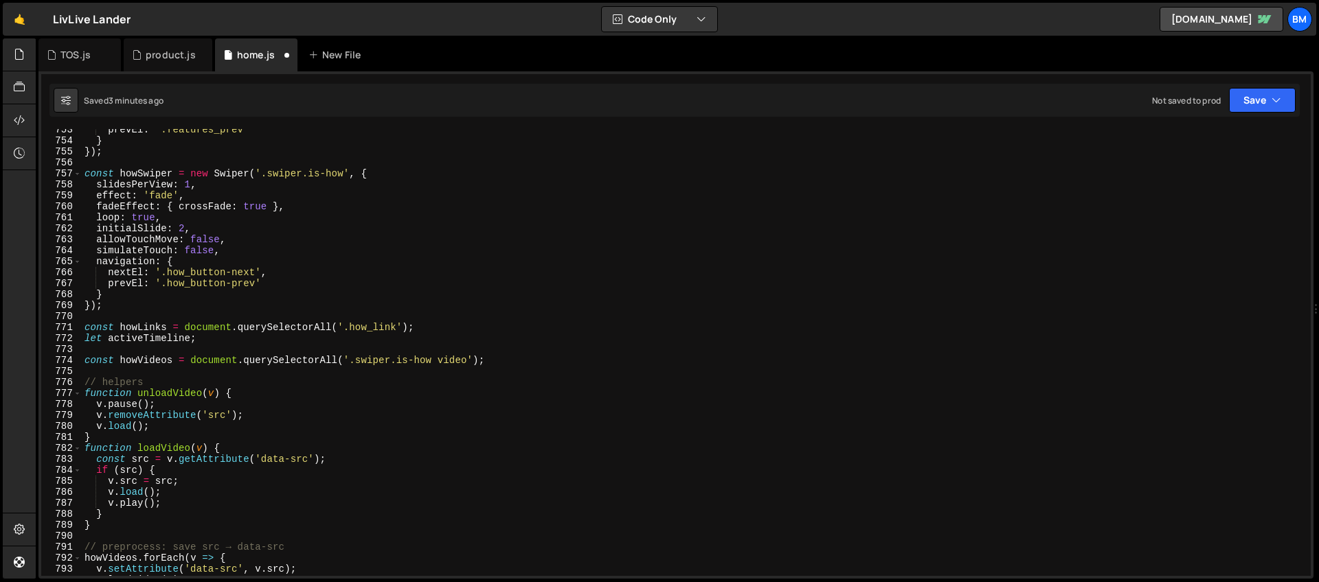
click at [207, 234] on div "prevEl : '.features_prev' } }) ; const howSwiper = new Swiper ( '.swiper.is-how…" at bounding box center [693, 358] width 1223 height 469
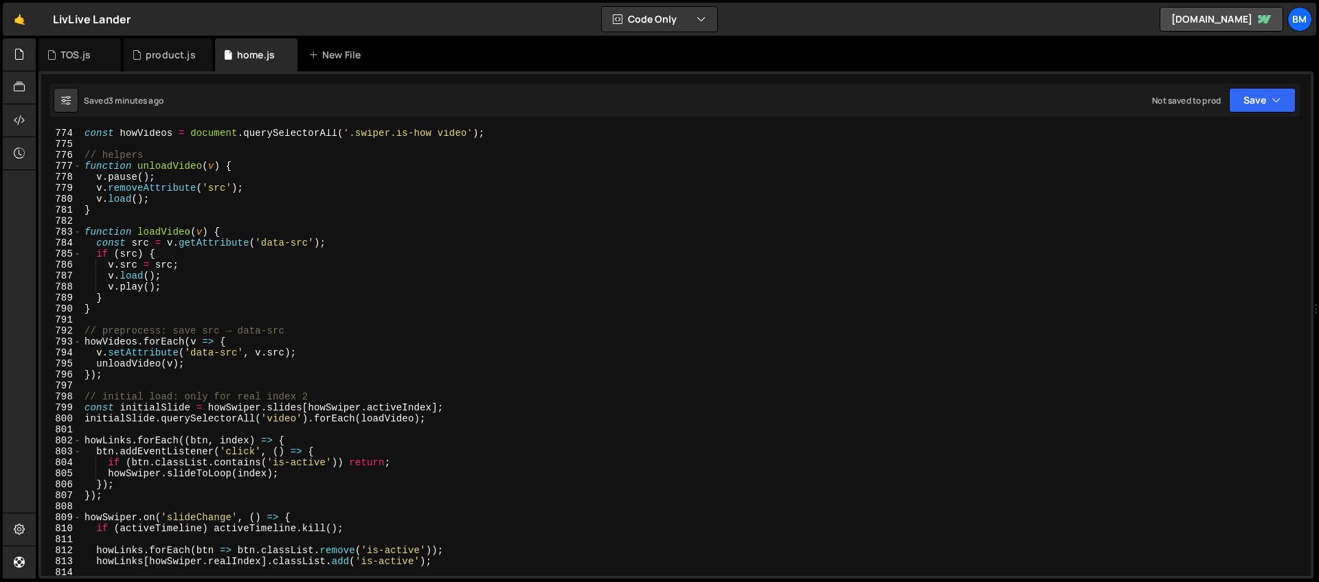
scroll to position [8511, 0]
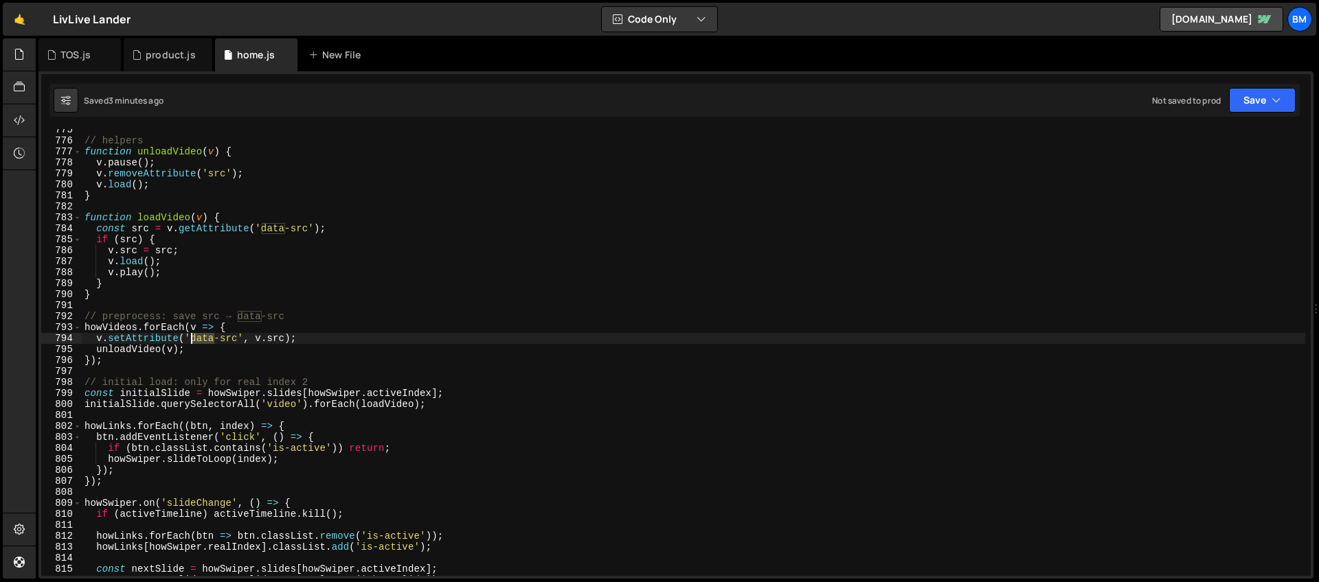
drag, startPoint x: 214, startPoint y: 340, endPoint x: 195, endPoint y: 344, distance: 19.0
click at [191, 340] on div "// helpers function unloadVideo ( v ) { v . pause ( ) ; v . removeAttribute ( '…" at bounding box center [693, 358] width 1223 height 469
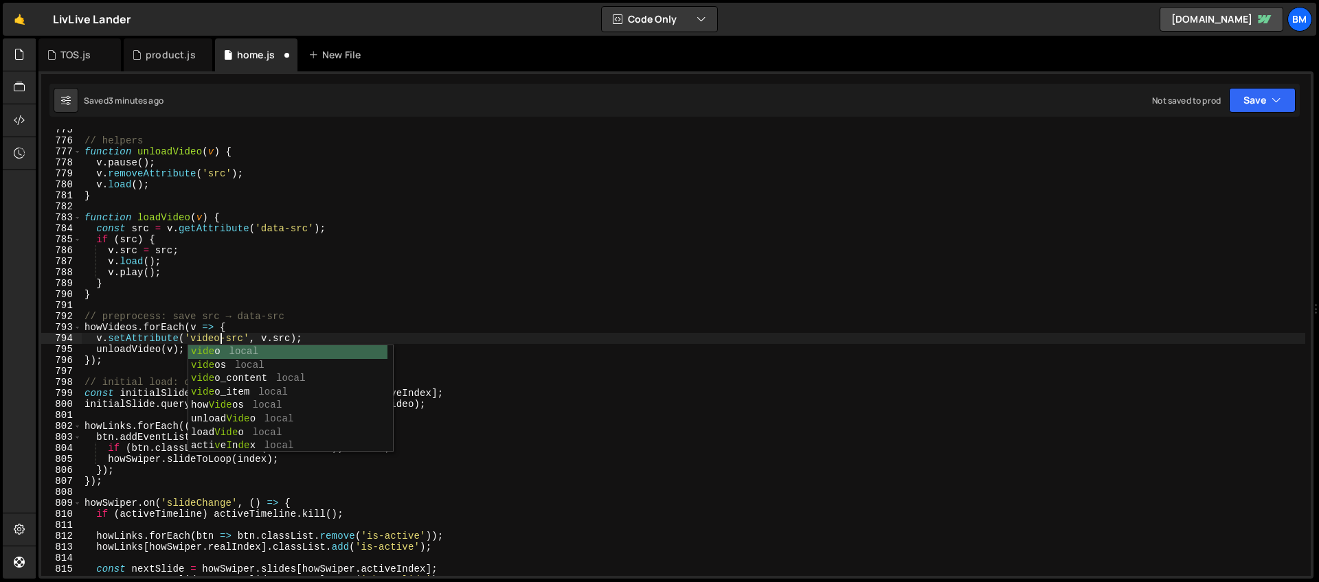
scroll to position [0, 9]
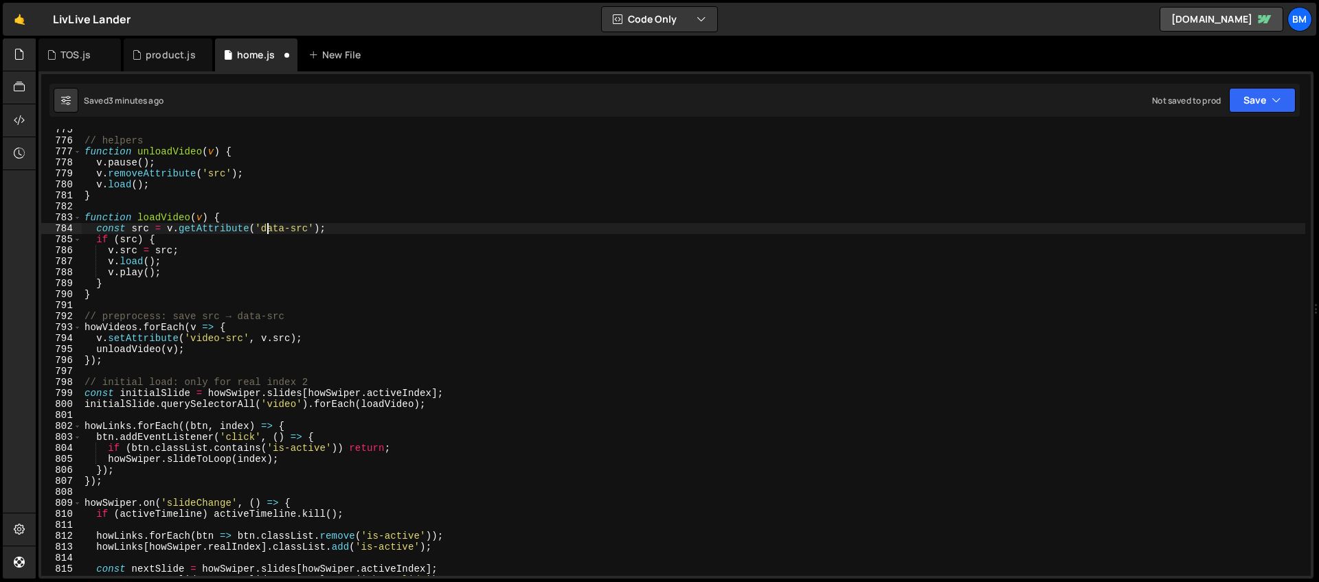
click at [269, 228] on div "// helpers function unloadVideo ( v ) { v . pause ( ) ; v . removeAttribute ( '…" at bounding box center [693, 358] width 1223 height 469
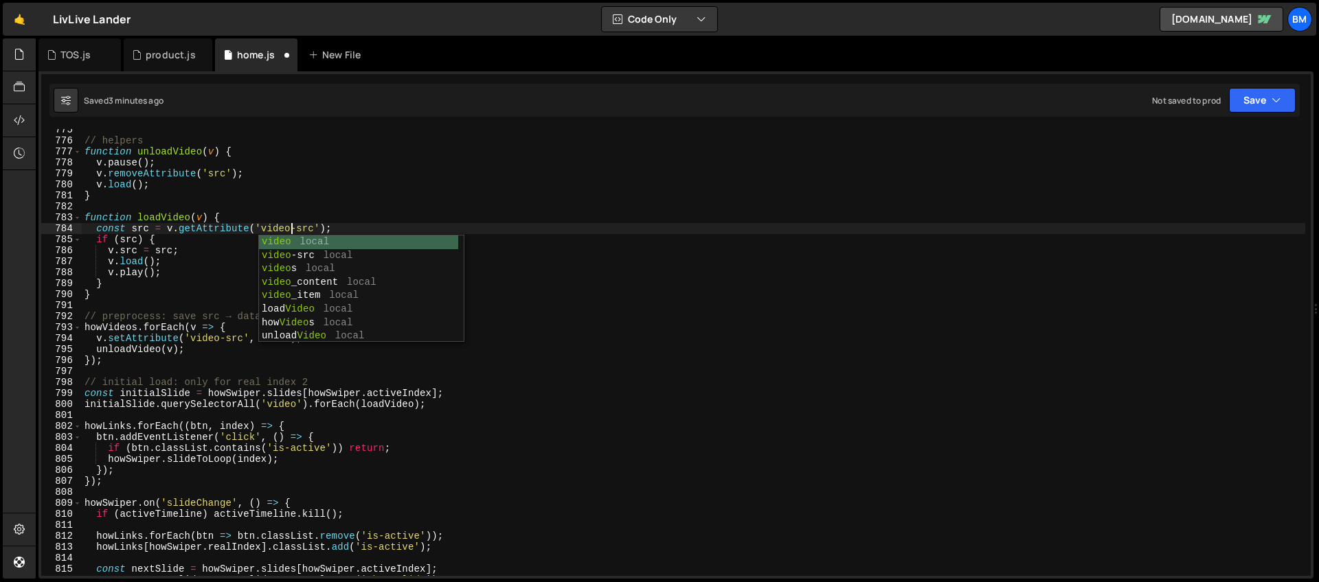
scroll to position [0, 14]
click at [205, 253] on div "// helpers function unloadVideo ( v ) { v . pause ( ) ; v . removeAttribute ( '…" at bounding box center [693, 358] width 1223 height 469
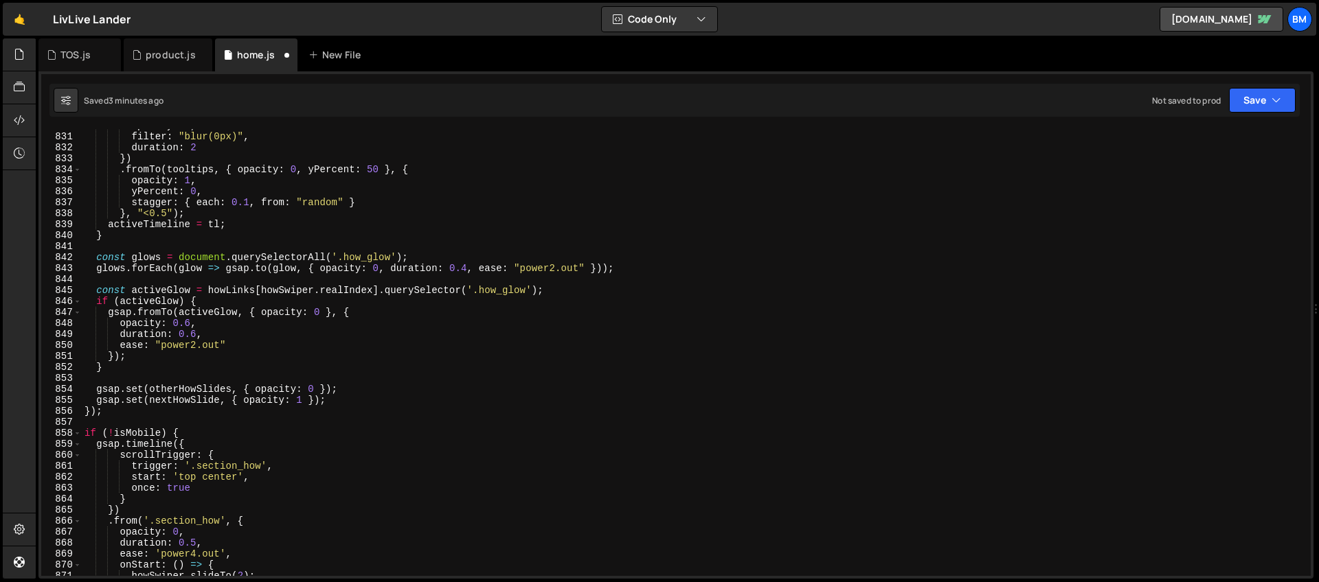
scroll to position [9263, 0]
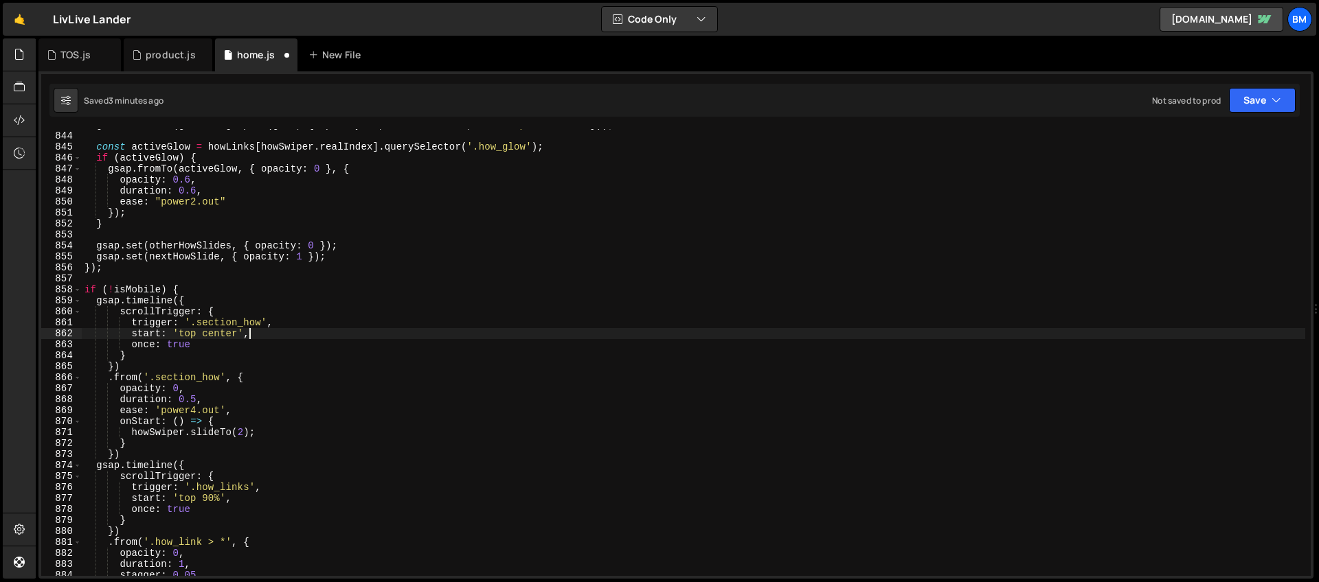
click at [301, 335] on div "glows . forEach ( glow => gsap . to ( glow , { opacity : 0 , duration : 0.4 , e…" at bounding box center [693, 354] width 1223 height 469
type textarea "start: 'top center',"
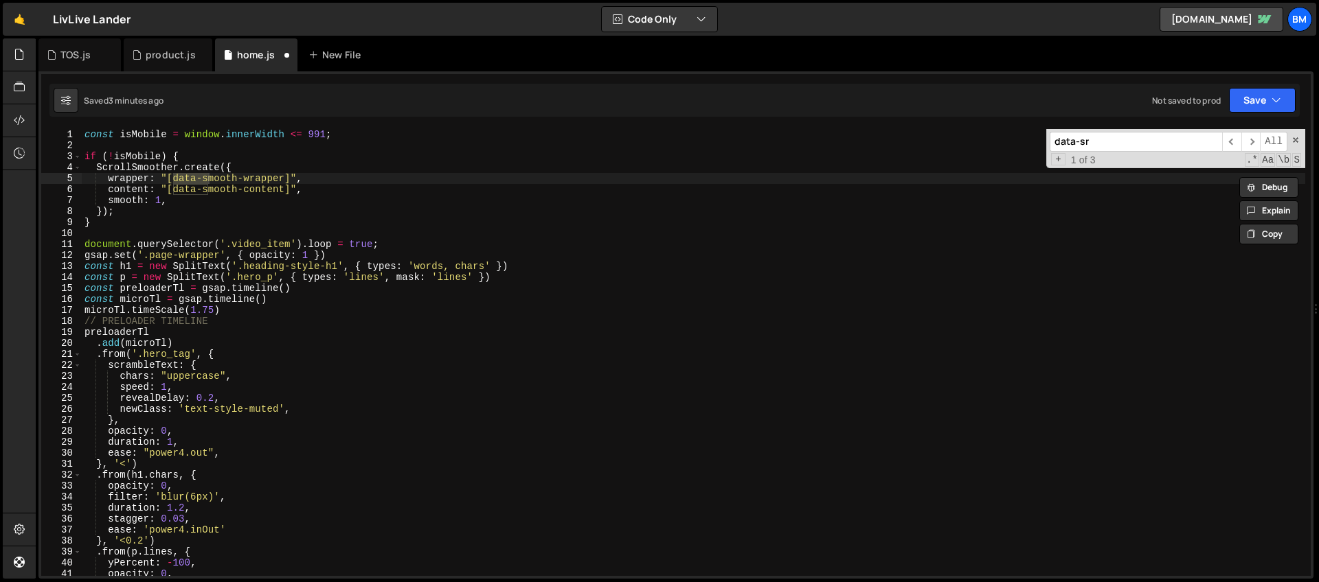
scroll to position [8481, 0]
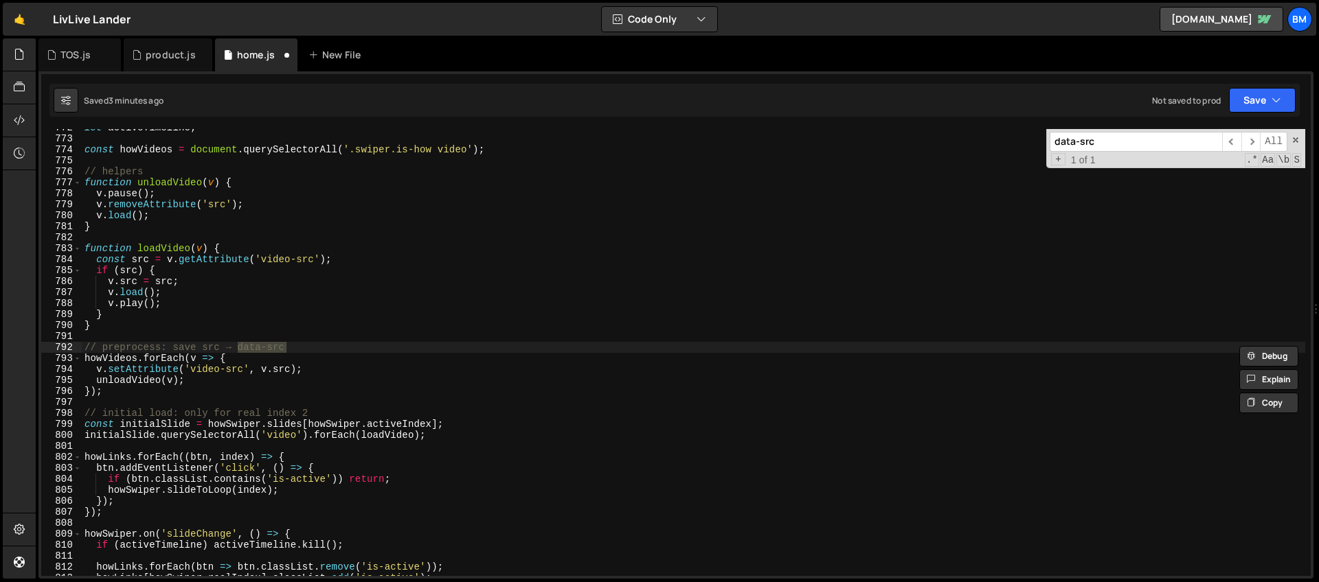
type input "data-src"
click at [291, 350] on div "let activeTimeline ; const howVideos = document . querySelectorAll ( '.swiper.i…" at bounding box center [693, 352] width 1223 height 447
click at [248, 346] on div "let activeTimeline ; const howVideos = document . querySelectorAll ( '.swiper.i…" at bounding box center [693, 356] width 1223 height 469
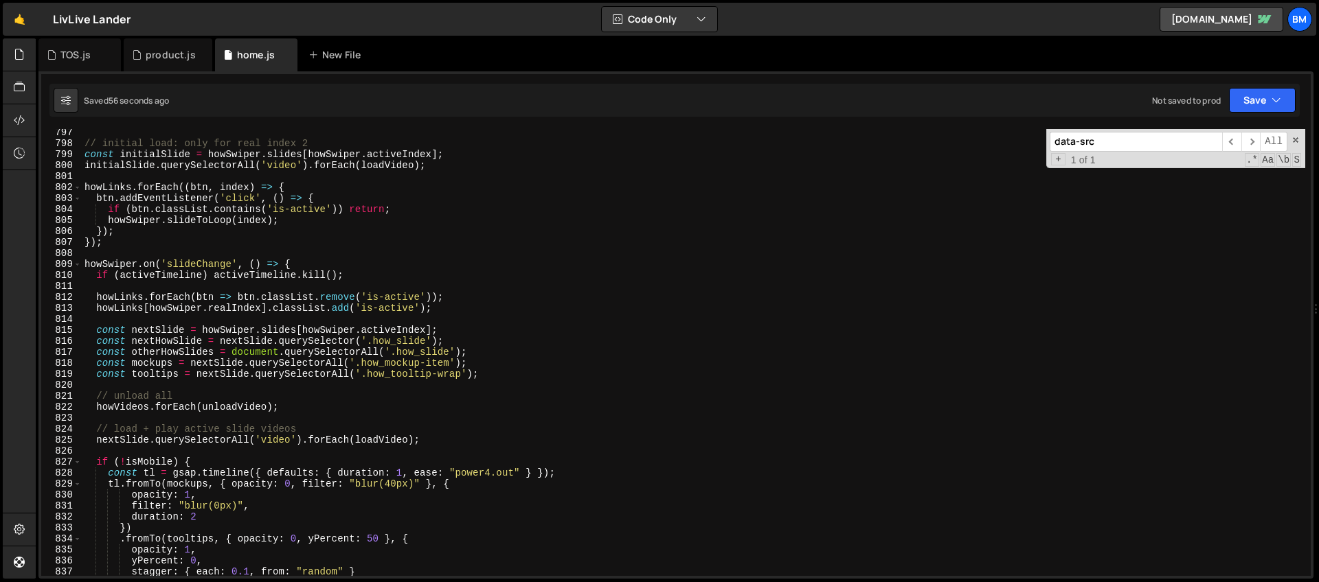
scroll to position [8773, 0]
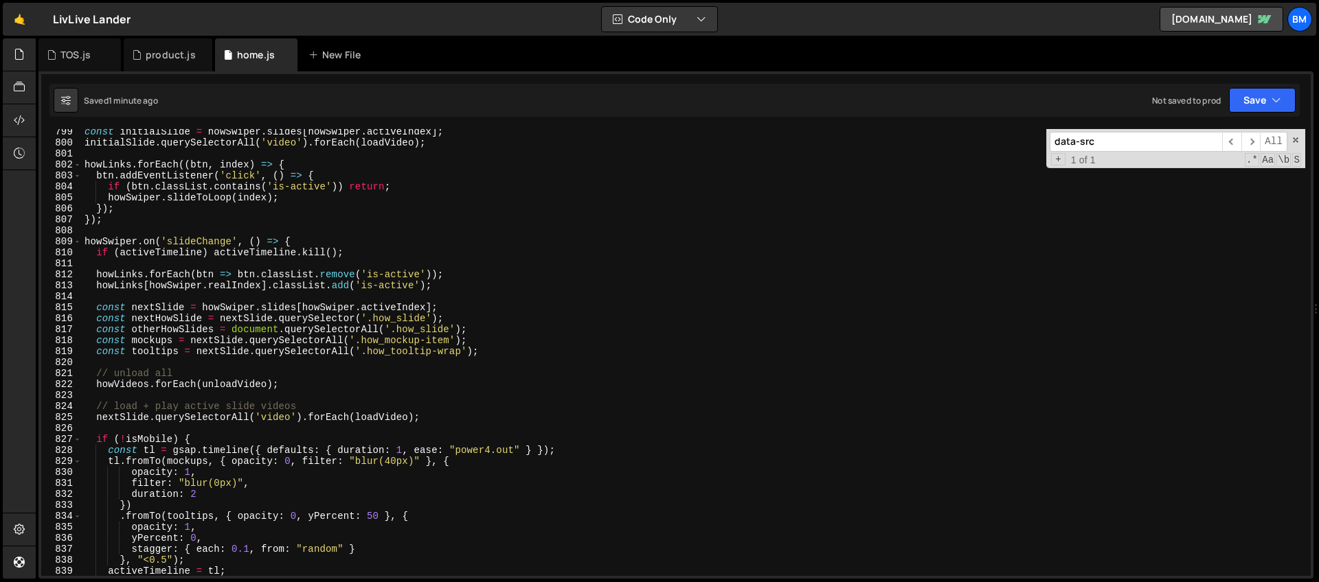
click at [249, 417] on div "const initialSlide = howSwiper . slides [ howSwiper . activeIndex ] ; initialSl…" at bounding box center [693, 360] width 1223 height 469
click at [319, 420] on div "const initialSlide = howSwiper . slides [ howSwiper . activeIndex ] ; initialSl…" at bounding box center [693, 360] width 1223 height 469
drag, startPoint x: 94, startPoint y: 418, endPoint x: 387, endPoint y: 417, distance: 293.3
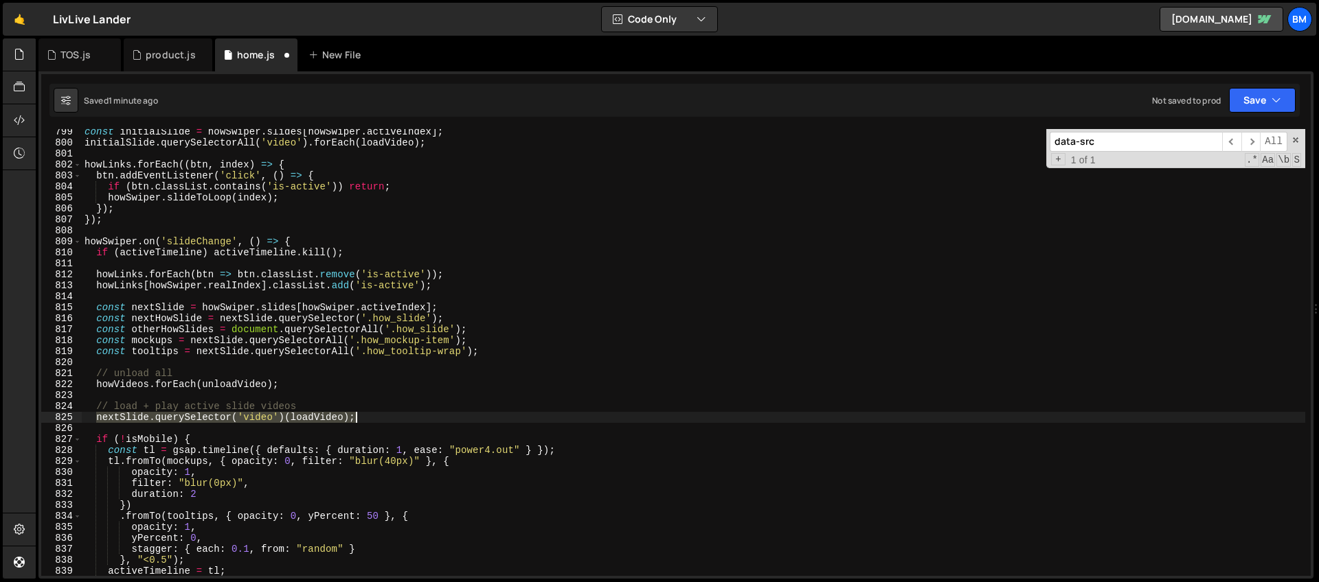
click at [387, 417] on div "const initialSlide = howSwiper . slides [ howSwiper . activeIndex ] ; initialSl…" at bounding box center [693, 360] width 1223 height 469
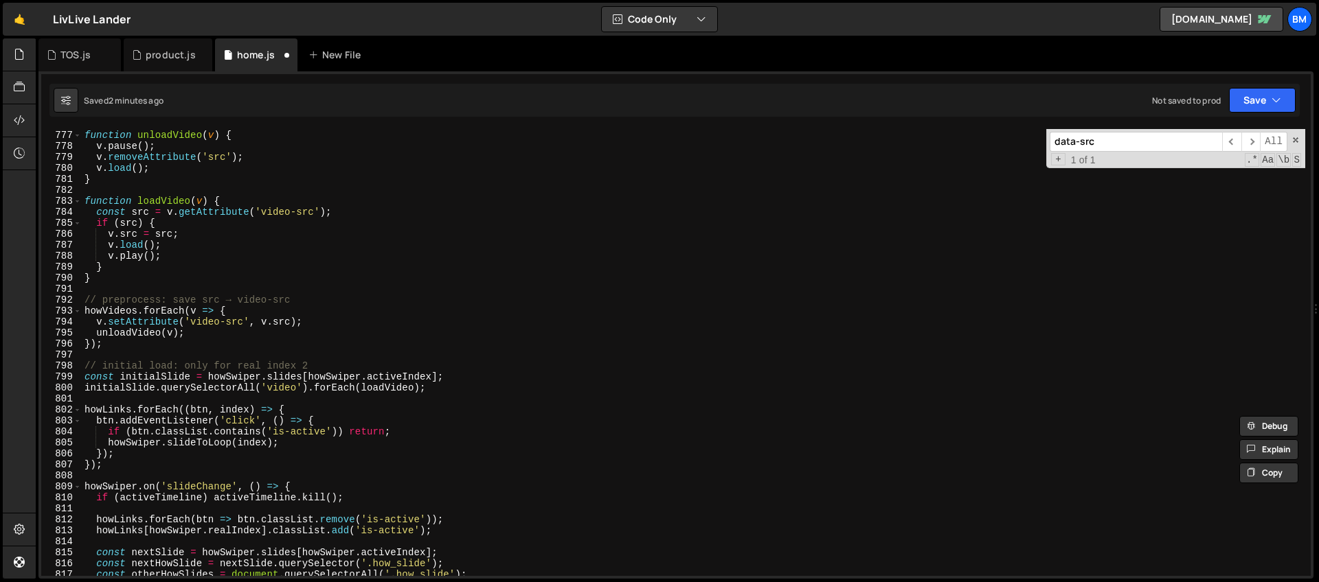
scroll to position [8515, 0]
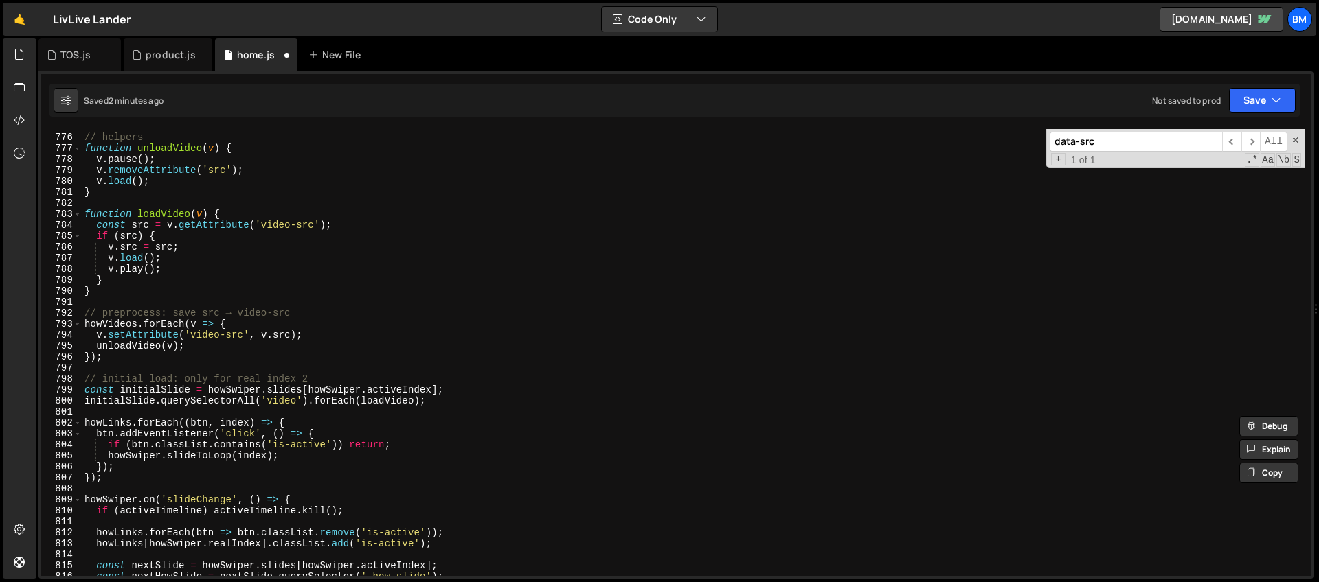
click at [227, 214] on div "// helpers function unloadVideo ( v ) { v . pause ( ) ; v . removeAttribute ( '…" at bounding box center [693, 355] width 1223 height 469
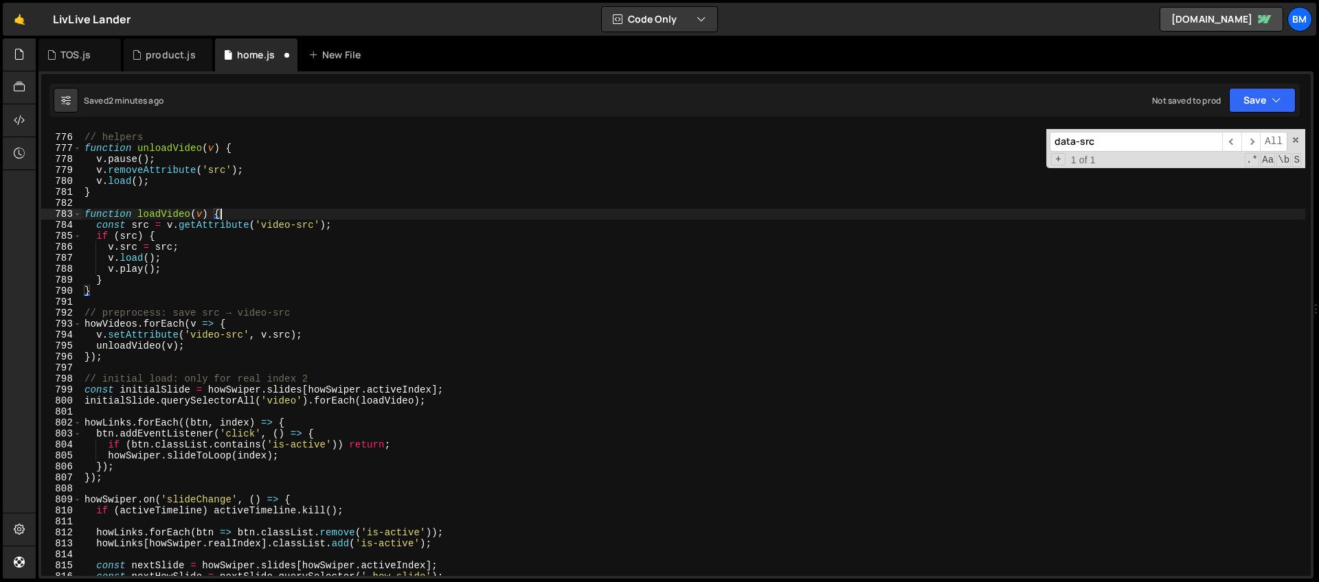
scroll to position [0, 9]
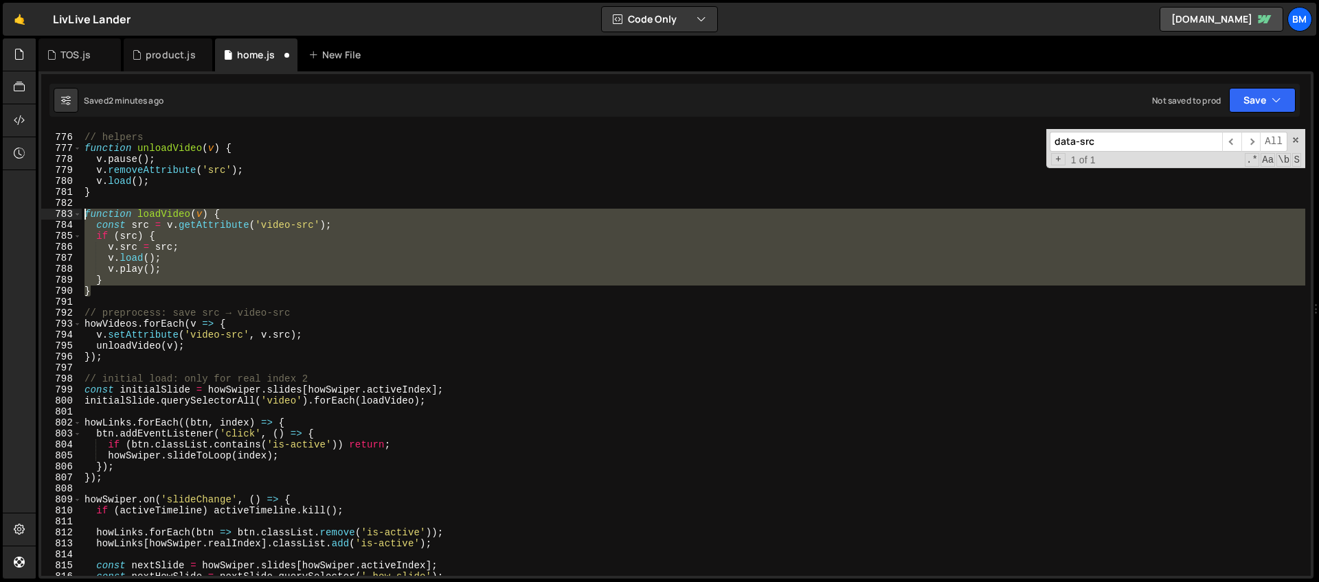
drag, startPoint x: 95, startPoint y: 290, endPoint x: 56, endPoint y: 214, distance: 85.1
click at [56, 214] on div "function loadVideo(v) { 775 776 777 778 779 780 781 782 783 784 785 786 787 788…" at bounding box center [675, 352] width 1269 height 447
paste textarea "}"
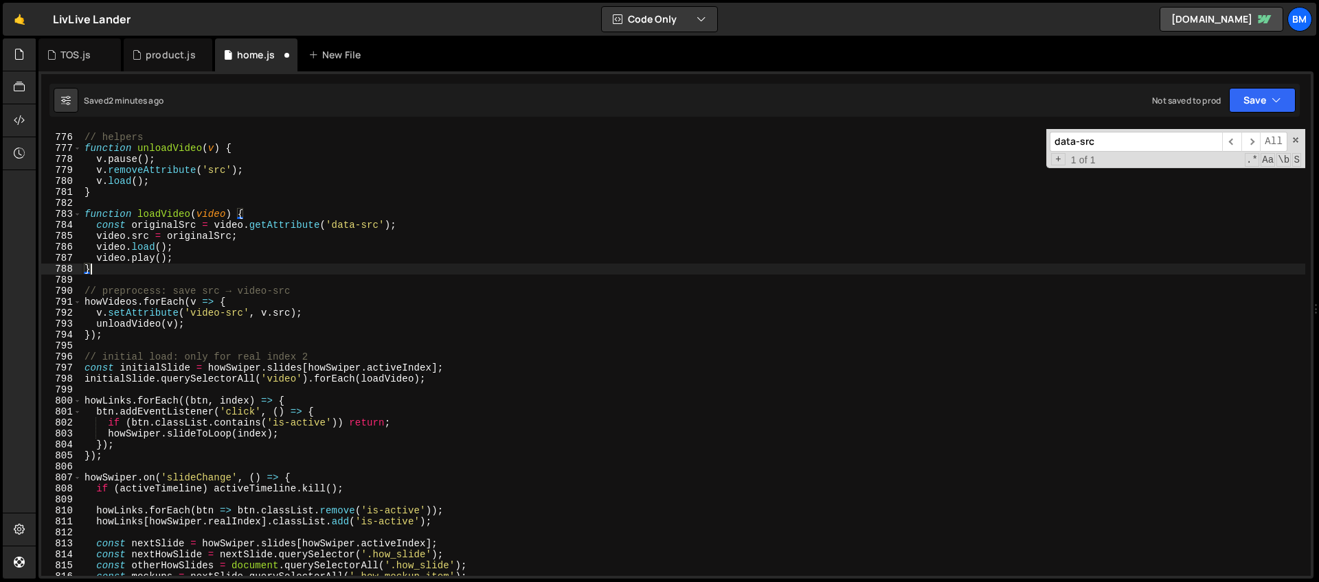
scroll to position [0, 0]
click at [347, 221] on div "// helpers function unloadVideo ( v ) { v . pause ( ) ; v . removeAttribute ( '…" at bounding box center [693, 355] width 1223 height 469
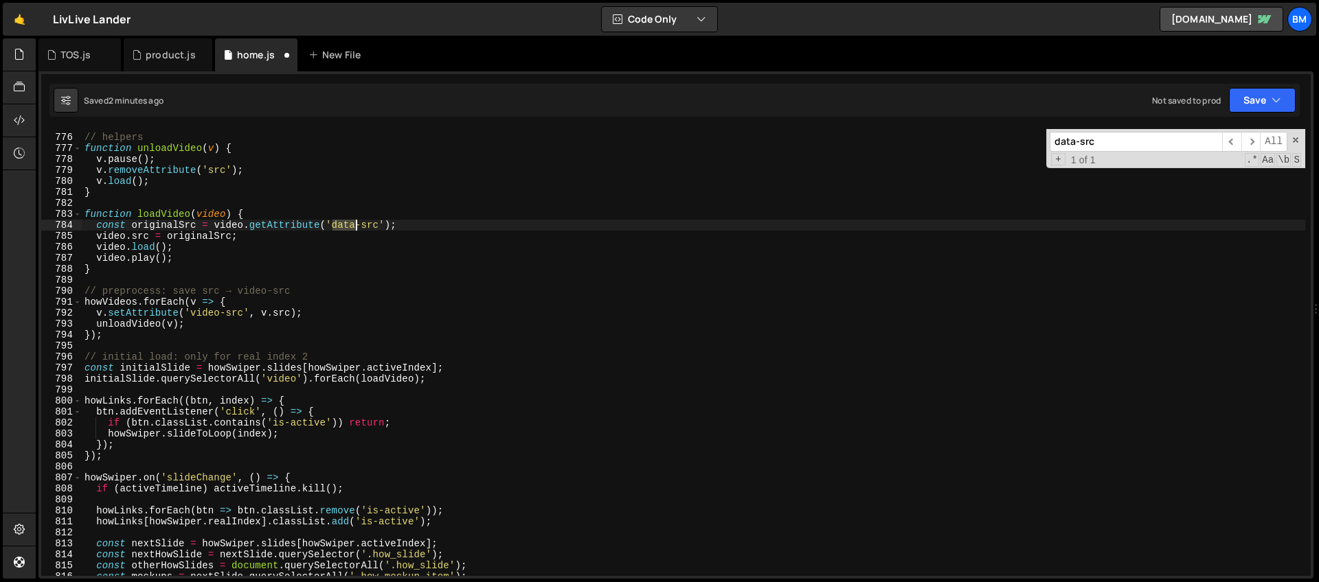
click at [347, 221] on div "// helpers function unloadVideo ( v ) { v . pause ( ) ; v . removeAttribute ( '…" at bounding box center [693, 355] width 1223 height 469
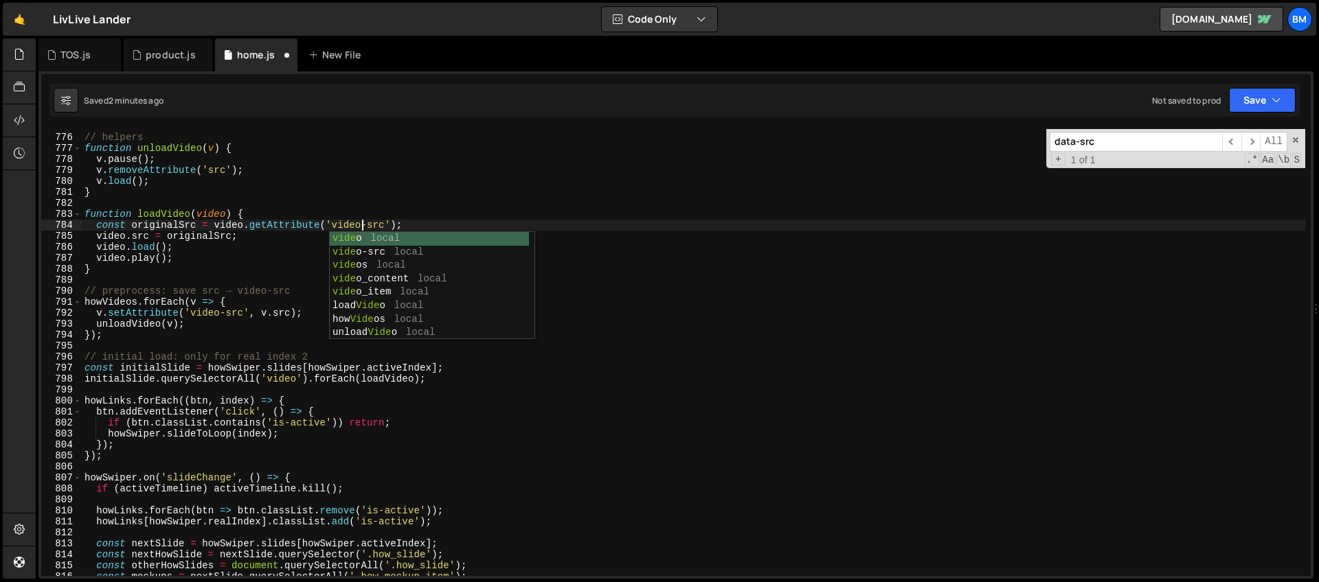
scroll to position [0, 19]
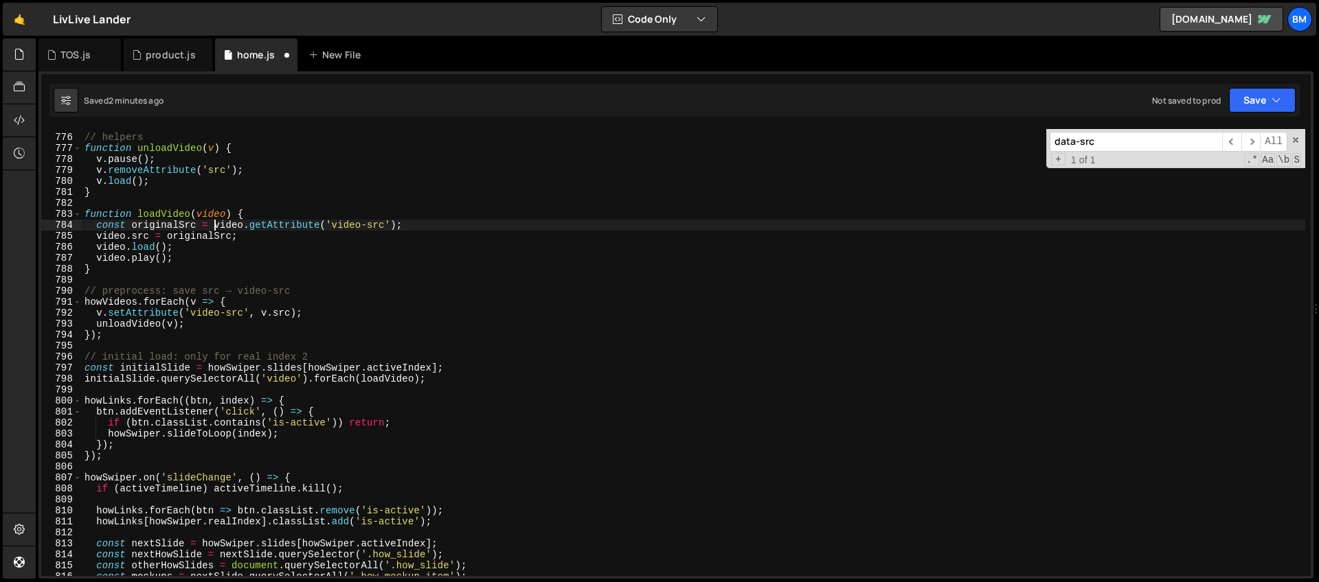
click at [215, 229] on div "// helpers function unloadVideo ( v ) { v . pause ( ) ; v . removeAttribute ( '…" at bounding box center [693, 355] width 1223 height 469
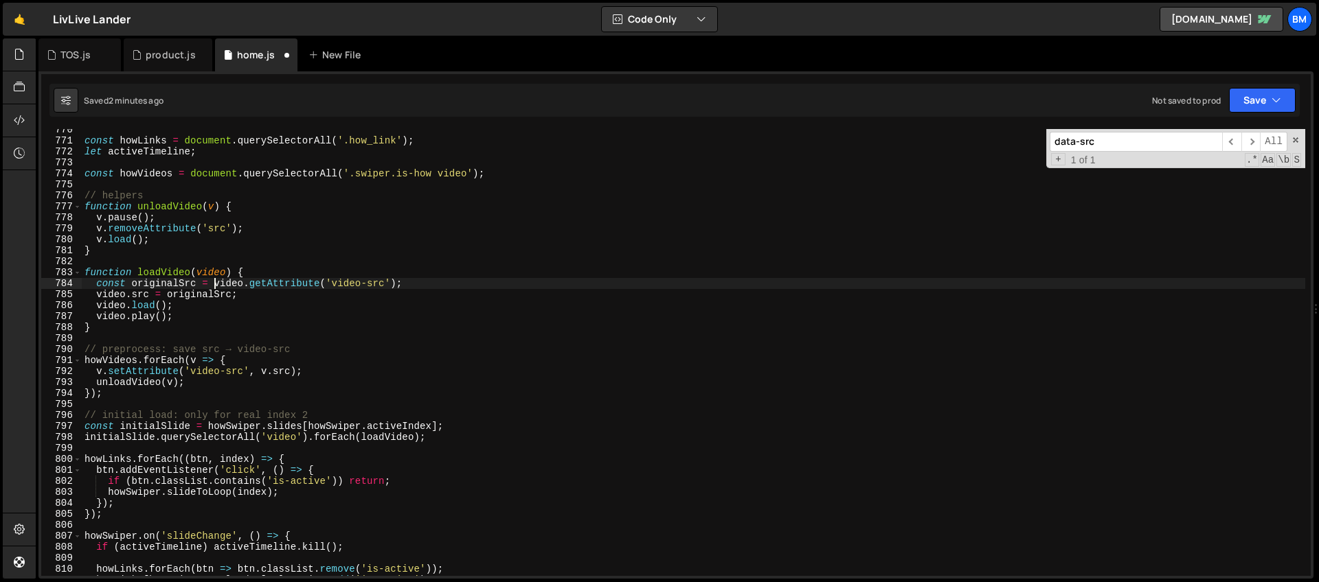
scroll to position [8445, 0]
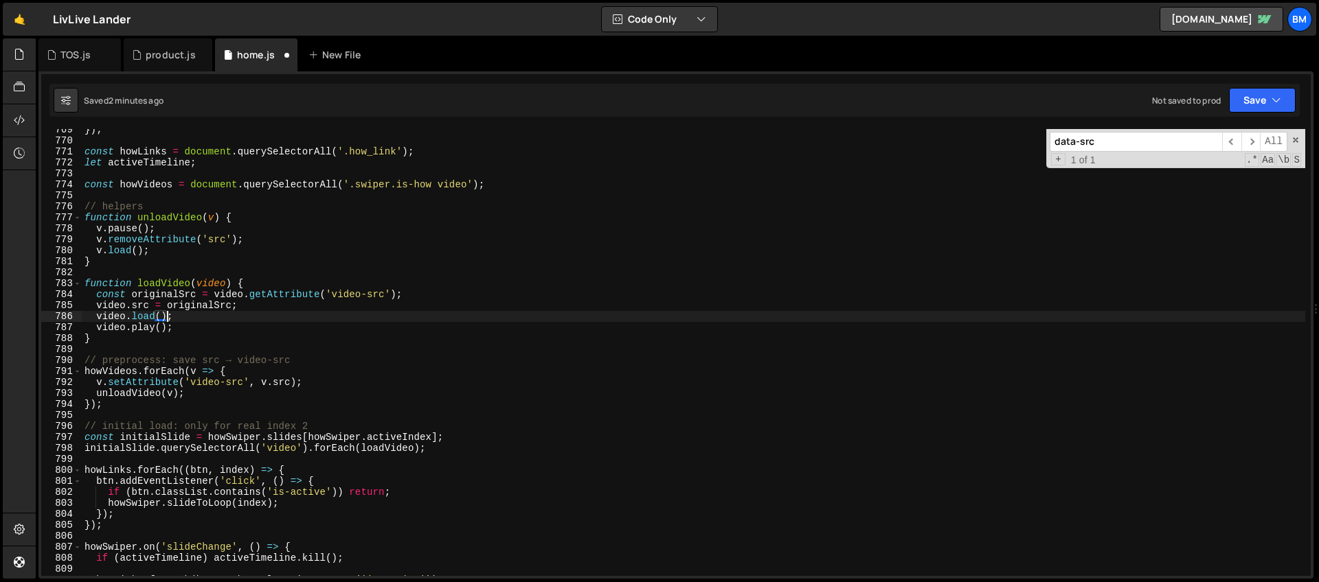
click at [168, 314] on div "}) ; const howLinks = document . querySelectorAll ( '.how_link' ) ; let activeT…" at bounding box center [693, 358] width 1223 height 469
click at [191, 335] on div "}) ; const howLinks = document . querySelectorAll ( '.how_link' ) ; let activeT…" at bounding box center [693, 358] width 1223 height 469
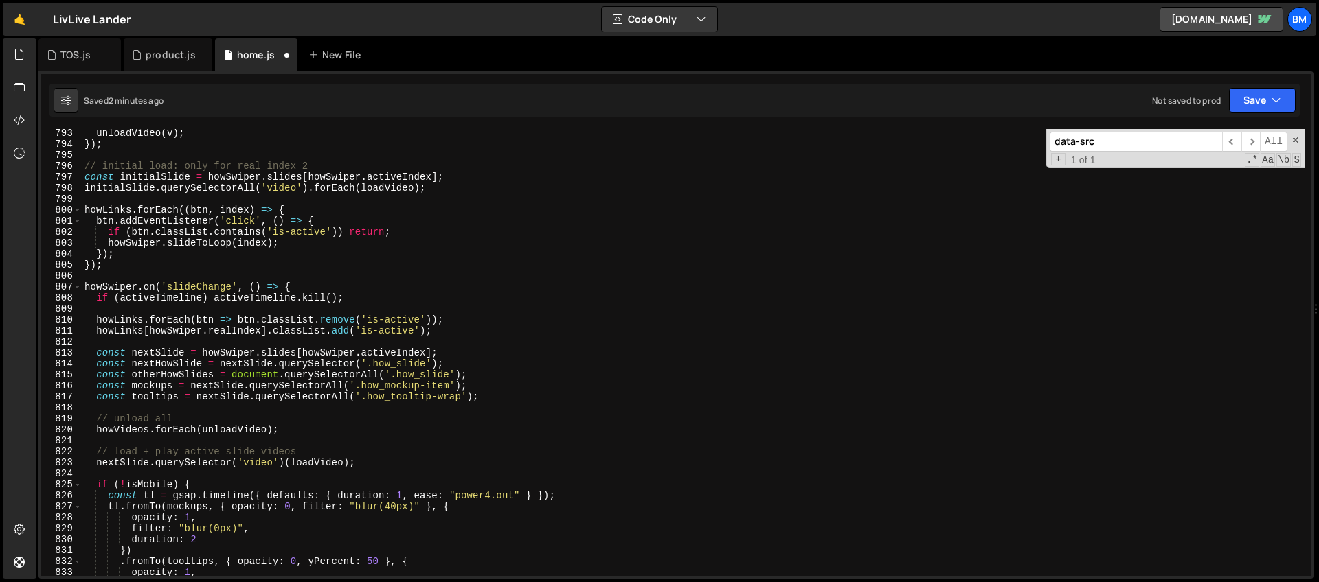
scroll to position [8749, 0]
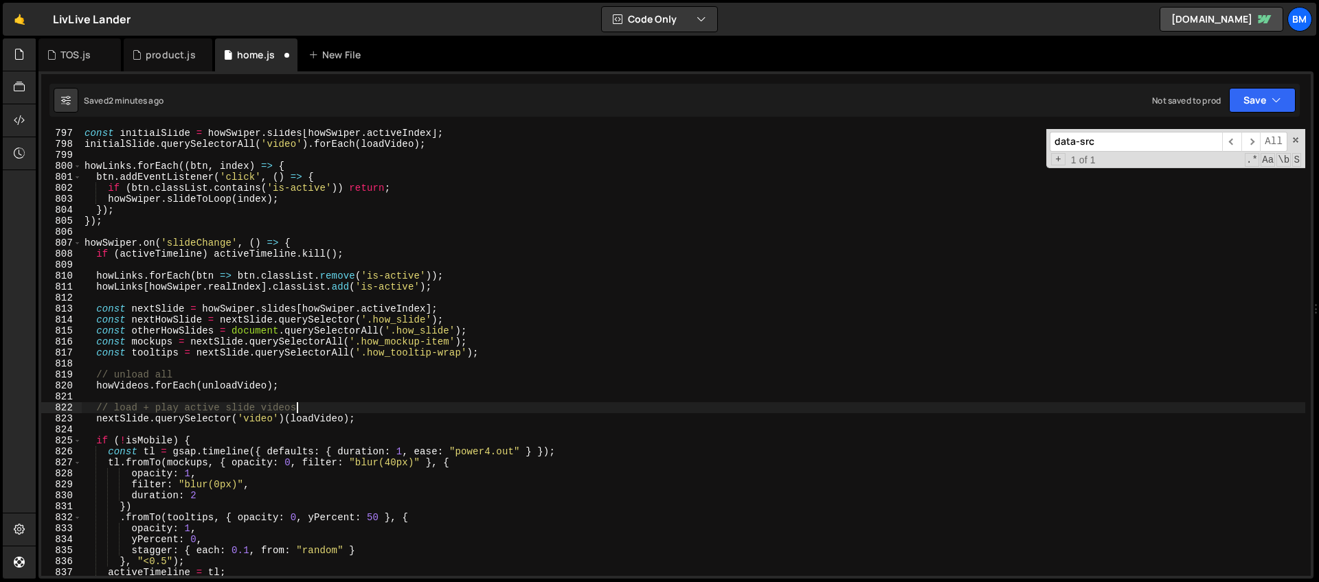
click at [361, 411] on div "const initialSlide = howSwiper . slides [ howSwiper . activeIndex ] ; initialSl…" at bounding box center [693, 362] width 1223 height 469
drag, startPoint x: 107, startPoint y: 418, endPoint x: 453, endPoint y: 418, distance: 345.5
click at [453, 418] on div "const initialSlide = howSwiper . slides [ howSwiper . activeIndex ] ; initialSl…" at bounding box center [693, 362] width 1223 height 469
paste textarea "if (video) loadVideo(v"
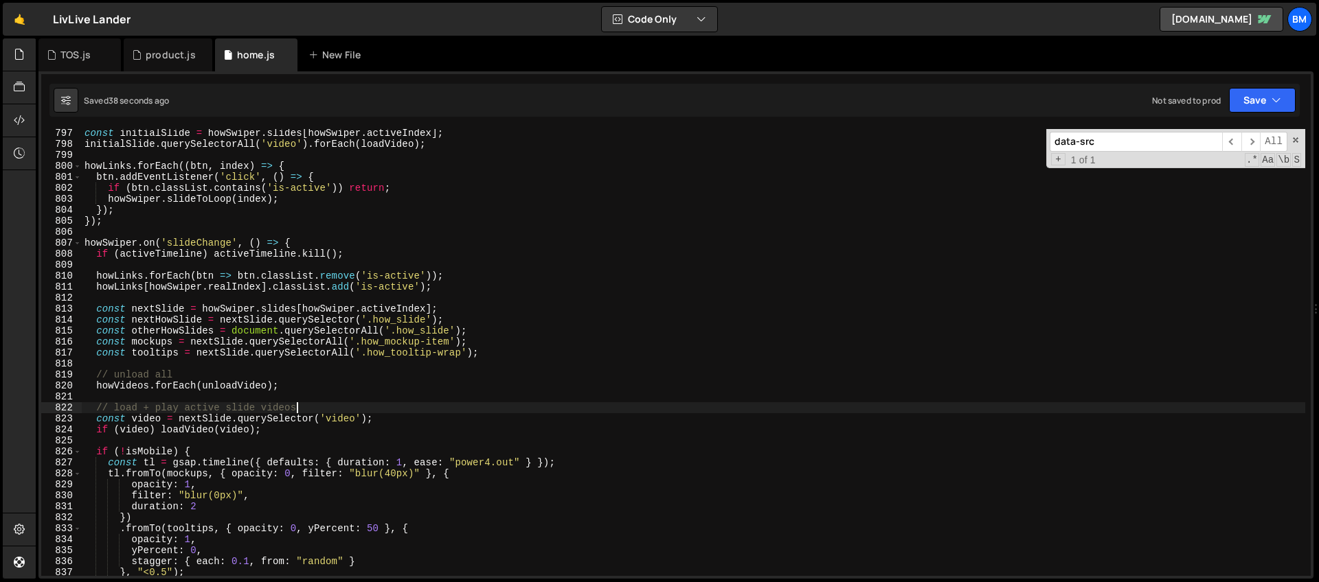
click at [320, 411] on div "const initialSlide = howSwiper . slides [ howSwiper . activeIndex ] ; initialSl…" at bounding box center [693, 362] width 1223 height 469
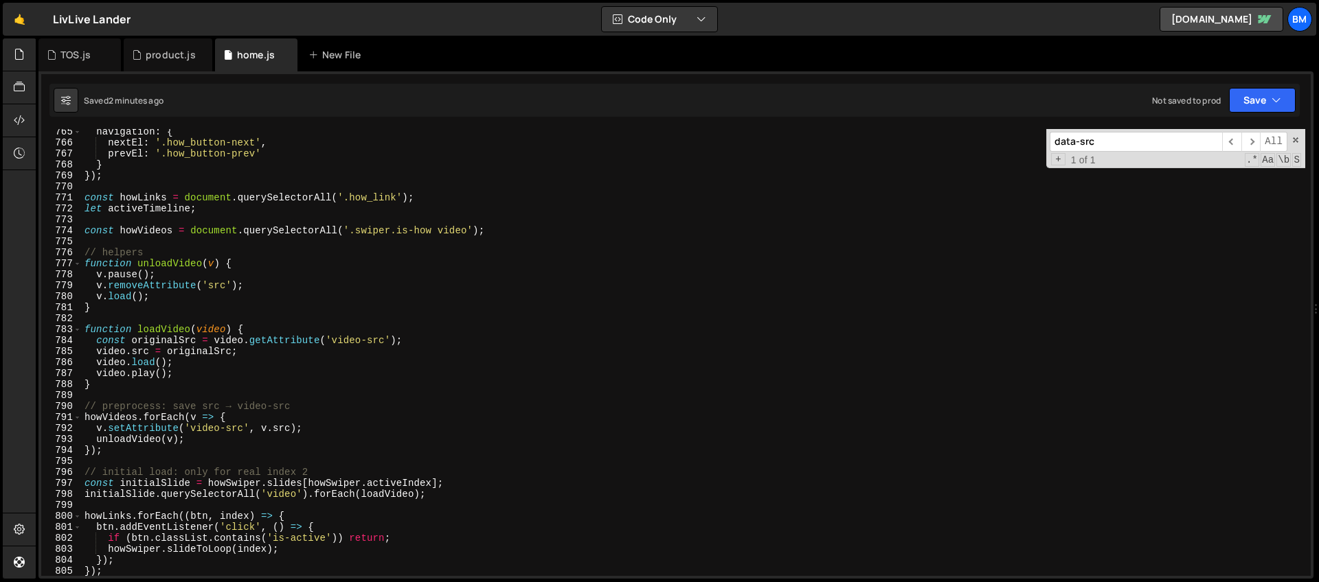
scroll to position [8399, 0]
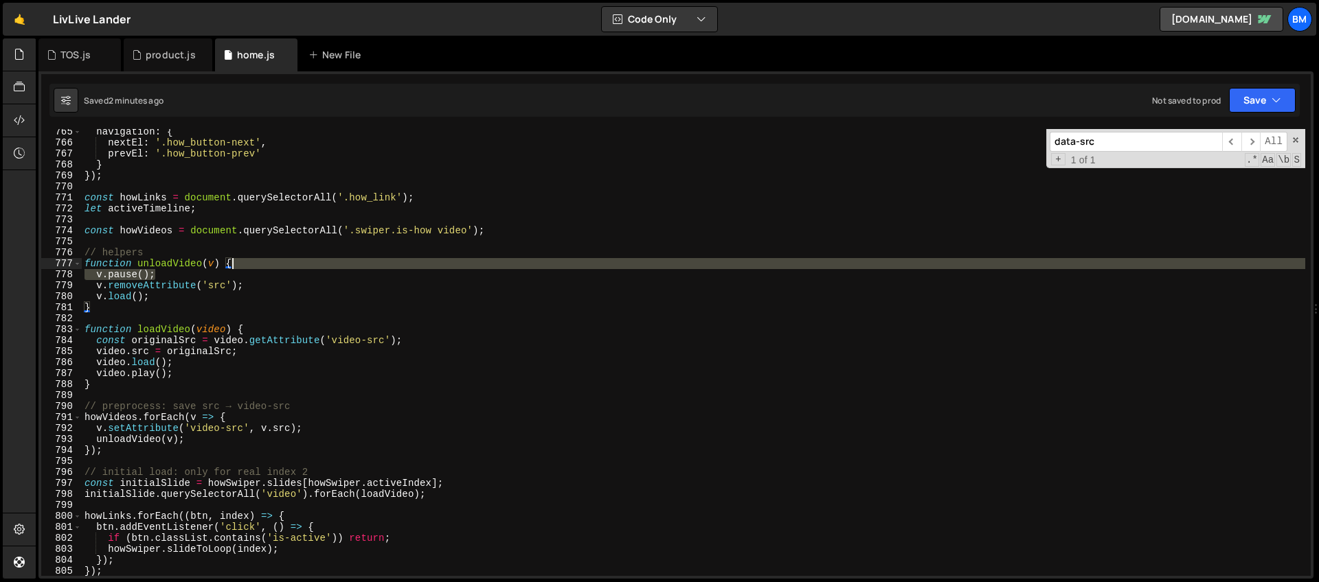
drag, startPoint x: 168, startPoint y: 271, endPoint x: 242, endPoint y: 267, distance: 73.7
click at [242, 267] on div "navigation : { nextEl : '.how_button-next' , prevEl : '.how_button-prev' } }) ;…" at bounding box center [693, 360] width 1223 height 469
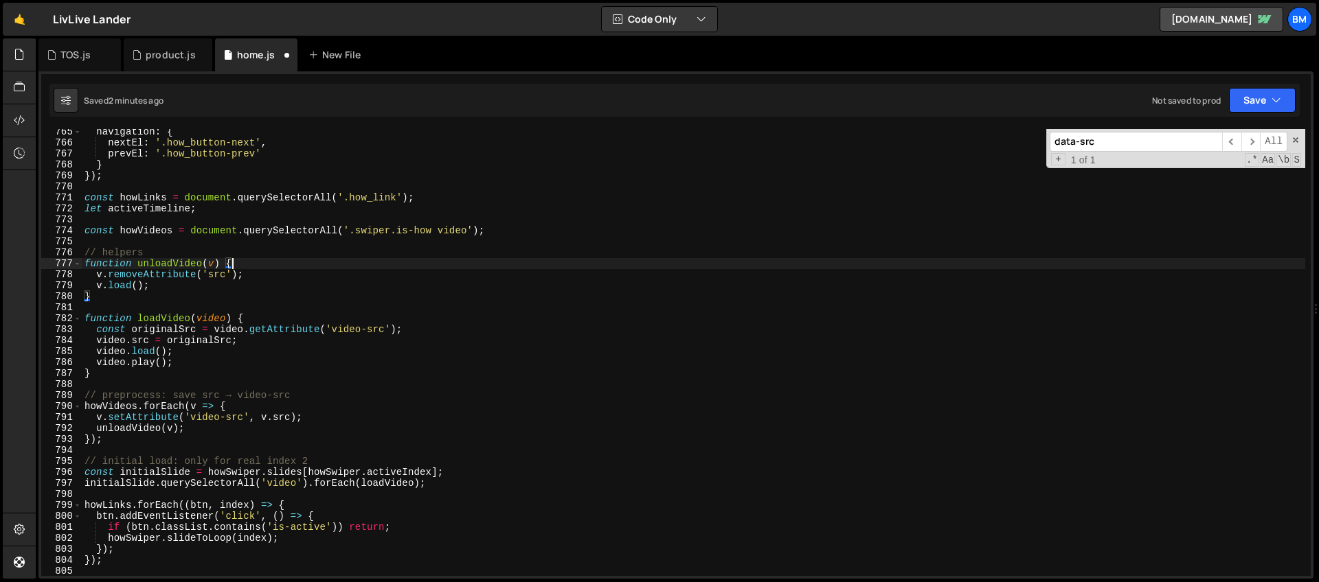
scroll to position [8445, 0]
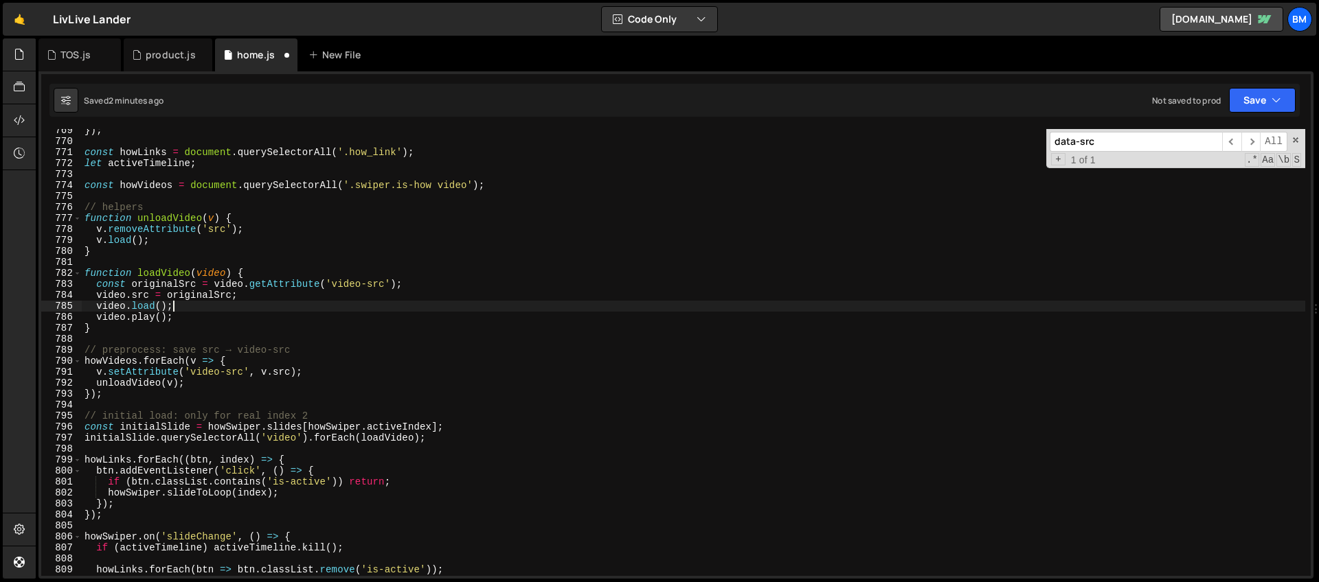
click at [198, 303] on div "}) ; const howLinks = document . querySelectorAll ( '.how_link' ) ; let activeT…" at bounding box center [693, 359] width 1223 height 469
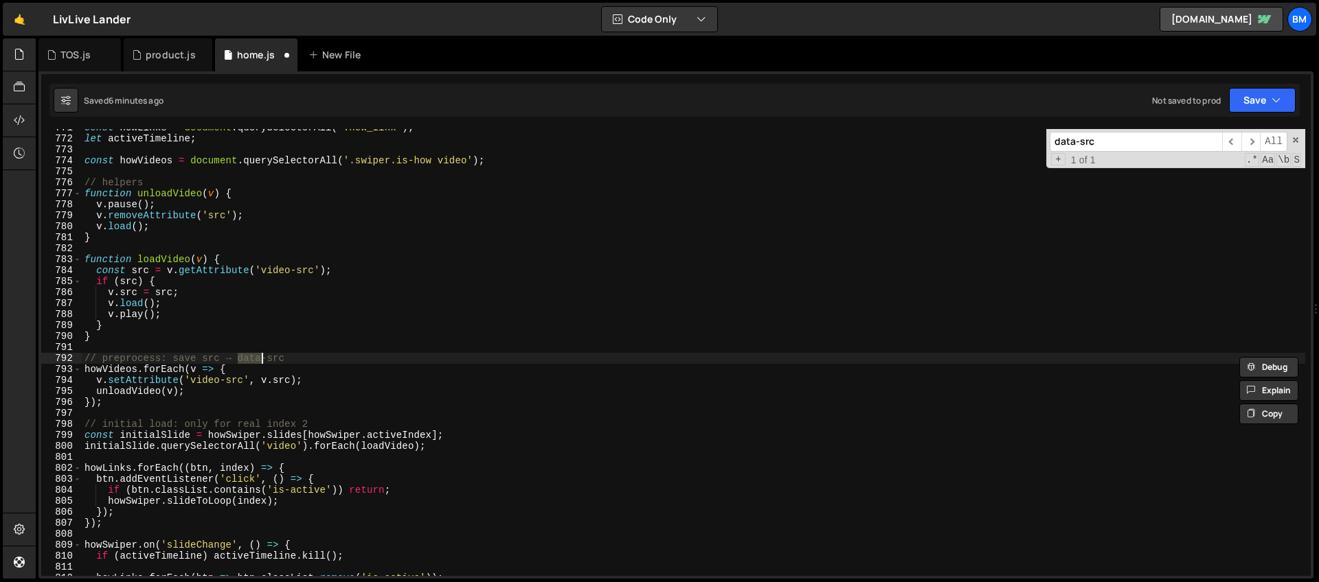
scroll to position [8470, 0]
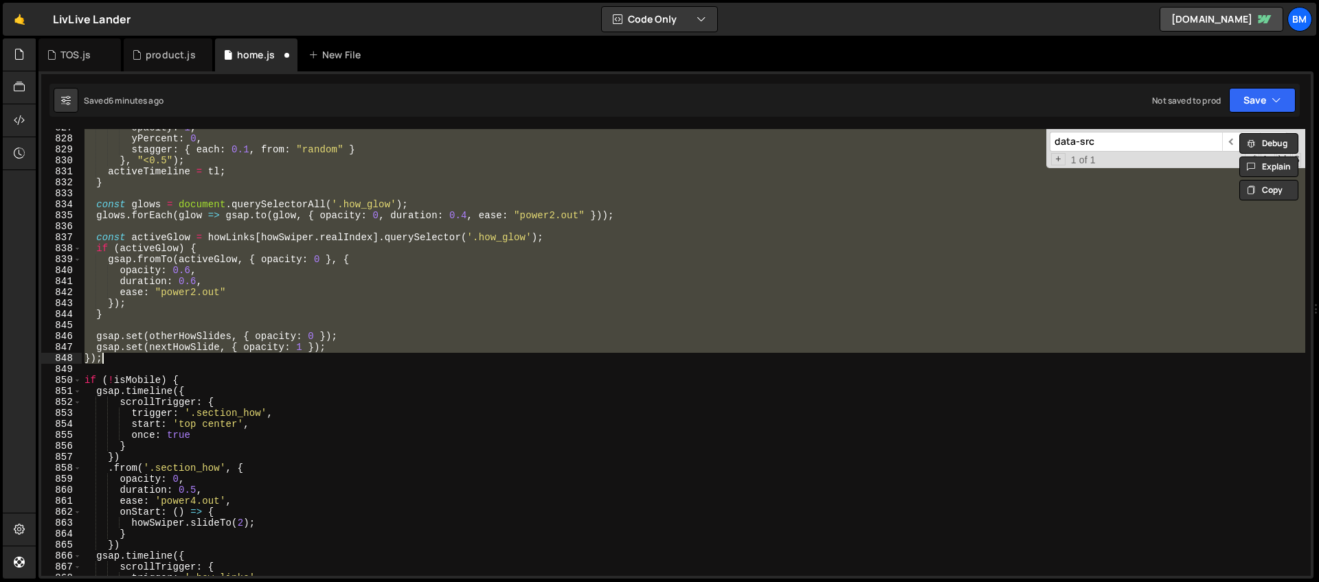
type textarea "});"
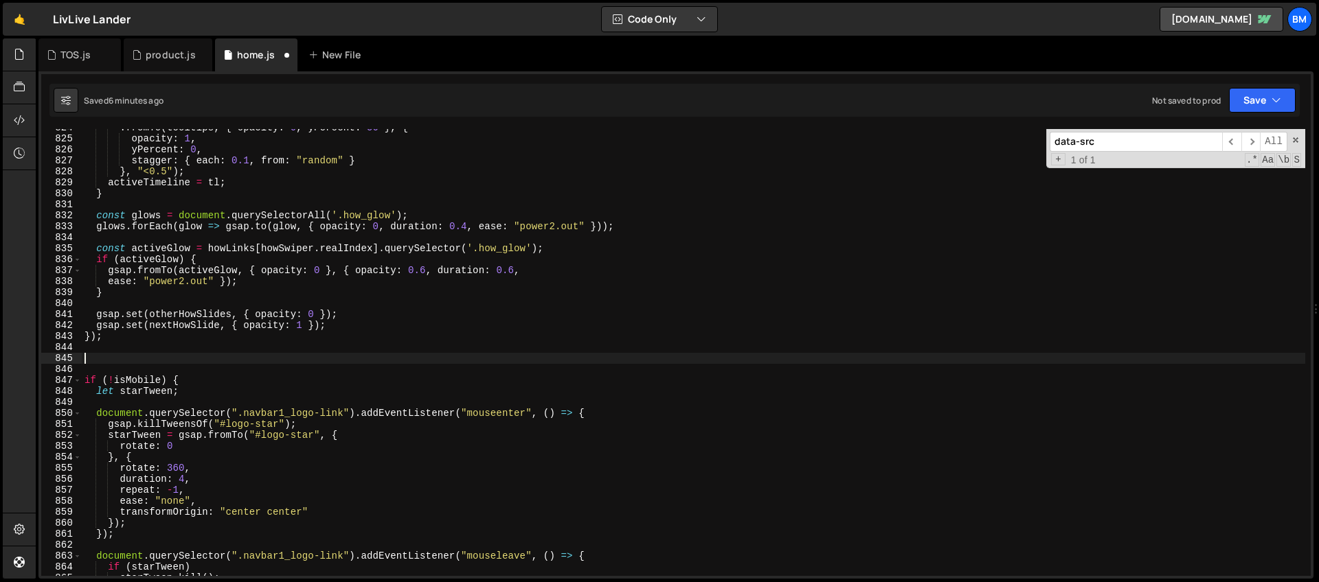
scroll to position [9052, 0]
type textarea "});"
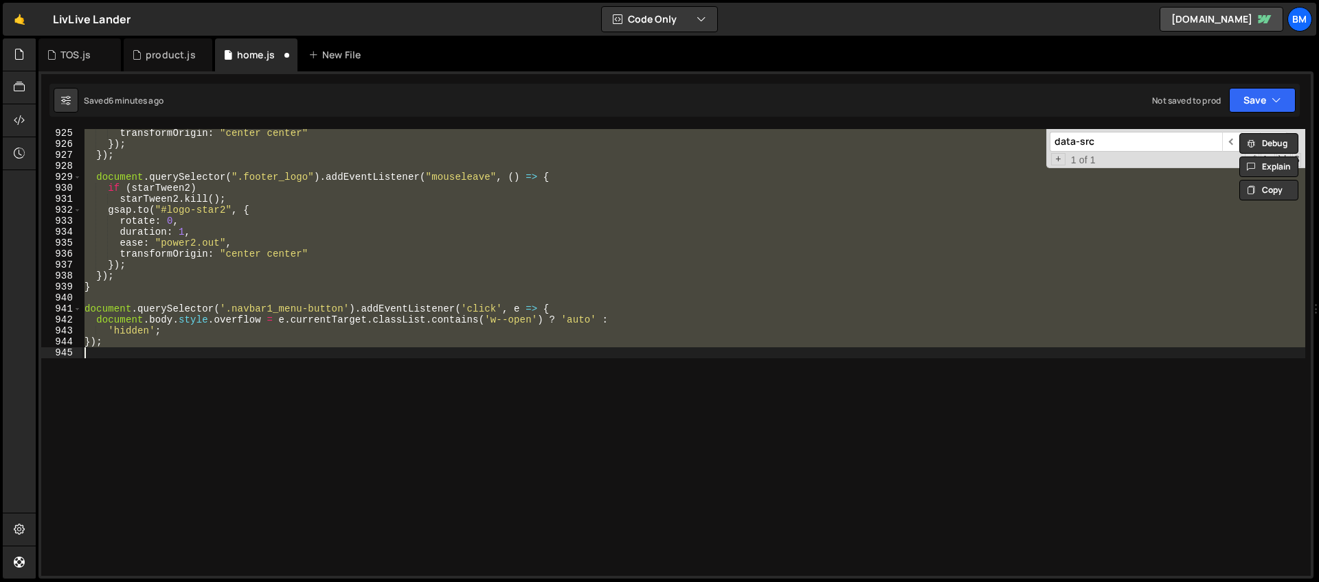
scroll to position [10157, 0]
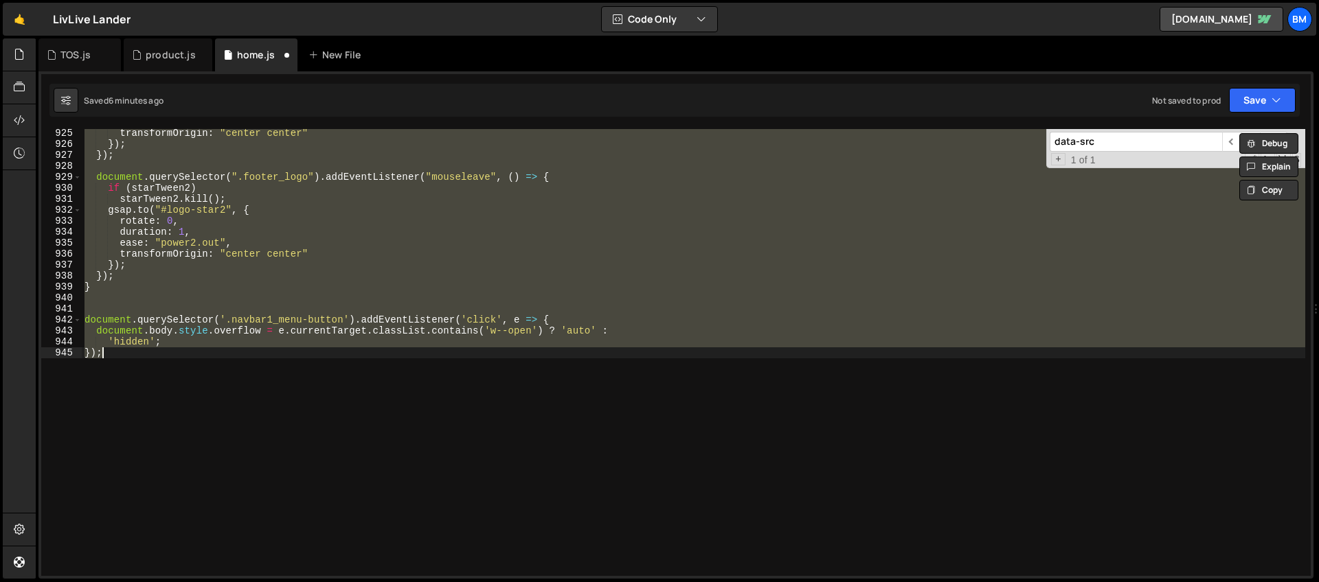
type textarea "document.querySelector('.navbar9_menu-button').addEventListener('click', e => {"
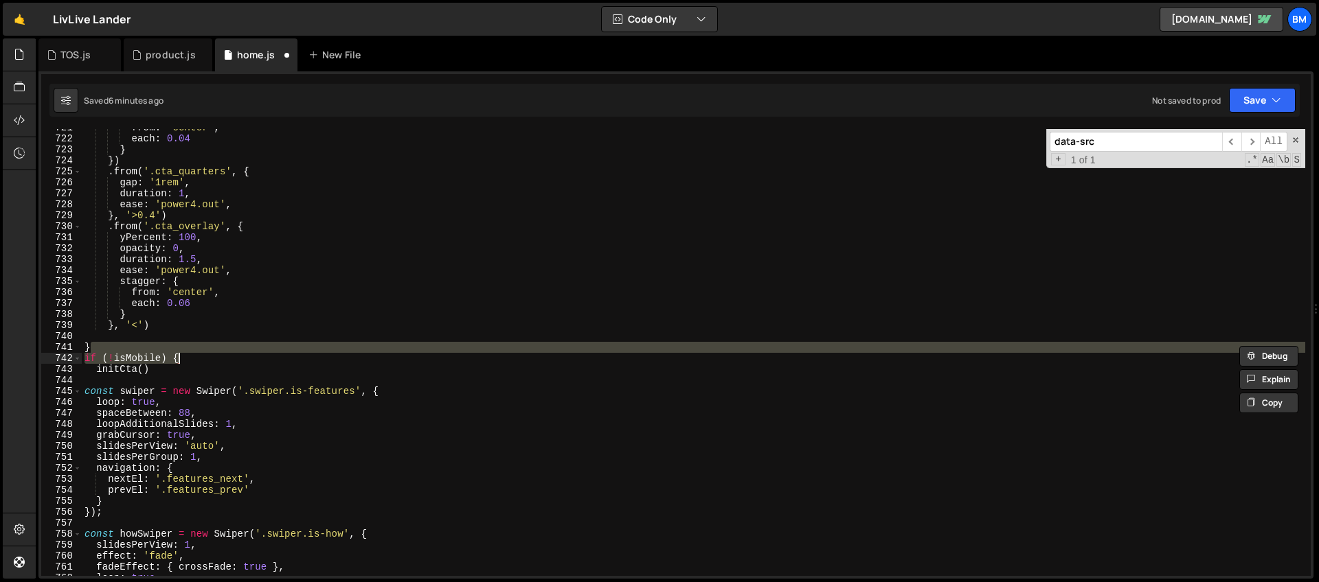
scroll to position [7920, 0]
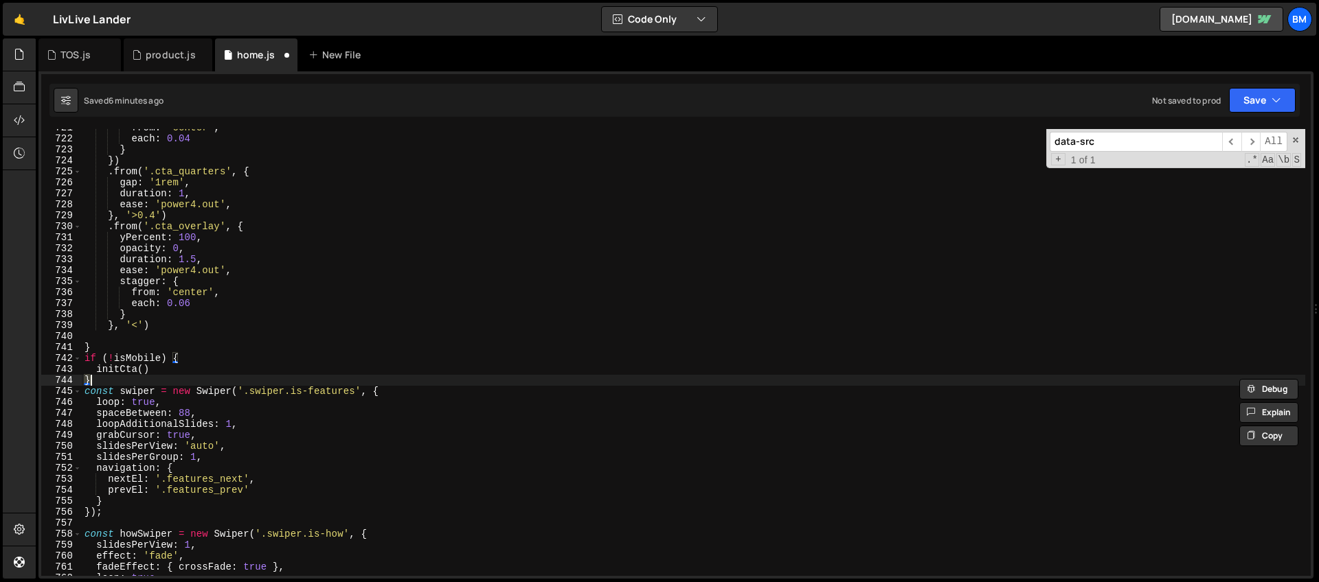
type textarea "}"
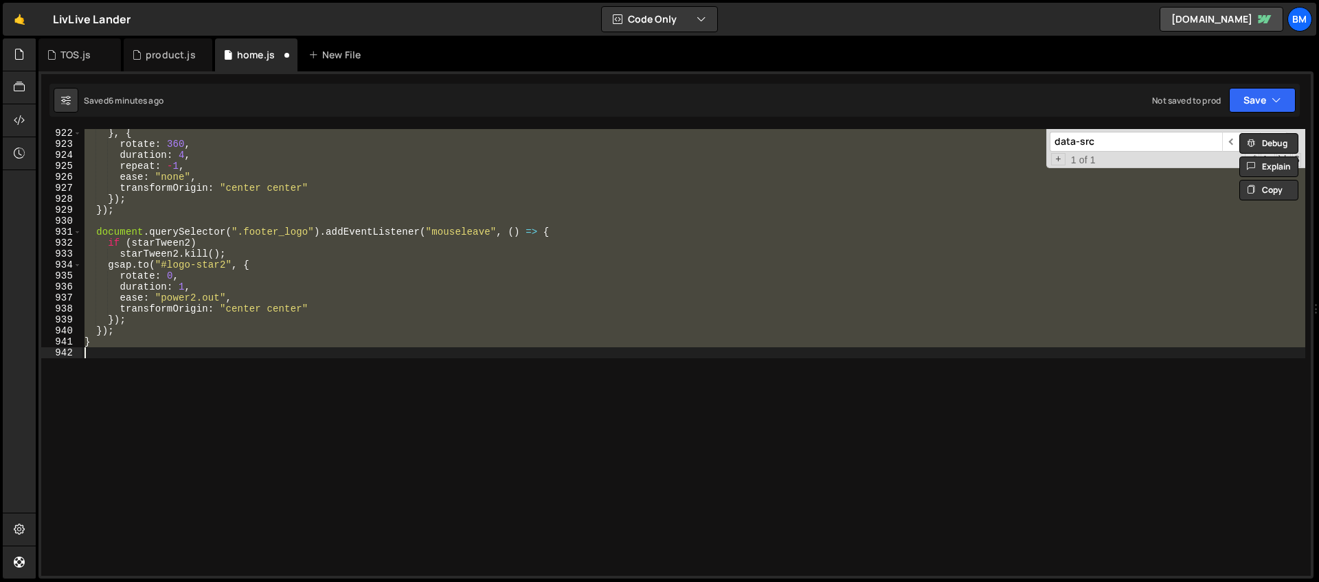
scroll to position [5997, 0]
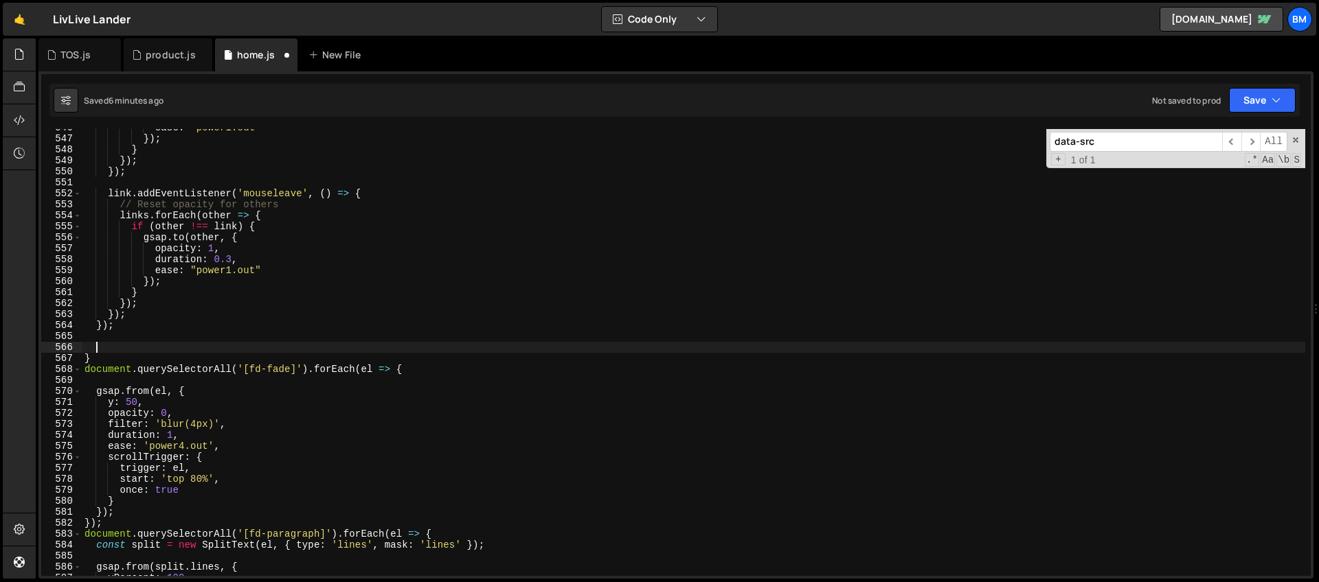
type textarea "}"
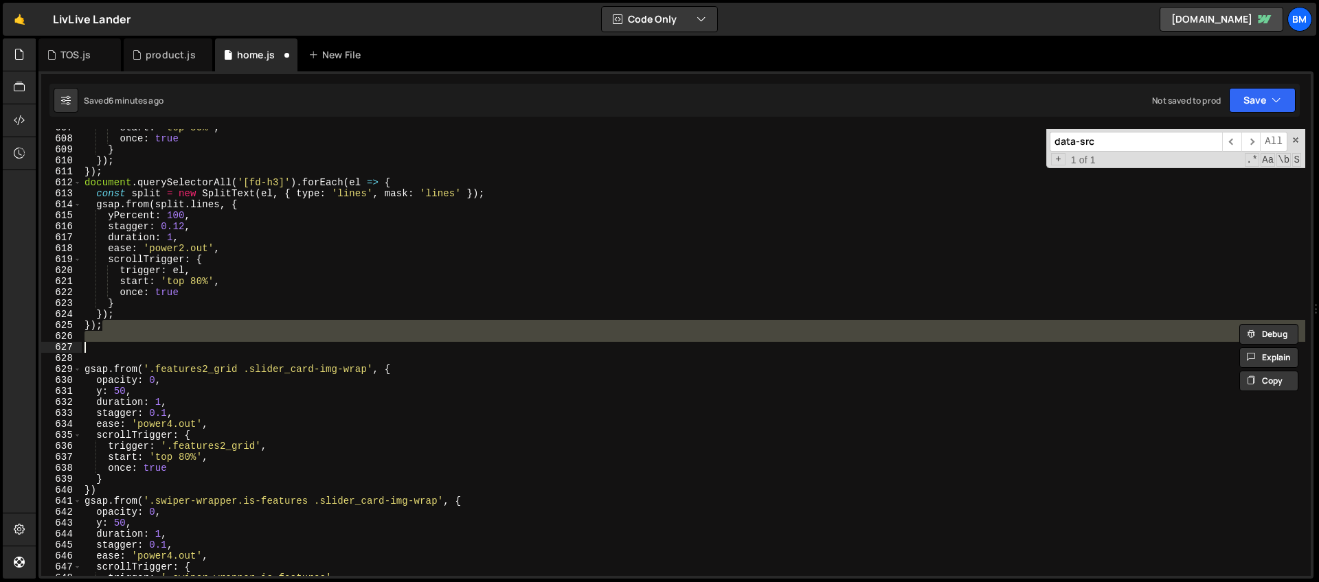
scroll to position [6668, 0]
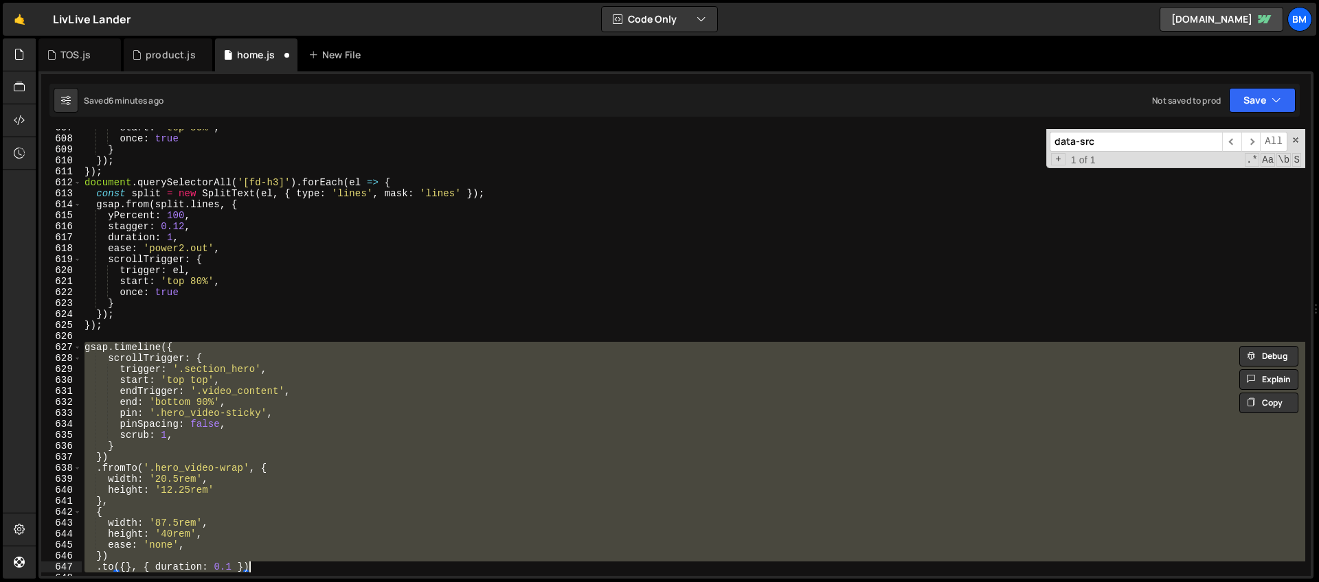
type textarea "}"
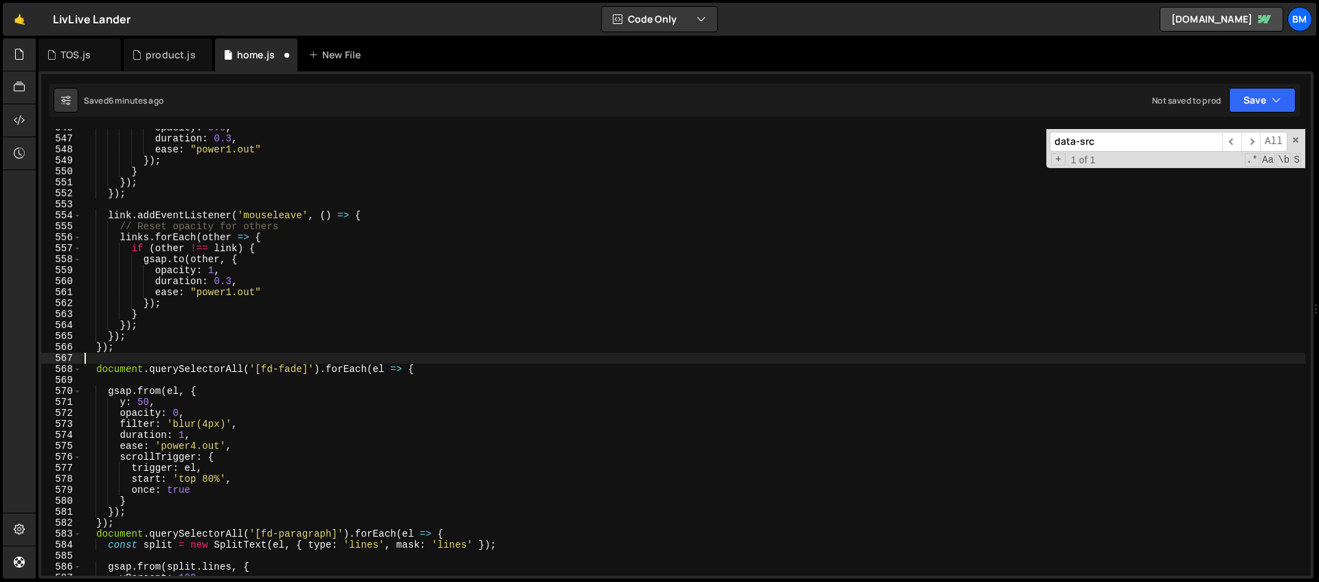
type textarea "}"
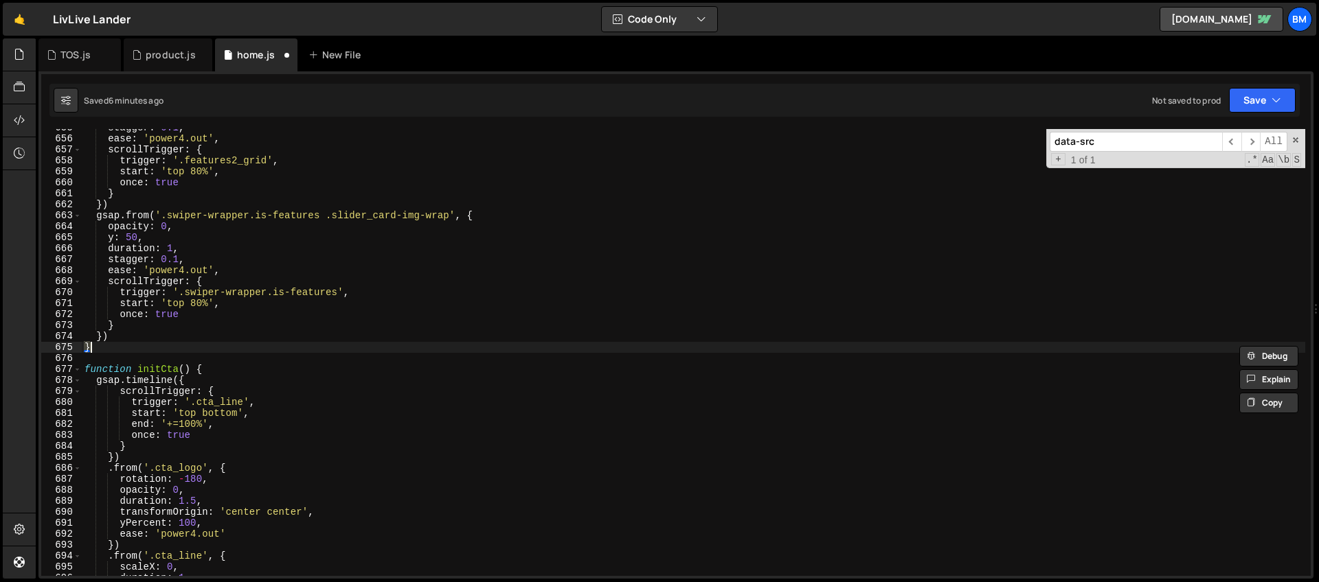
scroll to position [2887, 0]
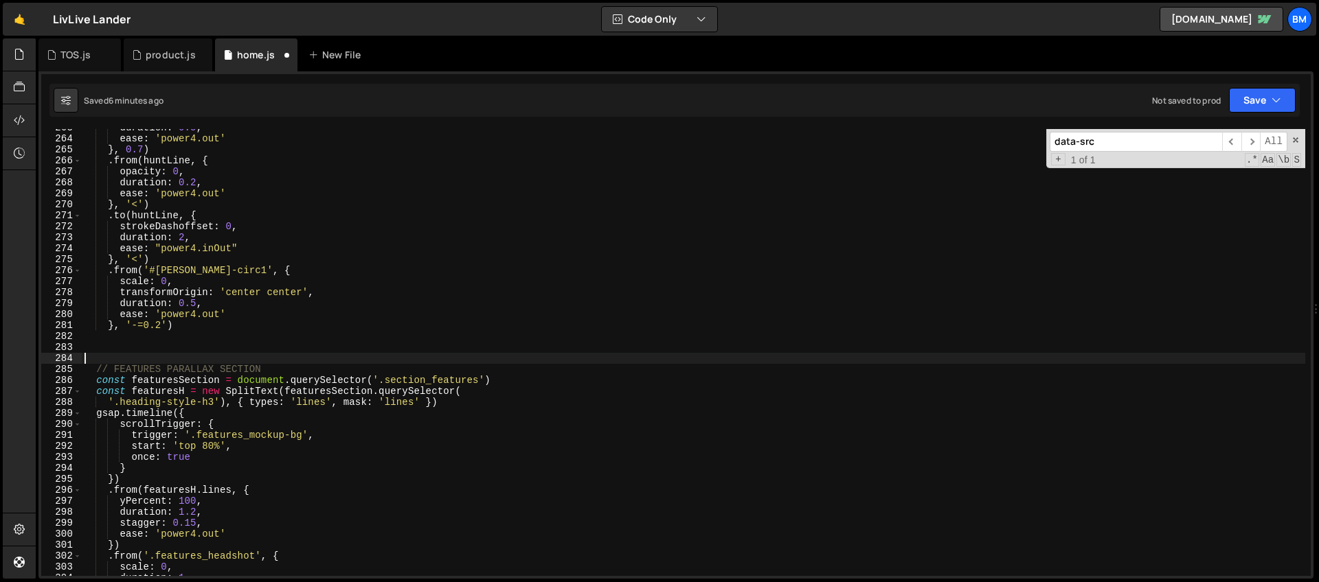
type textarea "if (!isMobile) {"
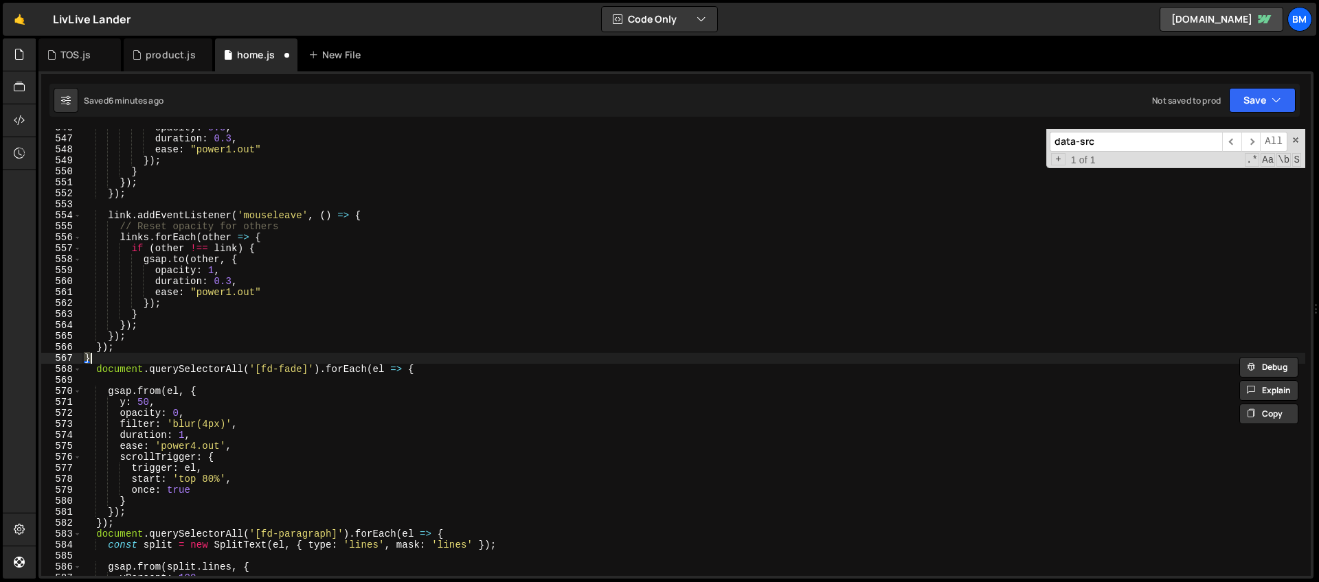
type textarea "}"
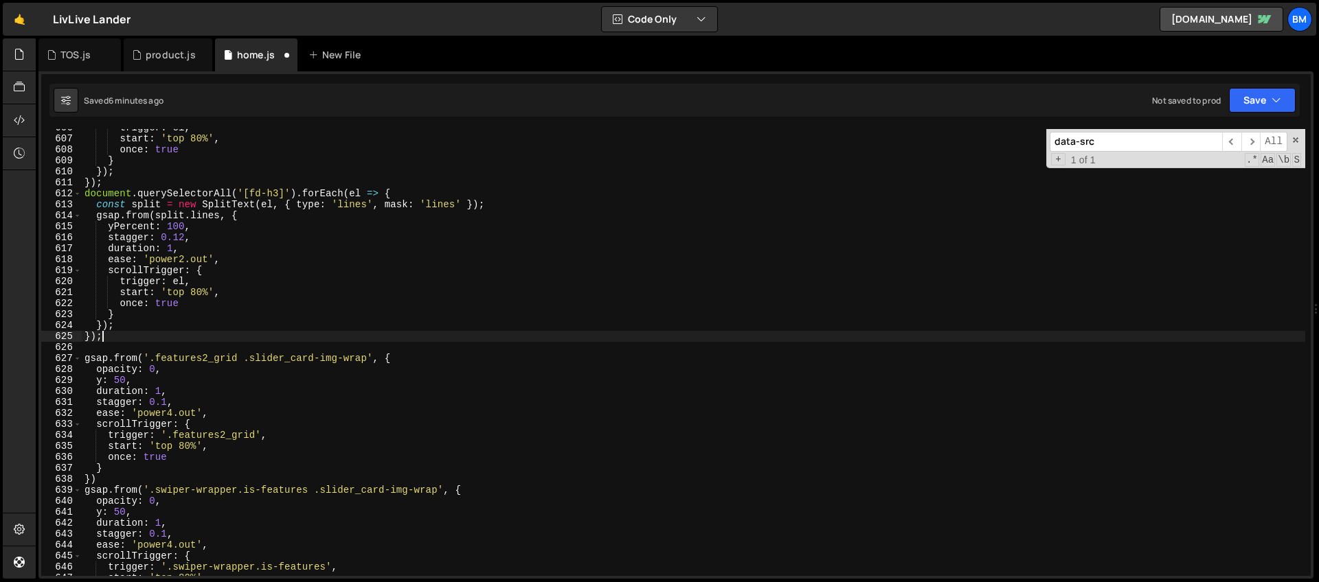
type textarea "}"
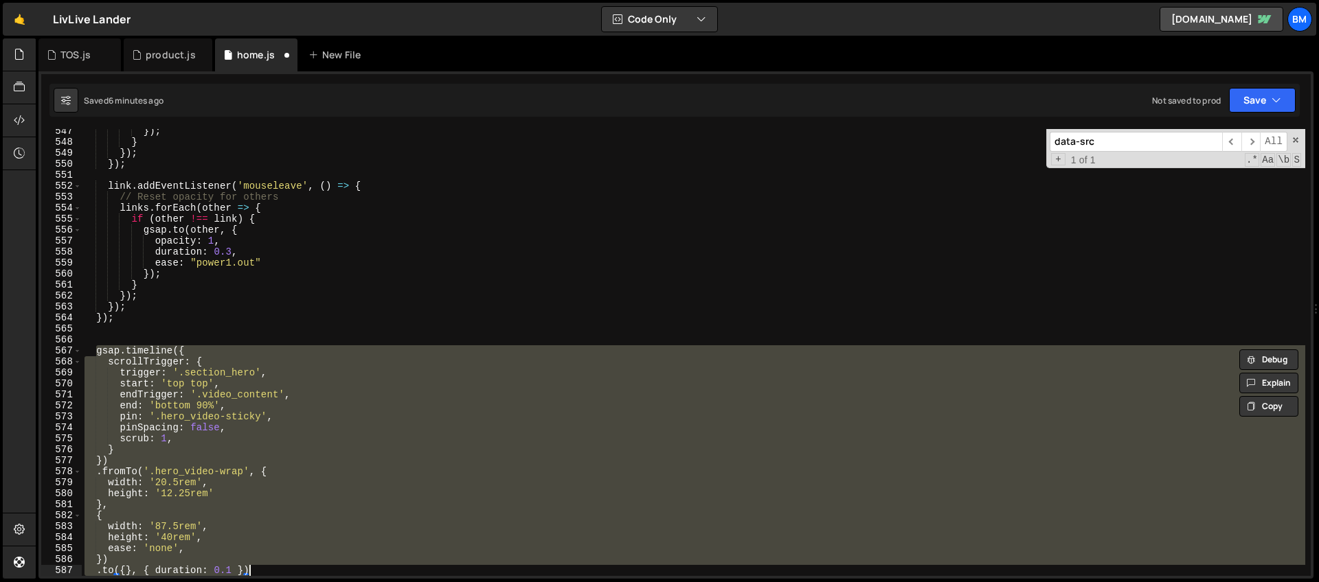
type textarea "}"
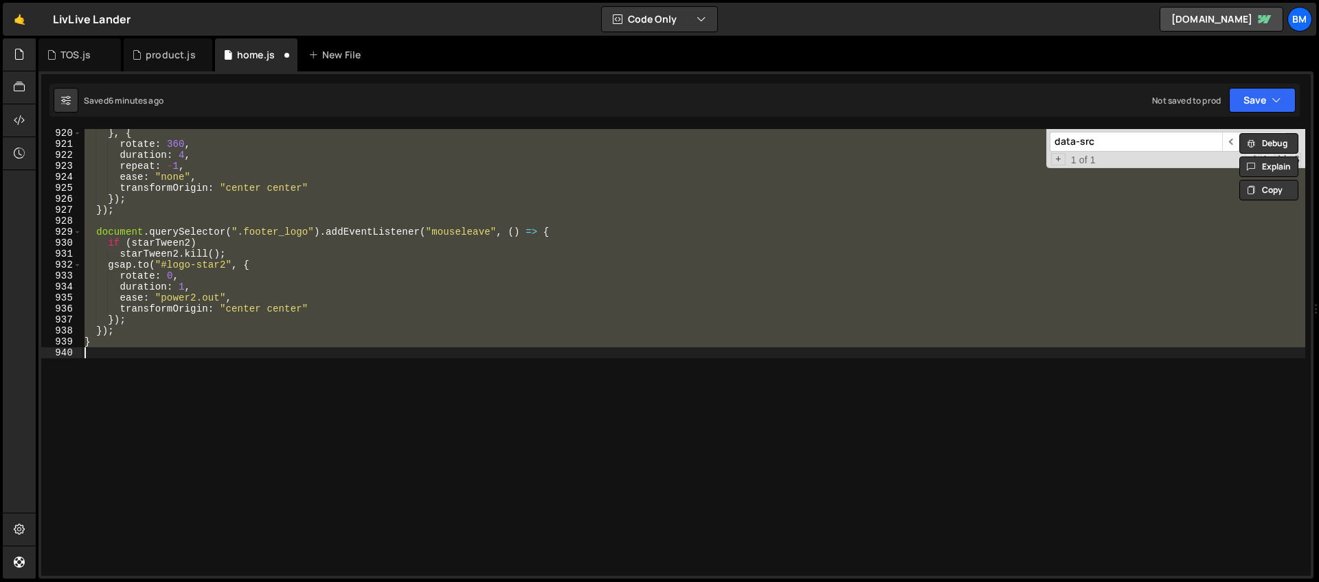
scroll to position [8558, 0]
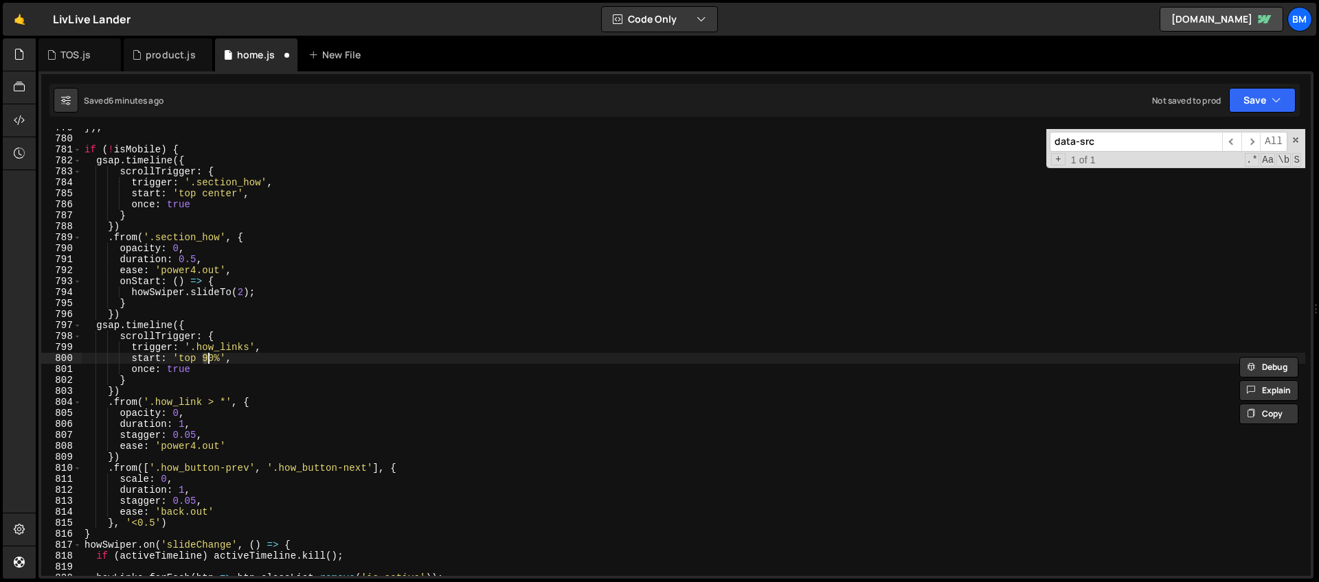
type textarea "}"
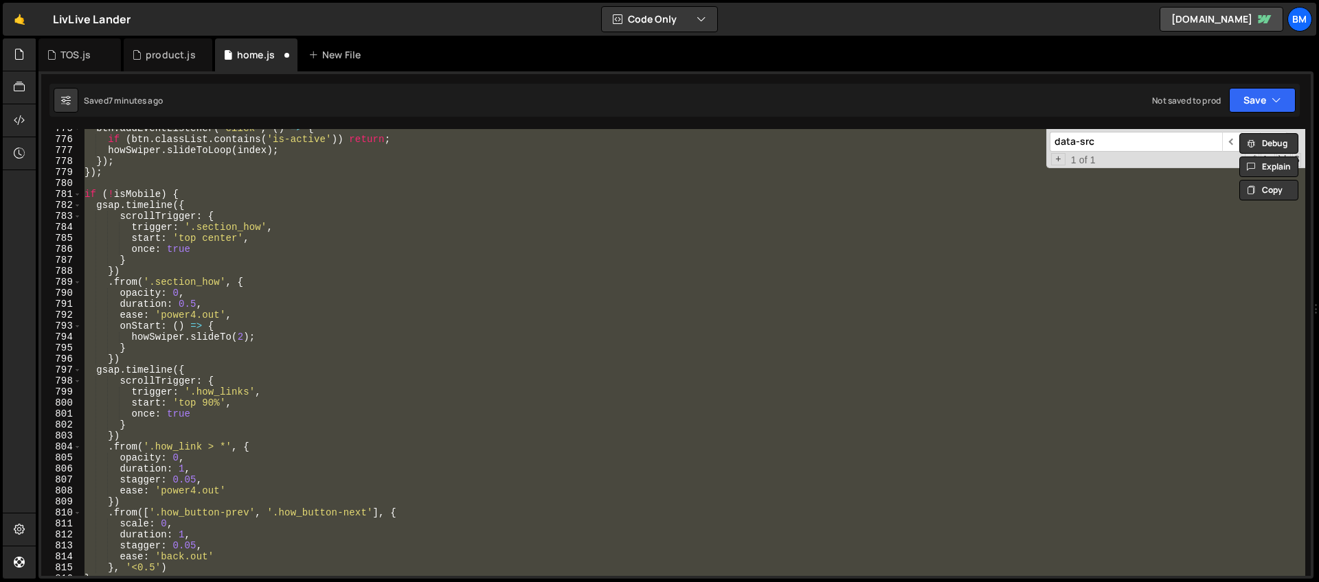
scroll to position [8702, 0]
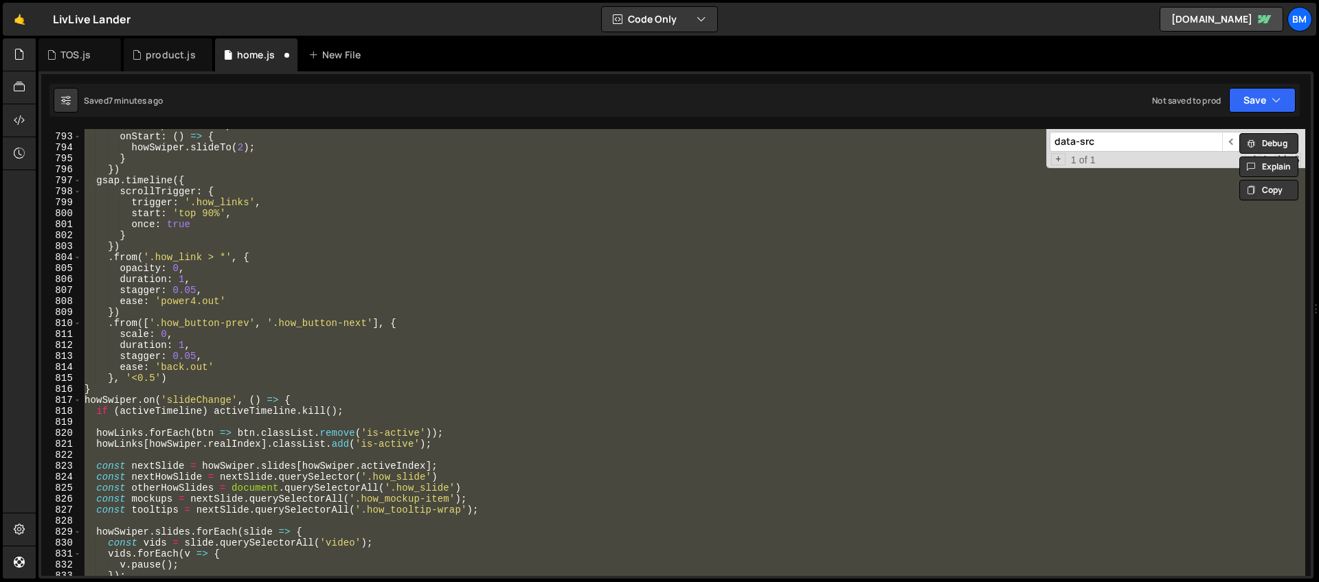
click at [258, 317] on div "ease : 'power4.out' , onStart : ( ) => { howSwiper . slideTo ( 2 ) ; } }) gsap …" at bounding box center [693, 352] width 1223 height 447
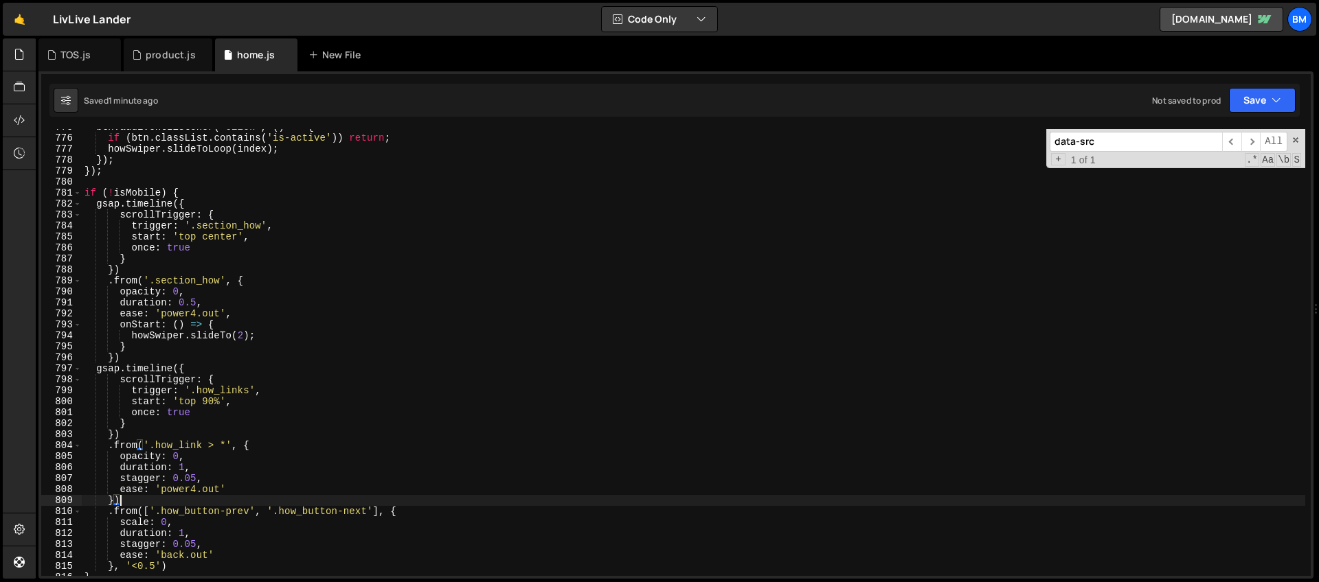
scroll to position [8502, 0]
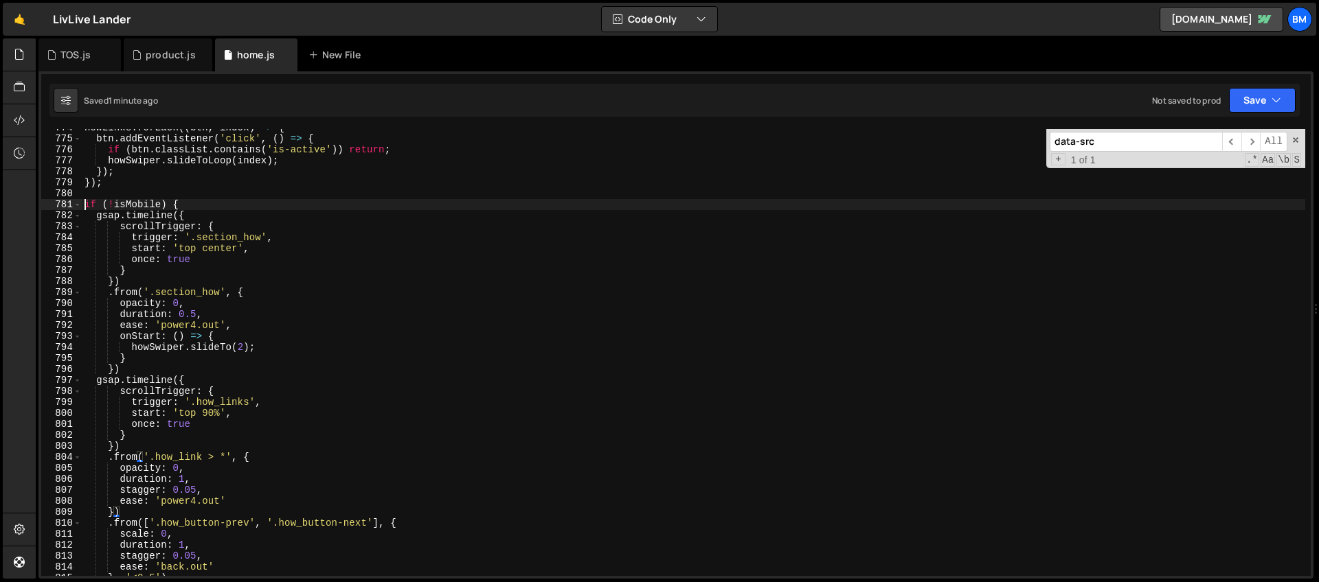
click at [86, 204] on div "howLinks . forEach (( btn , index ) => { btn . addEventListener ( 'click' , ( )…" at bounding box center [693, 356] width 1223 height 469
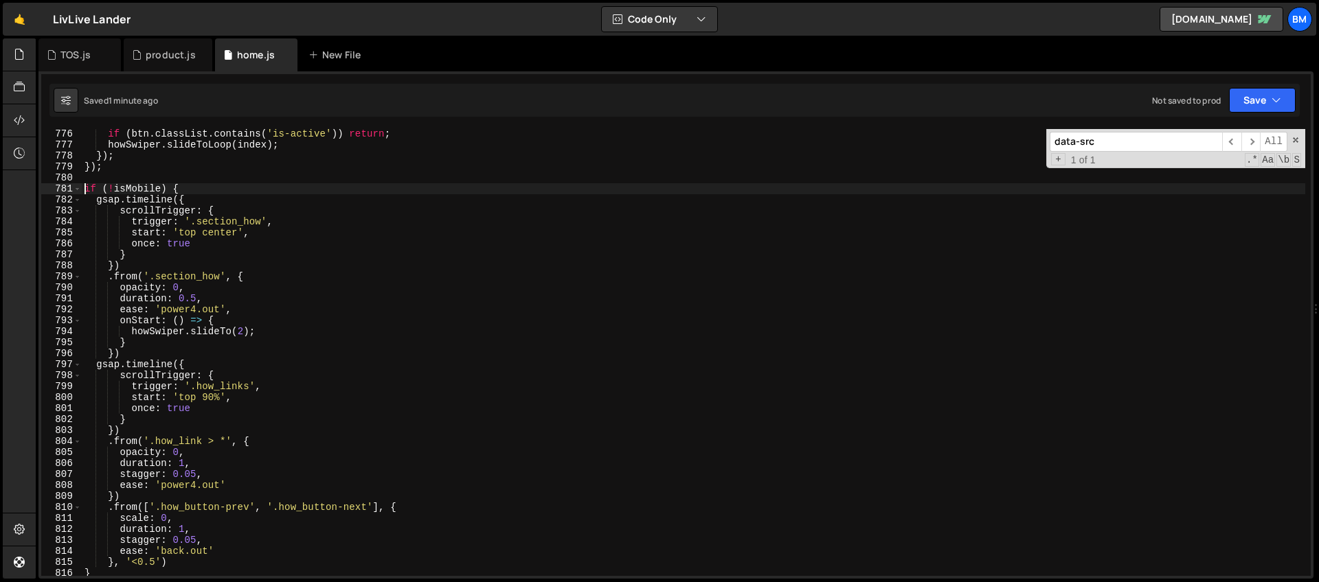
scroll to position [8600, 0]
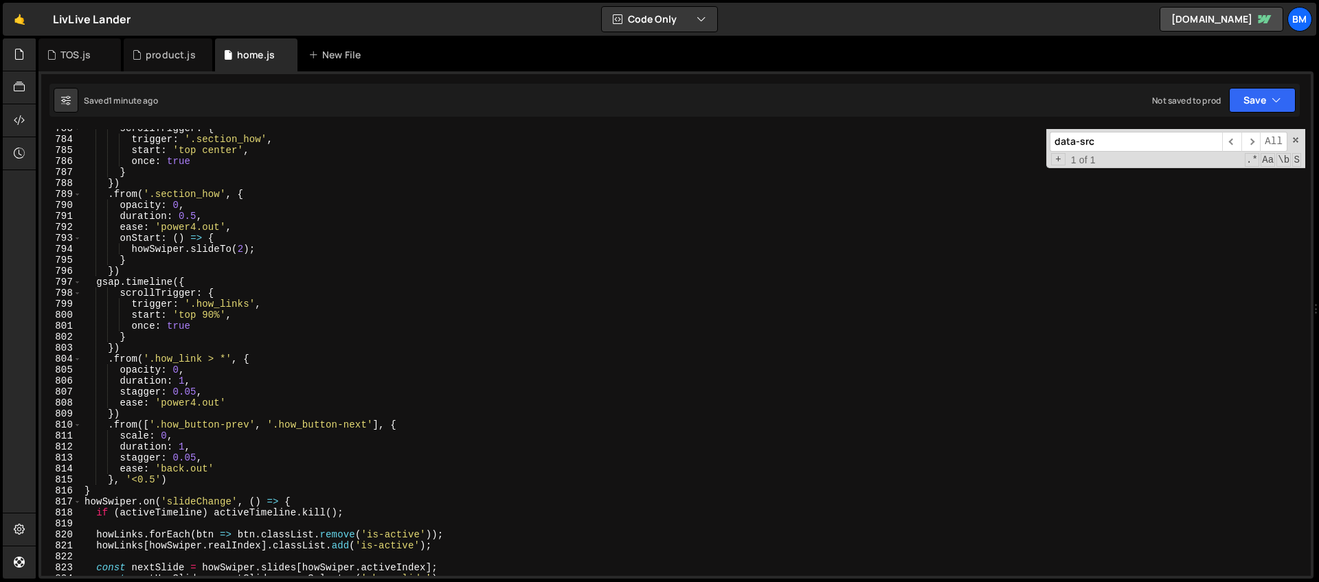
click at [106, 488] on div "scrollTrigger : { trigger : '.section_how' , start : 'top center' , once : true…" at bounding box center [693, 357] width 1223 height 469
type textarea "}, '<0.5') }"
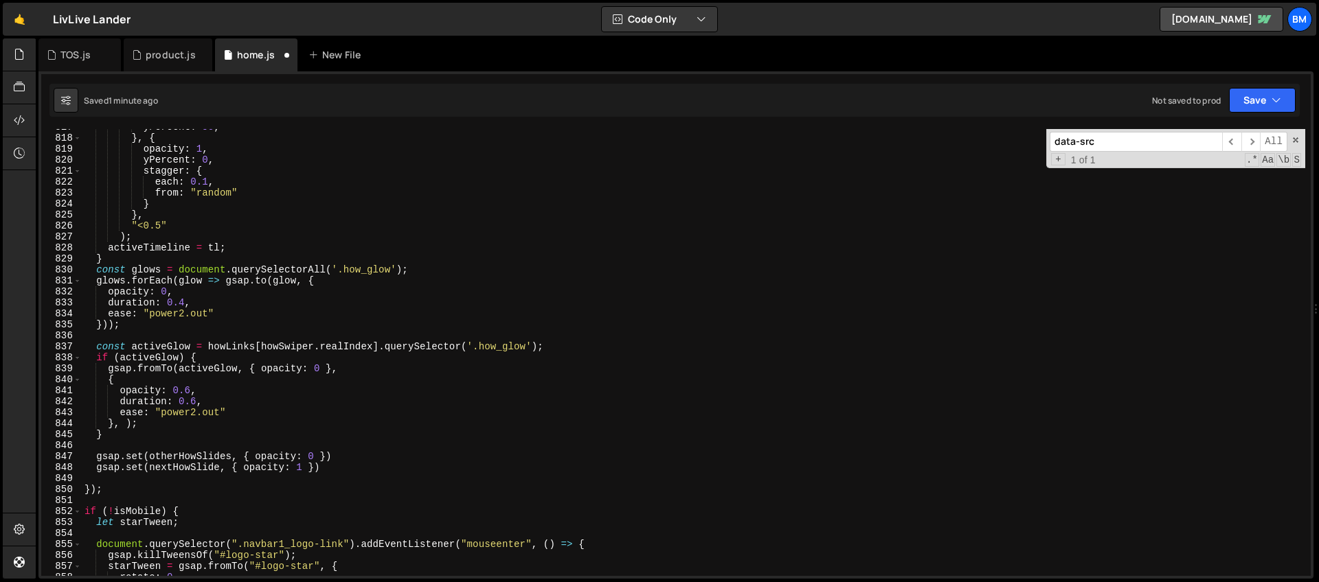
scroll to position [9135, 0]
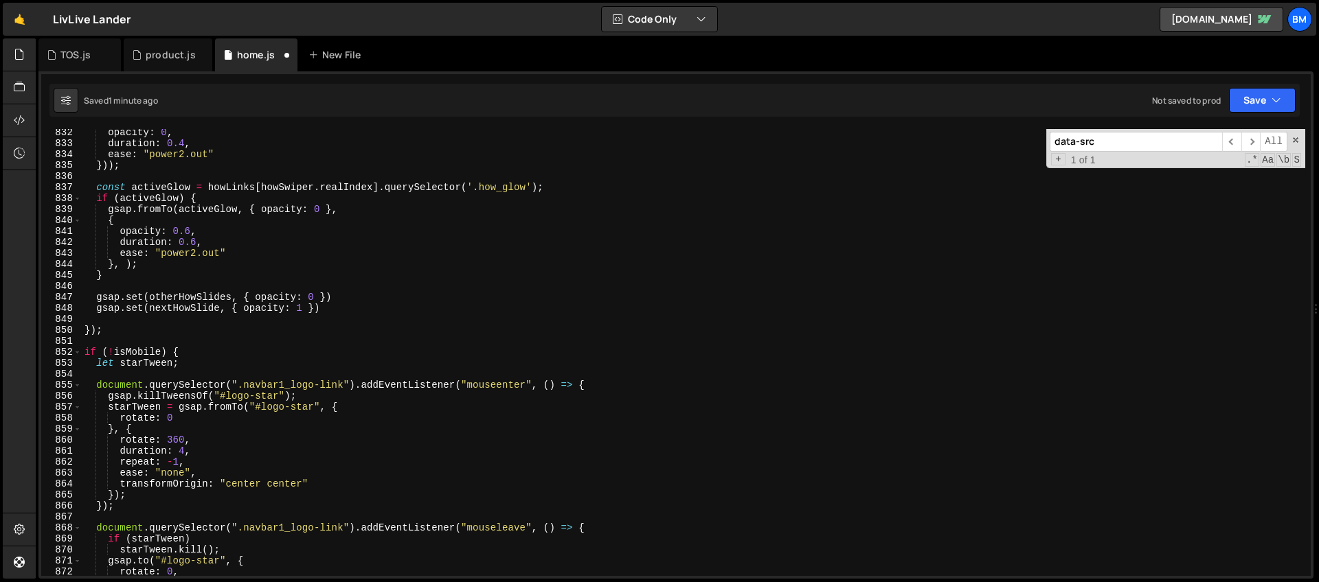
click at [102, 342] on div "opacity : 0 , duration : 0.4 , ease : "power2.out" })) ; const activeGlow = how…" at bounding box center [693, 361] width 1223 height 469
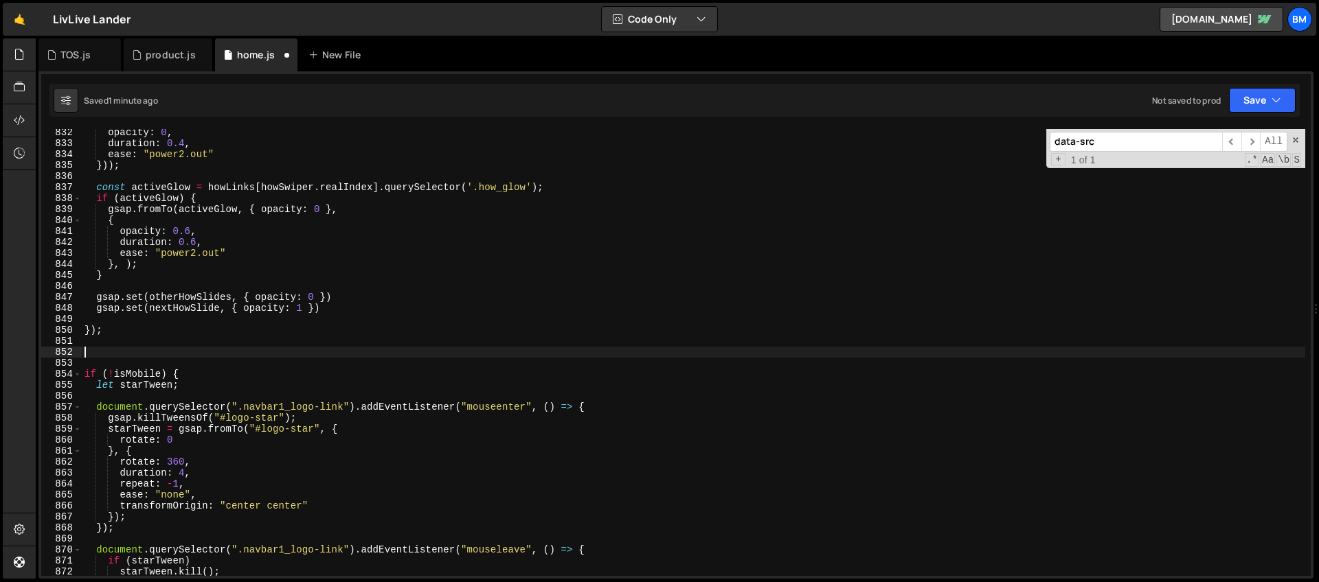
paste textarea "}"
type textarea "}"
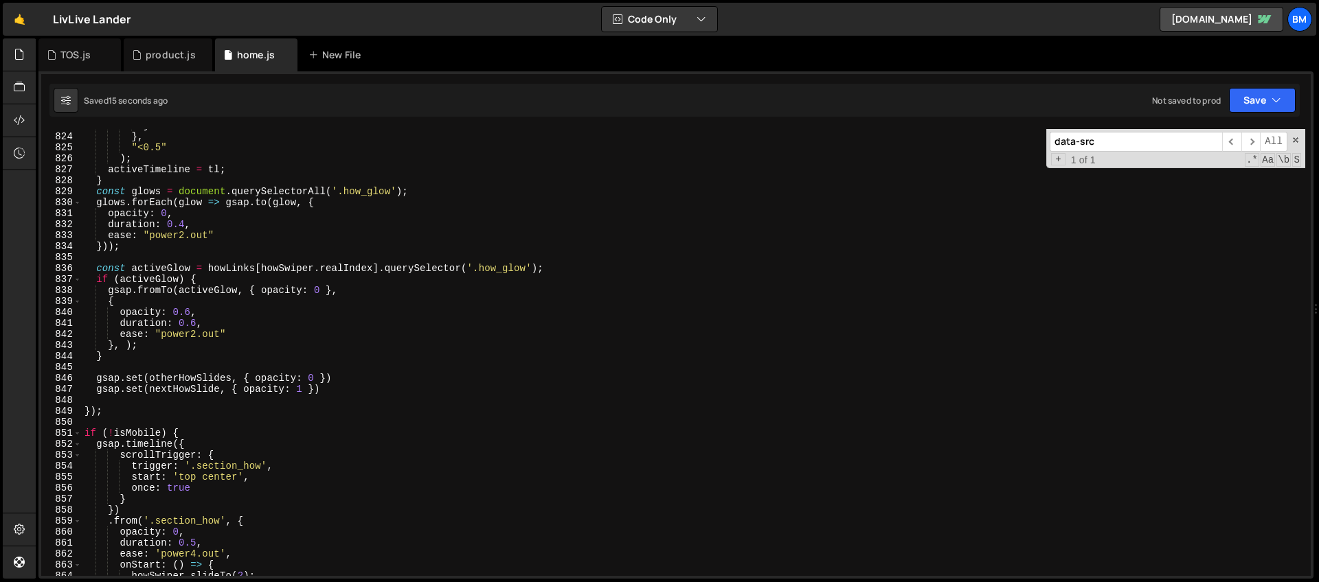
scroll to position [9030, 0]
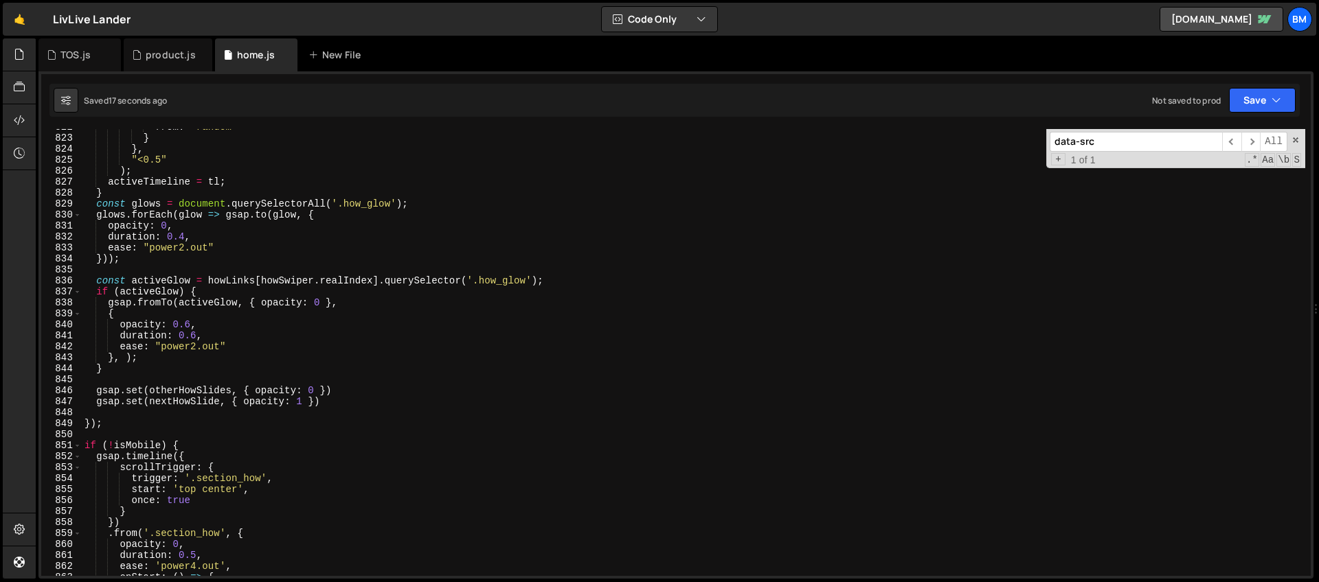
click at [111, 431] on div "from : "random" } } , "<0.5" ) ; activeTimeline = tl ; } const glows = document…" at bounding box center [693, 356] width 1223 height 469
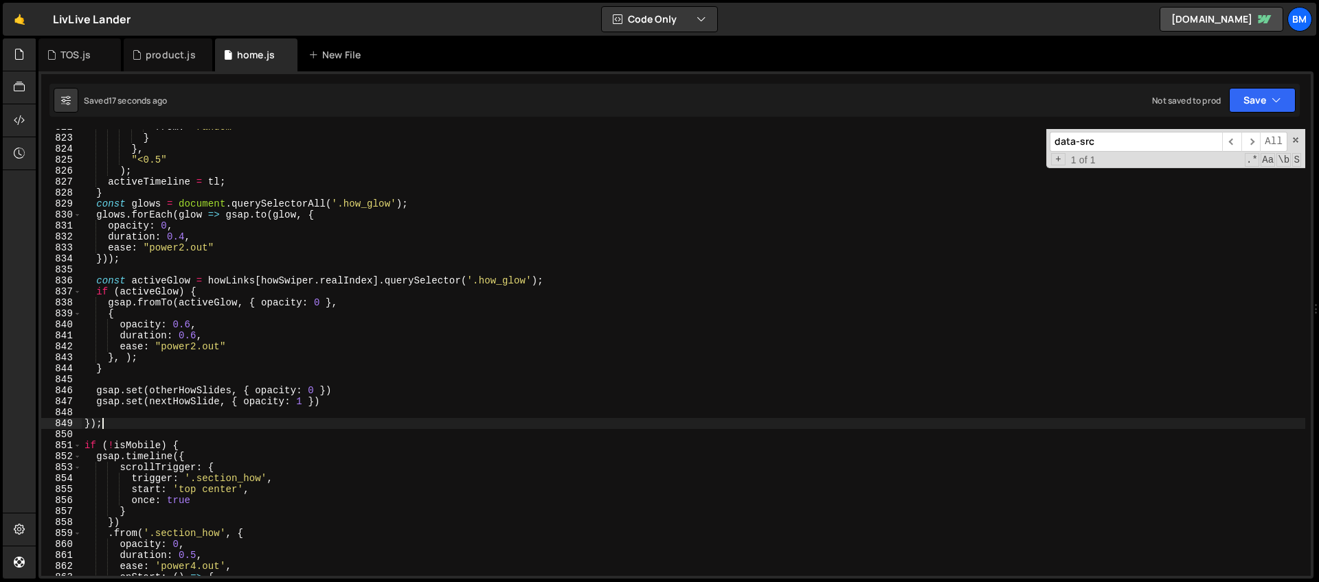
click at [117, 429] on div "from : "random" } } , "<0.5" ) ; activeTimeline = tl ; } const glows = document…" at bounding box center [693, 356] width 1223 height 469
click at [116, 424] on div "from : "random" } } , "<0.5" ) ; activeTimeline = tl ; } const glows = document…" at bounding box center [693, 356] width 1223 height 469
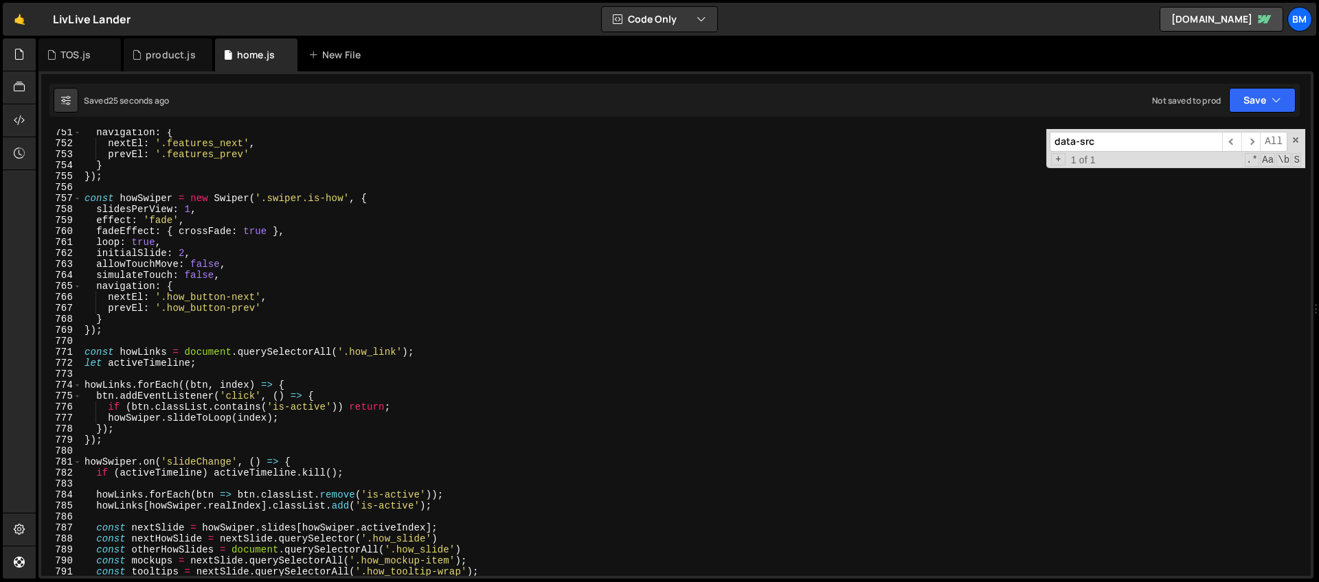
scroll to position [8232, 0]
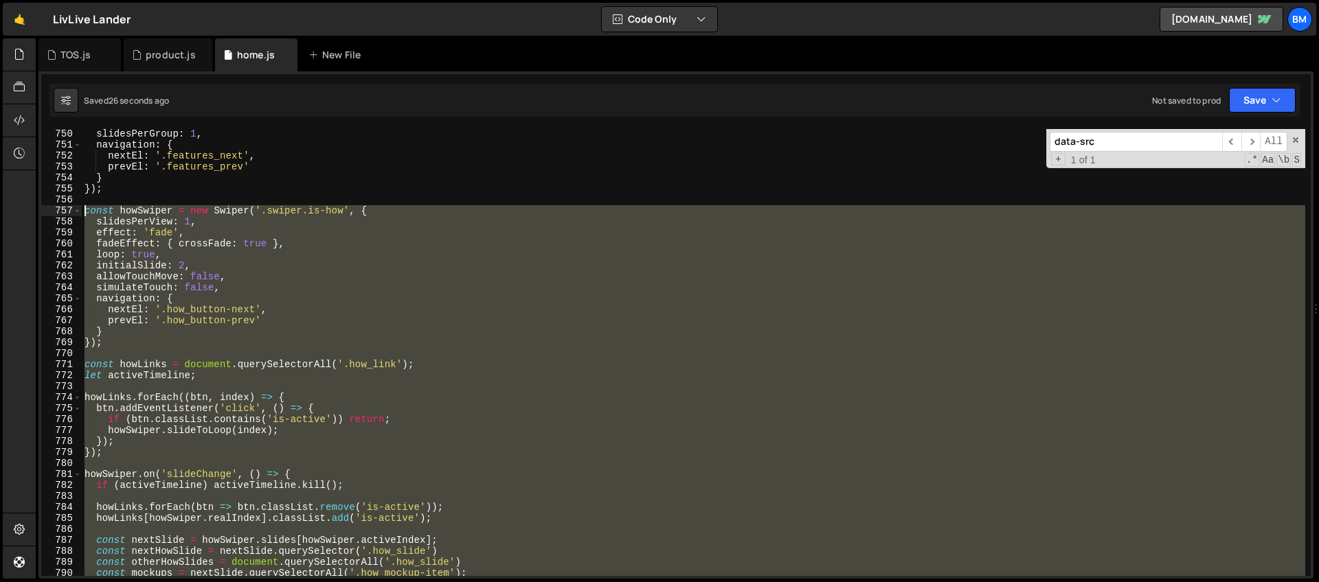
click at [82, 209] on div "slidesPerGroup : 1 , navigation : { nextEl : '.features_next' , prevEl : '.feat…" at bounding box center [693, 362] width 1223 height 469
type textarea "const howSwiper = new Swiper('.swiper.is-how', { slidesPerView: 1,"
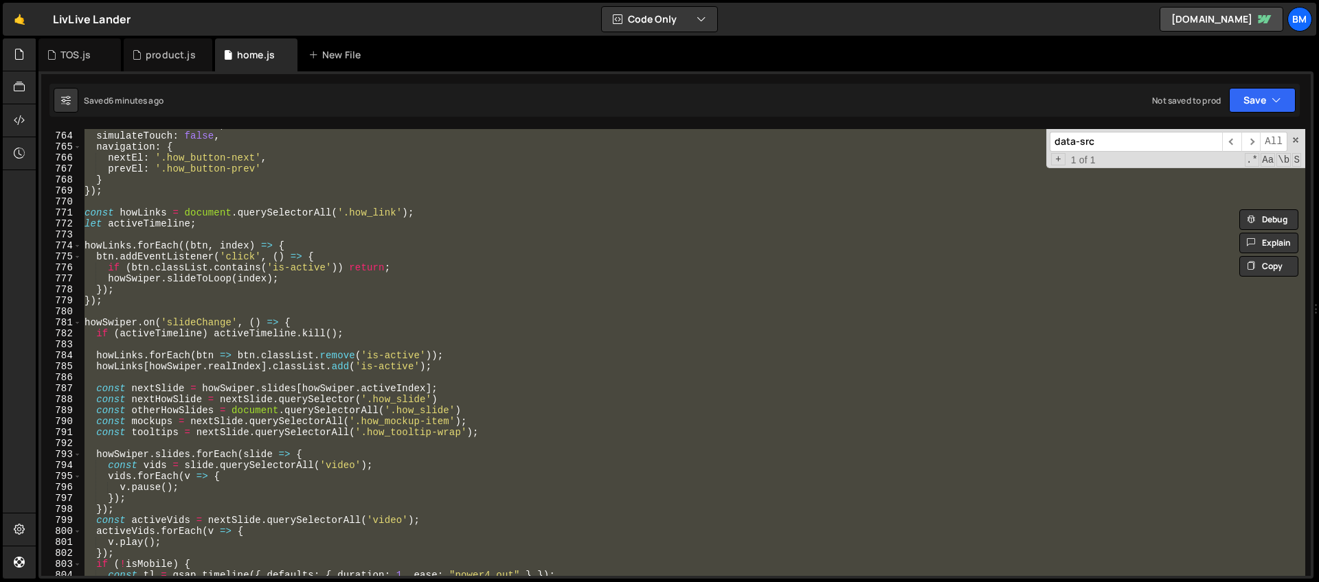
scroll to position [8531, 0]
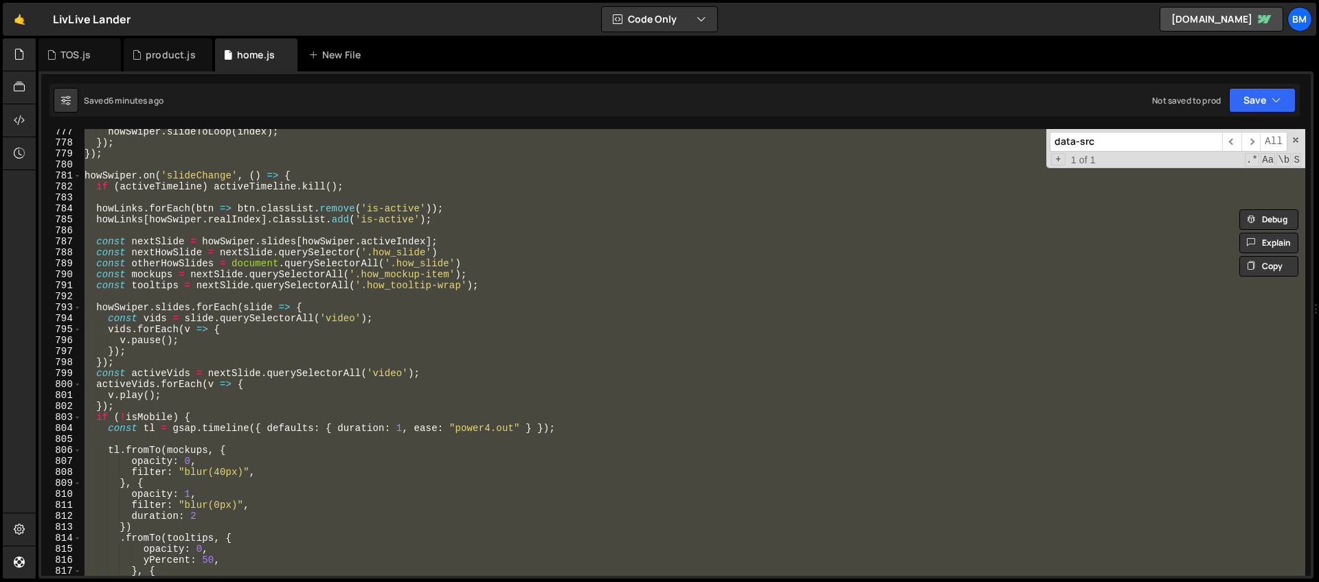
paste textarea
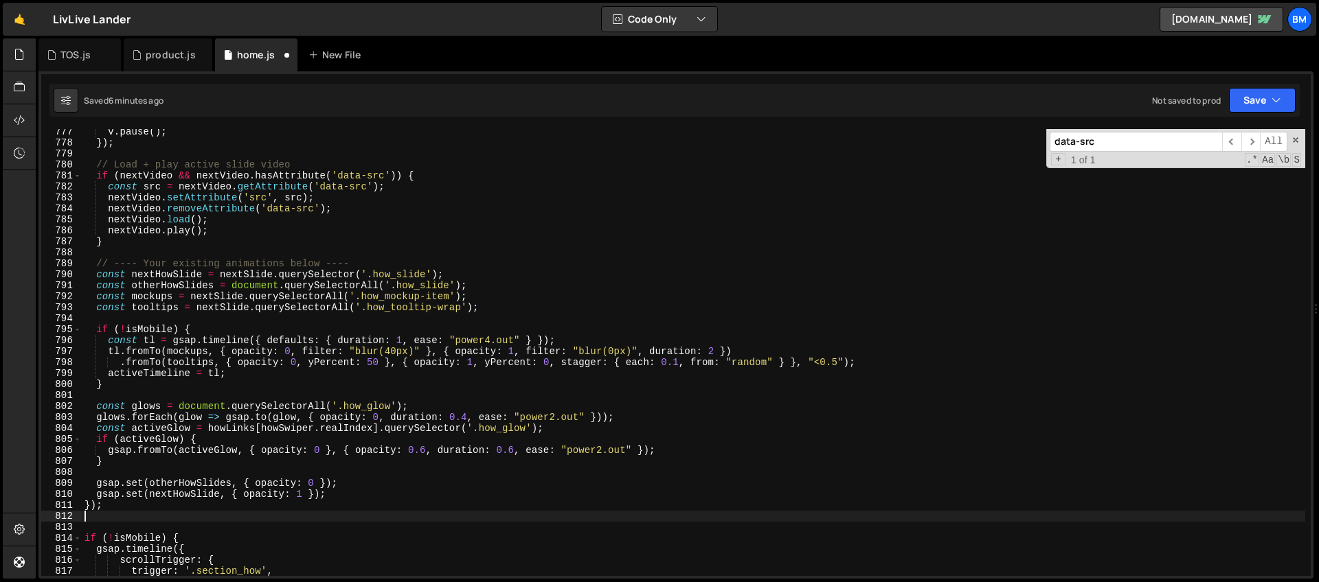
scroll to position [8368, 0]
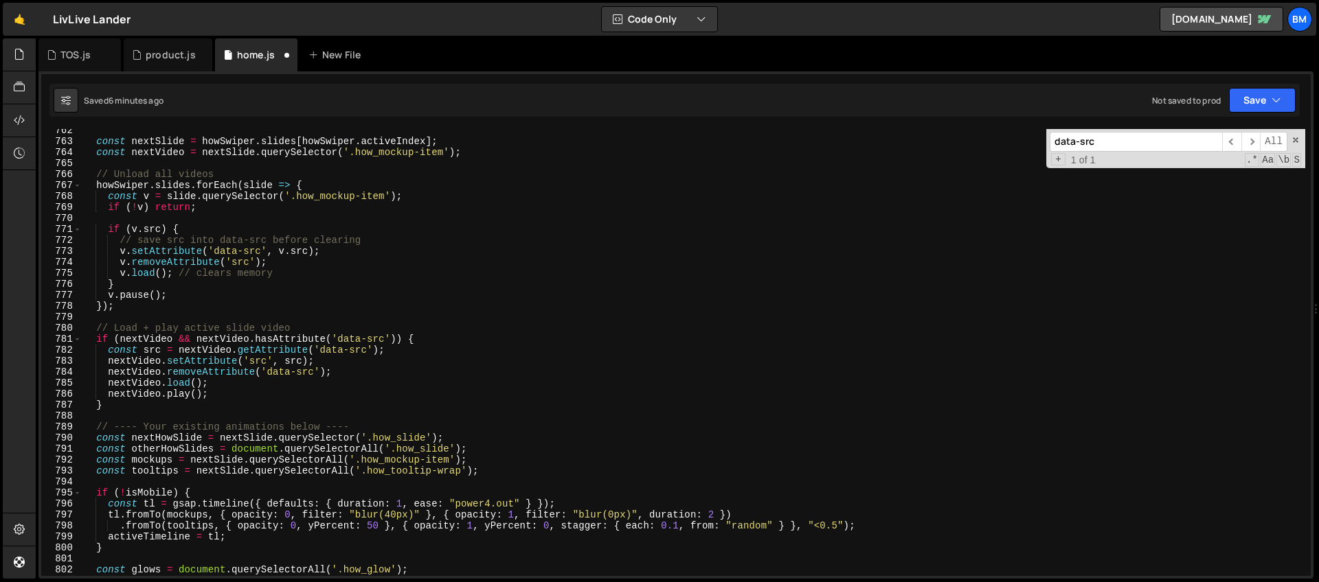
click at [249, 249] on div "const nextSlide = howSwiper . slides [ howSwiper . activeIndex ] ; const nextVi…" at bounding box center [693, 359] width 1223 height 469
click at [238, 251] on div "const nextSlide = howSwiper . slides [ howSwiper . activeIndex ] ; const nextVi…" at bounding box center [693, 359] width 1223 height 469
click at [251, 246] on div "const nextSlide = howSwiper . slides [ howSwiper . activeIndex ] ; const nextVi…" at bounding box center [693, 359] width 1223 height 469
drag, startPoint x: 262, startPoint y: 252, endPoint x: 217, endPoint y: 251, distance: 45.4
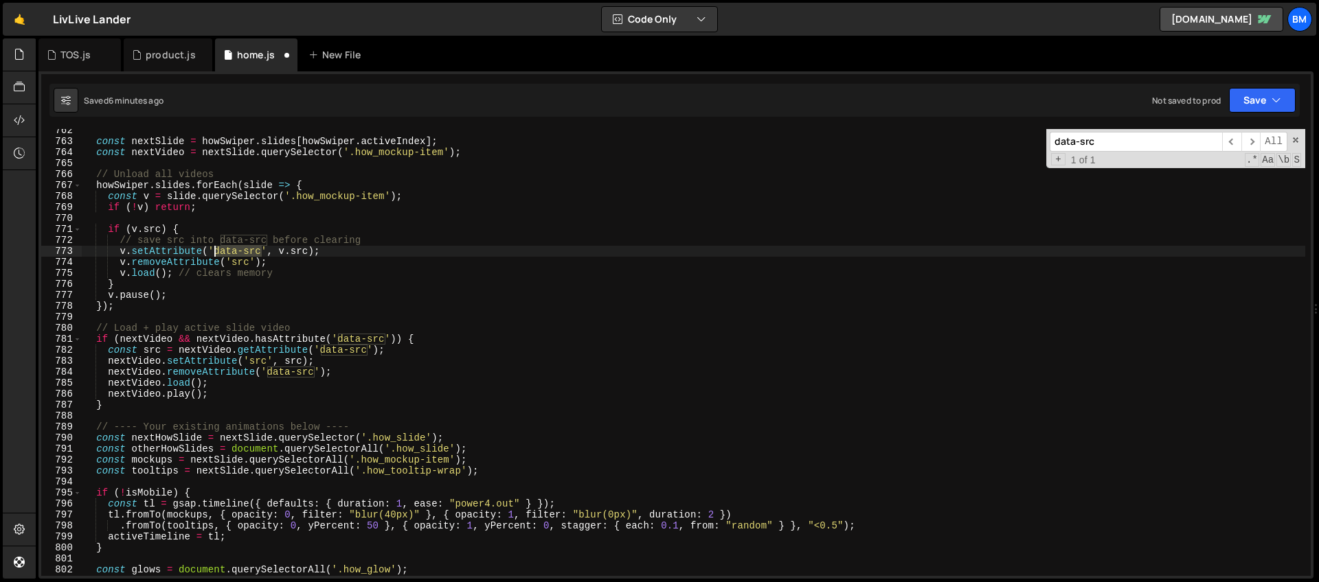
click at [217, 251] on div "const nextSlide = howSwiper . slides [ howSwiper . activeIndex ] ; const nextVi…" at bounding box center [693, 359] width 1223 height 469
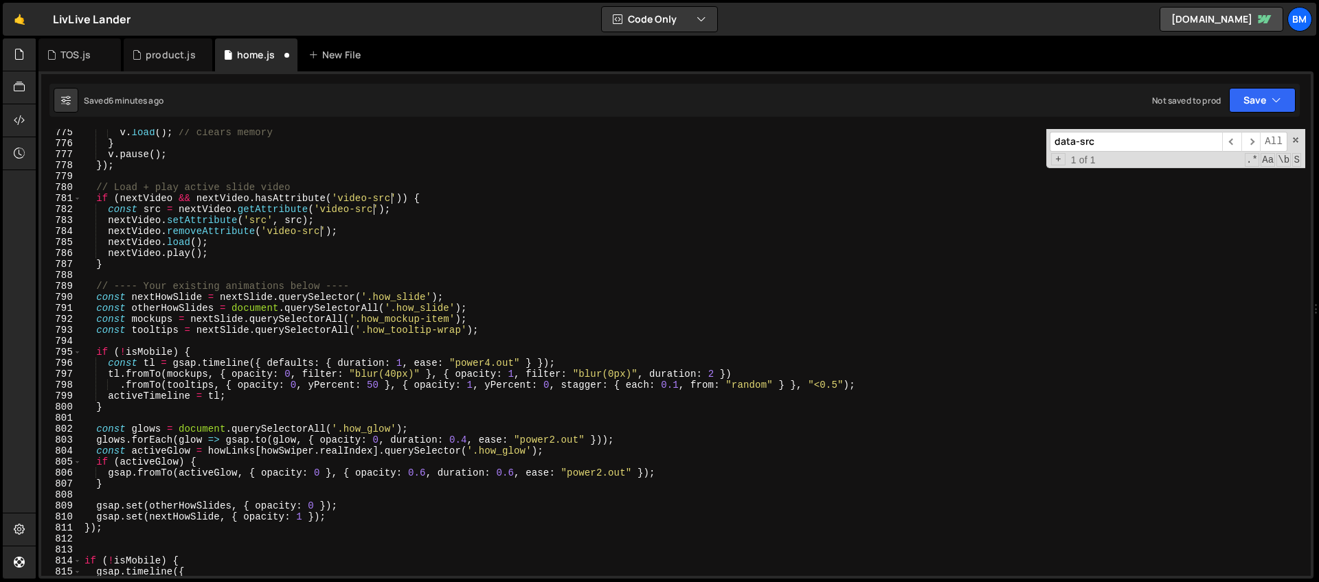
scroll to position [8330, 0]
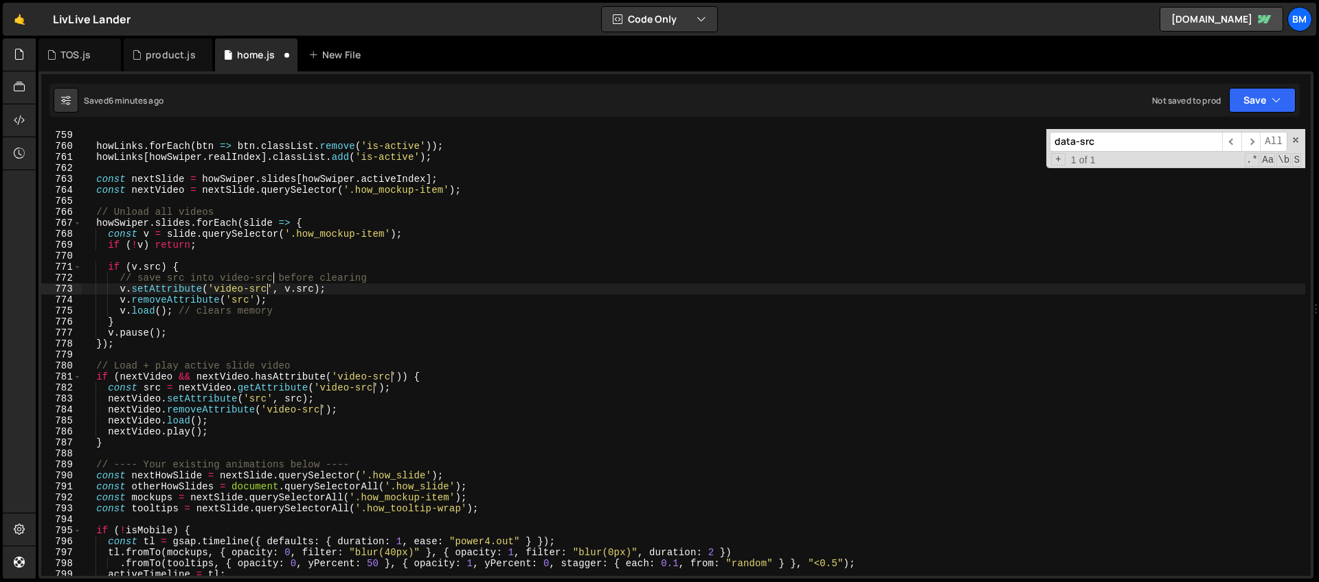
click at [326, 324] on div "if ( activeTimeline ) activeTimeline . kill ( ) ; howLinks . forEach ( btn => b…" at bounding box center [693, 353] width 1223 height 469
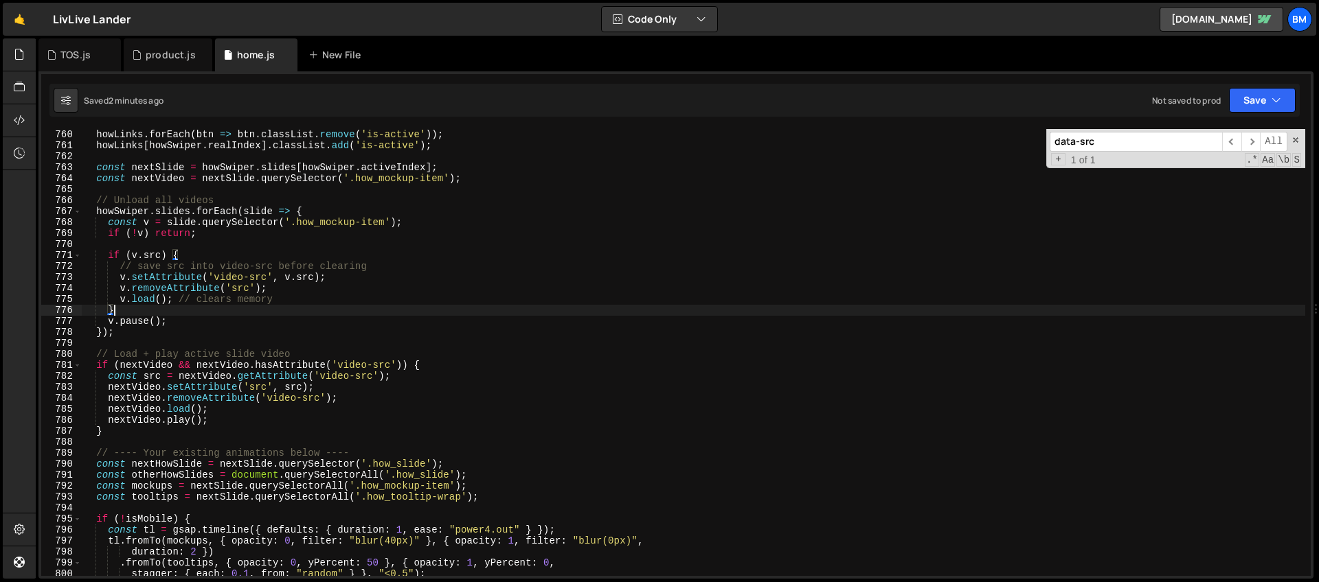
scroll to position [8482, 0]
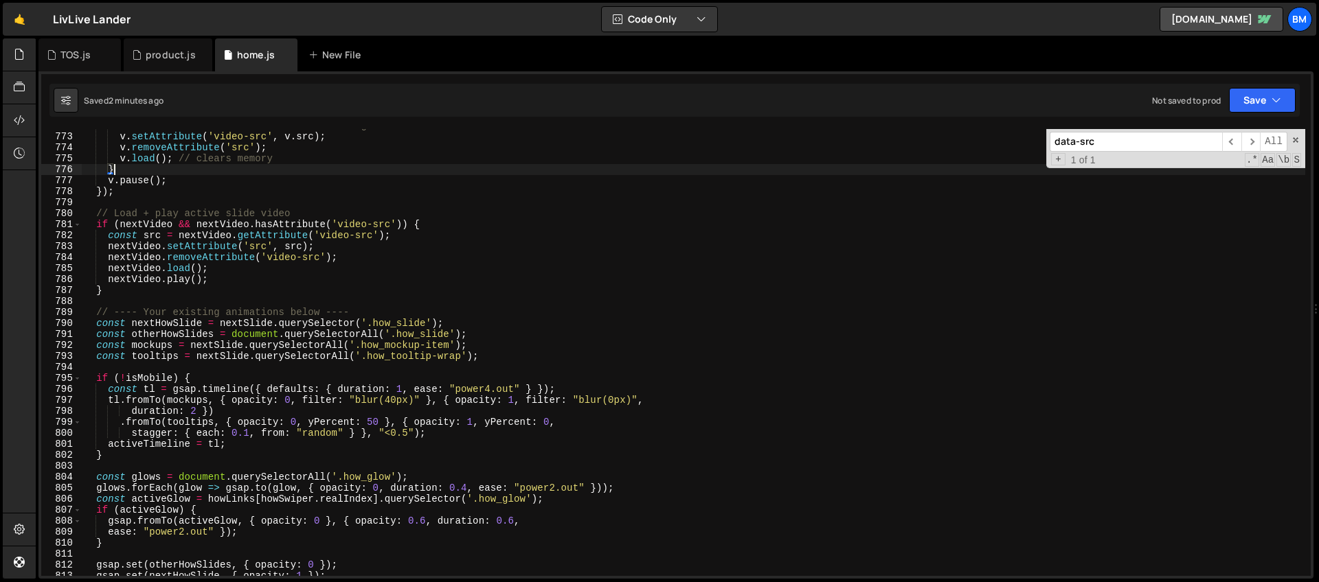
click at [200, 293] on div "// save src into video-src before clearing v . setAttribute ( 'video-src' , v .…" at bounding box center [693, 354] width 1223 height 469
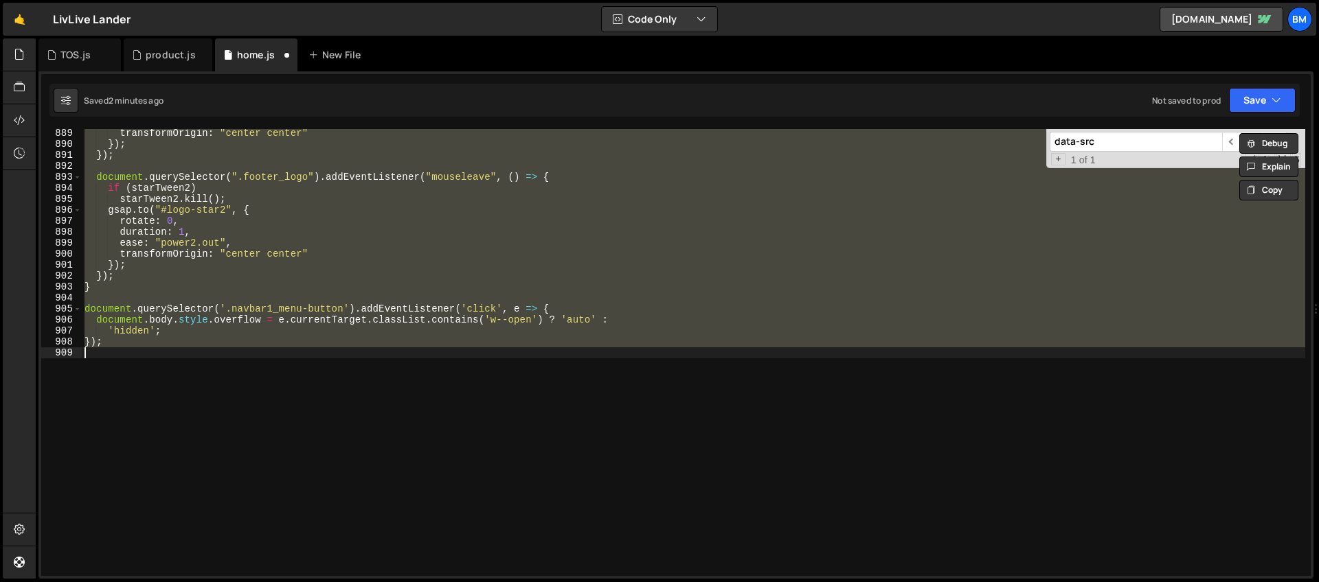
scroll to position [8250, 0]
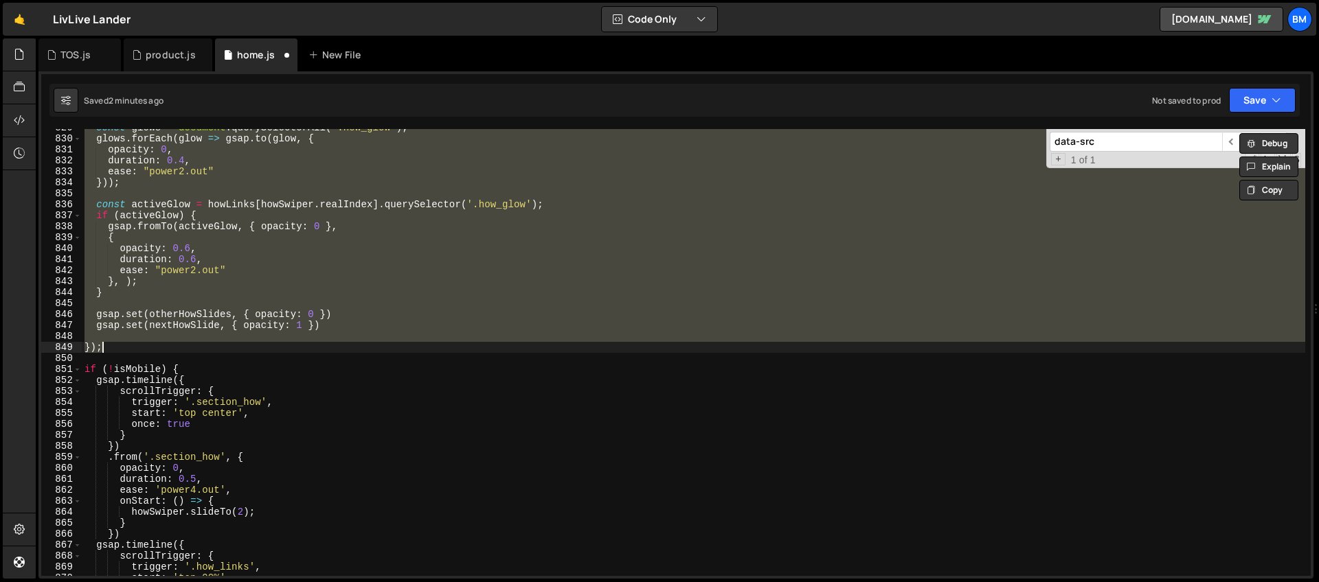
type textarea "});"
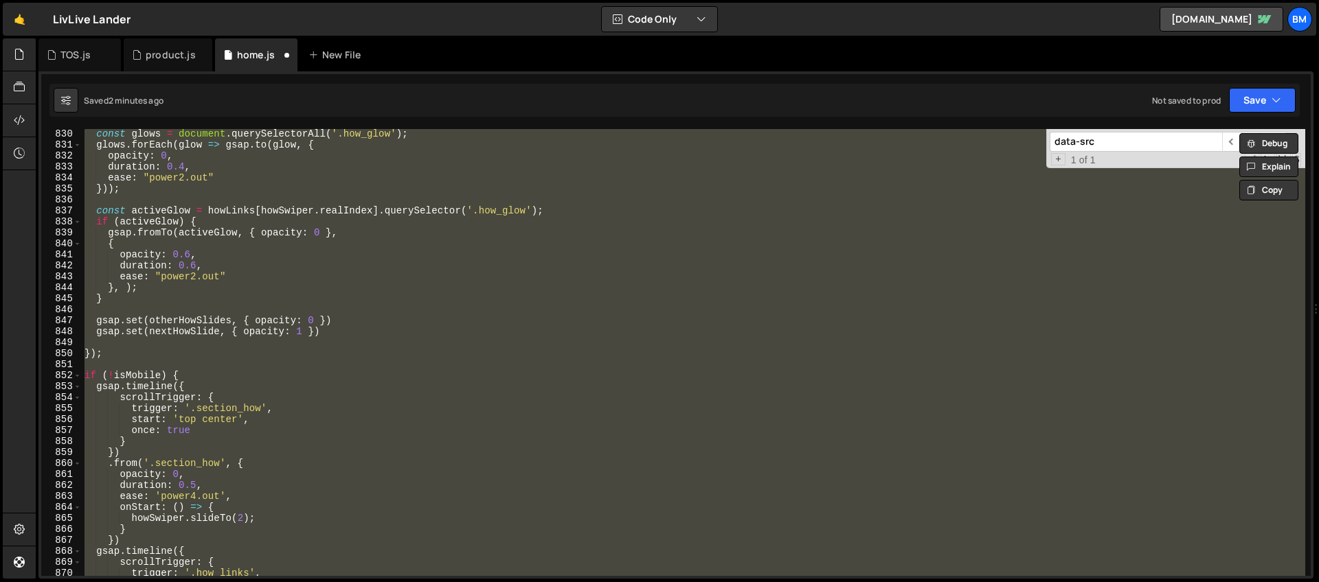
scroll to position [9035, 0]
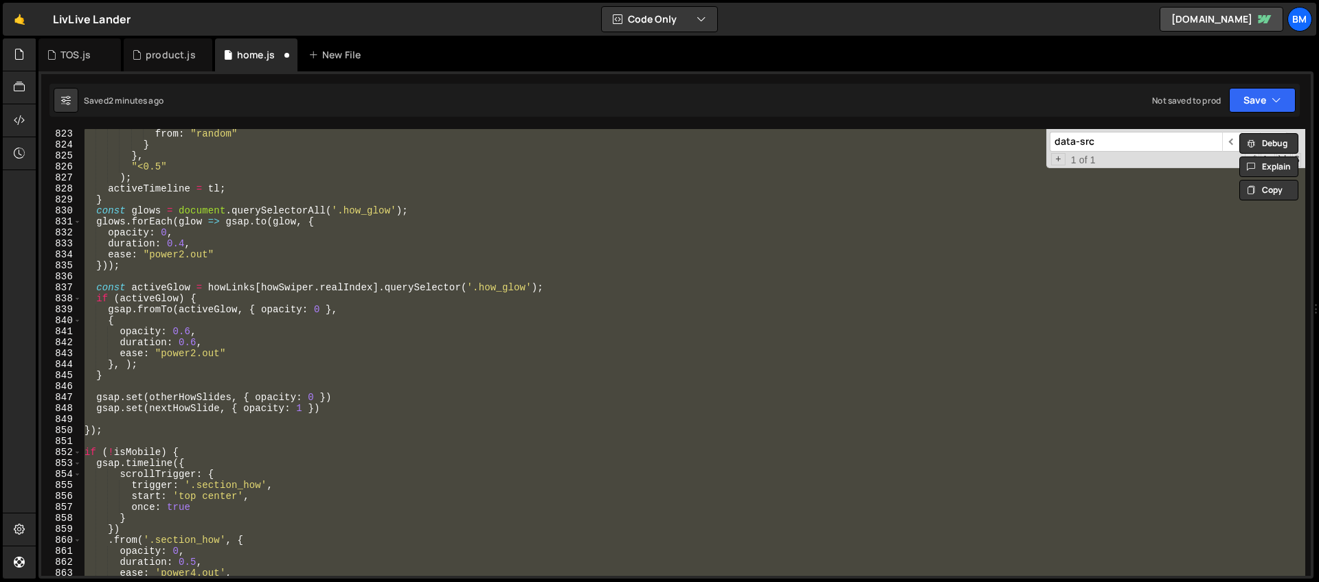
click at [168, 385] on div "from : "random" } } , "<0.5" ) ; activeTimeline = tl ; } const glows = document…" at bounding box center [693, 352] width 1223 height 447
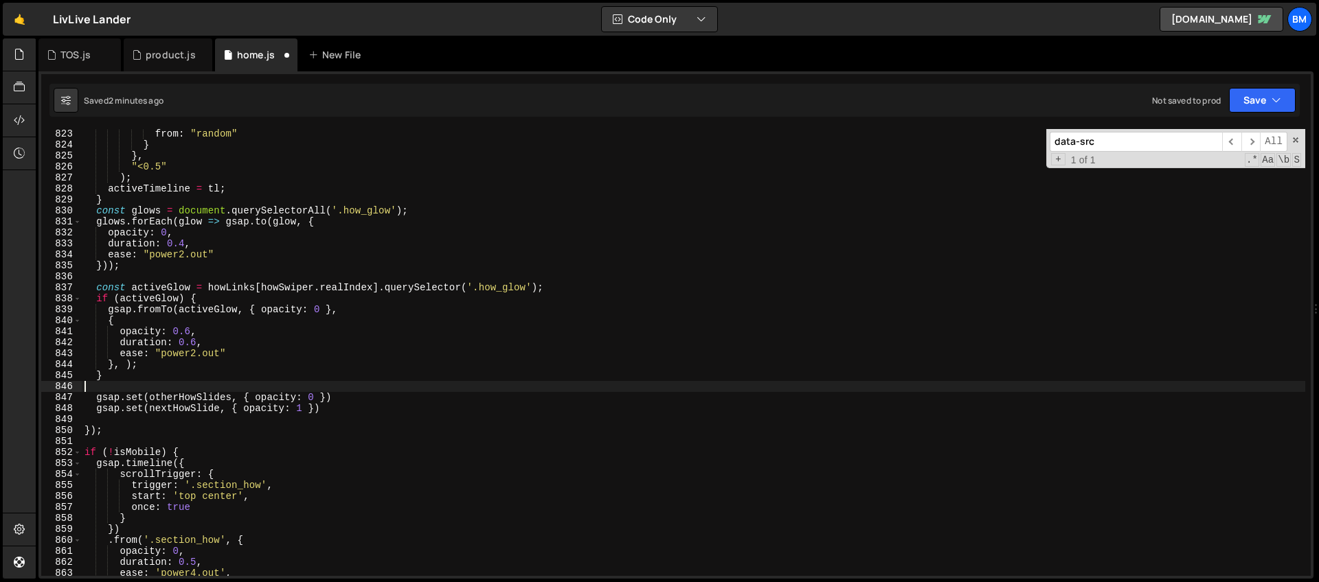
scroll to position [0, 0]
click at [135, 429] on div "each : 0.1 , from : "random" } } , "<0.5" ) ; activeTimeline = tl ; } const glo…" at bounding box center [693, 354] width 1223 height 469
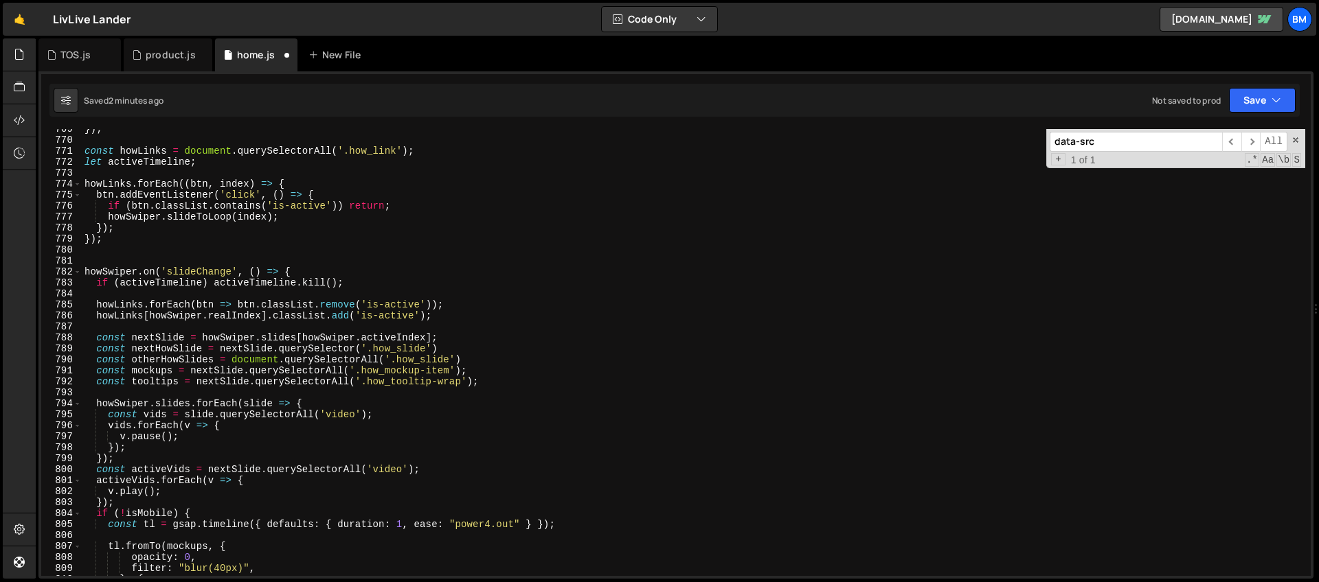
scroll to position [8446, 0]
click at [295, 269] on div "}) ; const howLinks = document . querySelectorAll ( '.how_link' ) ; let activeT…" at bounding box center [693, 358] width 1223 height 469
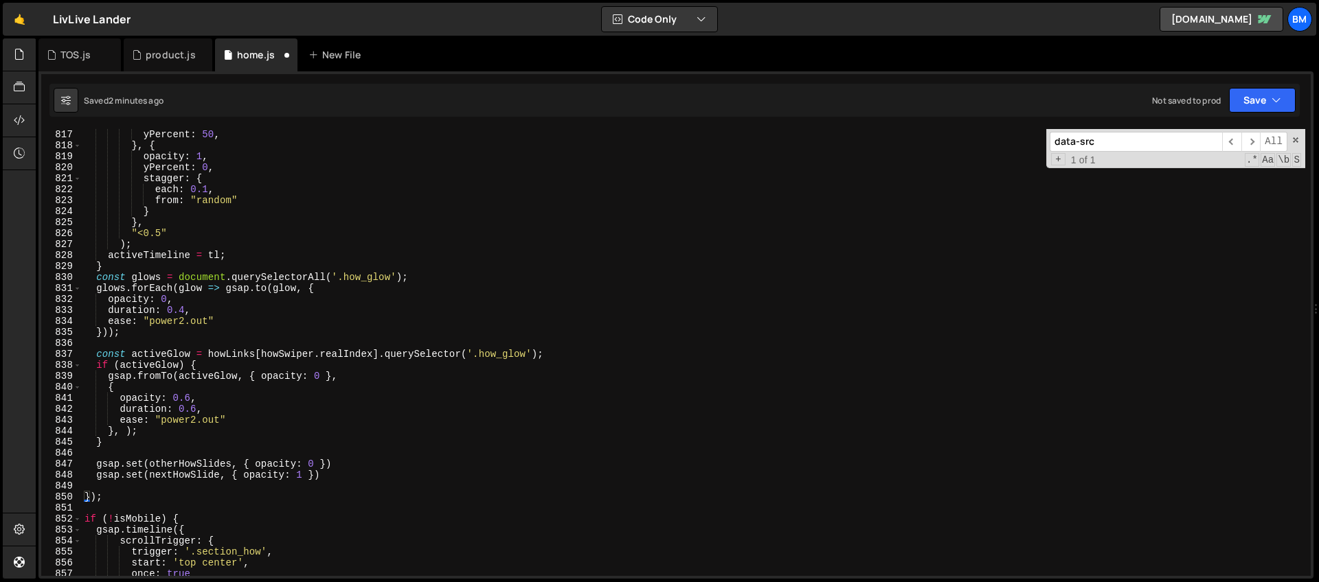
scroll to position [9041, 0]
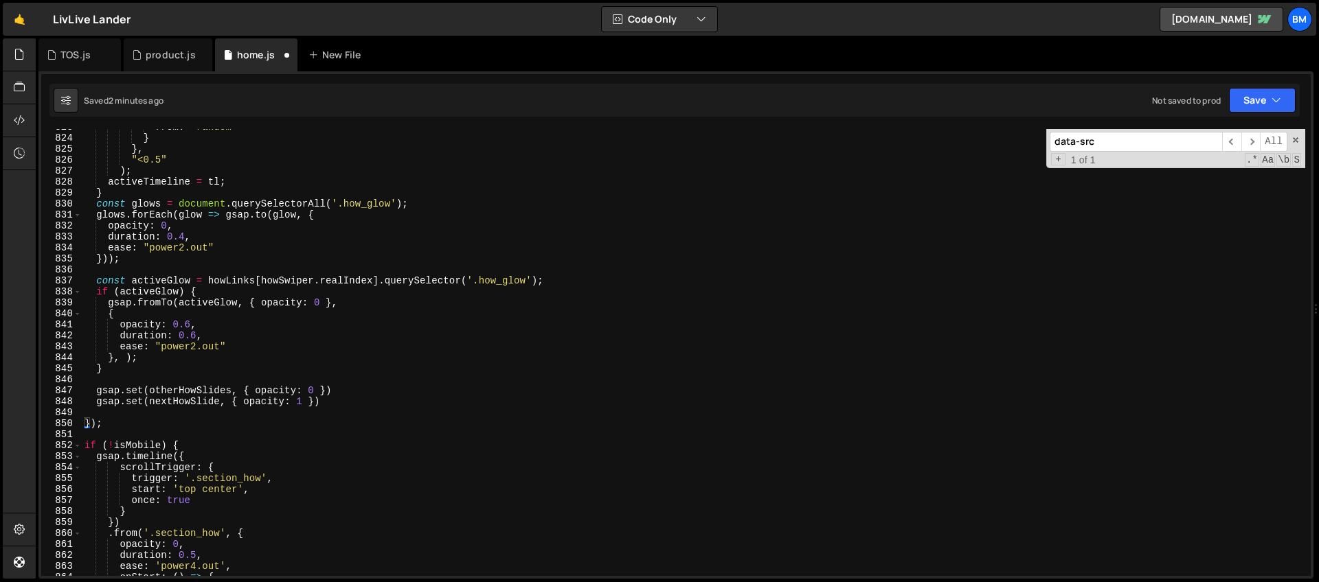
click at [113, 422] on div "from : "random" } } , "<0.5" ) ; activeTimeline = tl ; } const glows = document…" at bounding box center [693, 356] width 1223 height 469
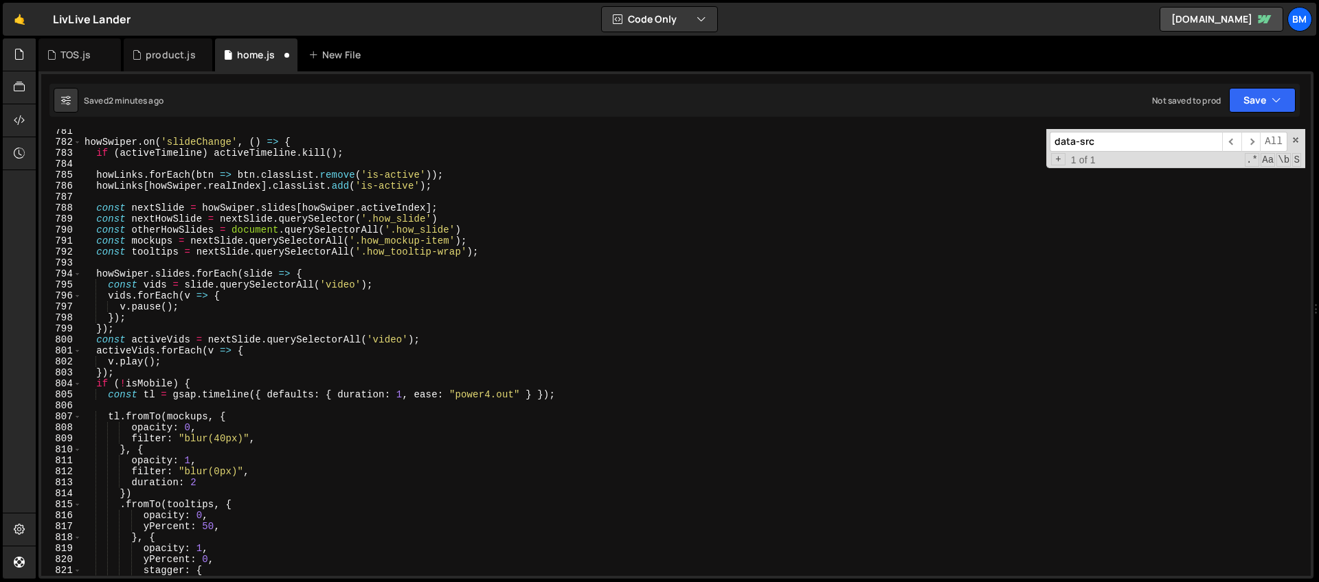
scroll to position [8451, 0]
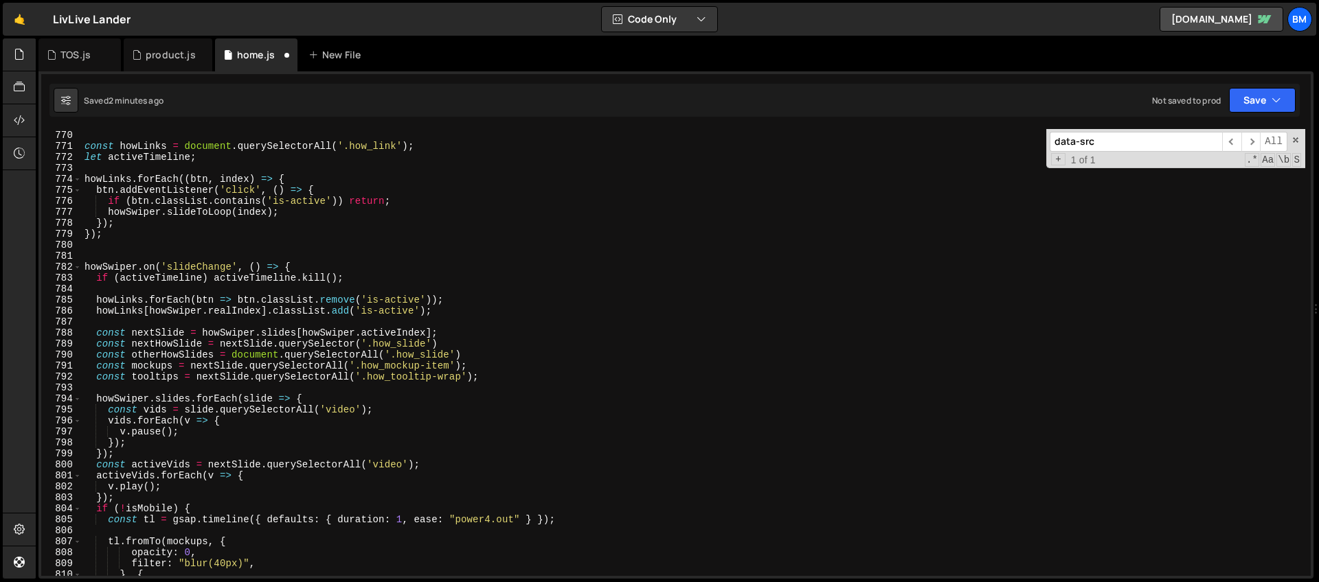
click at [84, 264] on div "}) ; const howLinks = document . querySelectorAll ( '.how_link' ) ; let activeT…" at bounding box center [693, 353] width 1223 height 469
type textarea "howSwiper.on('slideChange', () => { if (activeTimeline) activeTimeline.kill();"
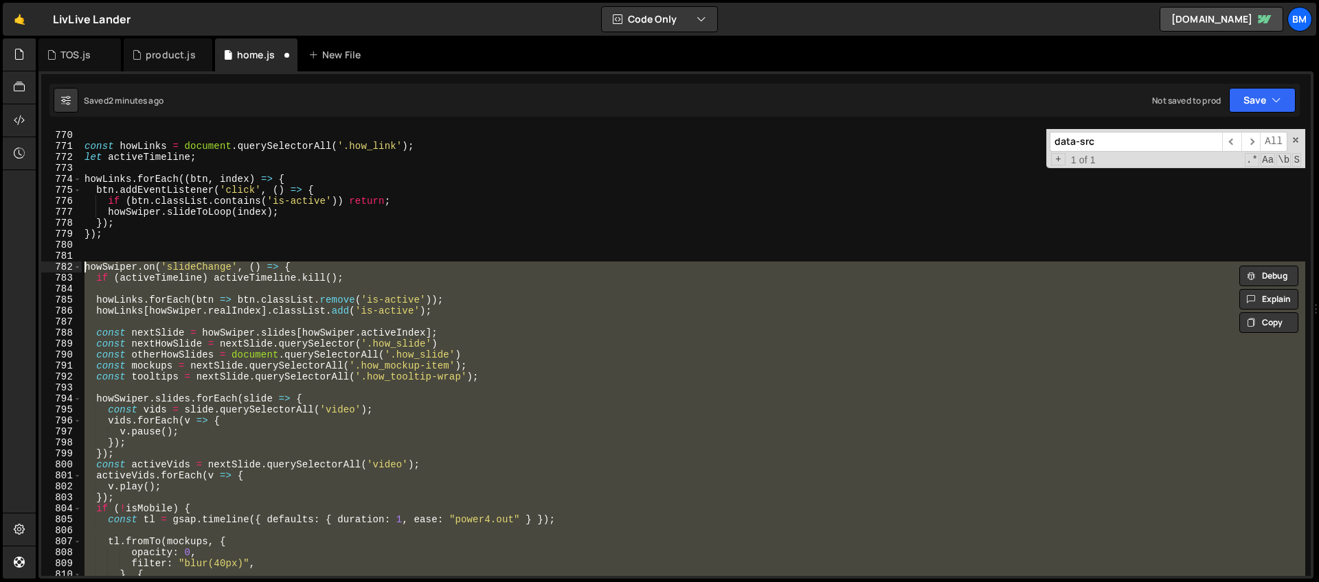
paste textarea
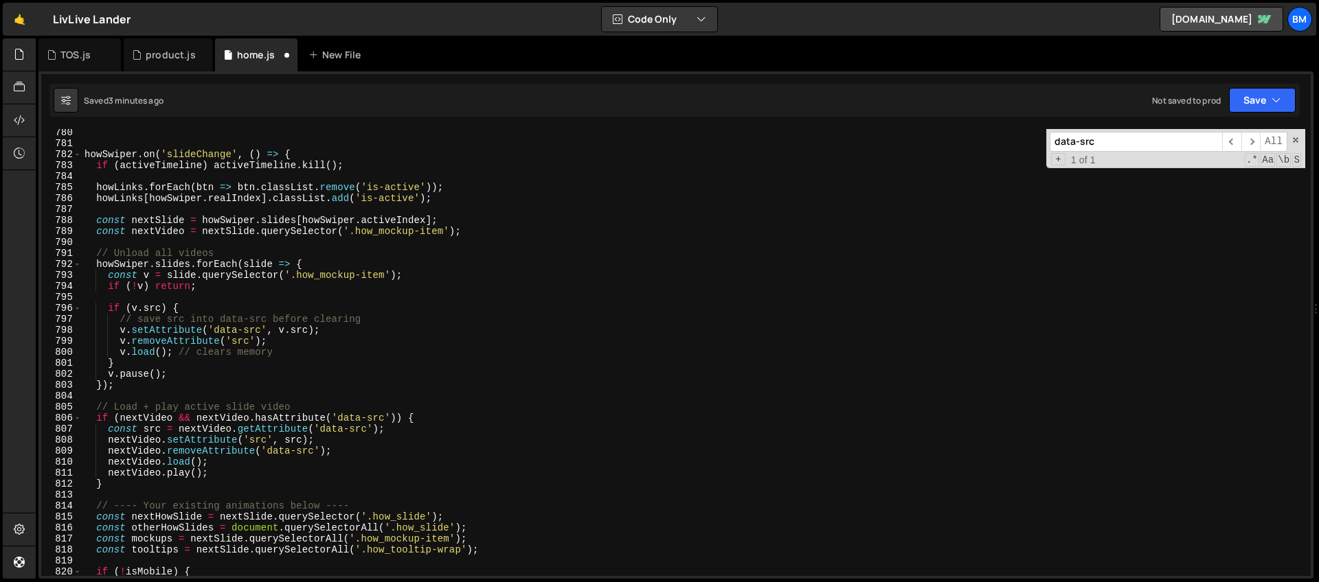
scroll to position [8629, 0]
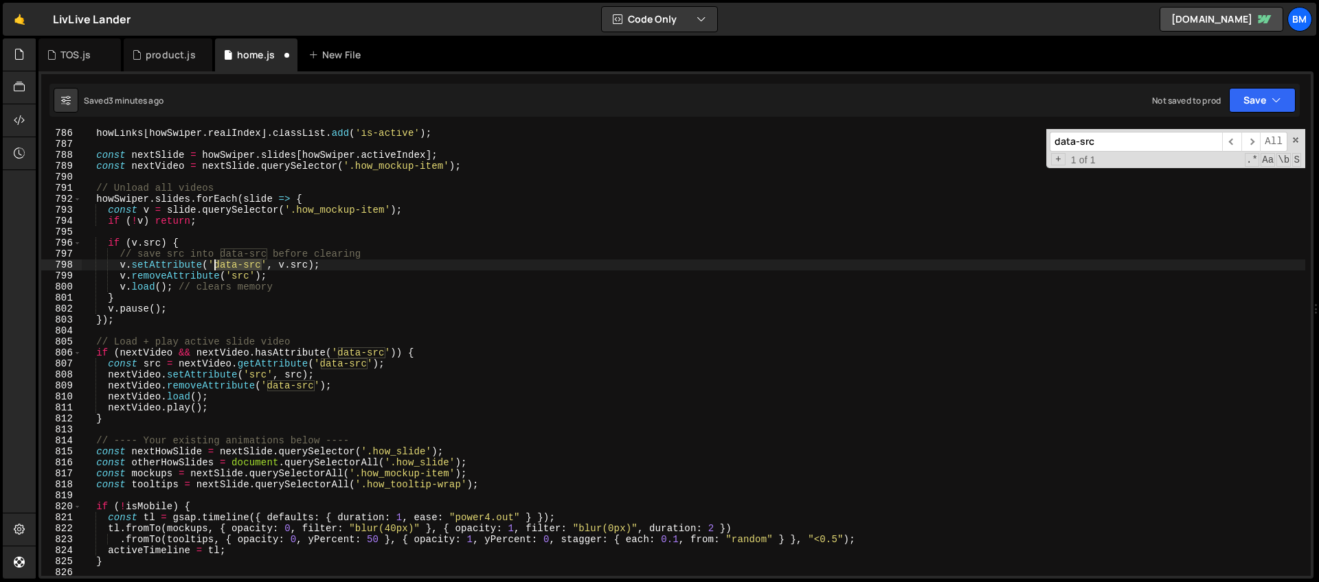
drag, startPoint x: 262, startPoint y: 264, endPoint x: 214, endPoint y: 263, distance: 48.1
click at [214, 263] on div "howLinks [ howSwiper . realIndex ] . classList . add ( 'is-active' ) ; const ne…" at bounding box center [693, 362] width 1223 height 469
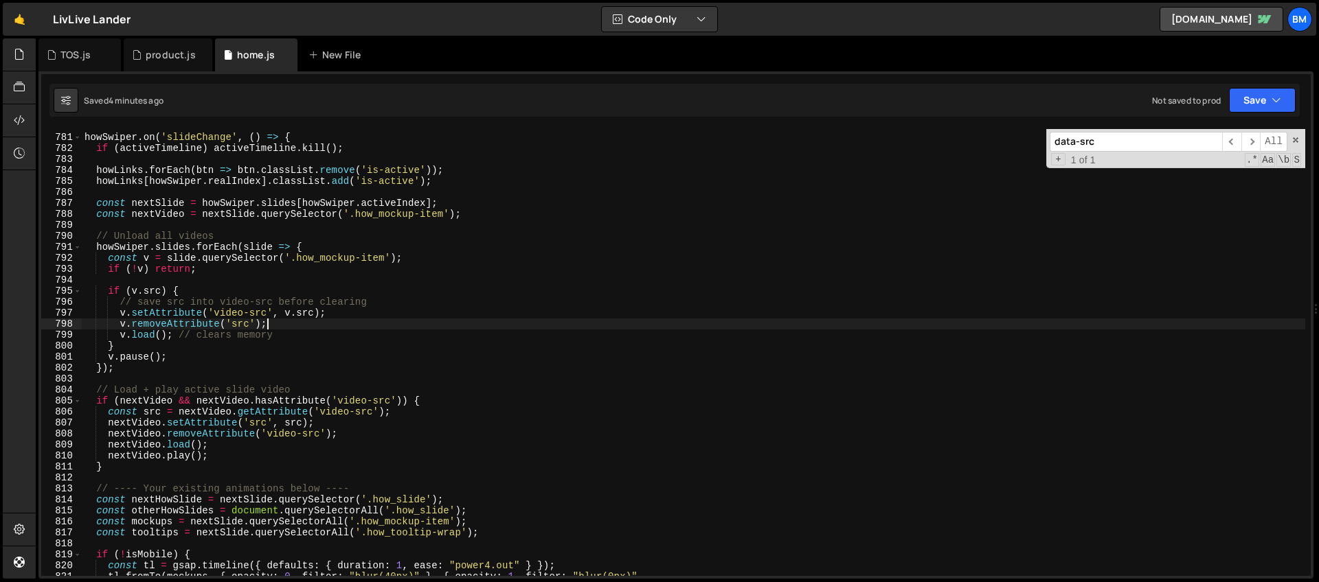
scroll to position [8504, 0]
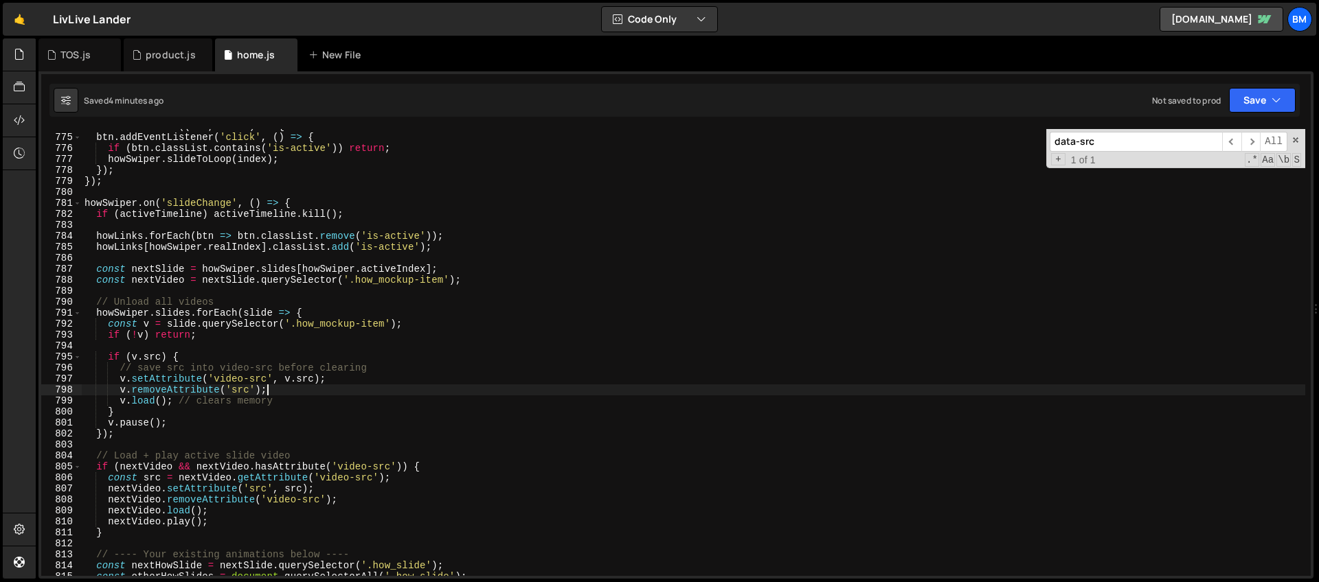
click at [297, 200] on div "howLinks . forEach (( btn , index ) => { btn . addEventListener ( 'click' , ( )…" at bounding box center [693, 355] width 1223 height 469
type textarea "howSwiper.on('slideChange', () => {"
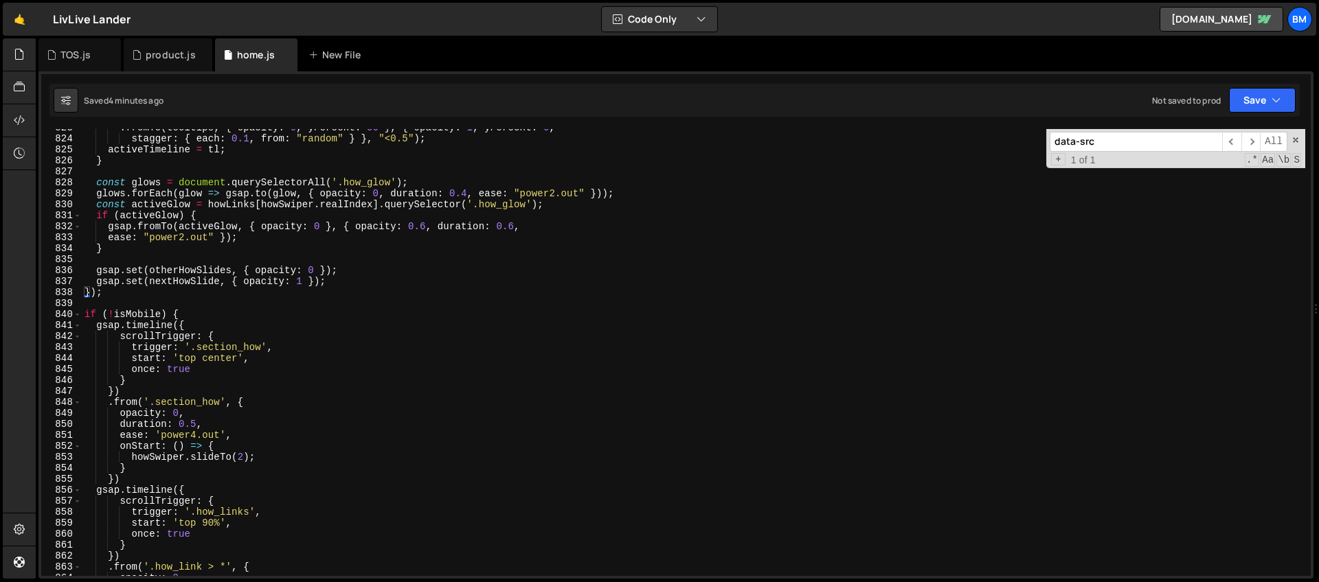
scroll to position [9041, 0]
click at [118, 302] on div ". fromTo ( tooltips , { opacity : 0 , yPercent : 50 } , { opacity : 1 , yPercen…" at bounding box center [693, 356] width 1223 height 469
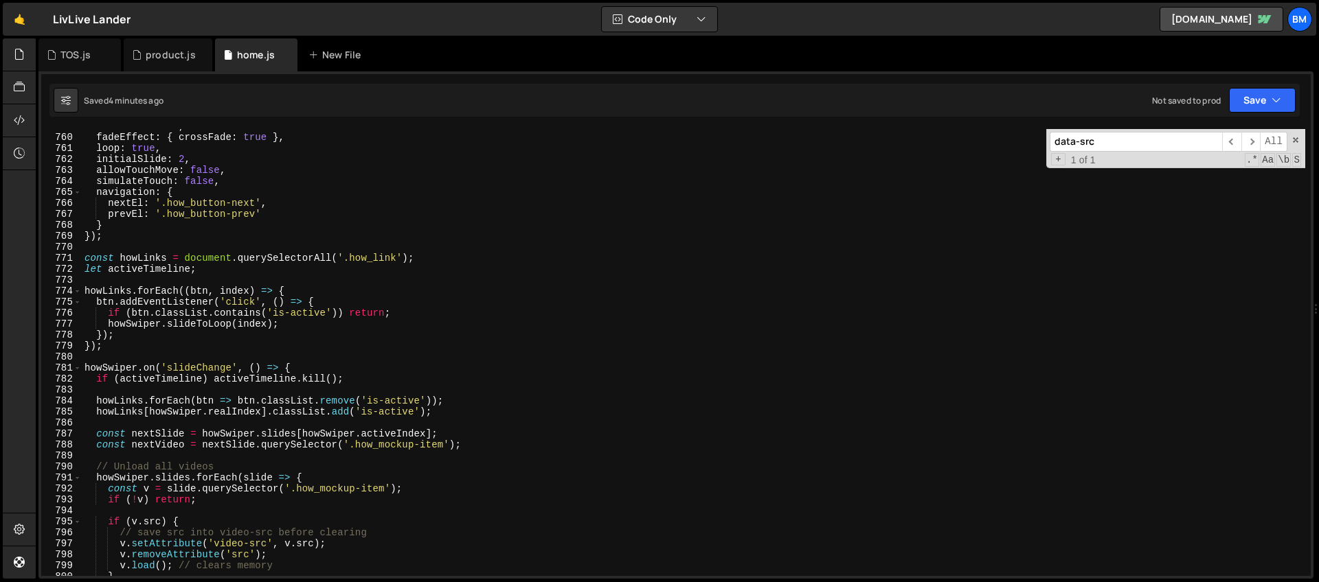
scroll to position [8339, 0]
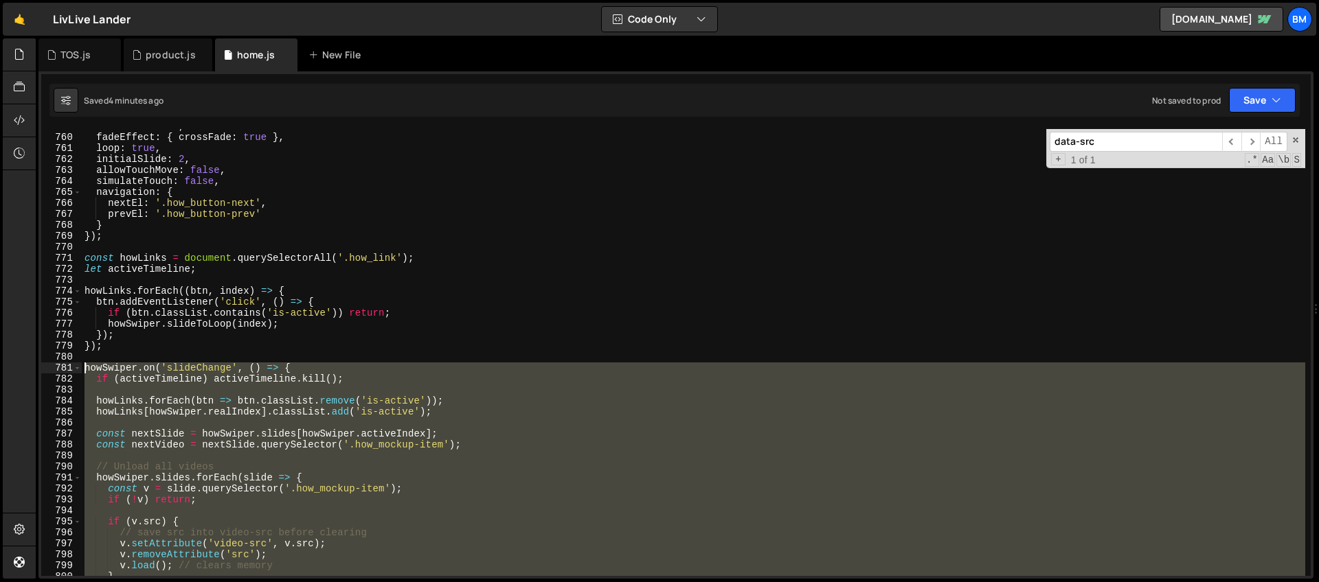
click at [83, 368] on div "effect : 'fade' , fadeEffect : { crossFade : true } , loop : true , initialSlid…" at bounding box center [693, 355] width 1223 height 469
type textarea "howSwiper.on('slideChange', () => { if (activeTimeline) activeTimeline.kill();"
paste textarea
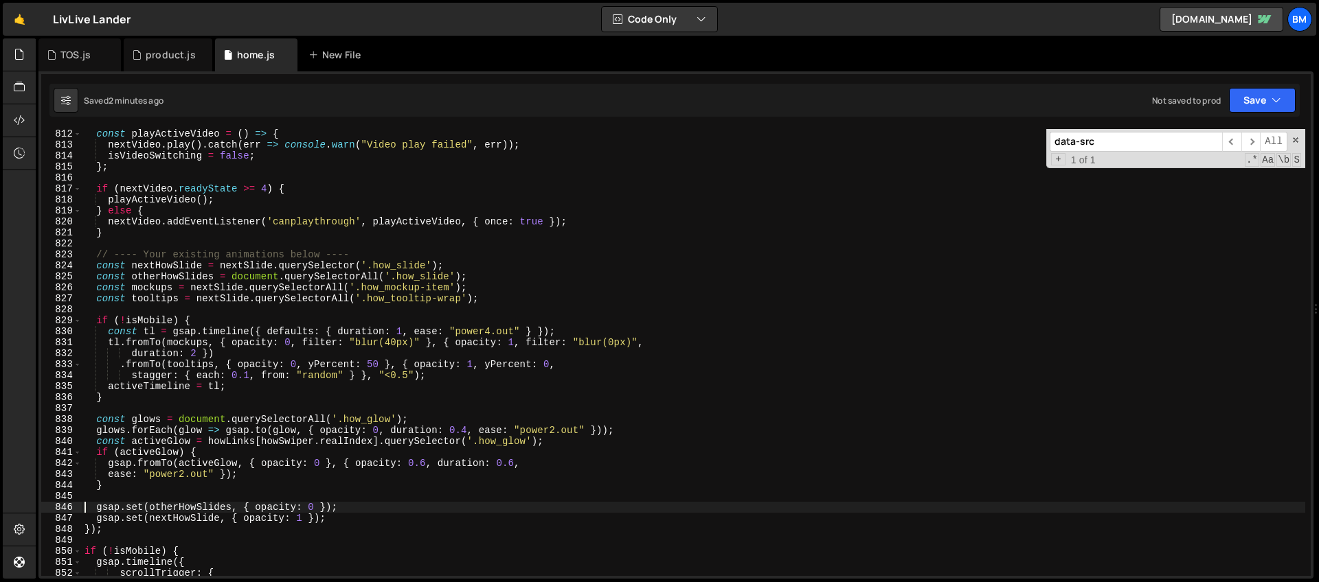
scroll to position [8914, 0]
click at [1295, 140] on span at bounding box center [1296, 140] width 10 height 10
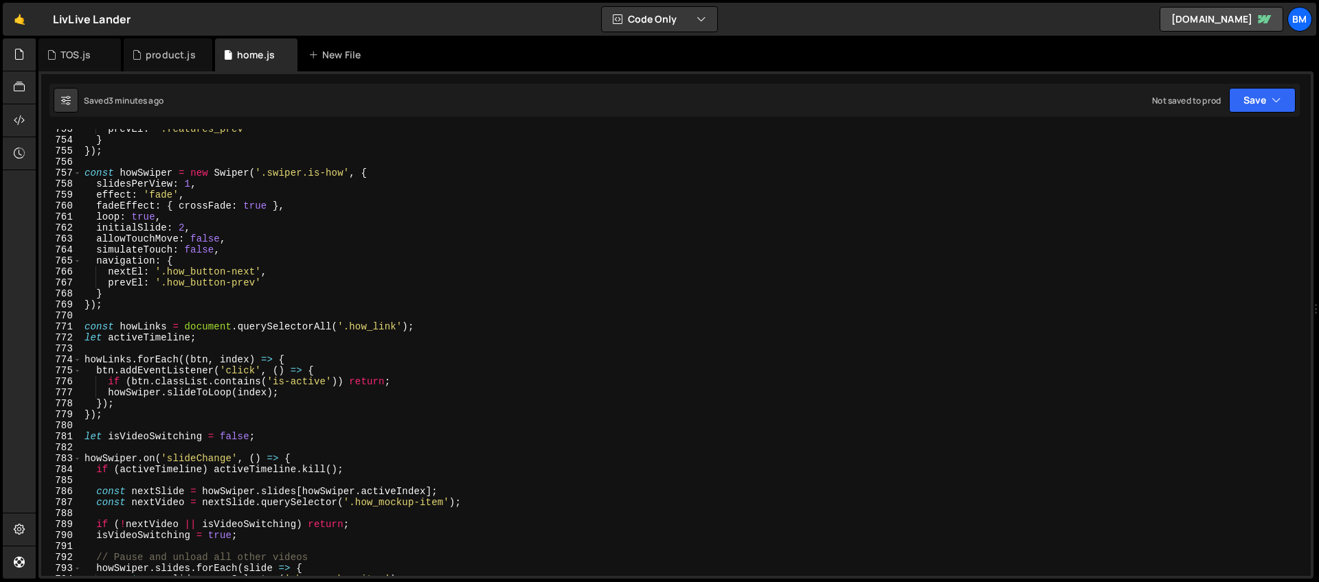
scroll to position [8270, 0]
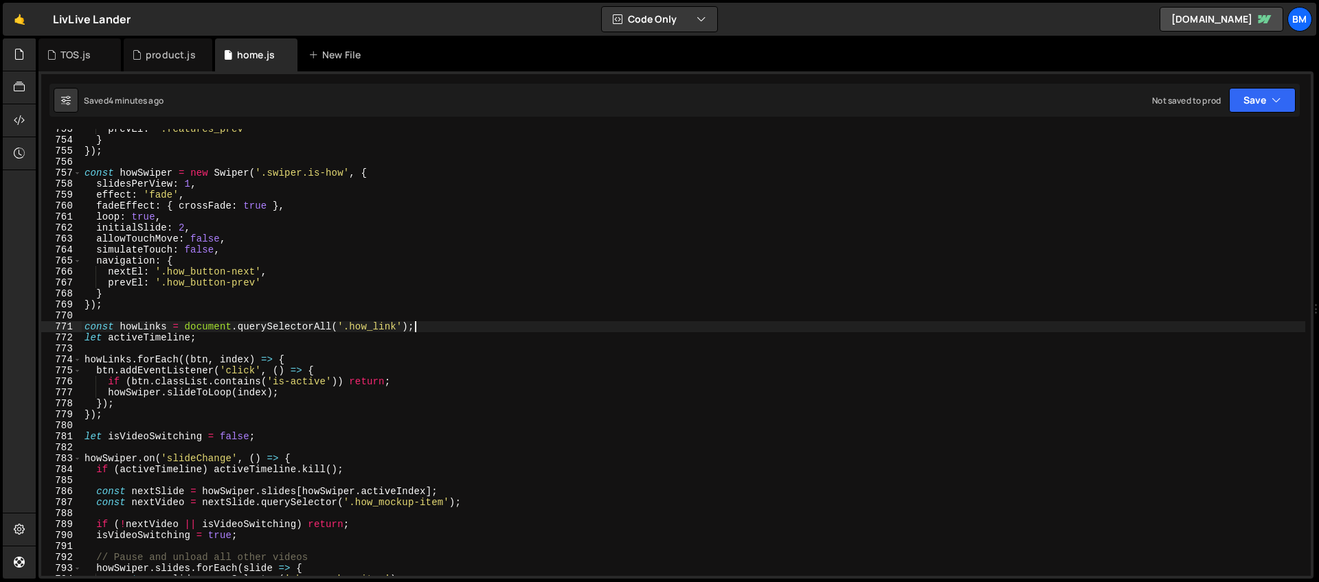
click at [420, 324] on div "prevEl : '.features_prev' } }) ; const howSwiper = new Swiper ( '.swiper.is-how…" at bounding box center [693, 358] width 1223 height 469
click at [373, 339] on div "prevEl : '.features_prev' } }) ; const howSwiper = new Swiper ( '.swiper.is-how…" at bounding box center [693, 358] width 1223 height 469
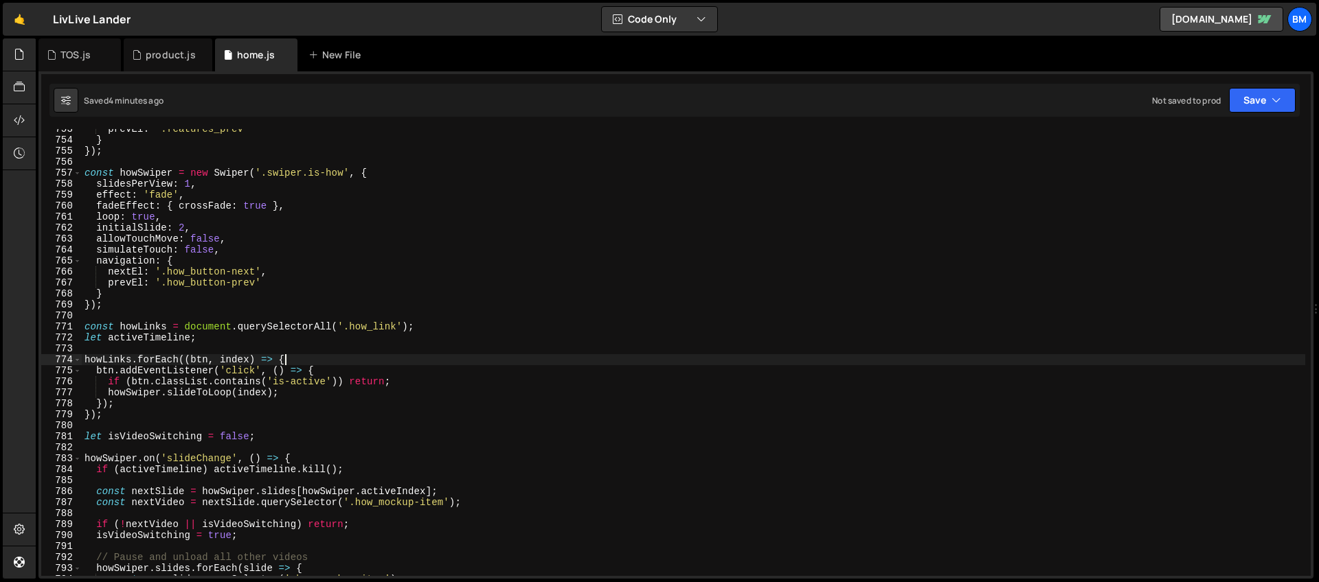
click at [308, 359] on div "prevEl : '.features_prev' } }) ; const howSwiper = new Swiper ( '.swiper.is-how…" at bounding box center [693, 358] width 1223 height 469
click at [293, 392] on div "prevEl : '.features_prev' } }) ; const howSwiper = new Swiper ( '.swiper.is-how…" at bounding box center [693, 358] width 1223 height 469
type textarea "howSwiper.slideToLoop(index);"
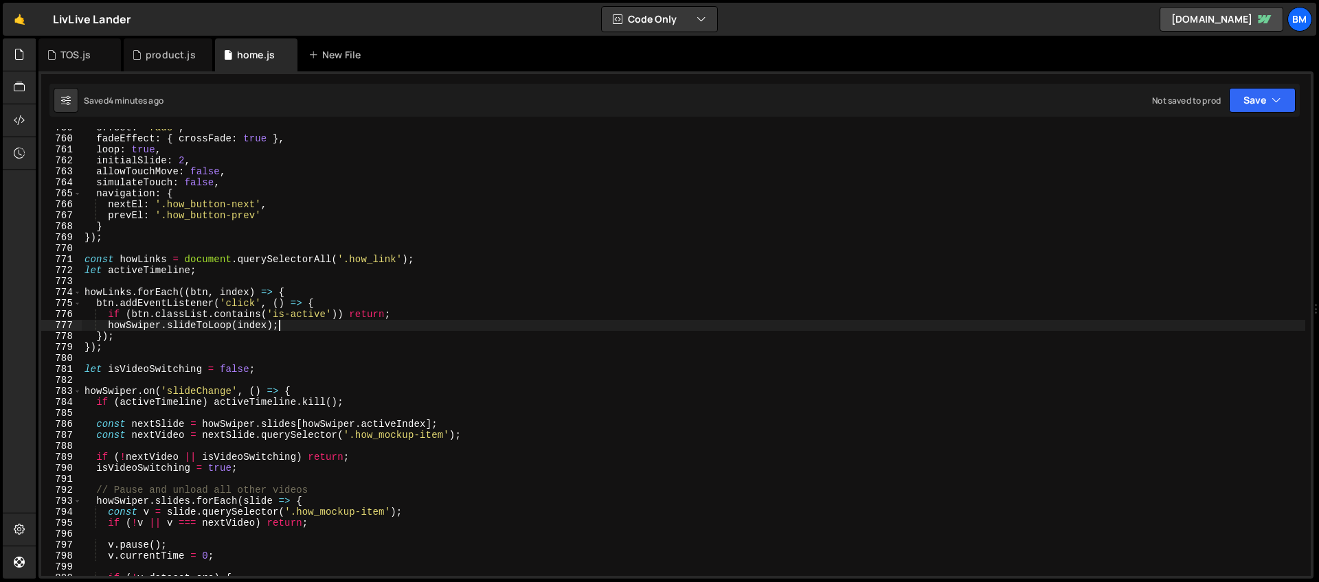
scroll to position [8378, 0]
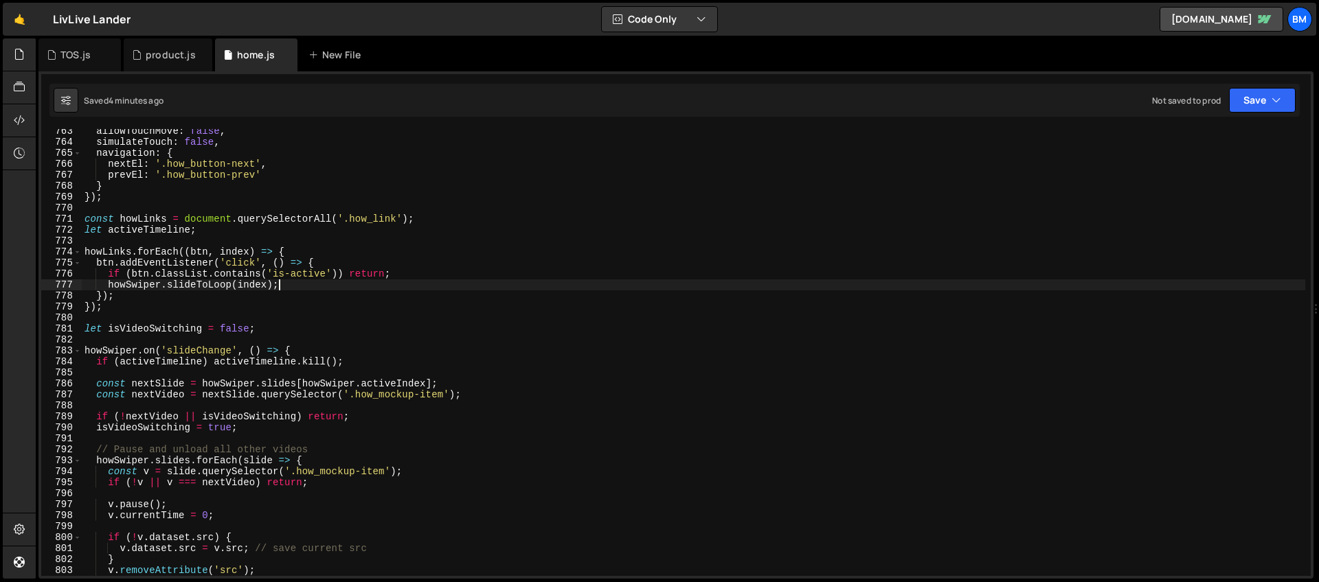
click at [271, 373] on div "allowTouchMove : false , simulateTouch : false , navigation : { nextEl : '.how_…" at bounding box center [693, 360] width 1223 height 469
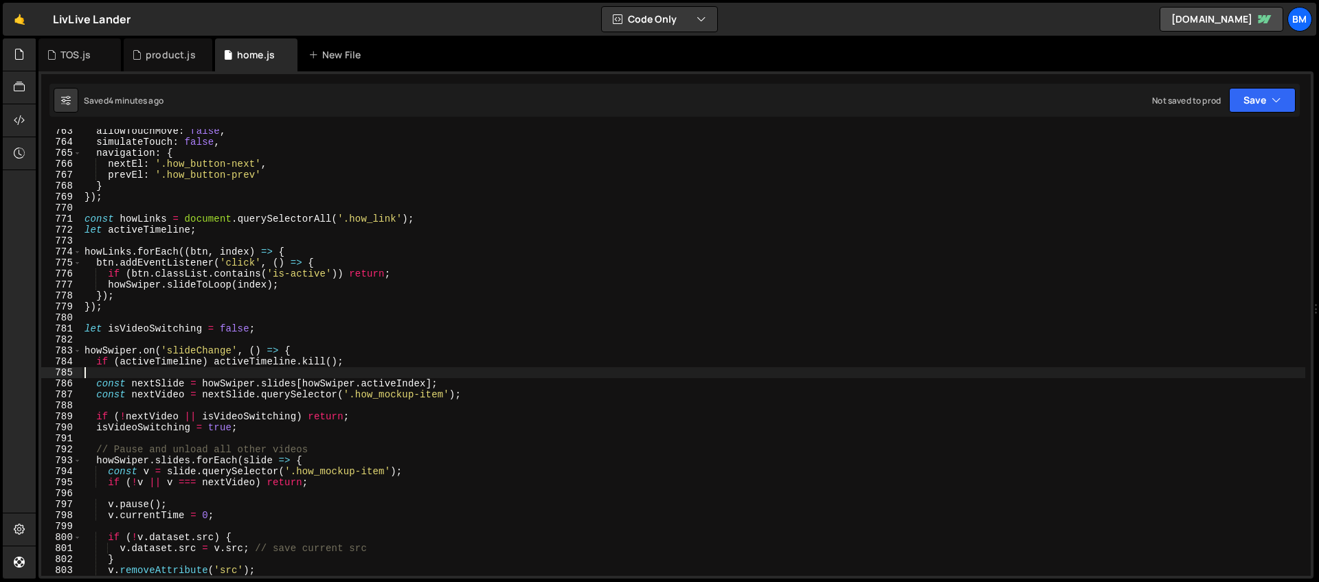
paste textarea "howLinks[howSwiper.realIndex].classList.add('is-active');"
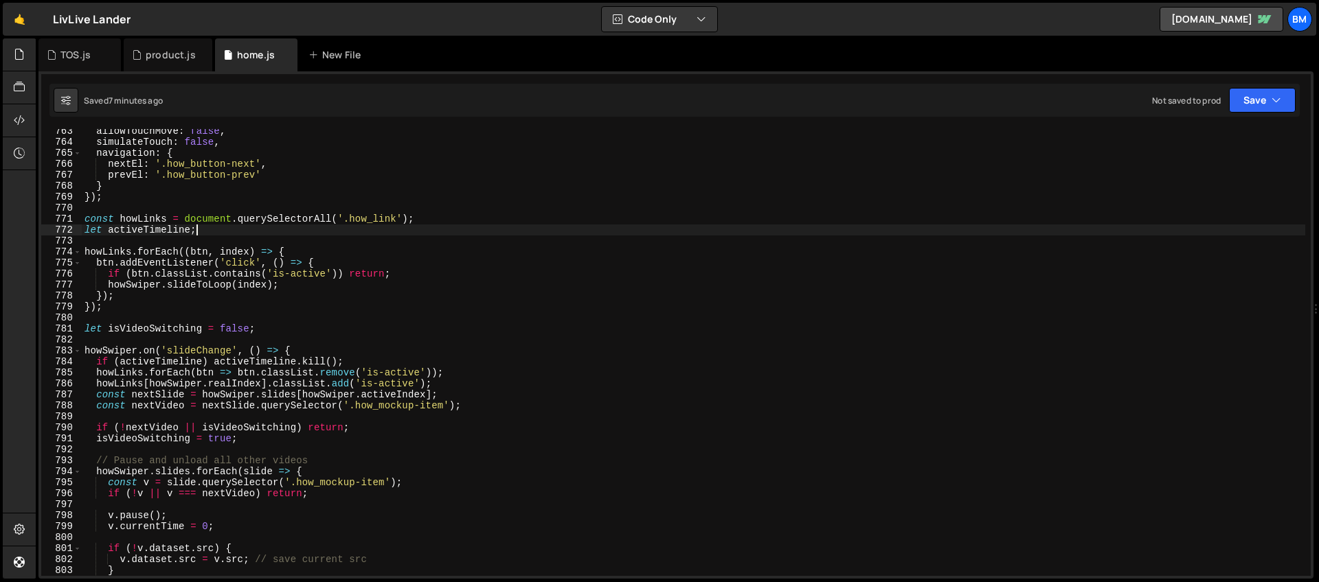
click at [420, 225] on div "allowTouchMove : false , simulateTouch : false , navigation : { nextEl : '.how_…" at bounding box center [693, 360] width 1223 height 469
type textarea "let activeTimeline;"
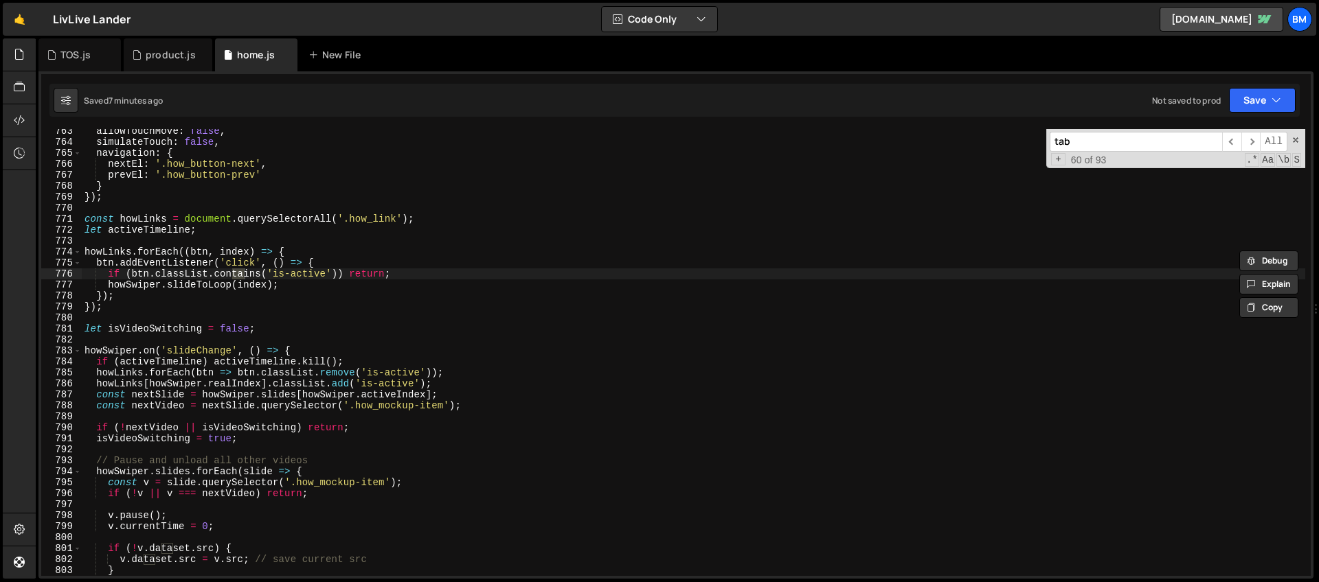
scroll to position [1744, 0]
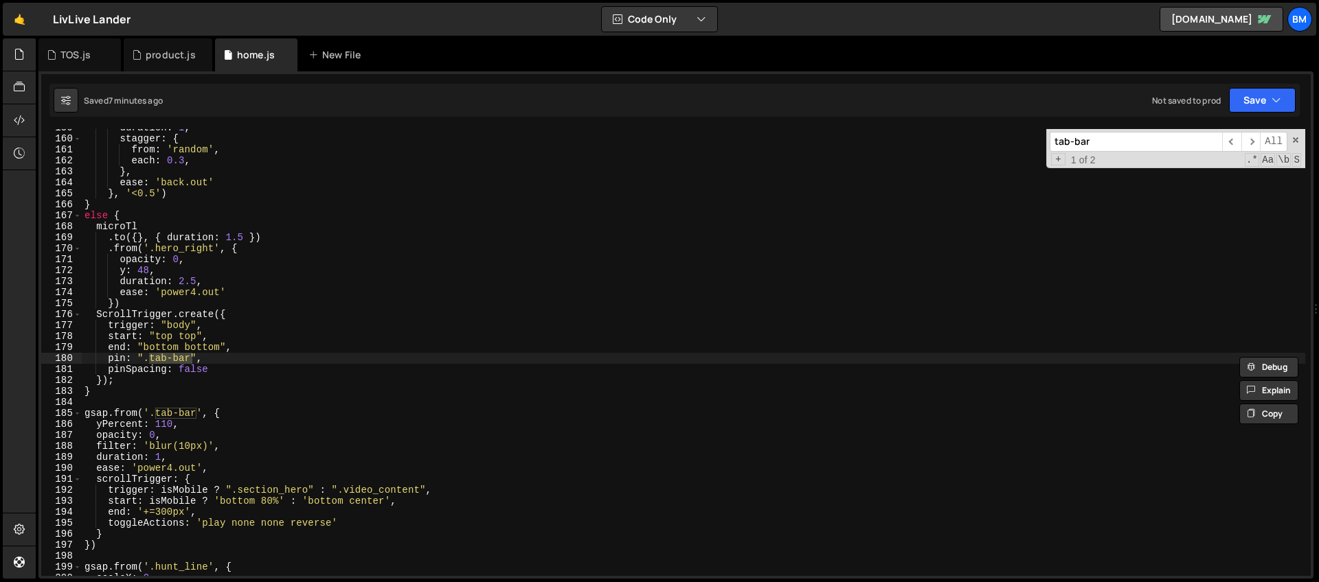
type input "tab-bar"
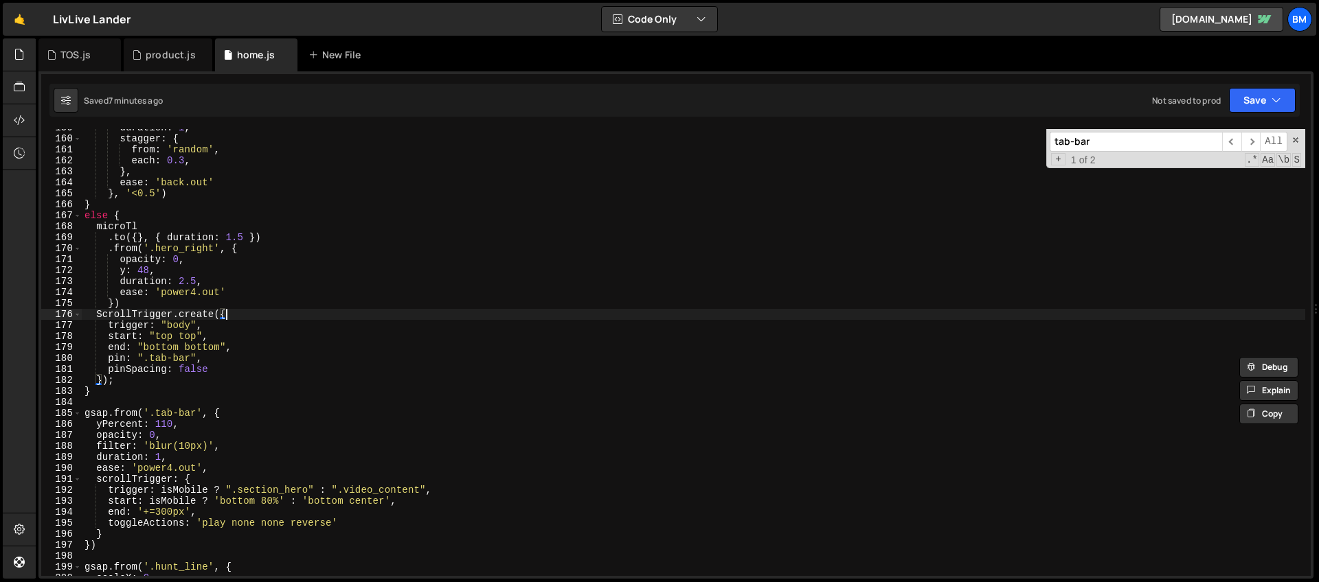
click at [237, 313] on div "duration : 1 , stagger : { from : 'random' , each : 0.3 , } , ease : 'back.out'…" at bounding box center [693, 356] width 1223 height 469
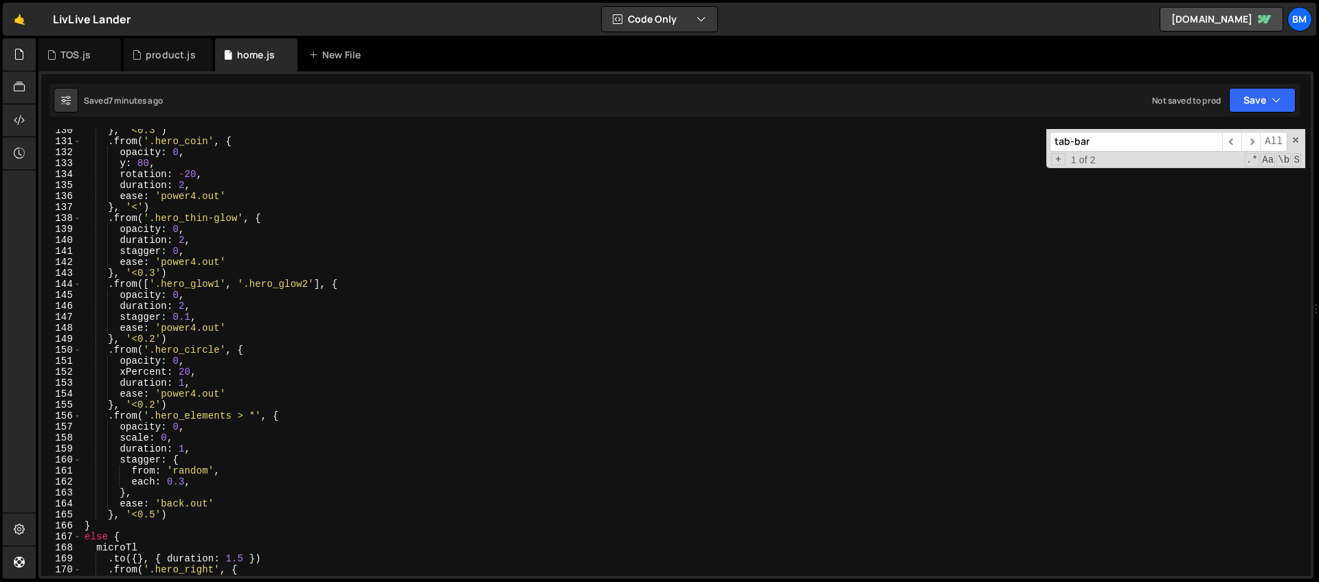
scroll to position [1698, 0]
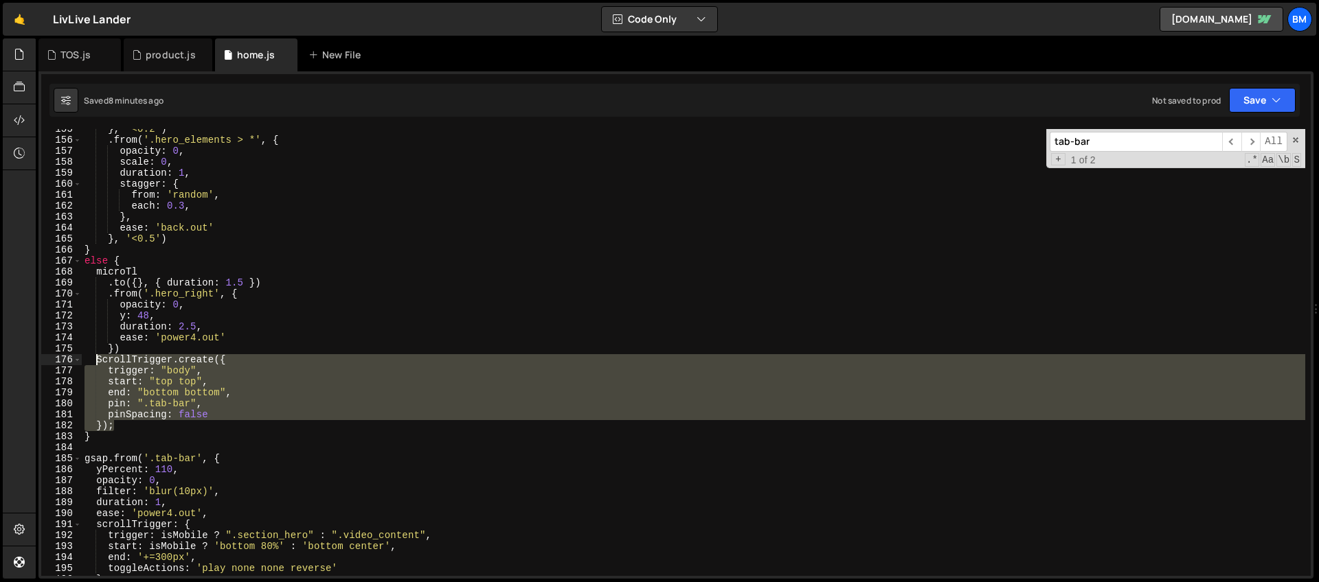
drag, startPoint x: 122, startPoint y: 422, endPoint x: 93, endPoint y: 363, distance: 65.4
click at [93, 363] on div "} , '<0.2' ) . from ( '.hero_elements > *' , { opacity : 0 , scale : 0 , durati…" at bounding box center [693, 358] width 1223 height 469
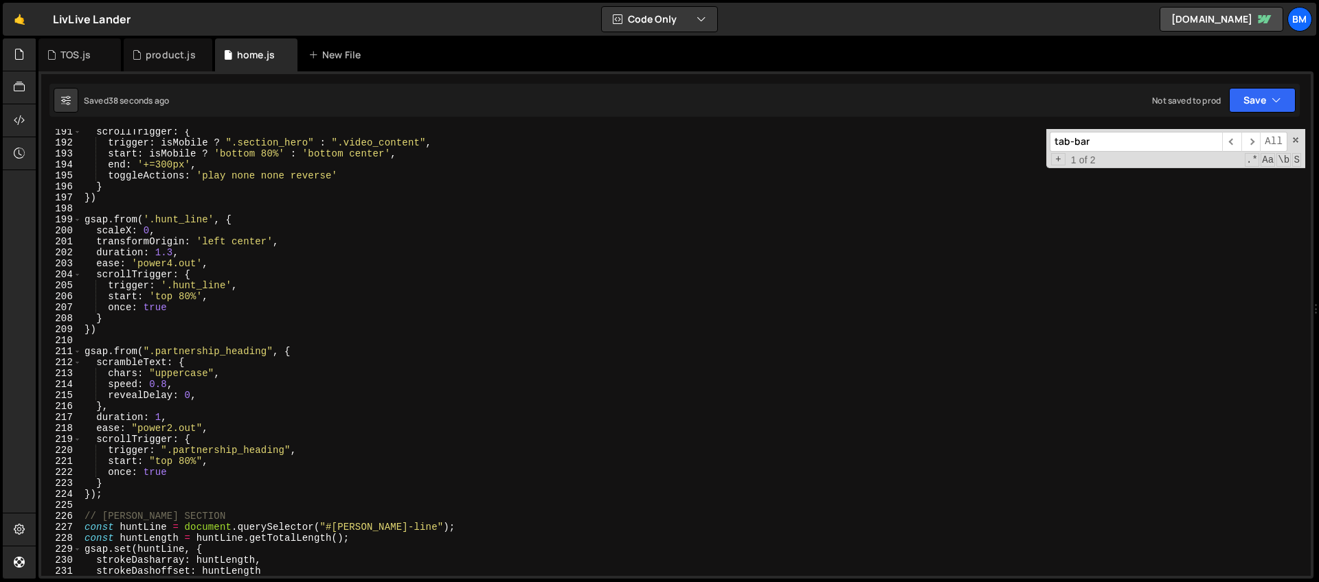
scroll to position [2217, 0]
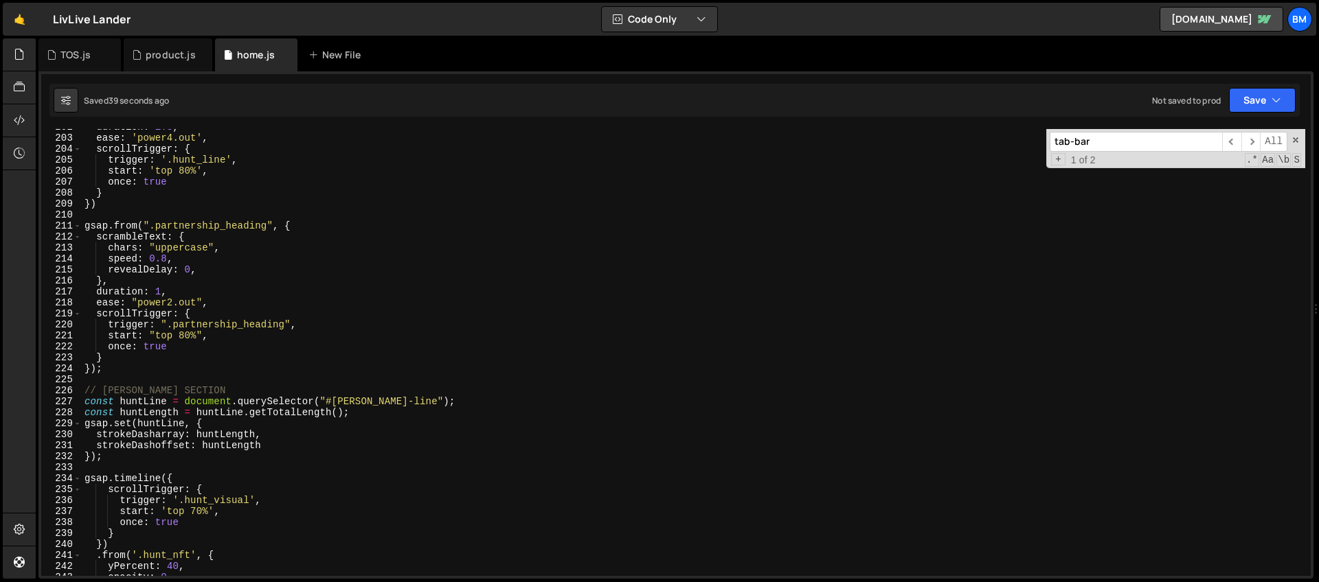
drag, startPoint x: 1097, startPoint y: 144, endPoint x: 964, endPoint y: 136, distance: 132.8
click at [964, 136] on div "duration : 1.3 , ease : 'power4.out' , scrollTrigger : { trigger : '.hunt_line'…" at bounding box center [693, 352] width 1223 height 447
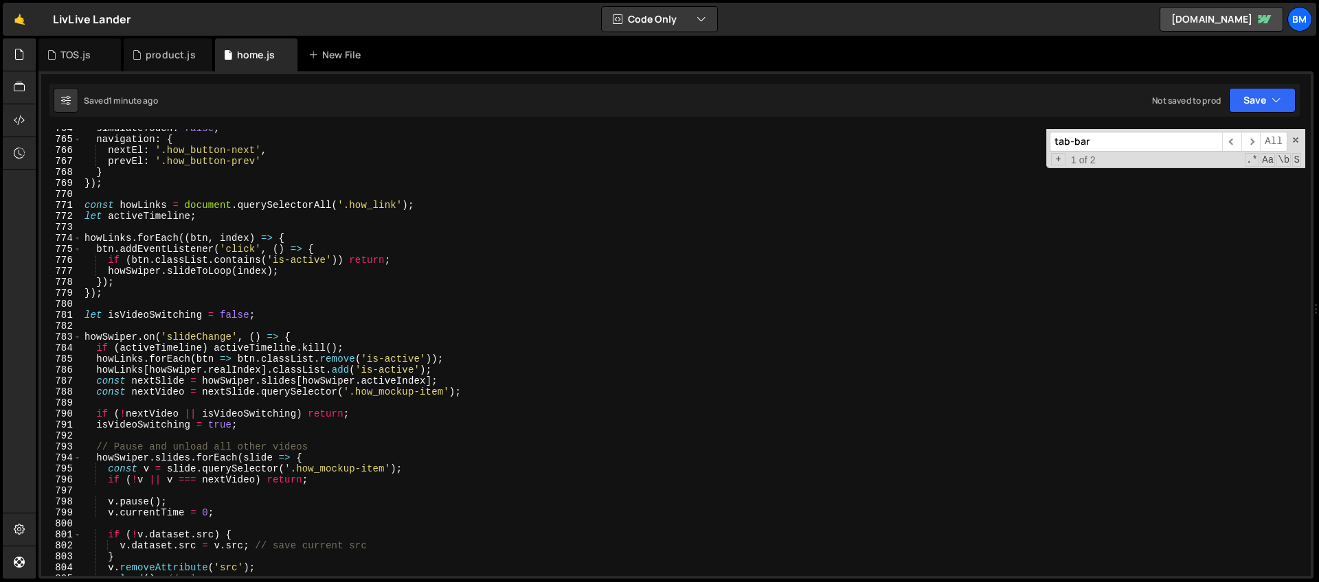
scroll to position [8403, 0]
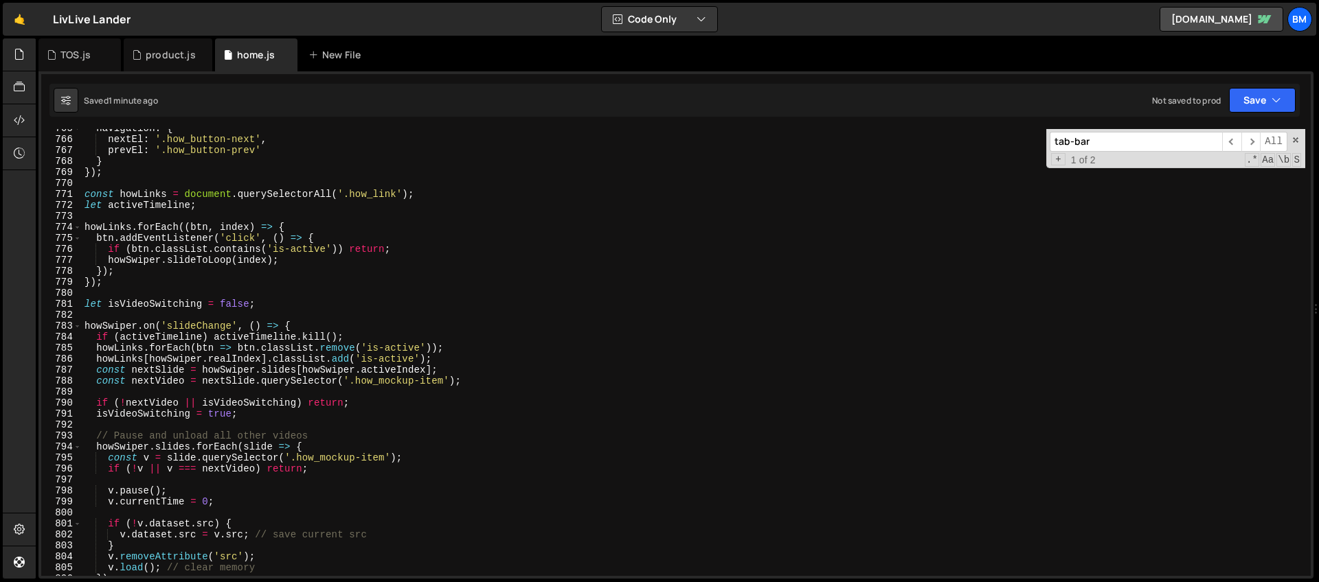
click at [190, 378] on div "navigation : { nextEl : '.how_button-next' , prevEl : '.how_button-prev' } }) ;…" at bounding box center [693, 357] width 1223 height 469
click at [457, 362] on div "navigation : { nextEl : '.how_button-next' , prevEl : '.how_button-prev' } }) ;…" at bounding box center [693, 357] width 1223 height 469
type textarea "howLinks[howSwiper.realIndex].classList.add('is-active');"
click at [315, 319] on div "navigation : { nextEl : '.how_button-next' , prevEl : '.how_button-prev' } }) ;…" at bounding box center [693, 357] width 1223 height 469
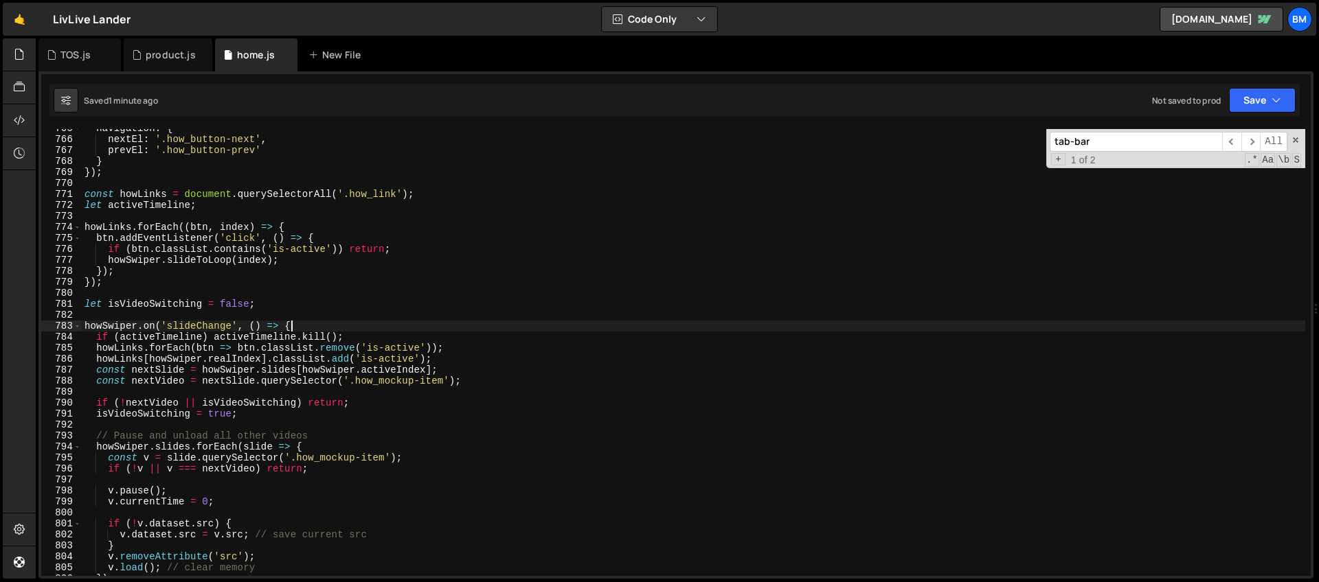
click at [306, 321] on div "navigation : { nextEl : '.how_button-next' , prevEl : '.how_button-prev' } }) ;…" at bounding box center [693, 357] width 1223 height 469
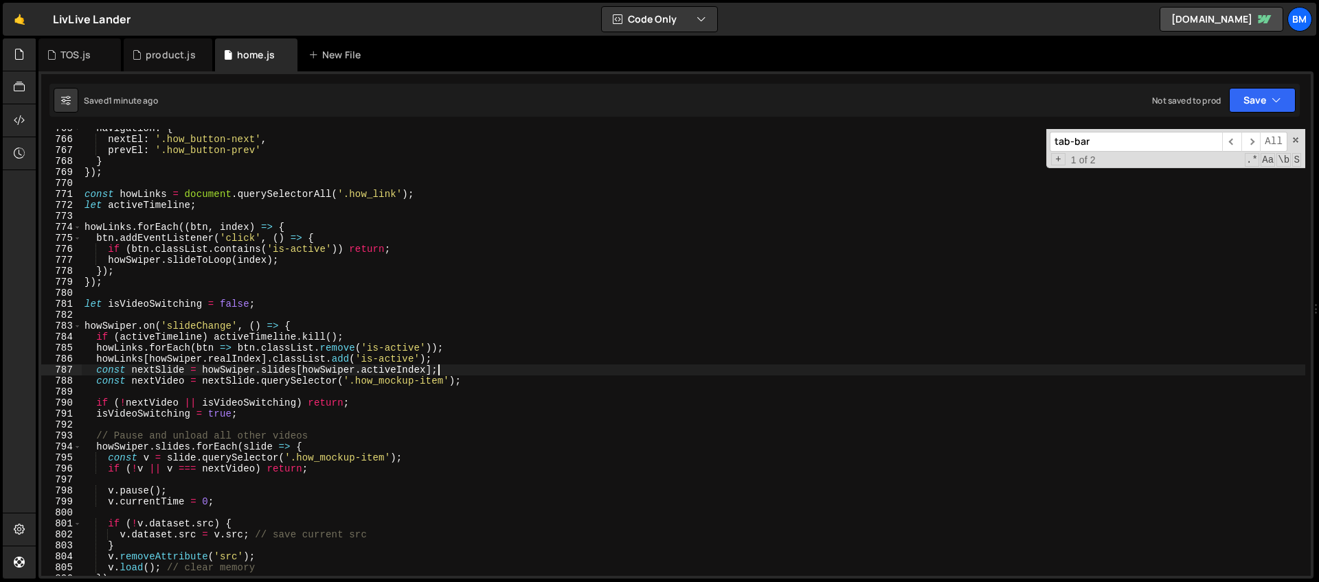
click at [488, 373] on div "navigation : { nextEl : '.how_button-next' , prevEl : '.how_button-prev' } }) ;…" at bounding box center [693, 357] width 1223 height 469
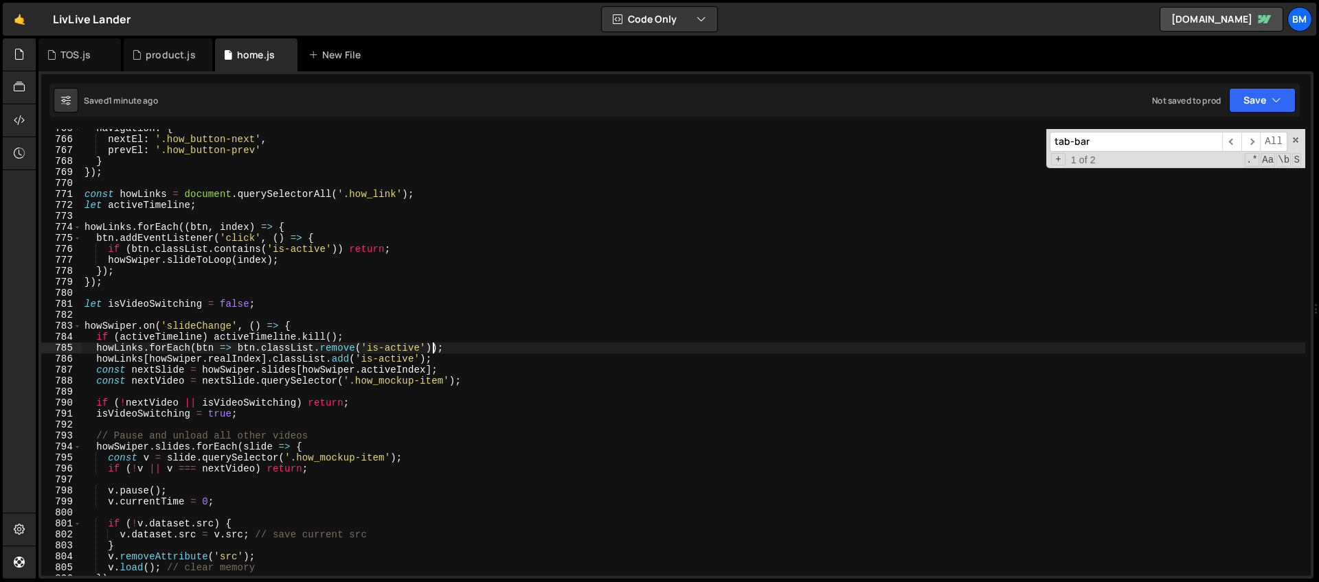
click at [430, 343] on div "navigation : { nextEl : '.how_button-next' , prevEl : '.how_button-prev' } }) ;…" at bounding box center [693, 357] width 1223 height 469
click at [346, 326] on div "navigation : { nextEl : '.how_button-next' , prevEl : '.how_button-prev' } }) ;…" at bounding box center [693, 357] width 1223 height 469
click at [341, 339] on div "navigation : { nextEl : '.how_button-next' , prevEl : '.how_button-prev' } }) ;…" at bounding box center [693, 357] width 1223 height 469
click at [433, 361] on div "navigation : { nextEl : '.how_button-next' , prevEl : '.how_button-prev' } }) ;…" at bounding box center [693, 357] width 1223 height 469
click at [213, 407] on div "navigation : { nextEl : '.how_button-next' , prevEl : '.how_button-prev' } }) ;…" at bounding box center [693, 357] width 1223 height 469
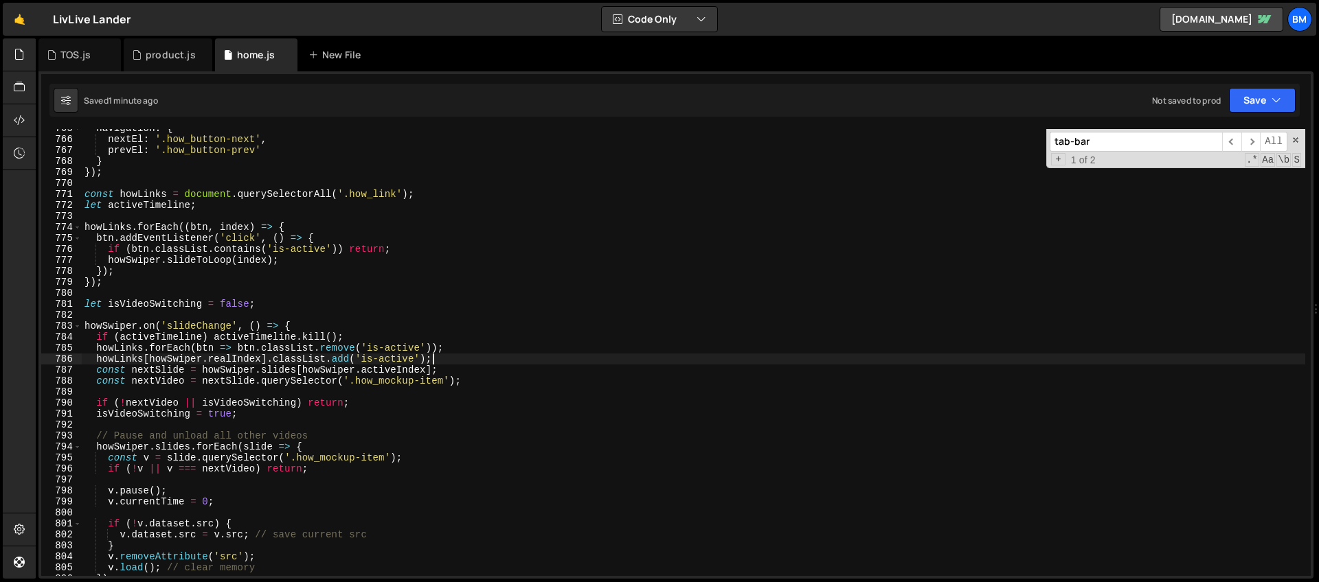
type textarea "if (!nextVideo || isVideoSwitching) return;"
click at [168, 389] on div "navigation : { nextEl : '.how_button-next' , prevEl : '.how_button-prev' } }) ;…" at bounding box center [693, 357] width 1223 height 469
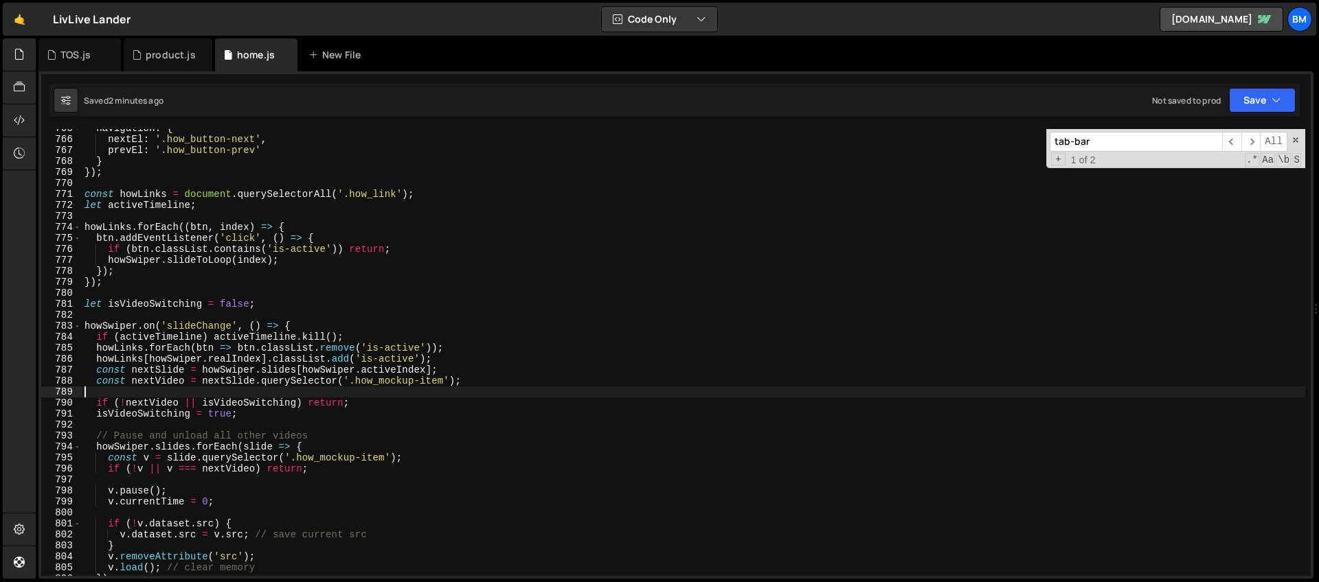
click at [106, 323] on div "navigation : { nextEl : '.how_button-next' , prevEl : '.how_button-prev' } }) ;…" at bounding box center [693, 357] width 1223 height 469
type textarea "howSwiper.on('slideChange', () => {"
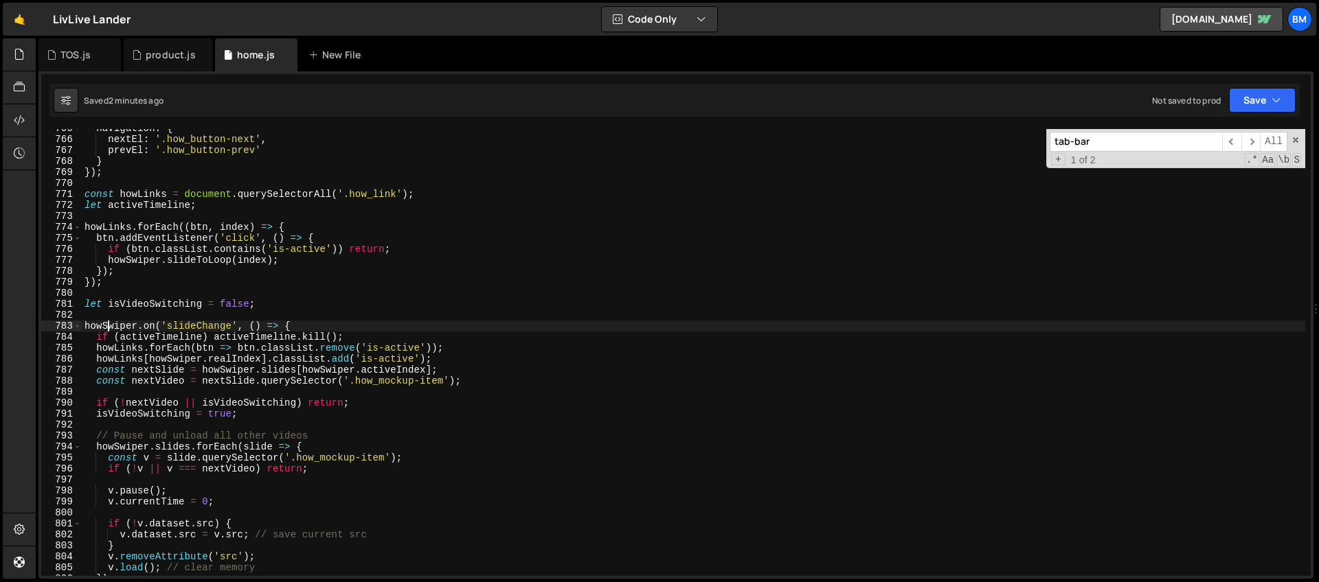
click at [87, 315] on div "navigation : { nextEl : '.how_button-next' , prevEl : '.how_button-prev' } }) ;…" at bounding box center [693, 357] width 1223 height 469
click at [1298, 141] on span at bounding box center [1296, 140] width 10 height 10
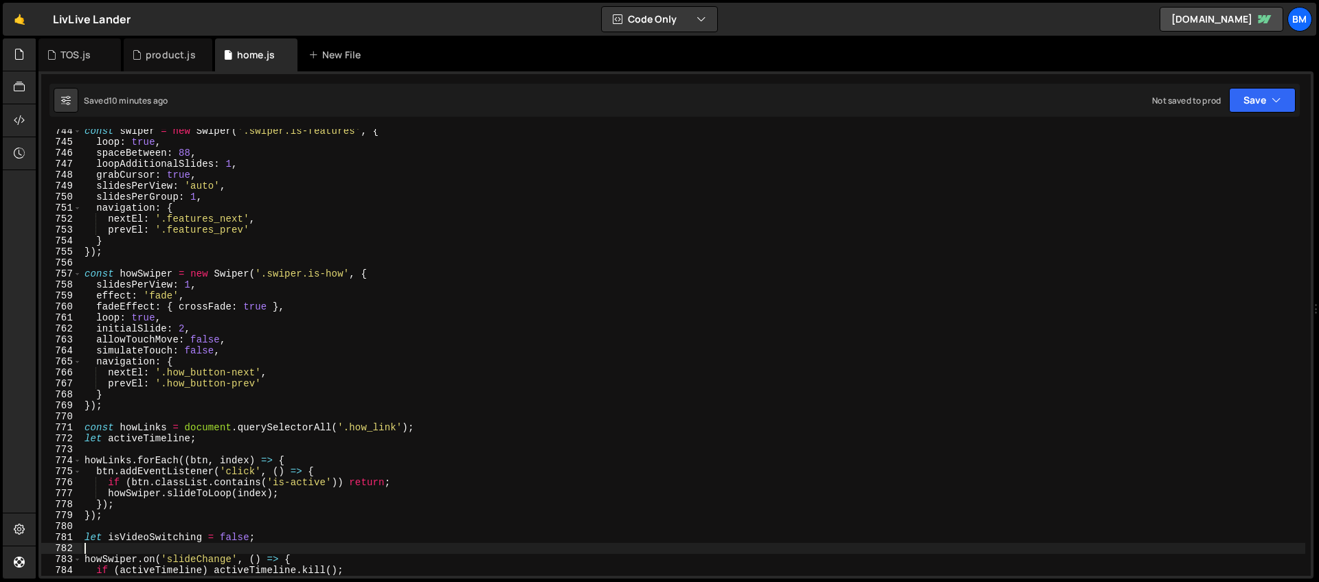
scroll to position [8093, 0]
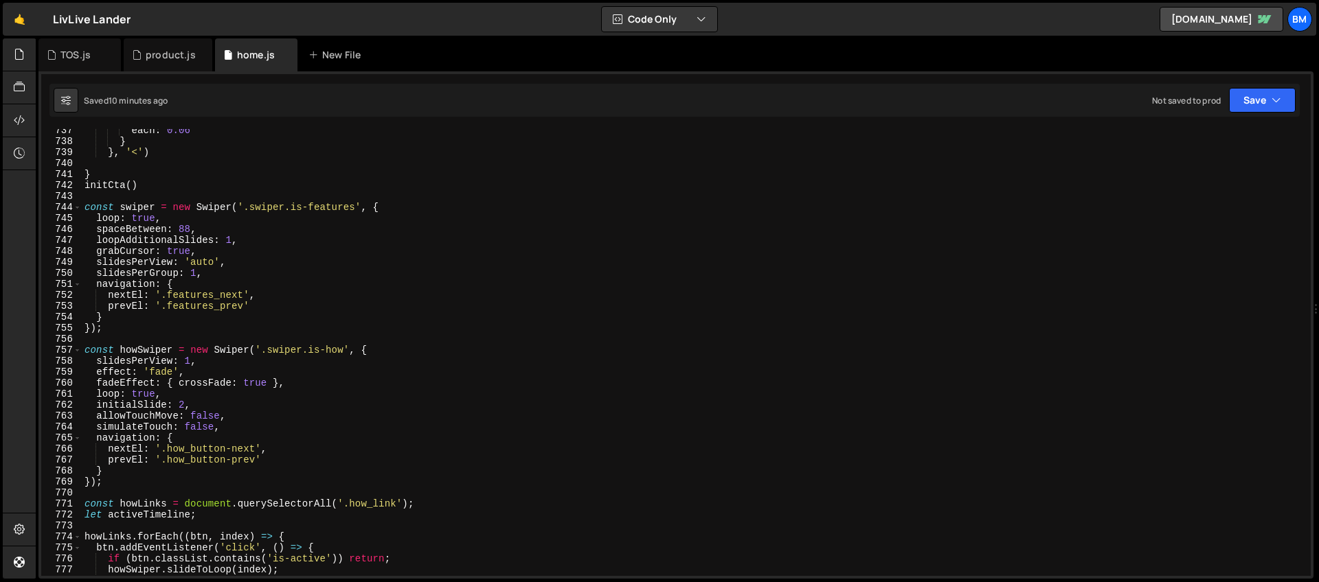
click at [409, 214] on div "each : 0.06 } } , '<' ) } initCta ( ) const swiper = new Swiper ( '.swiper.is-f…" at bounding box center [693, 359] width 1223 height 469
type textarea "loop: true,"
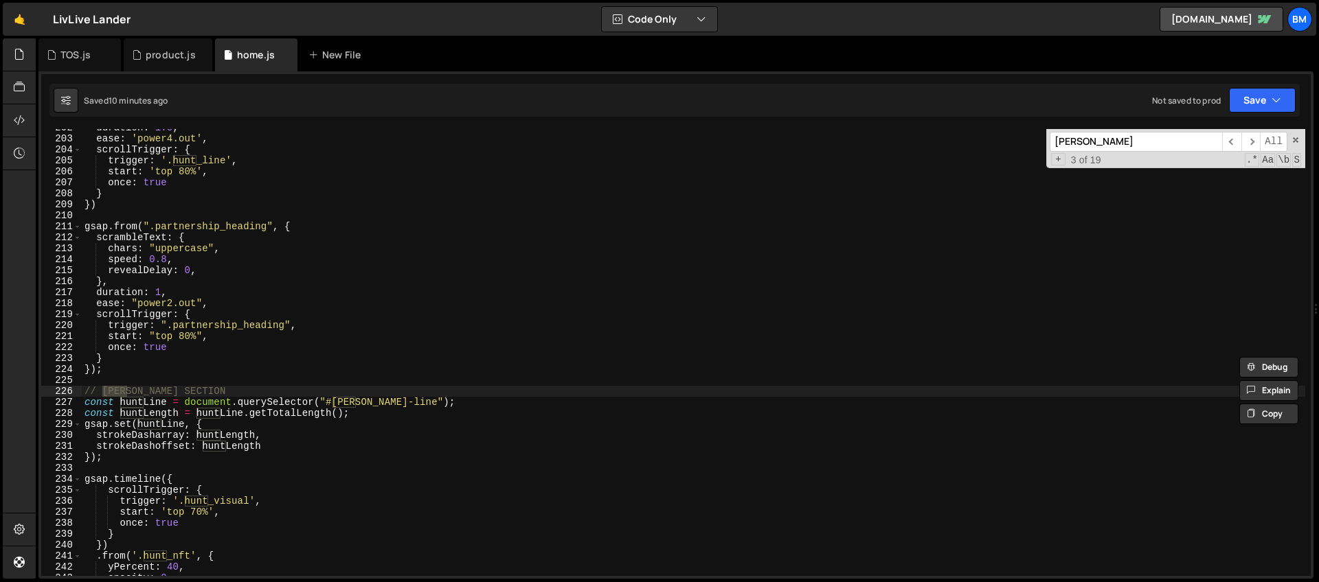
scroll to position [2335, 0]
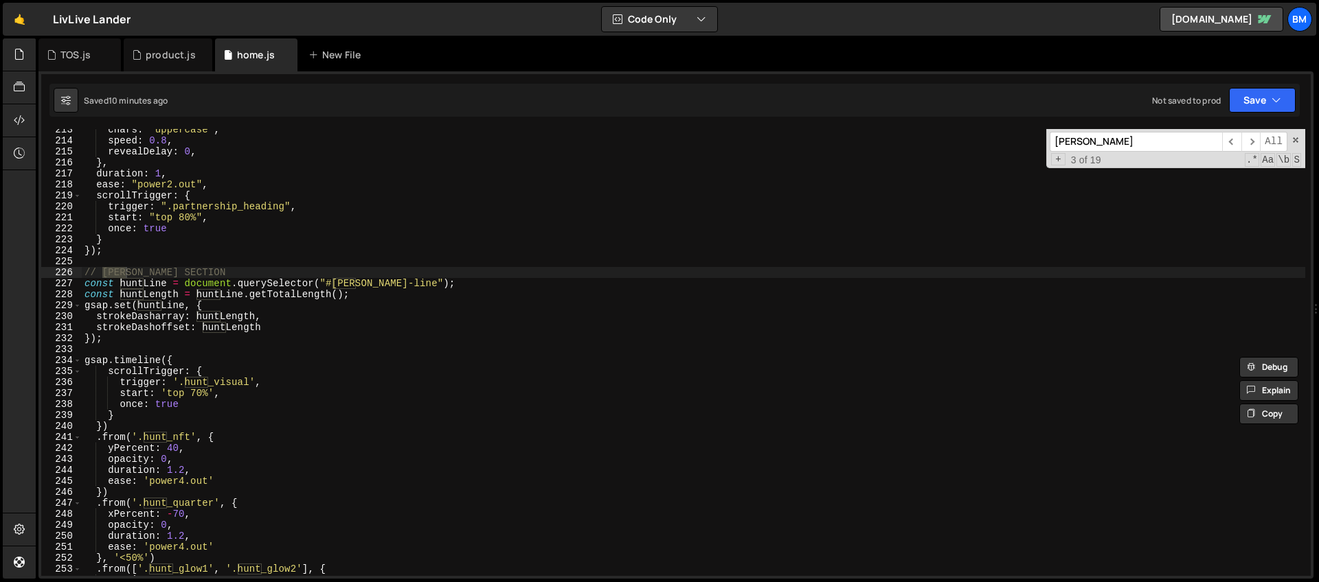
type input "hunt"
click at [106, 266] on div "chars : "uppercase" , speed : 0.8 , revealDelay : 0 , } , duration : 1 , ease :…" at bounding box center [693, 358] width 1223 height 469
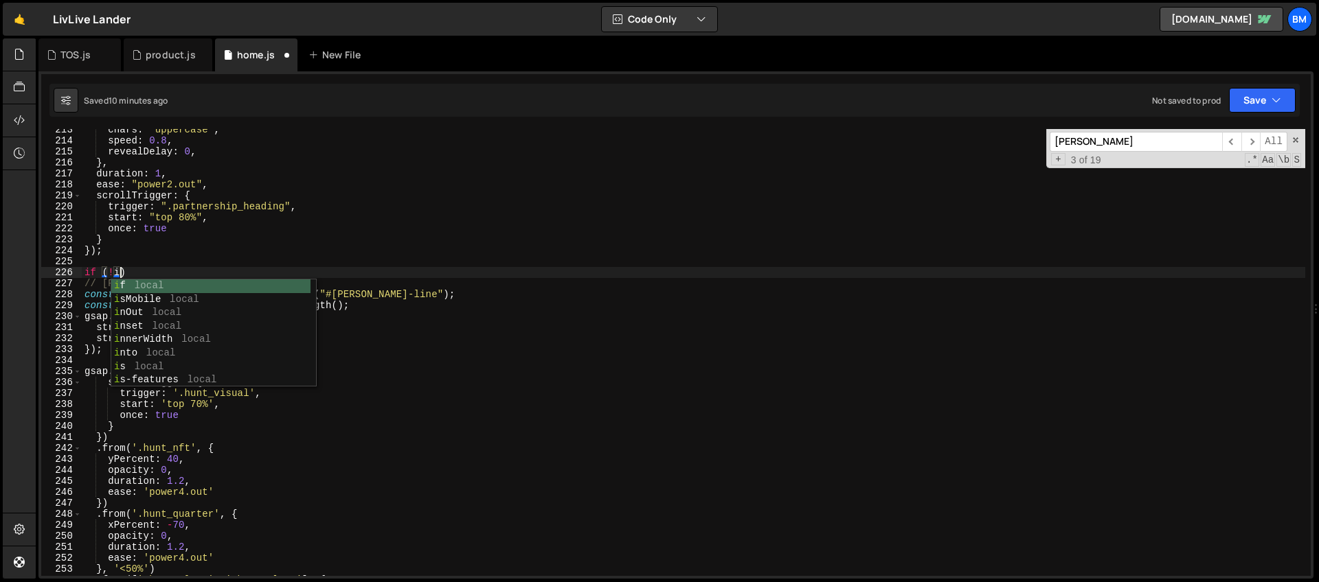
scroll to position [0, 2]
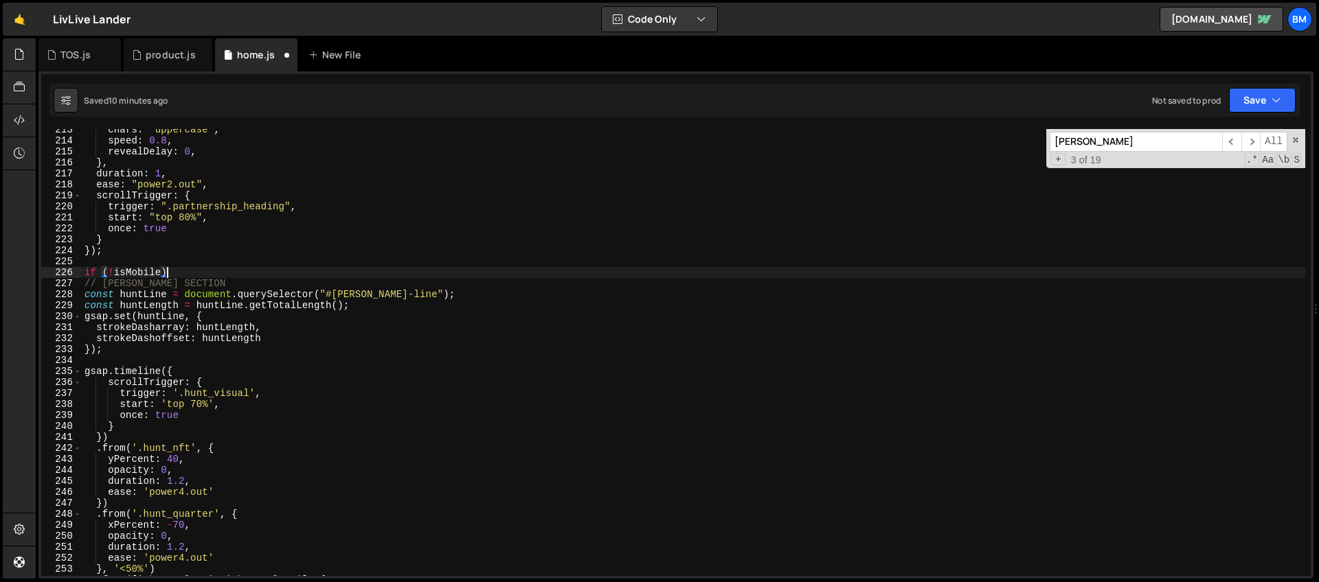
click at [207, 278] on div "chars : "uppercase" , speed : 0.8 , revealDelay : 0 , } , duration : 1 , ease :…" at bounding box center [693, 358] width 1223 height 469
type textarea "if (!isMobile) {"
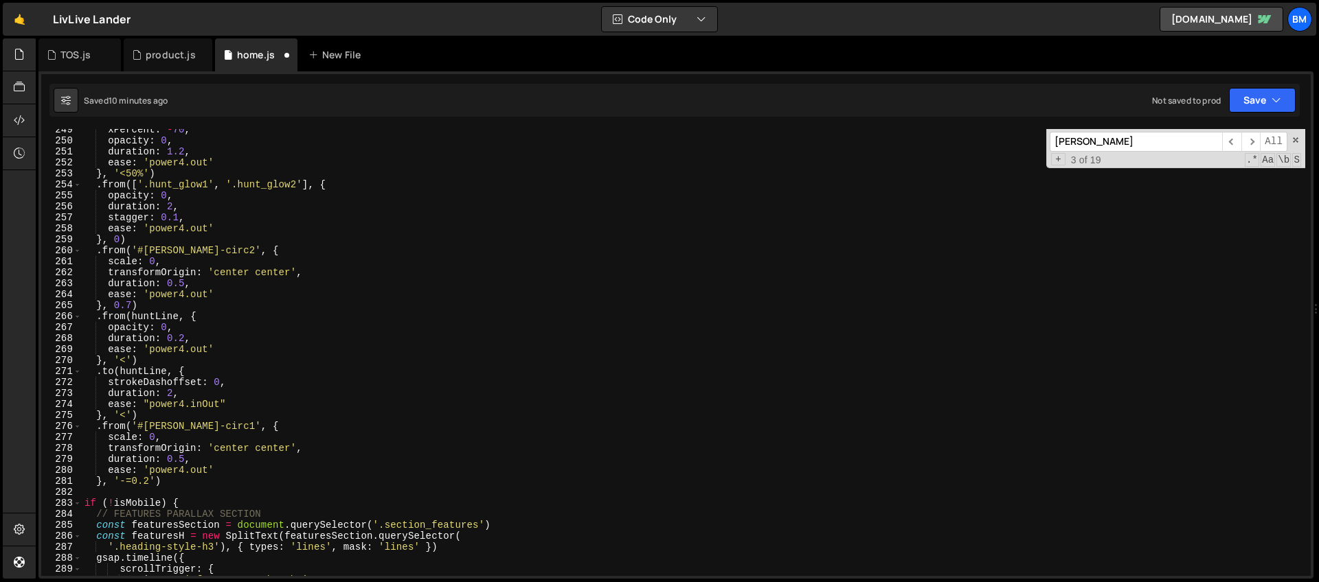
scroll to position [2772, 0]
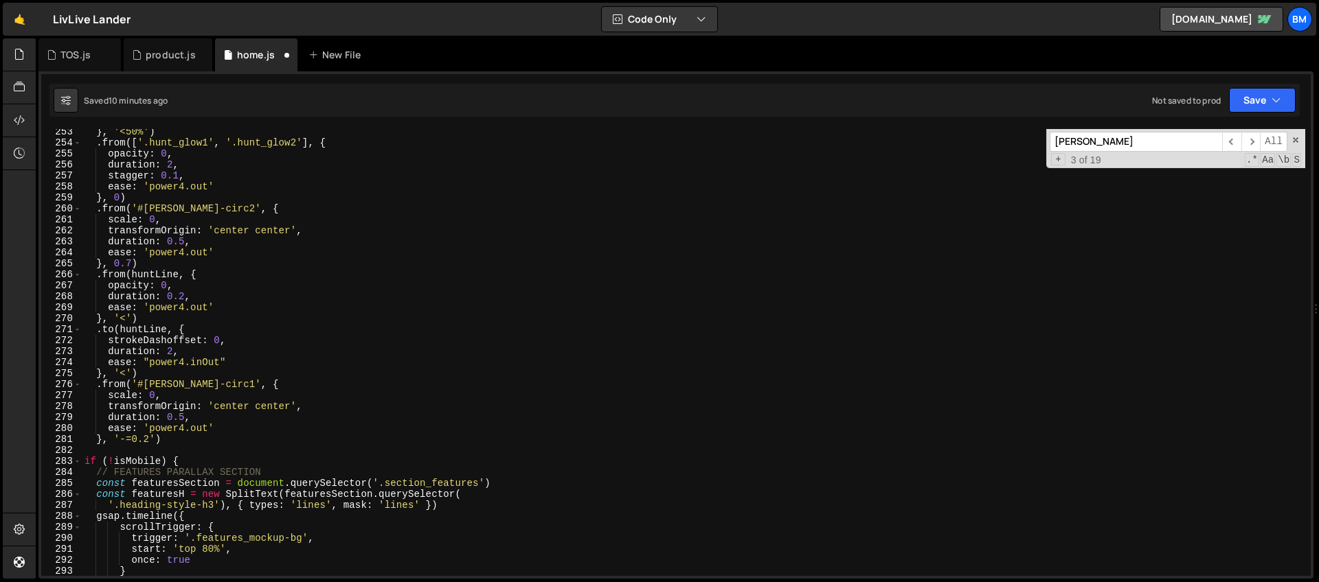
click at [105, 452] on div "} , '<50%' ) . from ([ '.hunt_glow1' , '.hunt_glow2' ] , { opacity : 0 , durati…" at bounding box center [693, 360] width 1223 height 469
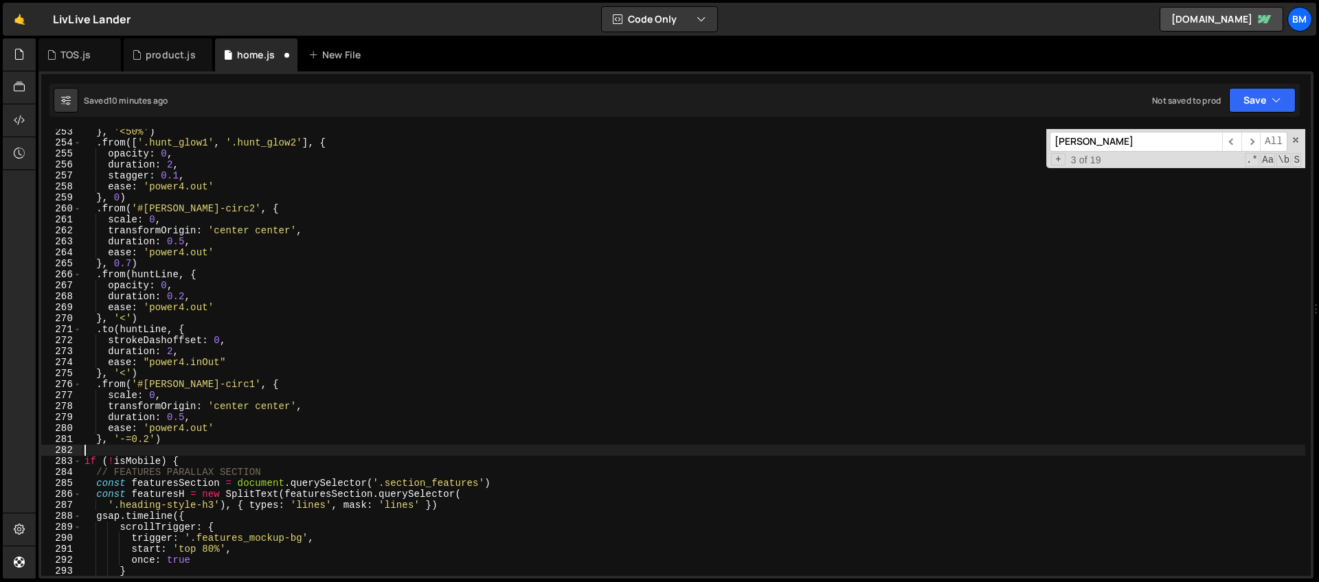
scroll to position [0, 0]
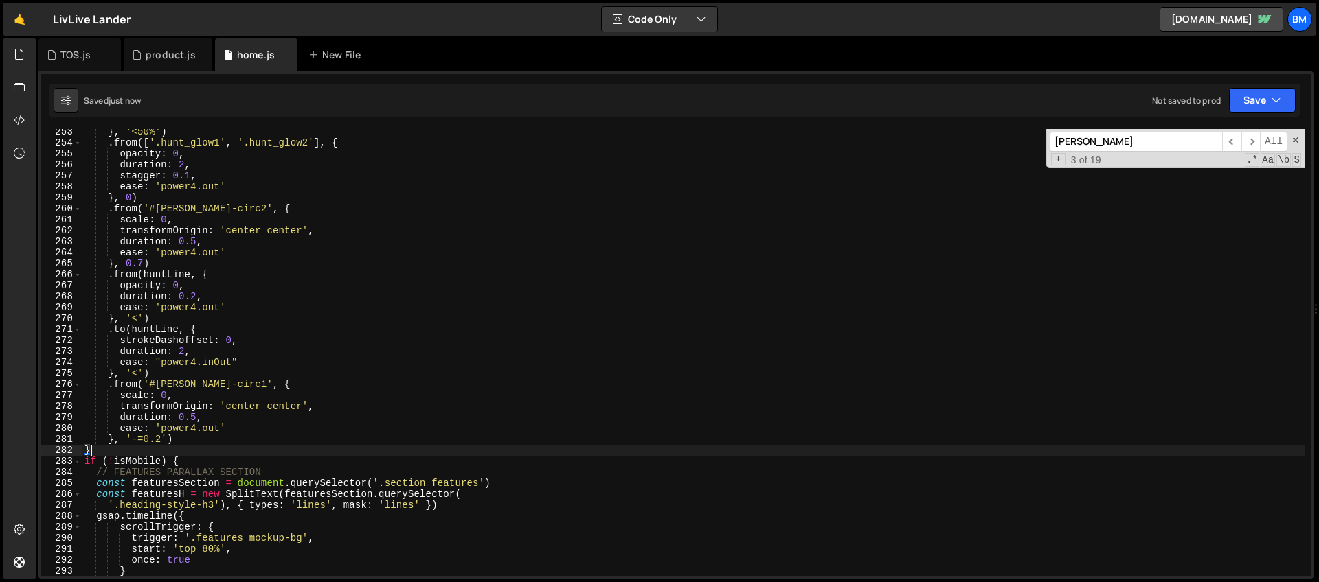
type textarea "}"
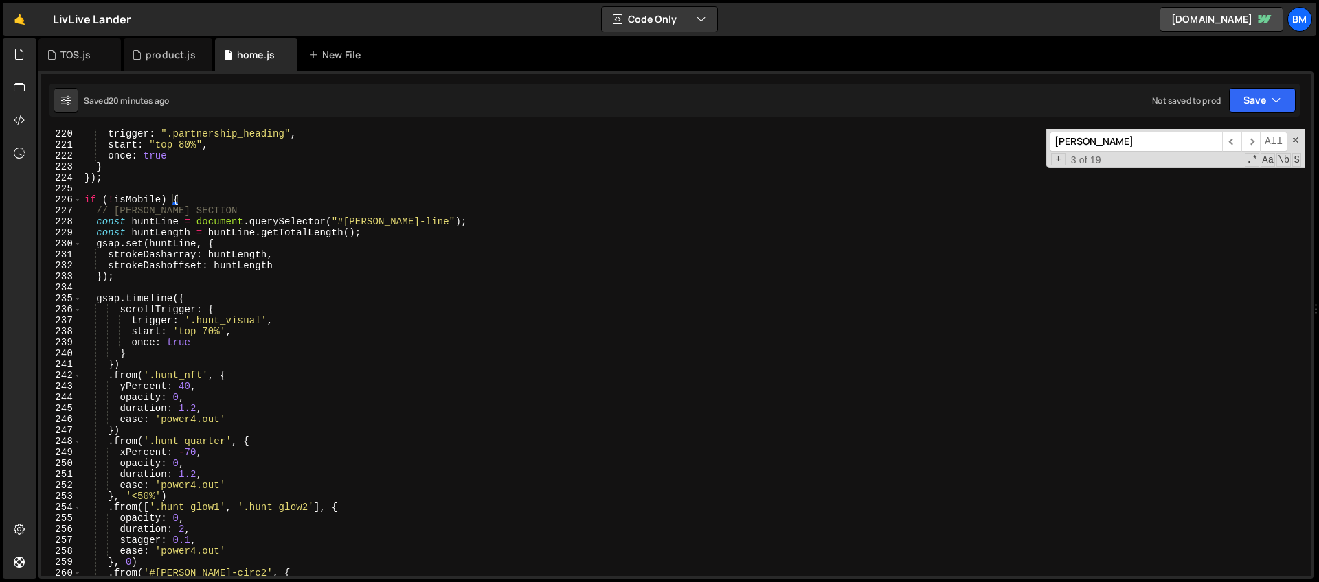
scroll to position [2120, 0]
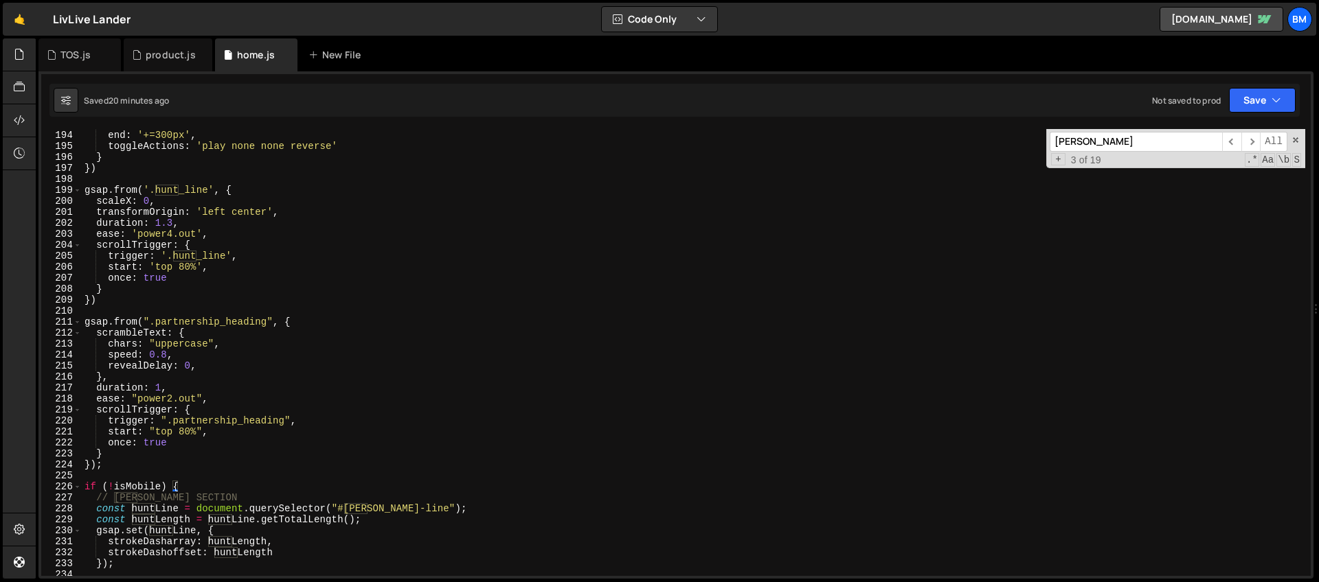
drag, startPoint x: 1091, startPoint y: 141, endPoint x: 963, endPoint y: 157, distance: 129.5
click at [963, 157] on div "start : isMobile ? 'bottom 80%' : 'bottom center' , end : '+=300px' , toggleAct…" at bounding box center [693, 352] width 1223 height 447
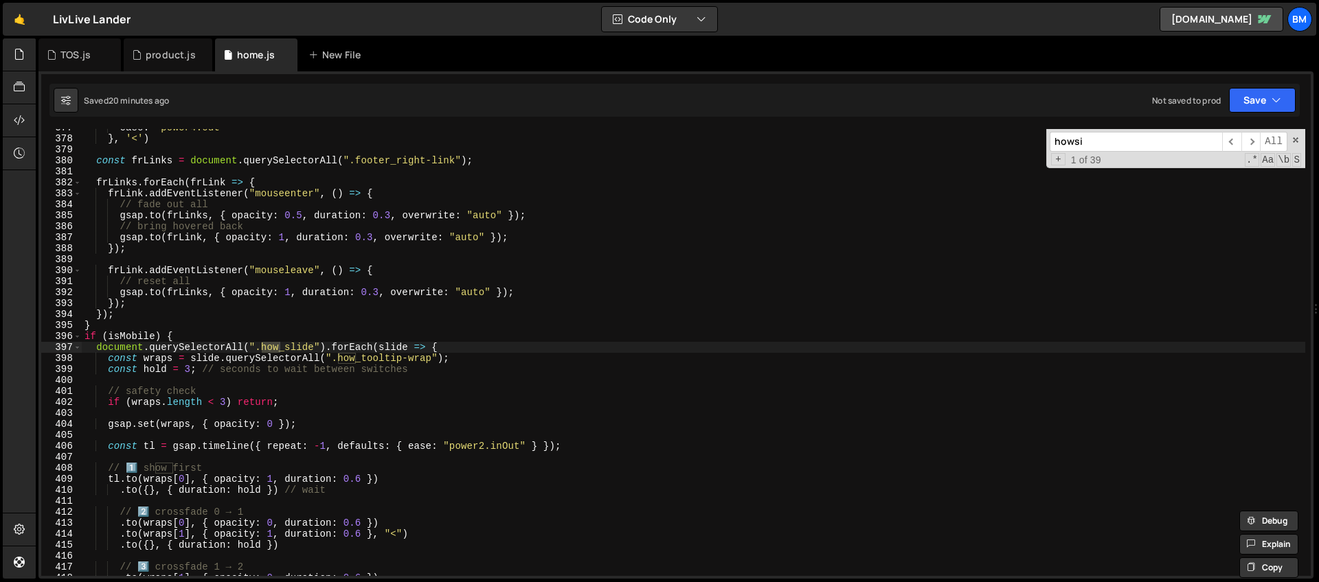
scroll to position [8107, 0]
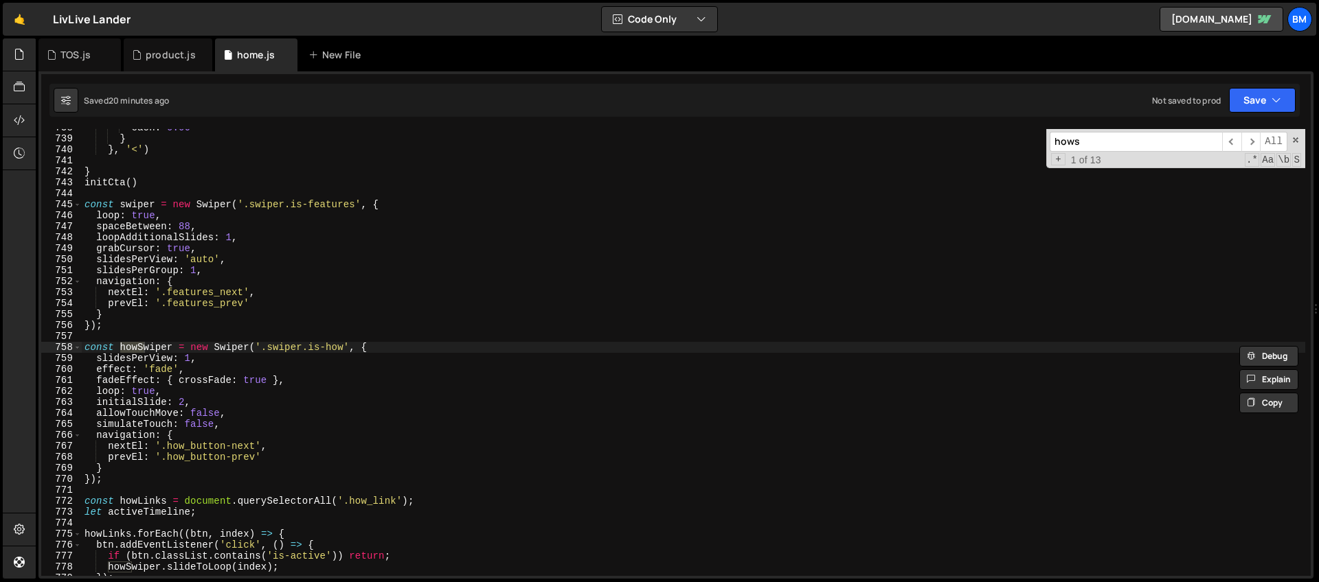
type input "hows"
click at [573, 390] on div "each : 0.06 } } , '<' ) } initCta ( ) const swiper = new Swiper ( '.swiper.is-f…" at bounding box center [693, 356] width 1223 height 469
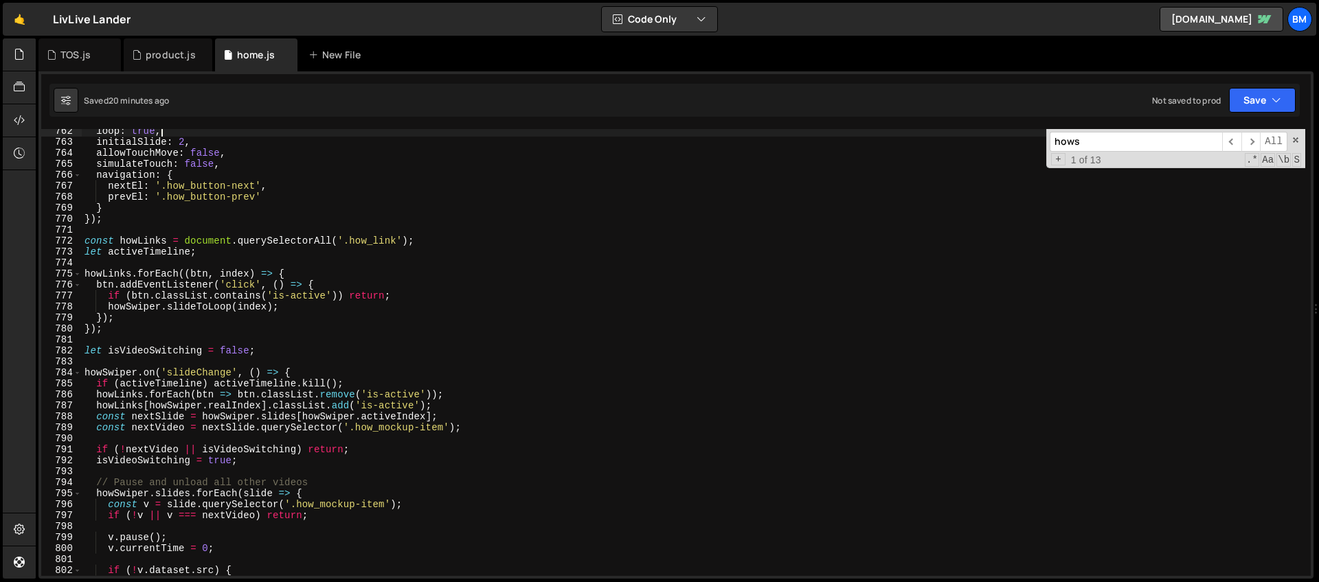
scroll to position [8431, 0]
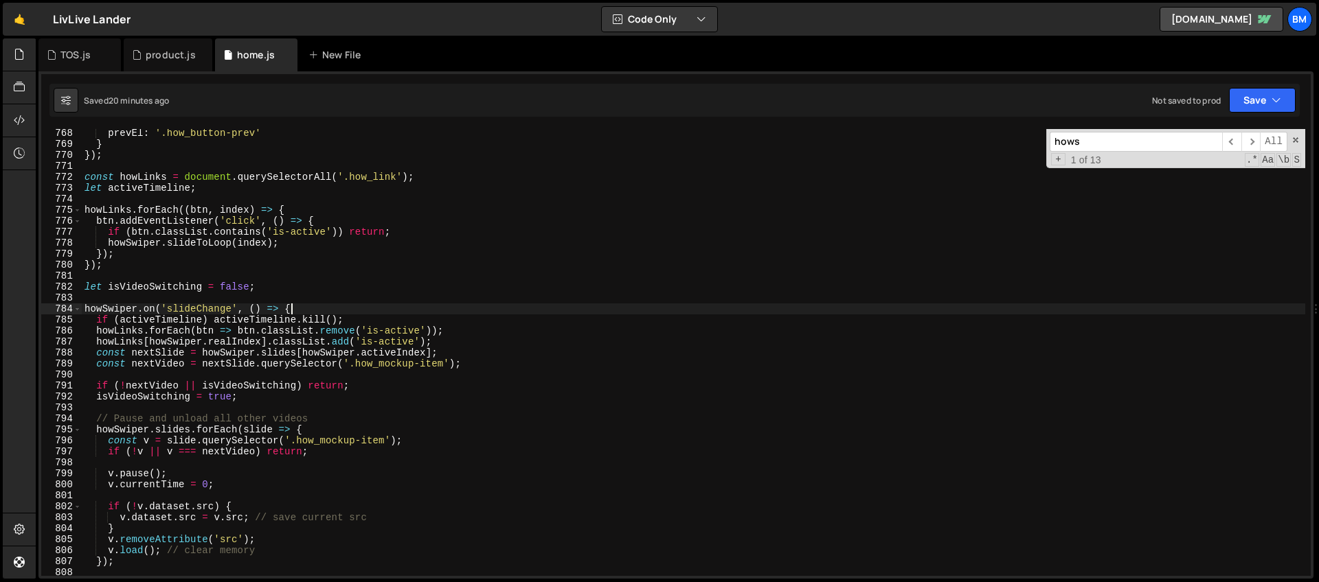
click at [314, 309] on div "prevEl : '.how_button-prev' } }) ; const howLinks = document . querySelectorAll…" at bounding box center [693, 362] width 1223 height 469
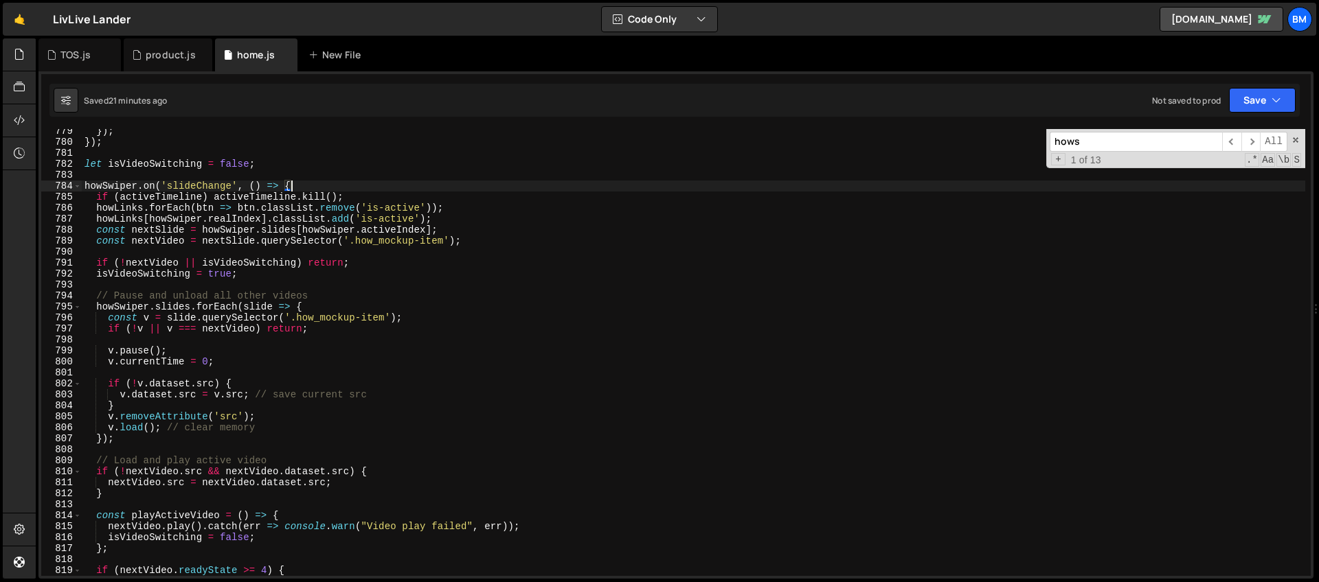
scroll to position [8554, 0]
click at [84, 185] on div "}) ; }) ; let isVideoSwitching = false ; howSwiper . on ( 'slideChange' , ( ) =…" at bounding box center [693, 360] width 1223 height 469
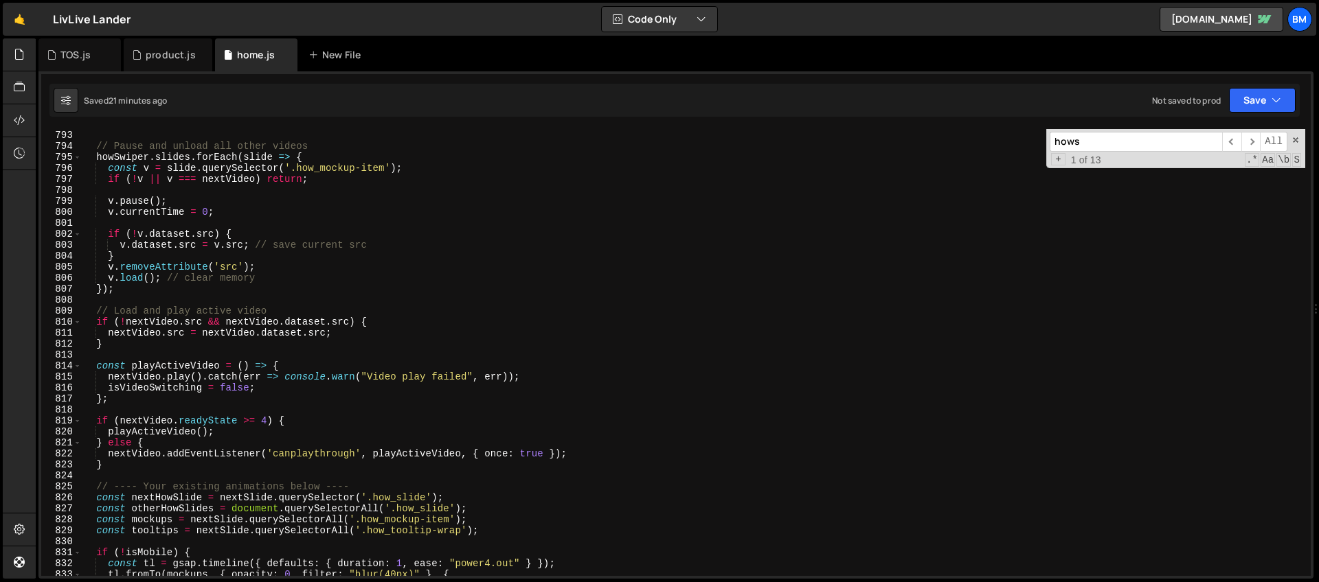
scroll to position [8423, 0]
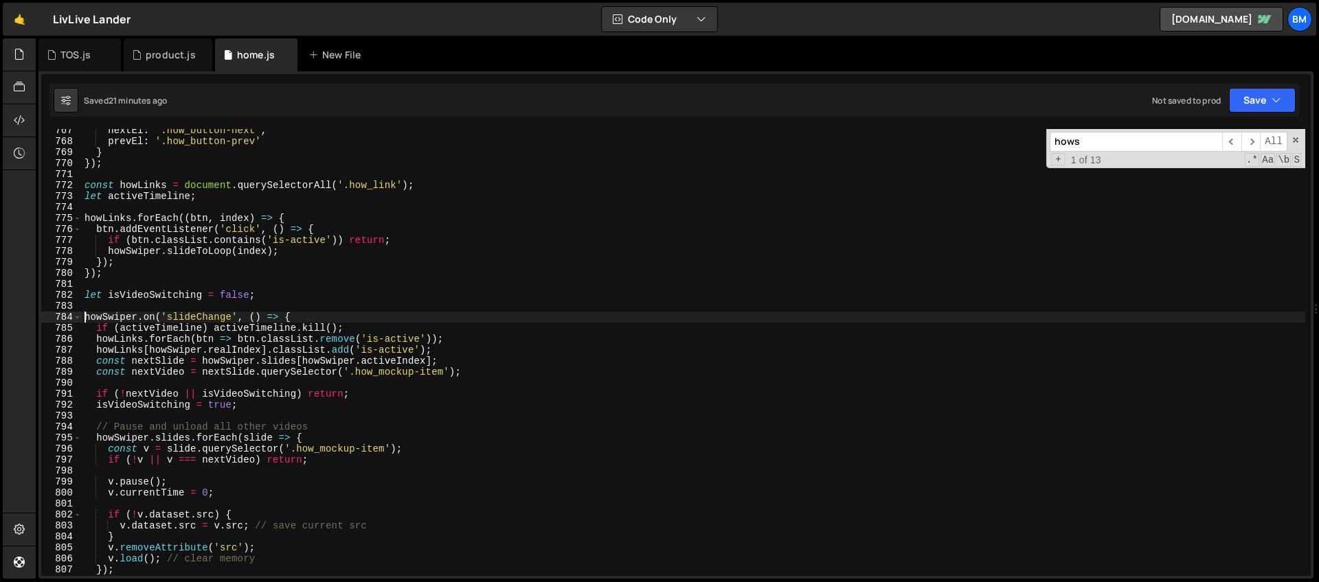
click at [307, 313] on div "nextEl : '.how_button-next' , prevEl : '.how_button-prev' } }) ; const howLinks…" at bounding box center [693, 359] width 1223 height 469
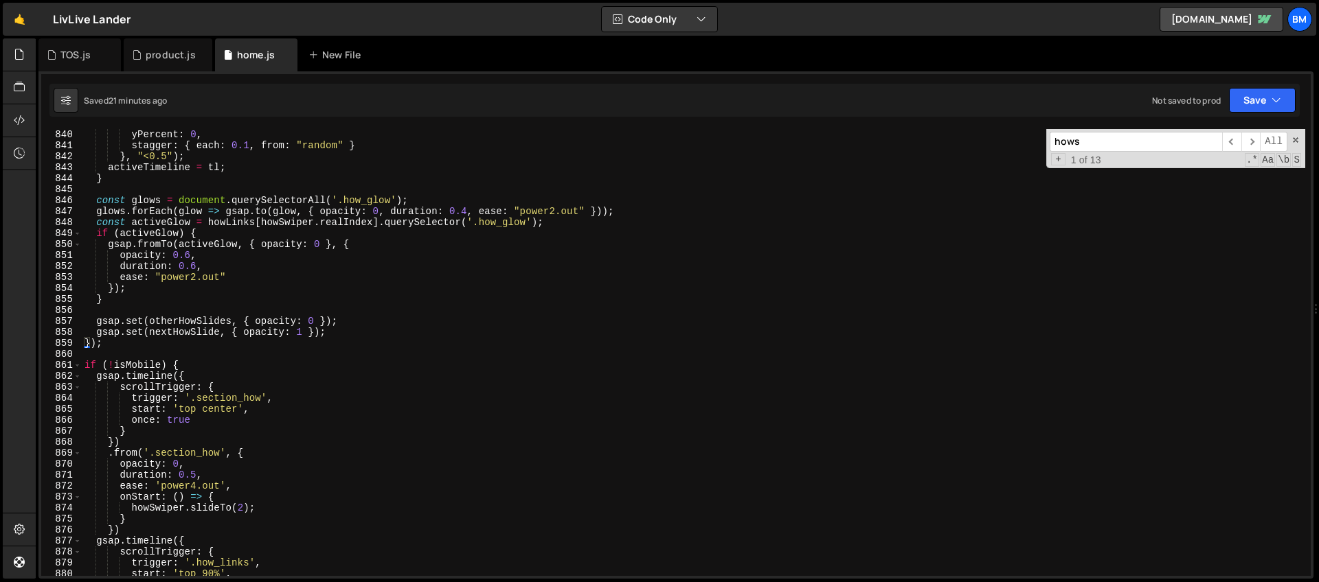
scroll to position [9221, 0]
click at [106, 338] on div "opacity : 1 , yPercent : 0 , stagger : { each : 0.1 , from : "random" } } , "<0…" at bounding box center [693, 352] width 1223 height 469
click at [108, 349] on div "opacity : 1 , yPercent : 0 , stagger : { each : 0.1 , from : "random" } } , "<0…" at bounding box center [693, 352] width 1223 height 469
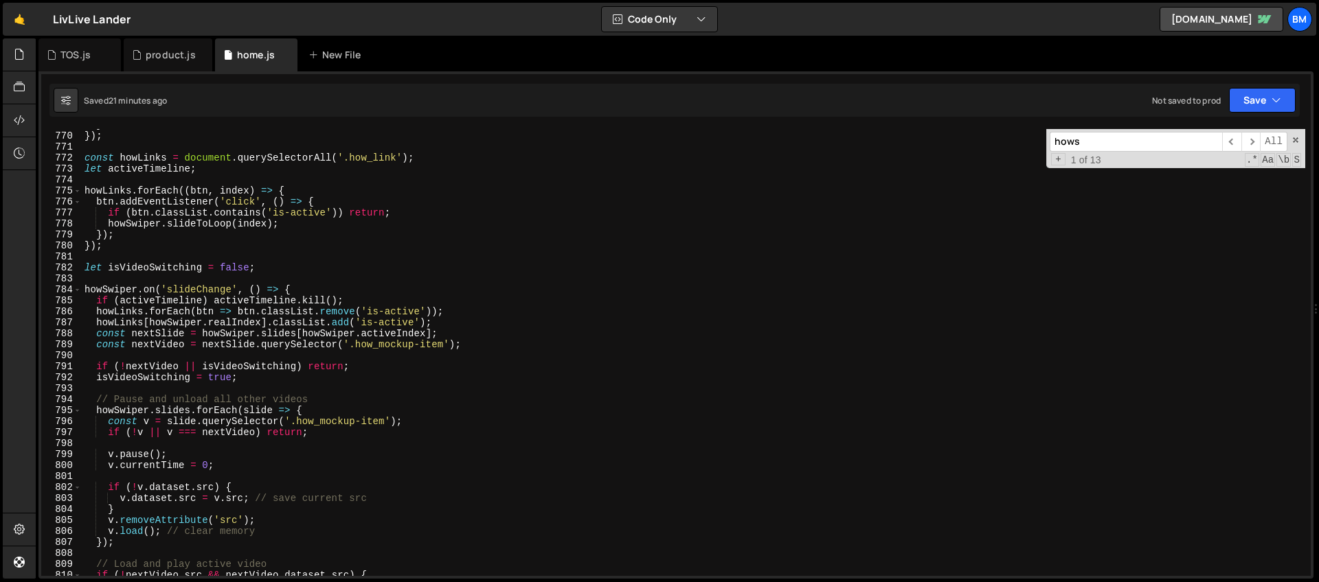
scroll to position [8448, 0]
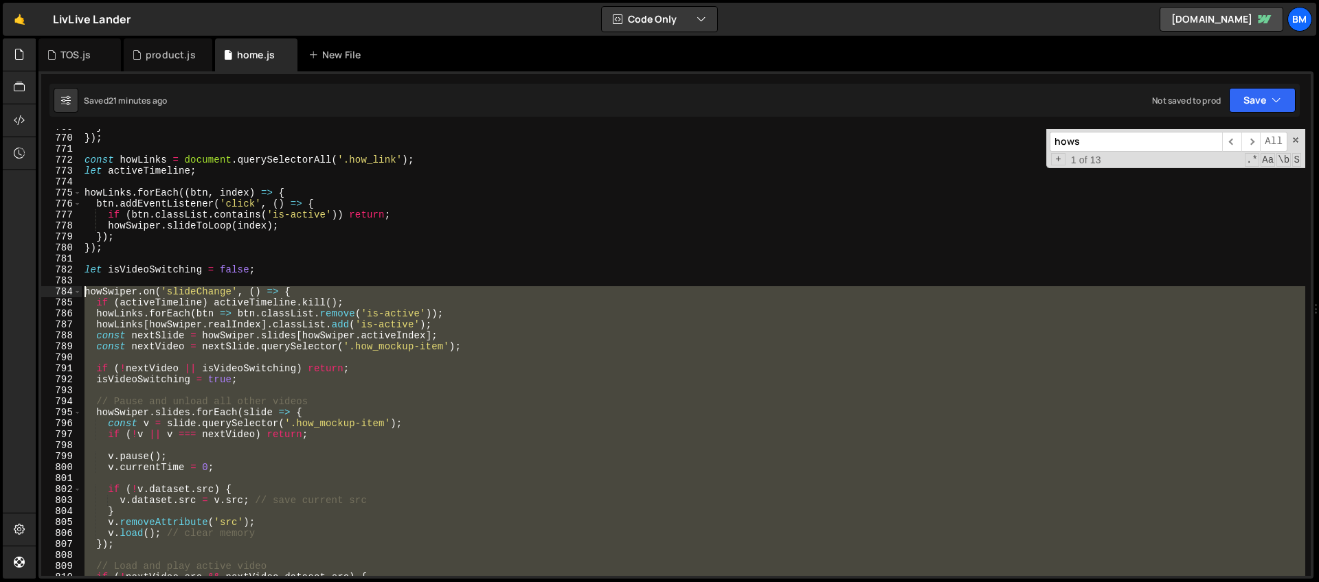
click at [84, 293] on div "} }) ; const howLinks = document . querySelectorAll ( '.how_link' ) ; let activ…" at bounding box center [693, 356] width 1223 height 469
type textarea "howSwiper.on('slideChange', () => { if (activeTimeline) activeTimeline.kill();"
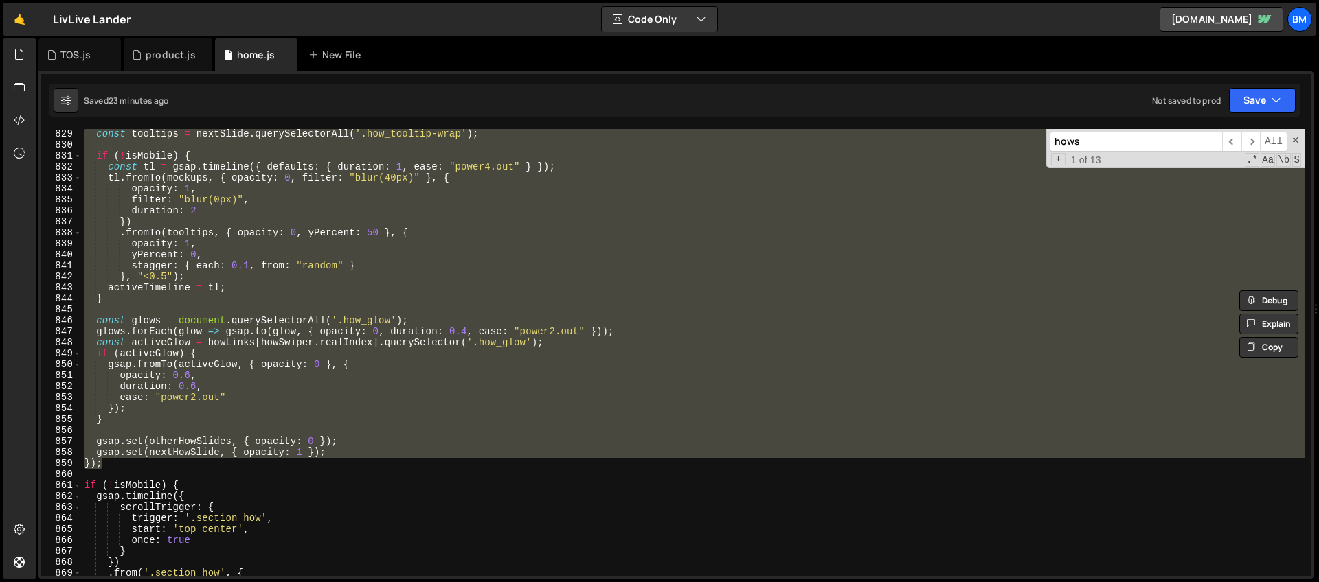
scroll to position [9117, 0]
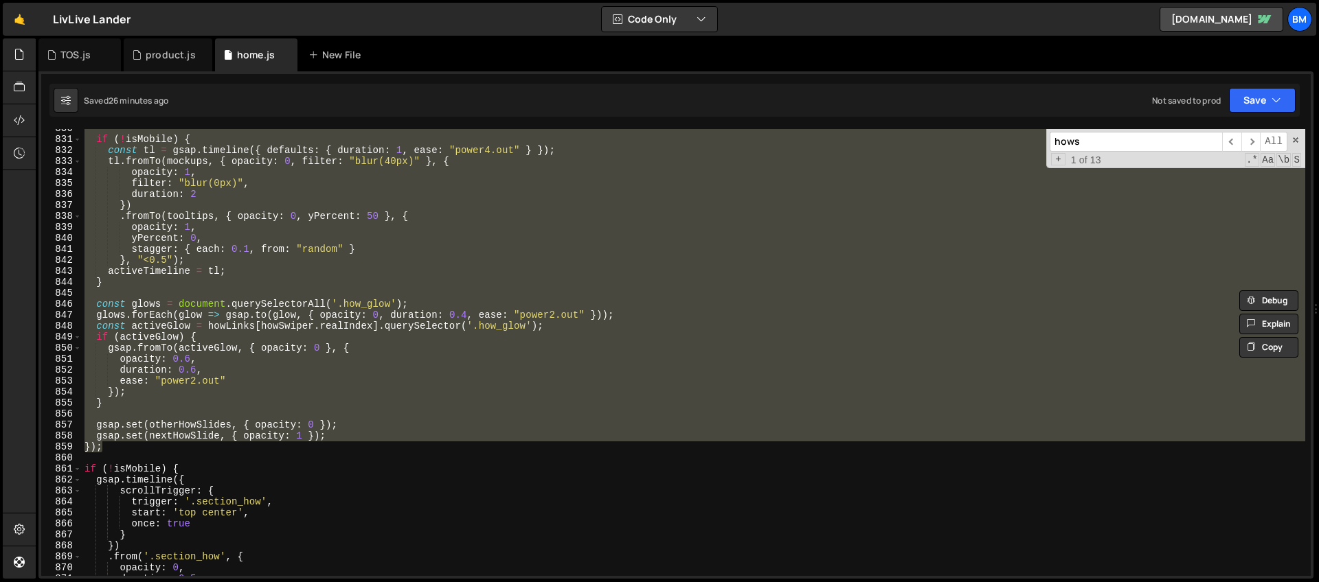
paste textarea
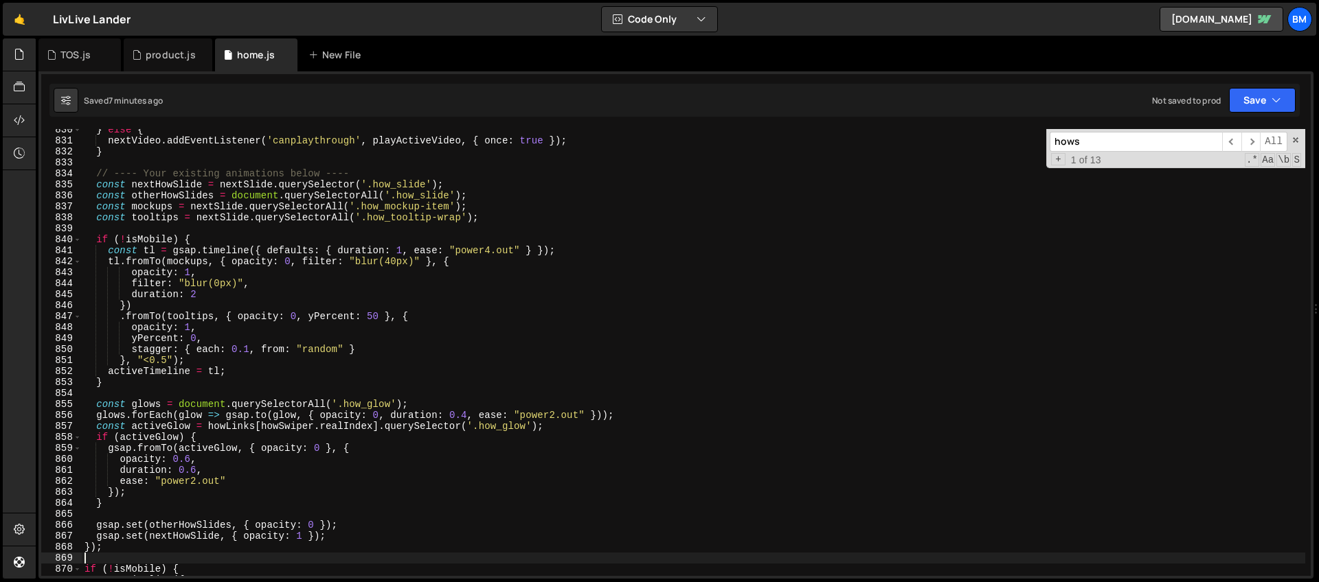
scroll to position [8835, 0]
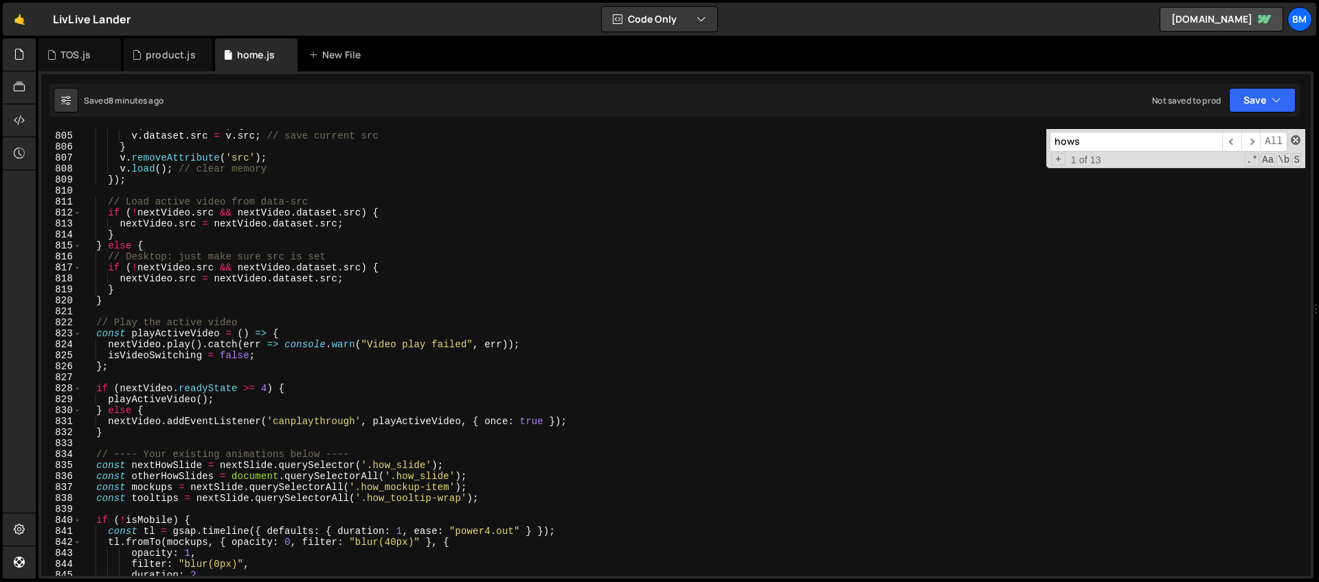
click at [1294, 141] on span at bounding box center [1296, 140] width 10 height 10
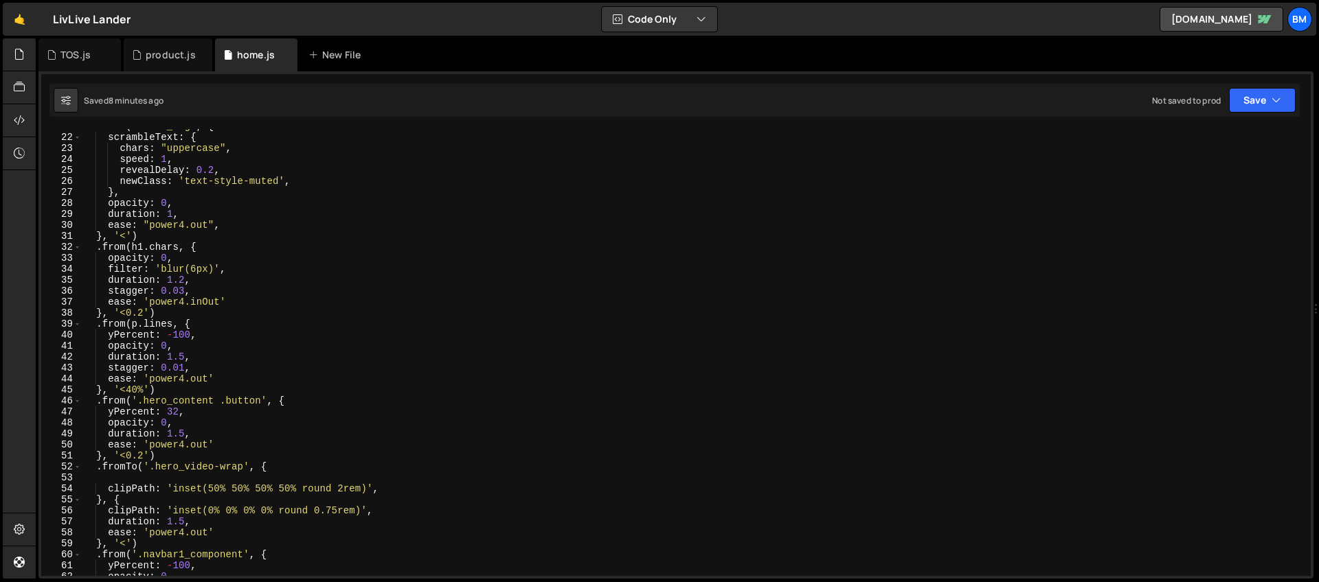
scroll to position [0, 0]
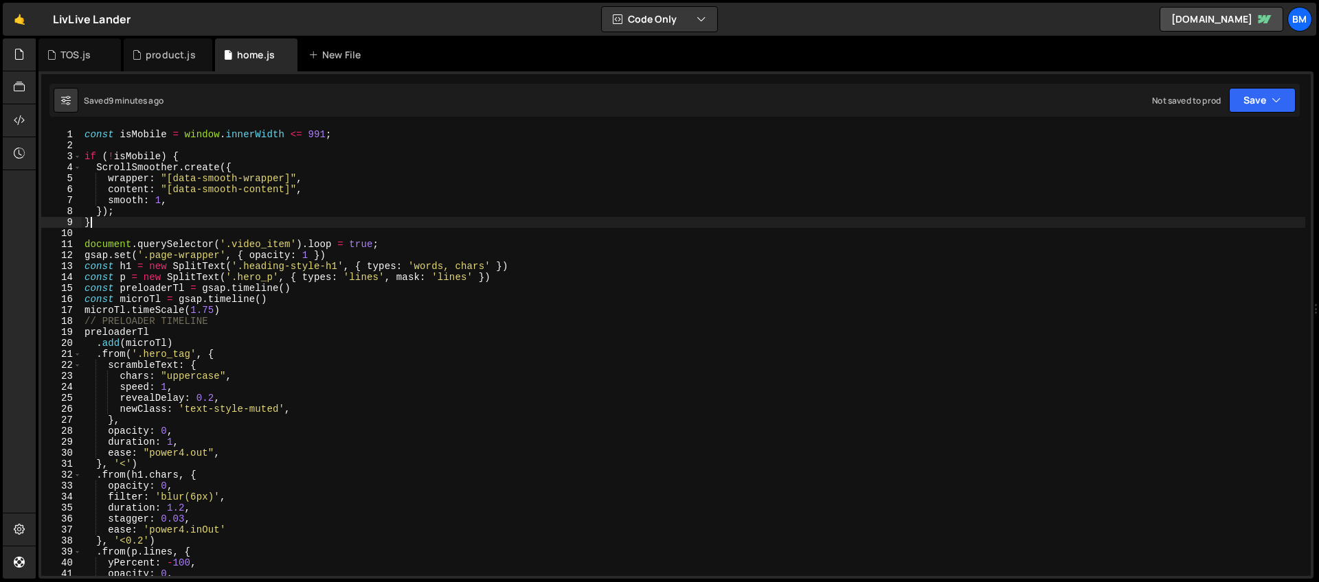
click at [105, 224] on div "const isMobile = window . innerWidth <= 991 ; if ( ! isMobile ) { ScrollSmoothe…" at bounding box center [693, 363] width 1223 height 469
type textarea "}"
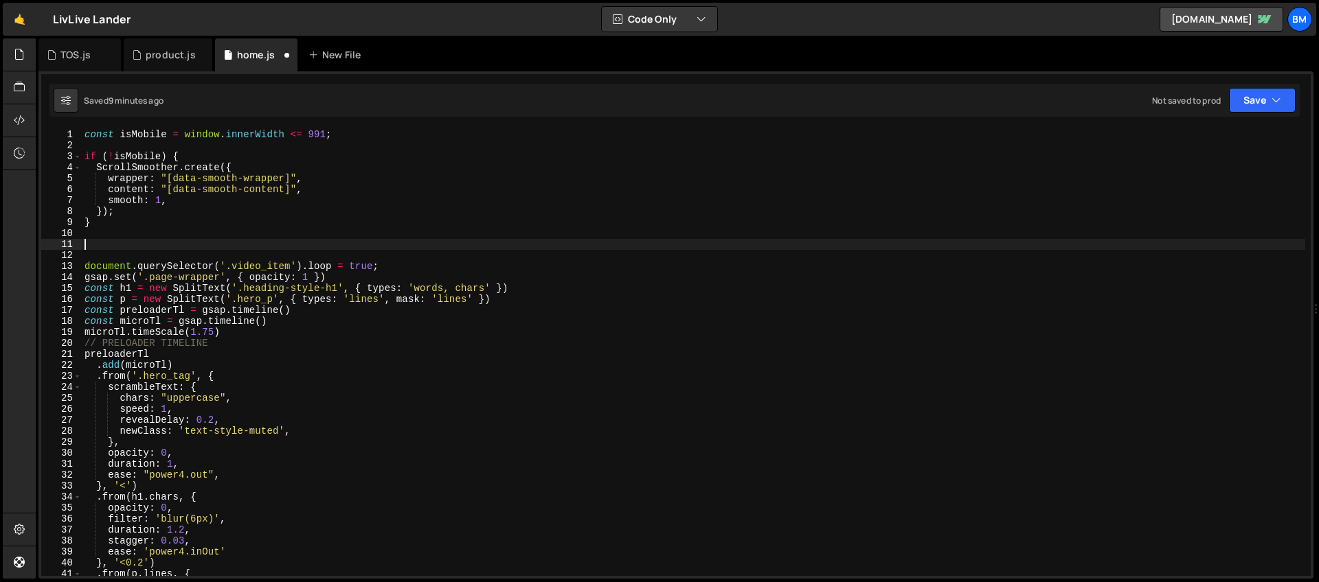
paste textarea
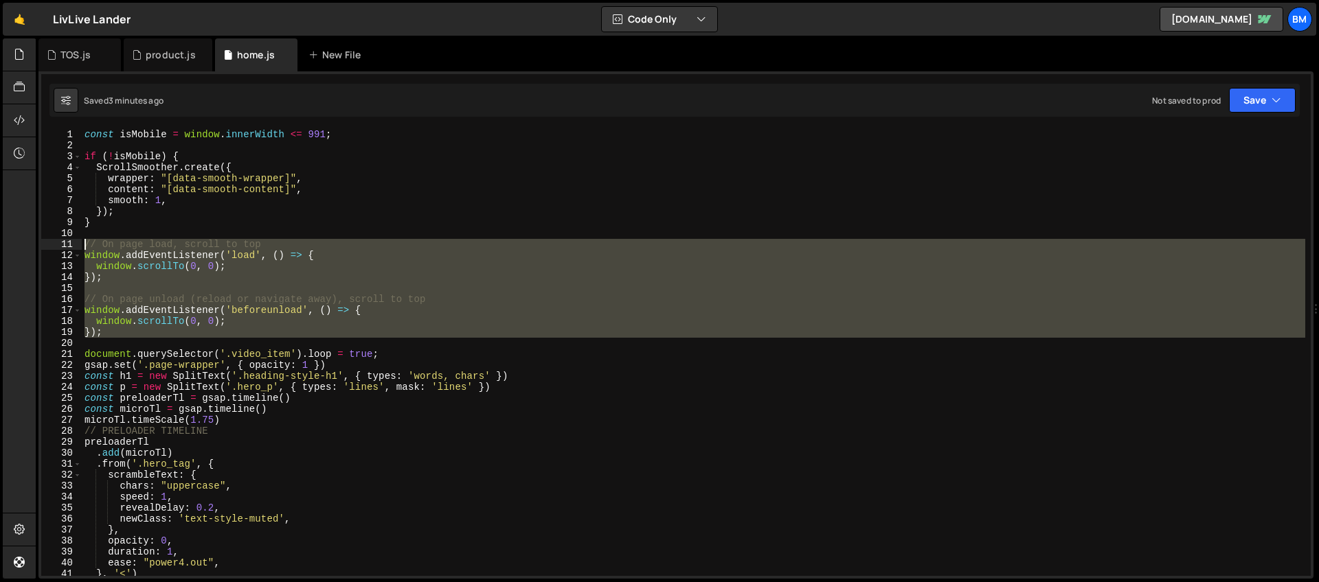
drag, startPoint x: 105, startPoint y: 341, endPoint x: 63, endPoint y: 249, distance: 101.8
click at [63, 249] on div "1 2 3 4 5 6 7 8 9 10 11 12 13 14 15 16 17 18 19 20 21 22 23 24 25 26 27 28 29 3…" at bounding box center [675, 352] width 1269 height 447
type textarea "// On page load, scroll to top window.addEventListener('load', () => {"
paste textarea
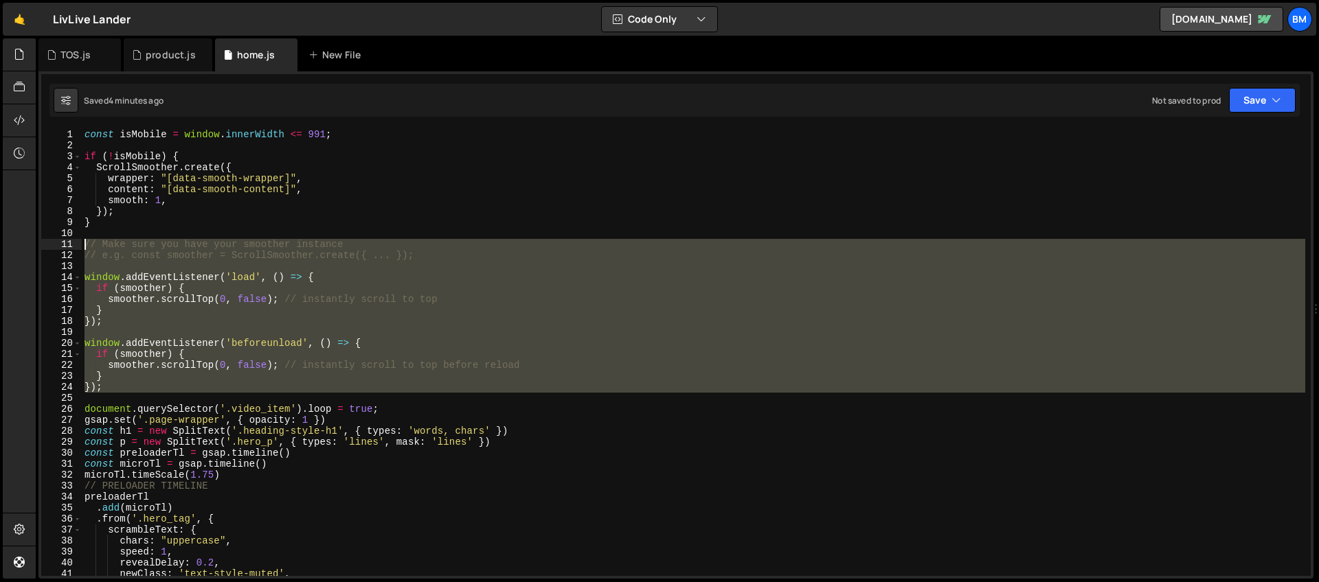
drag, startPoint x: 105, startPoint y: 393, endPoint x: 52, endPoint y: 247, distance: 155.6
click at [52, 247] on div "1 2 3 4 5 6 7 8 9 10 11 12 13 14 15 16 17 18 19 20 21 22 23 24 25 26 27 28 29 3…" at bounding box center [675, 352] width 1269 height 447
type textarea "// Make sure you have your smoother instance // e.g. const smoother = ScrollSmo…"
paste textarea
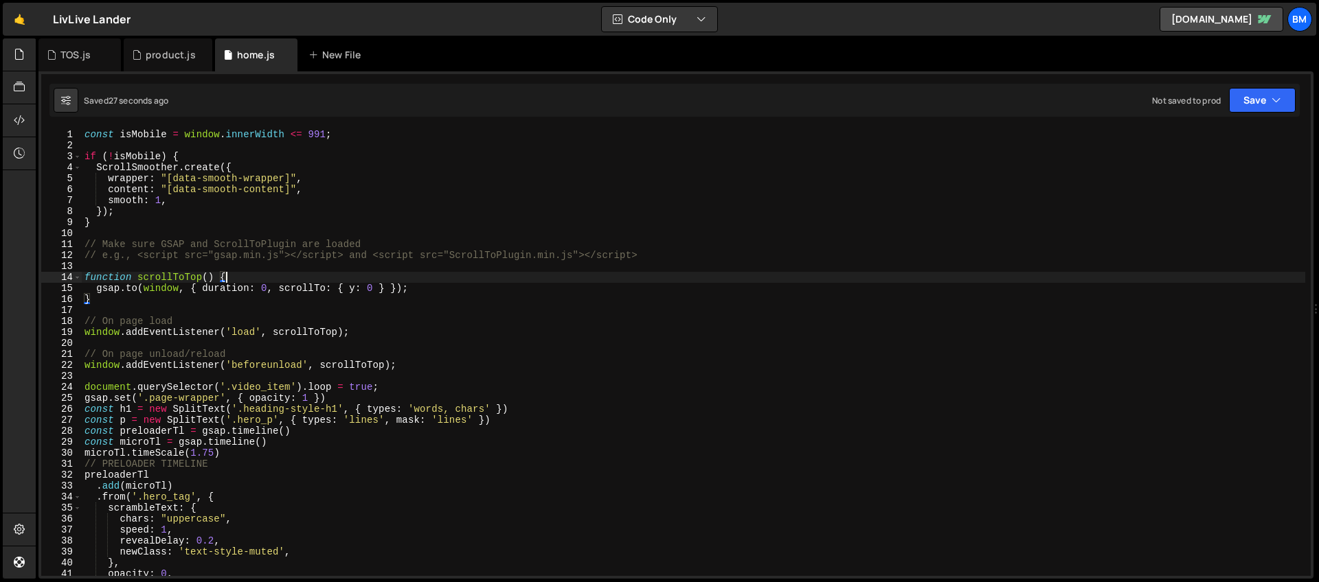
click at [238, 280] on div "const isMobile = window . innerWidth <= 991 ; if ( ! isMobile ) { ScrollSmoothe…" at bounding box center [693, 363] width 1223 height 469
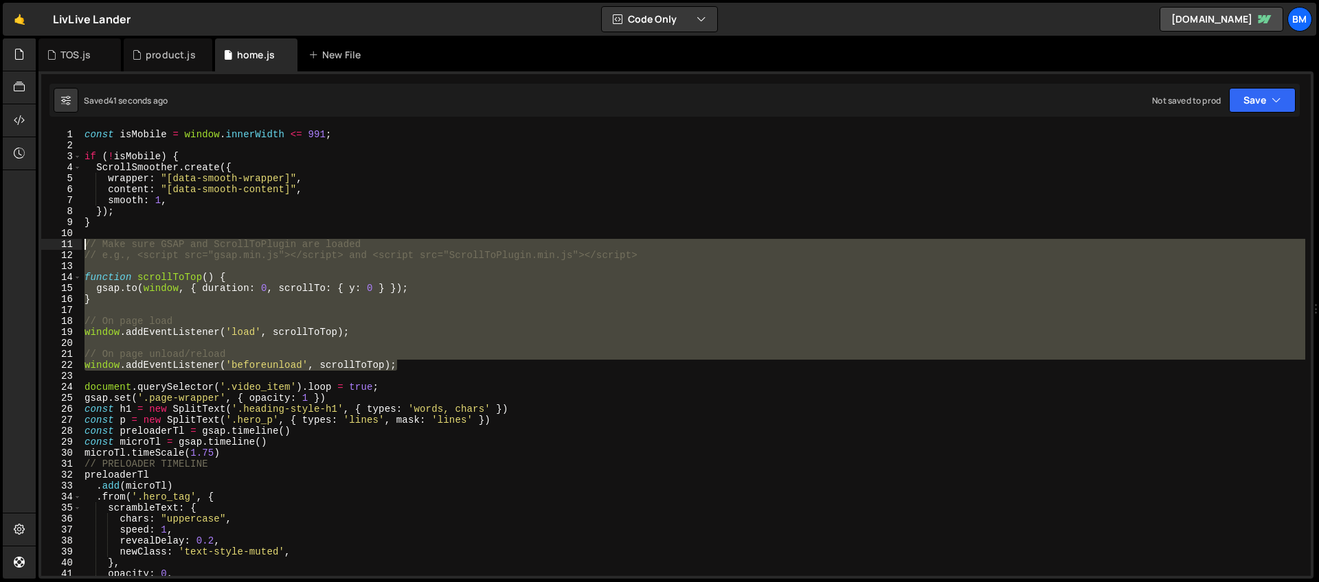
drag, startPoint x: 416, startPoint y: 368, endPoint x: 50, endPoint y: 249, distance: 384.9
click at [50, 249] on div "function scrollToTop() { 1 2 3 4 5 6 7 8 9 10 11 12 13 14 15 16 17 18 19 20 21 …" at bounding box center [675, 352] width 1269 height 447
type textarea "// Make sure GSAP and ScrollToPlugin are loaded // e.g., <script src="gsap.min.…"
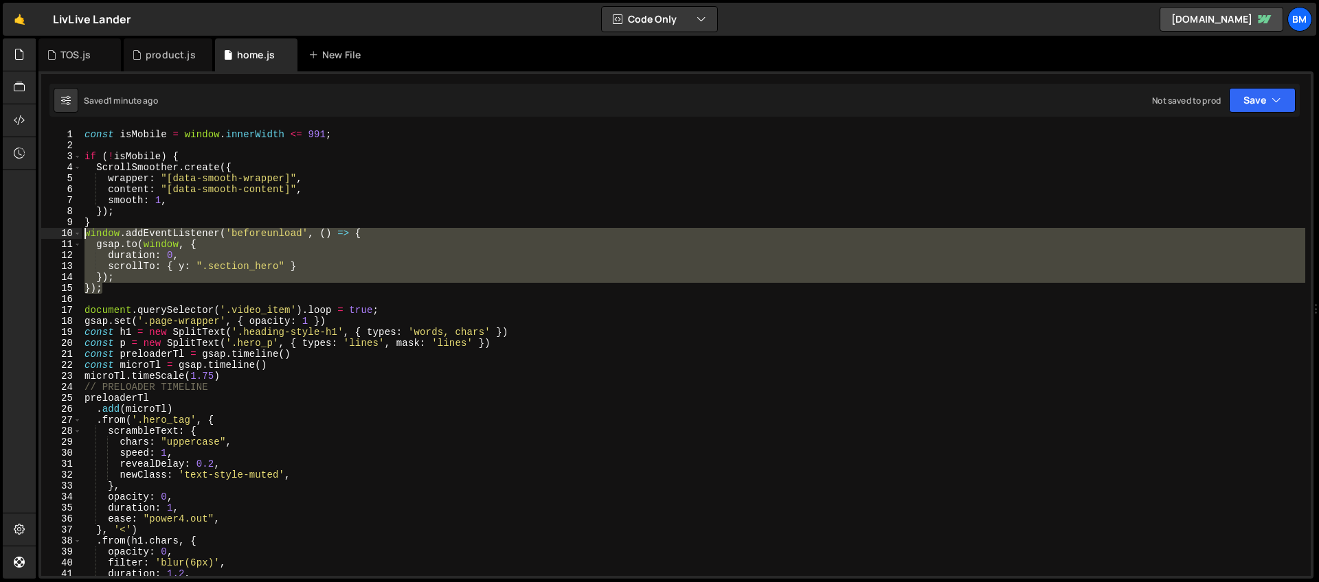
drag, startPoint x: 111, startPoint y: 293, endPoint x: 66, endPoint y: 234, distance: 74.0
click at [66, 234] on div "1 2 3 4 5 6 7 8 9 10 11 12 13 14 15 16 17 18 19 20 21 22 23 24 25 26 27 28 29 3…" at bounding box center [675, 352] width 1269 height 447
type textarea "window.addEventListener('beforeunload', () => { gsap.to(window, {"
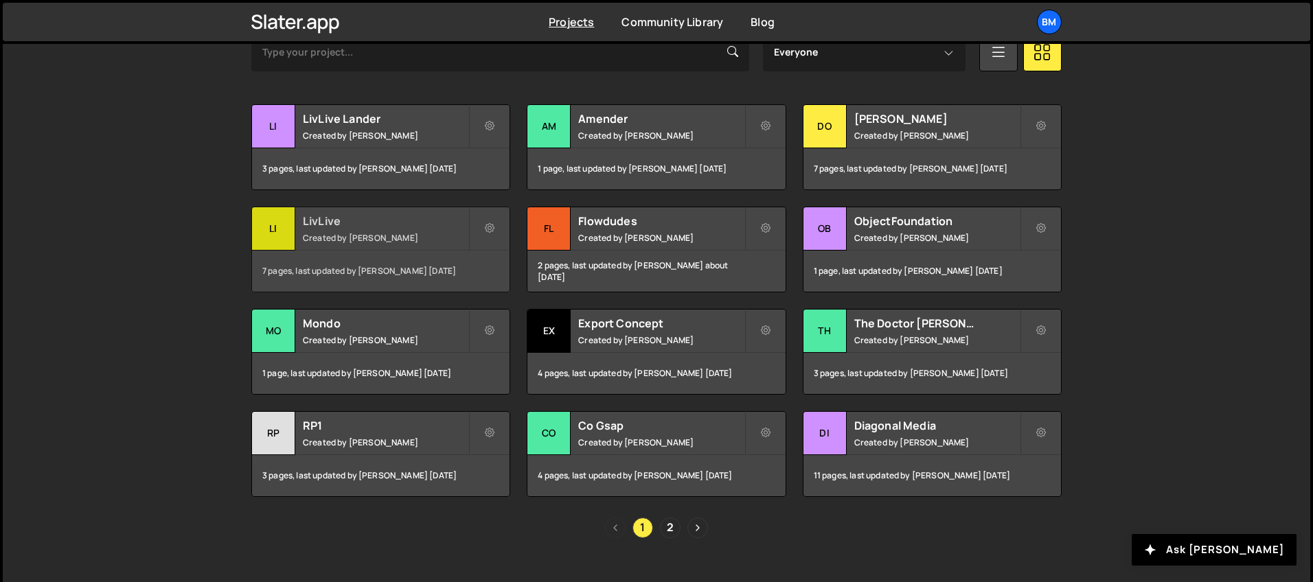
scroll to position [465, 0]
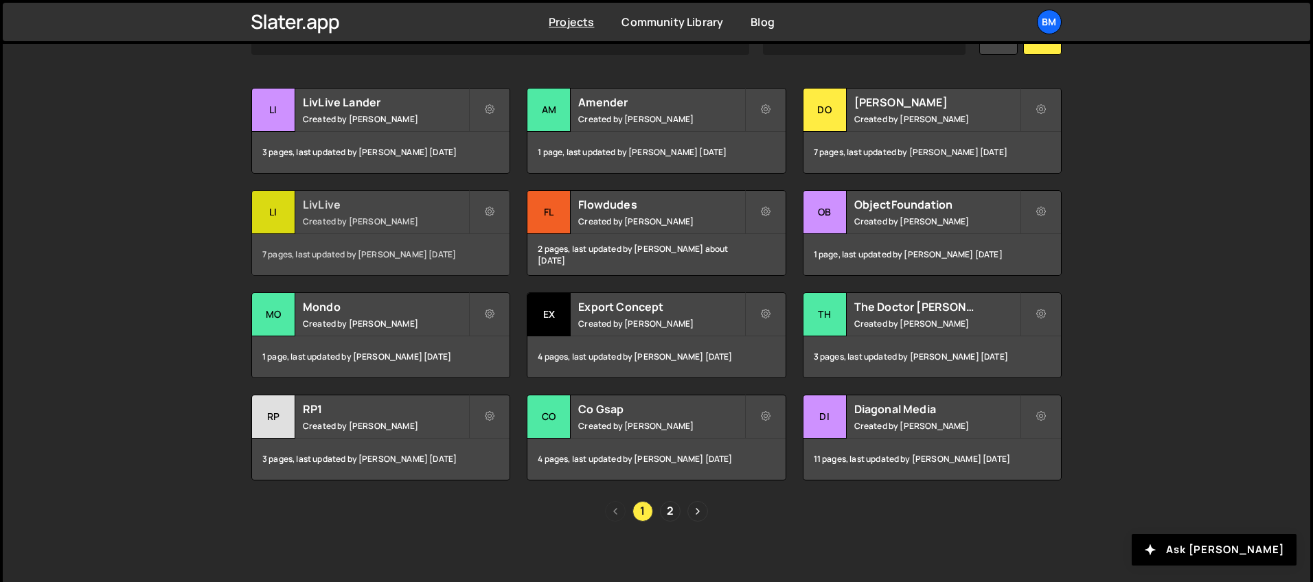
click at [343, 216] on small "Created by [PERSON_NAME]" at bounding box center [386, 222] width 166 height 12
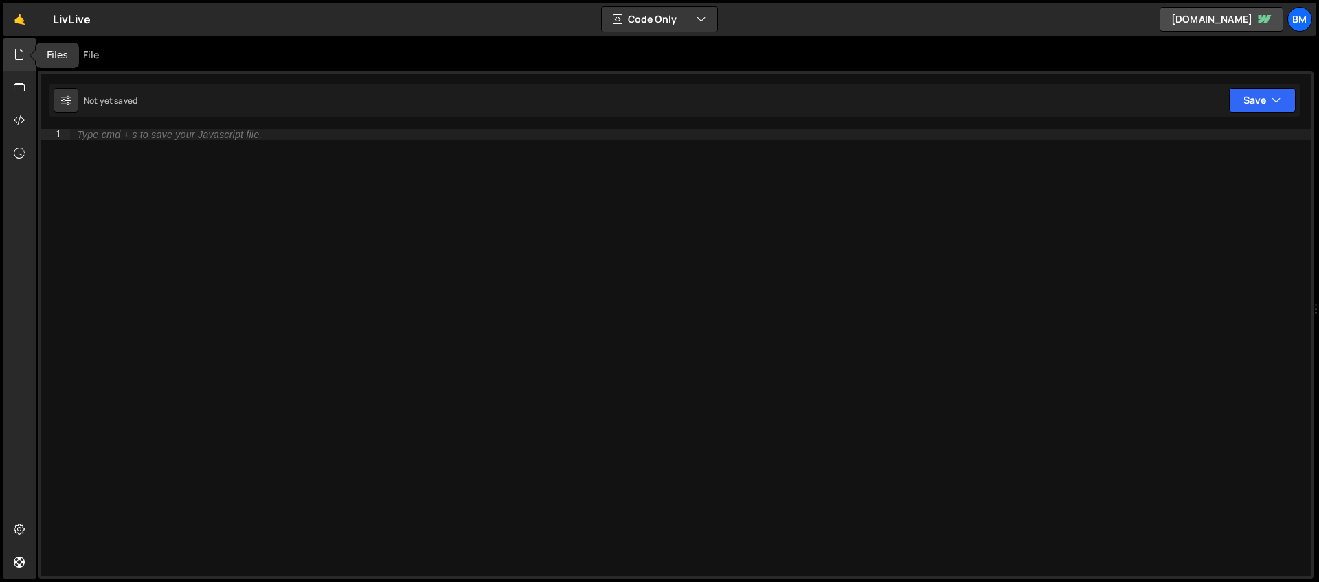
click at [19, 66] on div at bounding box center [20, 54] width 34 height 33
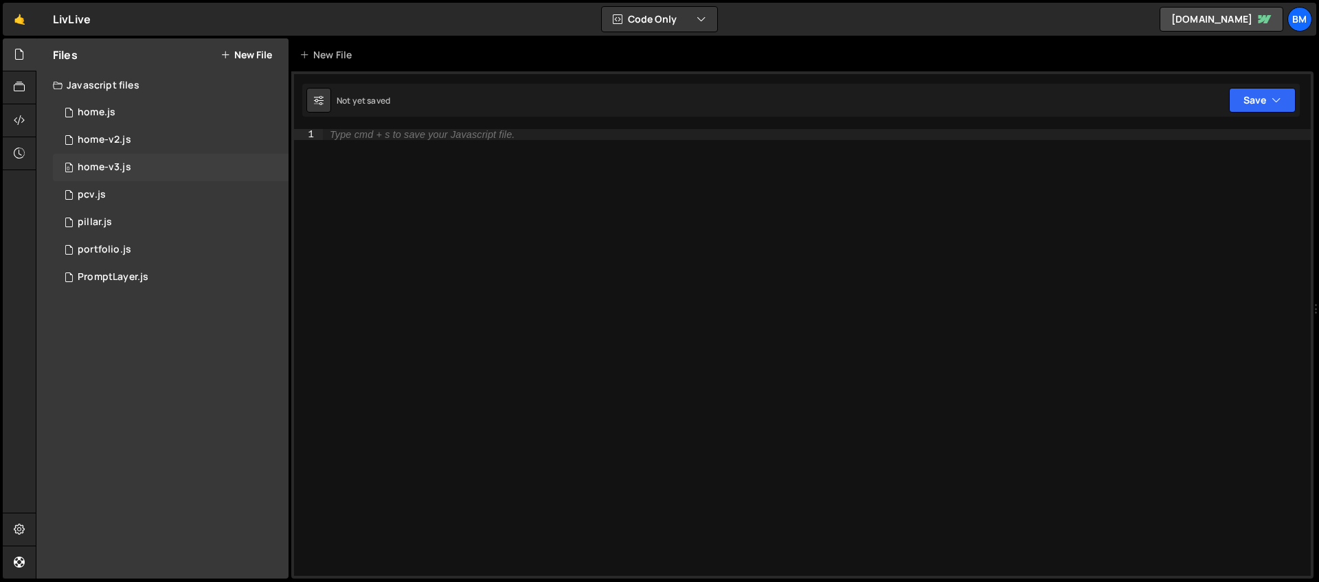
click at [115, 161] on div "home-v3.js" at bounding box center [105, 167] width 54 height 12
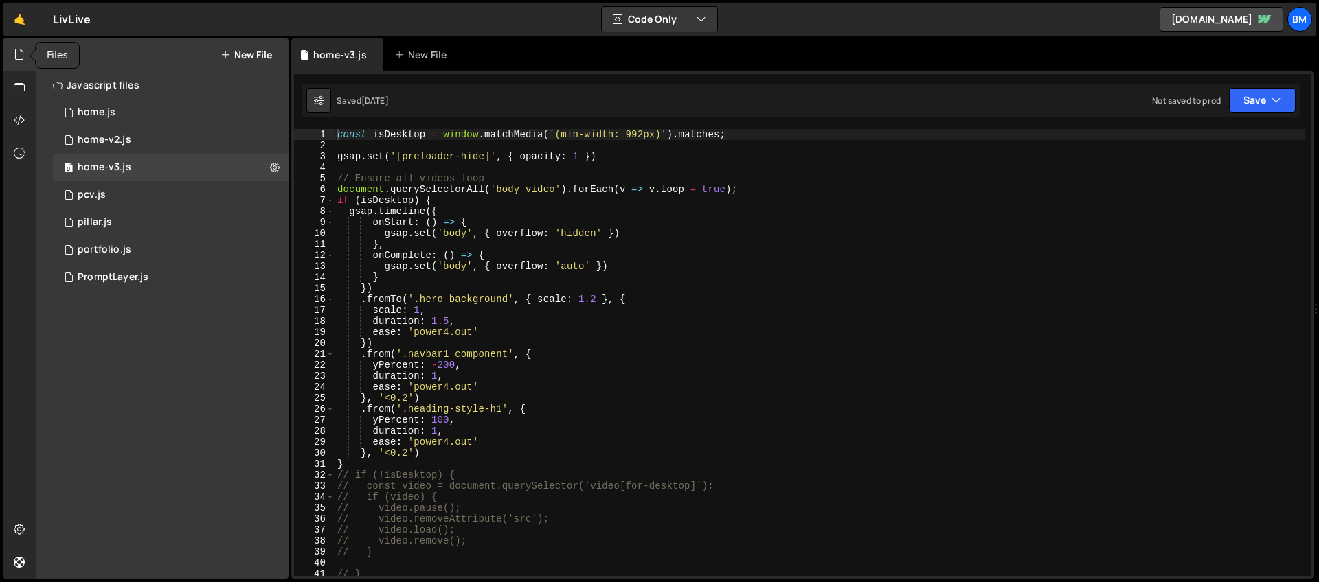
click at [19, 55] on icon at bounding box center [19, 54] width 11 height 15
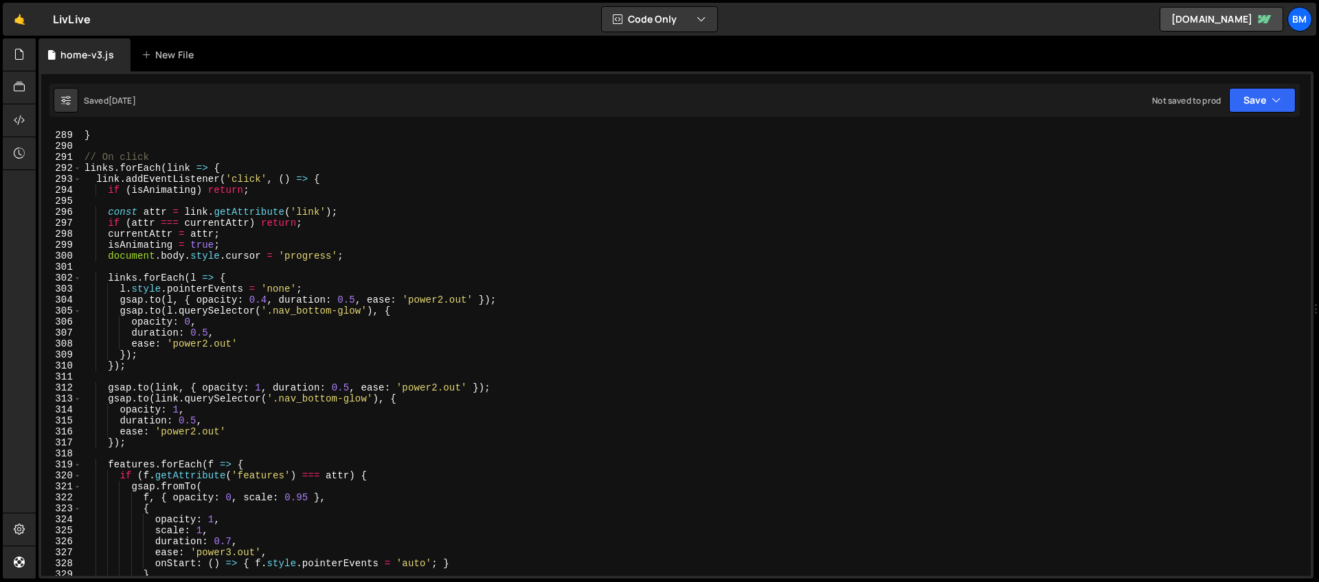
scroll to position [3099, 0]
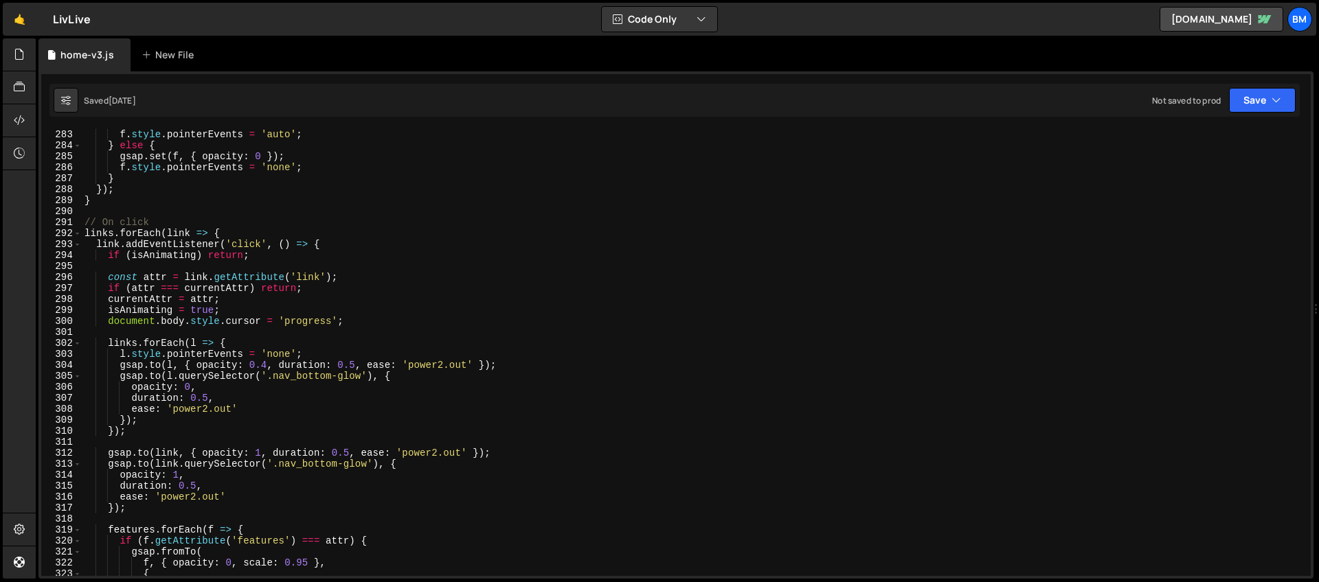
type textarea "links.forEach(link => {"
click at [253, 234] on div "f . style . pointerEvents = 'auto' ; } else { gsap . set ( f , { opacity : 0 })…" at bounding box center [693, 363] width 1223 height 469
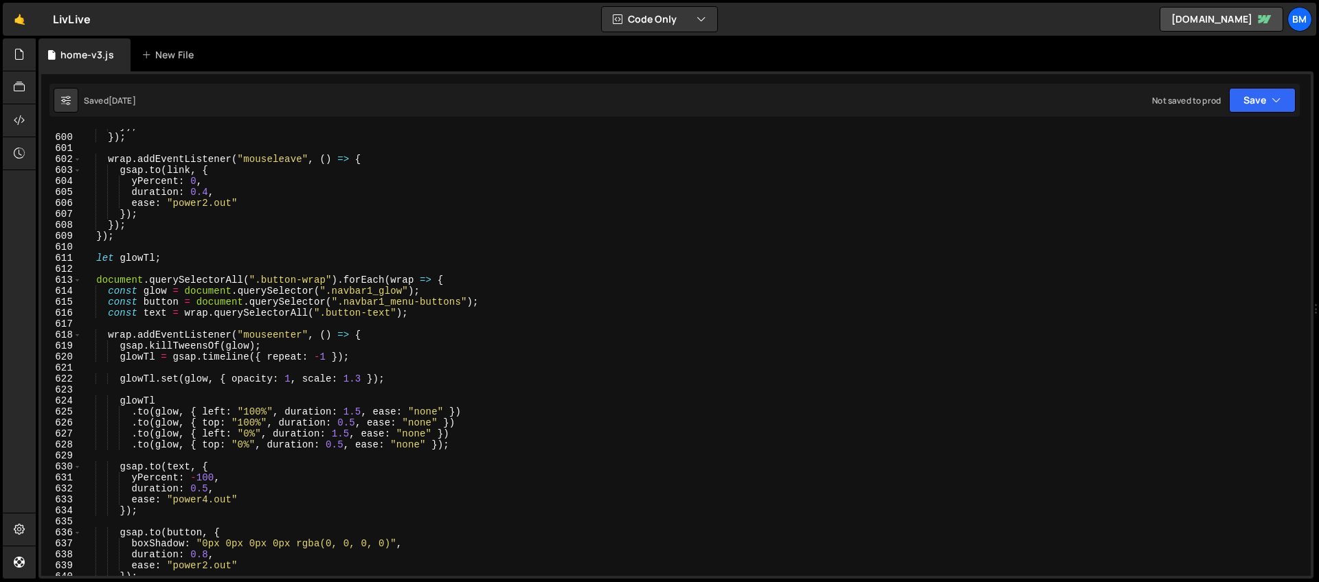
scroll to position [6321, 0]
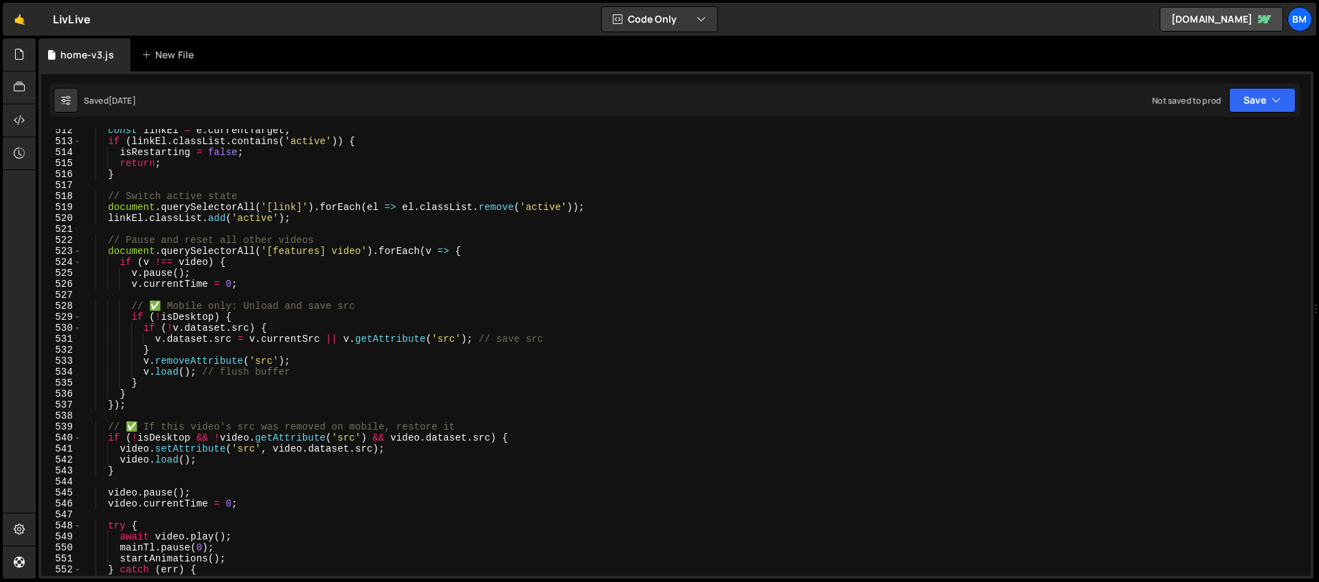
scroll to position [5890, 0]
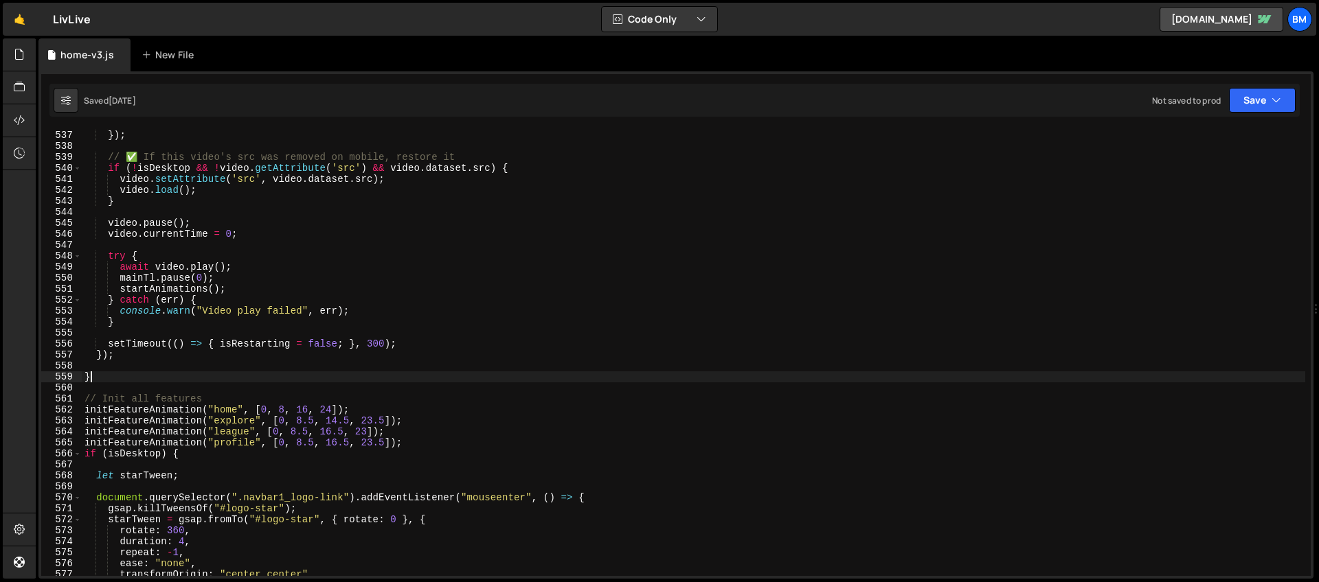
click at [119, 372] on div "} }) ; // ✅ If this video's src was removed on mobile, restore it if ( ! isDesk…" at bounding box center [693, 353] width 1223 height 469
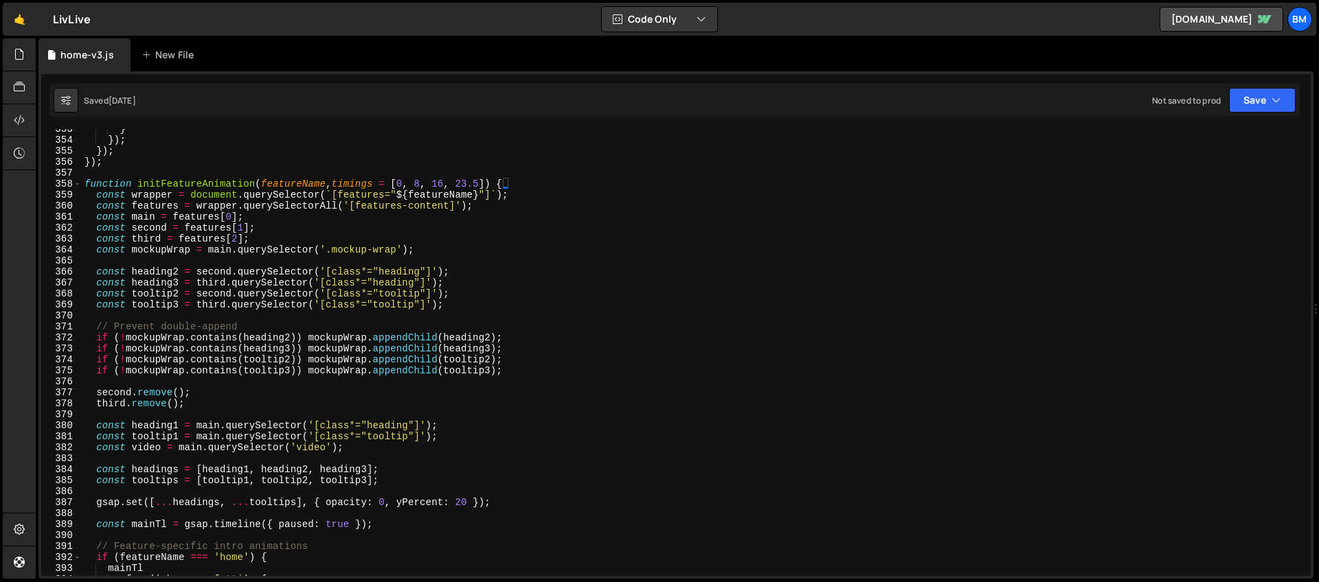
scroll to position [3716, 0]
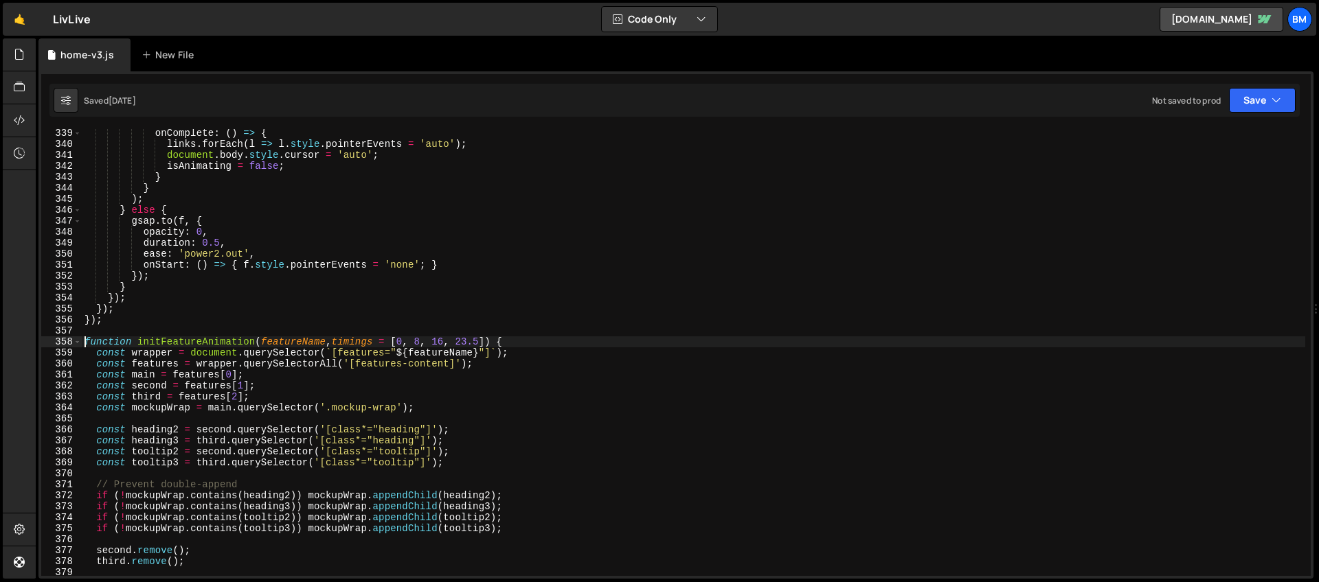
click at [85, 340] on div "onComplete : ( ) => { links . forEach ( l => l . style . pointerEvents = 'auto'…" at bounding box center [693, 362] width 1223 height 469
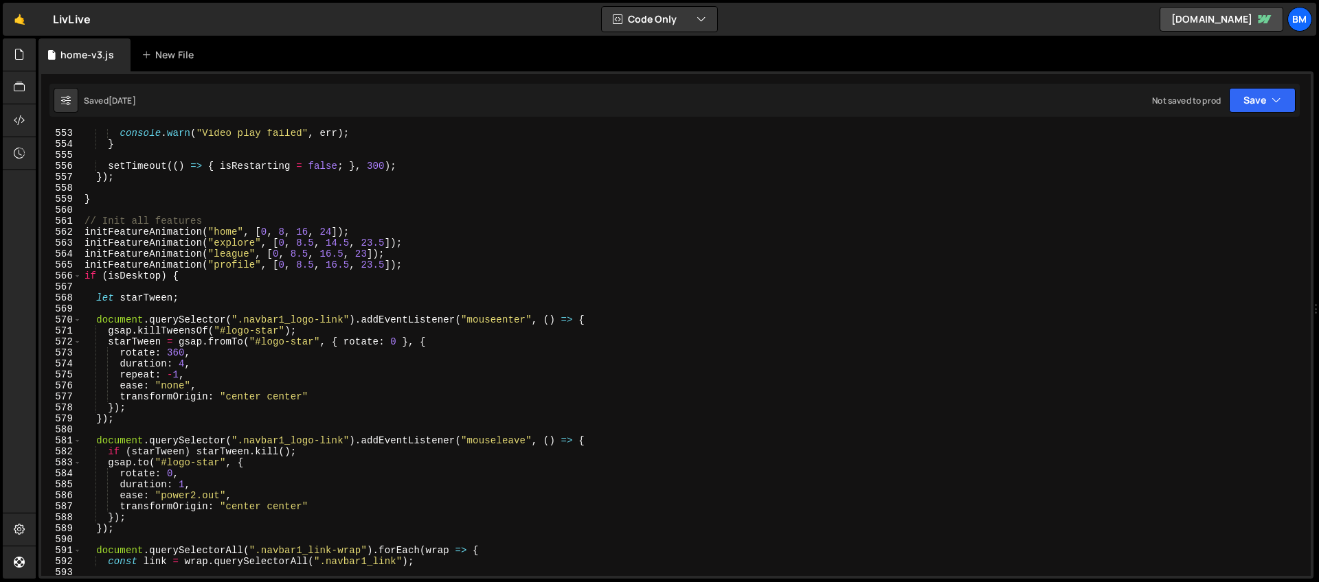
scroll to position [5898, 0]
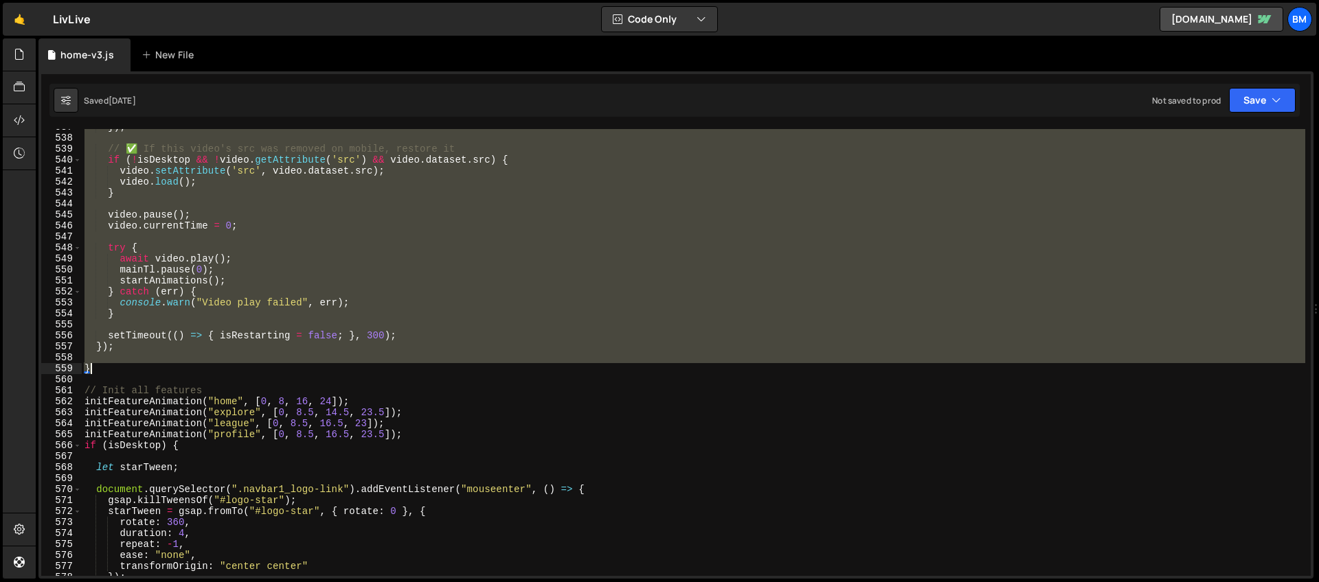
click at [109, 371] on div "}) ; // ✅ If this video's src was removed on mobile, restore it if ( ! isDeskto…" at bounding box center [693, 356] width 1223 height 469
type textarea "}"
